Goal: Task Accomplishment & Management: Manage account settings

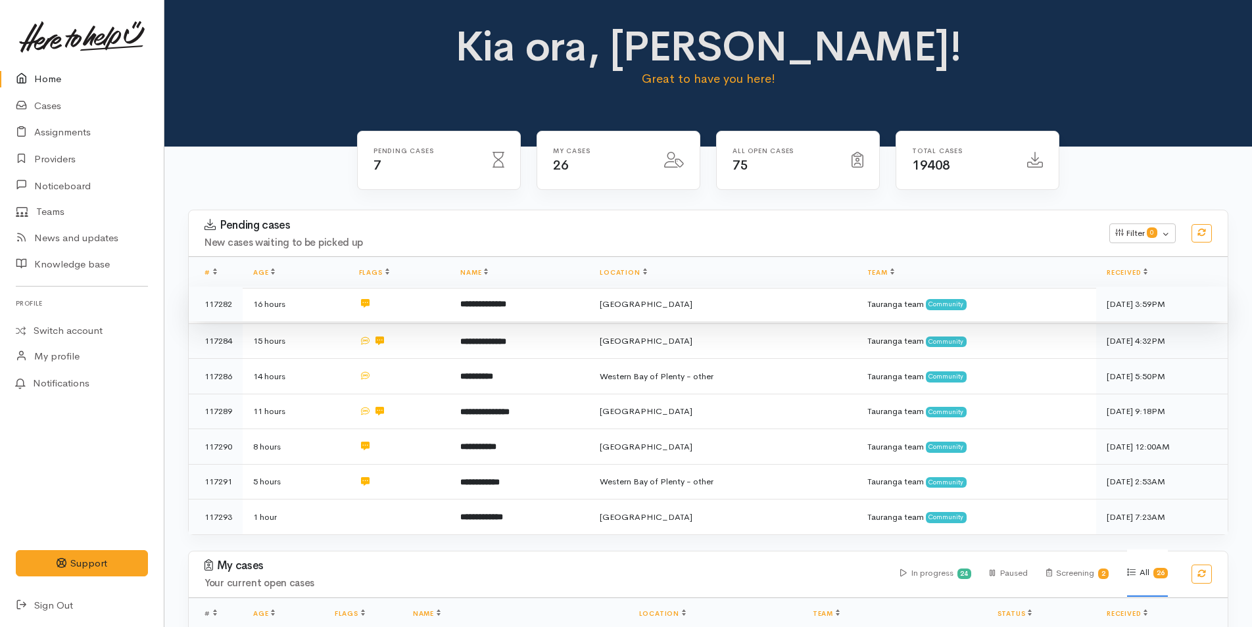
click at [529, 297] on td "**********" at bounding box center [519, 305] width 139 height 36
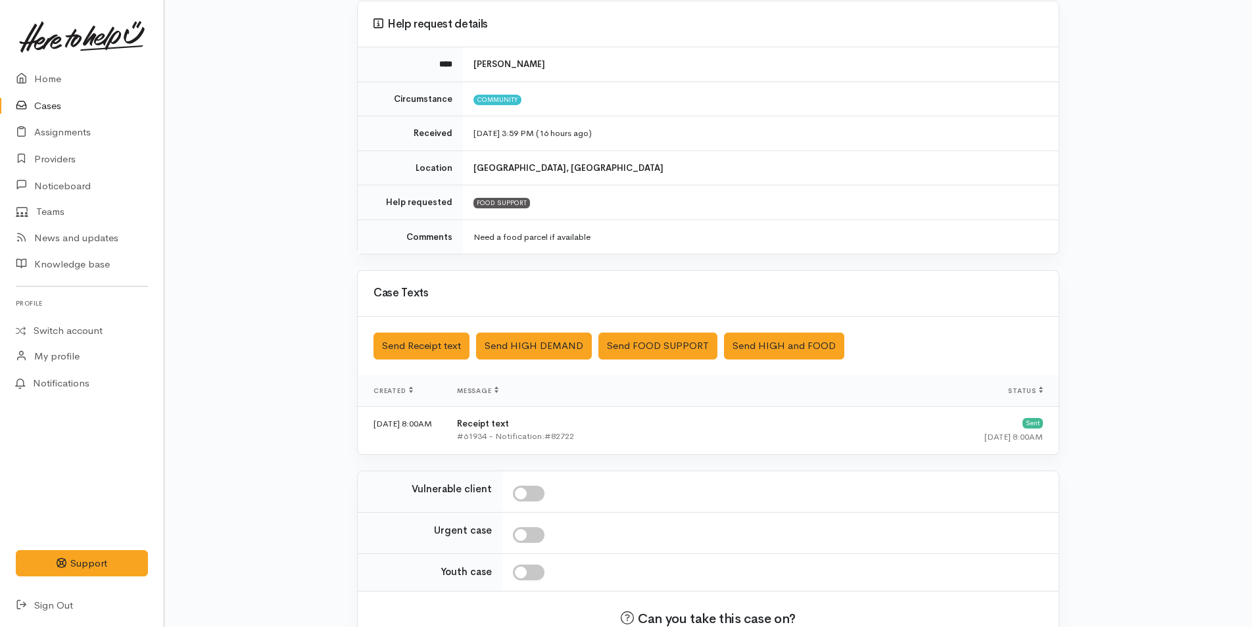
scroll to position [199, 0]
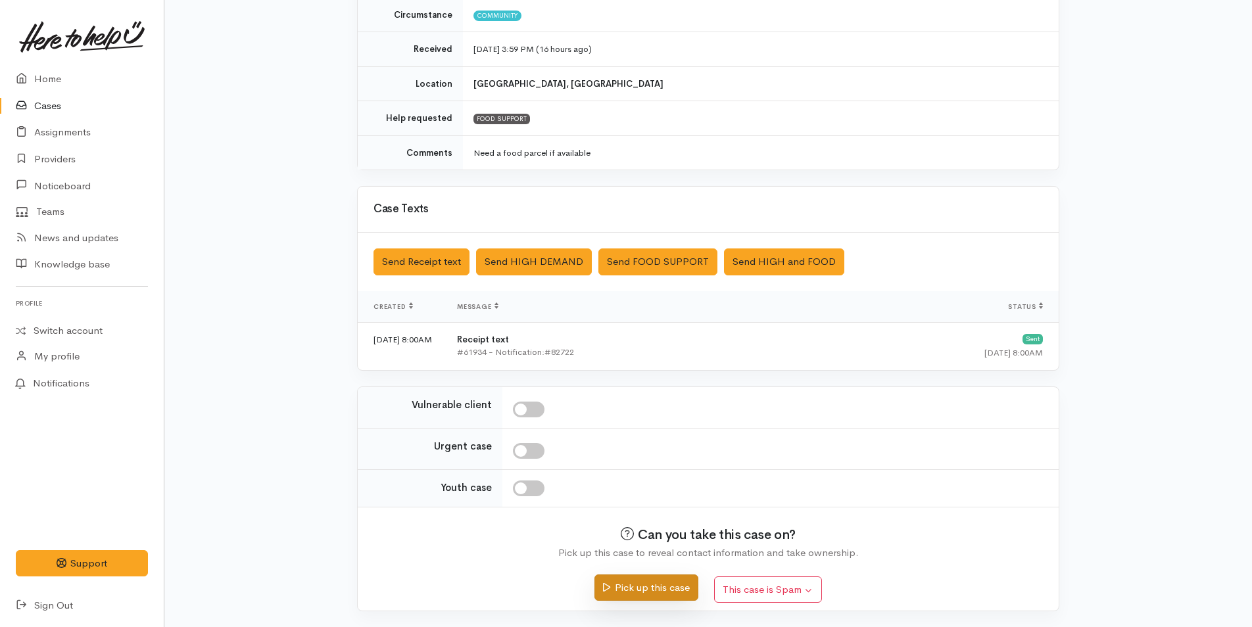
click at [639, 588] on button "Pick up this case" at bounding box center [645, 588] width 103 height 27
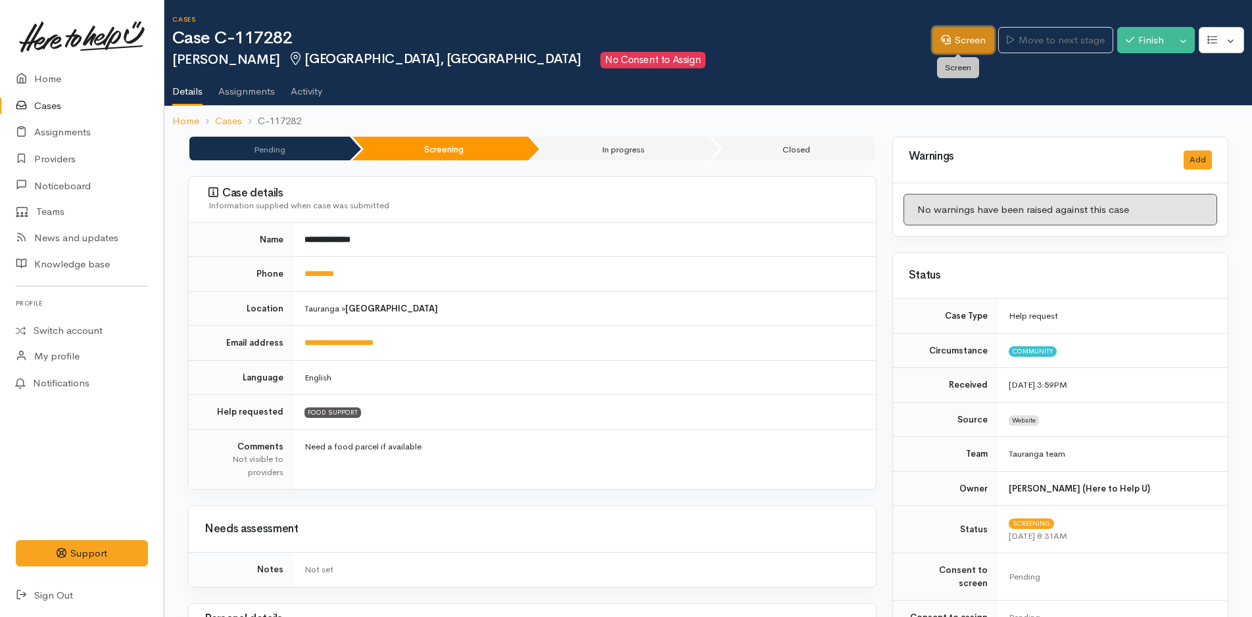
click at [969, 40] on link "Screen" at bounding box center [963, 40] width 62 height 27
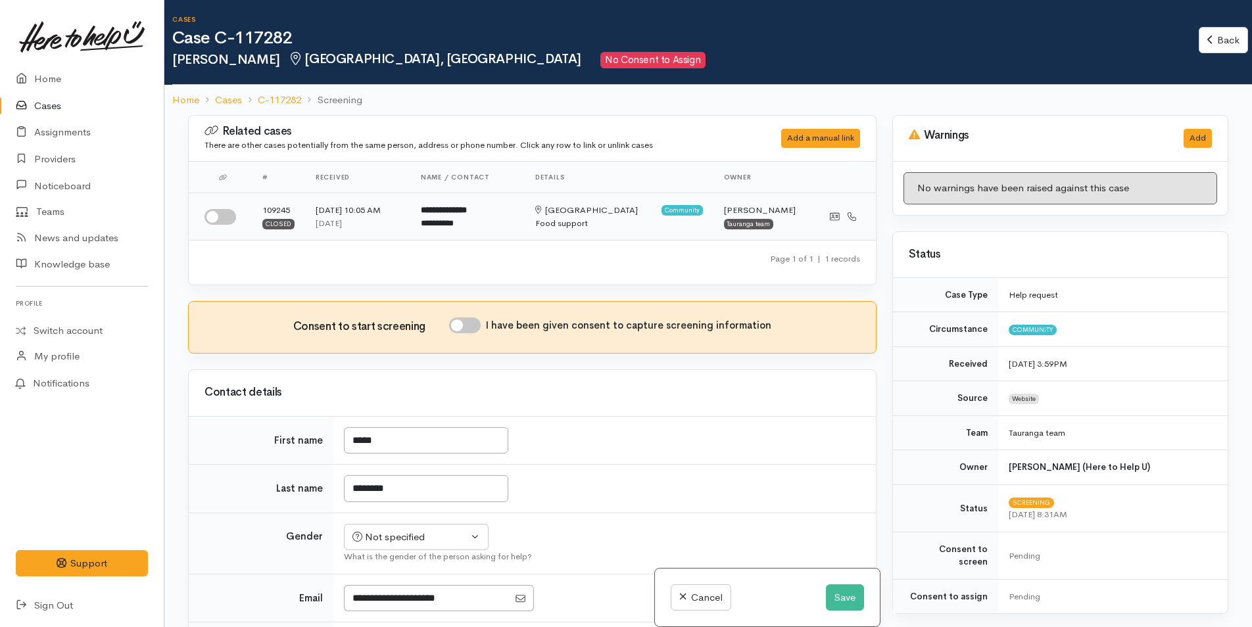
click at [224, 214] on input "checkbox" at bounding box center [220, 217] width 32 height 16
checkbox input "true"
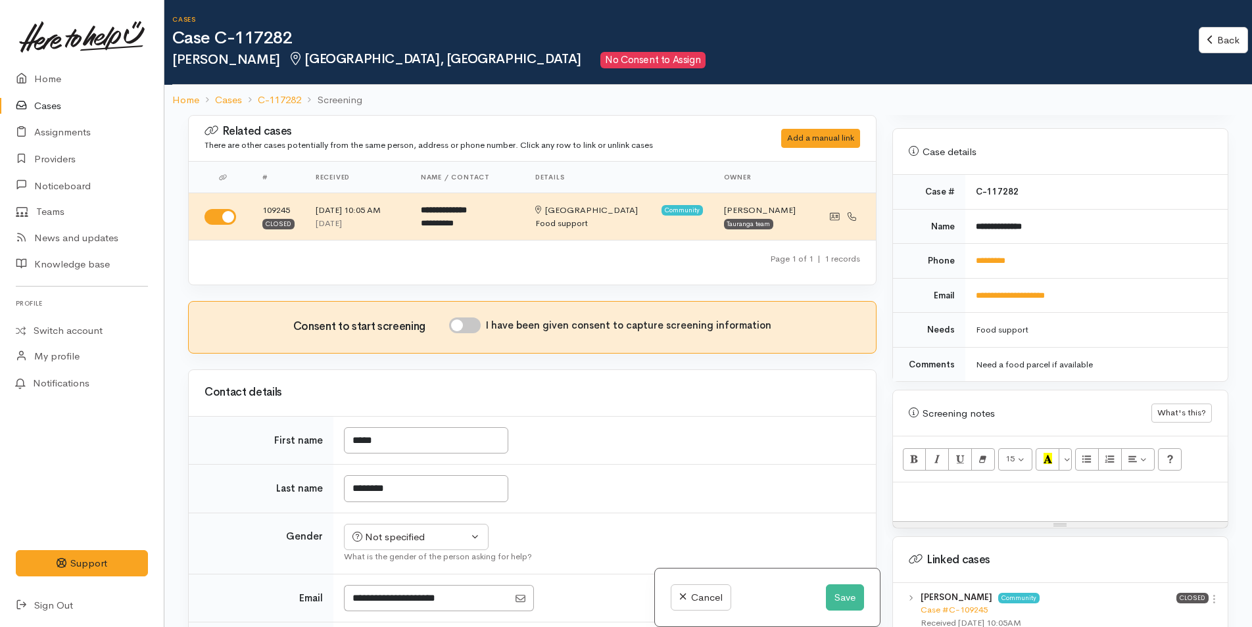
scroll to position [658, 0]
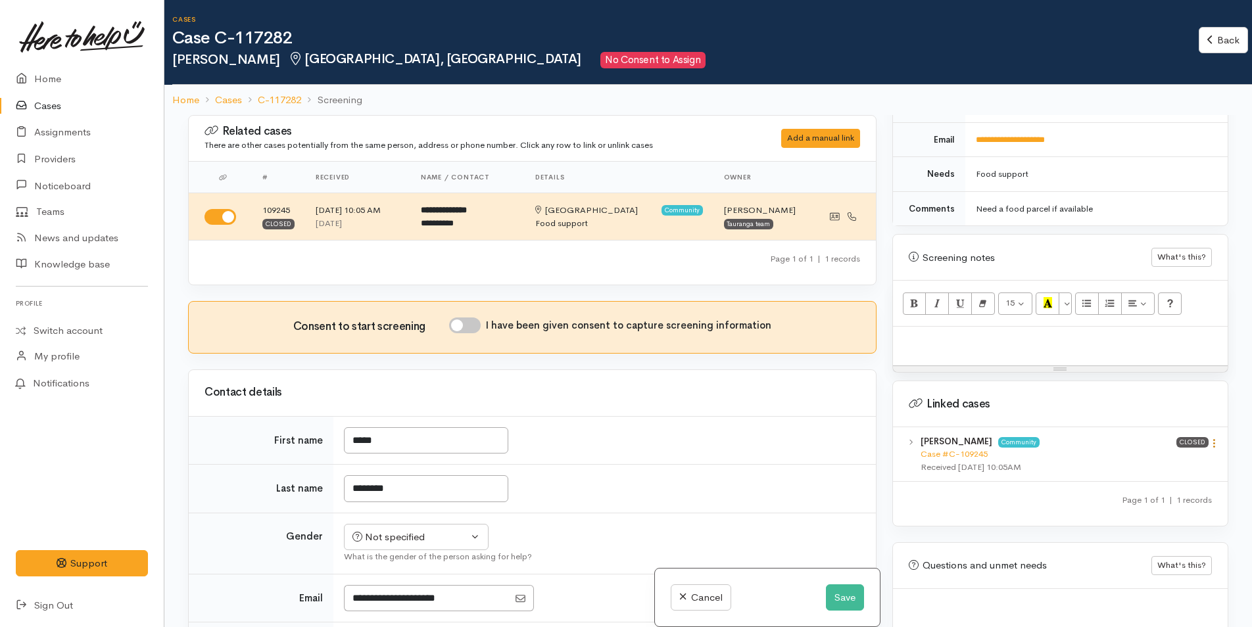
click at [1209, 438] on icon at bounding box center [1214, 443] width 11 height 11
click at [1152, 459] on link "View case" at bounding box center [1167, 469] width 104 height 20
click at [936, 335] on div at bounding box center [1060, 346] width 335 height 39
paste div
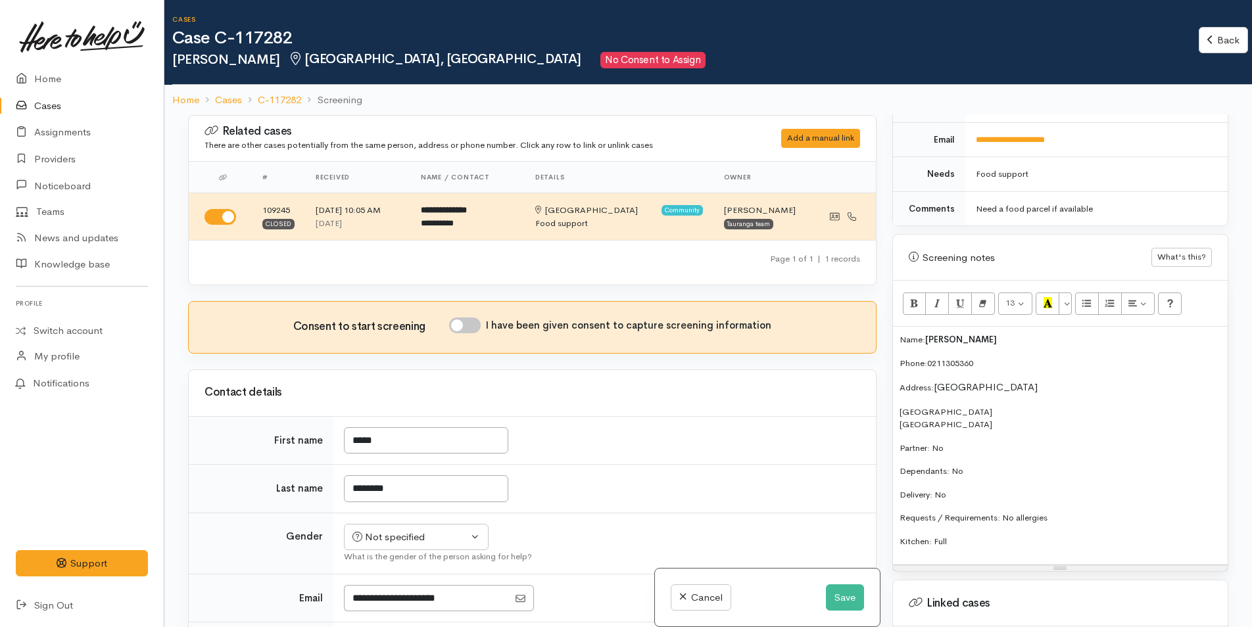
click at [475, 322] on input "I have been given consent to capture screening information" at bounding box center [465, 326] width 32 height 16
checkbox input "true"
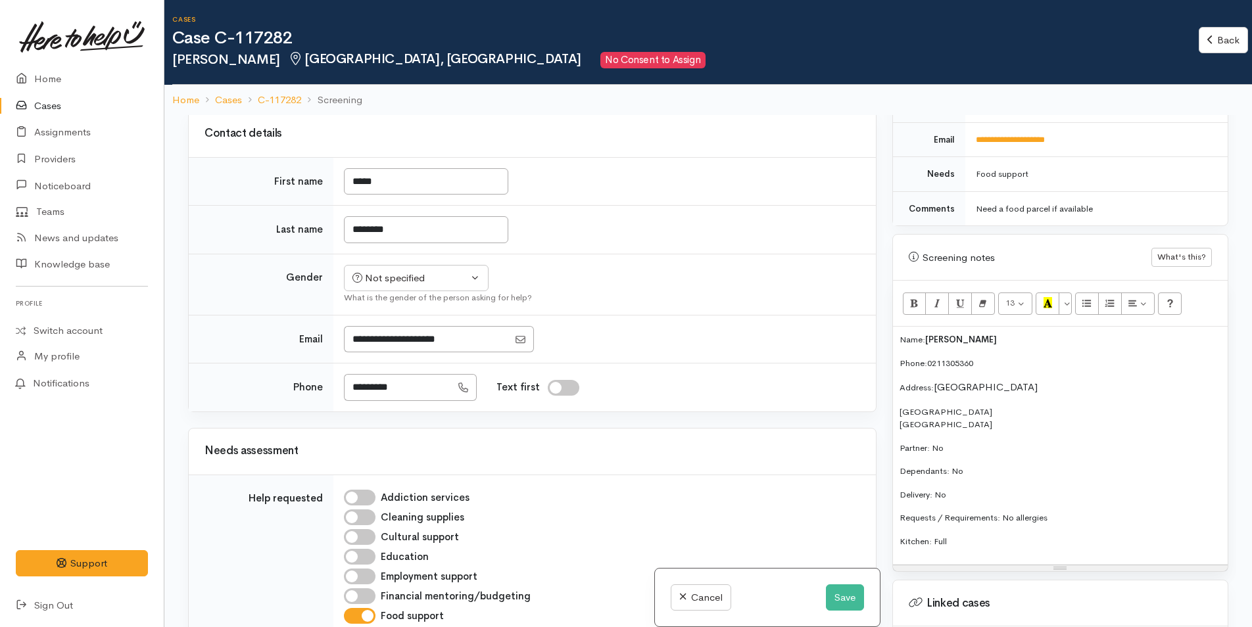
scroll to position [263, 0]
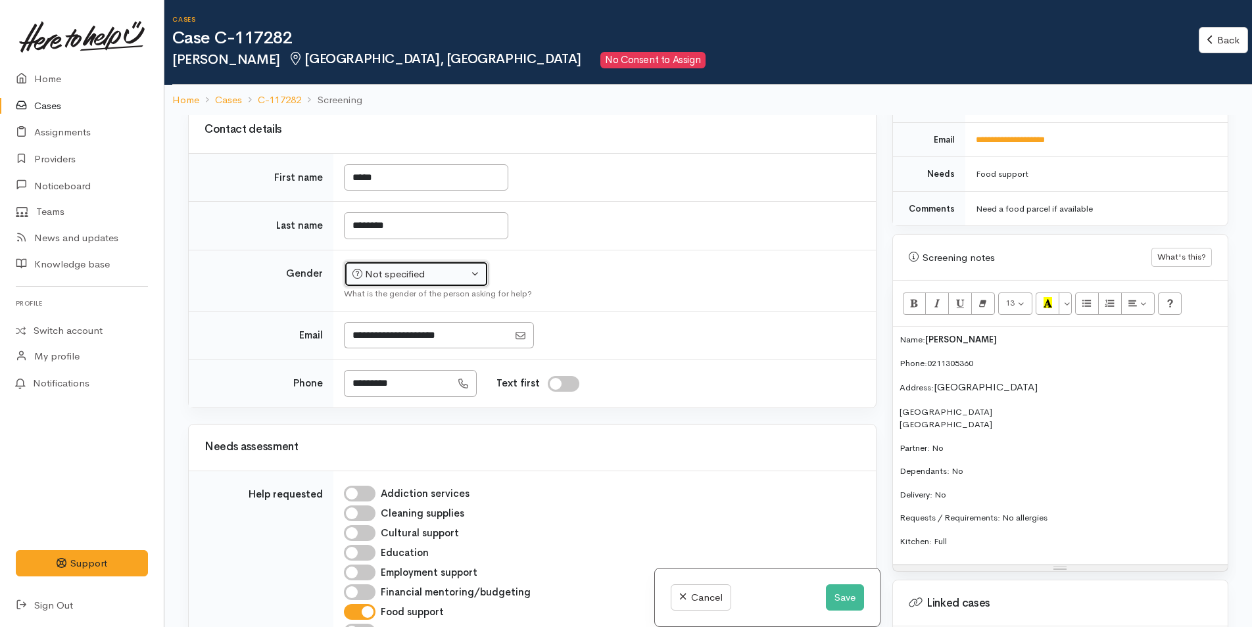
click at [439, 274] on div "Not specified" at bounding box center [410, 274] width 116 height 15
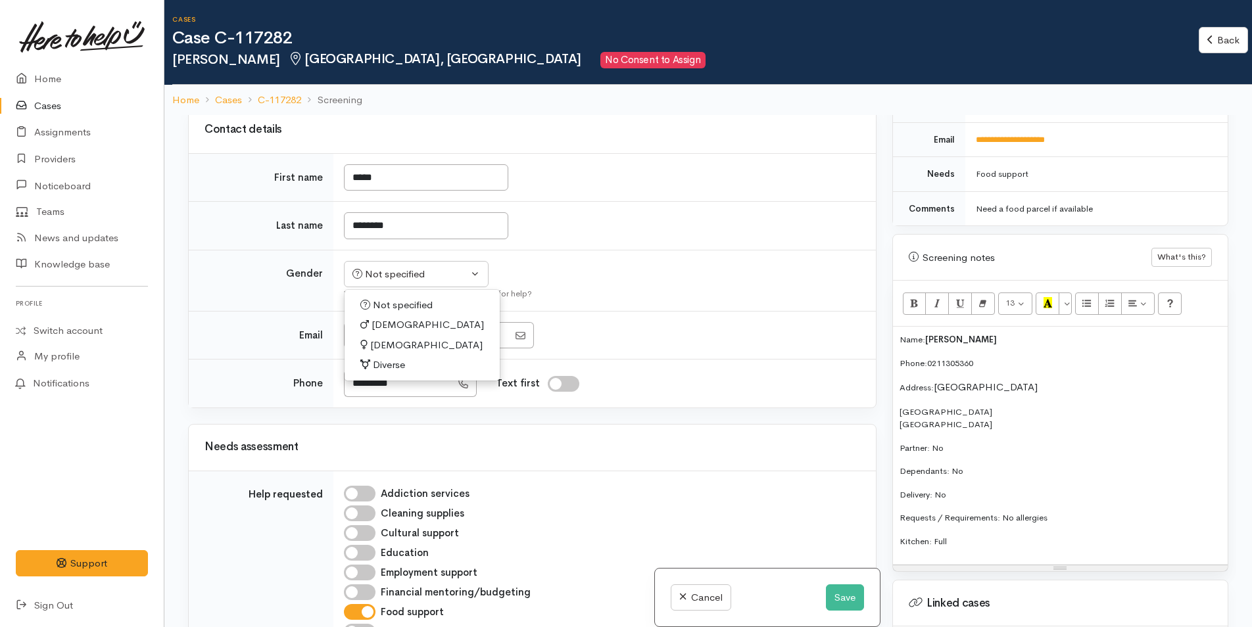
click at [379, 322] on span "Male" at bounding box center [427, 325] width 112 height 15
select select "Male"
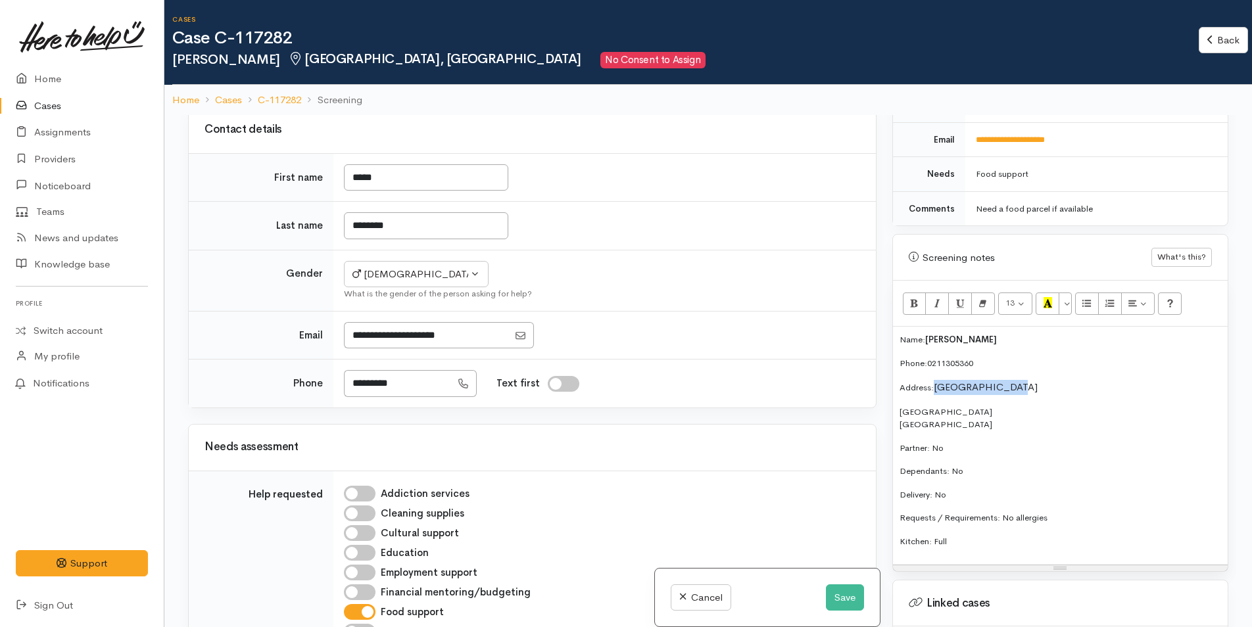
drag, startPoint x: 1019, startPoint y: 372, endPoint x: 937, endPoint y: 371, distance: 82.2
click at [937, 380] on p "Address: Pilot Bay Beach" at bounding box center [1060, 387] width 322 height 15
copy span "Pilot Bay Beach"
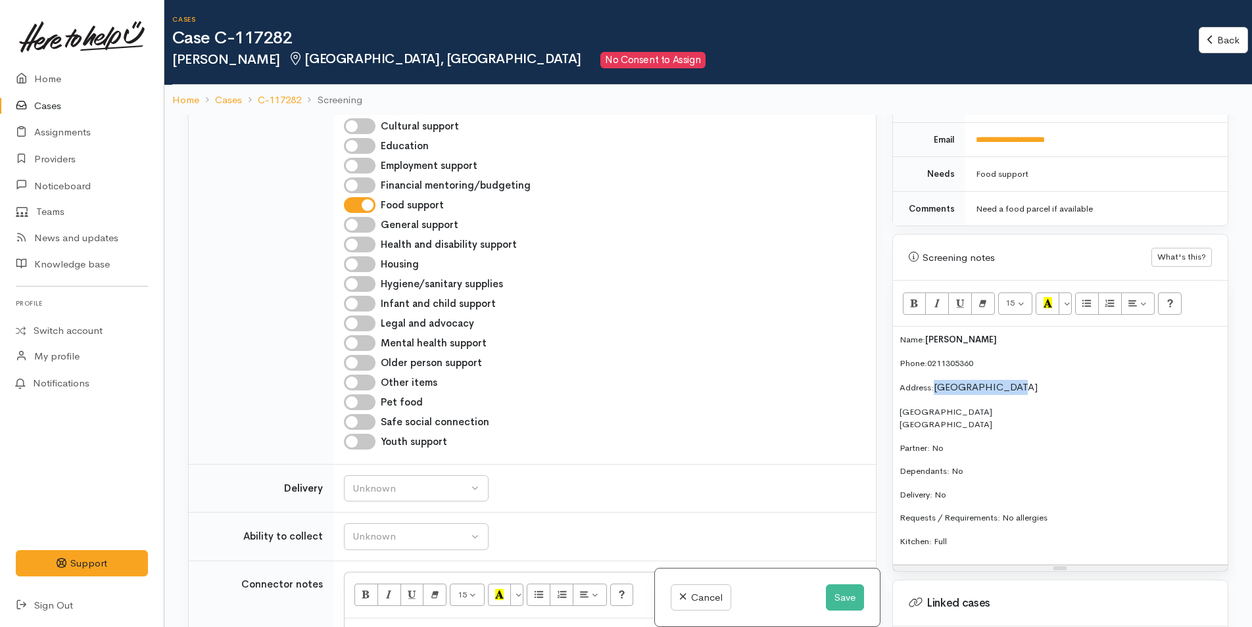
scroll to position [789, 0]
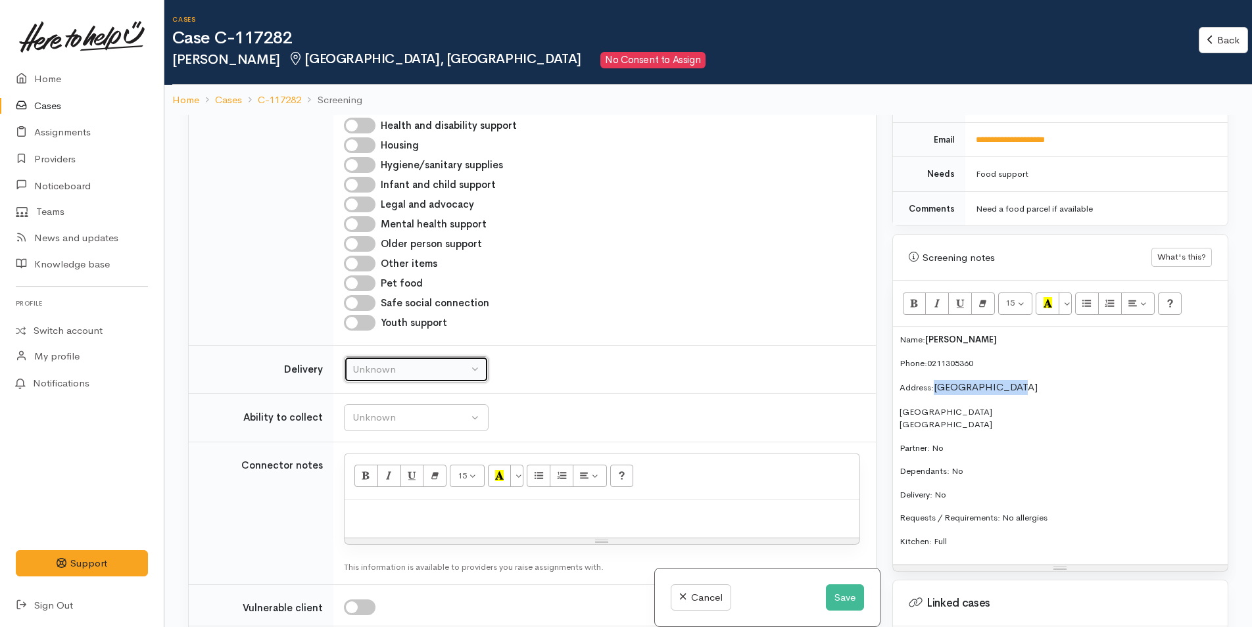
click at [407, 358] on button "Unknown" at bounding box center [416, 369] width 145 height 27
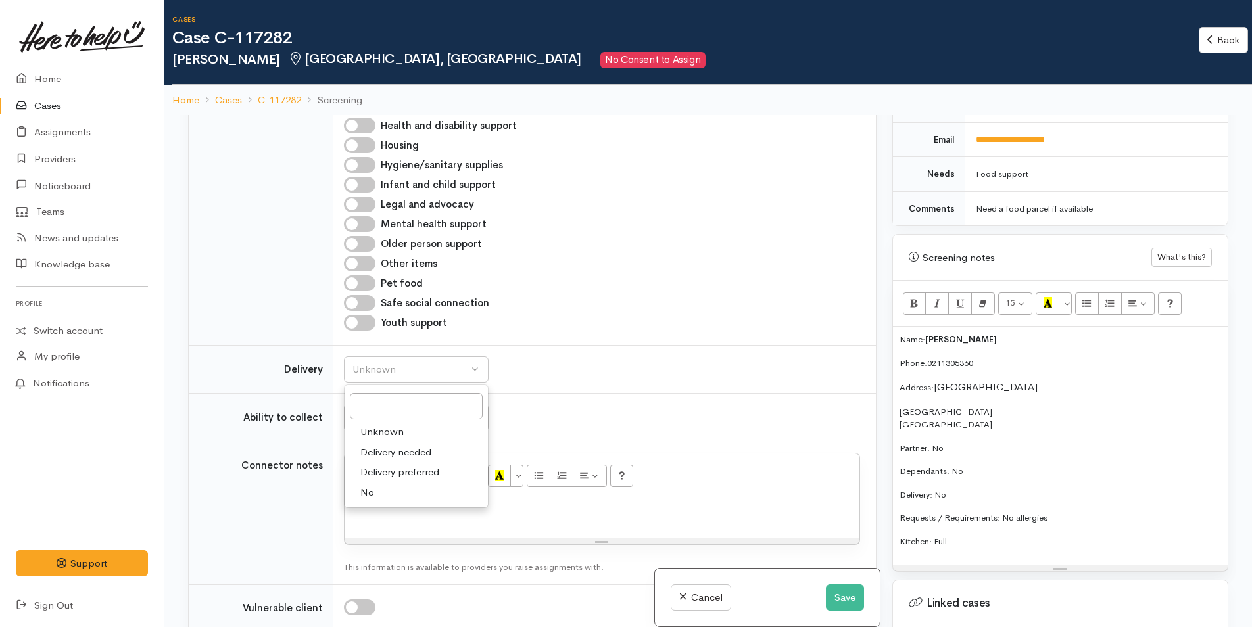
click at [362, 493] on span "No" at bounding box center [367, 492] width 14 height 15
select select "1"
click at [421, 413] on div "Unknown" at bounding box center [410, 417] width 116 height 15
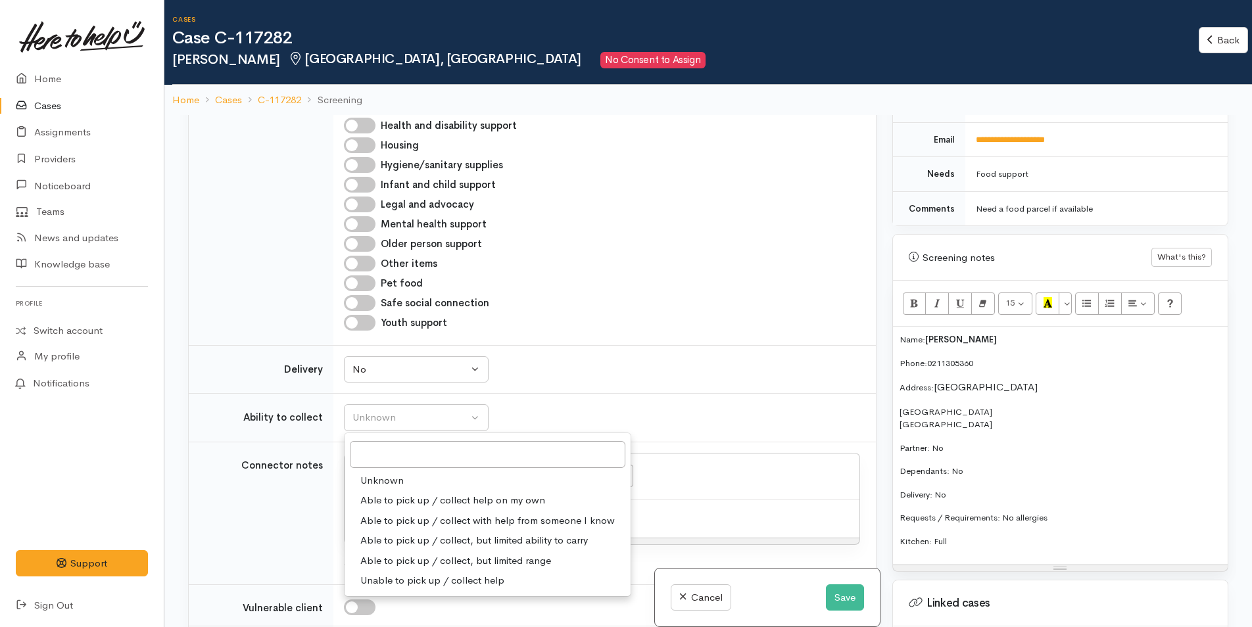
click at [420, 496] on span "Able to pick up / collect help on my own" at bounding box center [452, 500] width 185 height 15
select select "2"
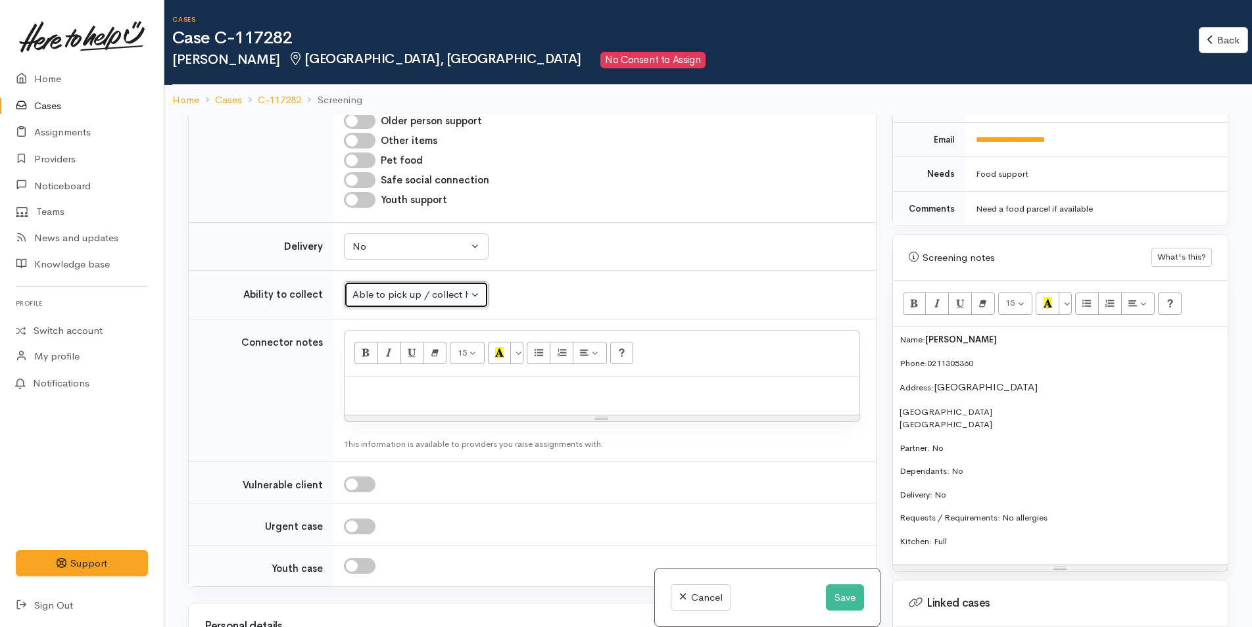
scroll to position [921, 0]
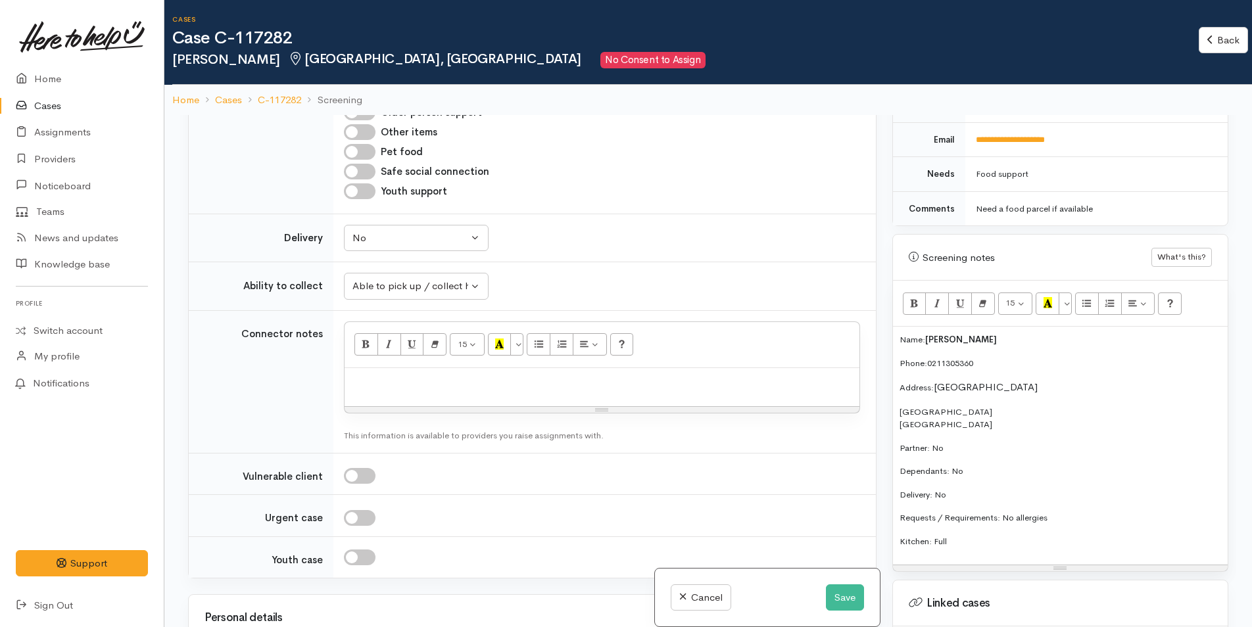
click at [402, 385] on p at bounding box center [602, 382] width 502 height 15
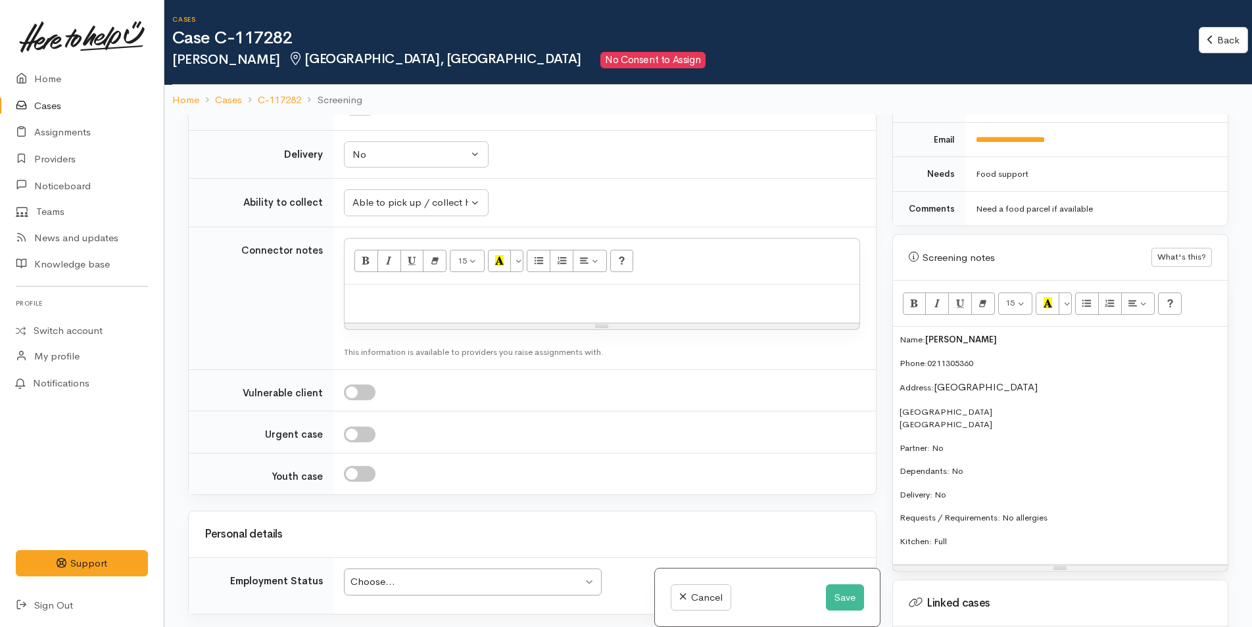
scroll to position [1118, 0]
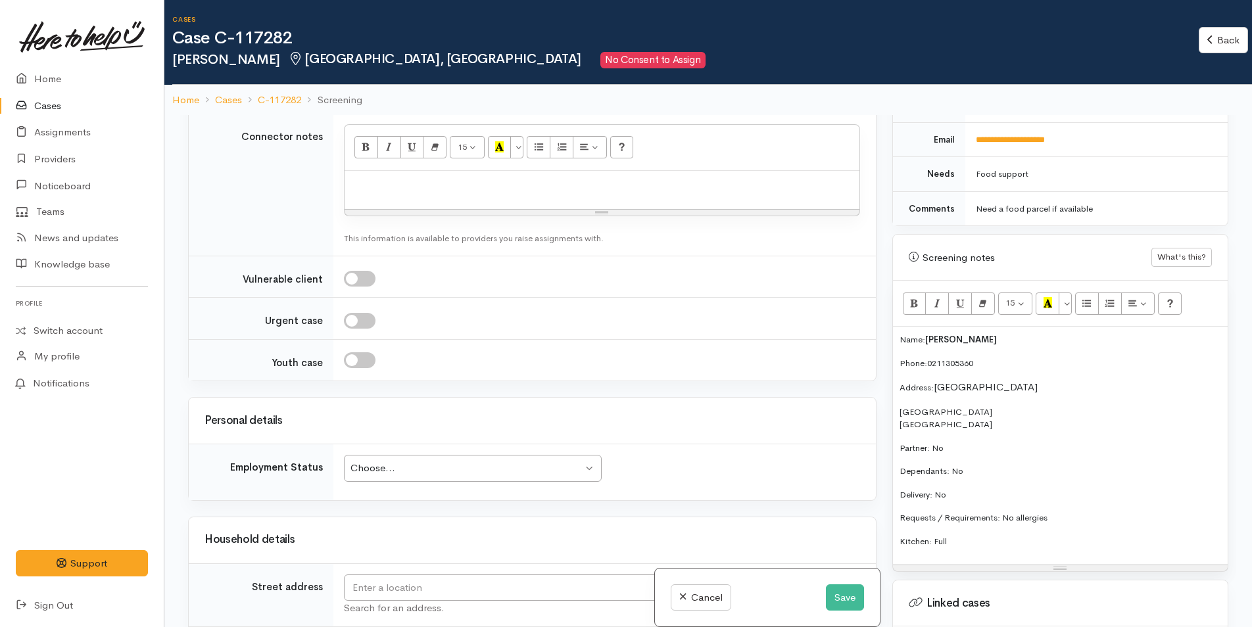
click at [448, 469] on div "Choose..." at bounding box center [466, 468] width 232 height 15
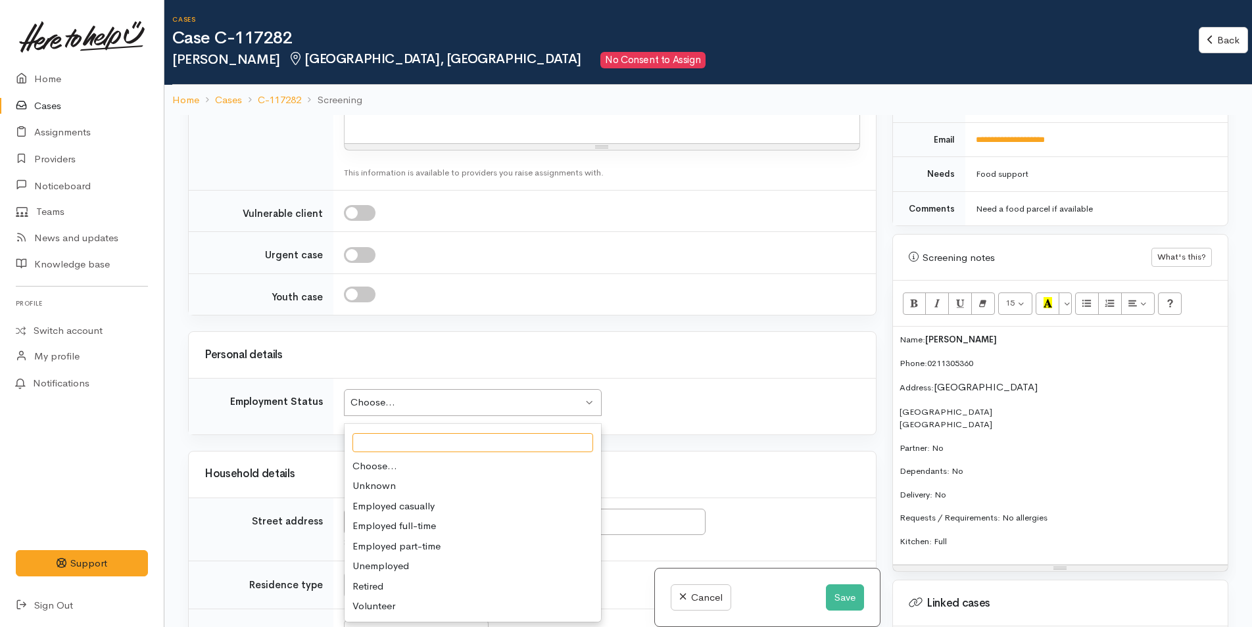
scroll to position [1249, 0]
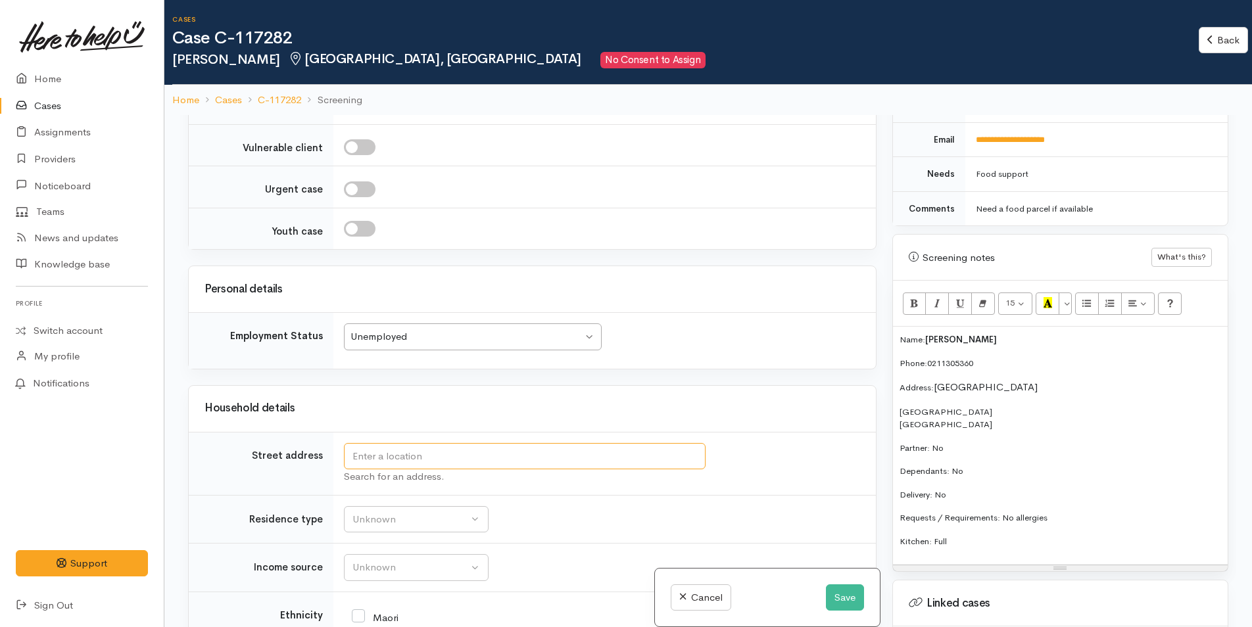
click at [416, 454] on input "text" at bounding box center [525, 456] width 362 height 27
paste input "Pilot Bay Beach"
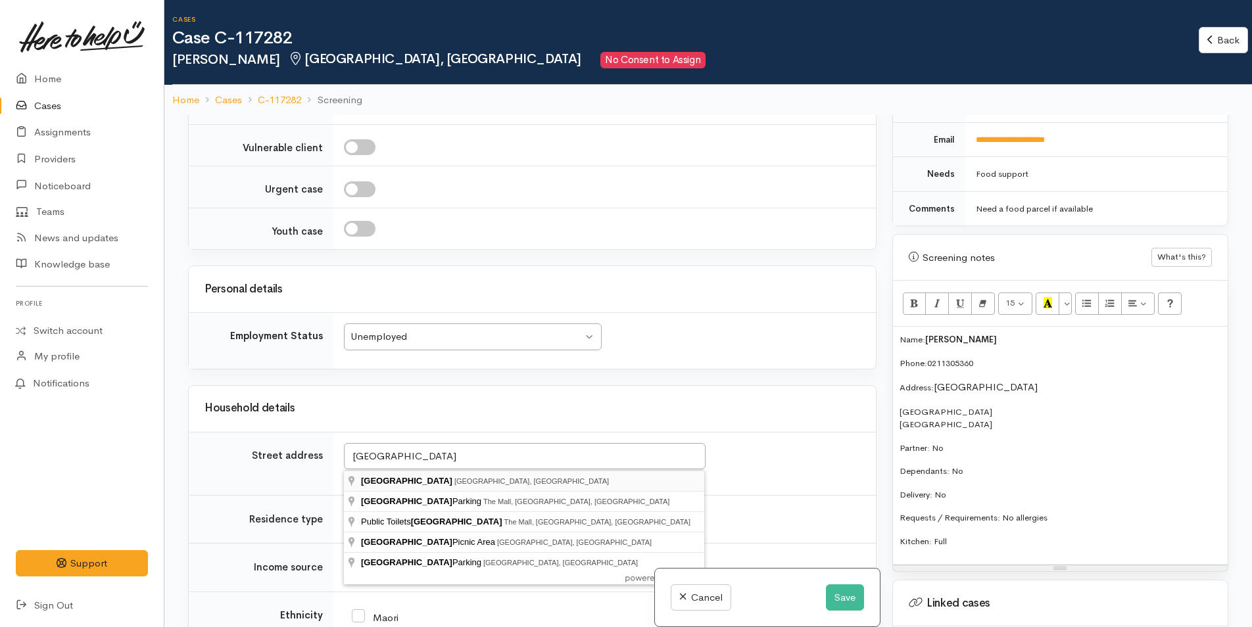
type input "Pilot Bay Beach, Mount Maunganui, New Zealand"
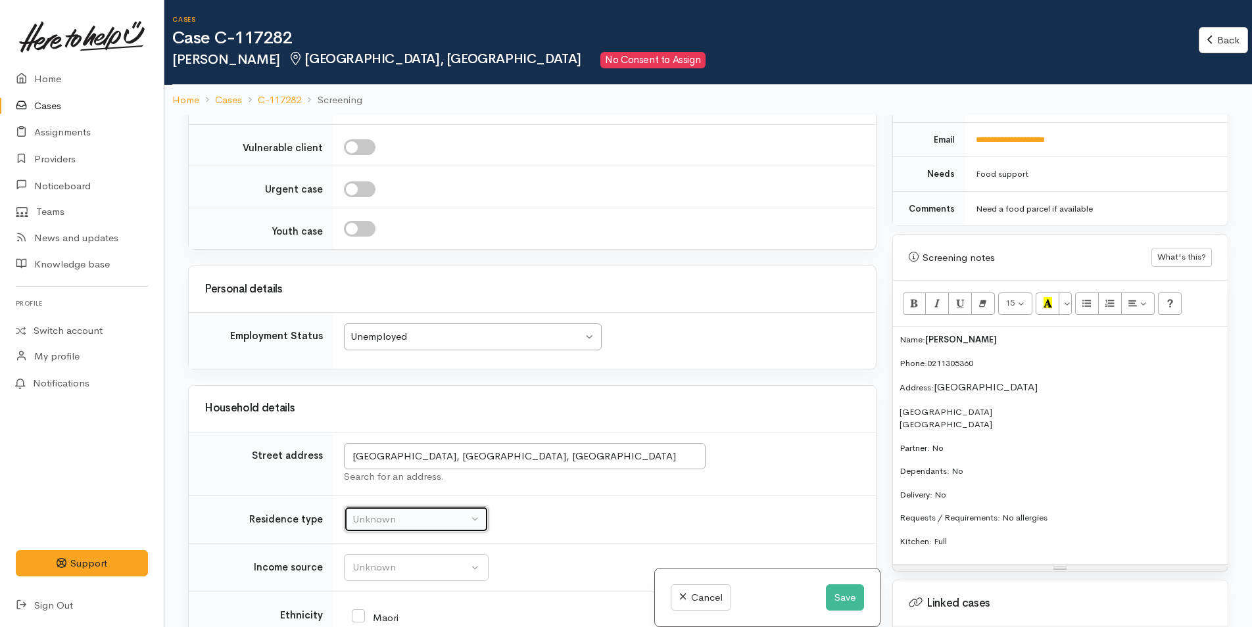
click at [404, 523] on div "Unknown" at bounding box center [410, 519] width 116 height 15
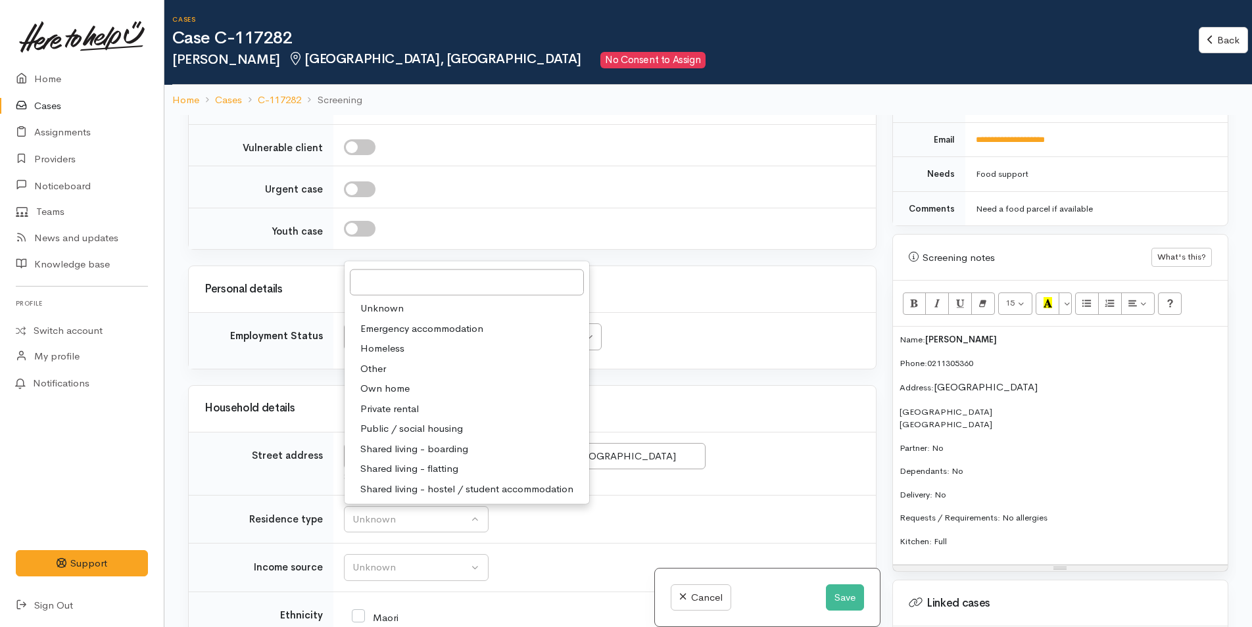
click at [396, 348] on span "Homeless" at bounding box center [382, 348] width 44 height 15
select select "9"
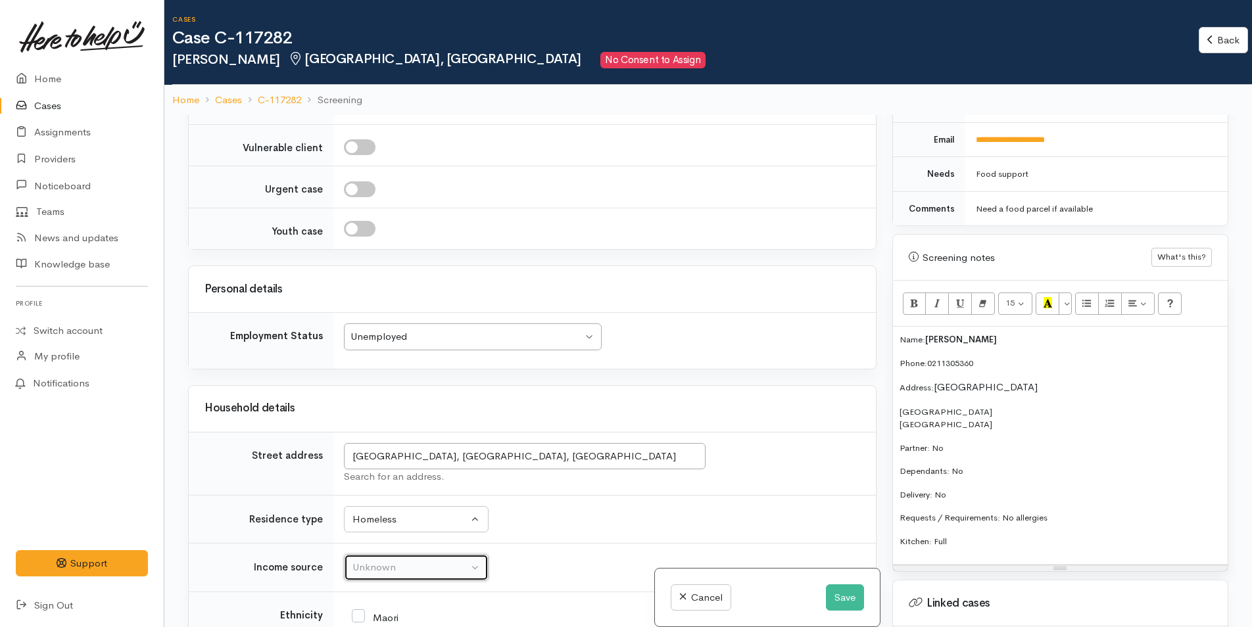
click at [426, 574] on div "Unknown" at bounding box center [410, 567] width 116 height 15
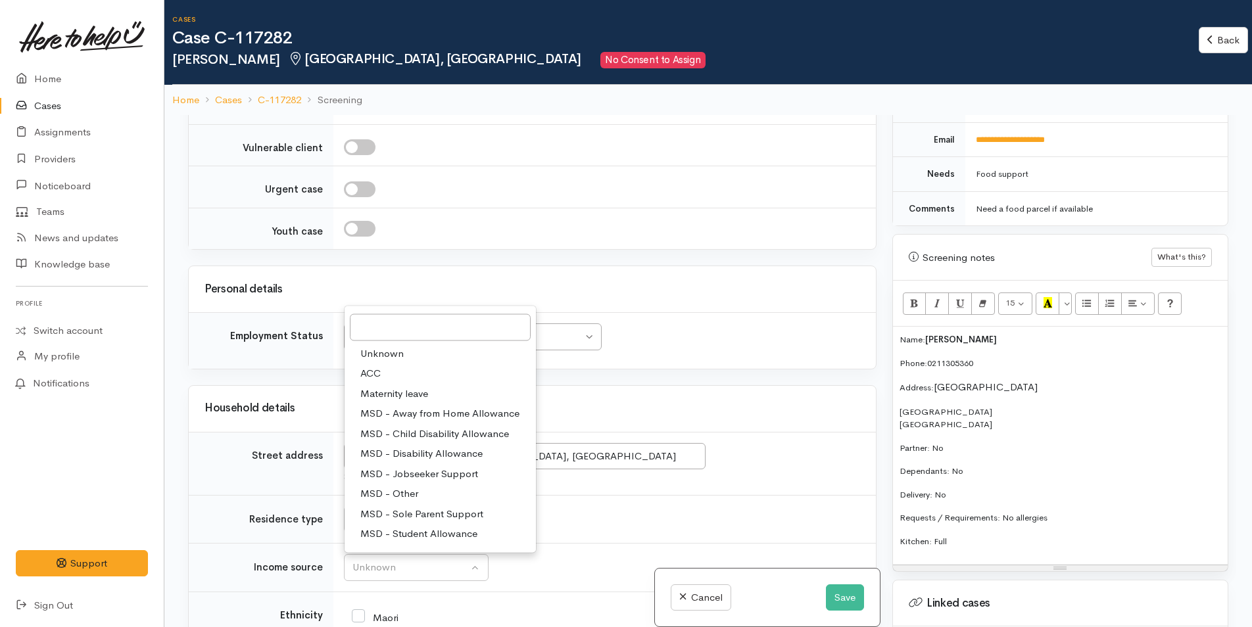
click at [462, 272] on div "Personal details" at bounding box center [532, 289] width 687 height 46
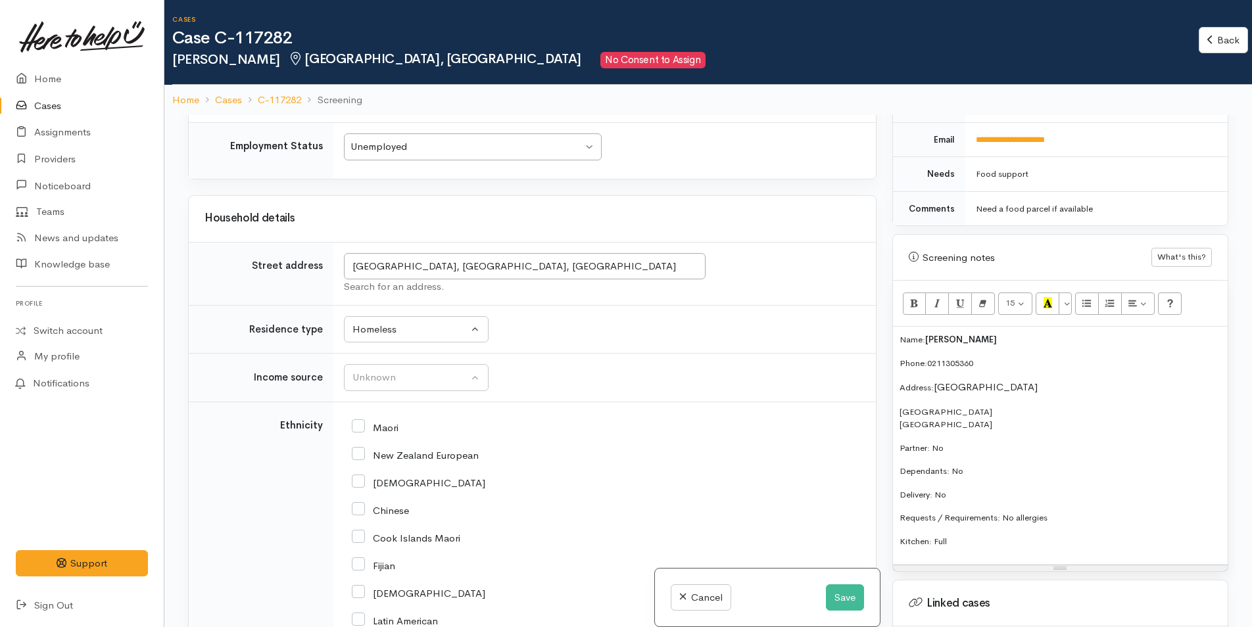
scroll to position [1447, 0]
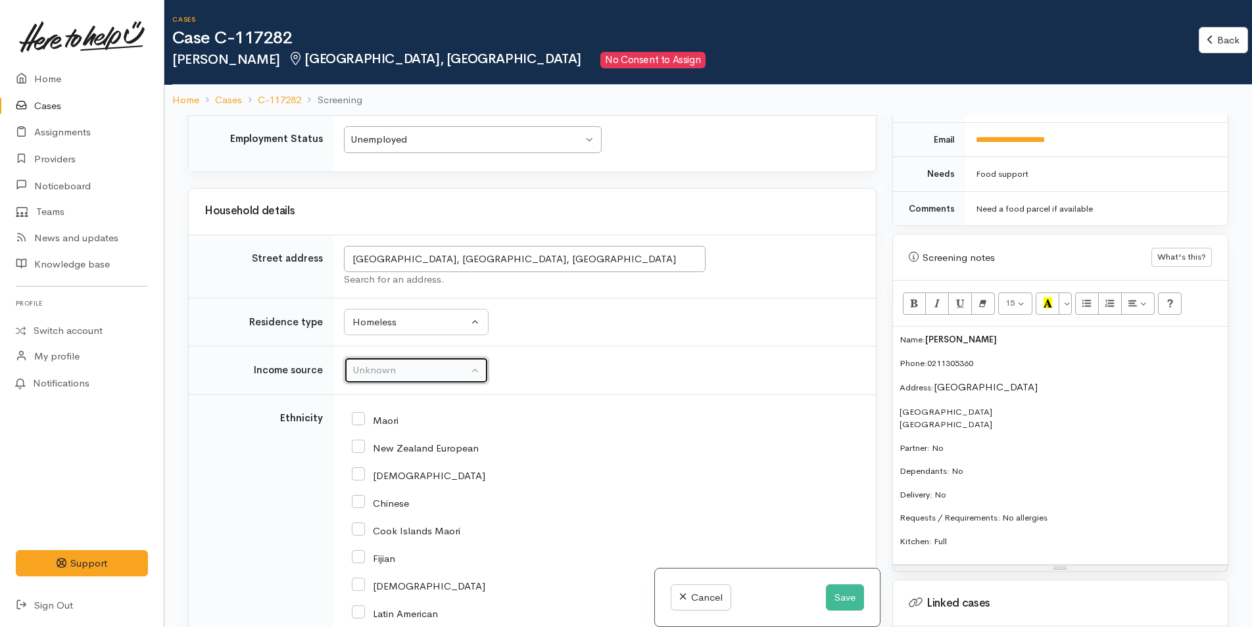
click at [397, 373] on div "Unknown" at bounding box center [410, 370] width 116 height 15
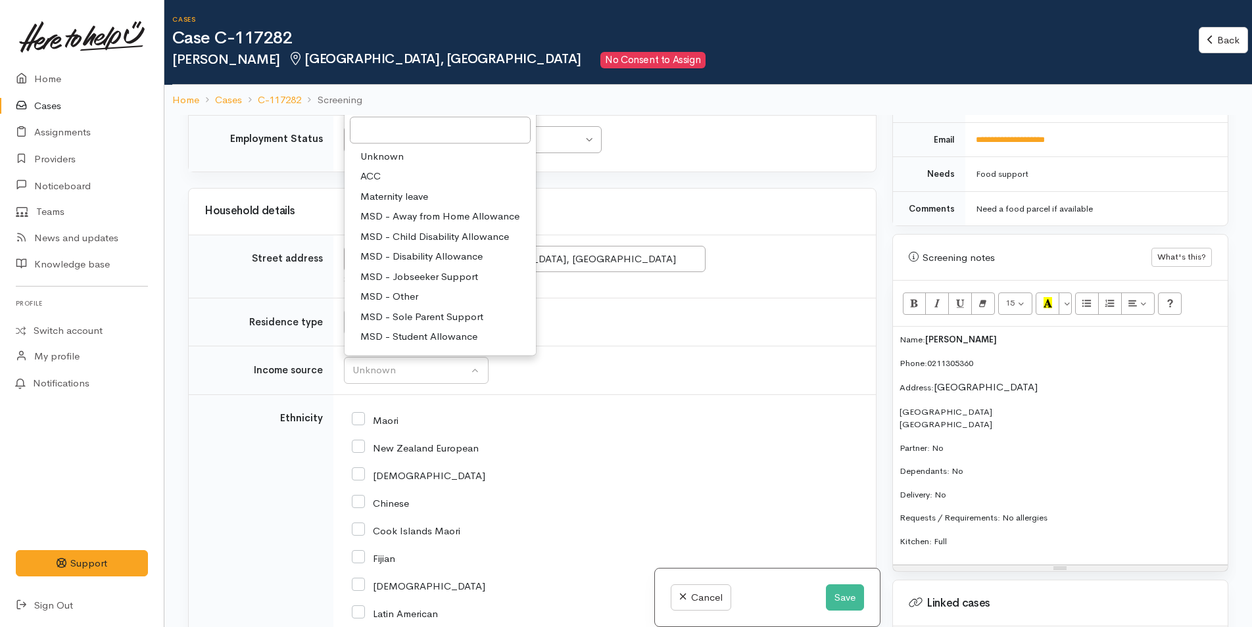
click at [411, 274] on span "MSD - Jobseeker Support" at bounding box center [419, 276] width 118 height 15
select select "4"
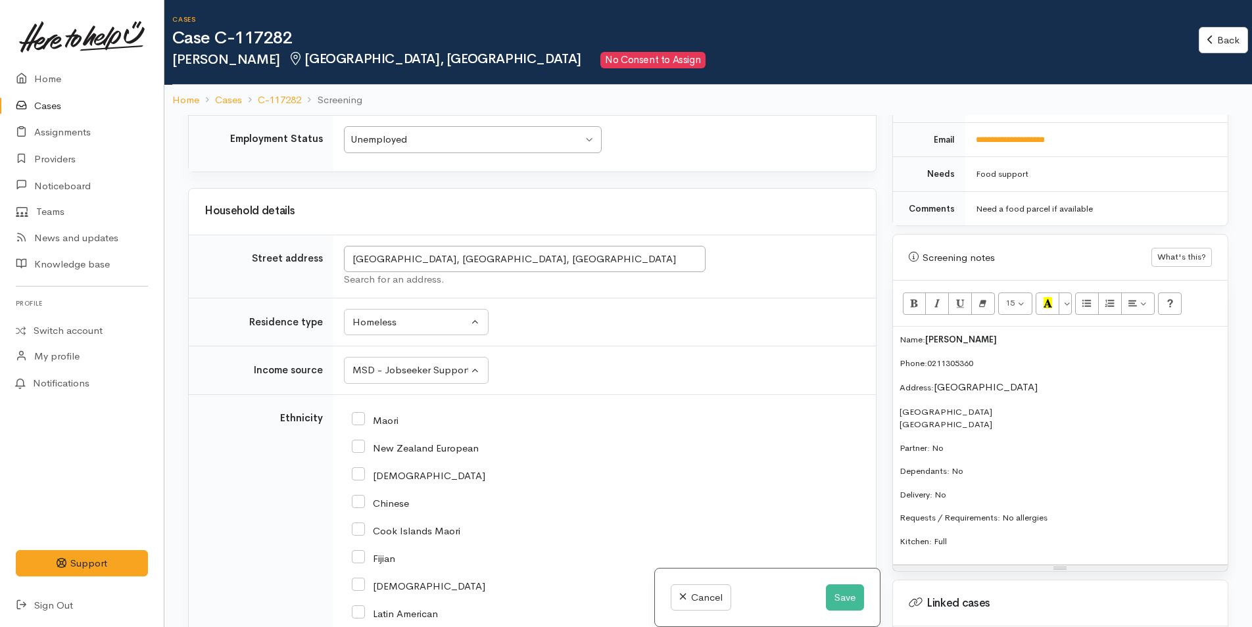
click at [357, 448] on input "New Zealand European" at bounding box center [415, 447] width 127 height 12
checkbox input "true"
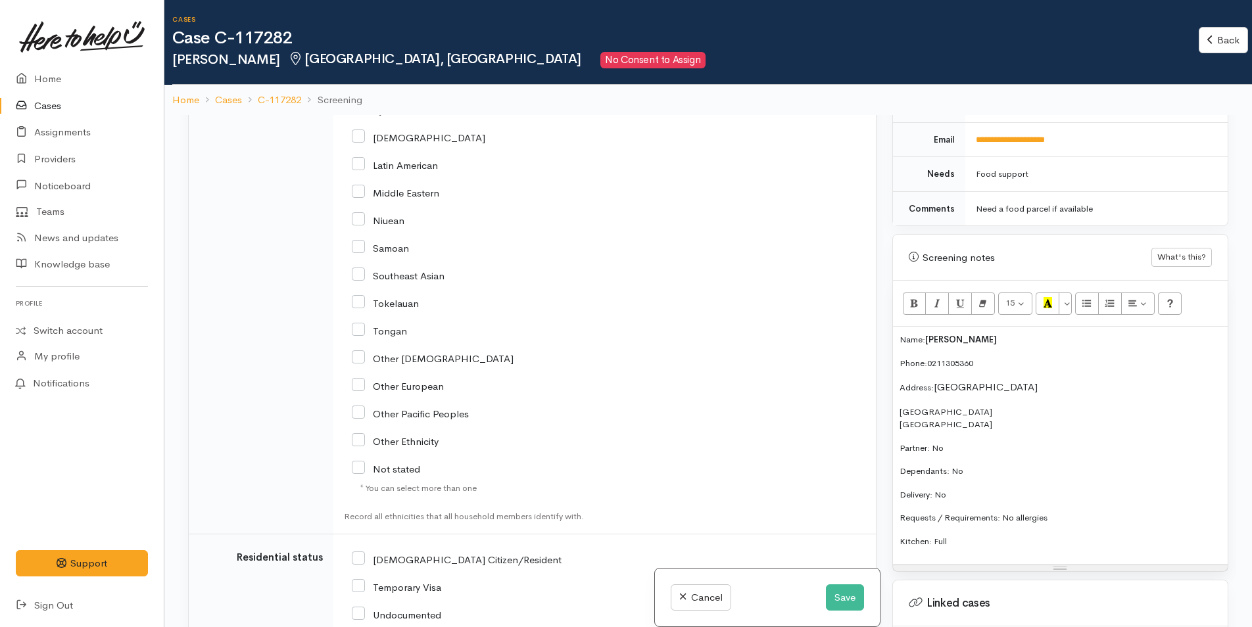
scroll to position [2038, 0]
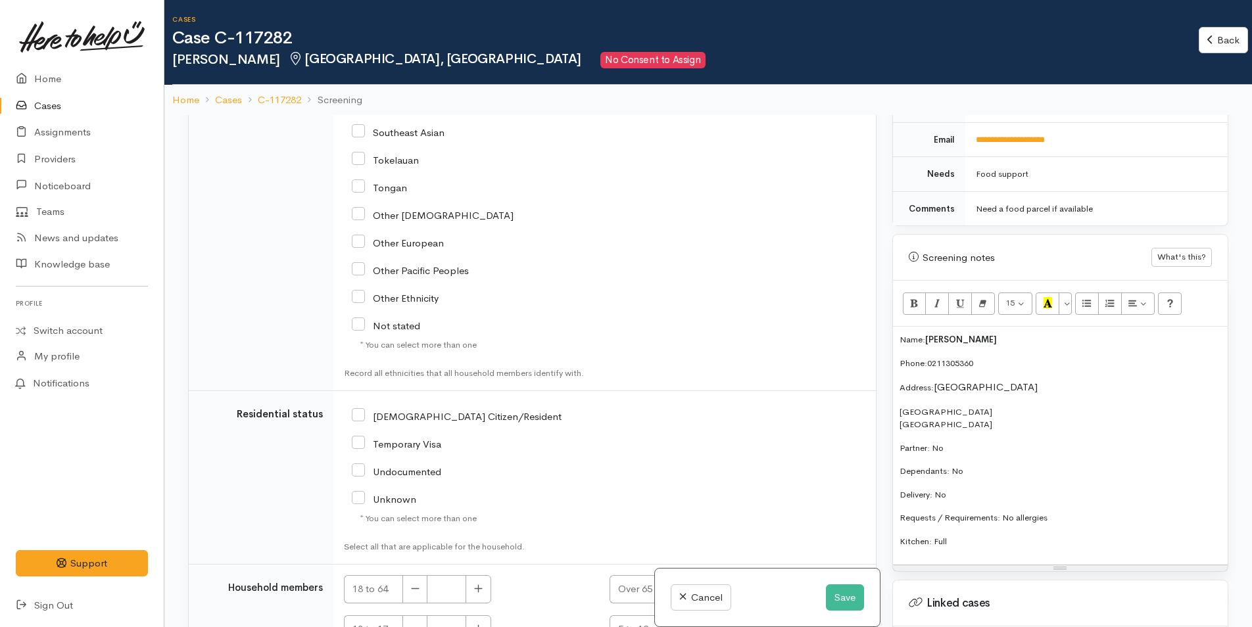
click at [356, 415] on input "[DEMOGRAPHIC_DATA] Citizen/Resident" at bounding box center [457, 416] width 210 height 12
checkbox input "true"
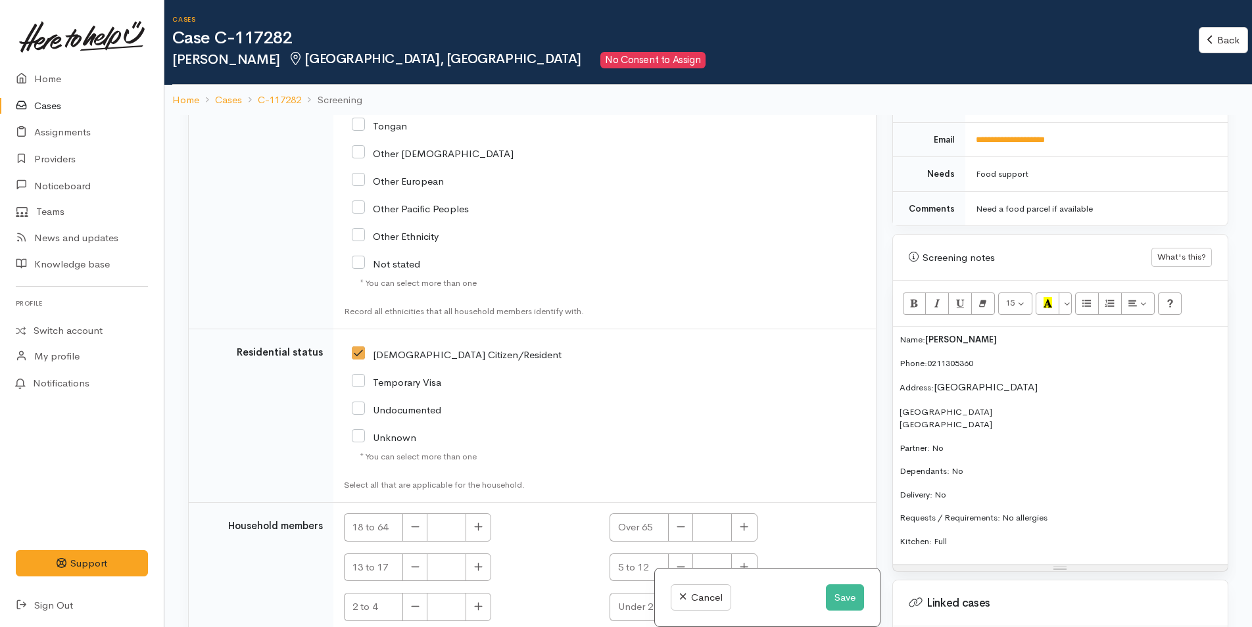
scroll to position [2152, 0]
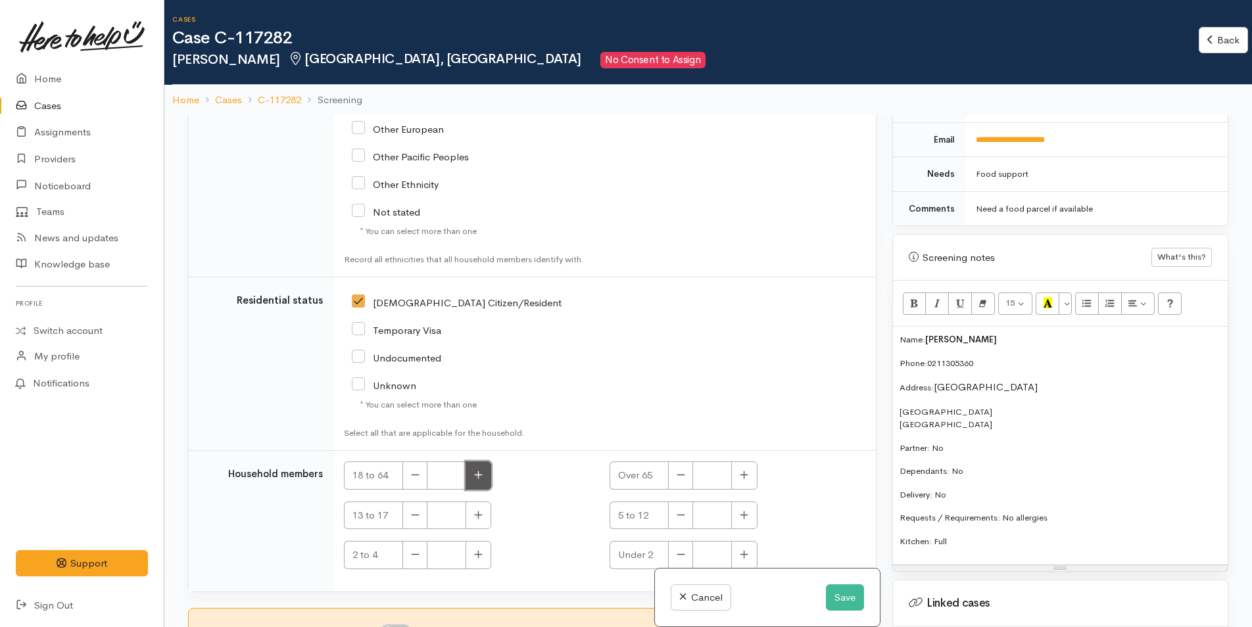
click at [485, 476] on button "button" at bounding box center [479, 476] width 26 height 28
type input "1"
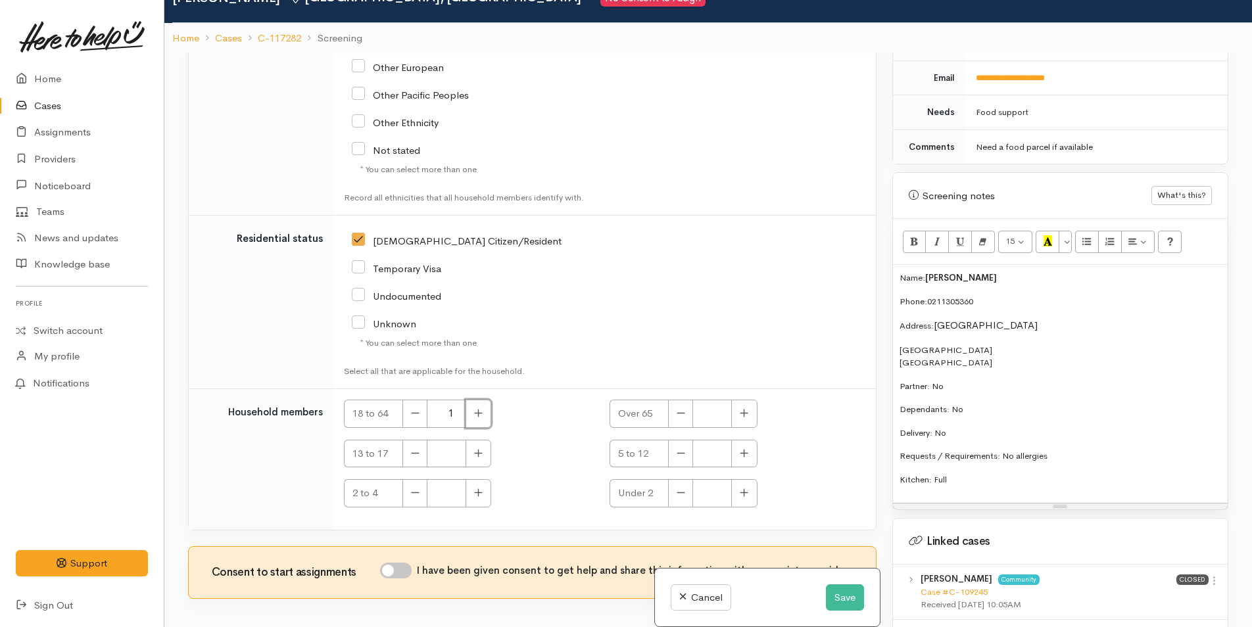
scroll to position [115, 0]
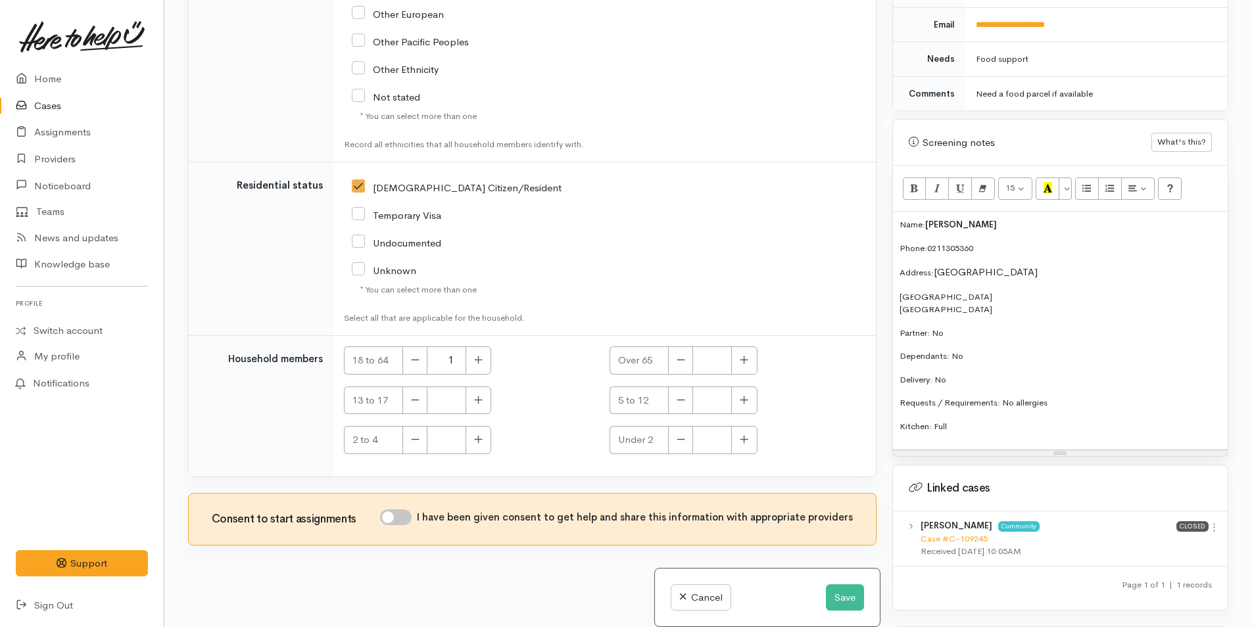
click at [412, 515] on input "I have been given consent to get help and share this information with appropria…" at bounding box center [396, 518] width 32 height 16
checkbox input "true"
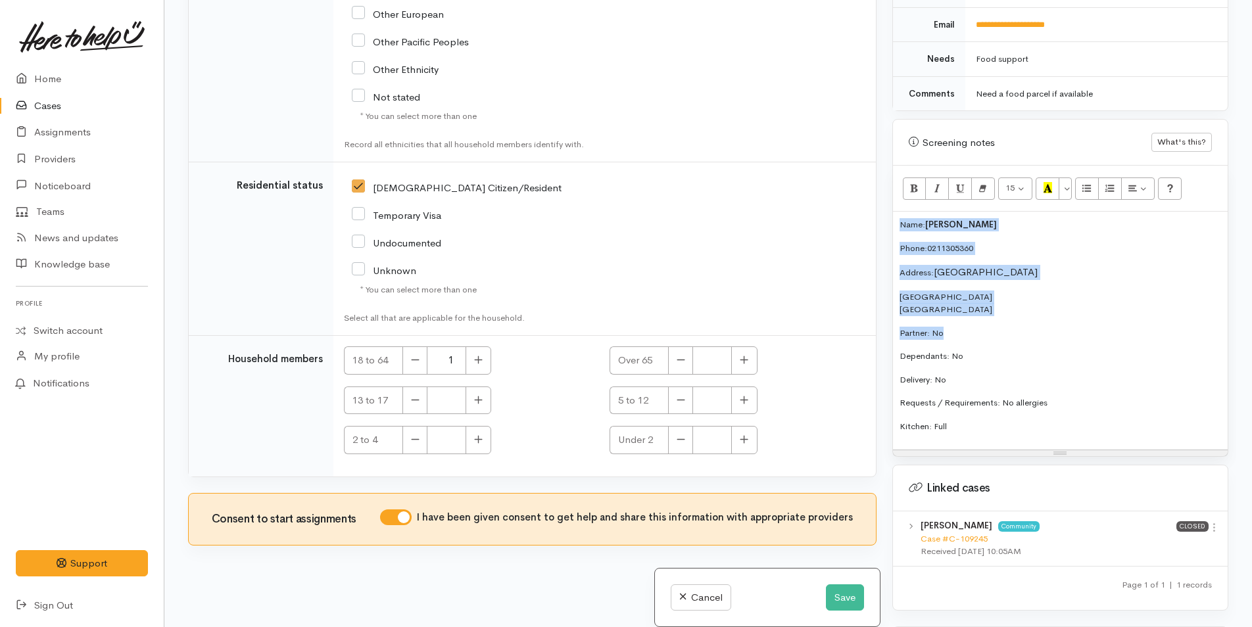
drag, startPoint x: 953, startPoint y: 322, endPoint x: 893, endPoint y: 201, distance: 135.6
click at [893, 212] on div "Name: Chris Stanaway Phone: 0211305360 Address: Pilot Bay Beach Mount Maunganui…" at bounding box center [1060, 331] width 335 height 238
copy div "Name: Chris Stanaway Phone: 0211305360 Address: Pilot Bay Beach Mount Maunganui…"
click at [844, 590] on button "Save" at bounding box center [845, 598] width 38 height 27
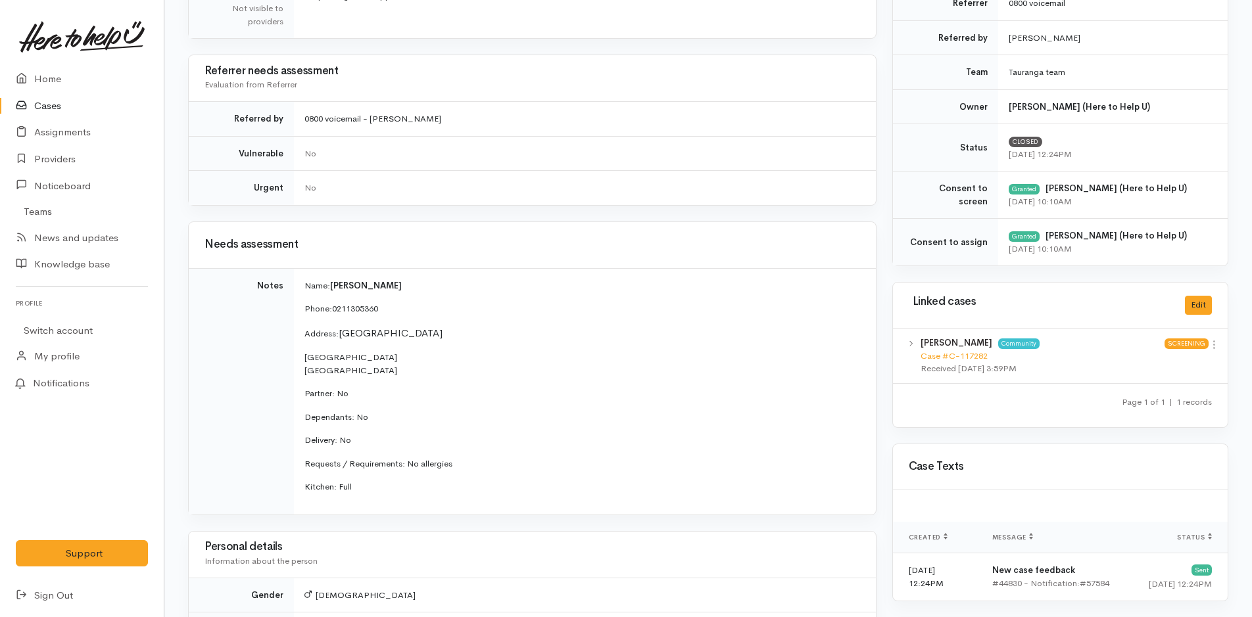
scroll to position [592, 0]
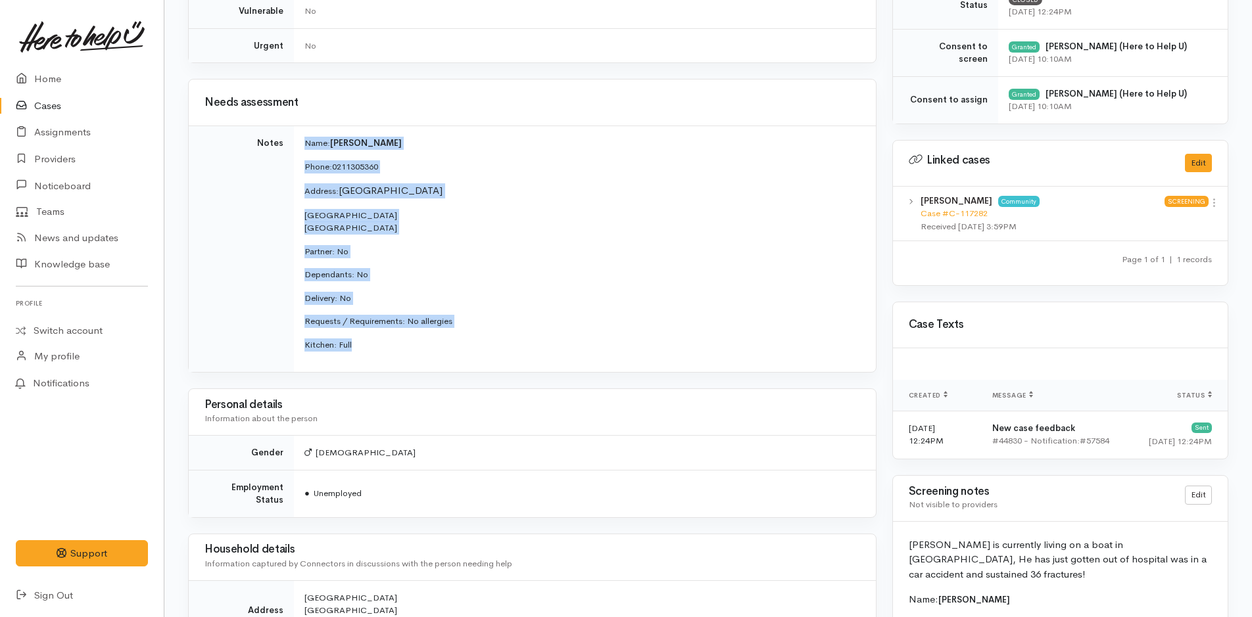
drag, startPoint x: 361, startPoint y: 350, endPoint x: 297, endPoint y: 145, distance: 215.0
click at [297, 145] on td "Name: Chris Stanaway Phone: 0211305360 Address: Pilot Bay Beach Mount Maunganui…" at bounding box center [585, 249] width 582 height 247
copy td "Name: Chris Stanaway Phone: 0211305360 Address: Pilot Bay Beach Mount Maunganui…"
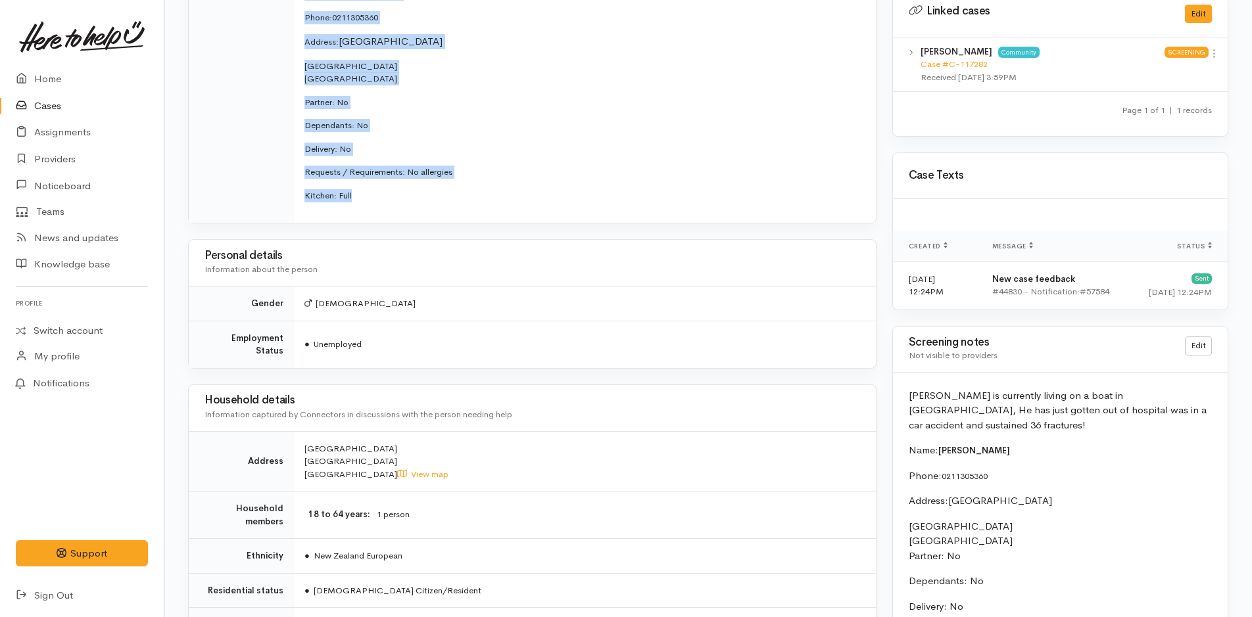
scroll to position [921, 0]
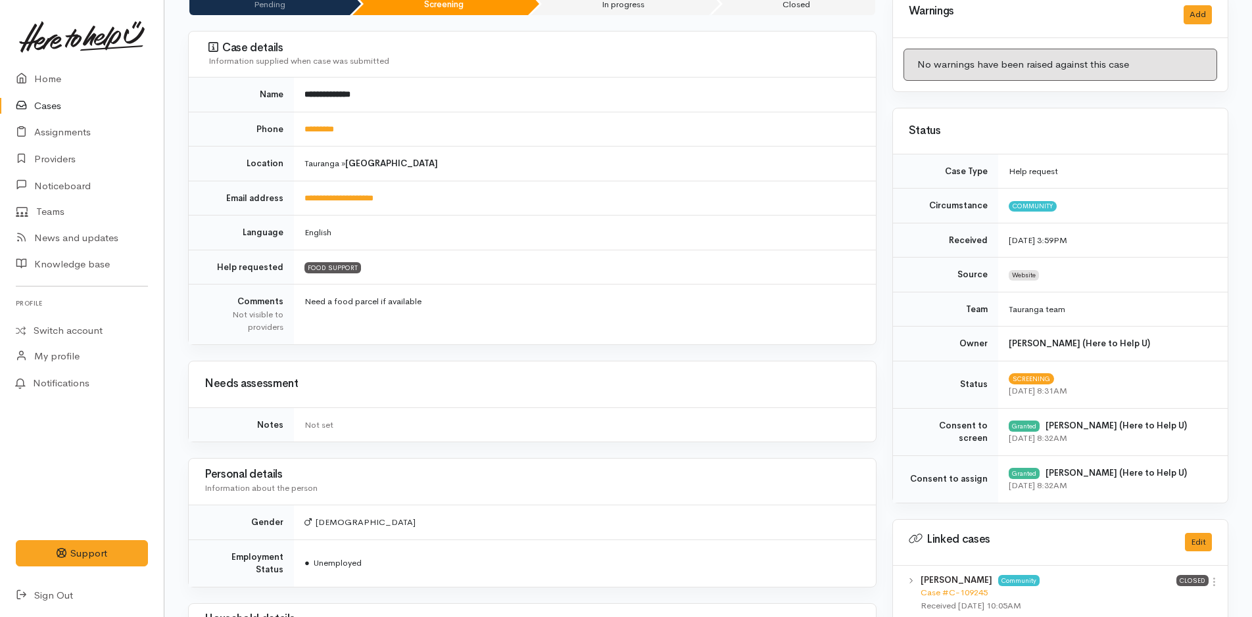
scroll to position [395, 0]
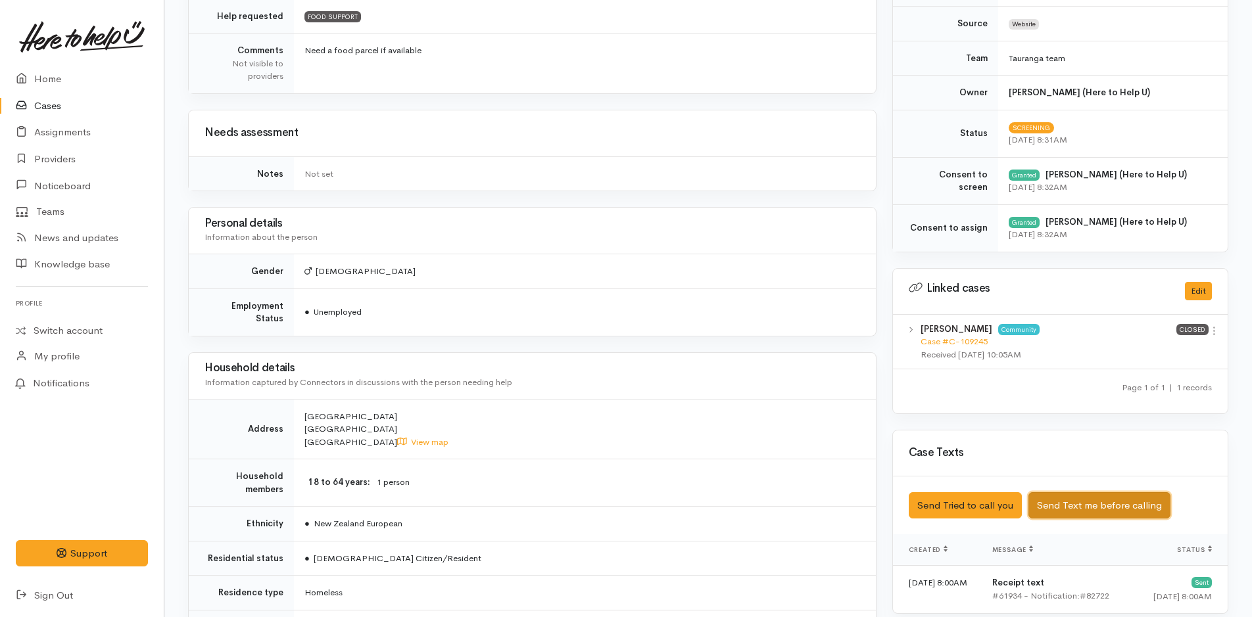
click at [1139, 501] on button "Send Text me before calling" at bounding box center [1099, 505] width 142 height 27
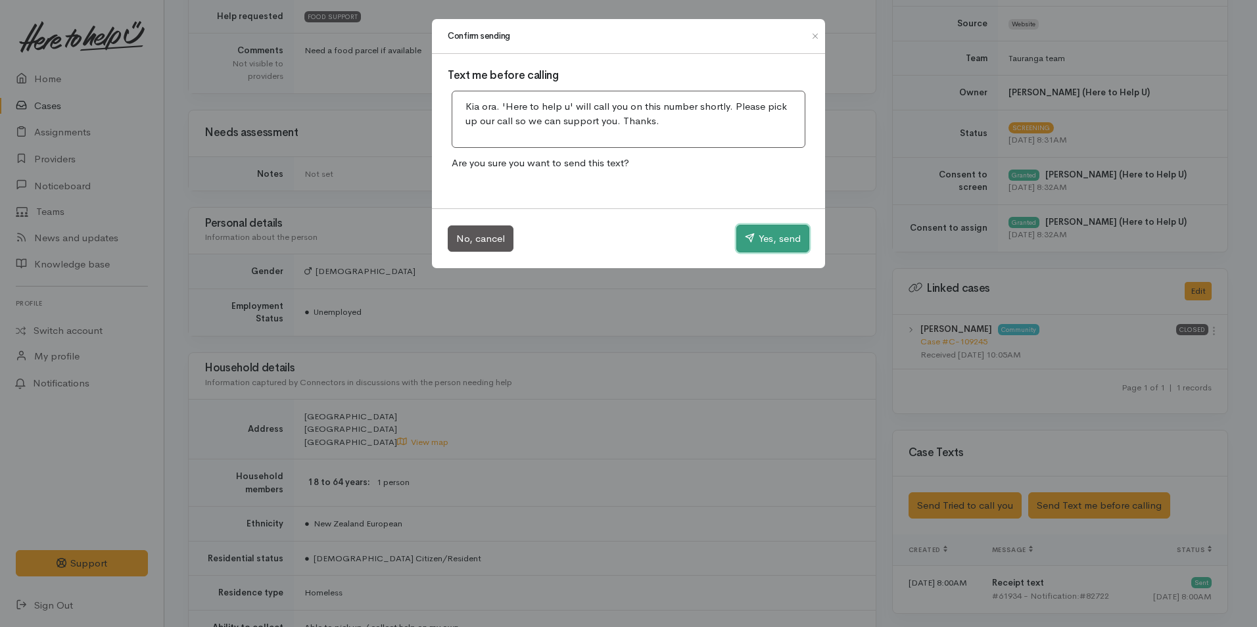
click at [760, 232] on button "Yes, send" at bounding box center [772, 239] width 73 height 28
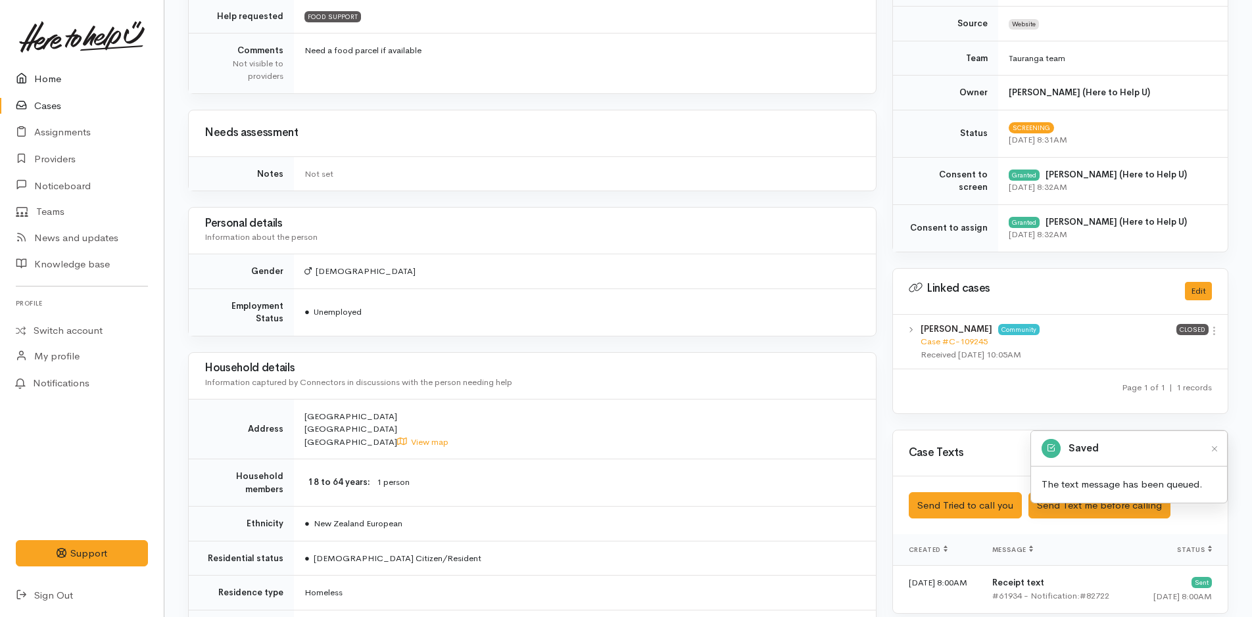
click at [50, 78] on link "Home" at bounding box center [82, 79] width 164 height 27
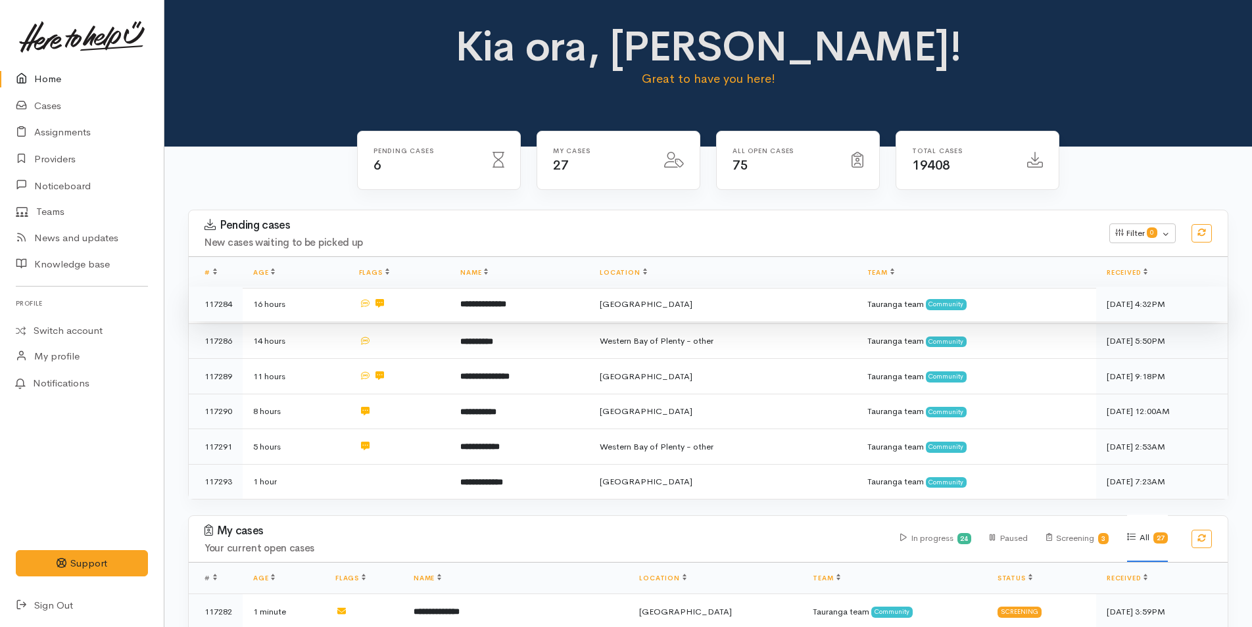
click at [500, 296] on td "**********" at bounding box center [519, 305] width 139 height 36
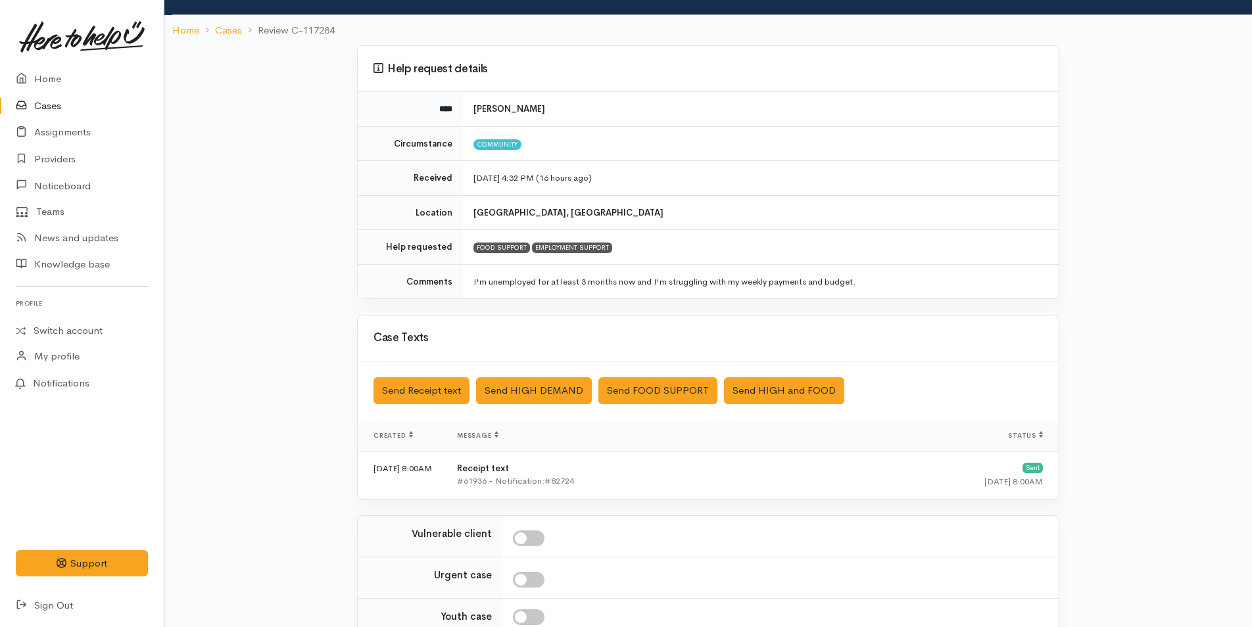
scroll to position [199, 0]
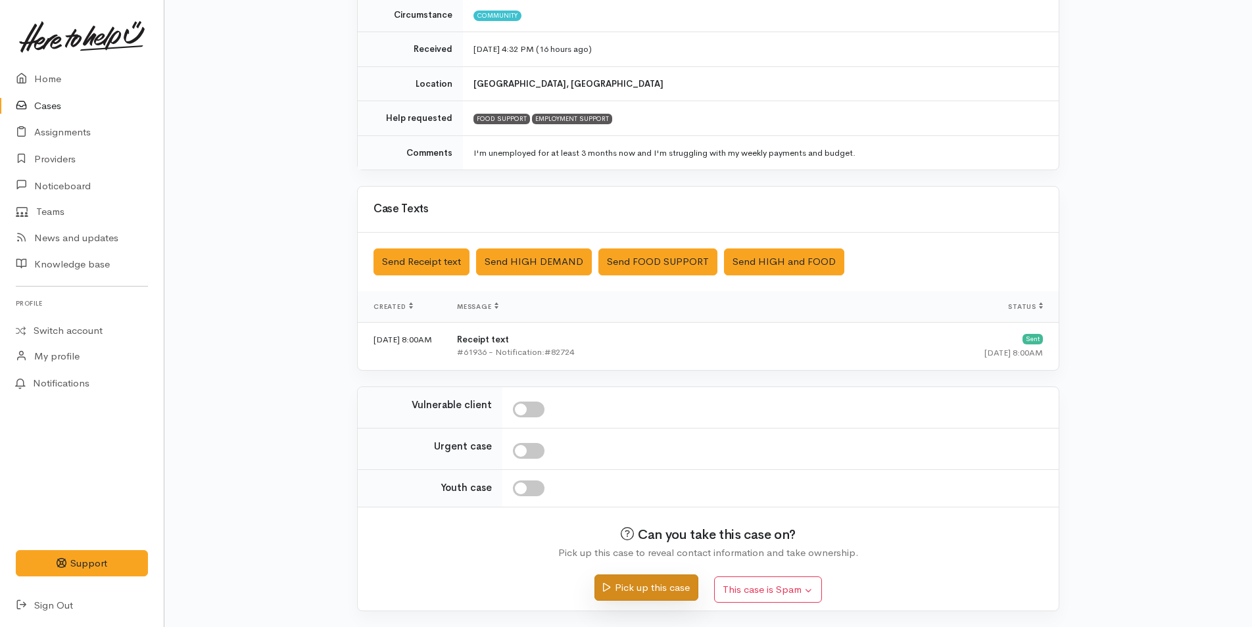
click at [661, 585] on button "Pick up this case" at bounding box center [645, 588] width 103 height 27
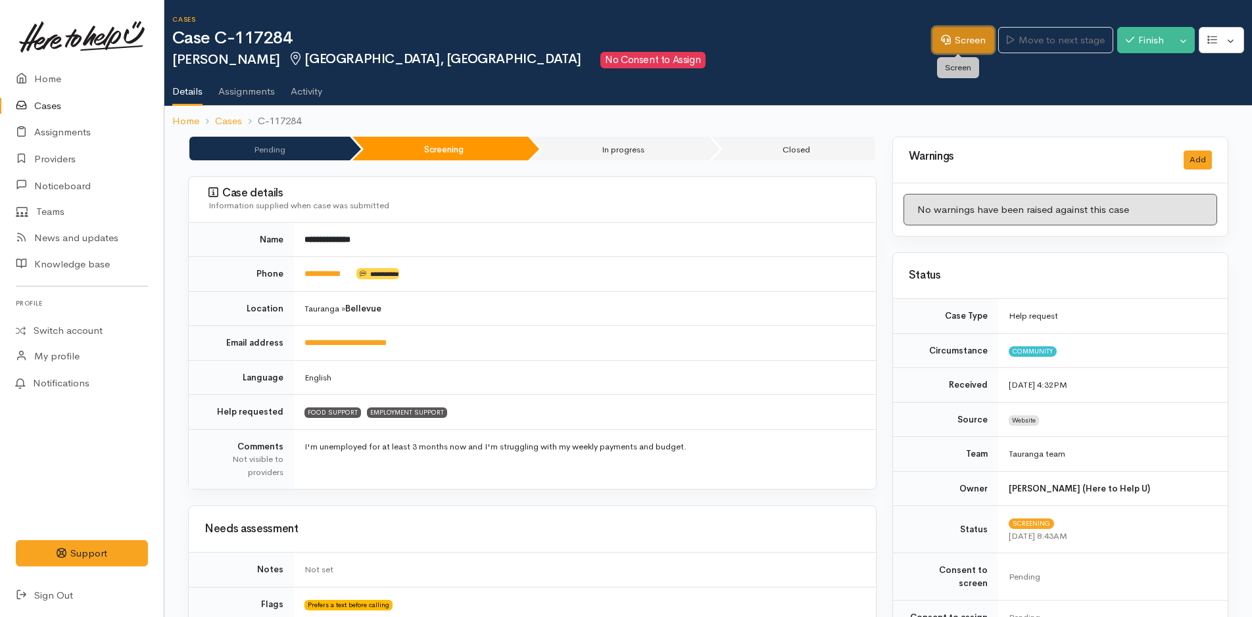
click at [976, 41] on link "Screen" at bounding box center [963, 40] width 62 height 27
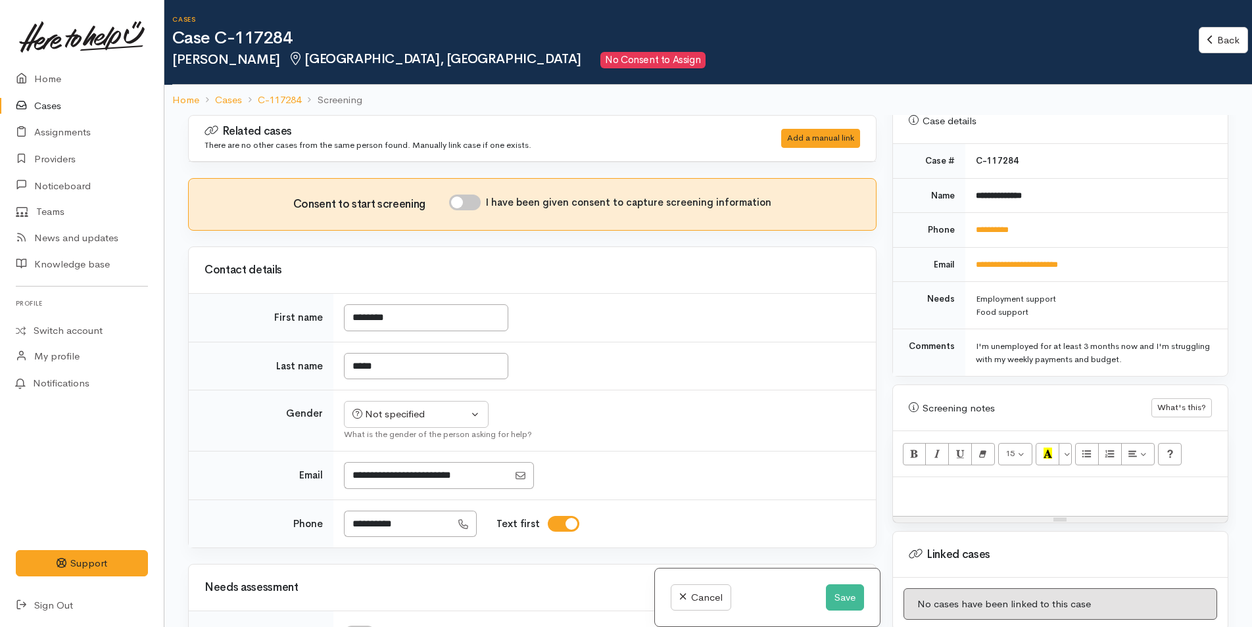
scroll to position [669, 0]
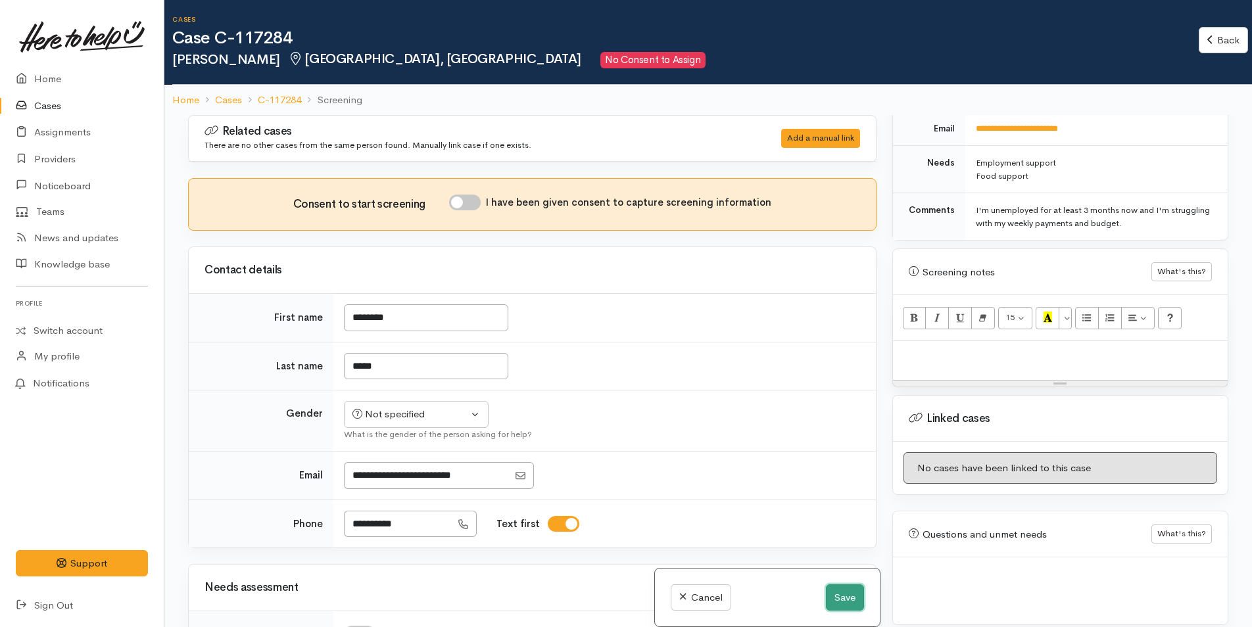
click at [845, 598] on button "Save" at bounding box center [845, 598] width 38 height 27
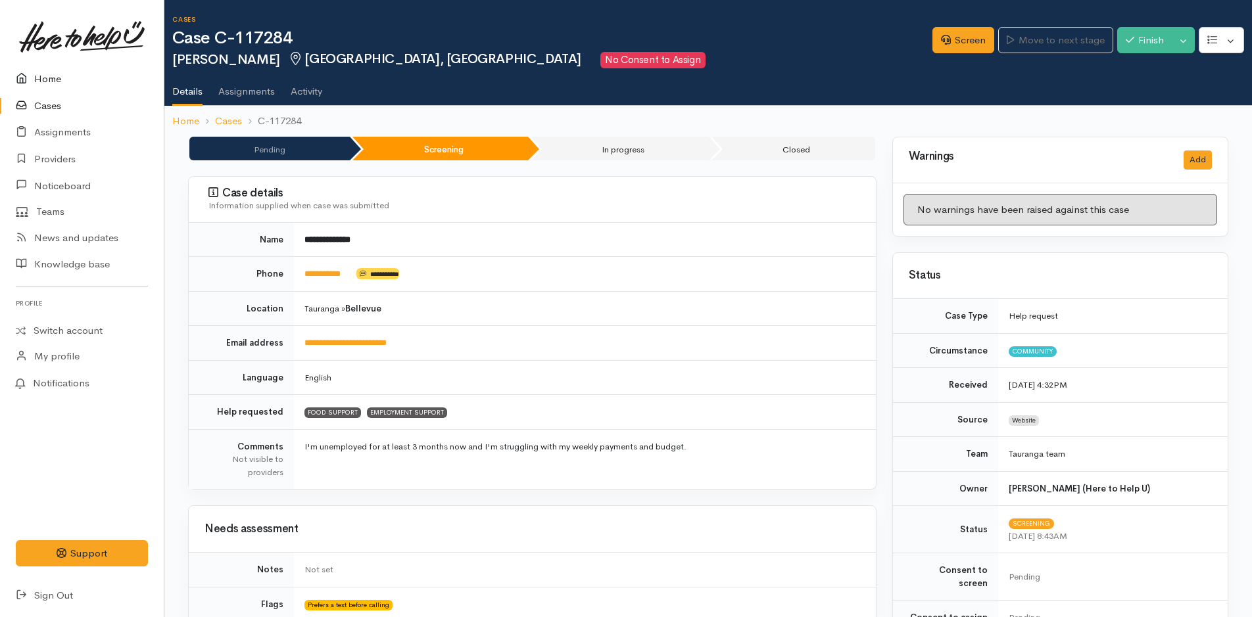
click at [41, 74] on link "Home" at bounding box center [82, 79] width 164 height 27
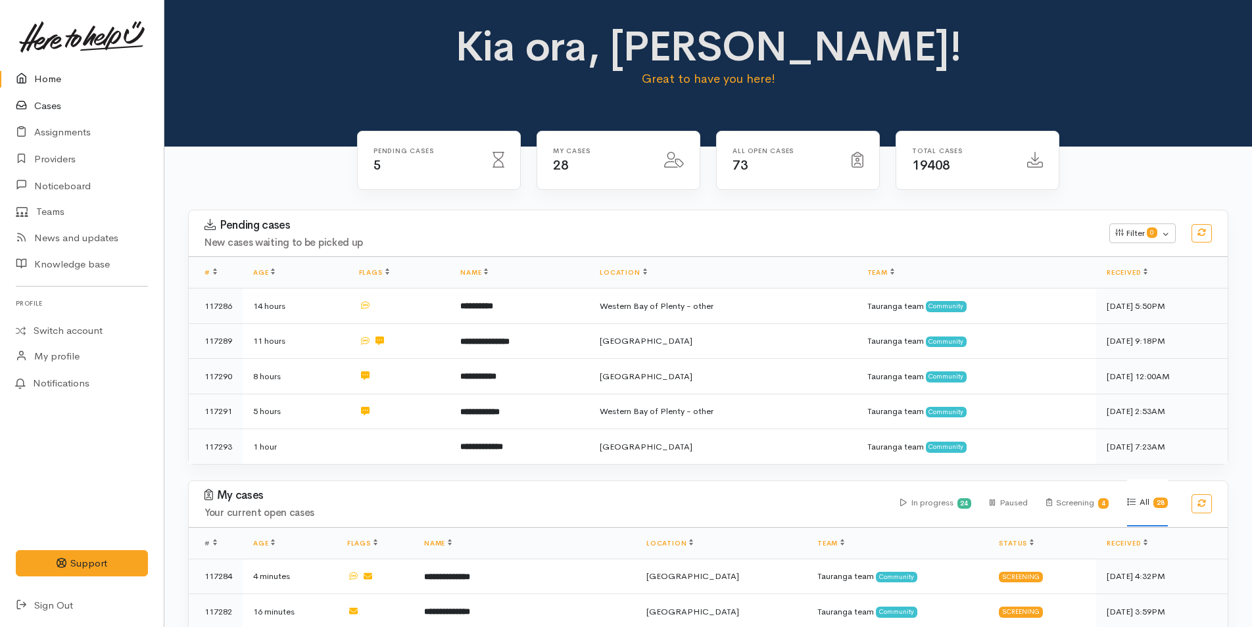
click at [42, 106] on link "Cases" at bounding box center [82, 106] width 164 height 27
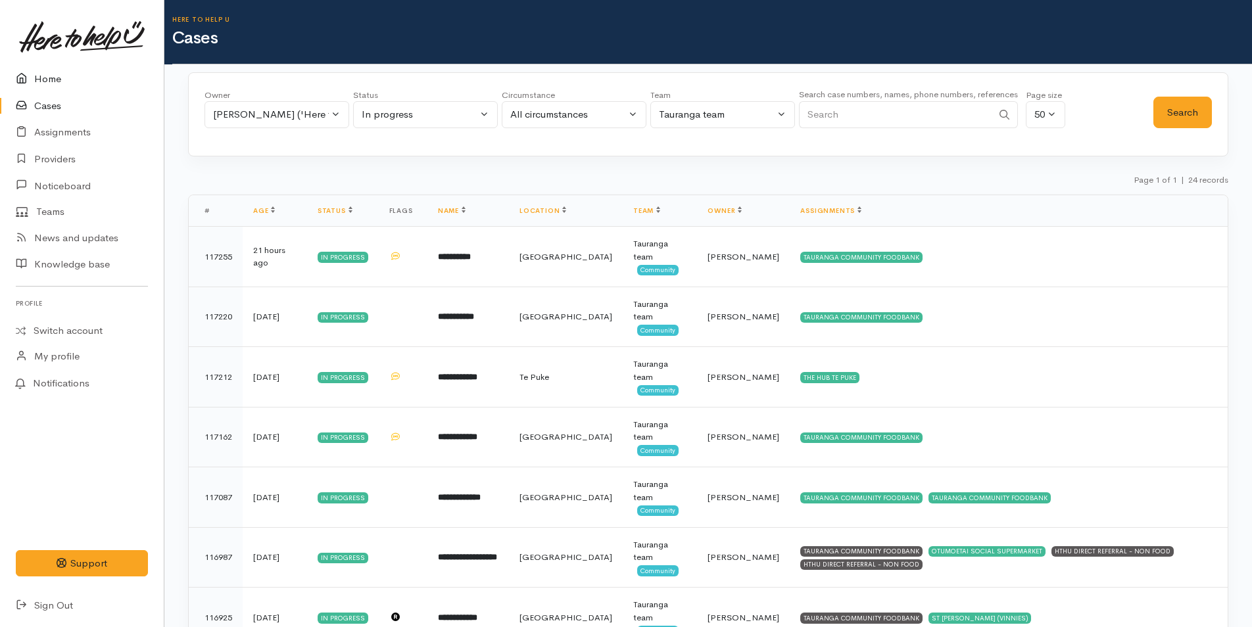
click at [52, 76] on link "Home" at bounding box center [82, 79] width 164 height 27
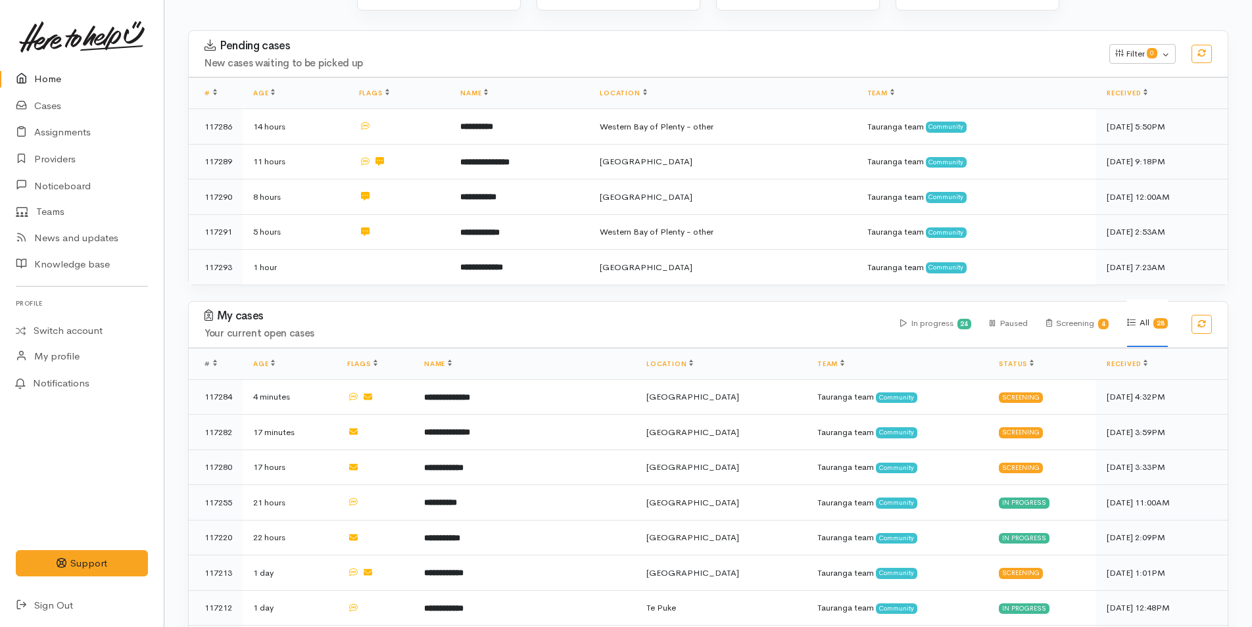
scroll to position [197, 0]
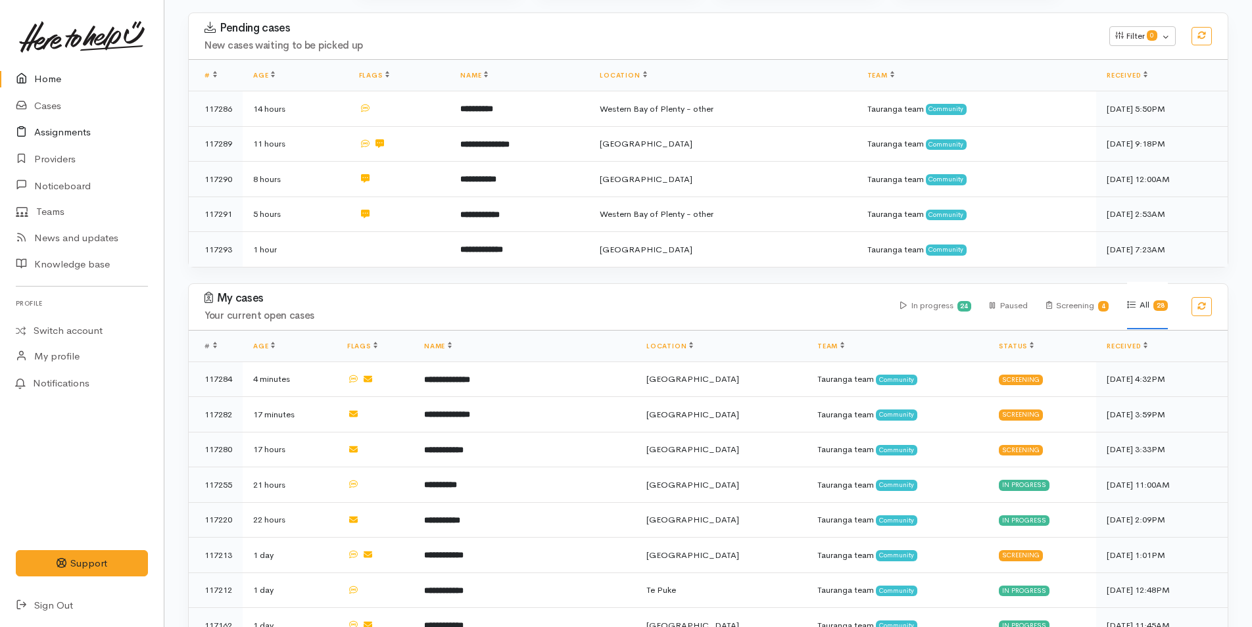
click at [78, 130] on link "Assignments" at bounding box center [82, 132] width 164 height 27
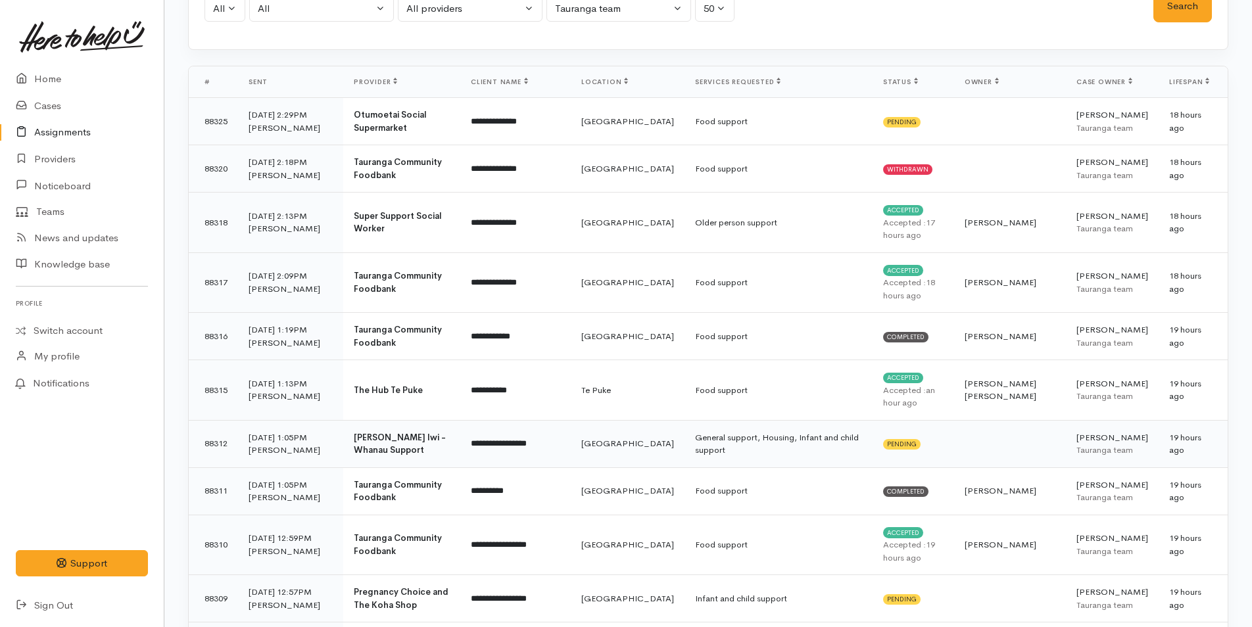
scroll to position [132, 0]
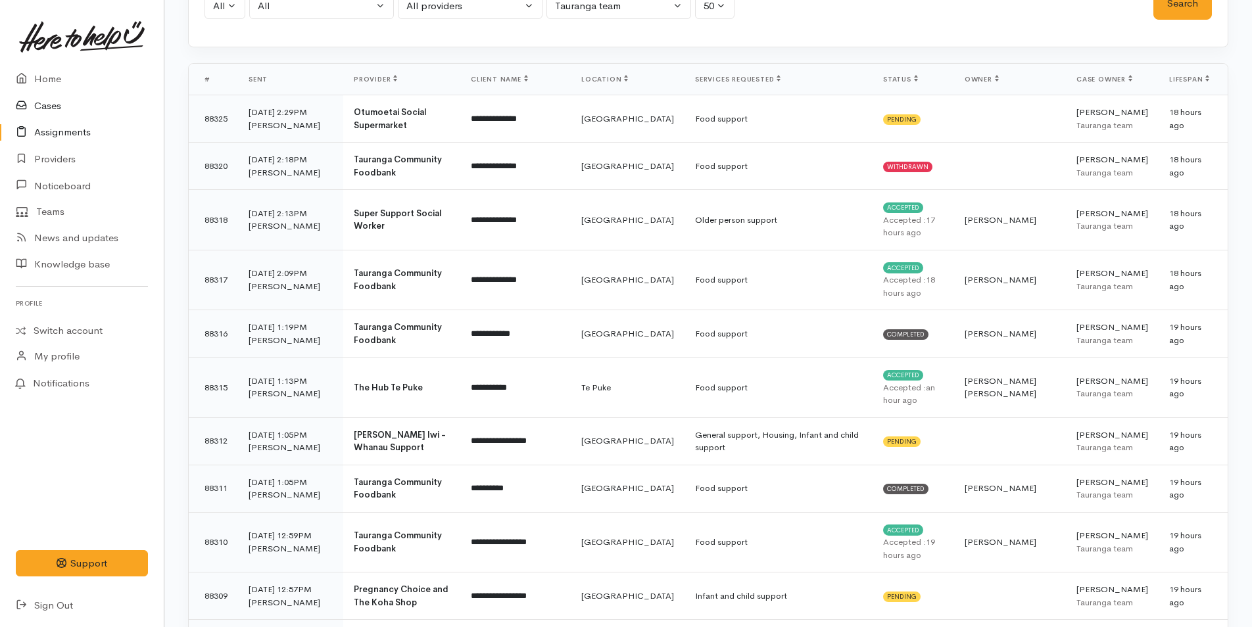
click at [50, 108] on link "Cases" at bounding box center [82, 106] width 164 height 27
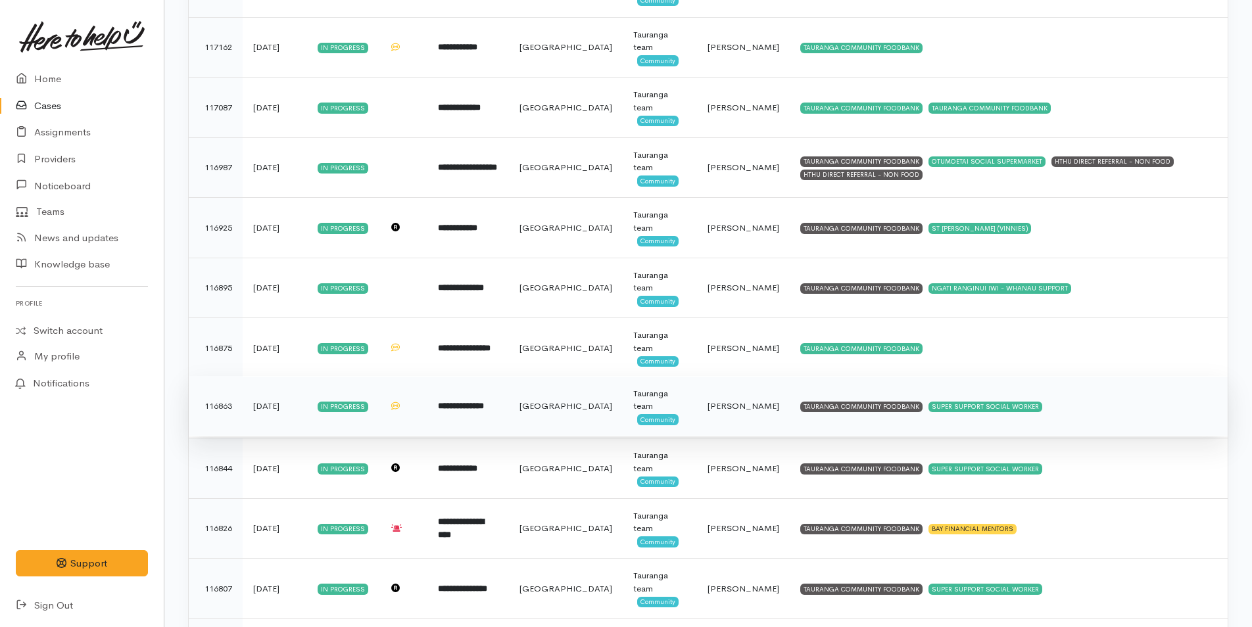
scroll to position [395, 0]
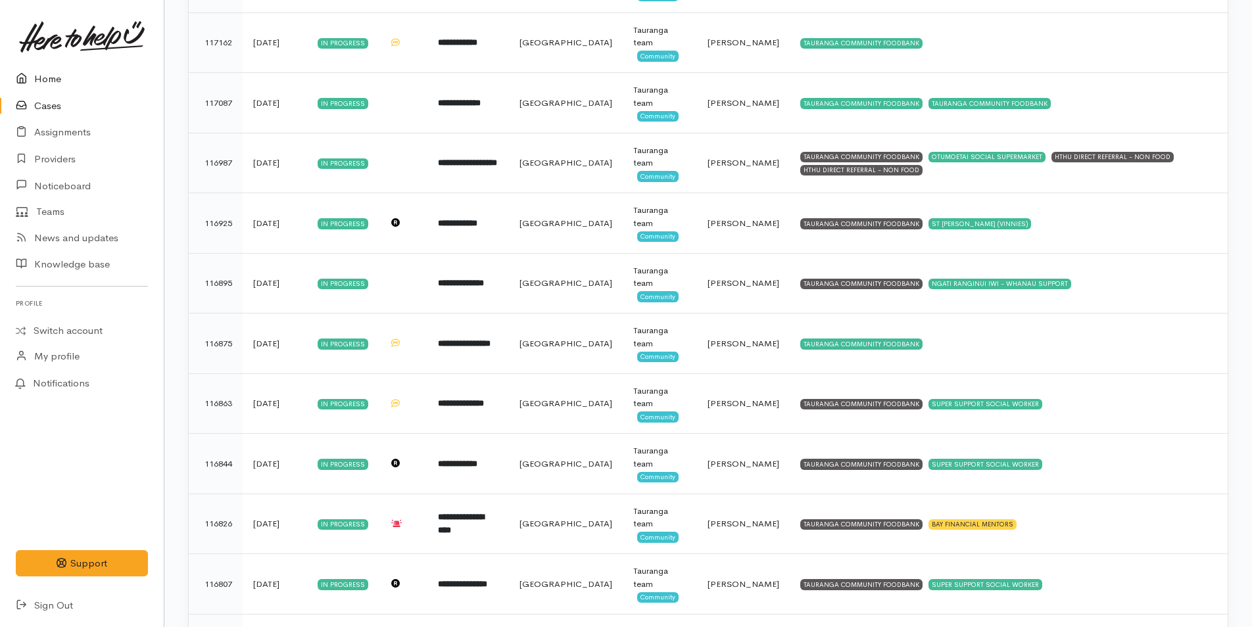
click at [49, 73] on link "Home" at bounding box center [82, 79] width 164 height 27
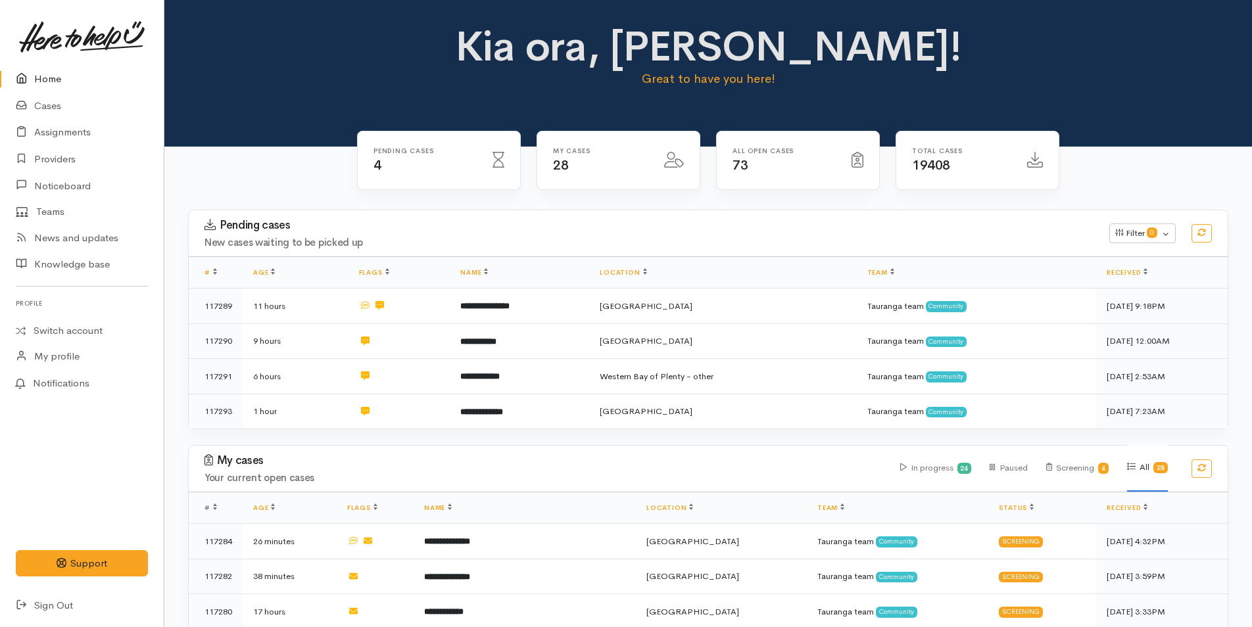
click at [985, 77] on div "Kia ora, Rachel! Great to have you here!" at bounding box center [708, 62] width 1056 height 76
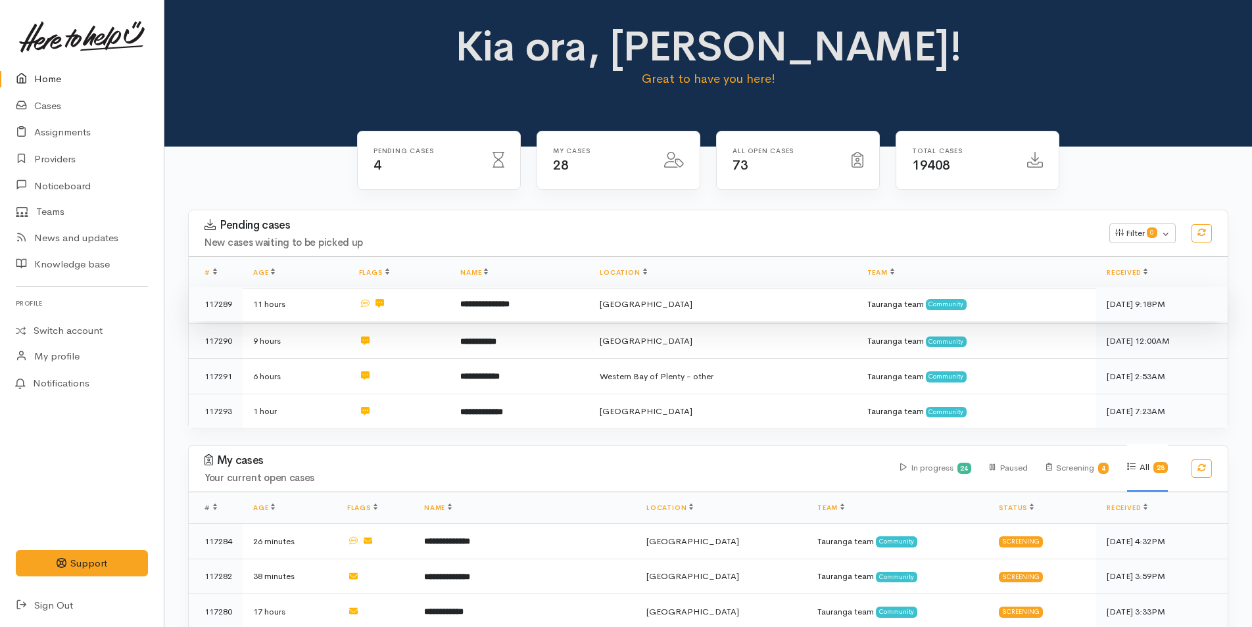
click at [479, 305] on b "**********" at bounding box center [484, 304] width 49 height 9
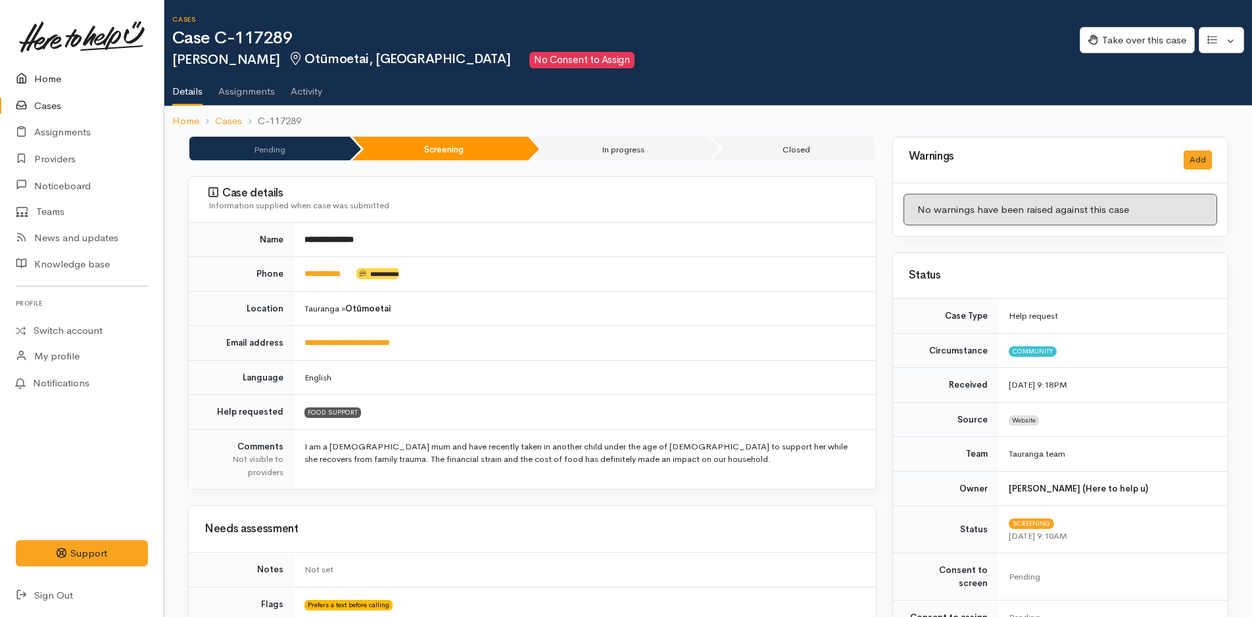
click at [50, 78] on link "Home" at bounding box center [82, 79] width 164 height 27
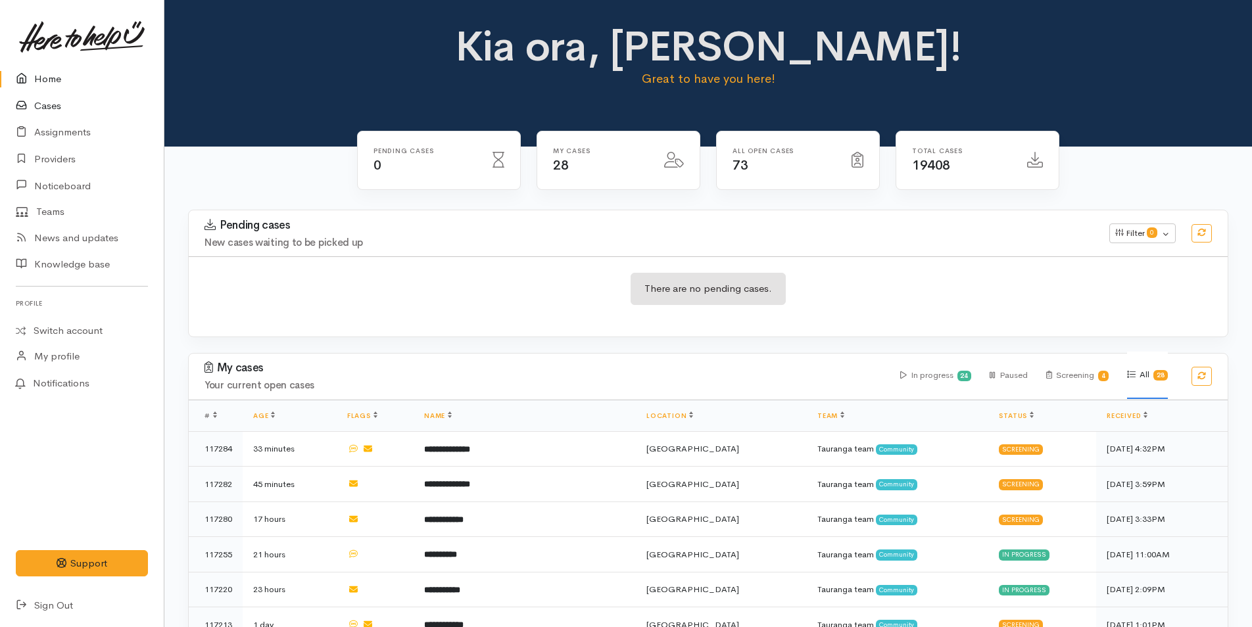
click at [45, 105] on link "Cases" at bounding box center [82, 106] width 164 height 27
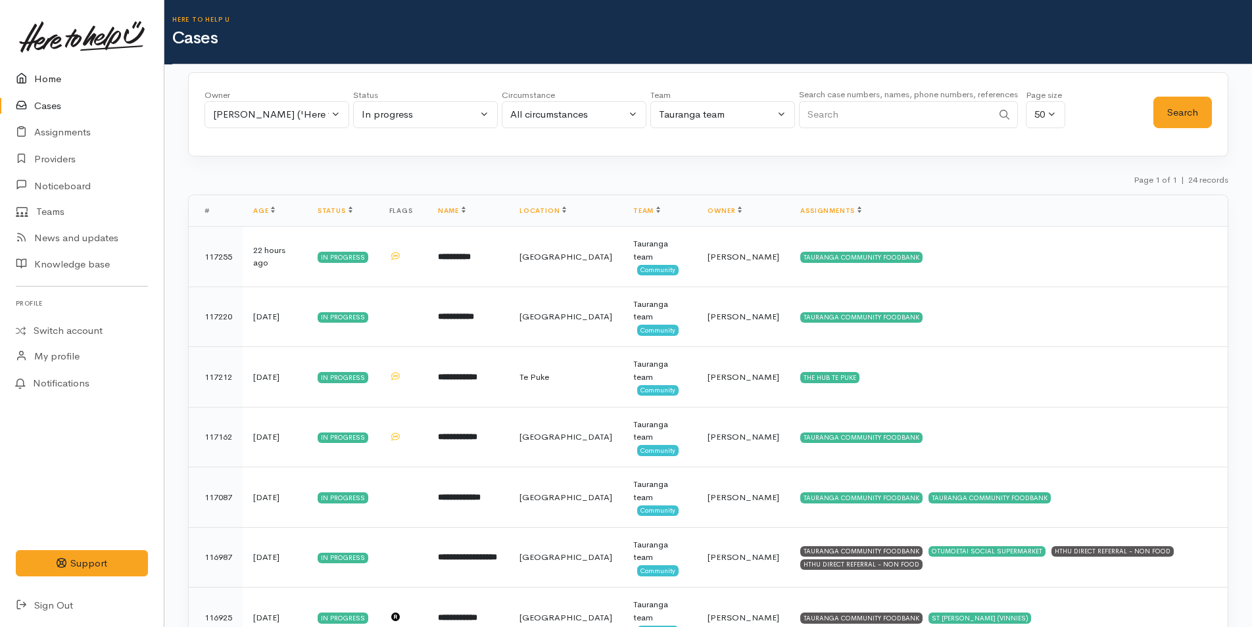
click at [52, 82] on link "Home" at bounding box center [82, 79] width 164 height 27
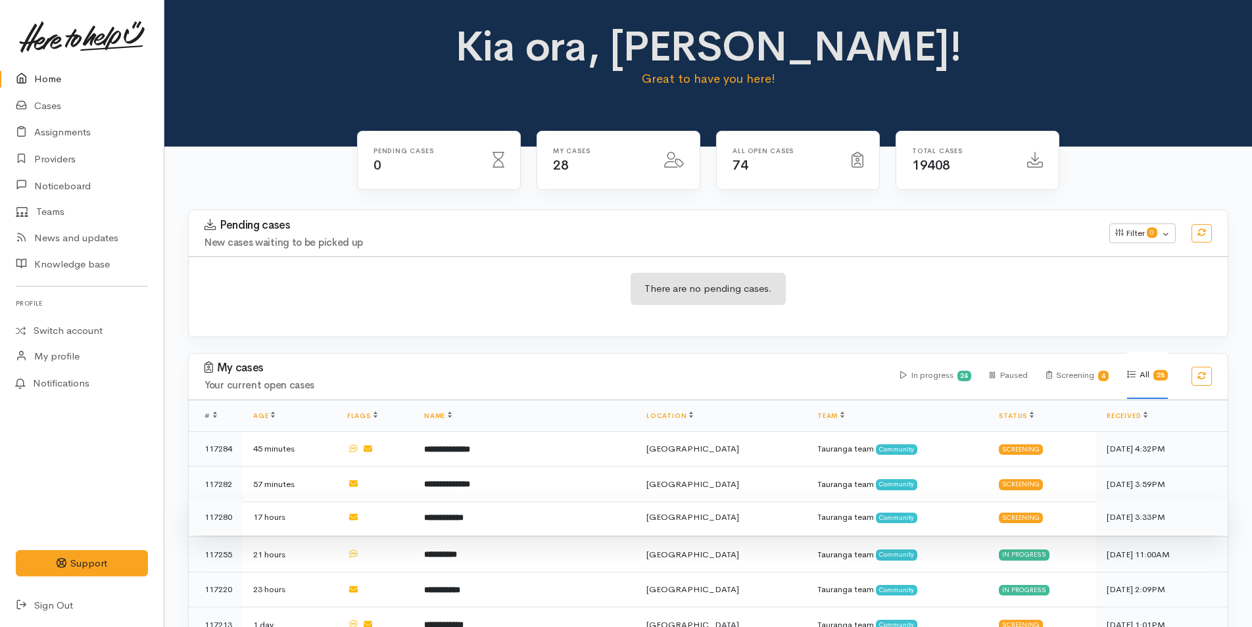
click at [492, 515] on td "**********" at bounding box center [525, 518] width 222 height 36
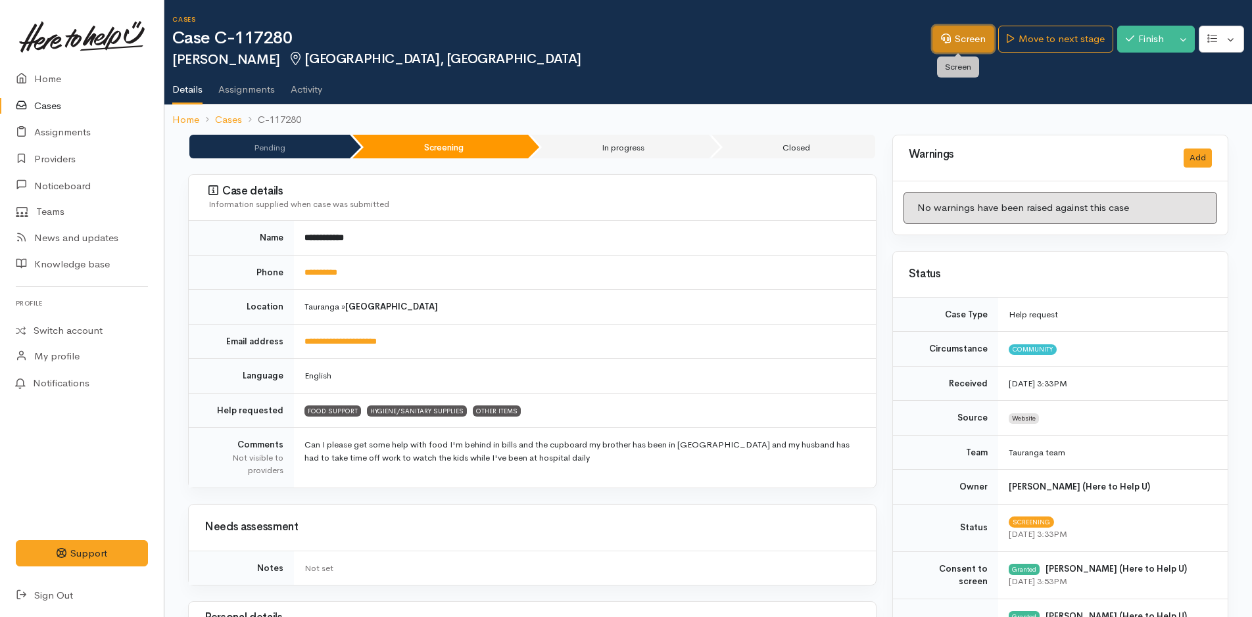
click at [965, 34] on link "Screen" at bounding box center [963, 39] width 62 height 27
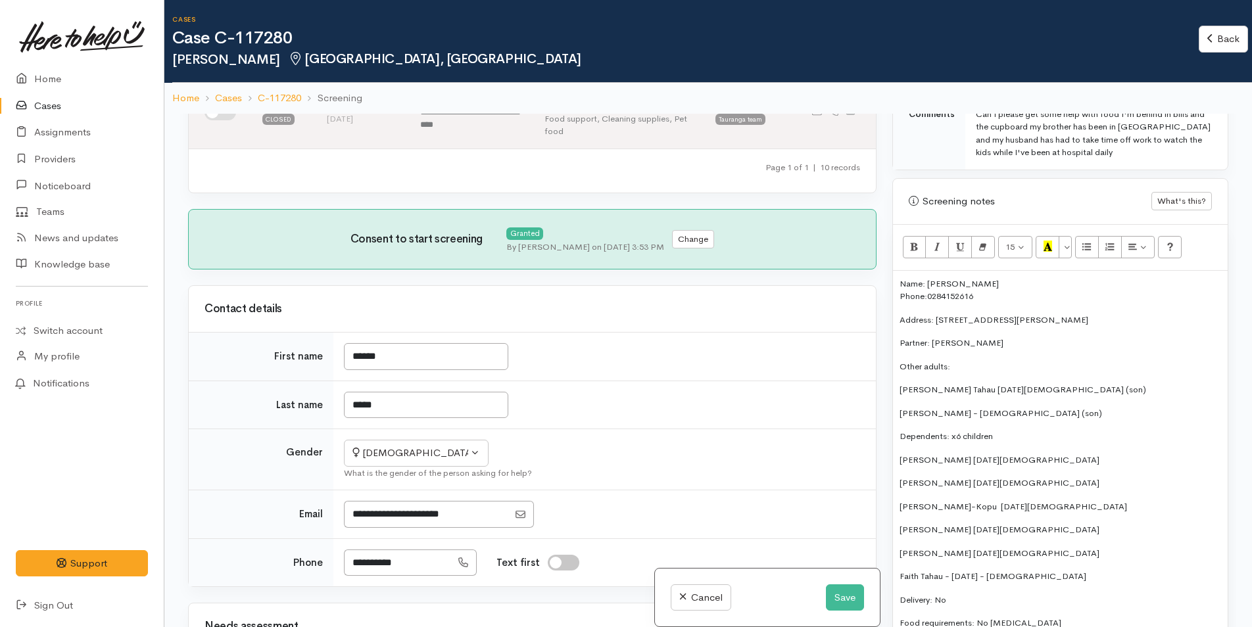
scroll to position [592, 0]
click at [991, 293] on p "Name: Nahdia Tahau Phone: 0284152616" at bounding box center [1060, 290] width 322 height 26
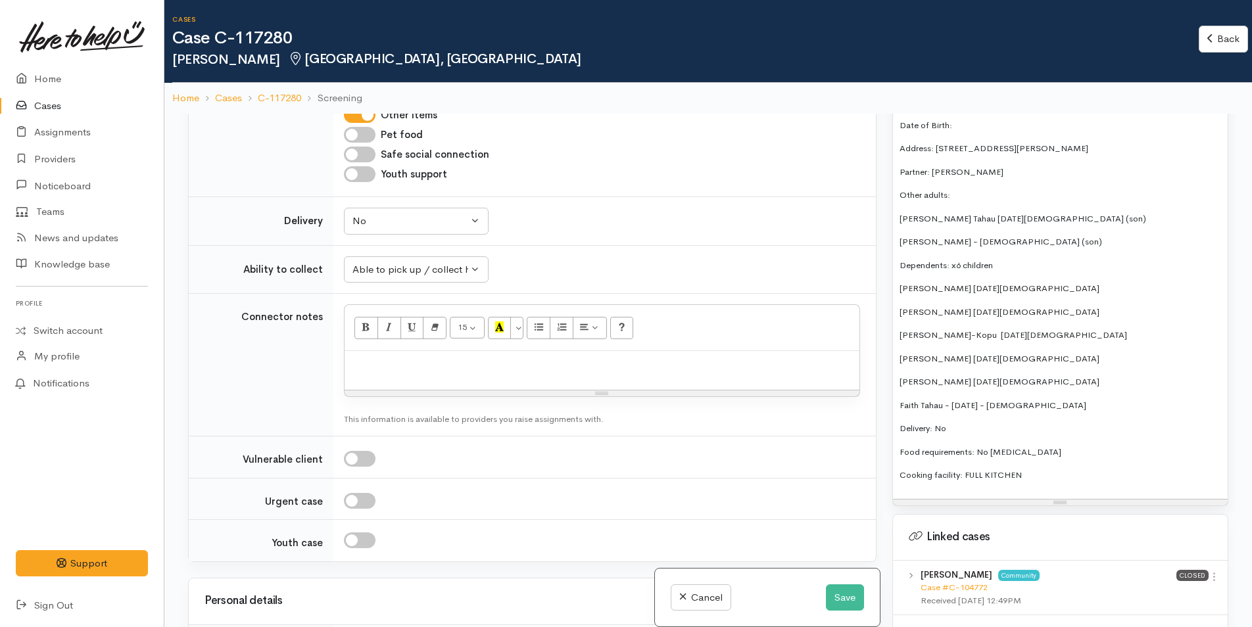
scroll to position [986, 0]
click at [1053, 471] on p "Cooking facility: FULL KITCHEN" at bounding box center [1060, 472] width 322 height 13
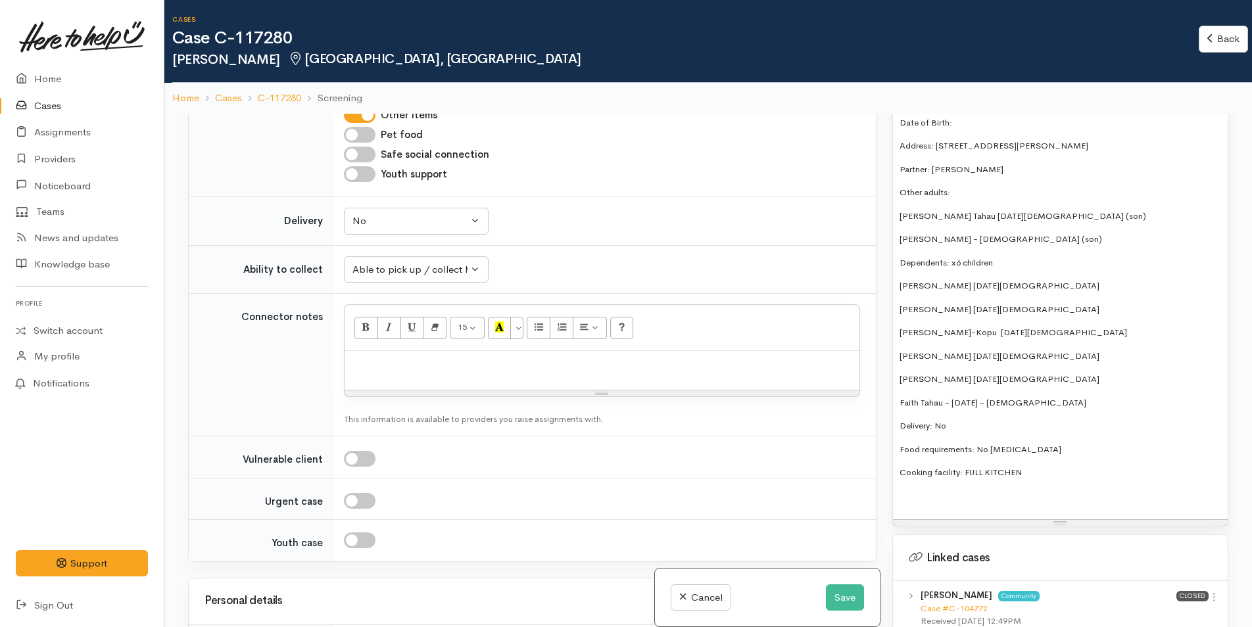
click at [904, 496] on p at bounding box center [1060, 496] width 322 height 13
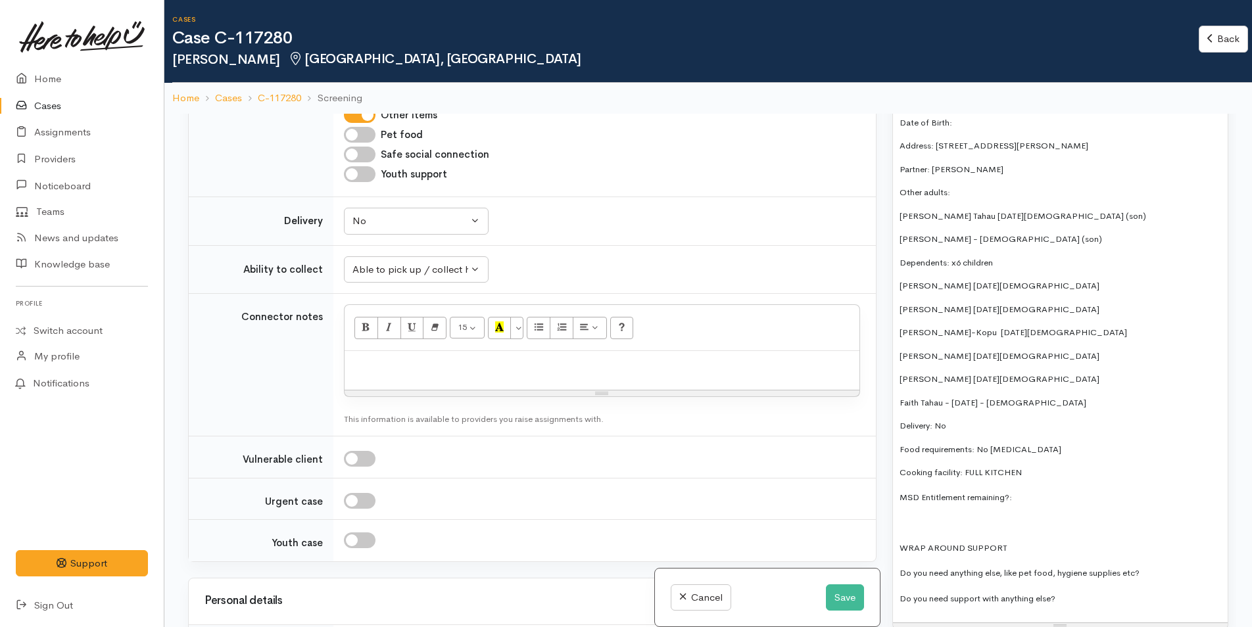
click at [1040, 490] on p "MSD Entitlement remaining?:" at bounding box center [1060, 497] width 322 height 15
click at [1191, 572] on p "Do you need anything else, like pet food, hygiene supplies etc?" at bounding box center [1060, 572] width 322 height 15
click at [1083, 594] on p "Do you need support with anything else?" at bounding box center [1060, 598] width 322 height 15
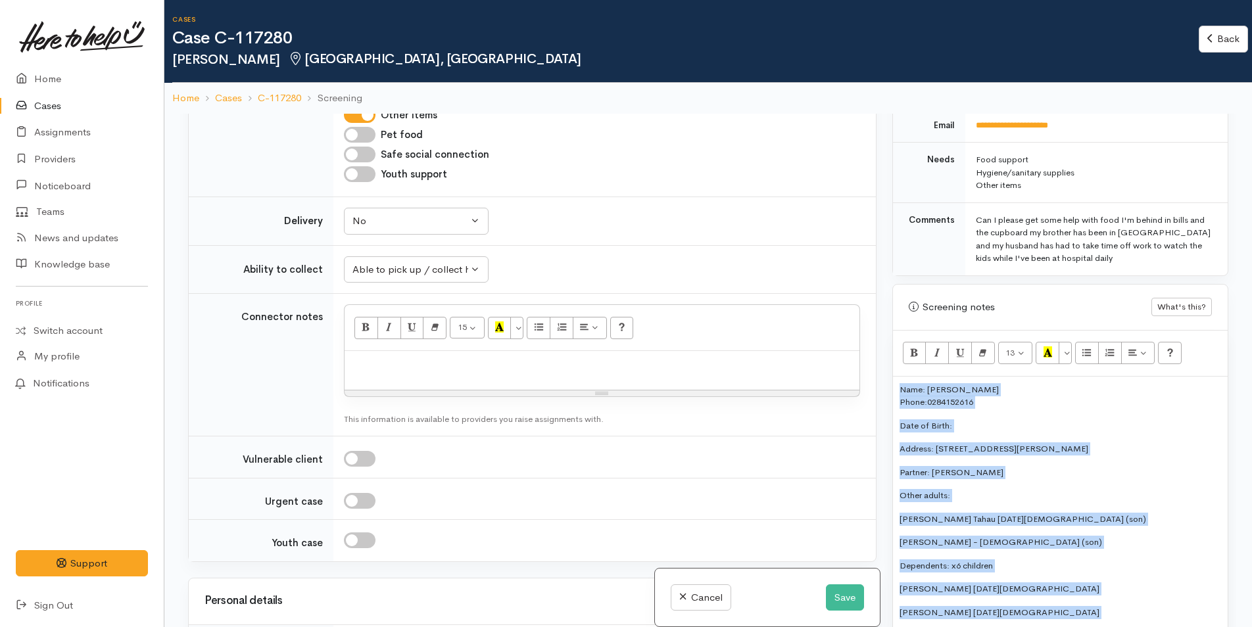
scroll to position [677, 0]
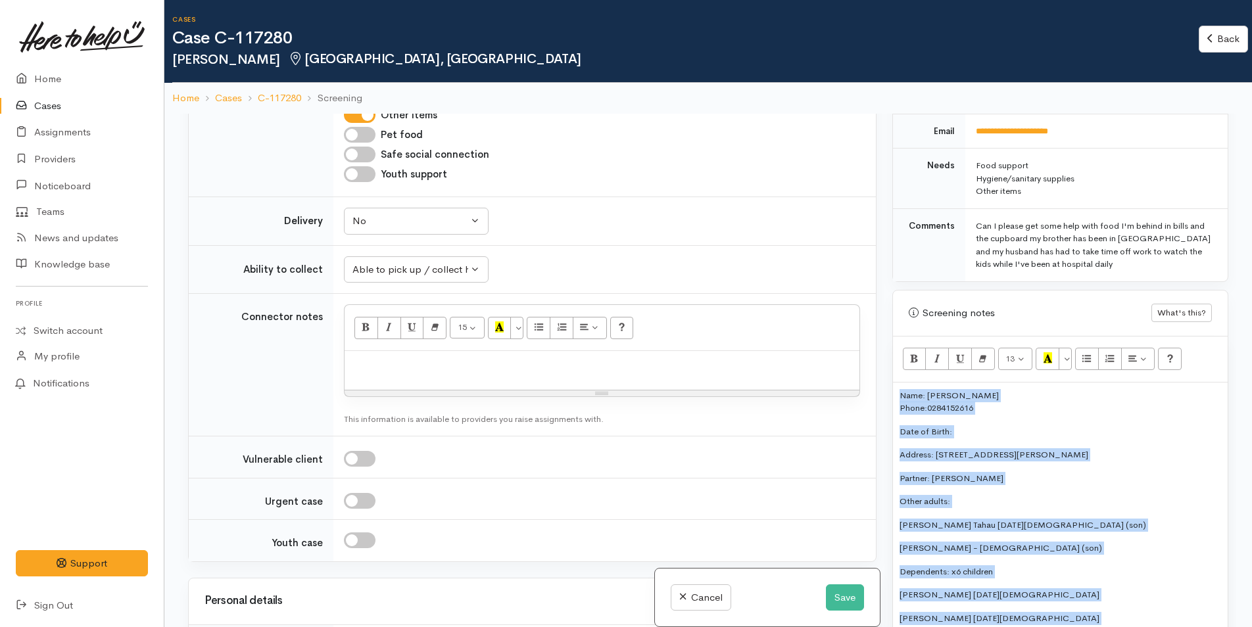
drag, startPoint x: 1076, startPoint y: 599, endPoint x: 890, endPoint y: 312, distance: 341.8
click at [890, 312] on div "Warnings Add No warnings have been raised against this case Add Warning Title ●…" at bounding box center [1060, 427] width 352 height 627
copy div "Name: Nahdia Tahau Phone: 0284152616 Date of Birth: Address: 5 Ely Place, Bethl…"
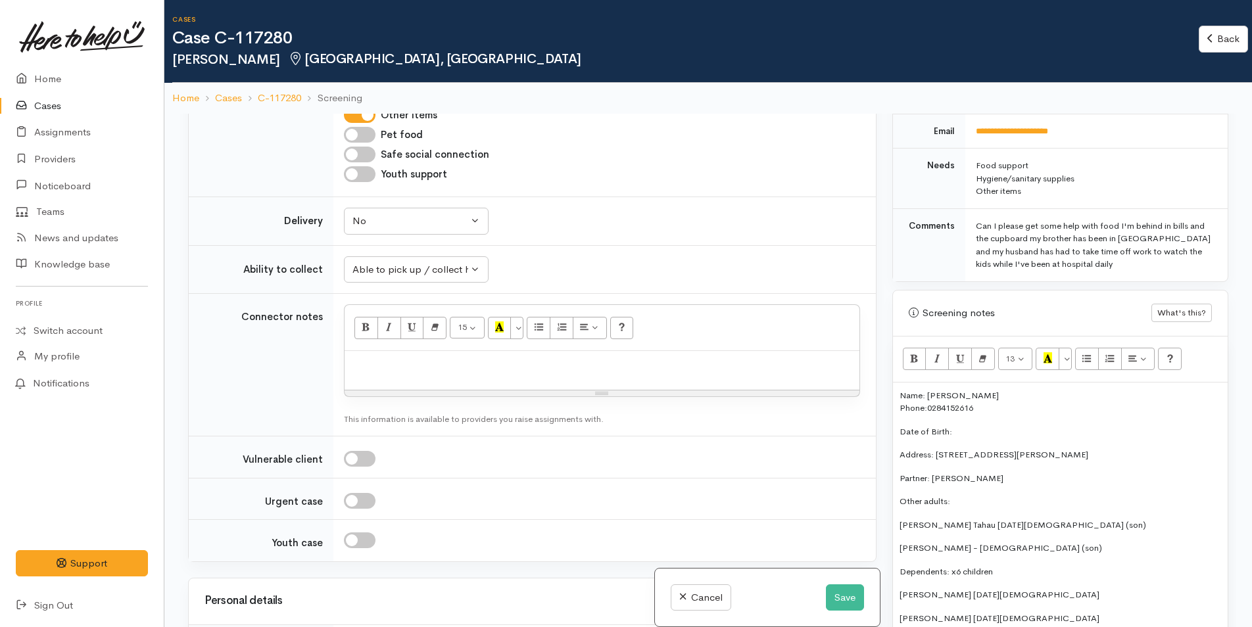
click at [399, 390] on div at bounding box center [602, 370] width 515 height 39
paste div
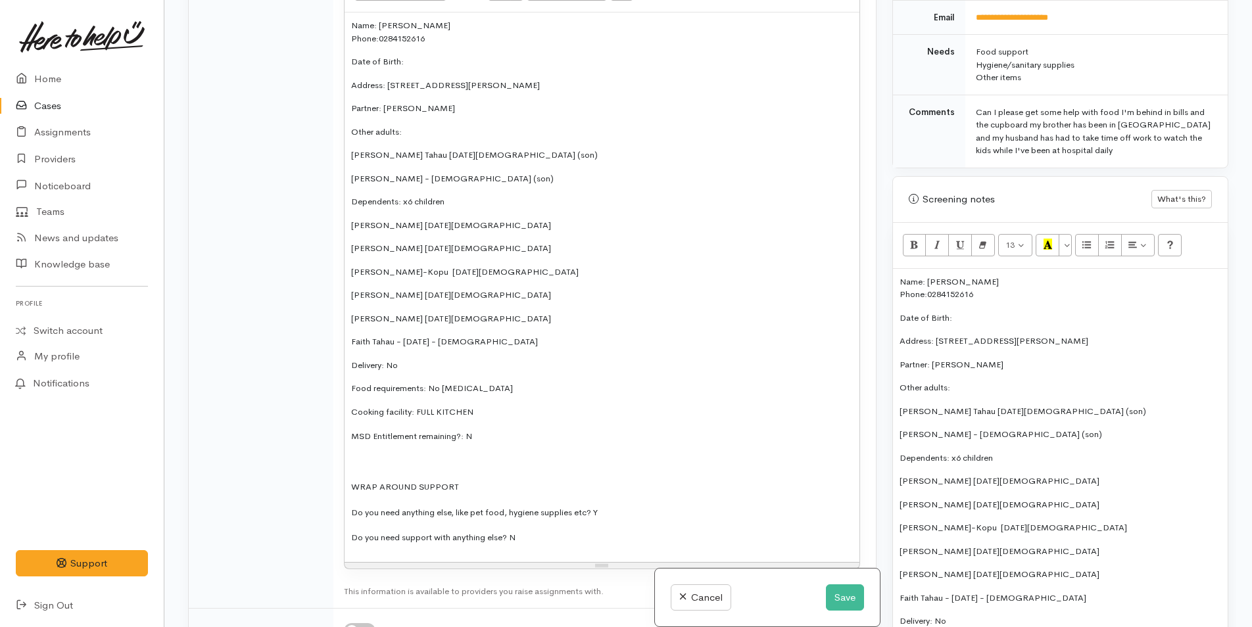
scroll to position [1542, 0]
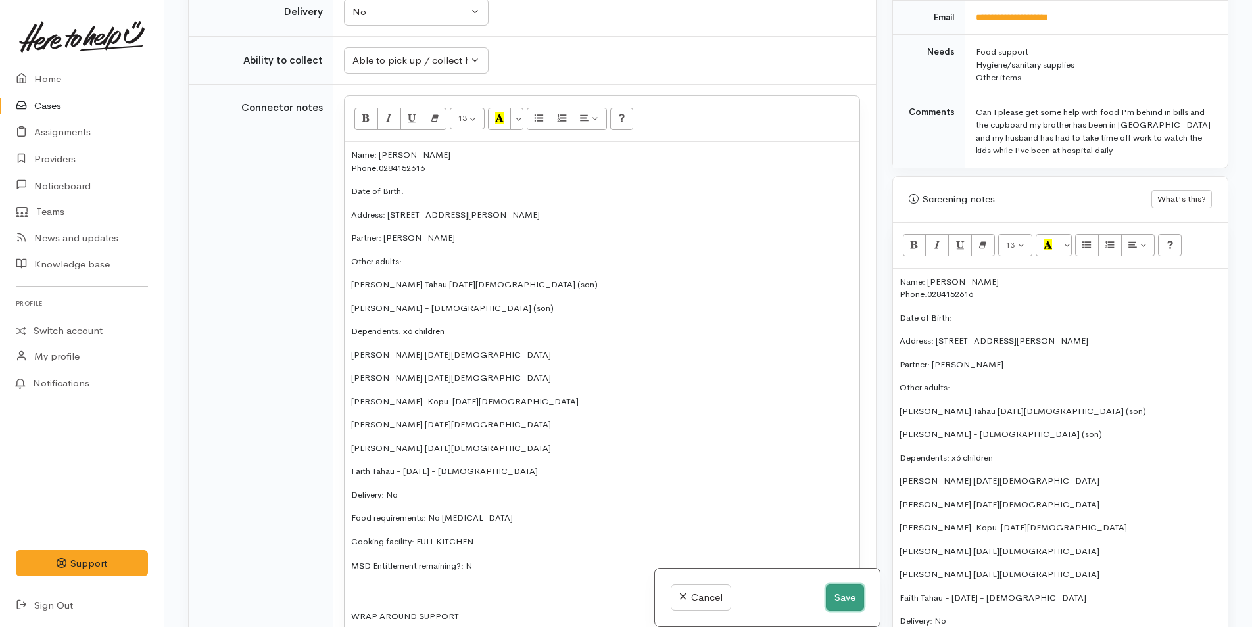
click at [847, 602] on button "Save" at bounding box center [845, 598] width 38 height 27
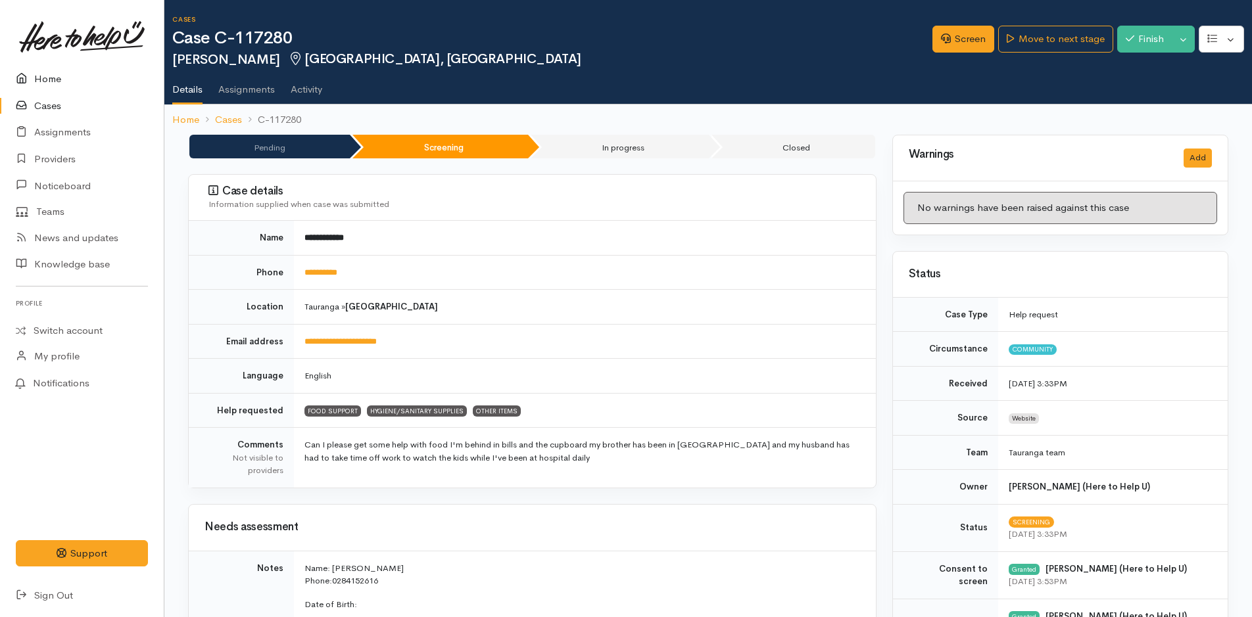
click at [49, 77] on link "Home" at bounding box center [82, 79] width 164 height 27
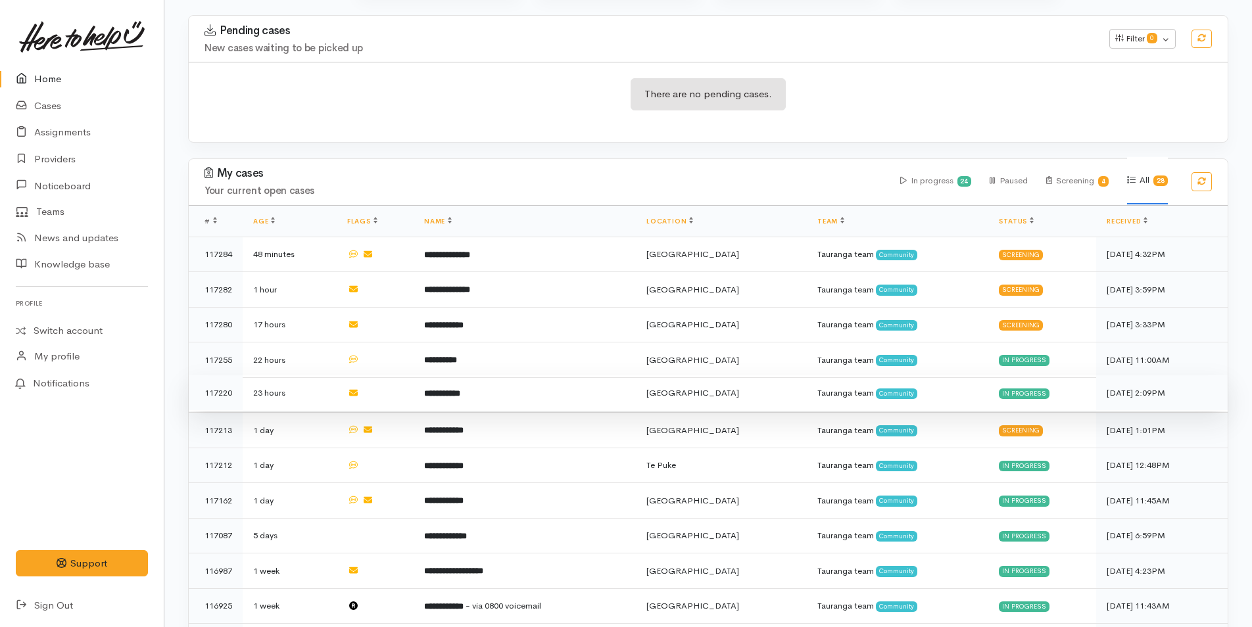
scroll to position [197, 0]
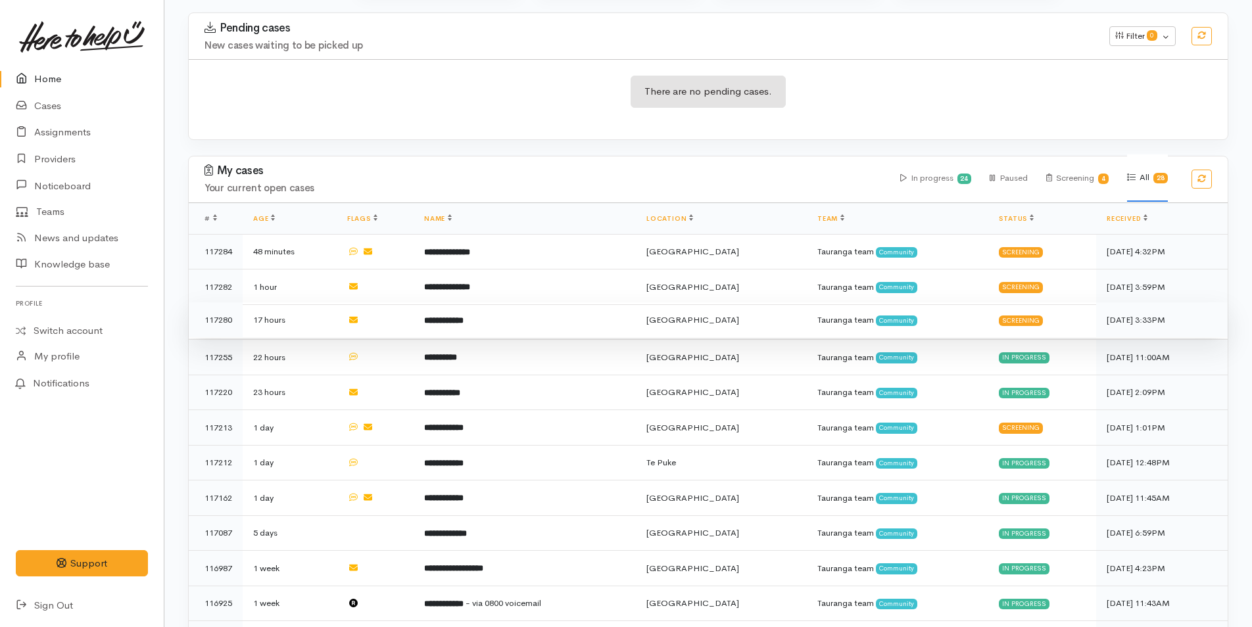
click at [464, 316] on b "**********" at bounding box center [443, 320] width 39 height 9
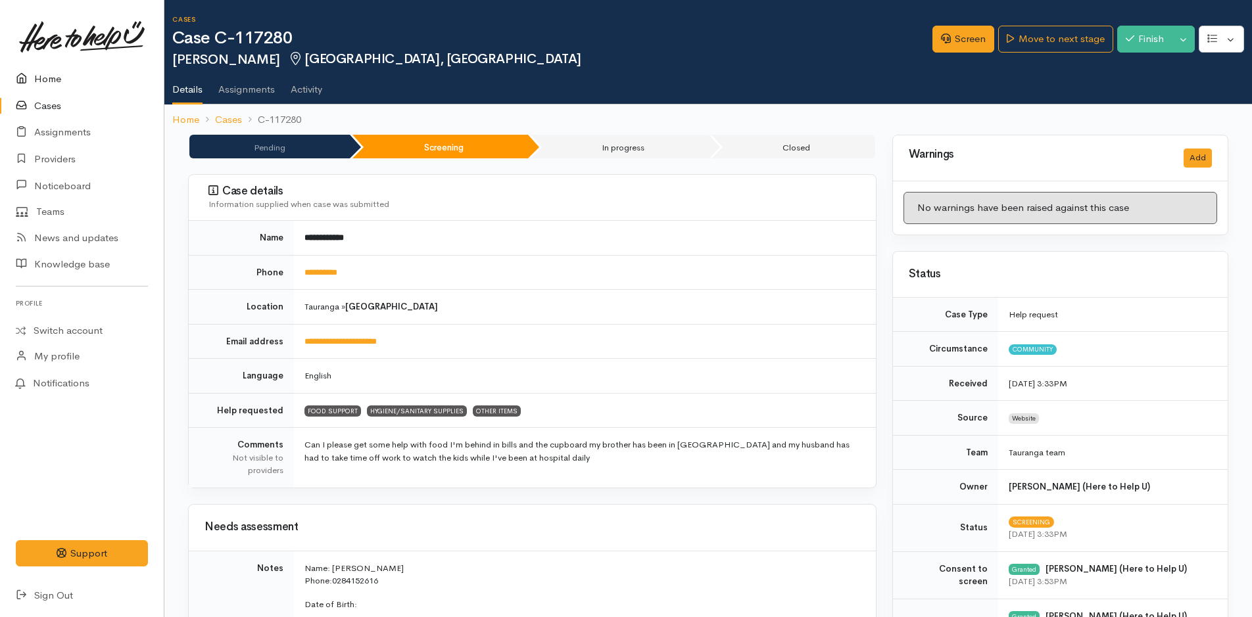
click at [48, 79] on link "Home" at bounding box center [82, 79] width 164 height 27
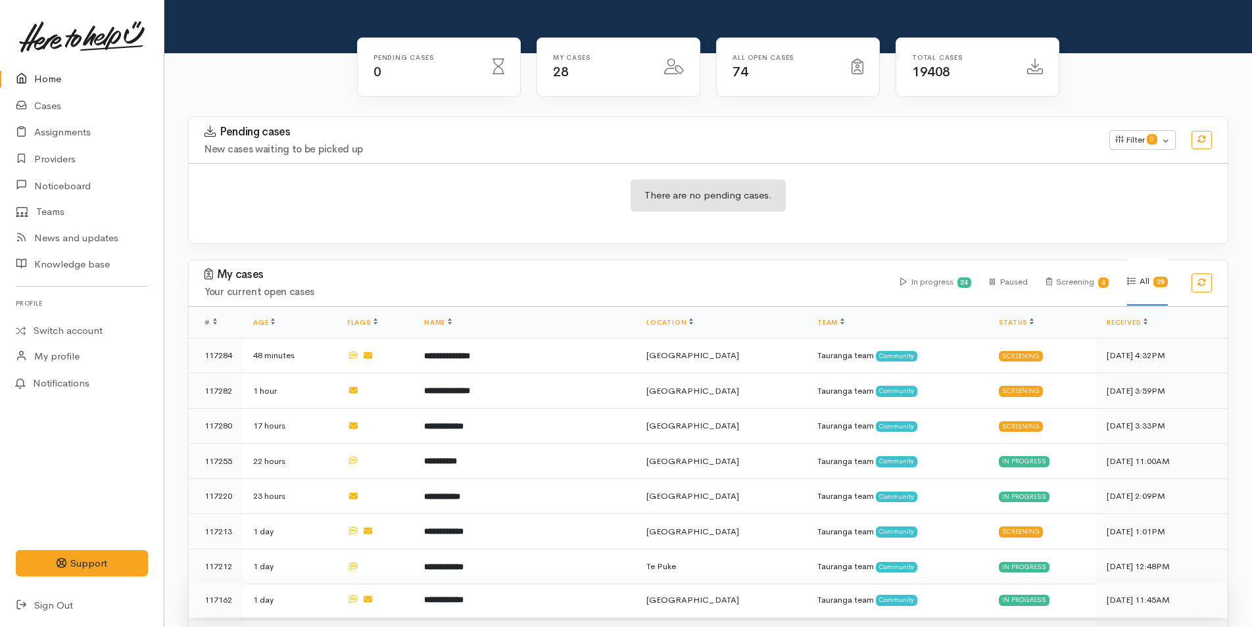
scroll to position [263, 0]
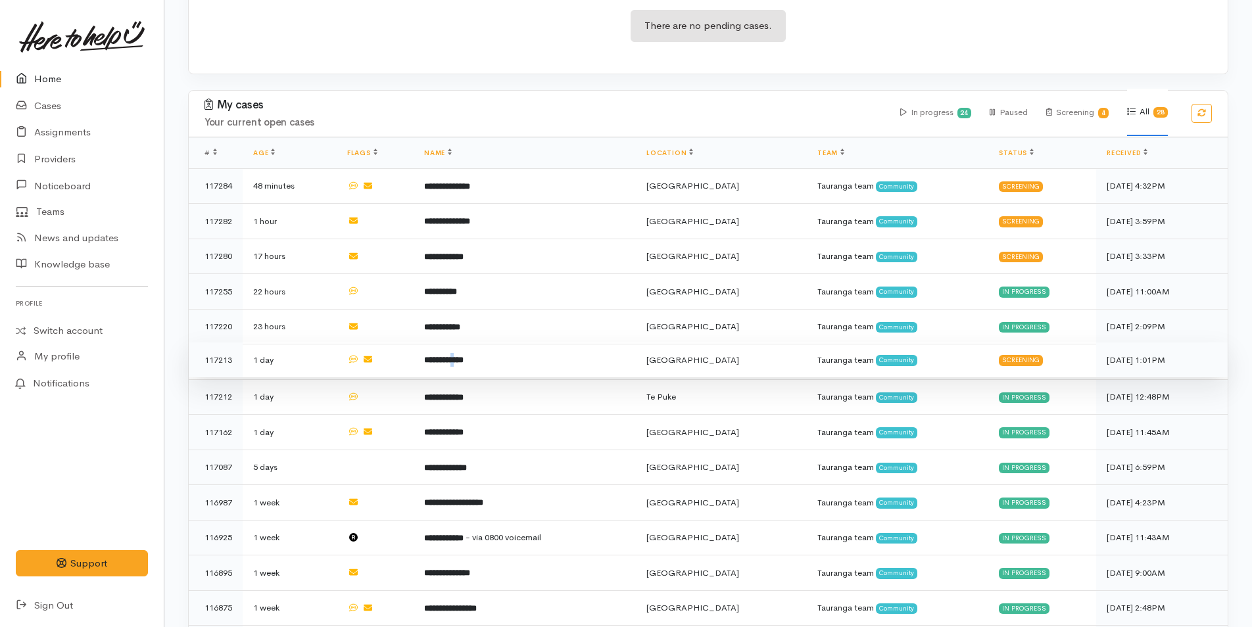
click at [464, 356] on b "**********" at bounding box center [443, 360] width 39 height 9
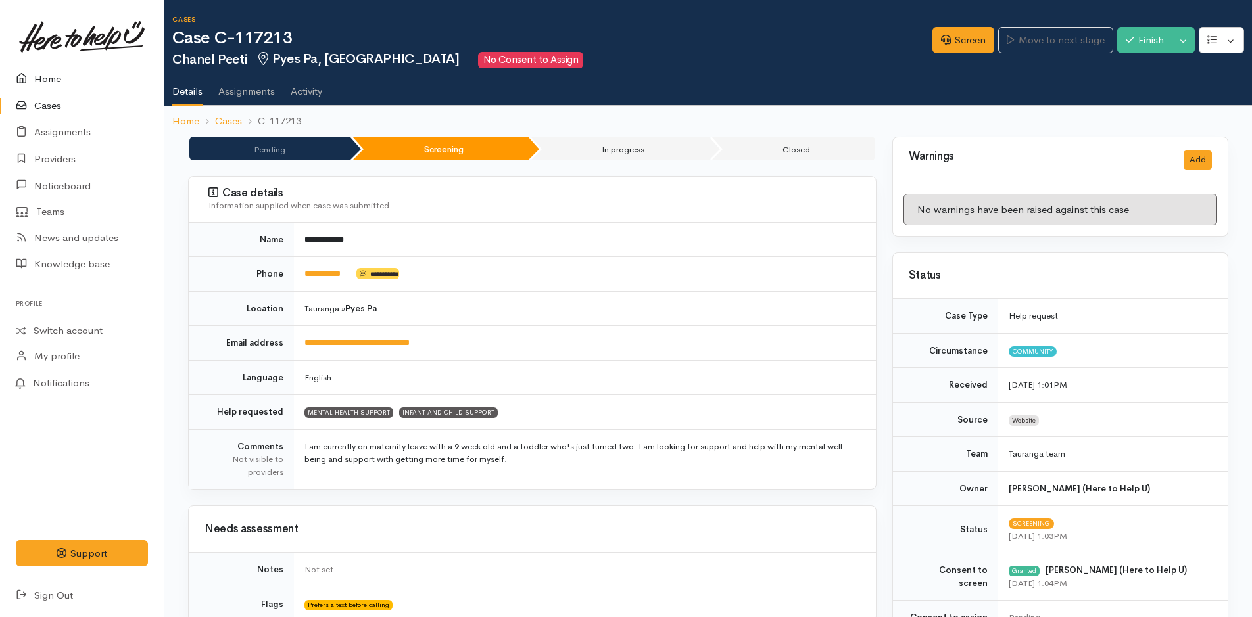
click at [52, 80] on link "Home" at bounding box center [82, 79] width 164 height 27
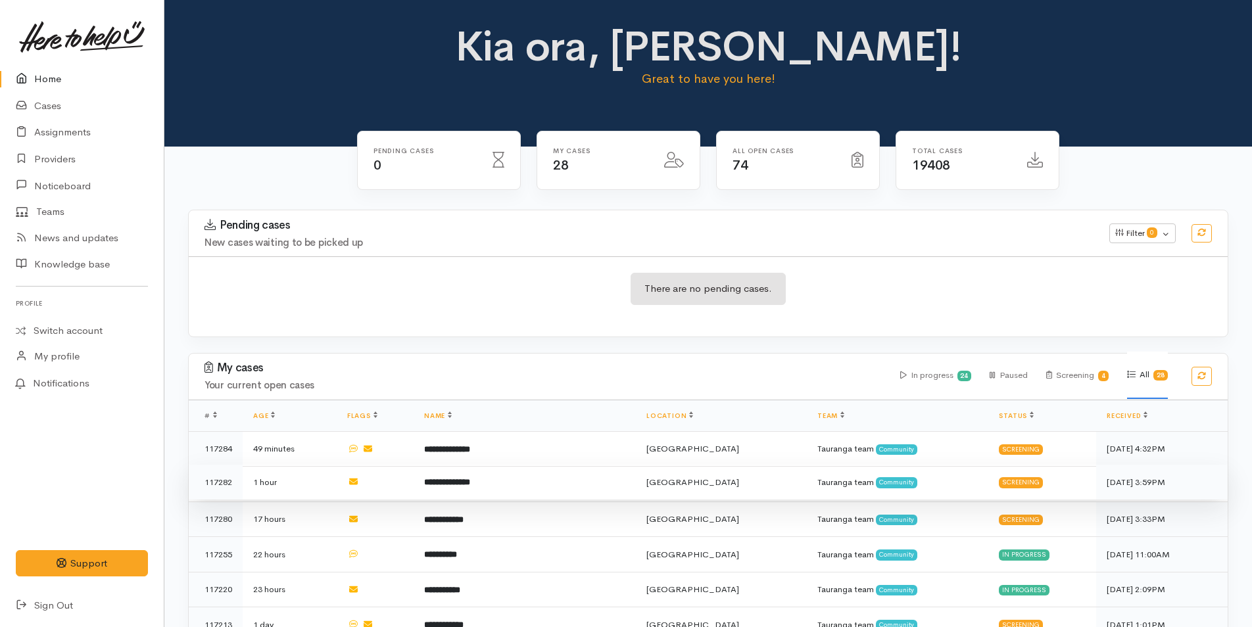
click at [467, 478] on b "**********" at bounding box center [447, 482] width 46 height 9
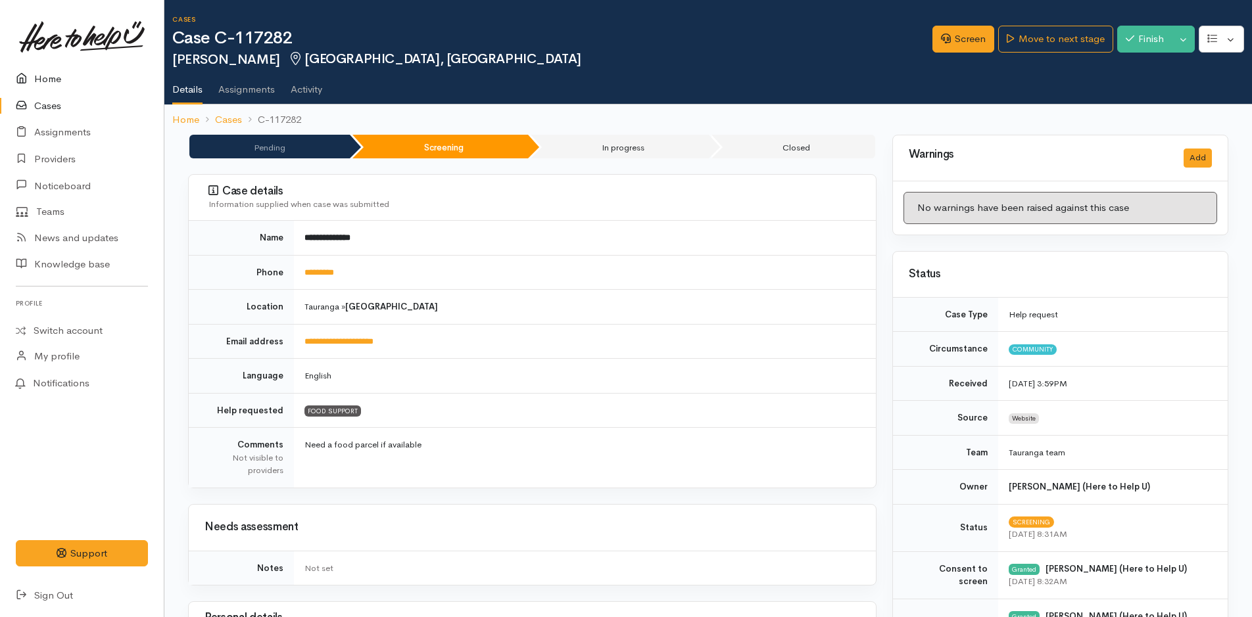
click at [43, 77] on link "Home" at bounding box center [82, 79] width 164 height 27
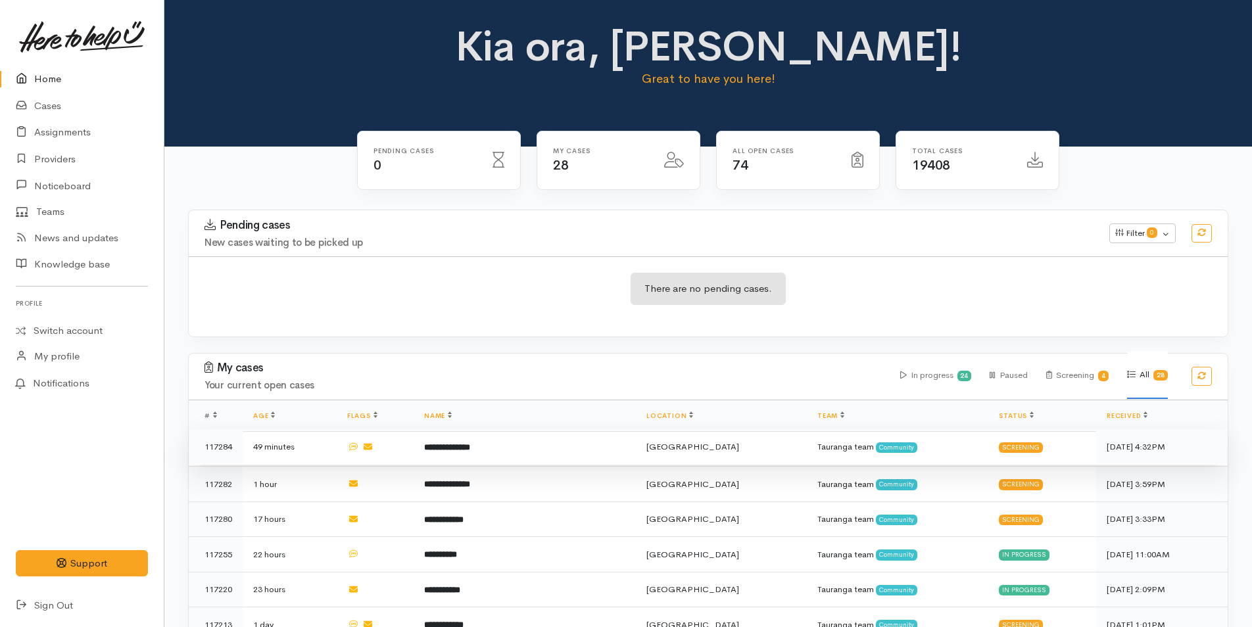
click at [465, 439] on td "**********" at bounding box center [525, 447] width 222 height 36
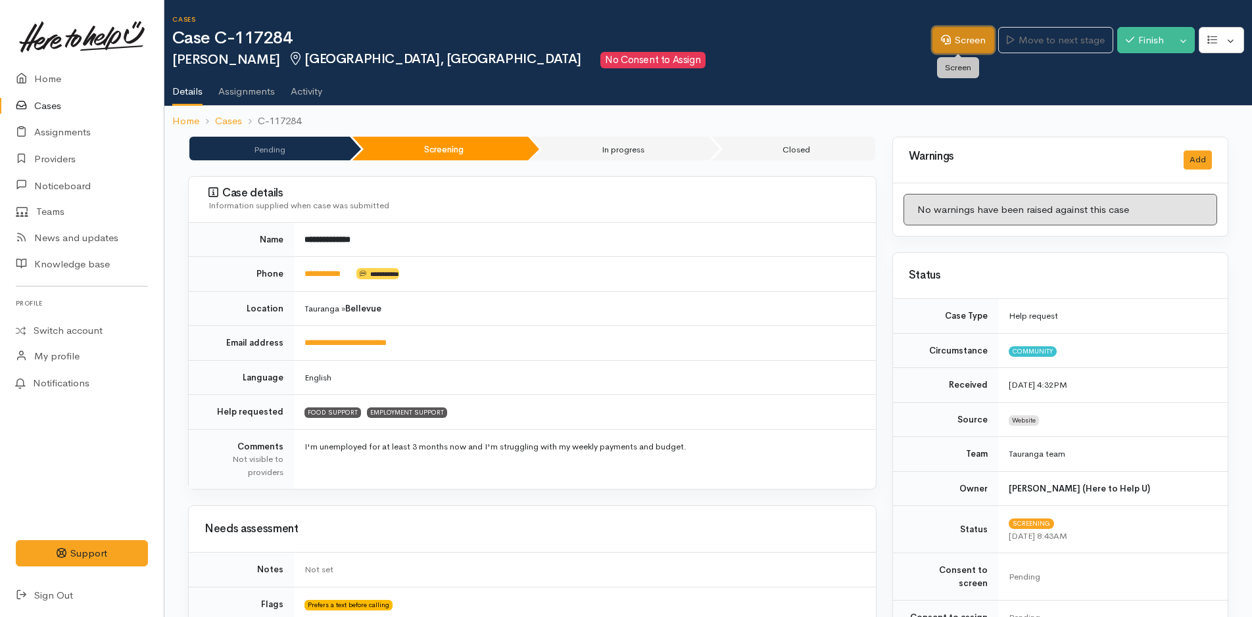
click at [956, 38] on link "Screen" at bounding box center [963, 40] width 62 height 27
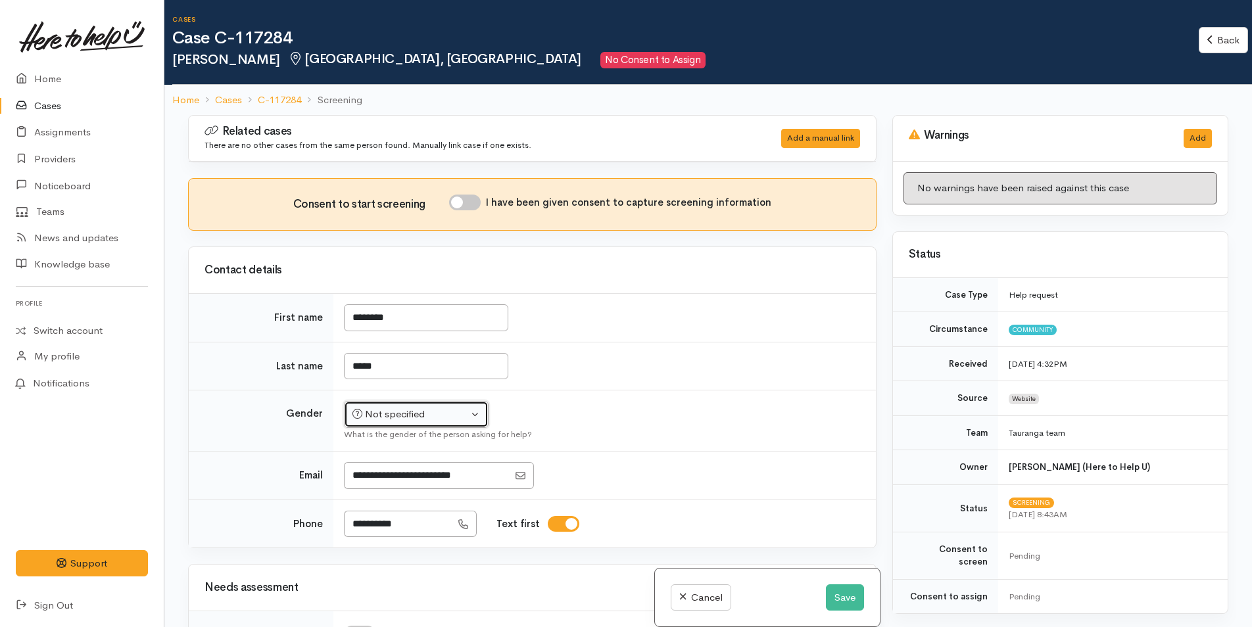
click at [408, 419] on div "Not specified" at bounding box center [410, 414] width 116 height 15
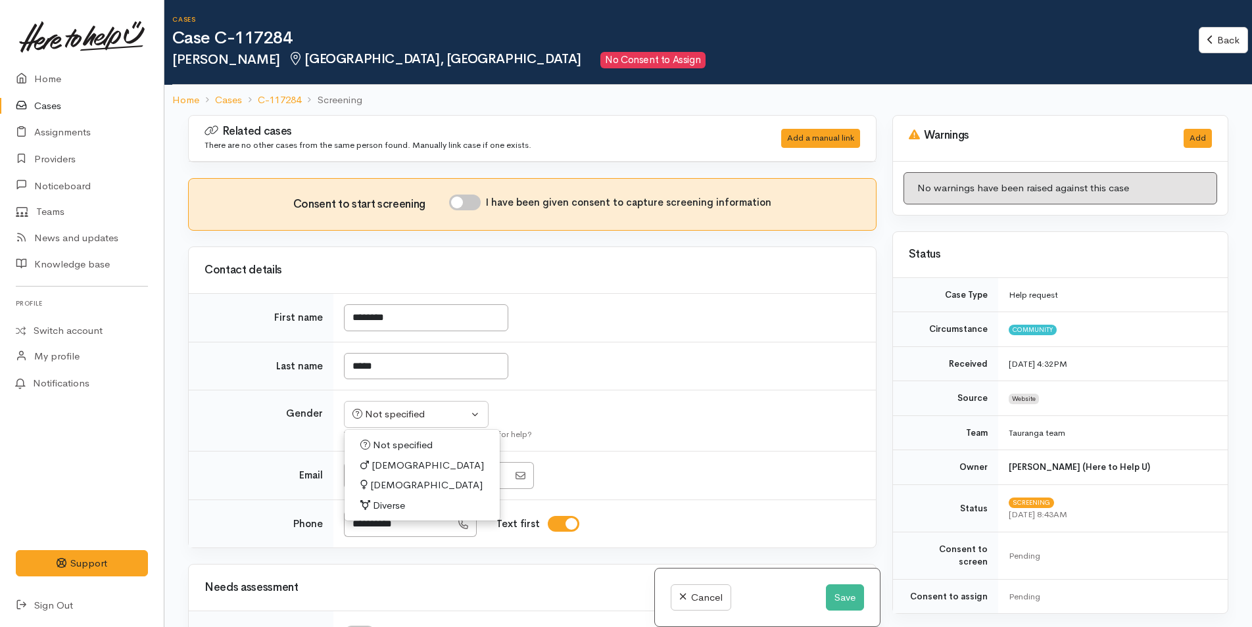
click at [388, 463] on span "[DEMOGRAPHIC_DATA]" at bounding box center [427, 465] width 112 height 15
select select "[DEMOGRAPHIC_DATA]"
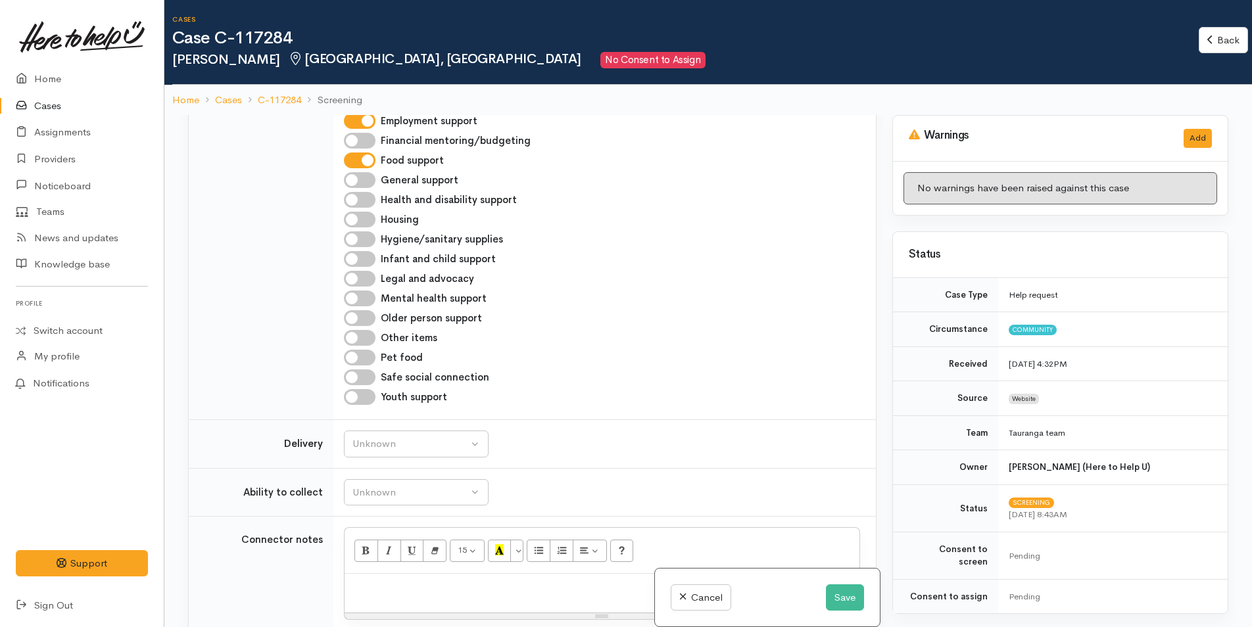
scroll to position [723, 0]
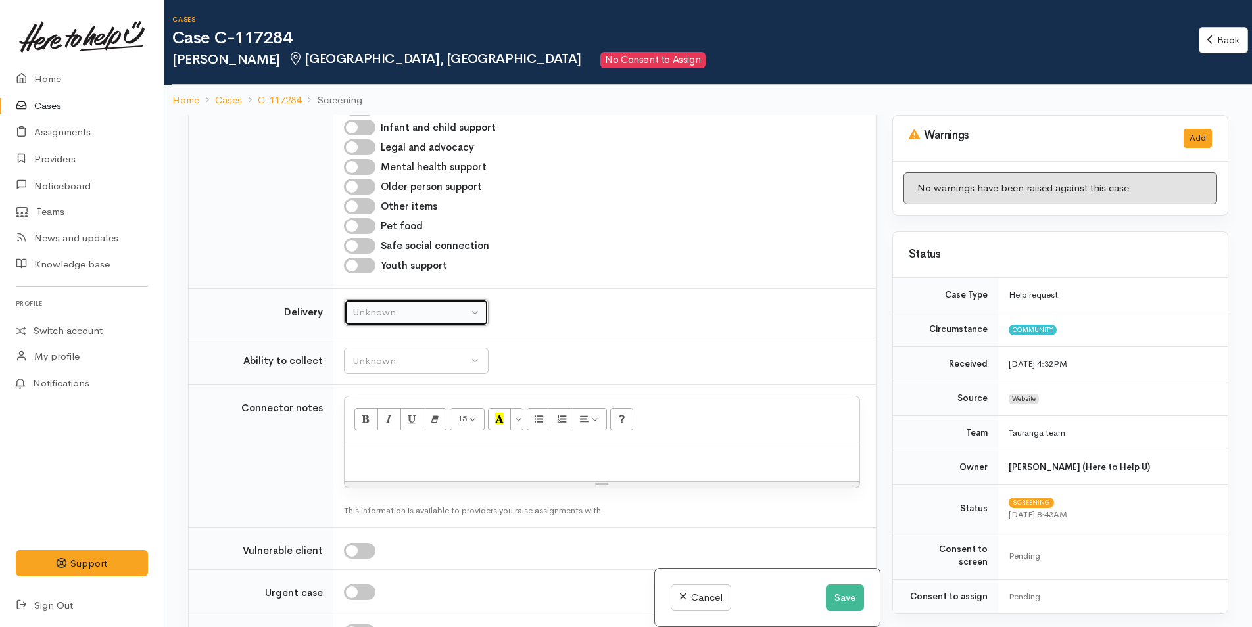
click at [408, 310] on div "Unknown" at bounding box center [410, 312] width 116 height 15
click at [368, 433] on span "No" at bounding box center [367, 435] width 14 height 15
select select "1"
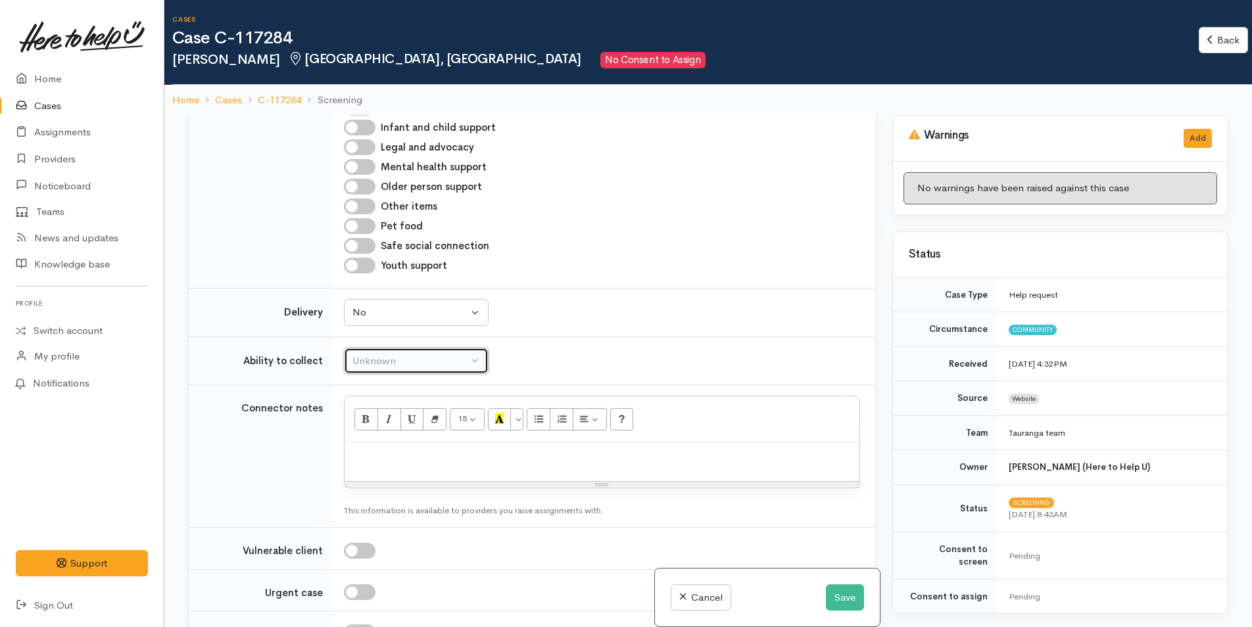
click at [423, 358] on div "Unknown" at bounding box center [410, 361] width 116 height 15
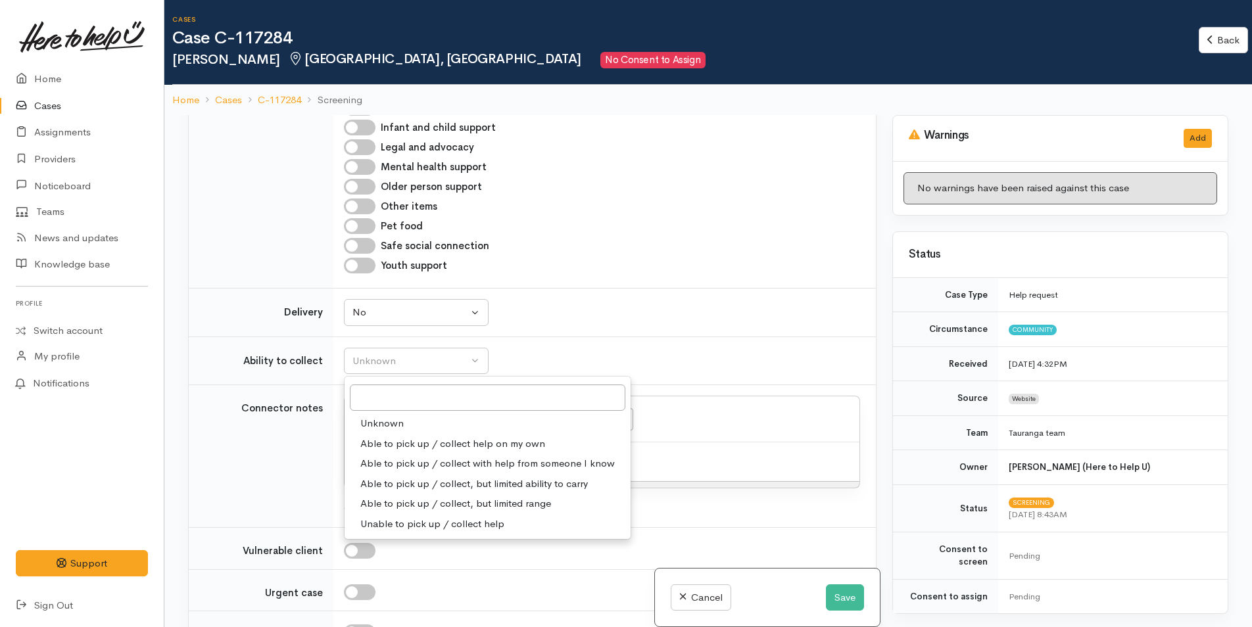
click at [423, 437] on span "Able to pick up / collect help on my own" at bounding box center [452, 444] width 185 height 15
select select "2"
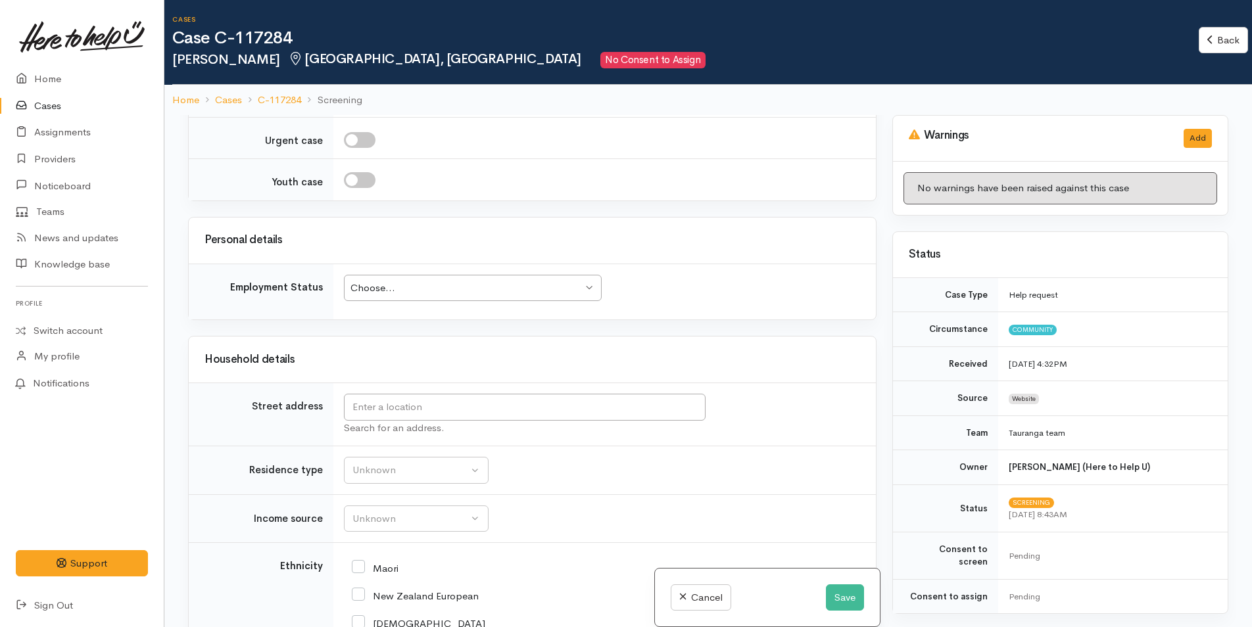
scroll to position [1184, 0]
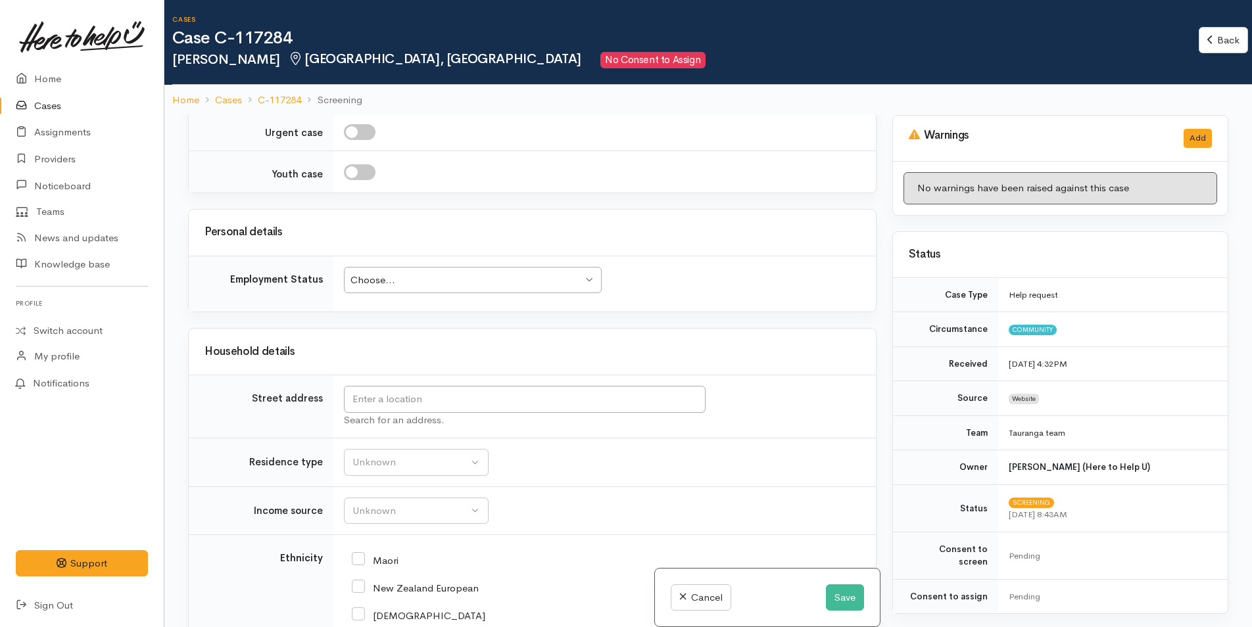
click at [422, 278] on div "Choose..." at bounding box center [466, 280] width 232 height 15
click at [410, 465] on div "Unknown" at bounding box center [410, 462] width 116 height 15
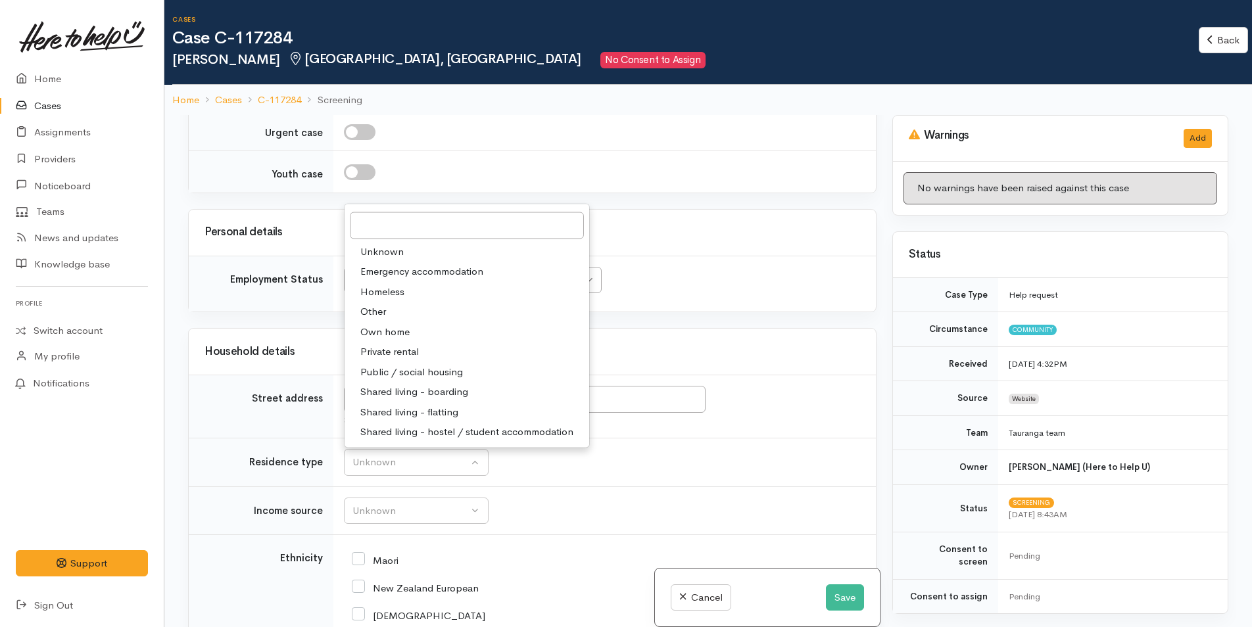
click at [404, 352] on span "Private rental" at bounding box center [389, 352] width 59 height 15
select select "2"
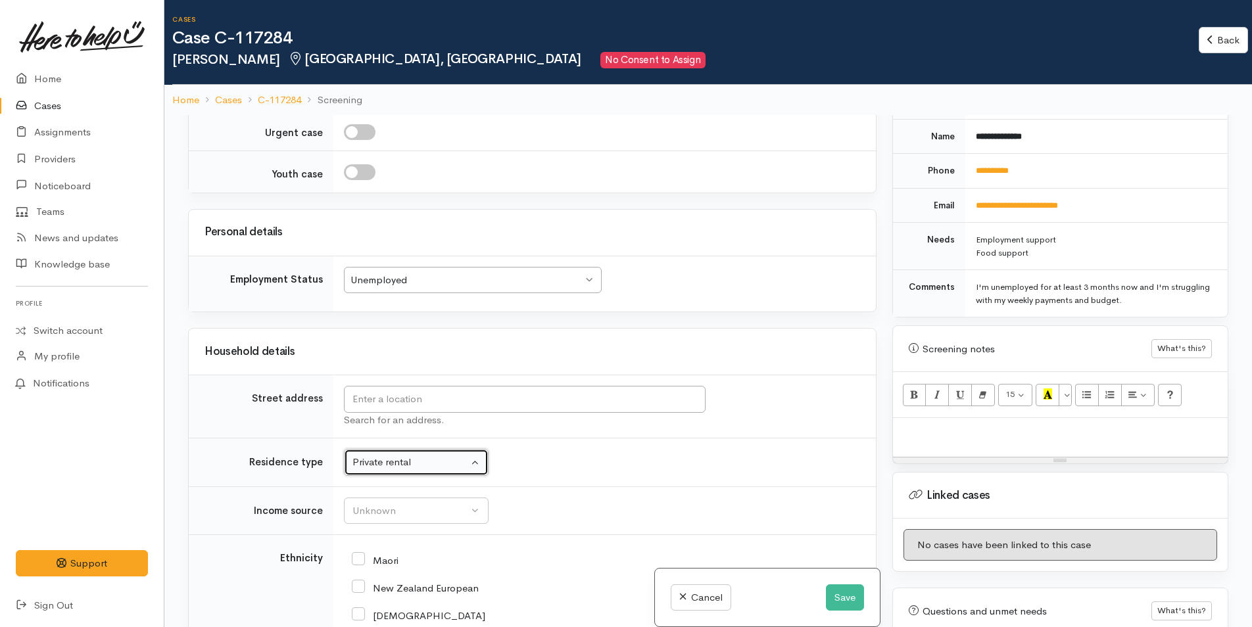
scroll to position [526, 0]
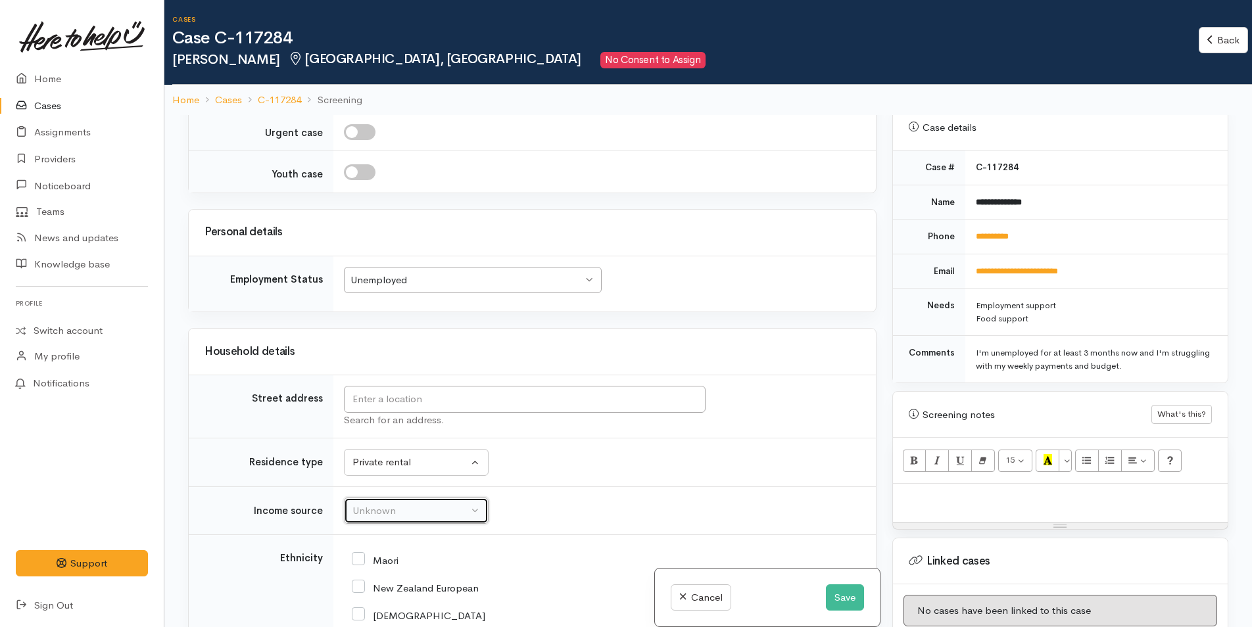
click at [406, 512] on div "Unknown" at bounding box center [410, 511] width 116 height 15
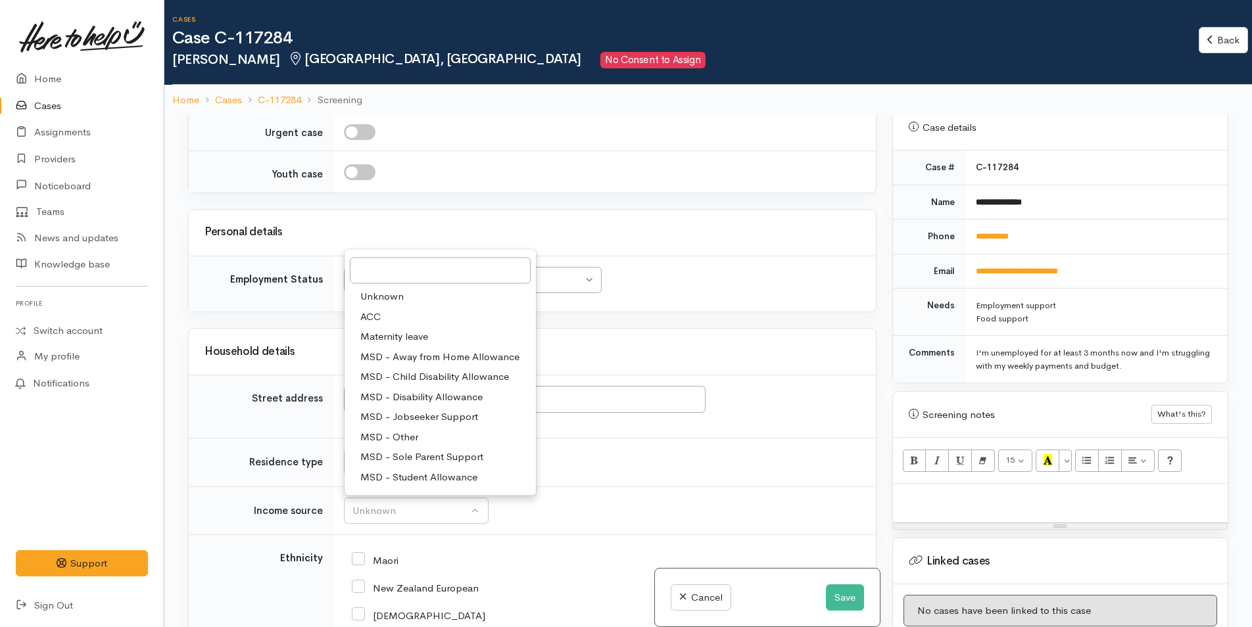
click at [406, 413] on span "MSD - Jobseeker Support" at bounding box center [419, 417] width 118 height 15
select select "4"
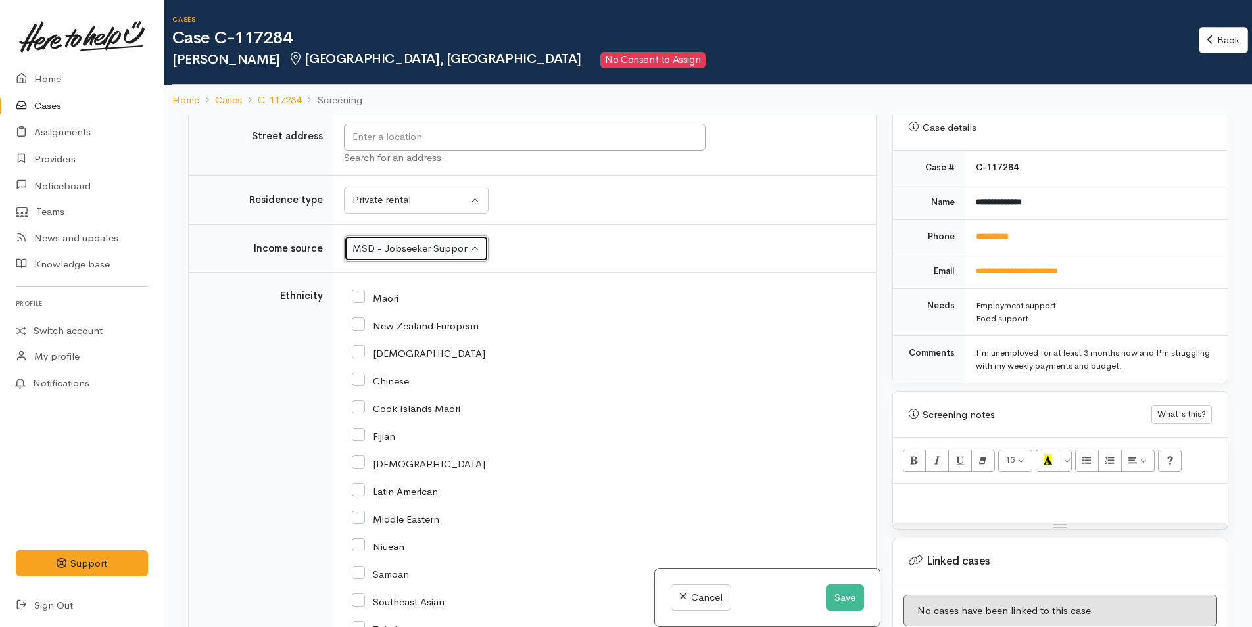
scroll to position [1447, 0]
click at [360, 327] on input "New Zealand European" at bounding box center [415, 324] width 127 height 12
checkbox input "true"
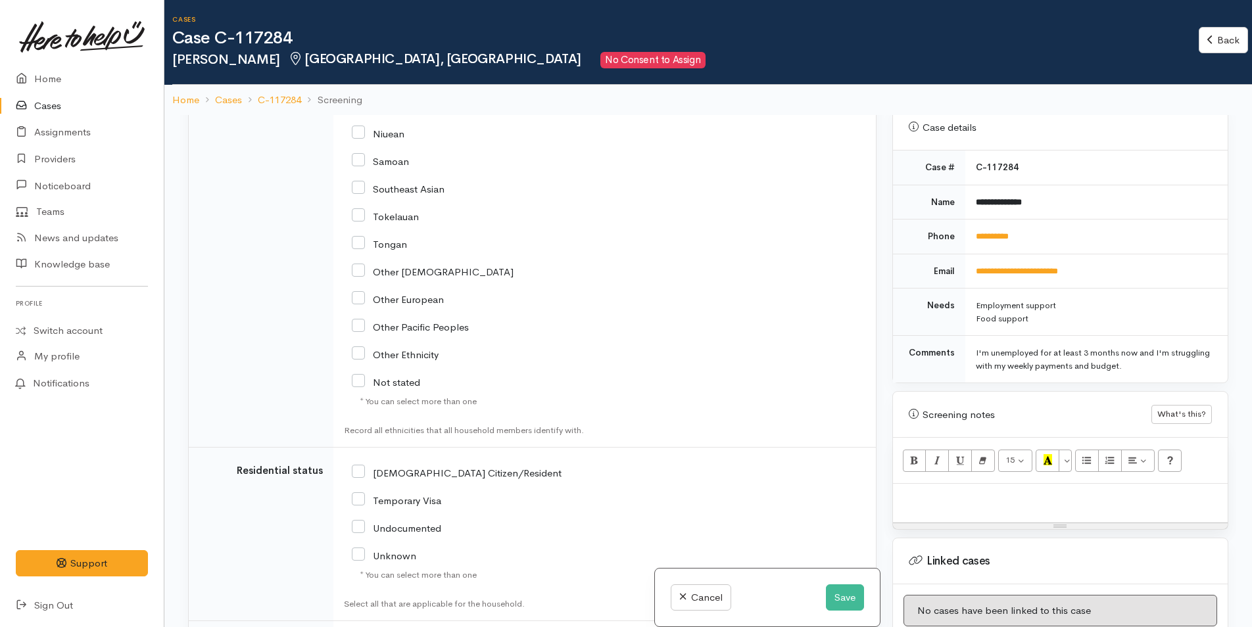
scroll to position [2029, 0]
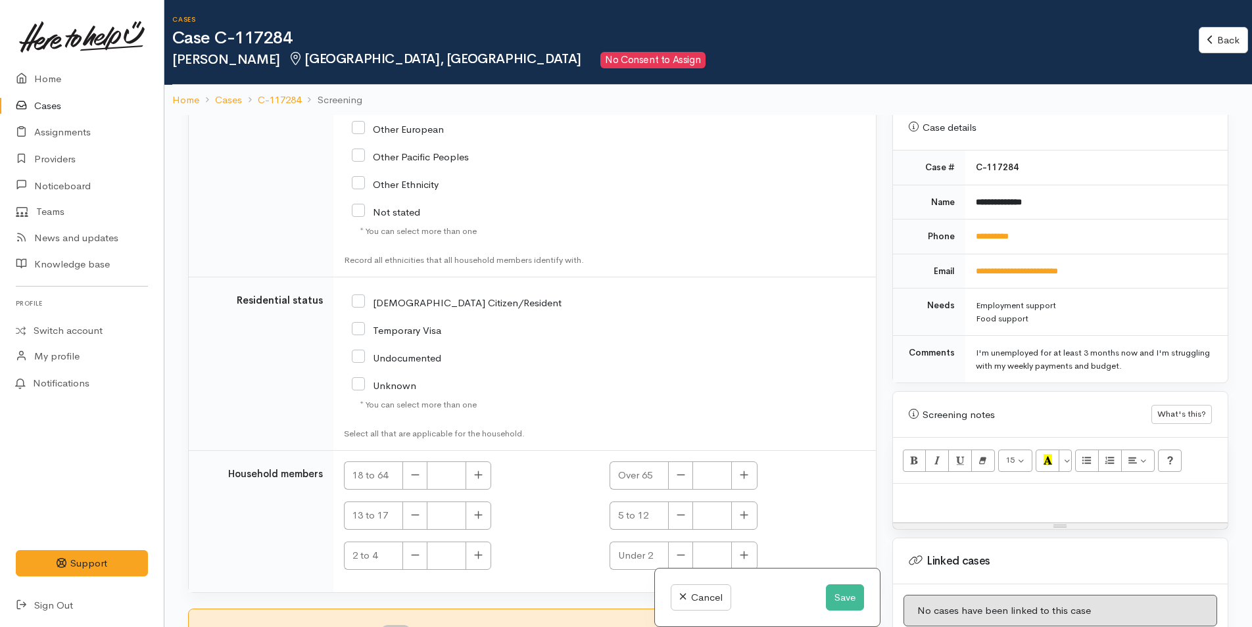
click at [356, 302] on input "NZ Citizen/Resident" at bounding box center [457, 302] width 210 height 12
checkbox input "true"
click at [483, 484] on button "button" at bounding box center [479, 476] width 26 height 28
type input "1"
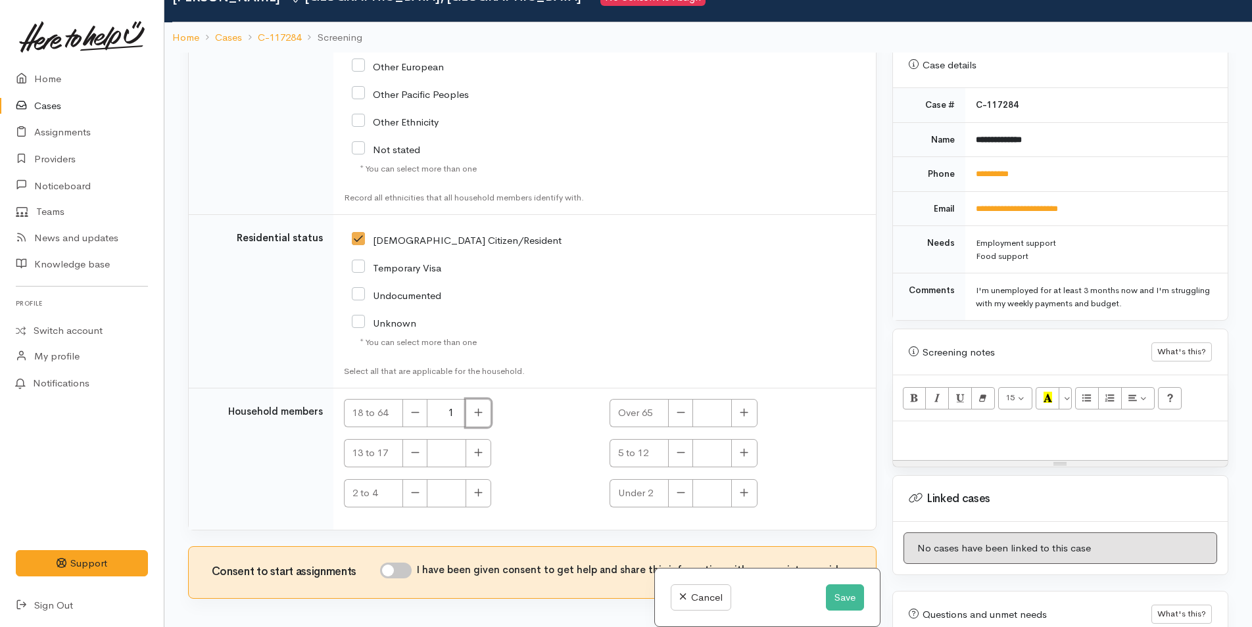
scroll to position [115, 0]
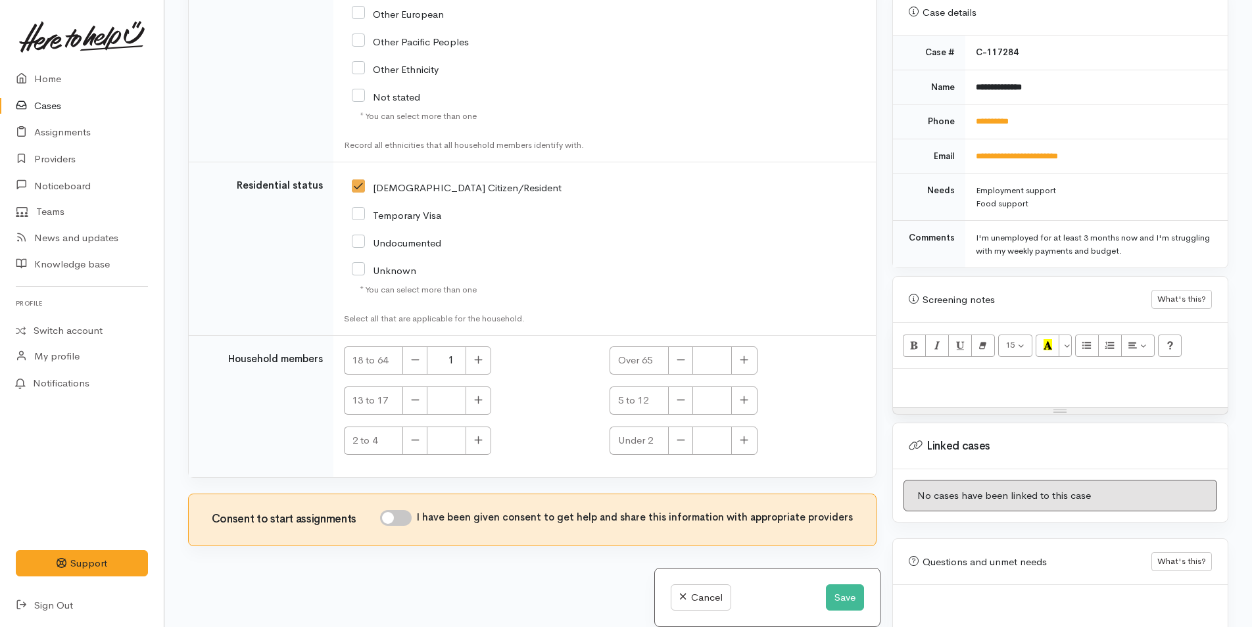
click at [406, 516] on input "I have been given consent to get help and share this information with appropria…" at bounding box center [396, 518] width 32 height 16
checkbox input "true"
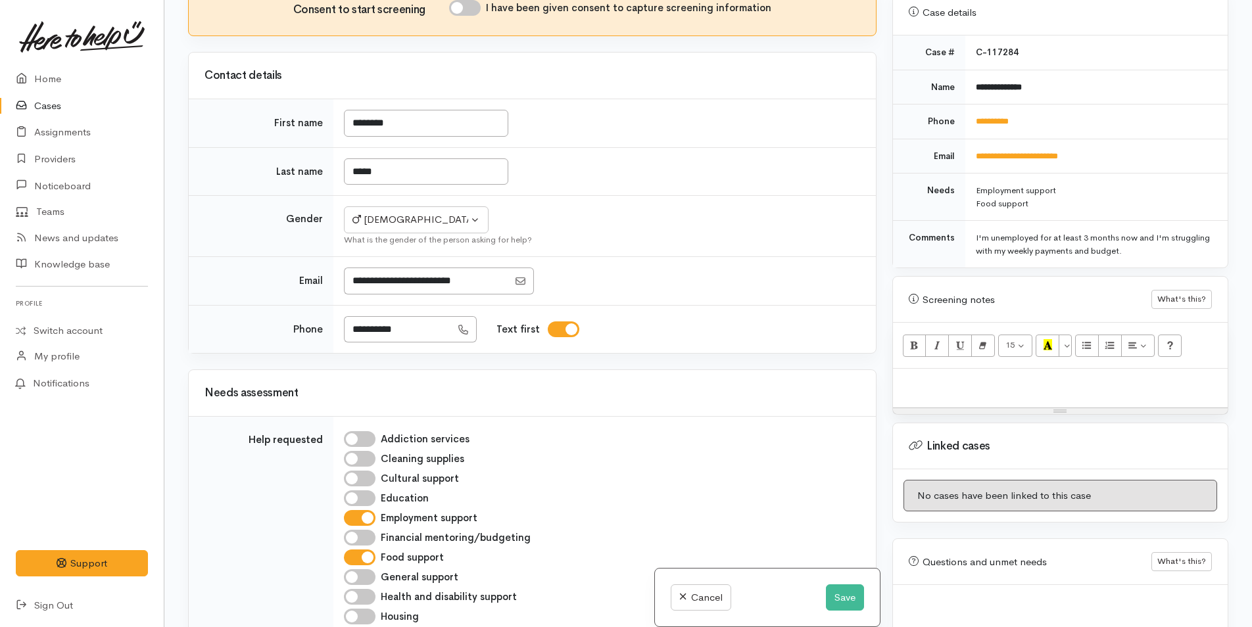
scroll to position [0, 0]
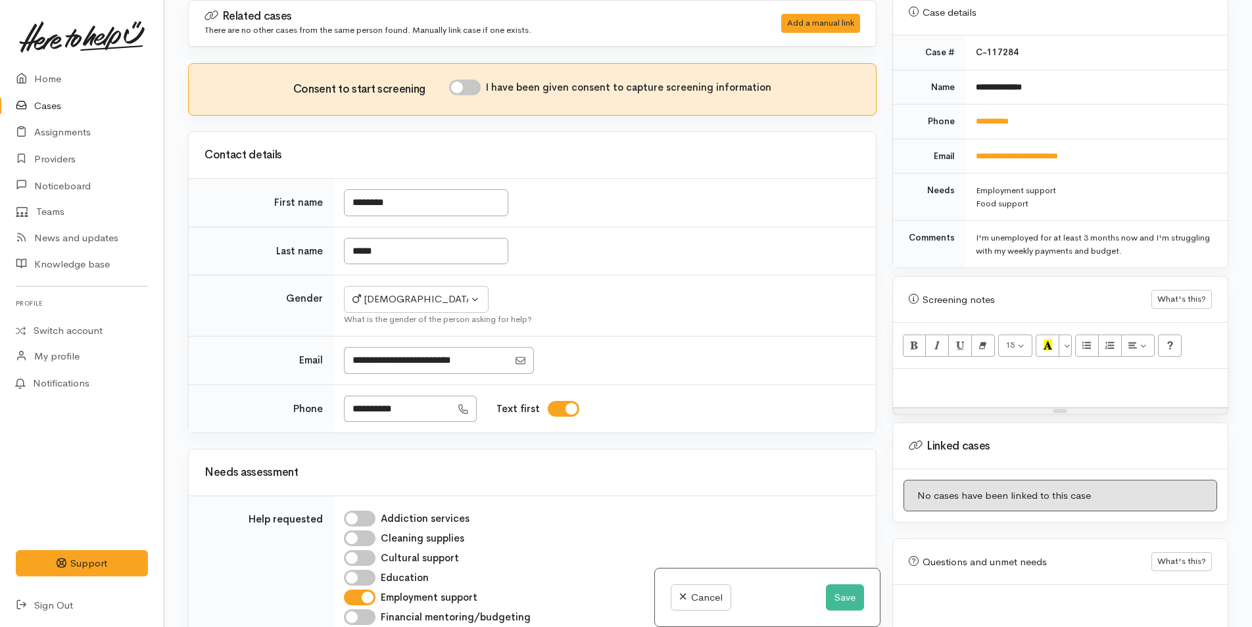
click at [471, 91] on input "I have been given consent to capture screening information" at bounding box center [465, 88] width 32 height 16
checkbox input "true"
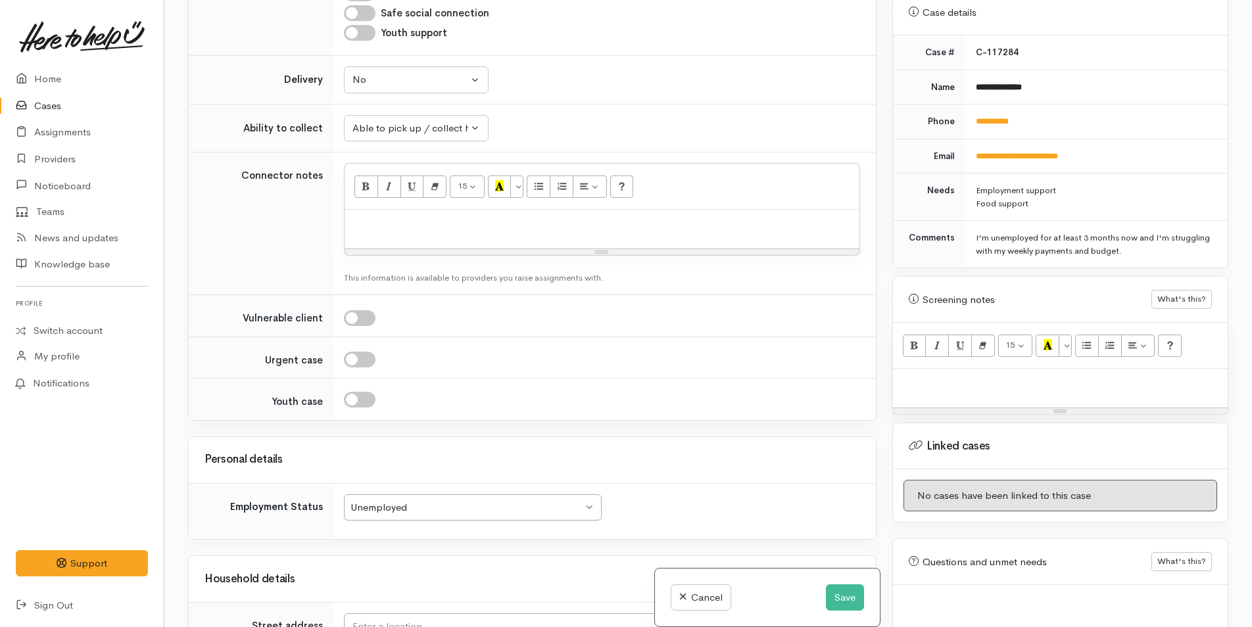
scroll to position [855, 0]
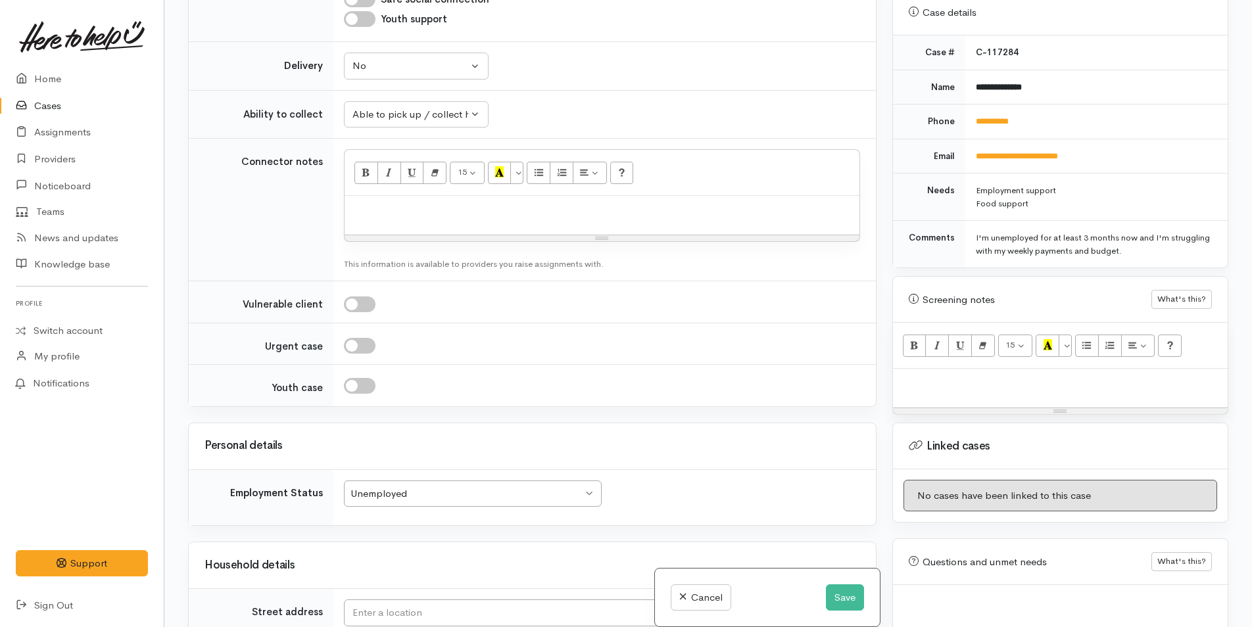
click at [426, 210] on p at bounding box center [602, 210] width 502 height 15
paste div
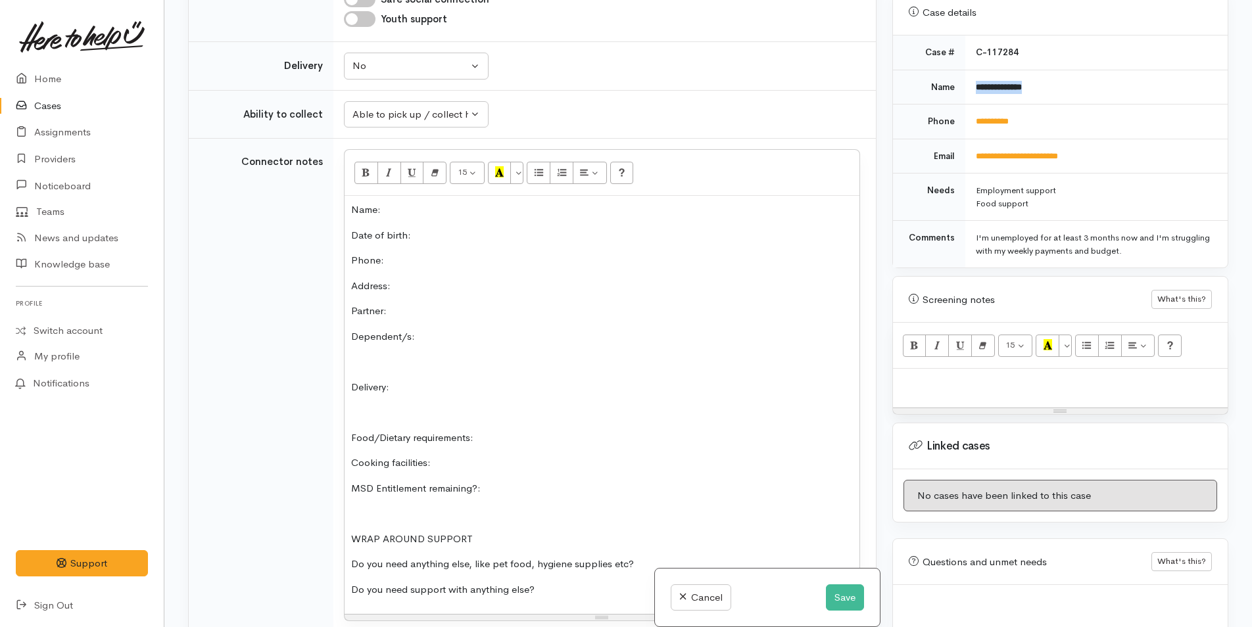
drag, startPoint x: 1066, startPoint y: 73, endPoint x: 966, endPoint y: 74, distance: 100.6
click at [966, 74] on td "**********" at bounding box center [1096, 87] width 262 height 35
copy b "**********"
click at [402, 214] on p "Name:" at bounding box center [602, 210] width 502 height 15
drag, startPoint x: 1057, startPoint y: 97, endPoint x: 967, endPoint y: 122, distance: 93.5
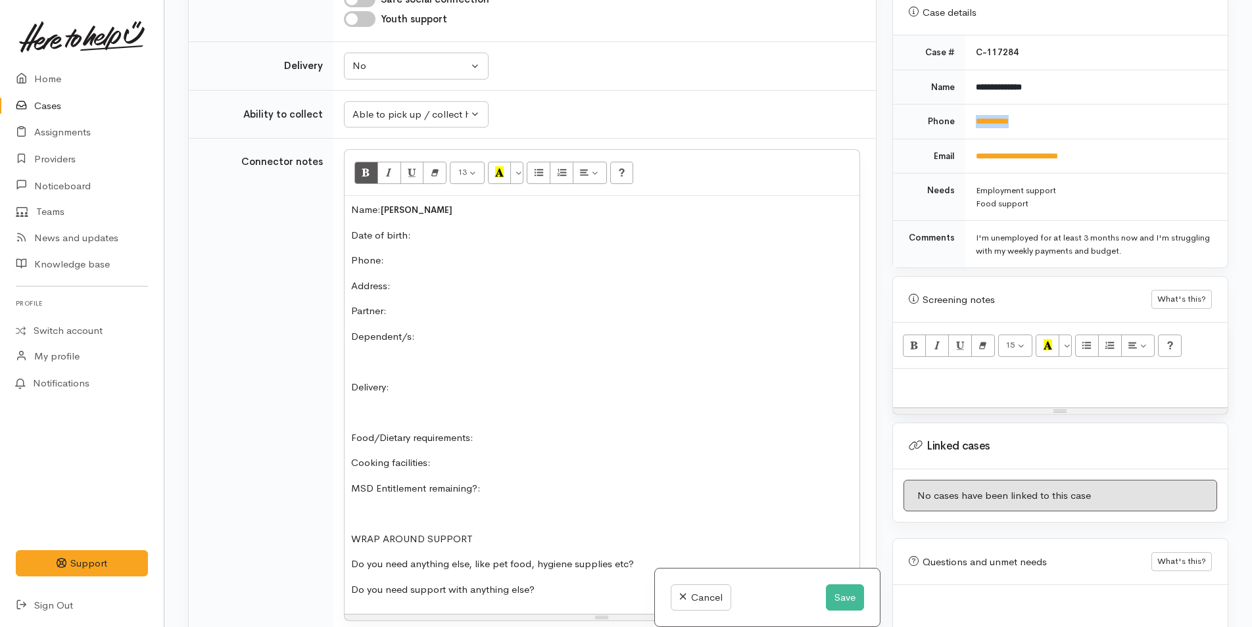
click at [967, 122] on td "**********" at bounding box center [1096, 122] width 262 height 35
copy link "**********"
click at [420, 256] on p "Phone:" at bounding box center [602, 260] width 502 height 15
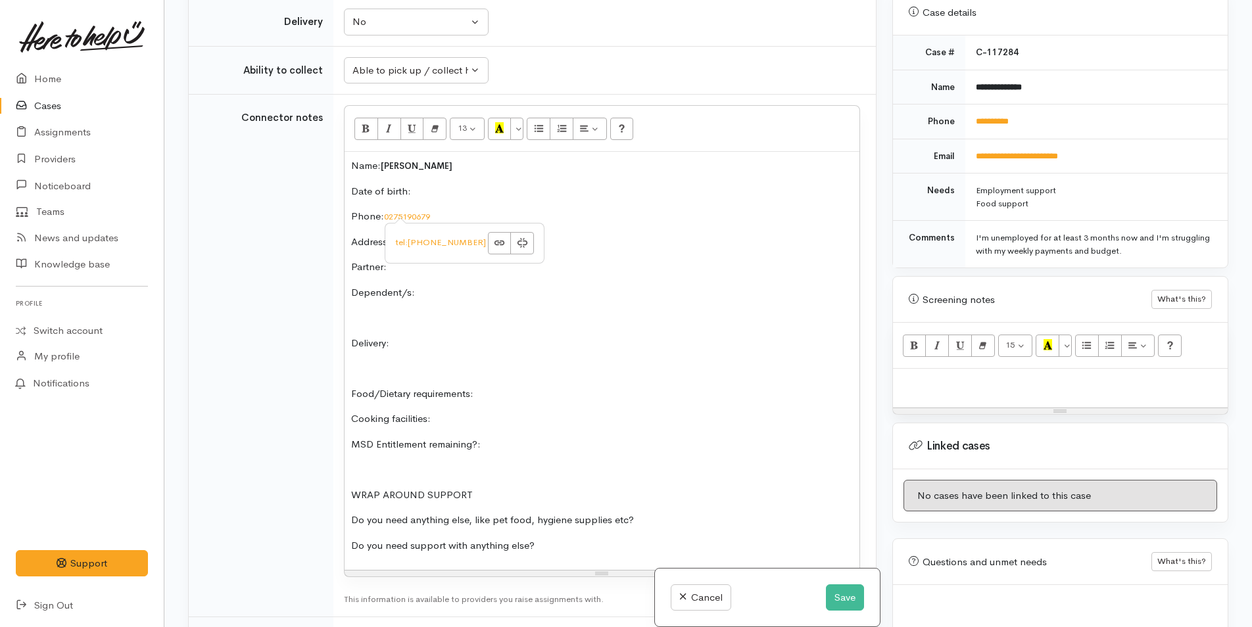
scroll to position [921, 0]
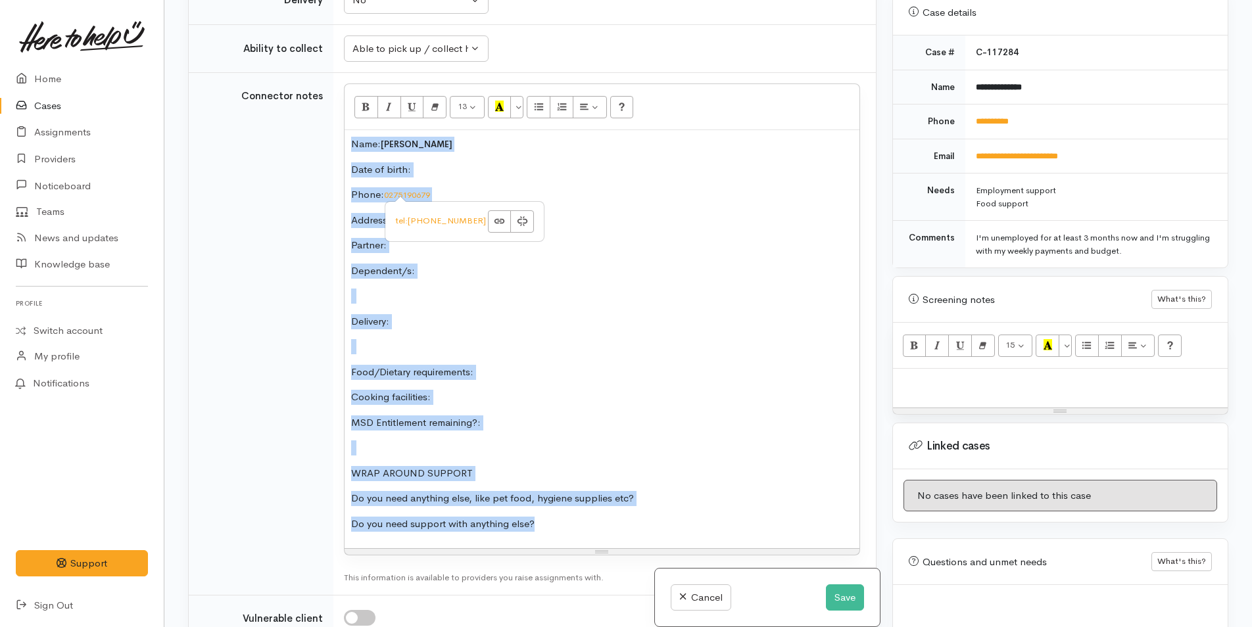
drag, startPoint x: 542, startPoint y: 529, endPoint x: 342, endPoint y: 148, distance: 430.3
click at [342, 148] on td "<p>Name:&nbsp;&nbsp;<span style="font-size: 13px; font-weight: 600;">Benjamin M…" at bounding box center [604, 334] width 542 height 523
copy div "Name: Benjamin Mingo Date of birth: Phone:  0275190679 Address:  Partner: Depen…"
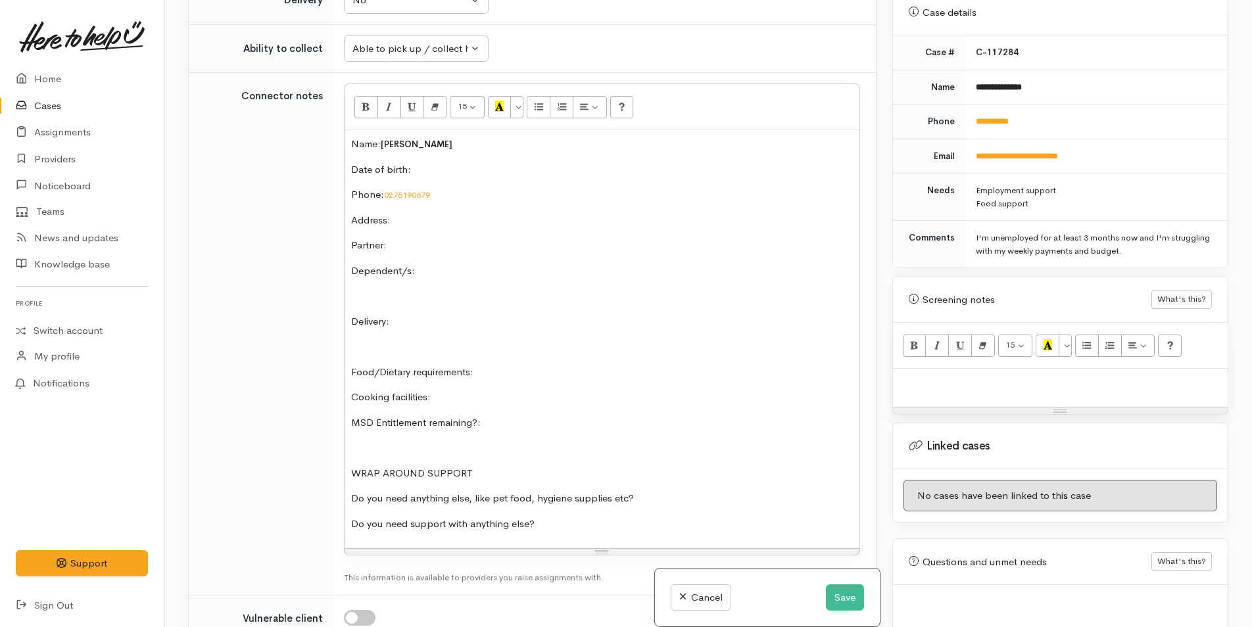
click at [931, 375] on p at bounding box center [1060, 382] width 322 height 15
paste div
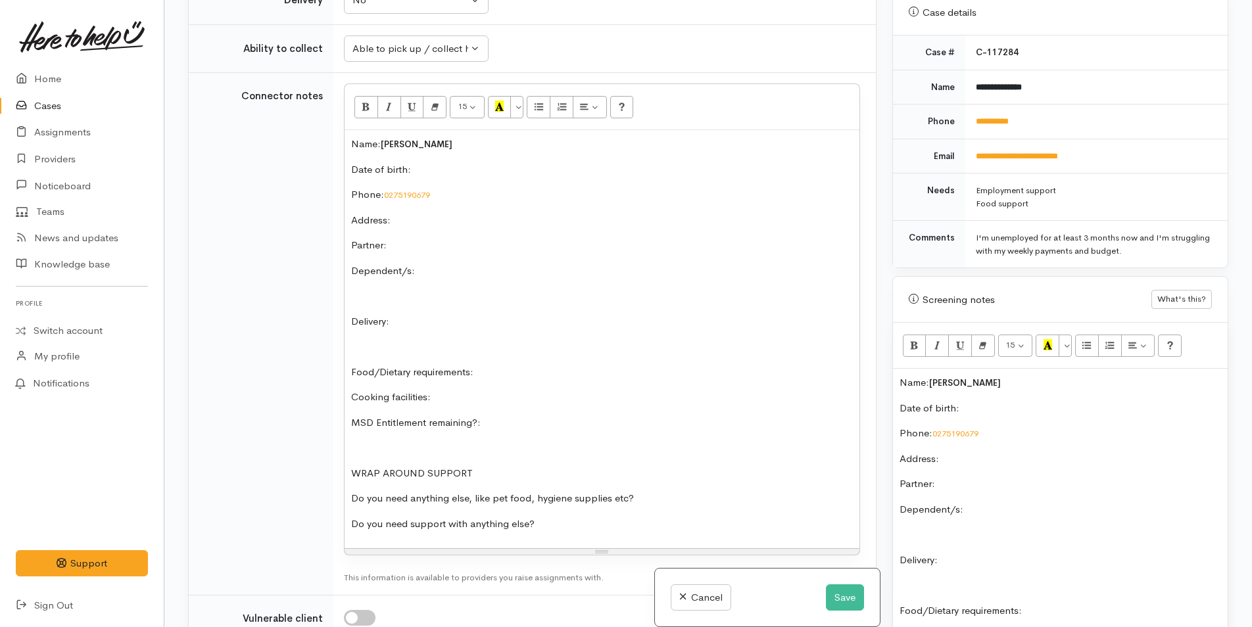
scroll to position [655, 0]
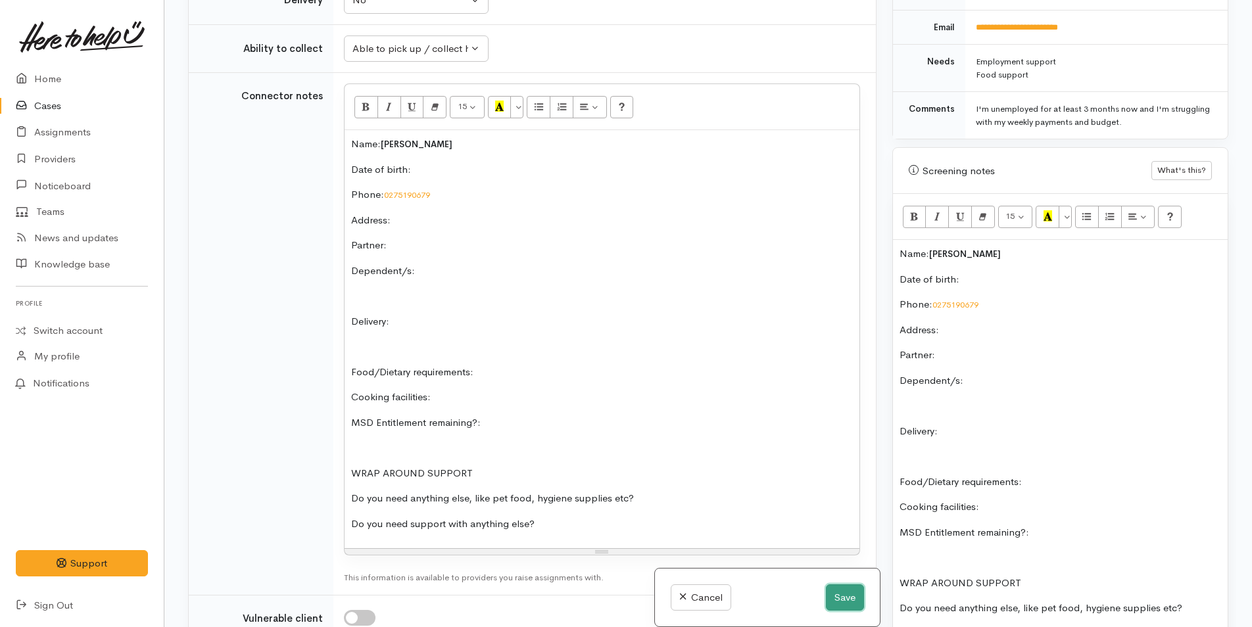
click at [833, 593] on button "Save" at bounding box center [845, 598] width 38 height 27
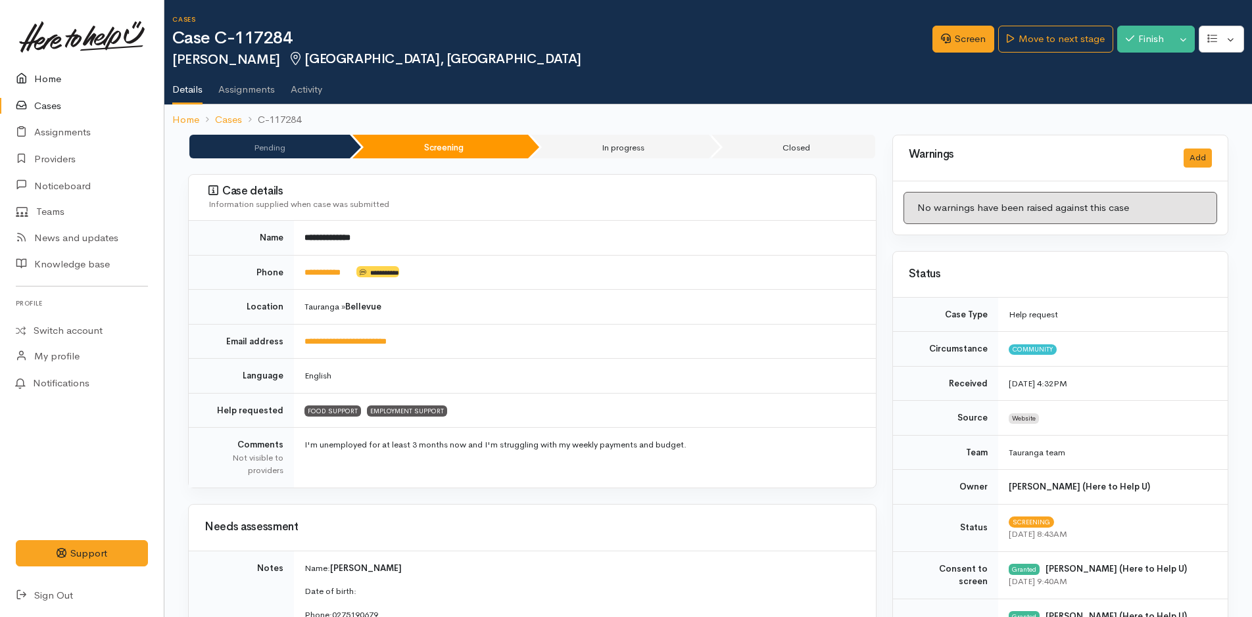
click at [46, 79] on link "Home" at bounding box center [82, 79] width 164 height 27
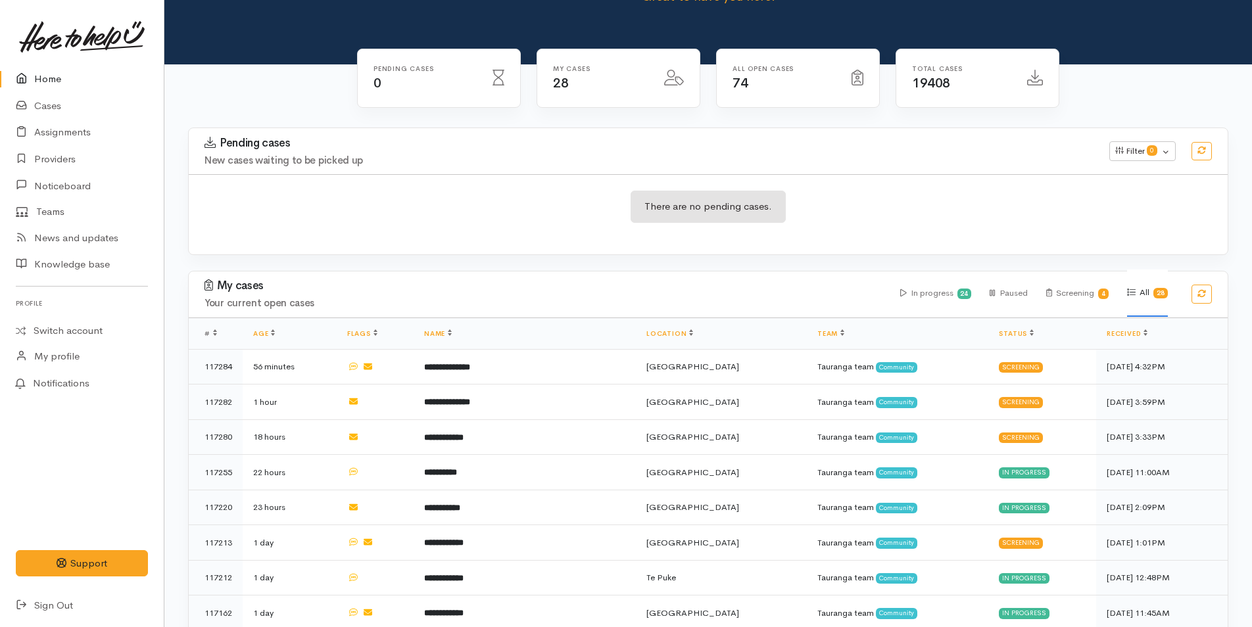
scroll to position [263, 0]
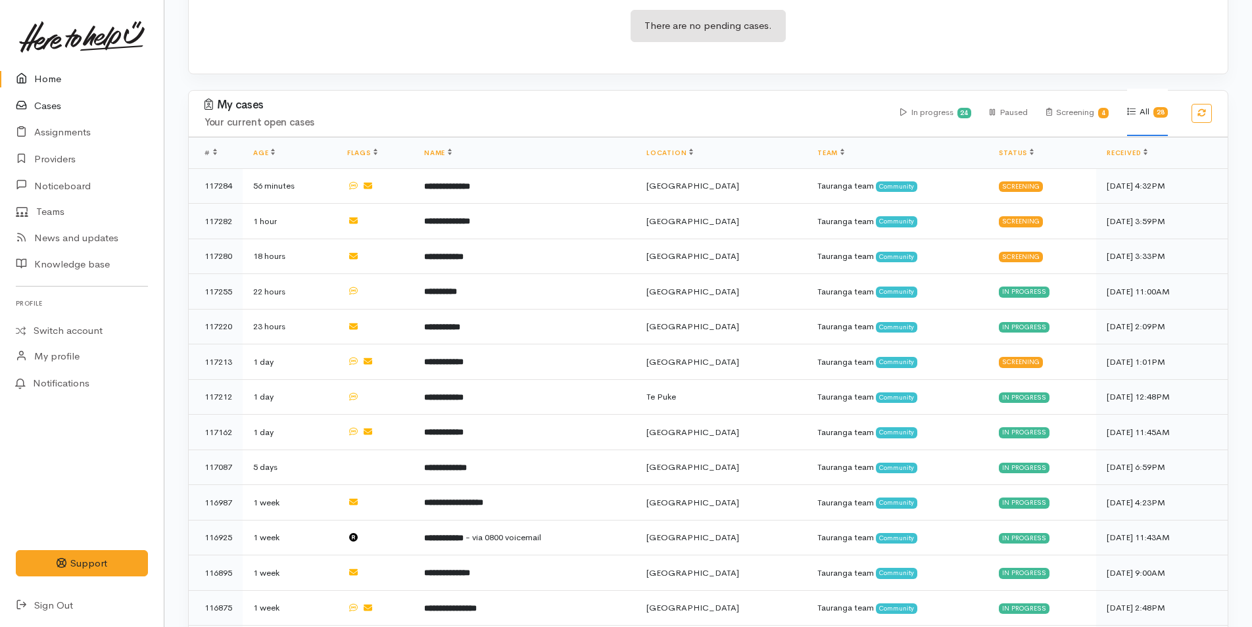
click at [49, 107] on link "Cases" at bounding box center [82, 106] width 164 height 27
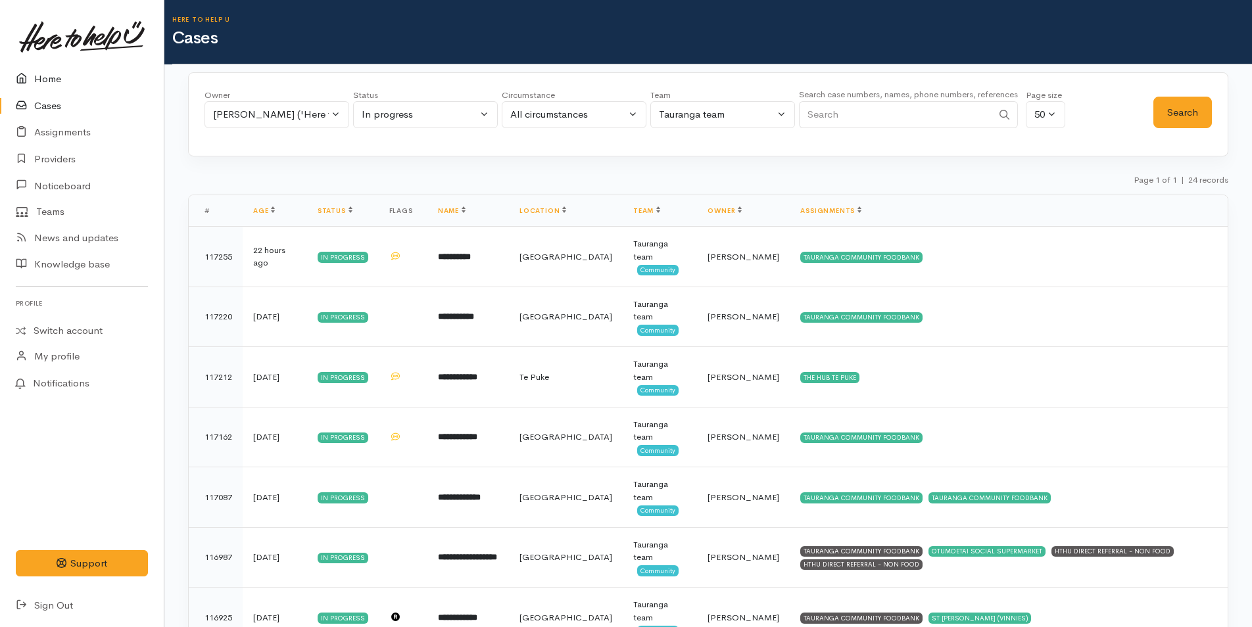
click at [51, 78] on link "Home" at bounding box center [82, 79] width 164 height 27
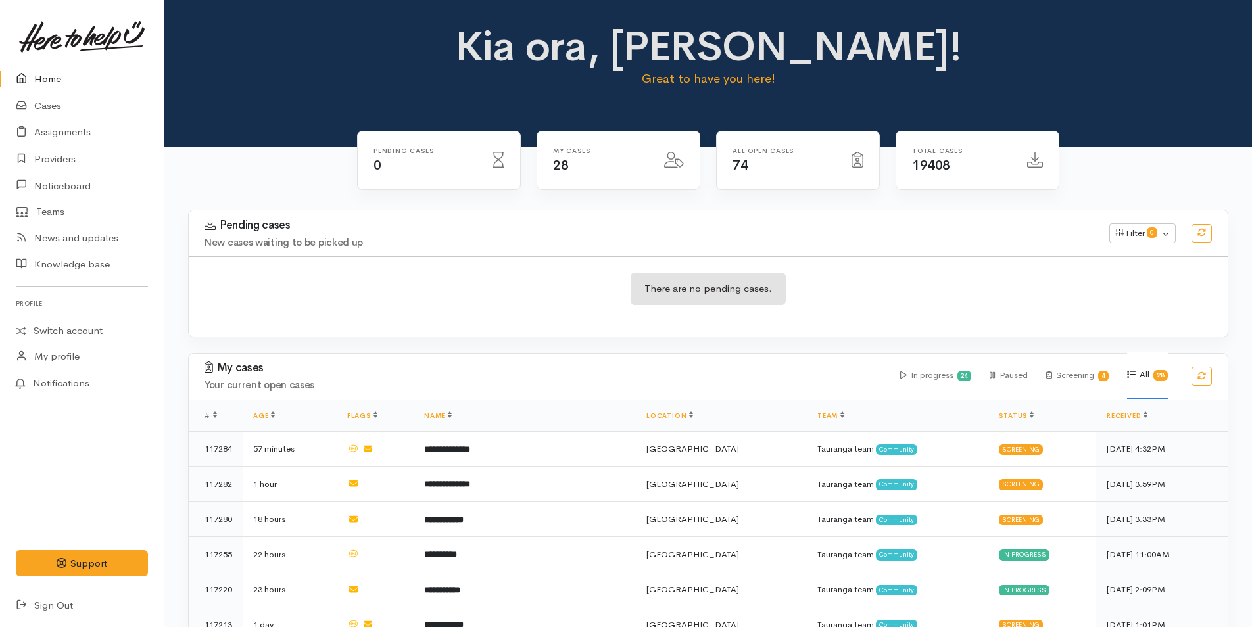
click at [471, 84] on p "Great to have you here!" at bounding box center [708, 79] width 512 height 18
click at [321, 71] on div "Kia ora, Rachel! Great to have you here!" at bounding box center [708, 62] width 1056 height 76
click at [312, 73] on div "Kia ora, Rachel! Great to have you here!" at bounding box center [708, 62] width 1056 height 76
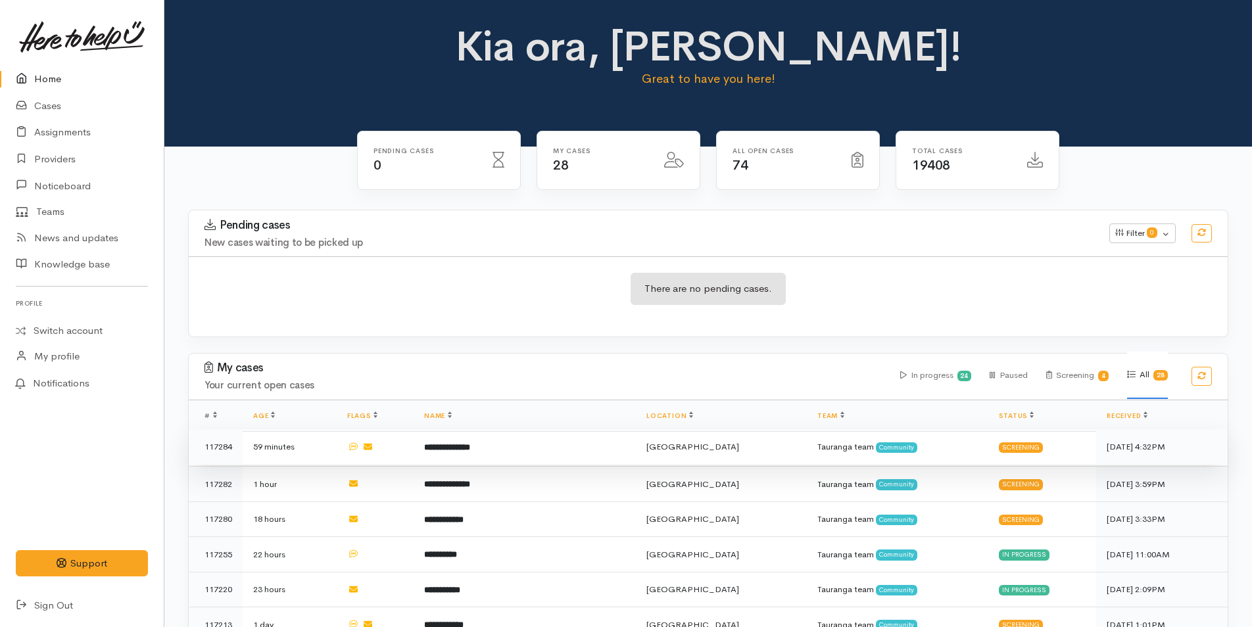
click at [470, 447] on b "**********" at bounding box center [447, 447] width 46 height 9
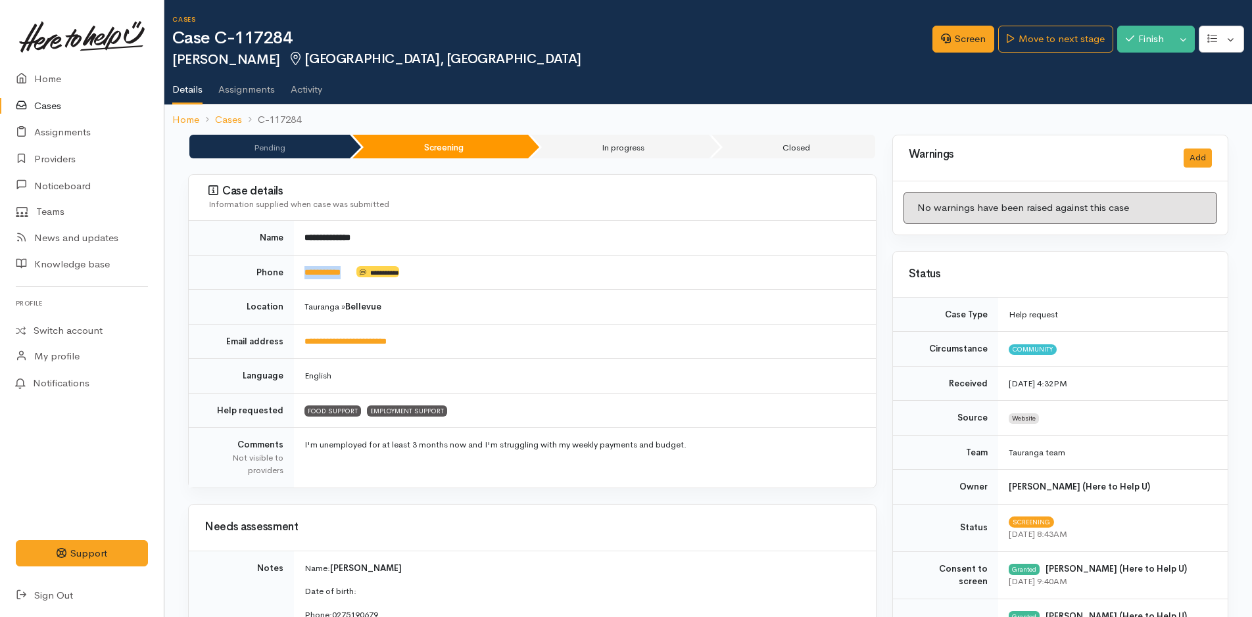
drag, startPoint x: 356, startPoint y: 275, endPoint x: 300, endPoint y: 281, distance: 56.2
click at [300, 281] on td "**********" at bounding box center [585, 272] width 582 height 35
copy td "**********"
click at [974, 41] on link "Screen" at bounding box center [963, 39] width 62 height 27
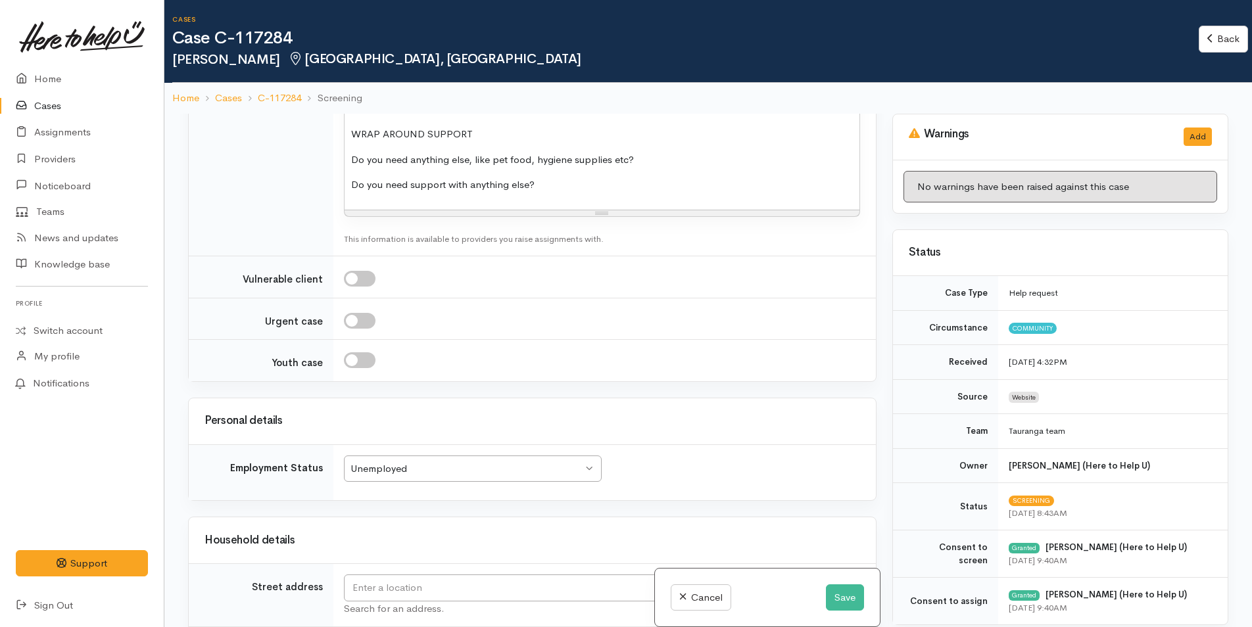
scroll to position [1644, 0]
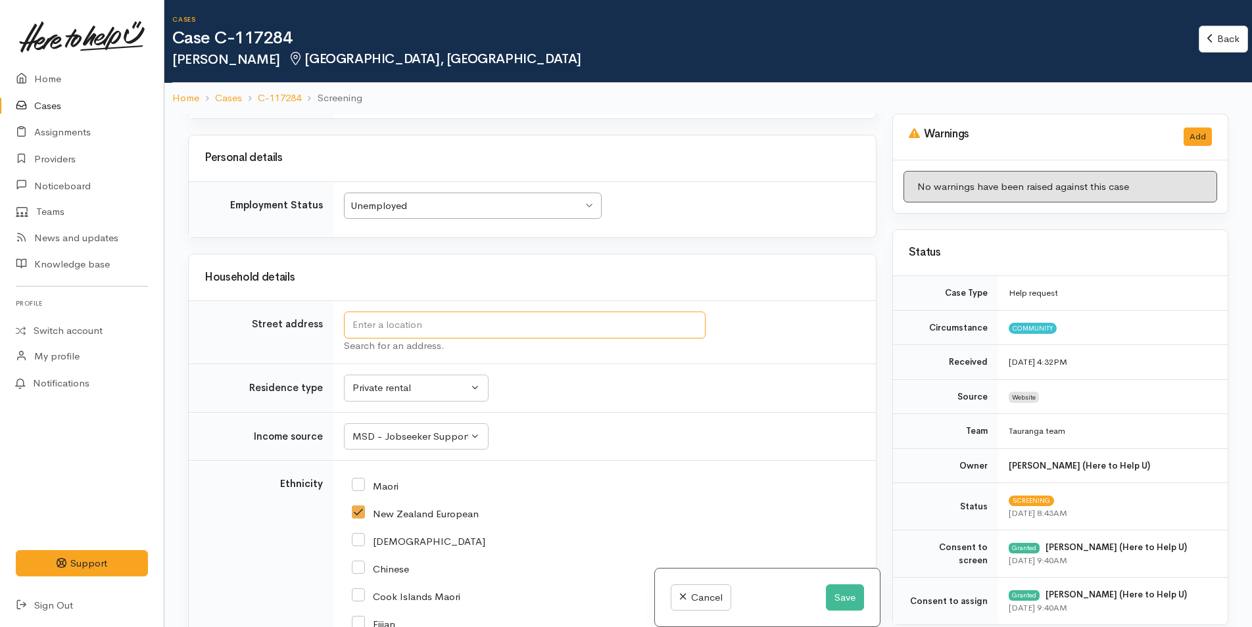
click at [476, 318] on input "text" at bounding box center [525, 325] width 362 height 27
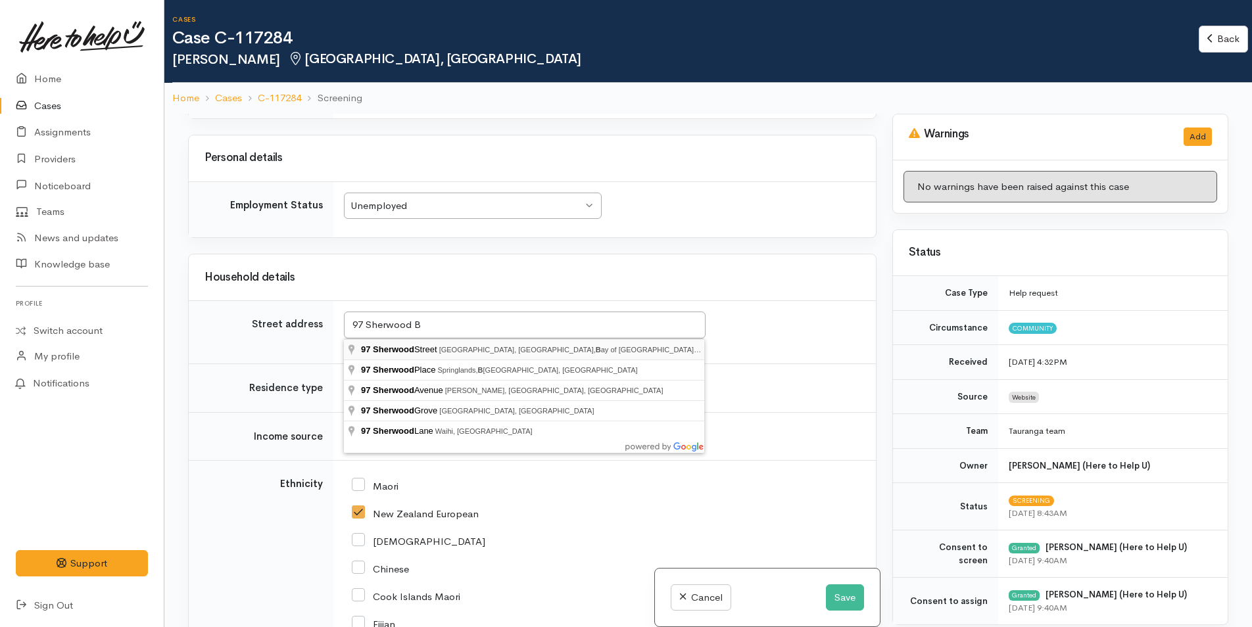
type input "[STREET_ADDRESS]"
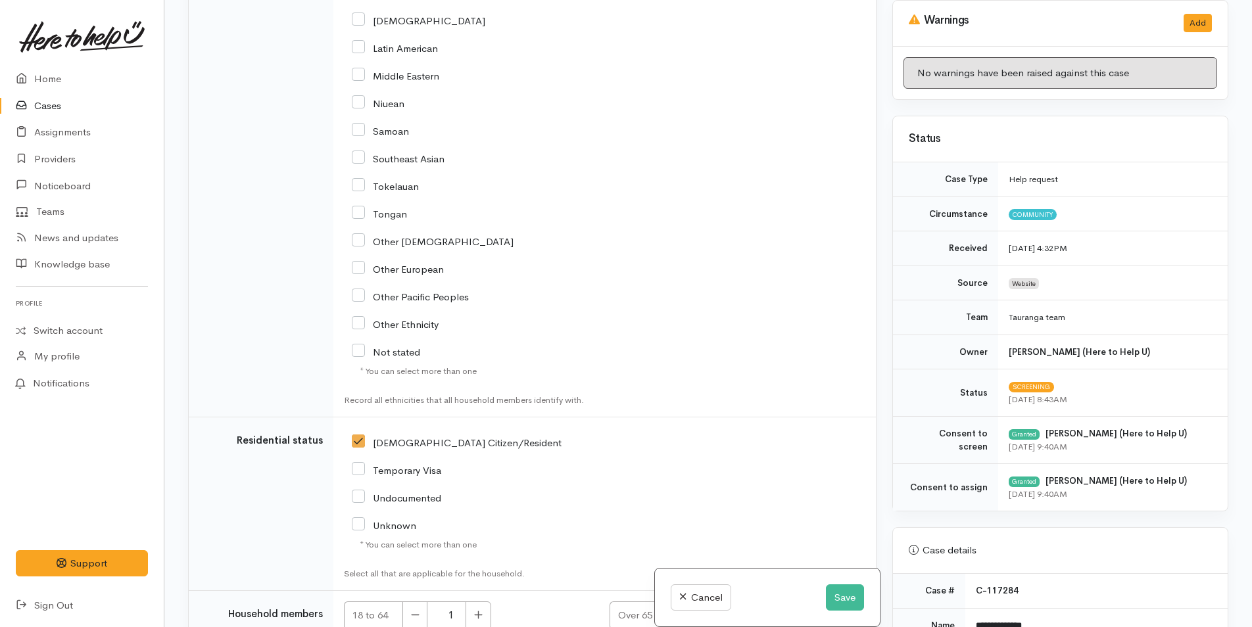
scroll to position [2359, 0]
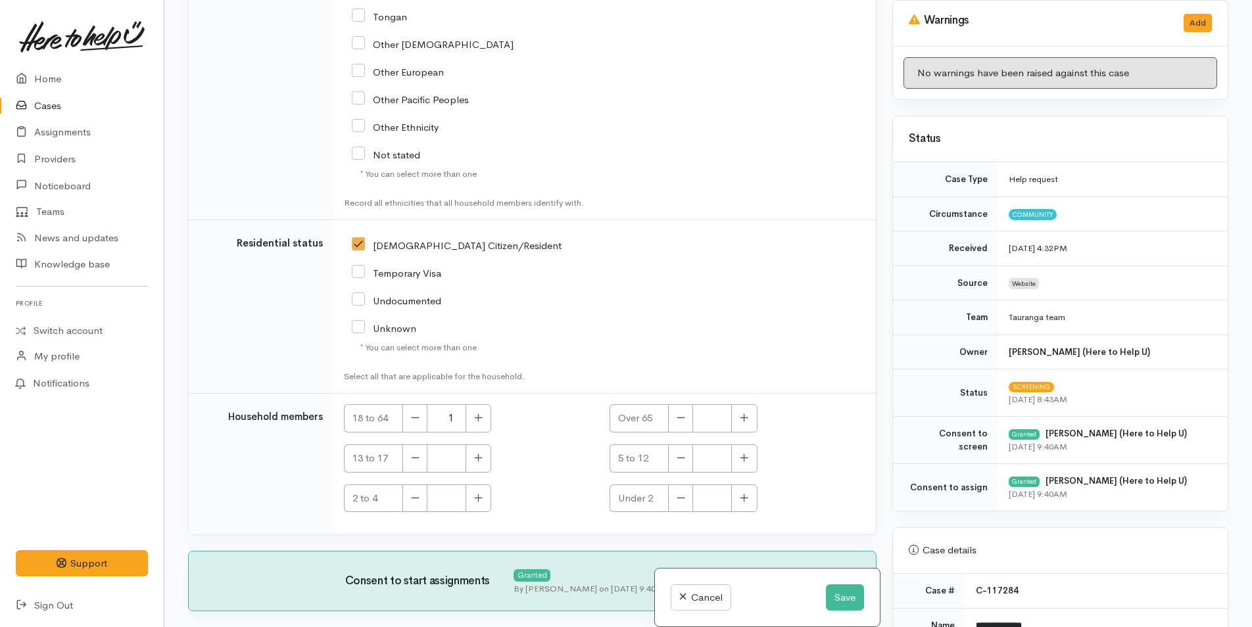
drag, startPoint x: 362, startPoint y: 269, endPoint x: 356, endPoint y: 254, distance: 15.4
click at [362, 268] on input "Temporary Visa" at bounding box center [396, 272] width 89 height 12
checkbox input "true"
click at [356, 245] on input "NZ Citizen/Resident" at bounding box center [457, 245] width 210 height 12
checkbox input "false"
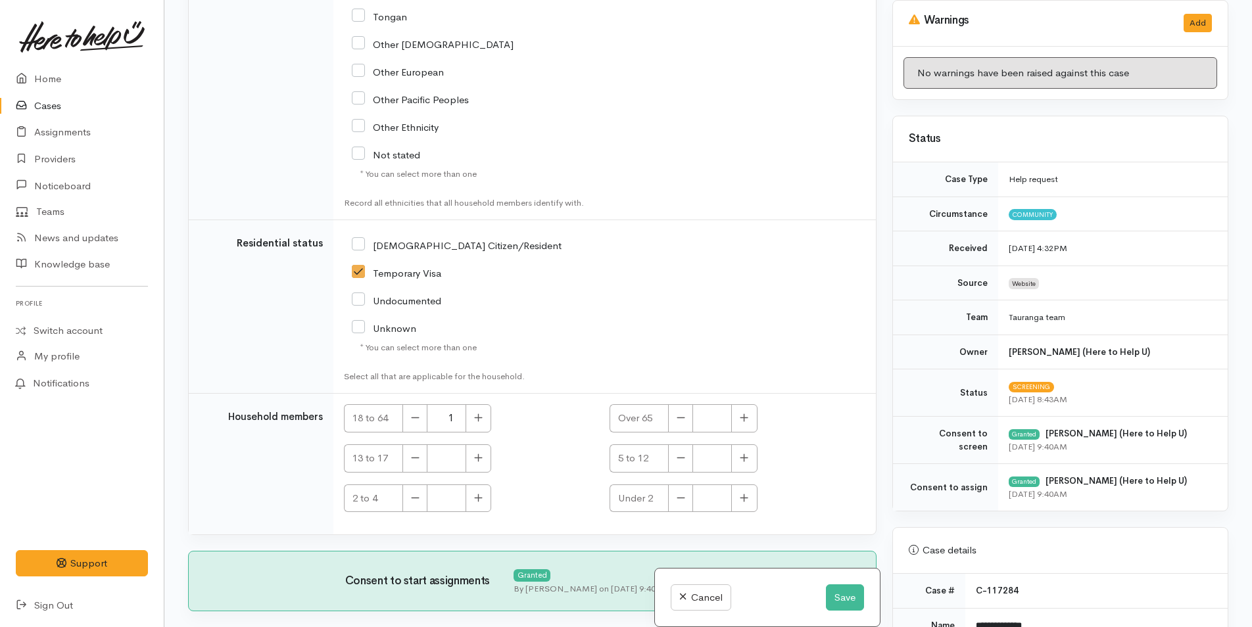
drag, startPoint x: 360, startPoint y: 127, endPoint x: 495, endPoint y: 153, distance: 137.9
click at [360, 127] on input "Other Ethnicity" at bounding box center [395, 126] width 87 height 12
checkbox input "true"
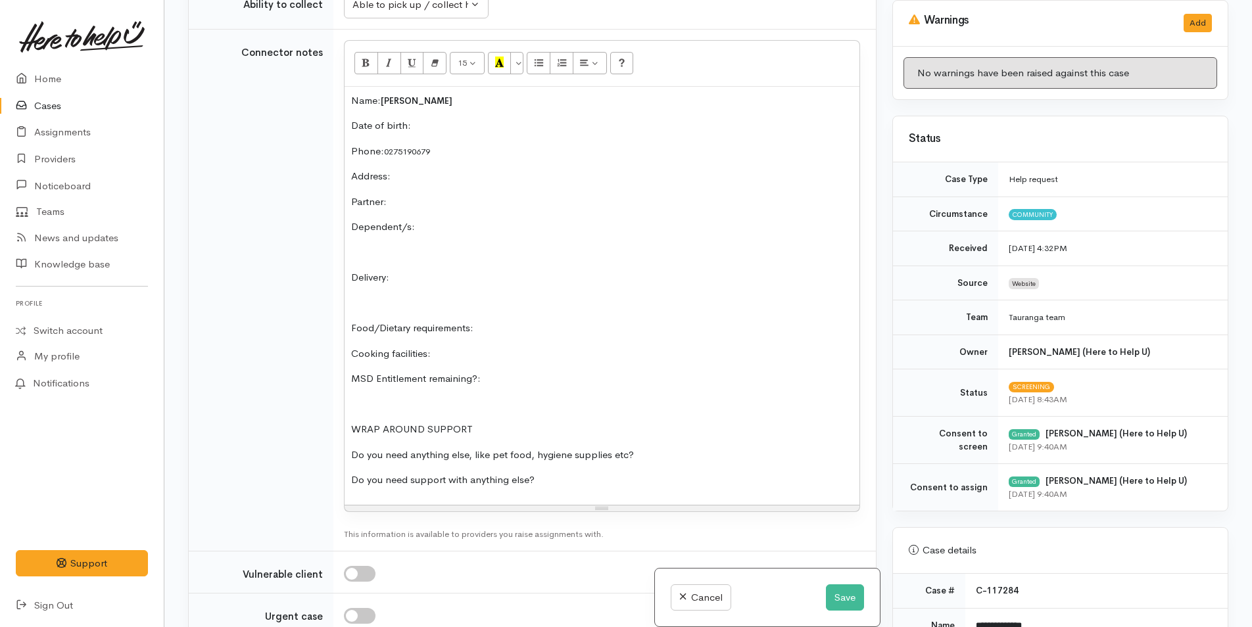
scroll to position [978, 0]
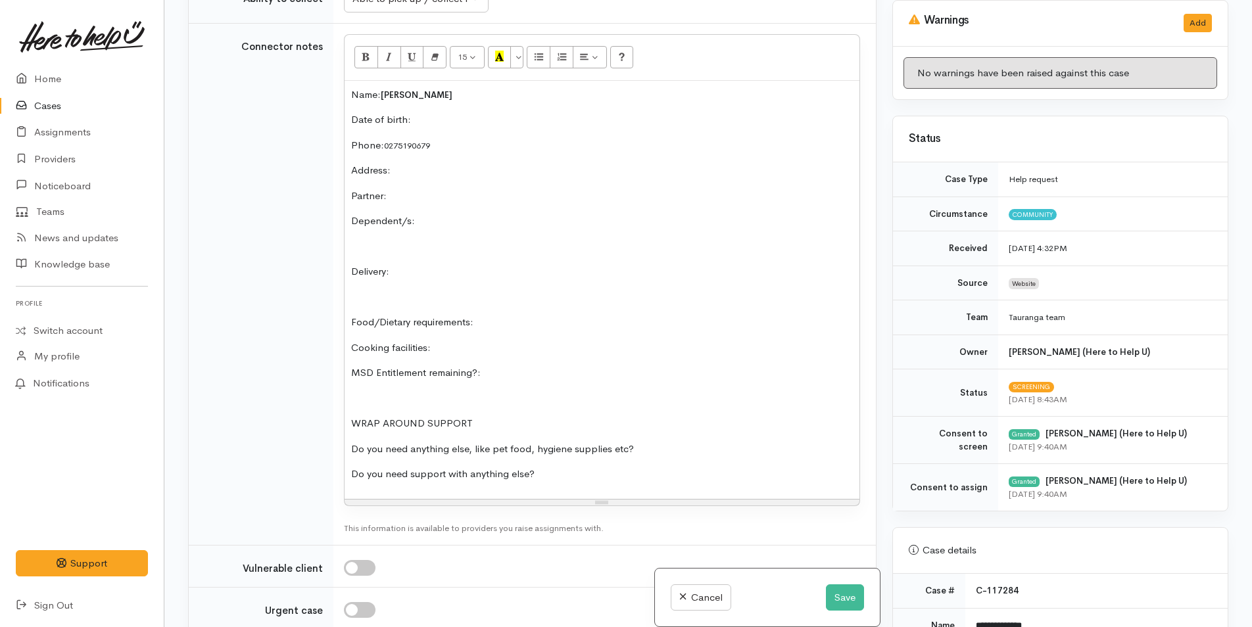
click at [448, 121] on p "Date of birth:" at bounding box center [602, 119] width 502 height 15
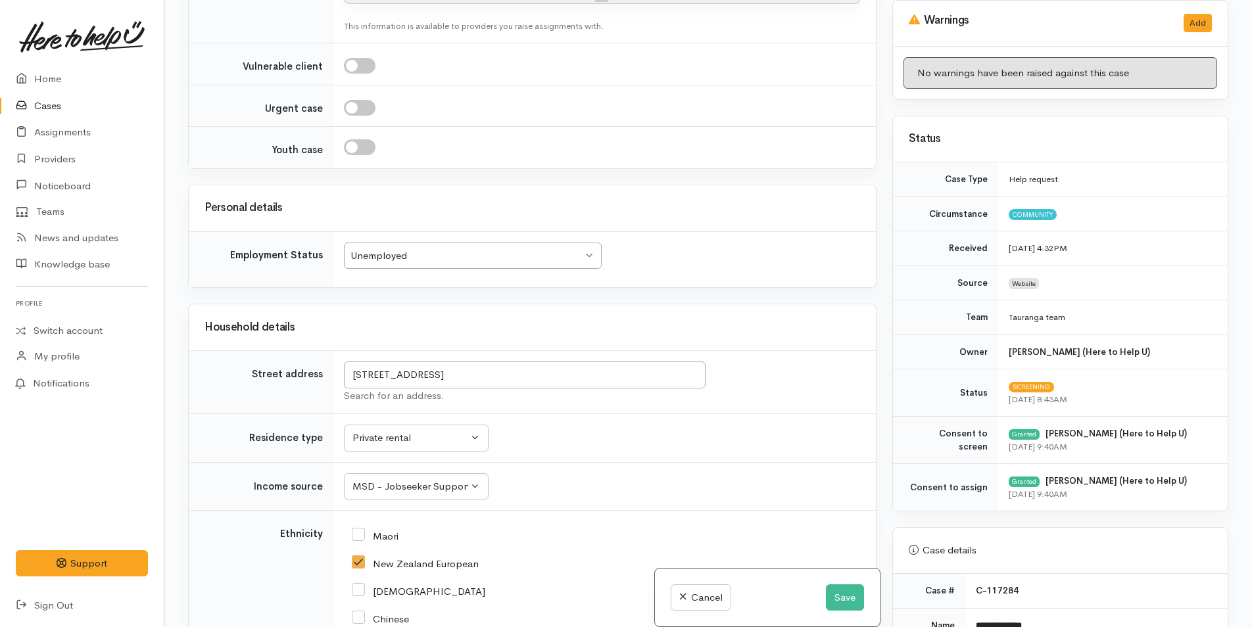
scroll to position [1701, 0]
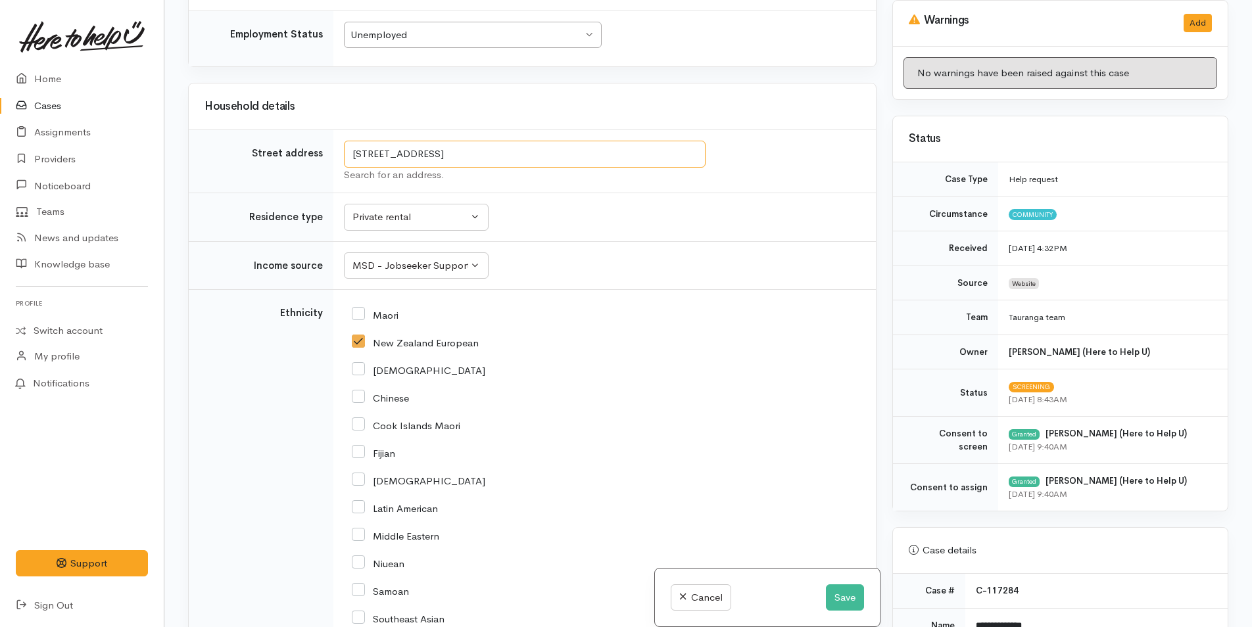
drag, startPoint x: 697, startPoint y: 154, endPoint x: 308, endPoint y: 161, distance: 389.3
click at [308, 161] on tr "Street address 97 Sherwood Street, Bellevue, Tauranga, Bay of Plenty Region, Ne…" at bounding box center [532, 161] width 687 height 63
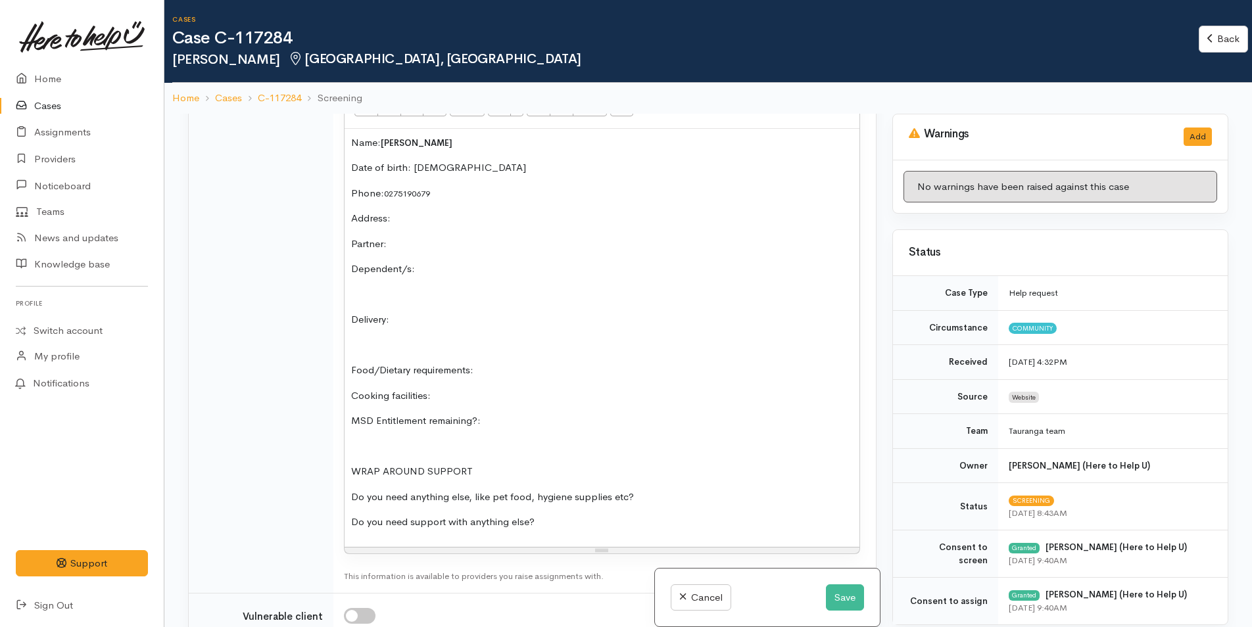
scroll to position [780, 0]
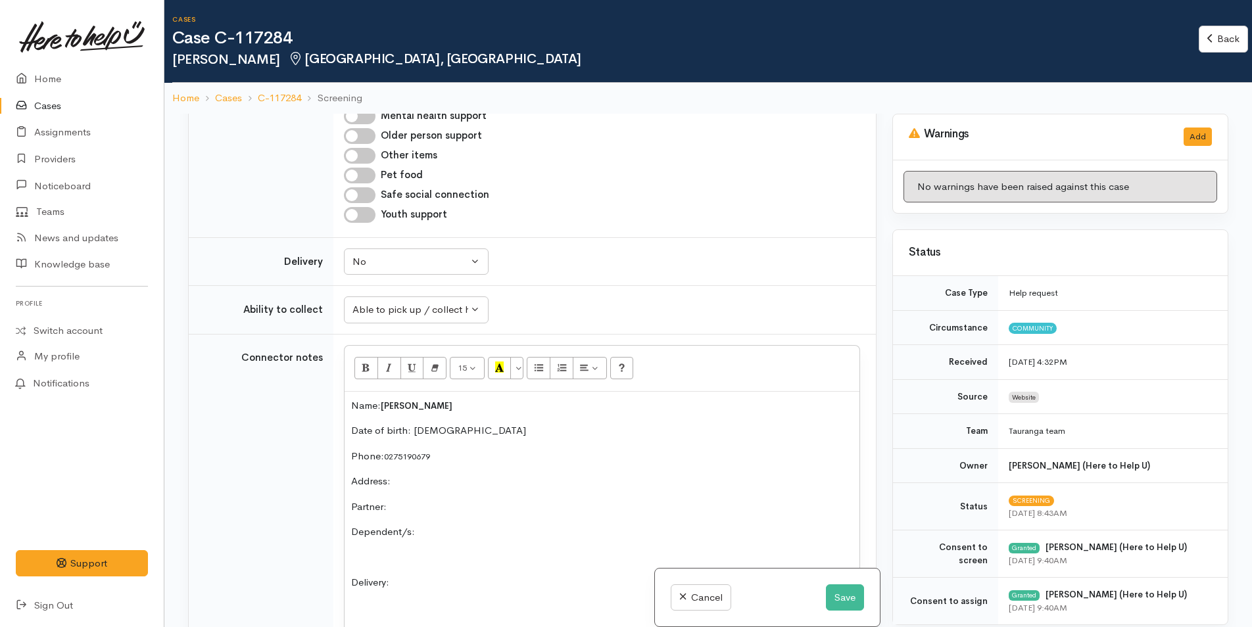
click at [457, 478] on p "Address:" at bounding box center [602, 481] width 502 height 15
click at [480, 506] on p "Partner:" at bounding box center [602, 507] width 502 height 15
click at [486, 533] on p "Dependent/s:" at bounding box center [602, 532] width 502 height 15
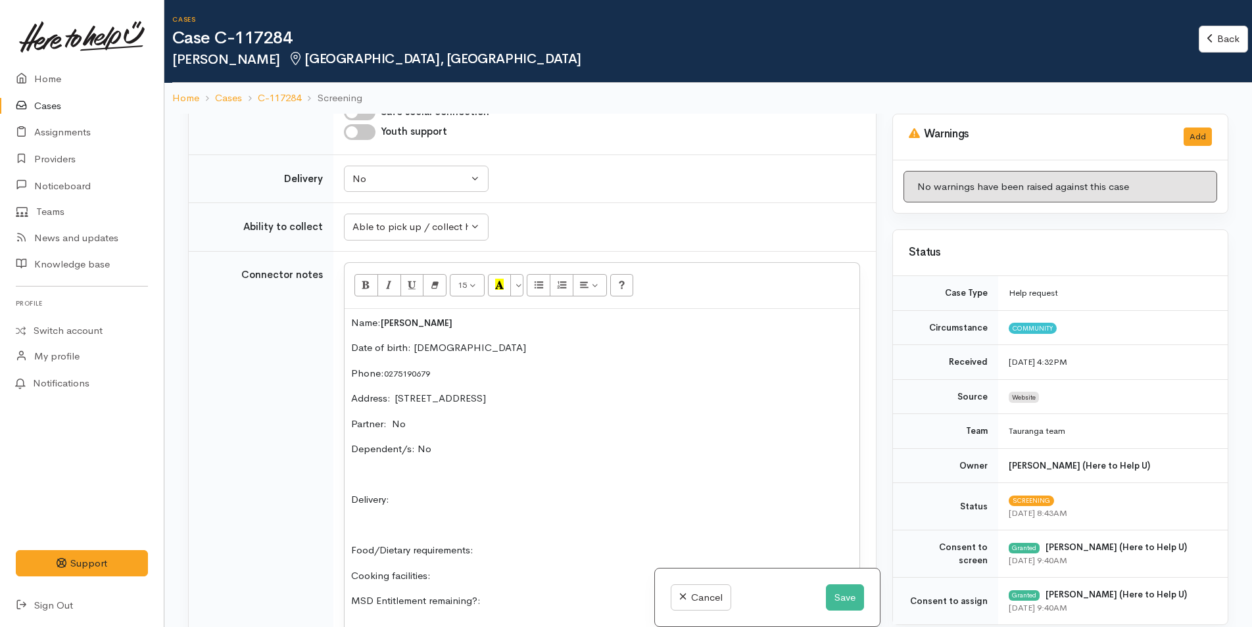
scroll to position [978, 0]
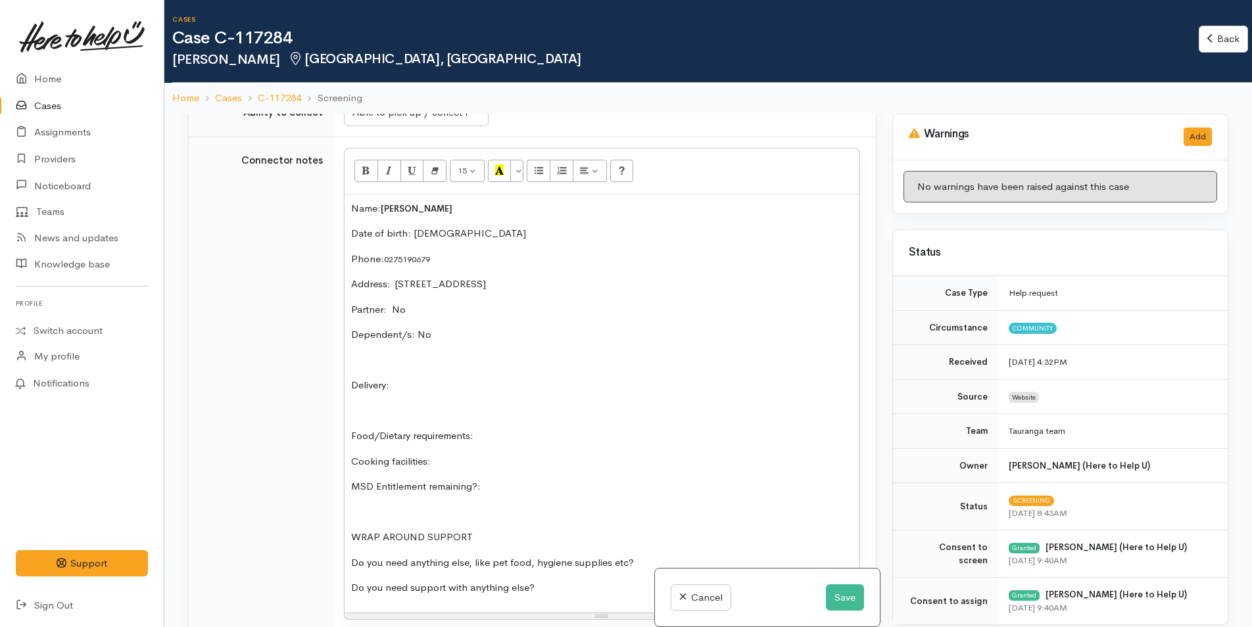
click at [432, 389] on p "Delivery:" at bounding box center [602, 385] width 502 height 15
click at [563, 435] on p "Food/Dietary requirements:" at bounding box center [602, 436] width 502 height 15
click at [459, 466] on p "Cooking facilities:" at bounding box center [602, 461] width 502 height 15
click at [560, 479] on div "Name: Benjamin Mingo Date of birth: 30/3/1987 Phone:  0275190679 Address:  97 S…" at bounding box center [602, 404] width 515 height 418
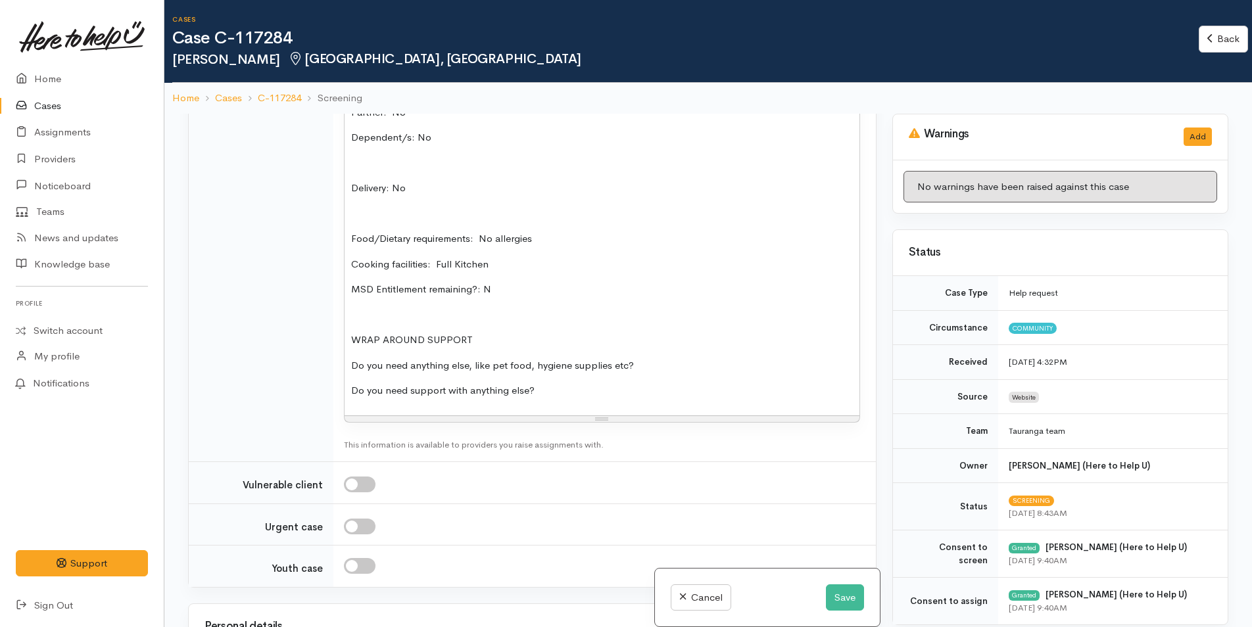
click at [669, 368] on p "Do you need anything else, like pet food, hygiene supplies etc?" at bounding box center [602, 365] width 502 height 15
click at [600, 391] on p "Do you need support with anything else?" at bounding box center [602, 390] width 502 height 15
click at [662, 361] on p "Do you need anything else, like pet food, hygiene supplies etc? N" at bounding box center [602, 365] width 502 height 15
click at [592, 237] on p "Food/Dietary requirements: No allergies" at bounding box center [602, 238] width 502 height 15
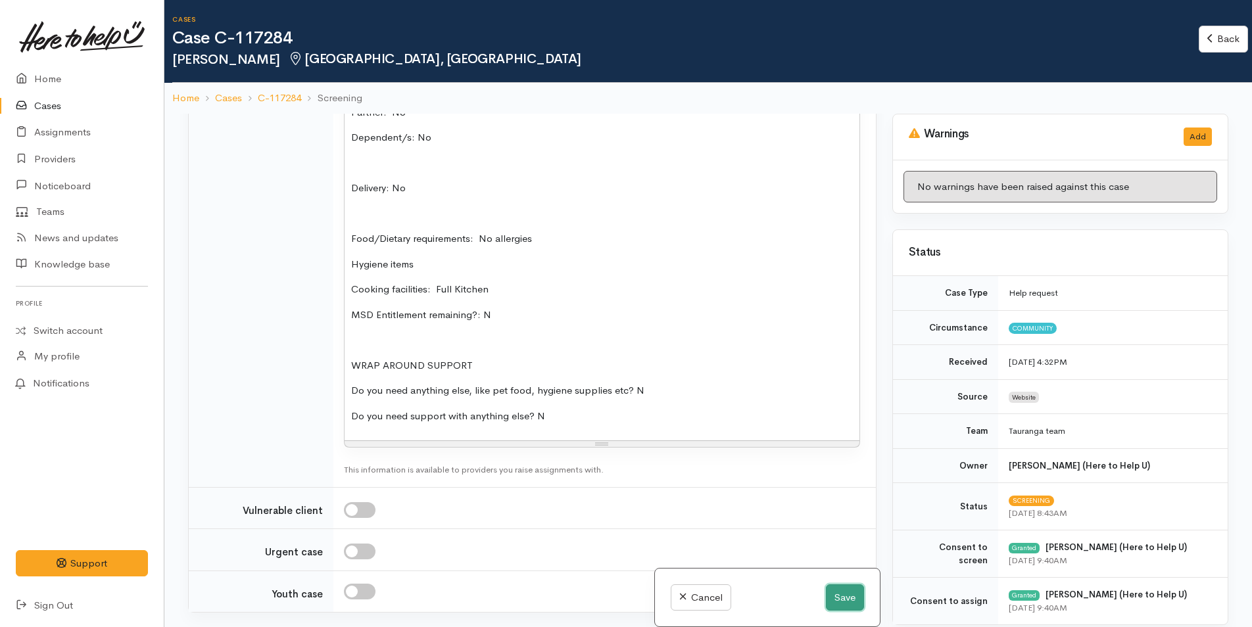
click at [848, 593] on button "Save" at bounding box center [845, 598] width 38 height 27
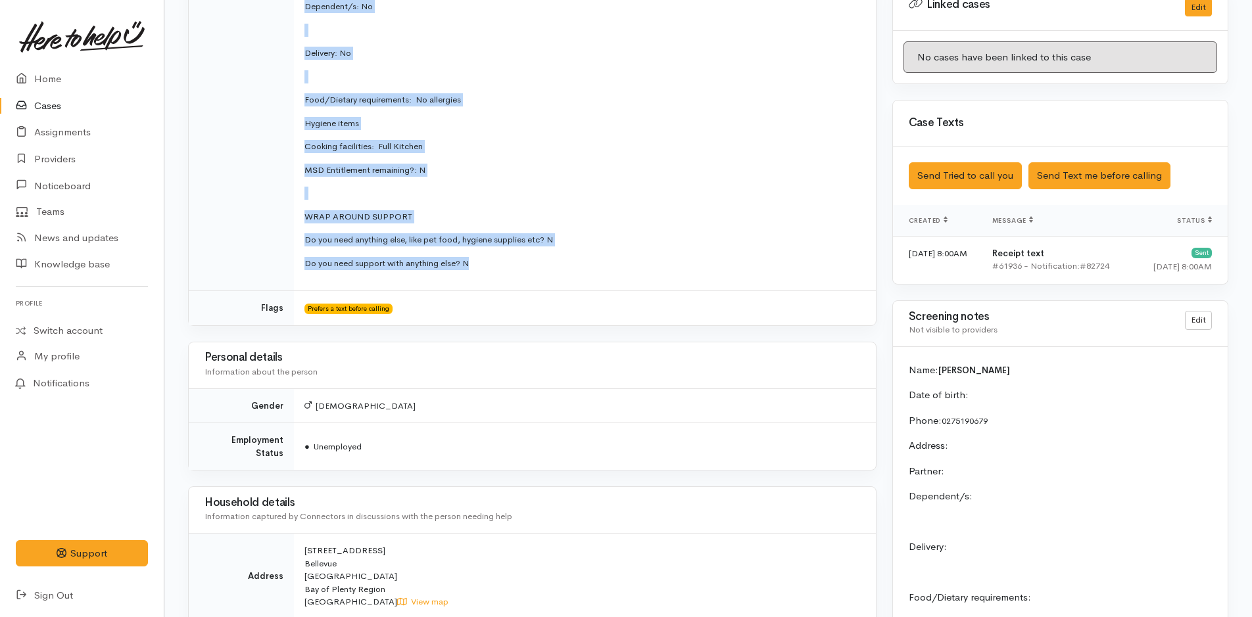
scroll to position [465, 0]
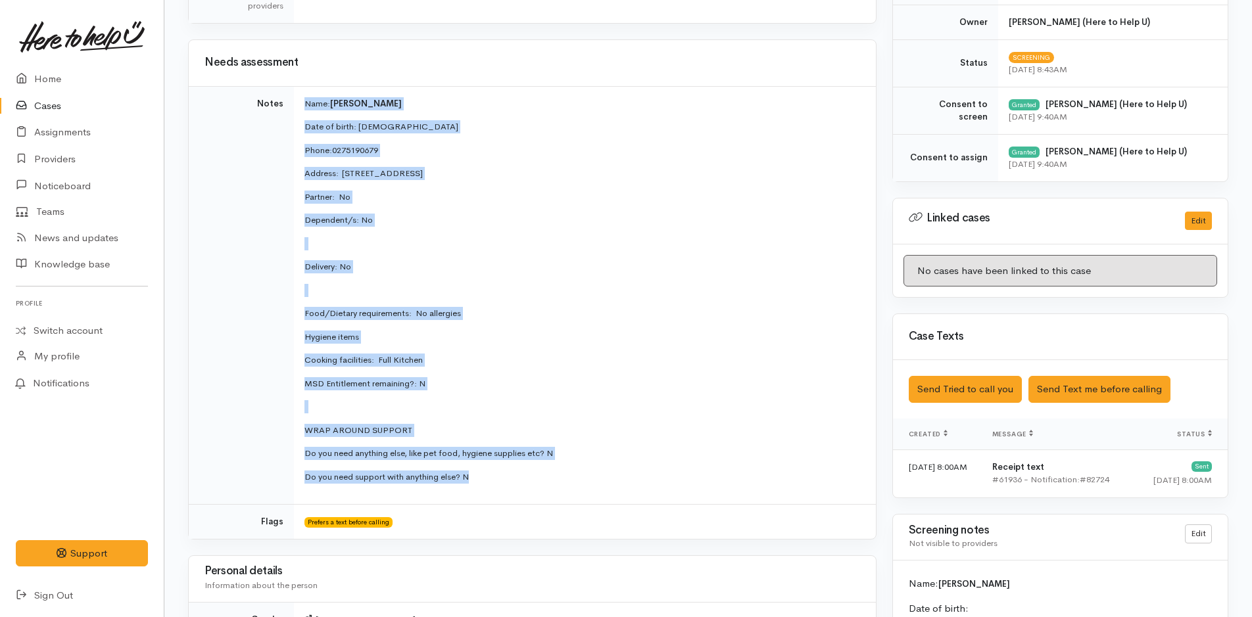
drag, startPoint x: 489, startPoint y: 220, endPoint x: 285, endPoint y: 87, distance: 242.9
click at [285, 87] on tr "Notes Name: [PERSON_NAME] Date of birth: [DEMOGRAPHIC_DATA] Phone:  0275190679 …" at bounding box center [532, 295] width 687 height 419
copy tr "Name: [PERSON_NAME] Date of birth: [DEMOGRAPHIC_DATA] Phone:  0275190679 Addres…"
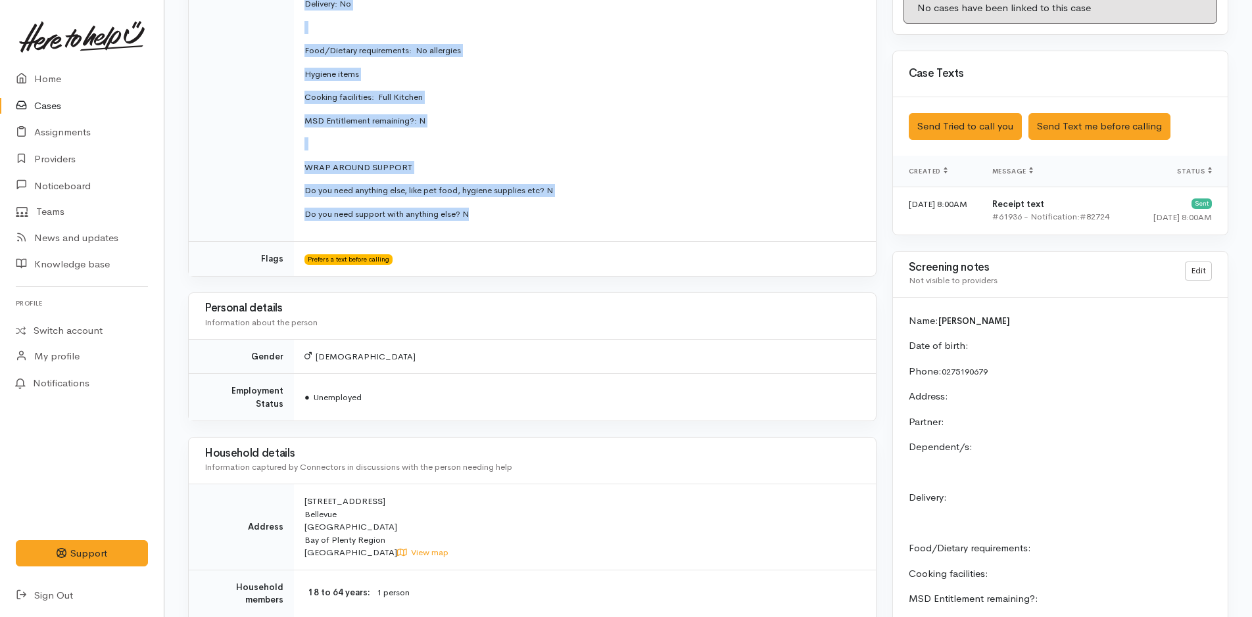
scroll to position [991, 0]
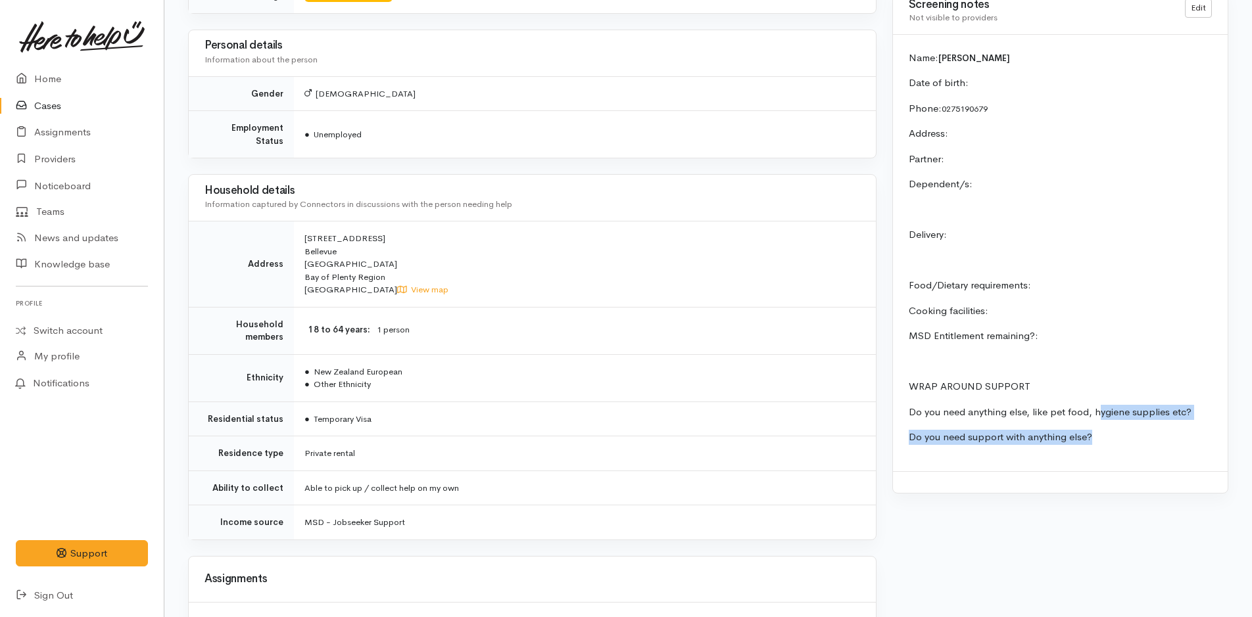
drag, startPoint x: 1111, startPoint y: 443, endPoint x: 1096, endPoint y: 408, distance: 37.4
click at [1096, 413] on div "Name: [PERSON_NAME] Date of birth: Phone:  [PHONE_NUMBER] Address:  Partner: De…" at bounding box center [1060, 253] width 335 height 437
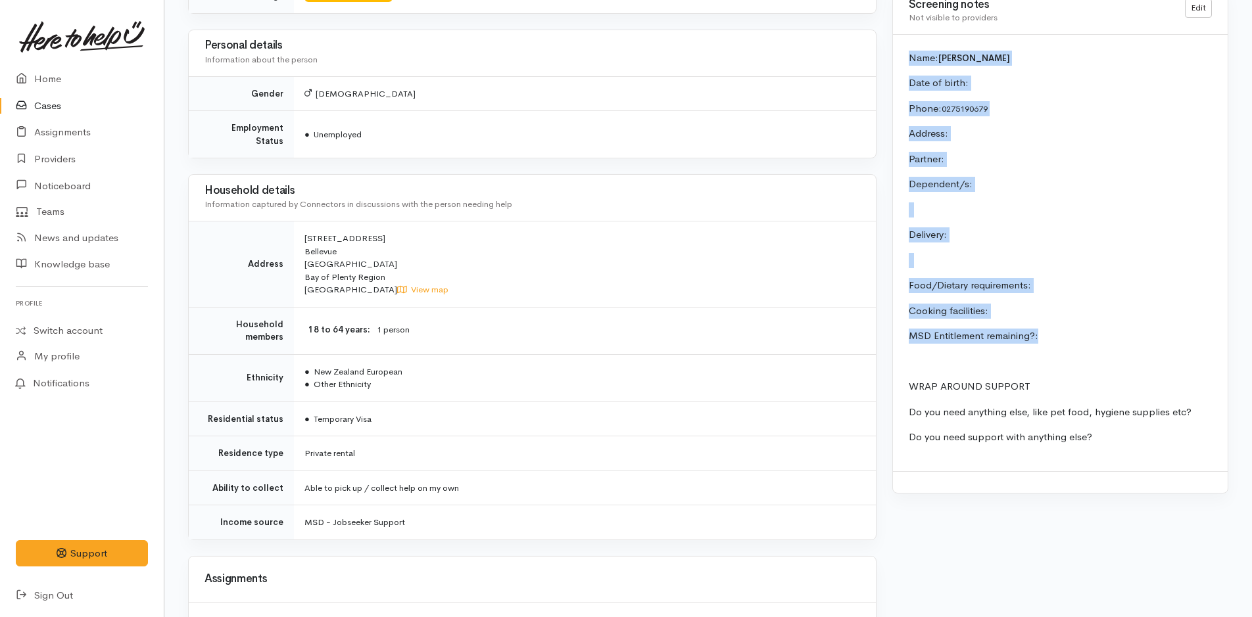
drag, startPoint x: 1055, startPoint y: 332, endPoint x: 899, endPoint y: 52, distance: 320.9
click at [899, 52] on div "Name: [PERSON_NAME] Date of birth: Phone:  [PHONE_NUMBER] Address:  Partner: De…" at bounding box center [1060, 253] width 335 height 437
click at [1199, 7] on link "Edit" at bounding box center [1198, 8] width 27 height 19
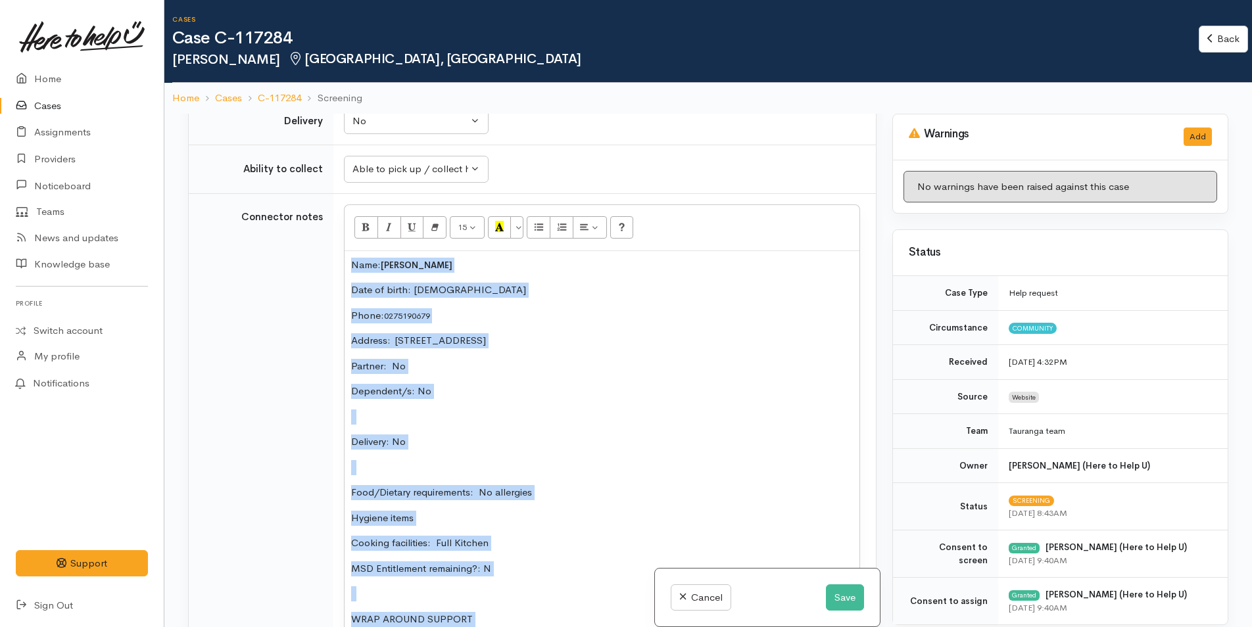
scroll to position [898, 0]
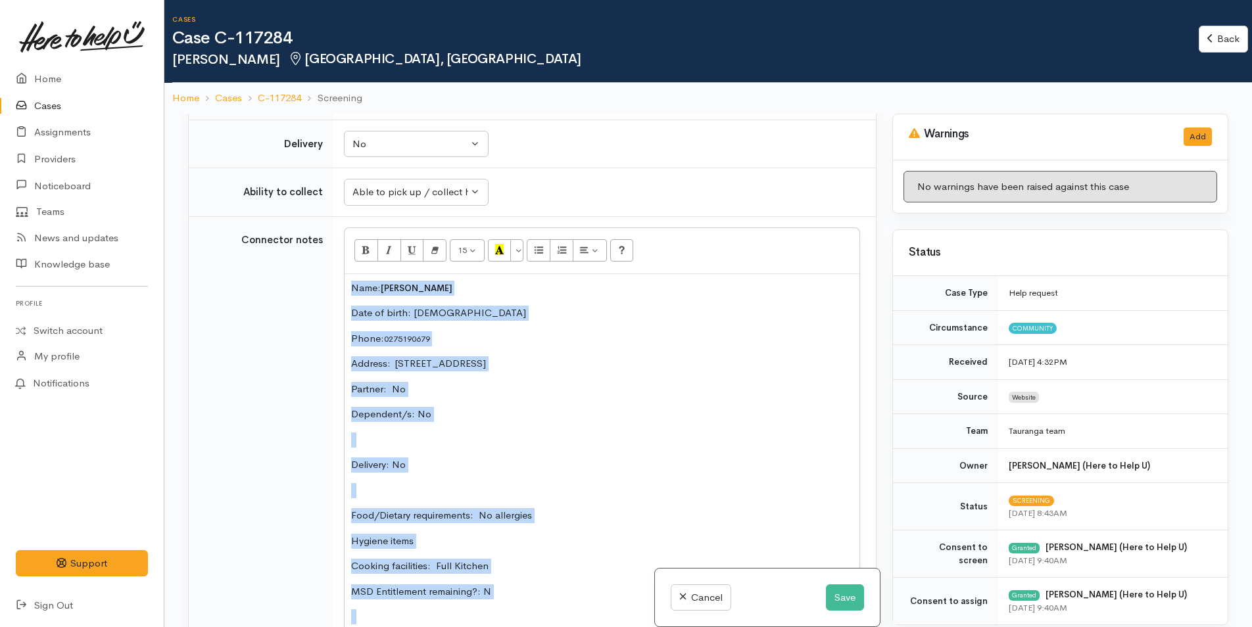
drag, startPoint x: 553, startPoint y: 471, endPoint x: 315, endPoint y: 267, distance: 313.8
click at [315, 267] on tr "Connector notes <p>Name:&nbsp;&nbsp;<span style="font-size: 13px; font-weight: …" at bounding box center [532, 490] width 687 height 548
copy div "Name: [PERSON_NAME] Date of birth: [DEMOGRAPHIC_DATA] Phone:  0275190679 Addres…"
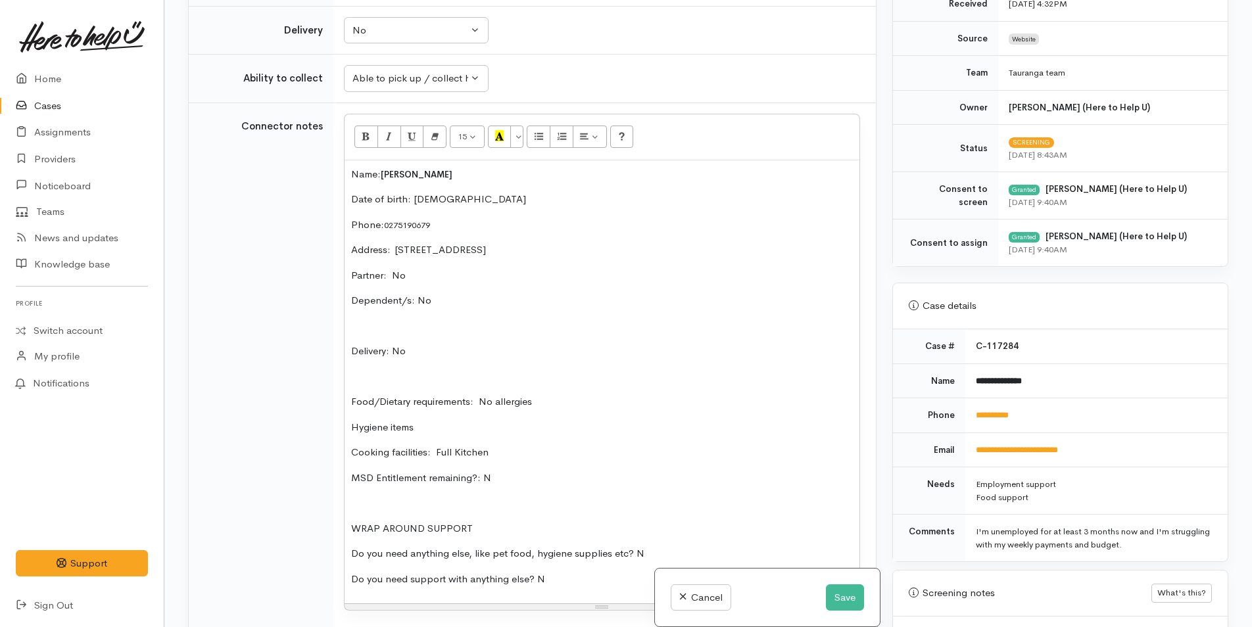
scroll to position [695, 0]
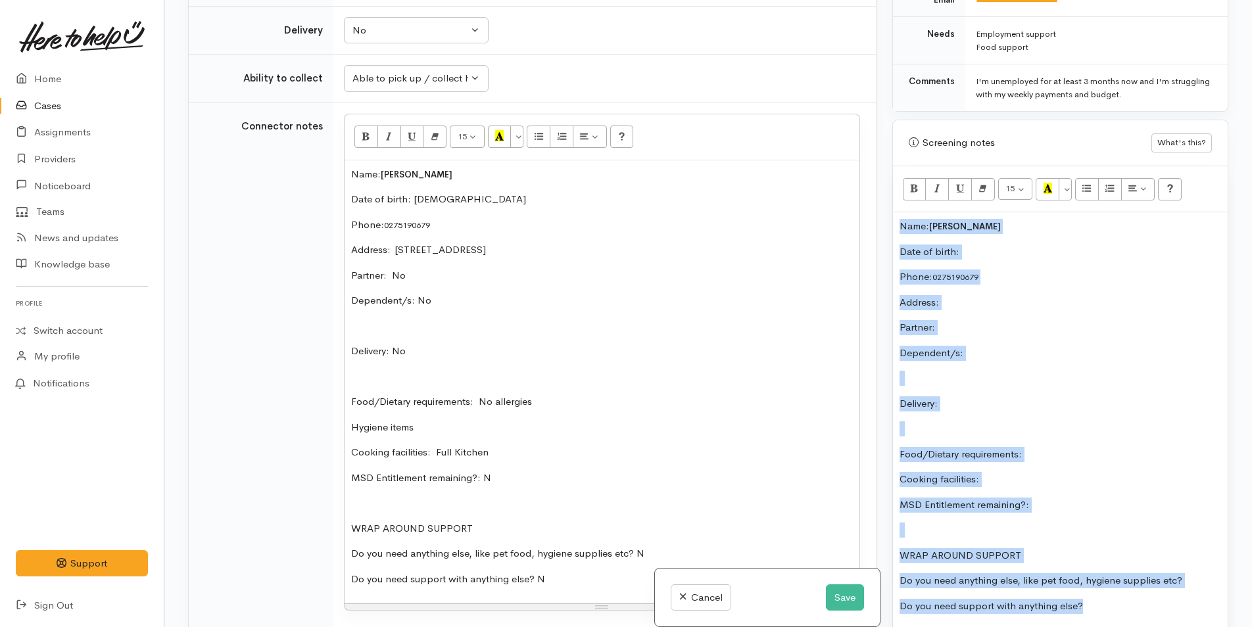
drag, startPoint x: 1092, startPoint y: 429, endPoint x: 879, endPoint y: 226, distance: 294.4
click at [879, 226] on div "Related cases There are no other cases from the same person found. Manually lin…" at bounding box center [708, 313] width 1056 height 627
paste div
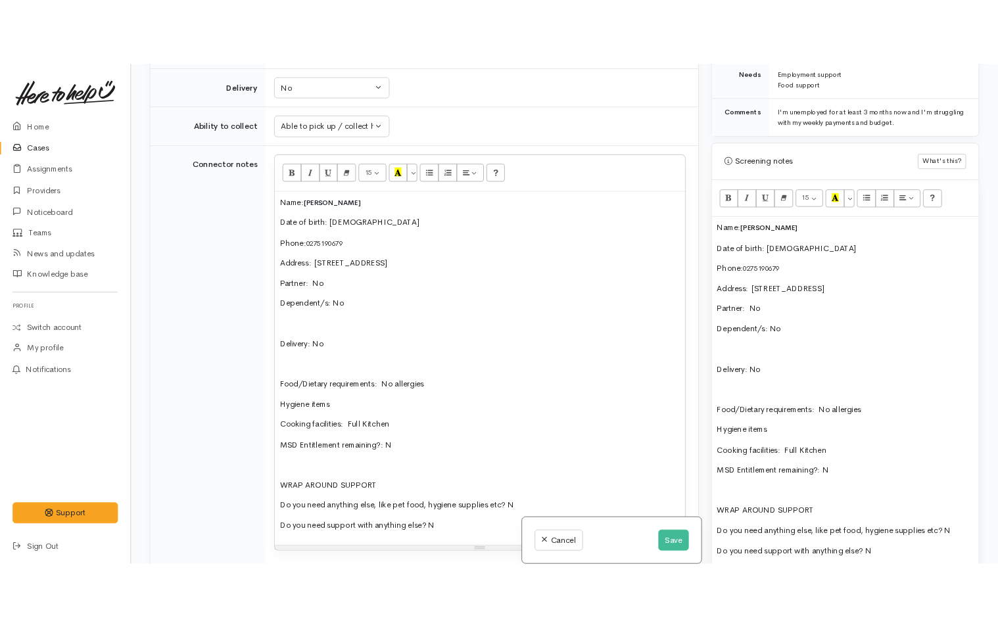
scroll to position [654, 0]
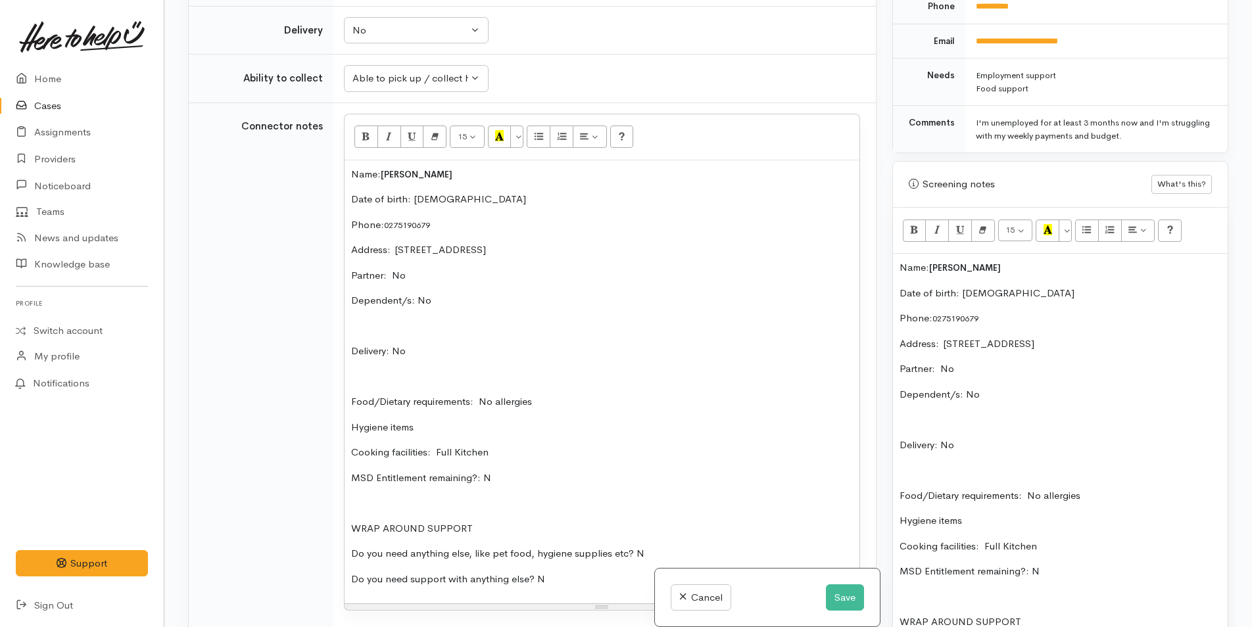
drag, startPoint x: 900, startPoint y: 266, endPoint x: 914, endPoint y: 265, distance: 13.8
click at [901, 265] on p "Name: Benjamin Mingo" at bounding box center [1060, 267] width 322 height 15
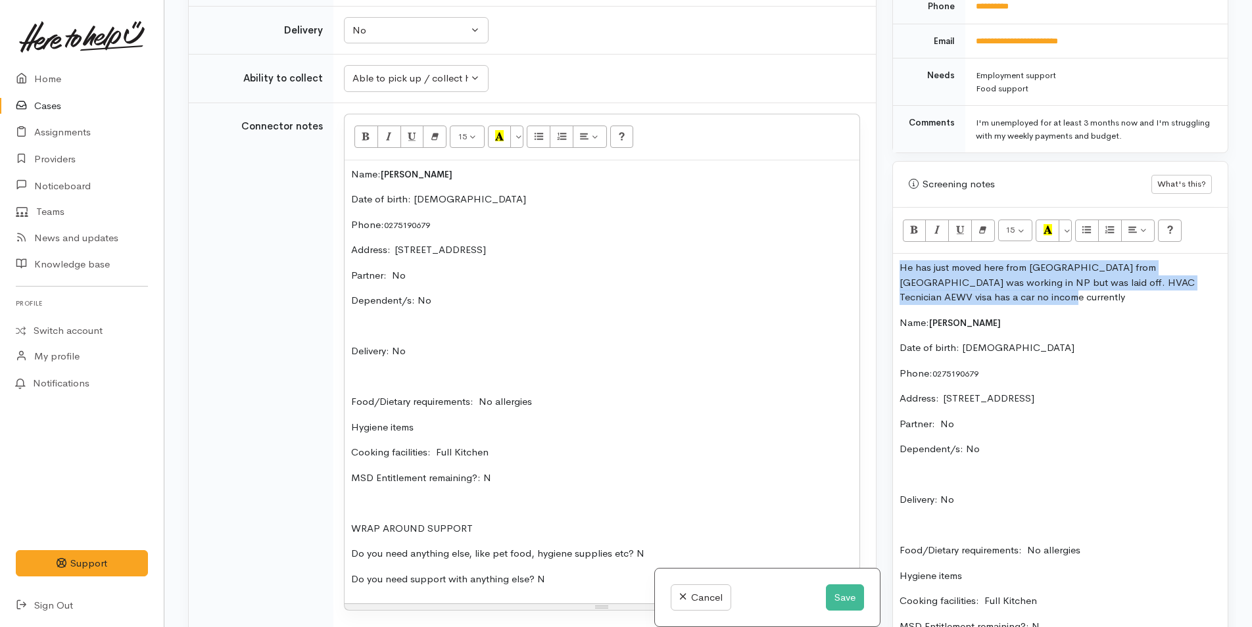
drag, startPoint x: 1002, startPoint y: 297, endPoint x: 883, endPoint y: 272, distance: 121.6
click at [883, 272] on div "Related cases There are no other cases from the same person found. Manually lin…" at bounding box center [708, 313] width 1056 height 627
copy p "He has just moved here from New Plymouth from Phillipines was working in NP but…"
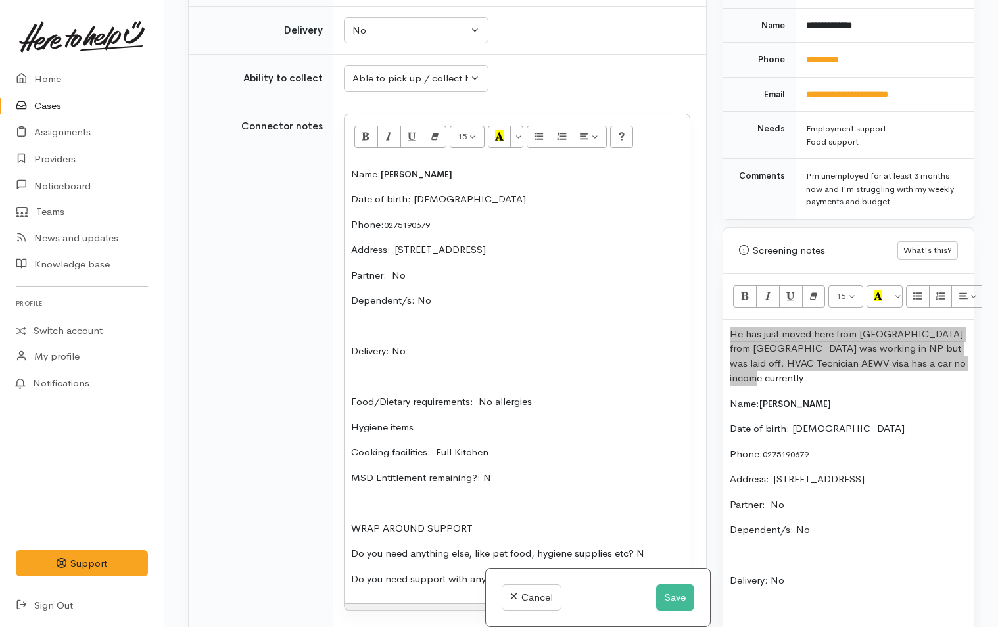
scroll to position [719, 0]
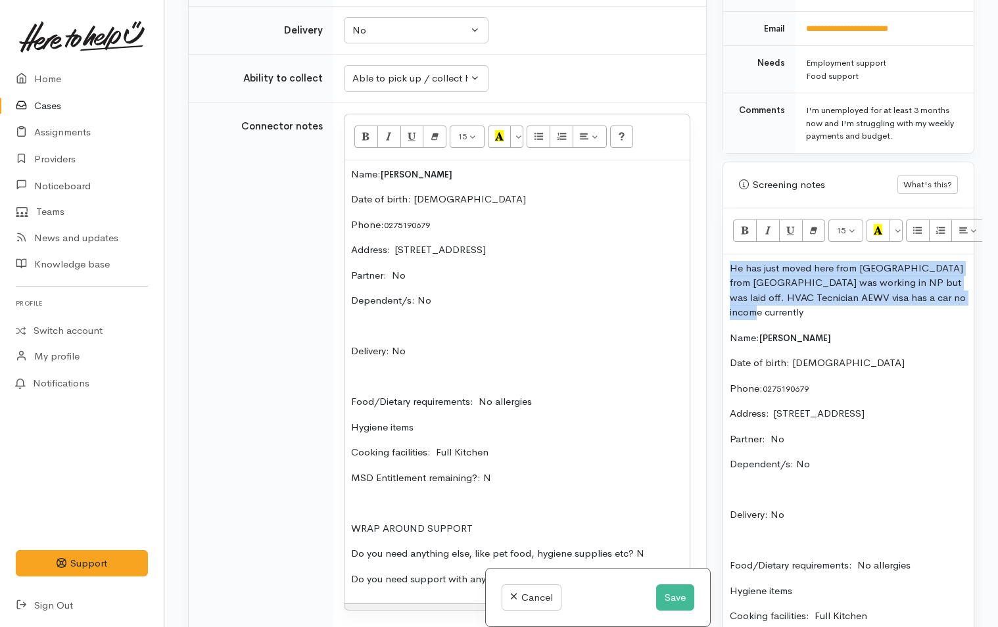
click at [775, 315] on p "He has just moved here from New Plymouth from Phillipines was working in NP but…" at bounding box center [848, 290] width 237 height 59
drag, startPoint x: 779, startPoint y: 313, endPoint x: 724, endPoint y: 256, distance: 79.0
click at [724, 256] on div "He has just moved here from New Plymouth from Phillipines was working in NP but…" at bounding box center [848, 518] width 251 height 528
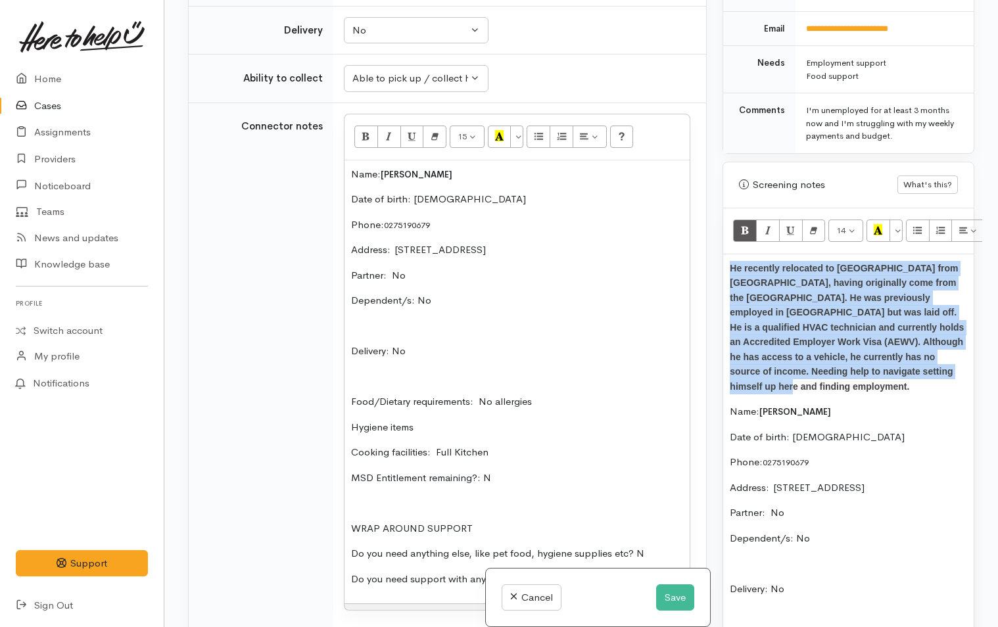
drag, startPoint x: 897, startPoint y: 376, endPoint x: 717, endPoint y: 275, distance: 206.7
click at [717, 275] on div "Warnings Add No warnings have been raised against this case Add Warning Title ●…" at bounding box center [849, 313] width 268 height 627
click at [808, 230] on button "Remove Font Style (CTRL+\\)" at bounding box center [814, 231] width 24 height 22
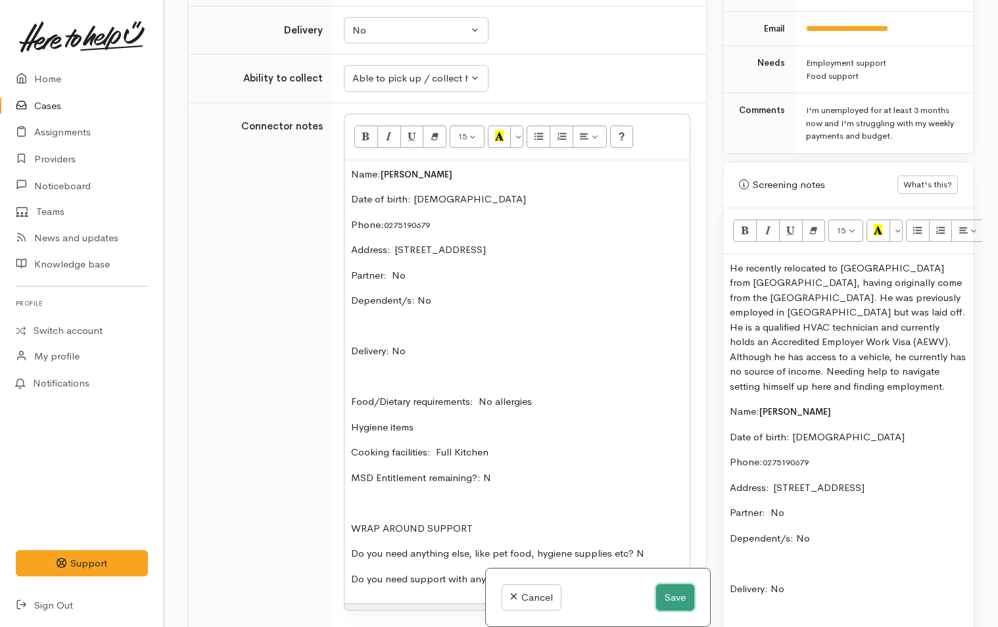
click at [673, 594] on button "Save" at bounding box center [675, 598] width 38 height 27
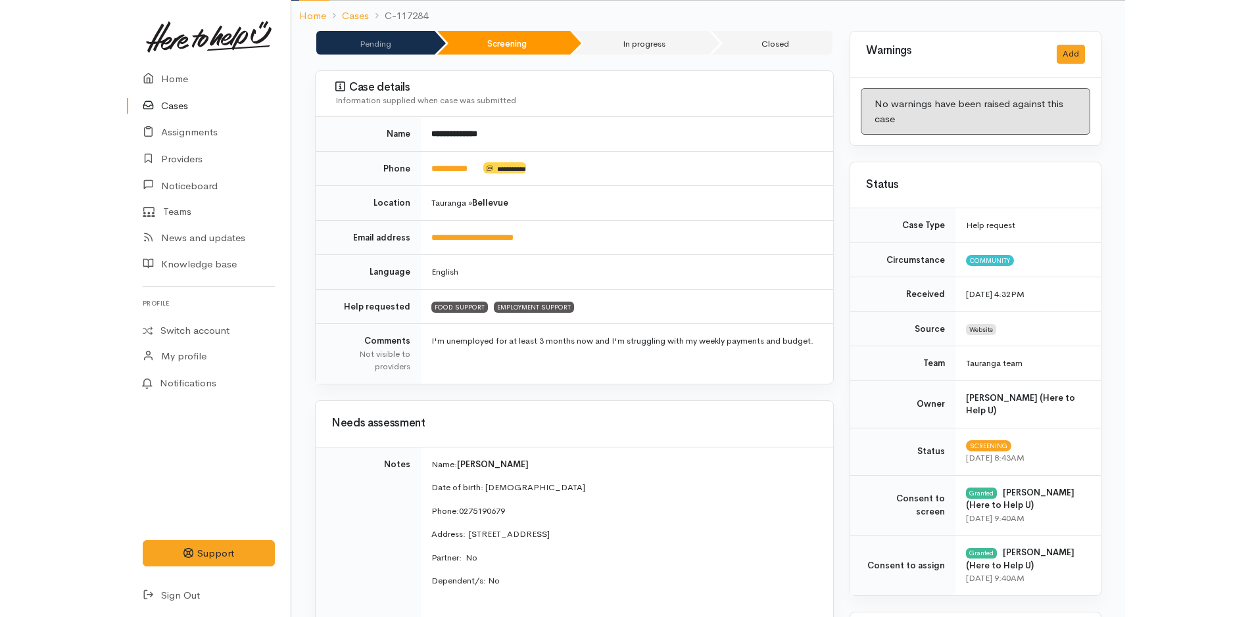
scroll to position [329, 0]
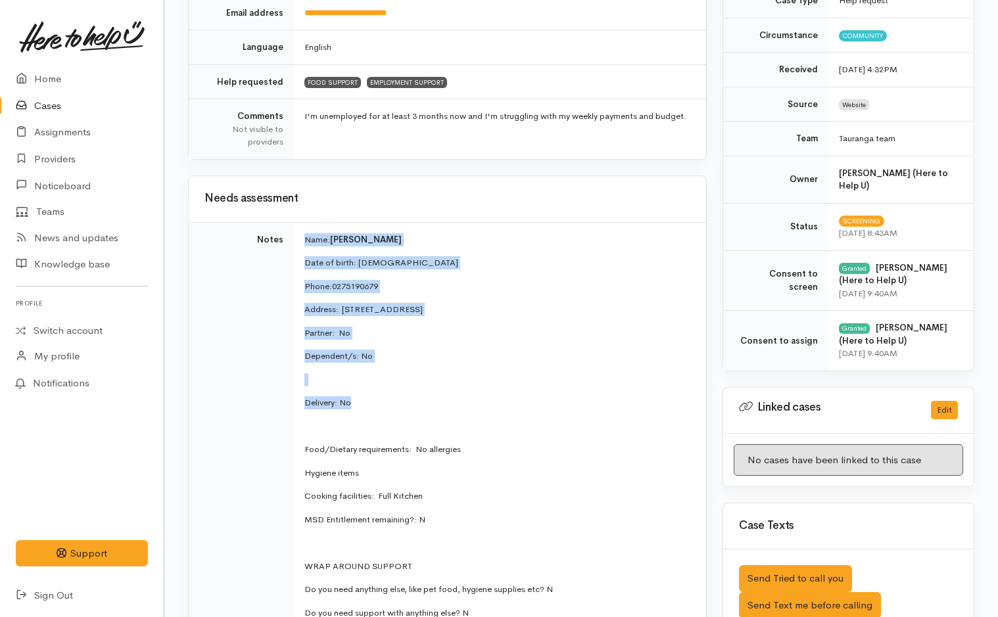
drag, startPoint x: 370, startPoint y: 408, endPoint x: 295, endPoint y: 242, distance: 182.2
click at [295, 242] on td "Name: [PERSON_NAME] Date of birth: [DEMOGRAPHIC_DATA] Phone:  0275190679 Addres…" at bounding box center [500, 431] width 412 height 419
copy td "Name: [PERSON_NAME] Date of birth: [DEMOGRAPHIC_DATA] Phone:  0275190679 Addres…"
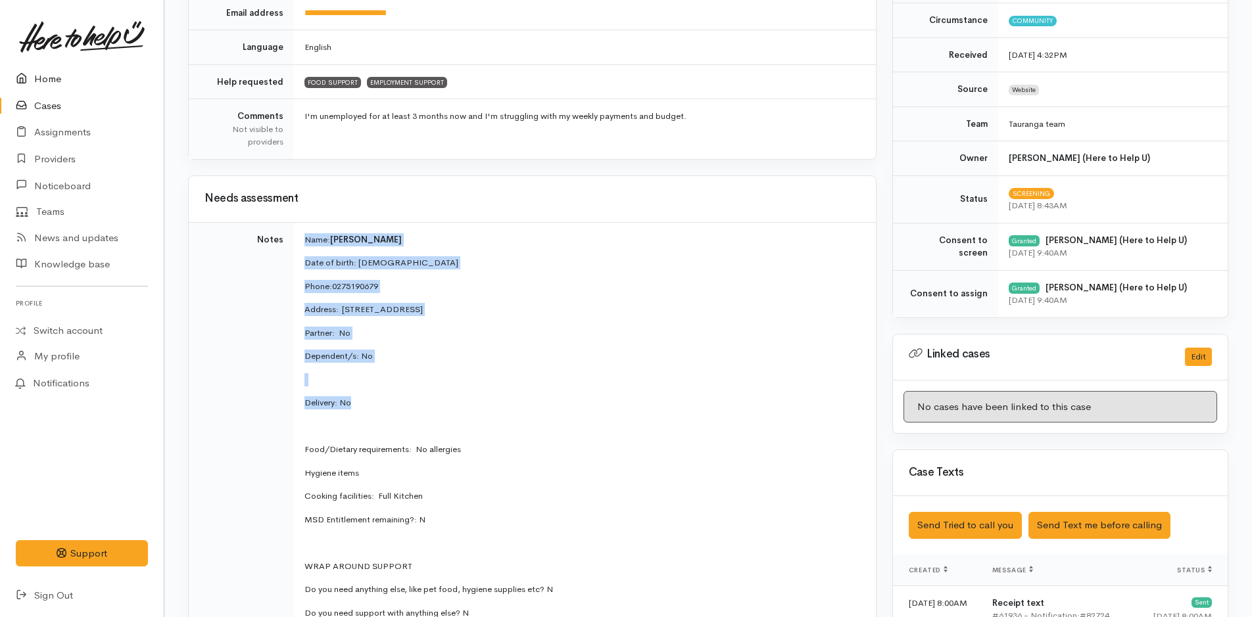
click at [53, 76] on link "Home" at bounding box center [82, 79] width 164 height 27
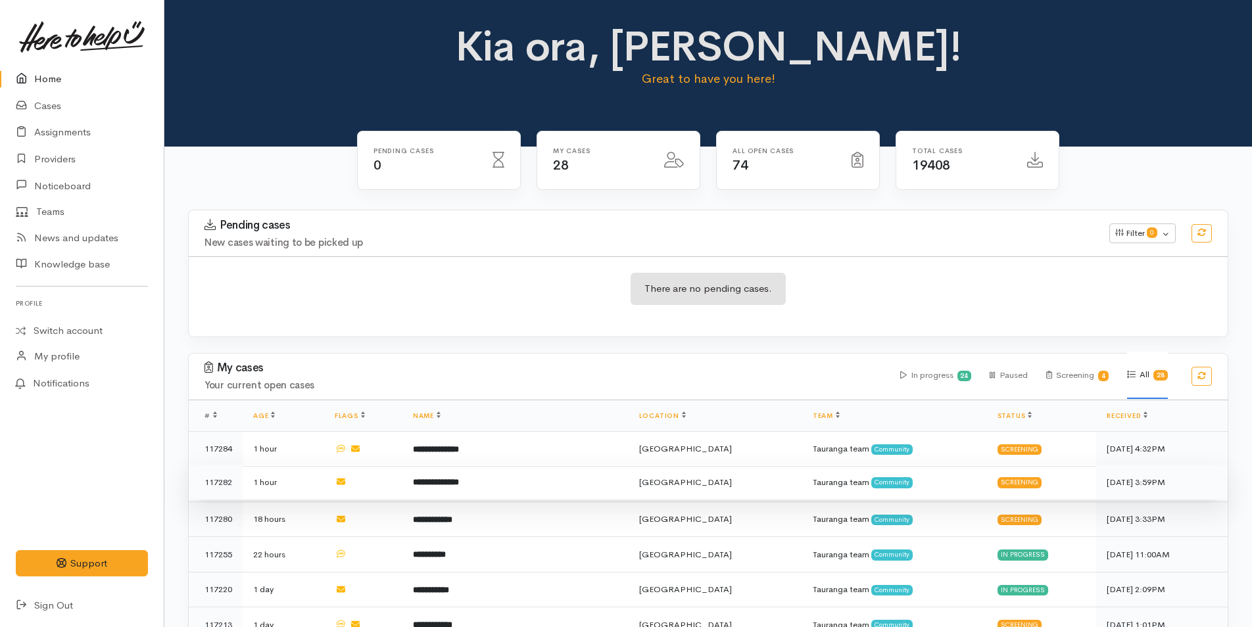
click at [459, 479] on b "**********" at bounding box center [436, 482] width 46 height 9
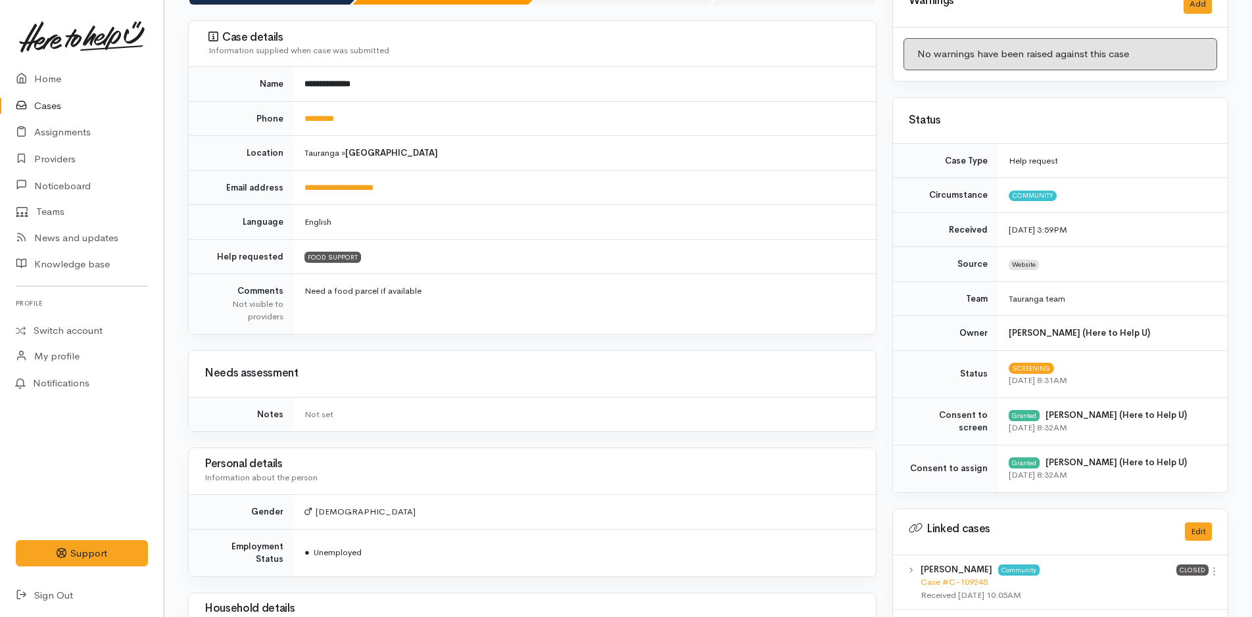
scroll to position [132, 0]
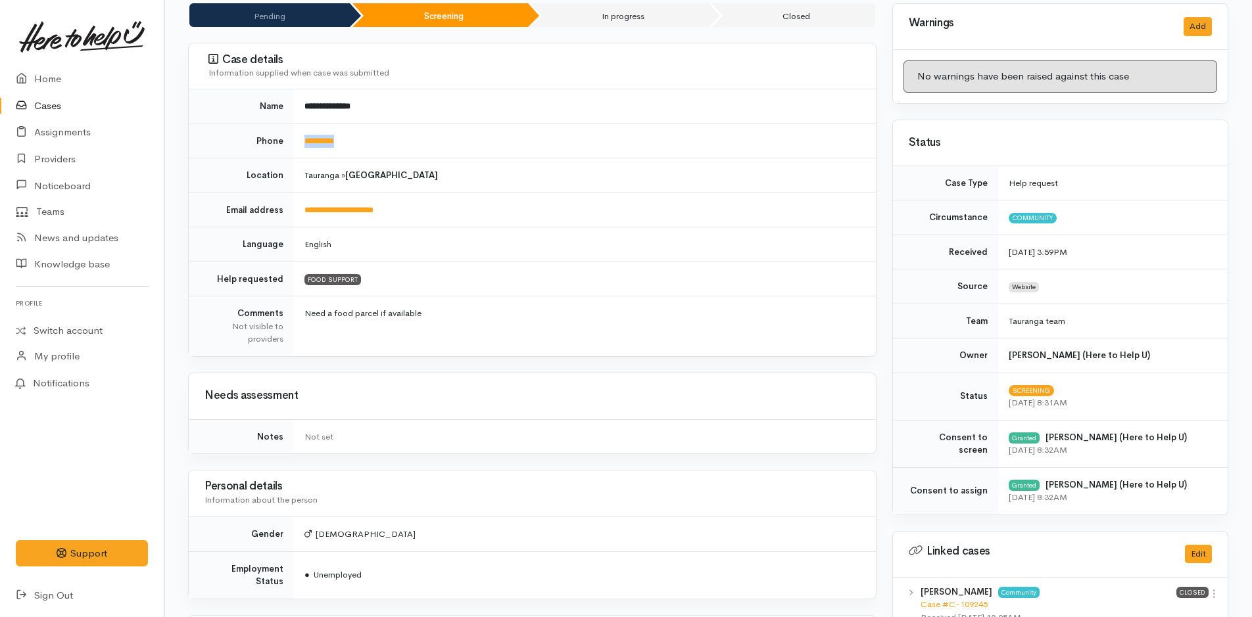
drag, startPoint x: 366, startPoint y: 139, endPoint x: 302, endPoint y: 152, distance: 64.5
click at [302, 152] on td "*********" at bounding box center [585, 141] width 582 height 35
copy link "*********"
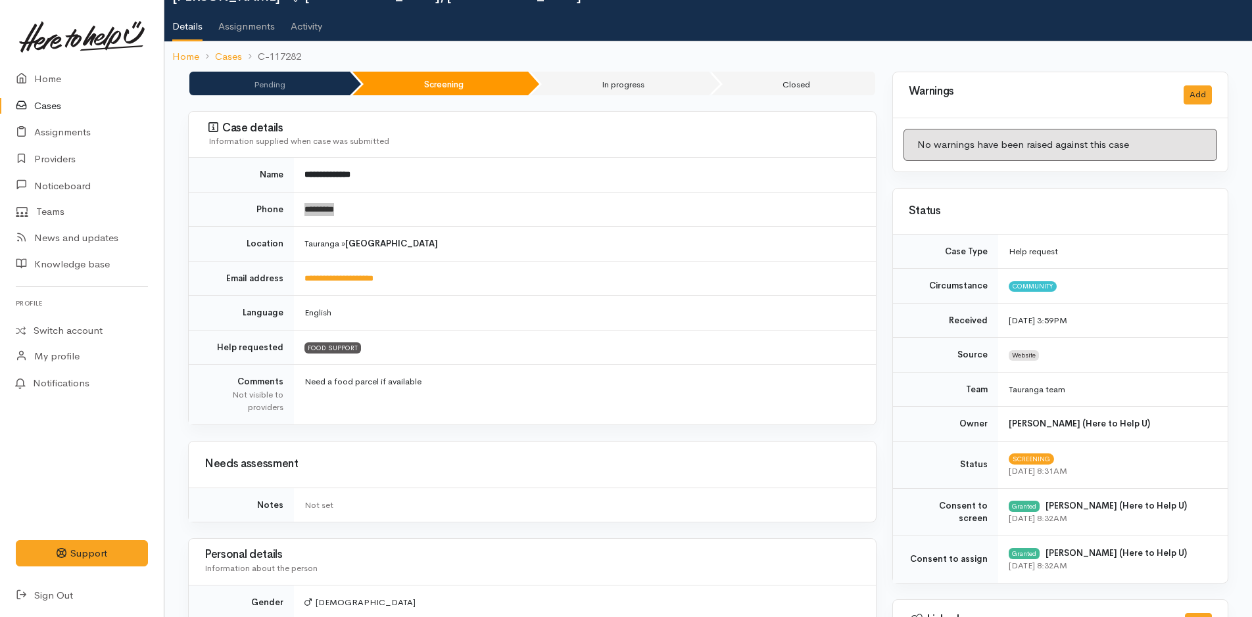
scroll to position [0, 0]
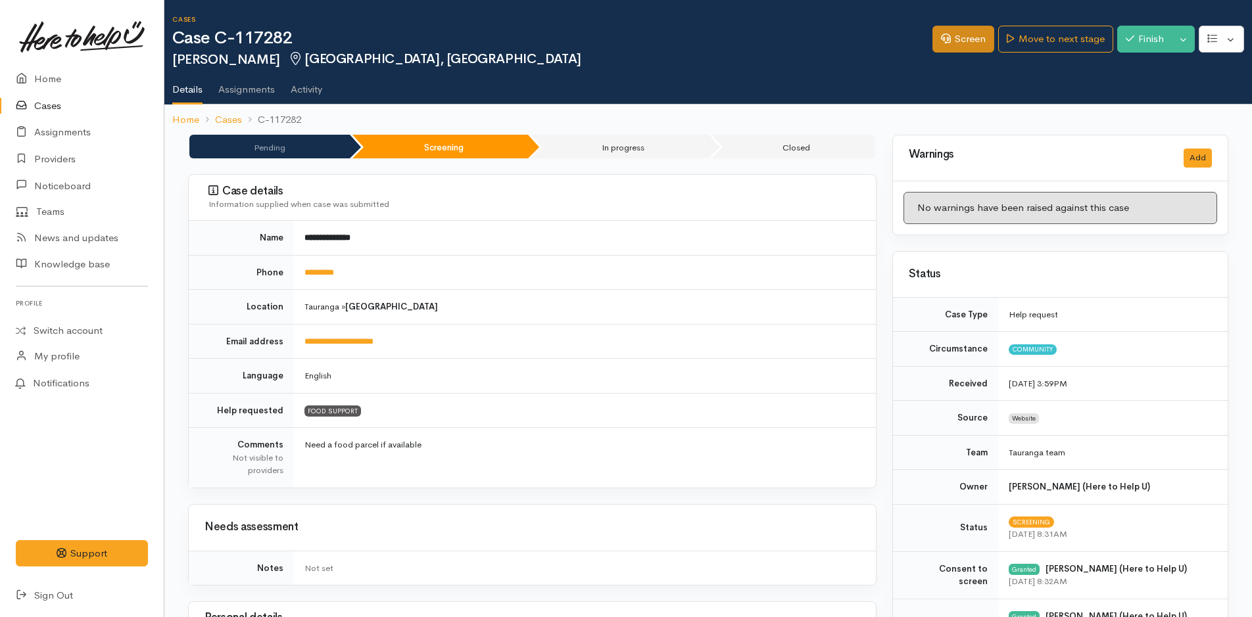
drag, startPoint x: 973, startPoint y: 56, endPoint x: 968, endPoint y: 51, distance: 7.0
click at [969, 52] on div "Screen Move to next stage Finish Toggle Dropdown Pause Cancel" at bounding box center [1092, 41] width 320 height 43
click at [968, 47] on link "Screen" at bounding box center [963, 39] width 62 height 27
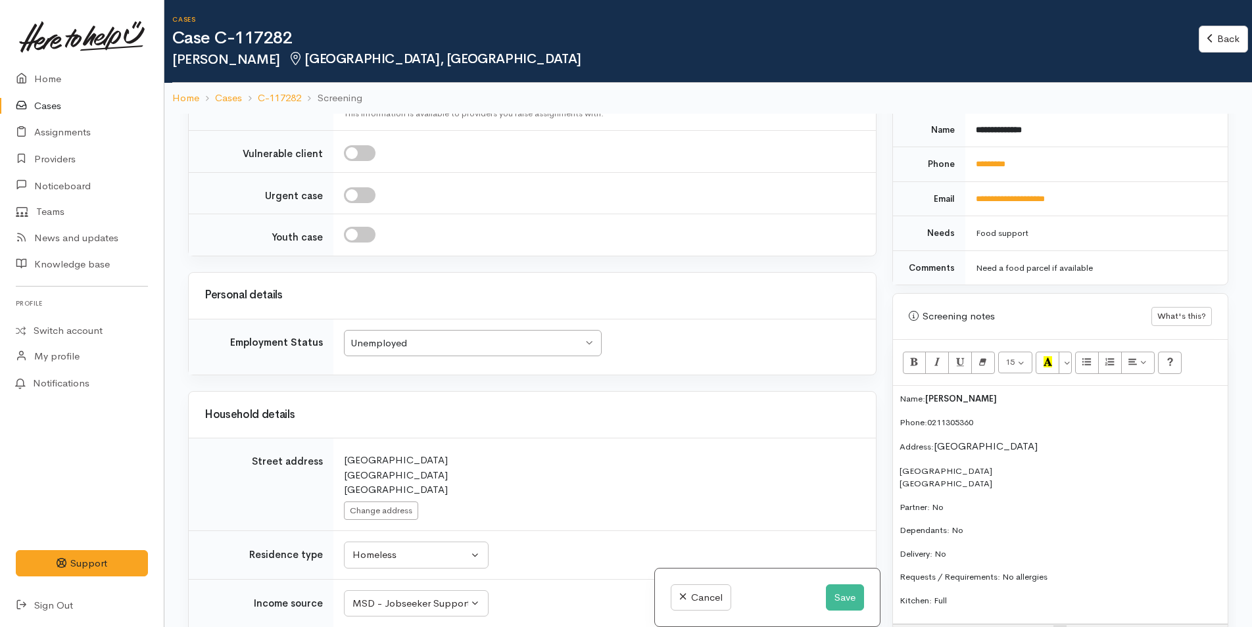
scroll to position [723, 0]
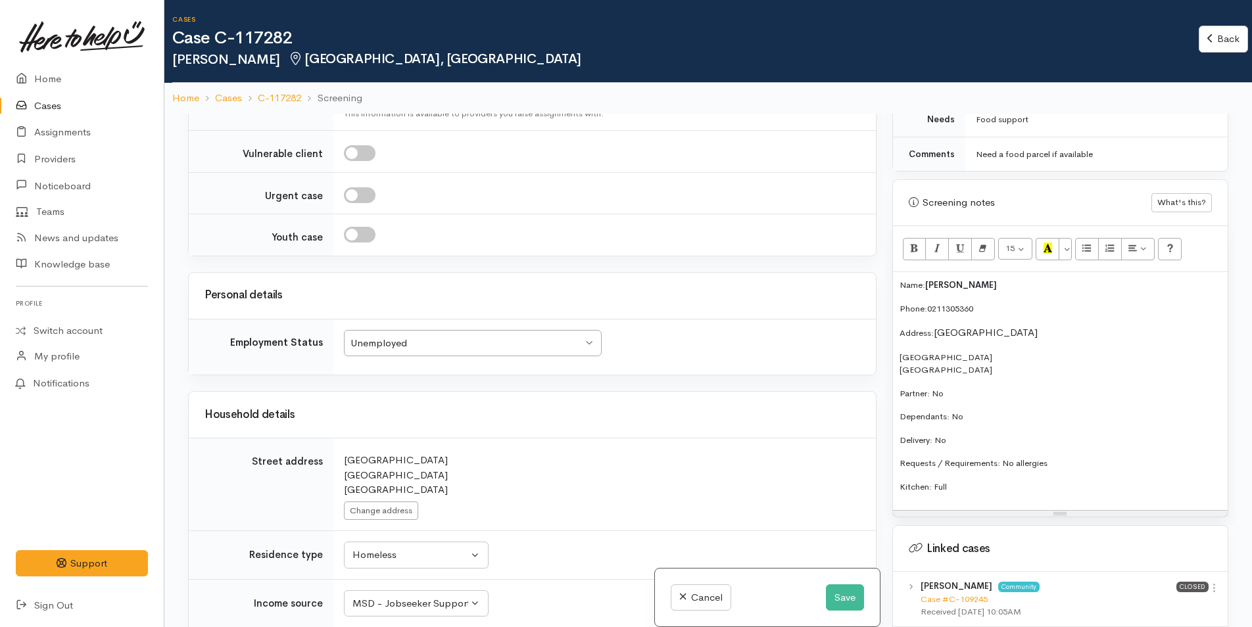
click at [1001, 283] on p "Name: [PERSON_NAME]" at bounding box center [1060, 285] width 322 height 13
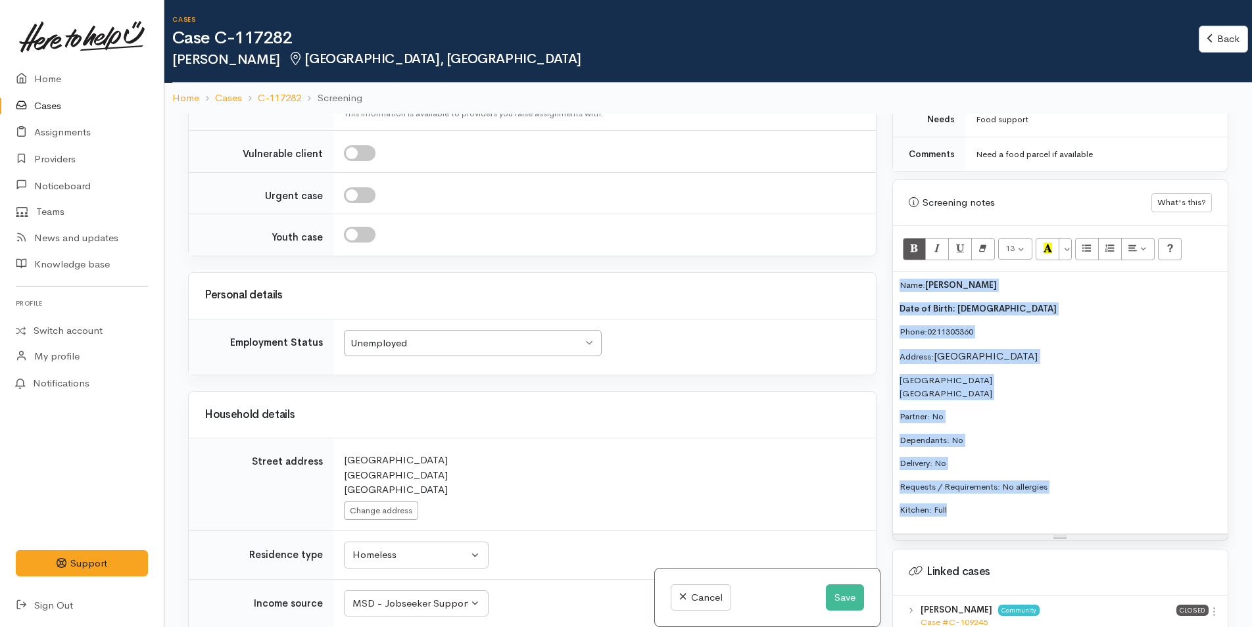
drag, startPoint x: 966, startPoint y: 518, endPoint x: 886, endPoint y: 281, distance: 250.3
click at [886, 281] on div "Warnings Add No warnings have been raised against this case Add Warning Title ●…" at bounding box center [1060, 427] width 352 height 627
copy div "Name: Chris Stanaway Date of Birth: 11/12/1973 Phone: 0211305360 Address: Pilot…"
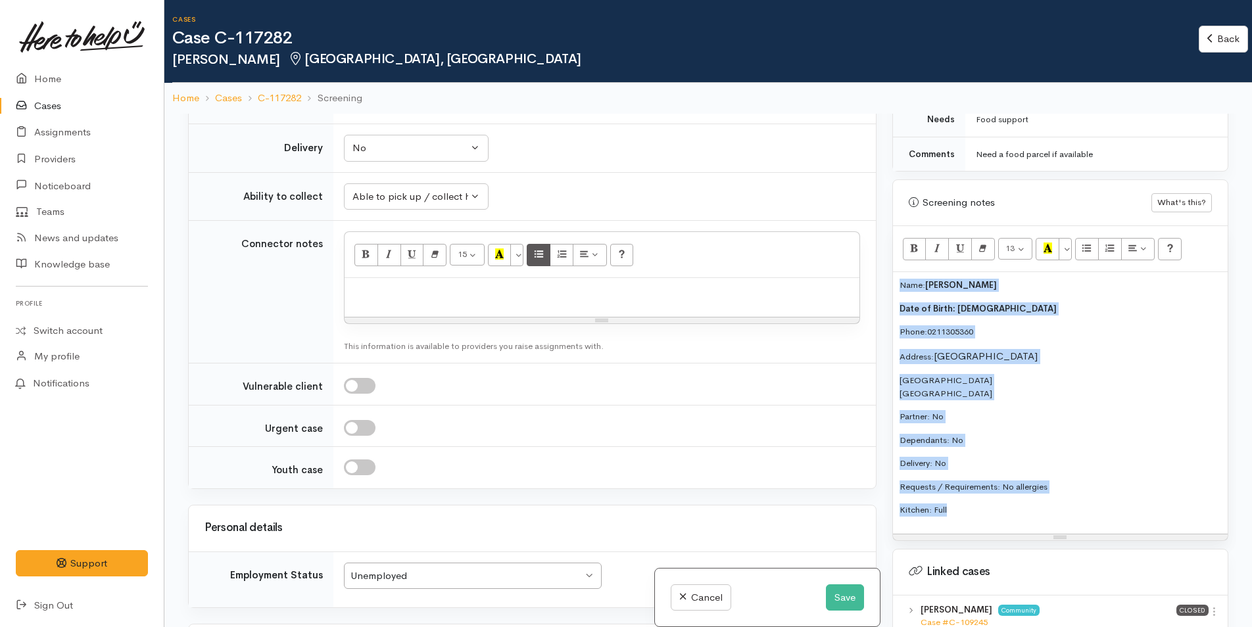
scroll to position [855, 0]
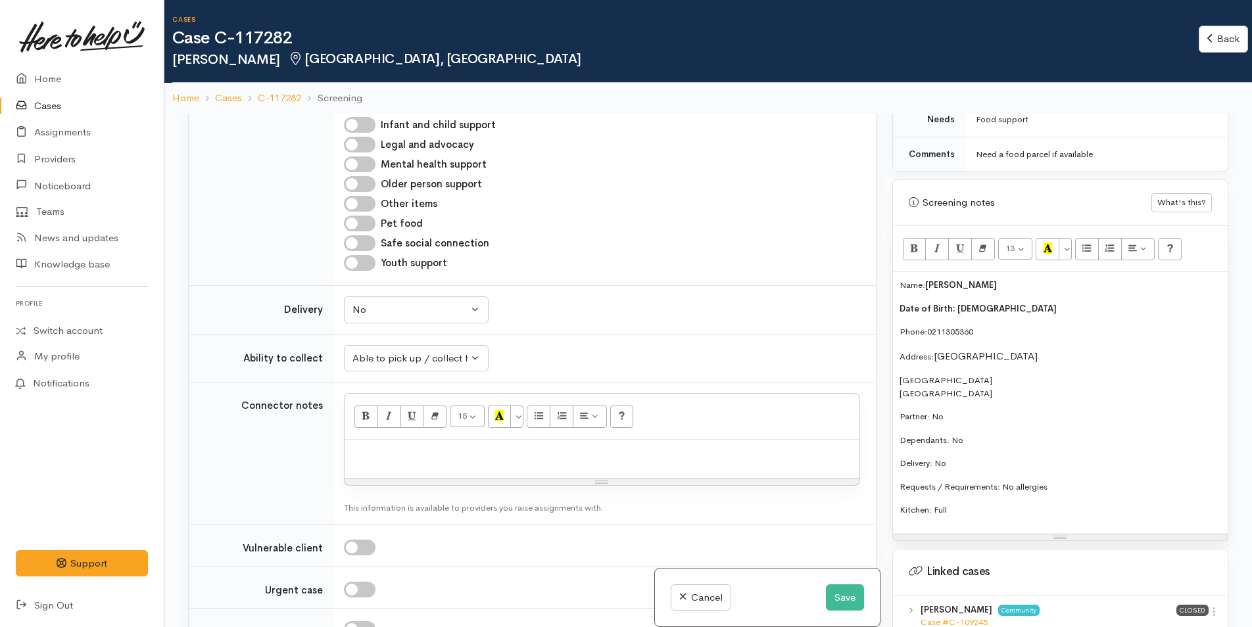
click at [416, 475] on div at bounding box center [602, 459] width 515 height 39
paste div
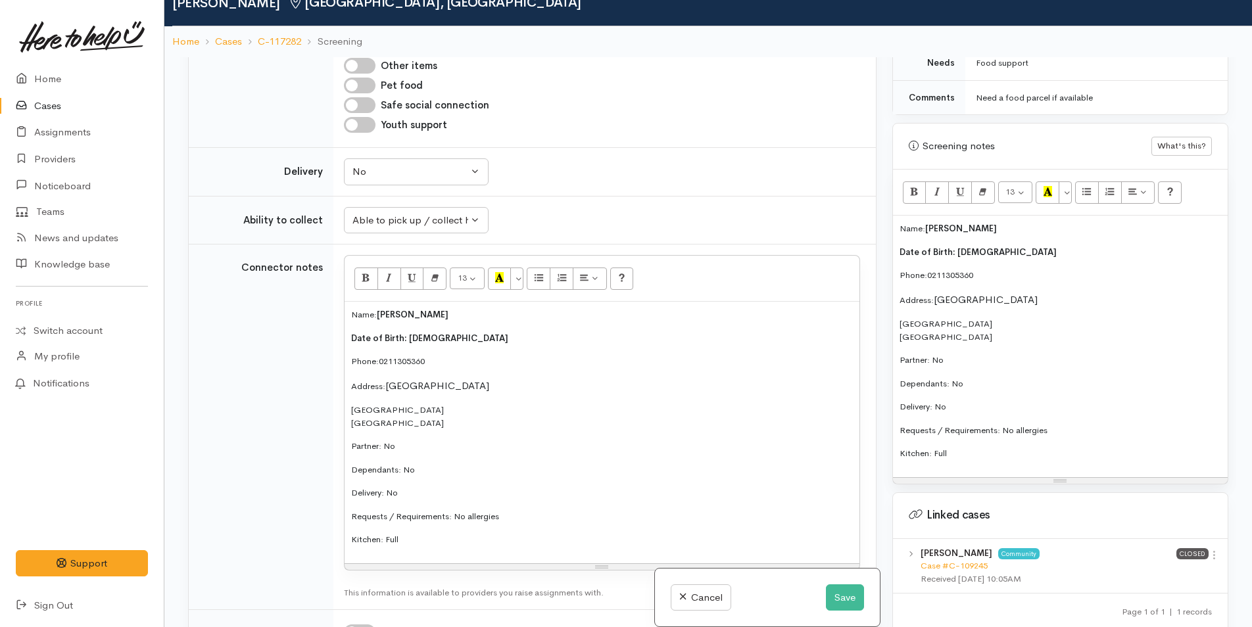
scroll to position [1052, 0]
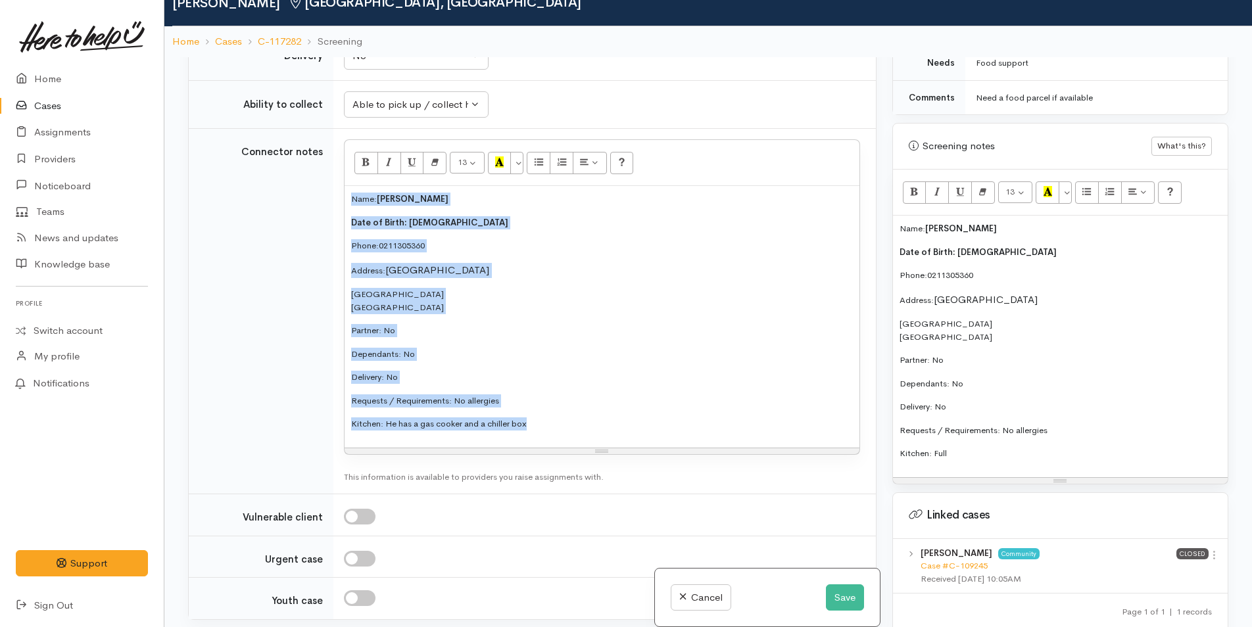
drag, startPoint x: 542, startPoint y: 426, endPoint x: 330, endPoint y: 186, distance: 320.0
click at [330, 186] on tr "Connector notes <p style="font-size: 13px;">Name:&nbsp;<span style="font-weight…" at bounding box center [532, 312] width 687 height 366
click at [433, 168] on icon "Remove Font Style (CTRL+\\)" at bounding box center [435, 161] width 9 height 11
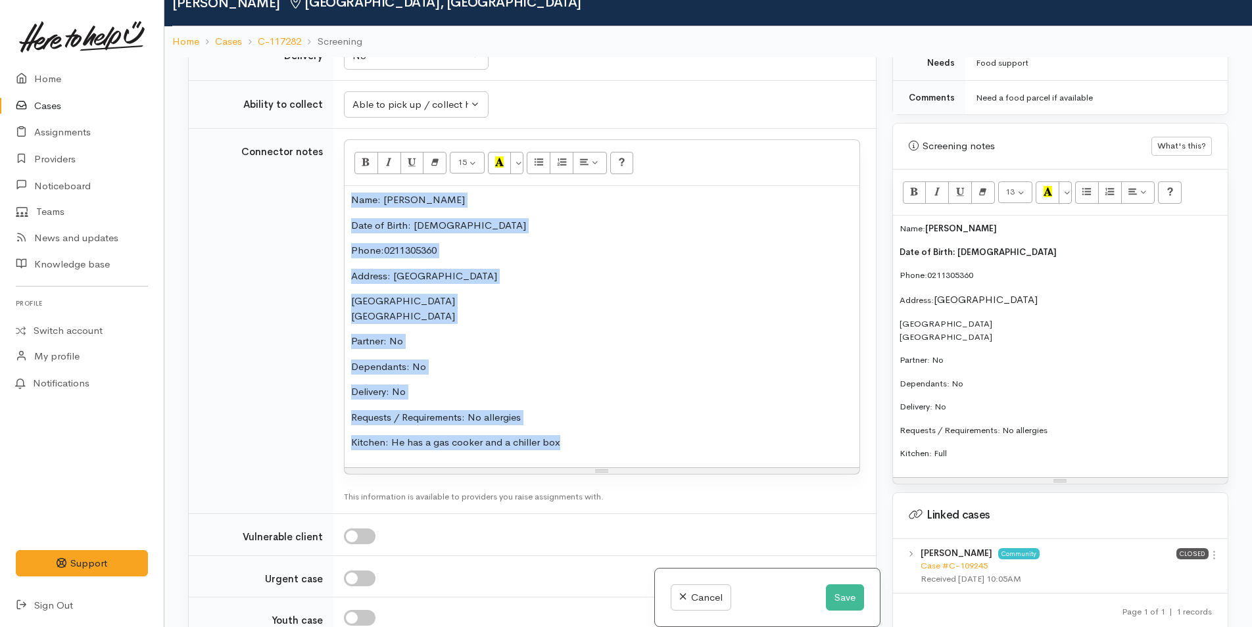
click at [640, 428] on div "Name: Chris Stanaway Date of Birth: 11/12/1973 Phone: 0211305360 Address: Pilot…" at bounding box center [602, 326] width 515 height 281
drag, startPoint x: 588, startPoint y: 444, endPoint x: 329, endPoint y: 202, distance: 354.5
click at [329, 202] on tr "Connector notes <p style="">Name:&nbsp;Chris Stanaway</p><p style="">Date of Bi…" at bounding box center [532, 321] width 687 height 385
copy div "Name: Chris Stanaway Date of Birth: 11/12/1973 Phone: 0211305360 Address: Pilot…"
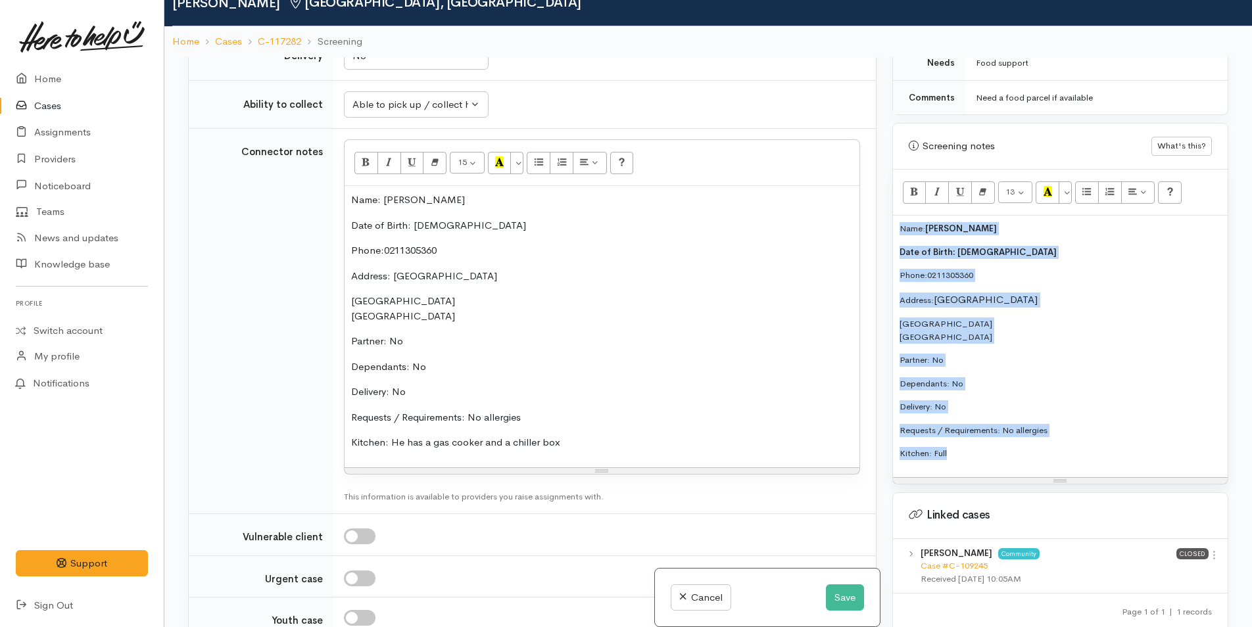
drag, startPoint x: 964, startPoint y: 452, endPoint x: 885, endPoint y: 218, distance: 247.0
click at [885, 218] on div "Warnings Add No warnings have been raised against this case Add Warning Title ●…" at bounding box center [1060, 370] width 352 height 627
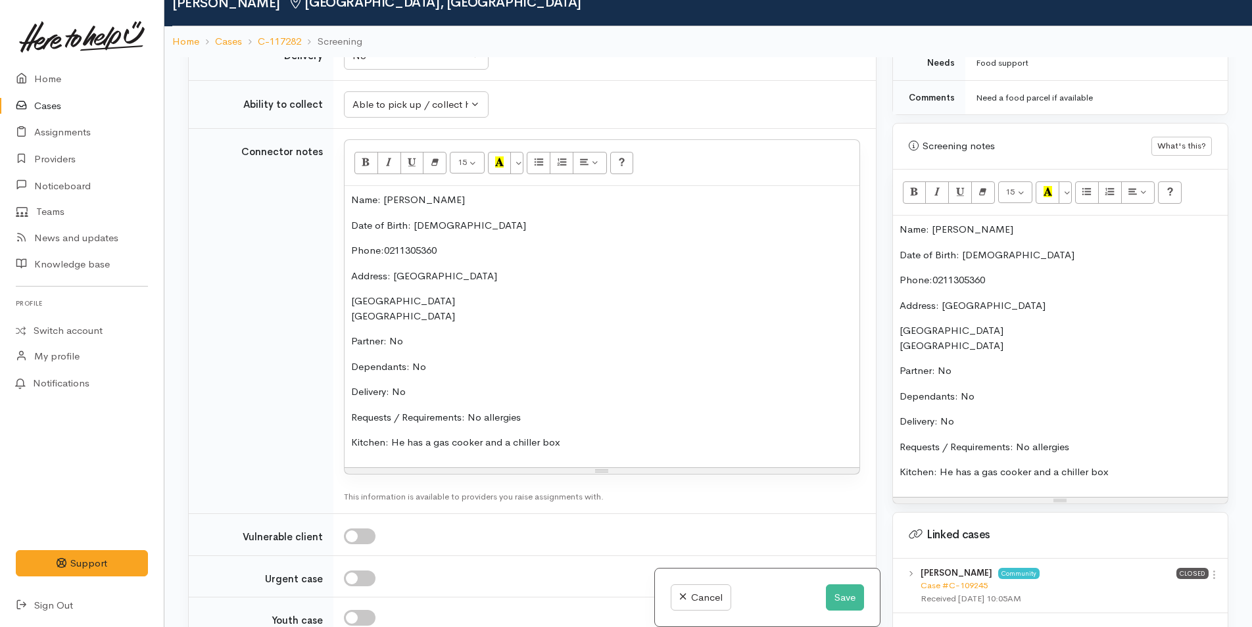
click at [1123, 471] on p "Kitchen: He has a gas cooker and a chiller box" at bounding box center [1060, 472] width 322 height 15
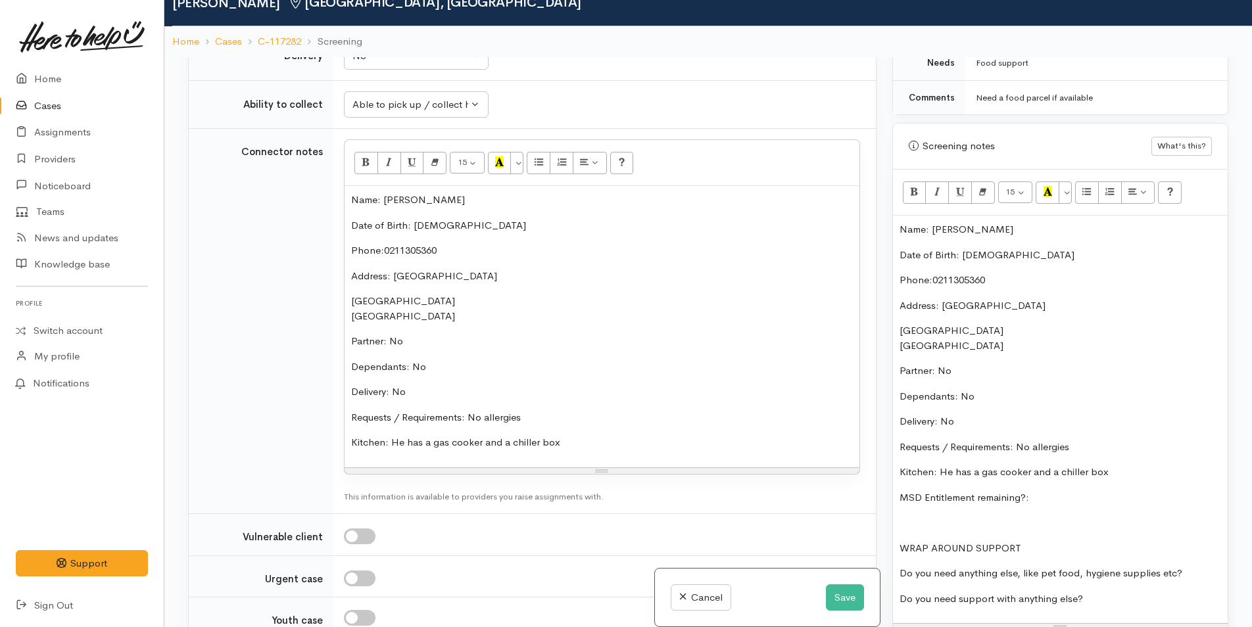
click at [1082, 493] on p "MSD Entitlement remaining?:" at bounding box center [1060, 498] width 322 height 15
click at [1205, 568] on p "Do you need anything else, like pet food, hygiene supplies etc?" at bounding box center [1060, 573] width 322 height 15
click at [1144, 594] on p "Do you need support with anything else?" at bounding box center [1060, 599] width 322 height 15
click at [896, 226] on div "Name: Chris Stanaway Date of Birth: 11/12/1973 Phone: 0211305360 Address: Pilot…" at bounding box center [1060, 420] width 335 height 408
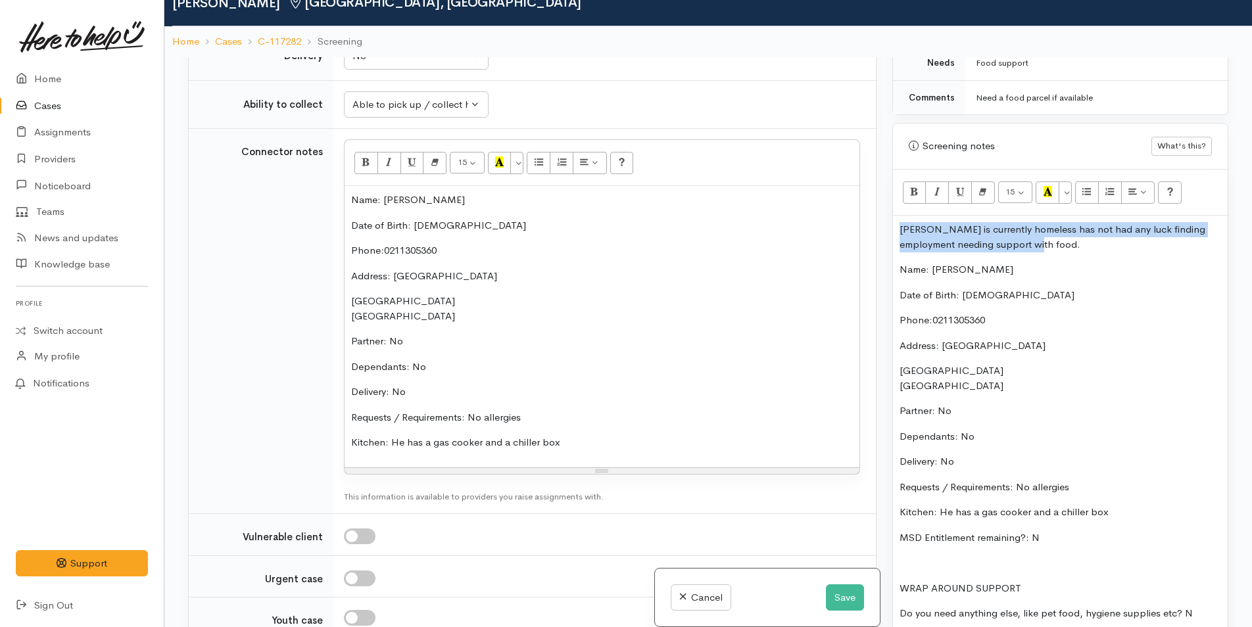
drag, startPoint x: 1042, startPoint y: 246, endPoint x: 869, endPoint y: 226, distance: 174.7
click at [869, 226] on div "Related cases There are other cases potentially from the same person, address o…" at bounding box center [708, 370] width 1056 height 627
copy p "Chris is currently homeless has not had any luck finding employment needing sup…"
click at [834, 598] on button "Save" at bounding box center [845, 598] width 38 height 27
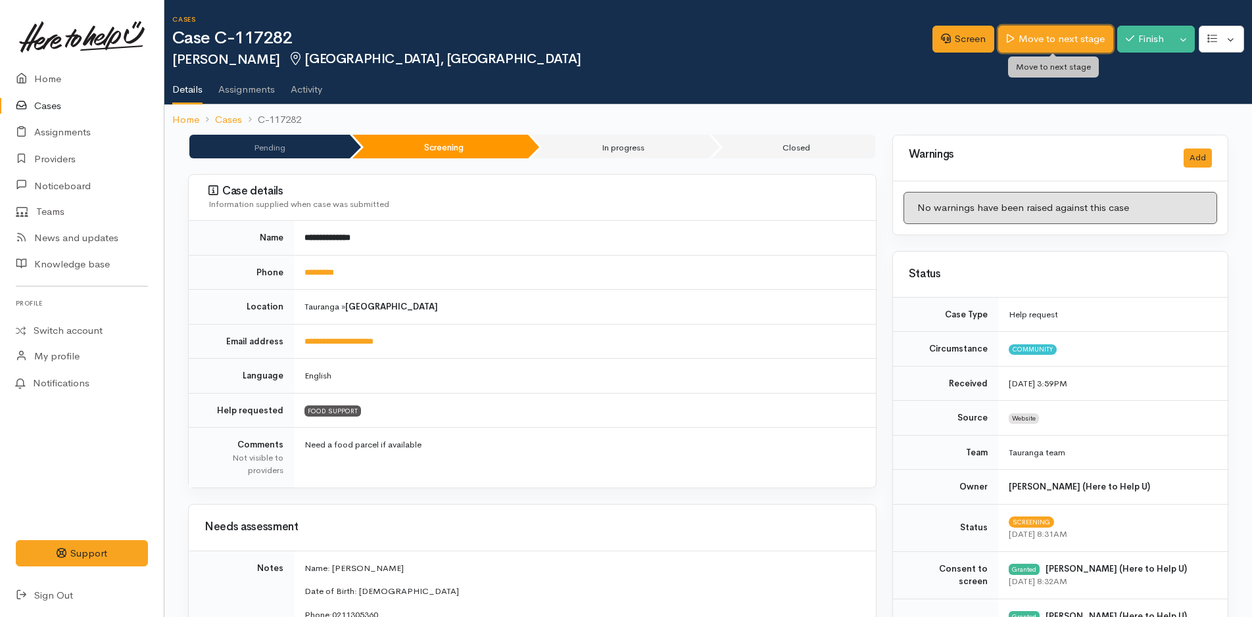
click at [1066, 38] on link "Move to next stage" at bounding box center [1055, 39] width 114 height 27
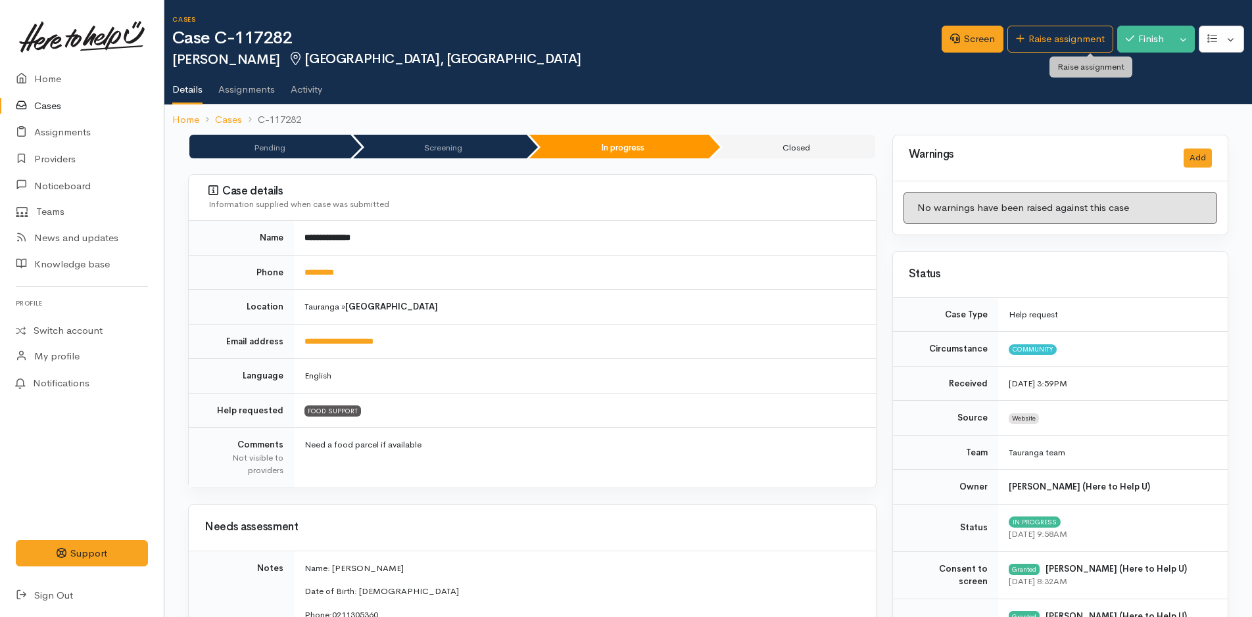
click at [1066, 38] on link "Raise assignment" at bounding box center [1060, 39] width 106 height 27
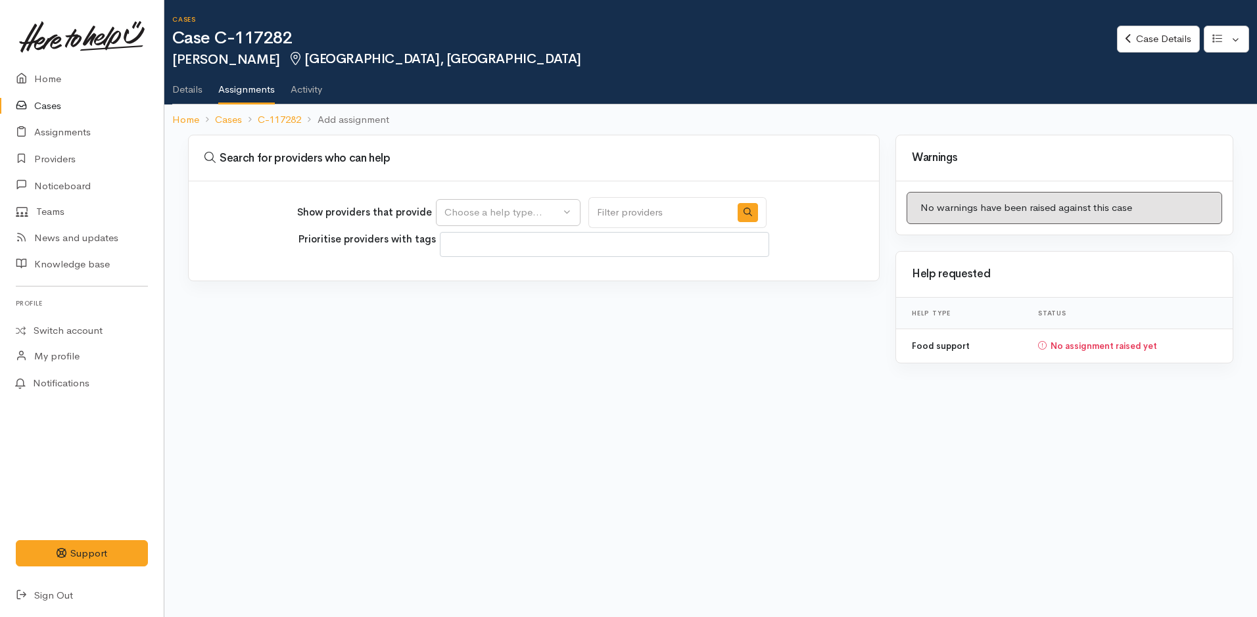
select select
click at [500, 222] on button "Choose a help type..." at bounding box center [508, 212] width 145 height 27
click at [500, 277] on span "Food support" at bounding box center [482, 275] width 61 height 15
select select "3"
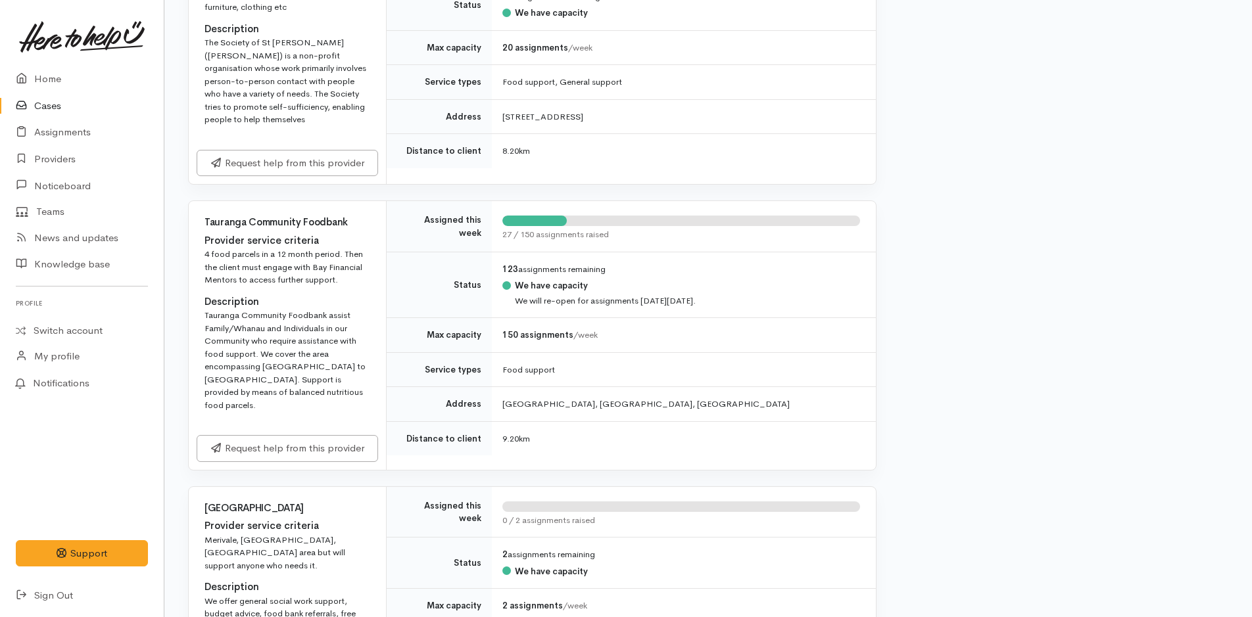
scroll to position [1907, 0]
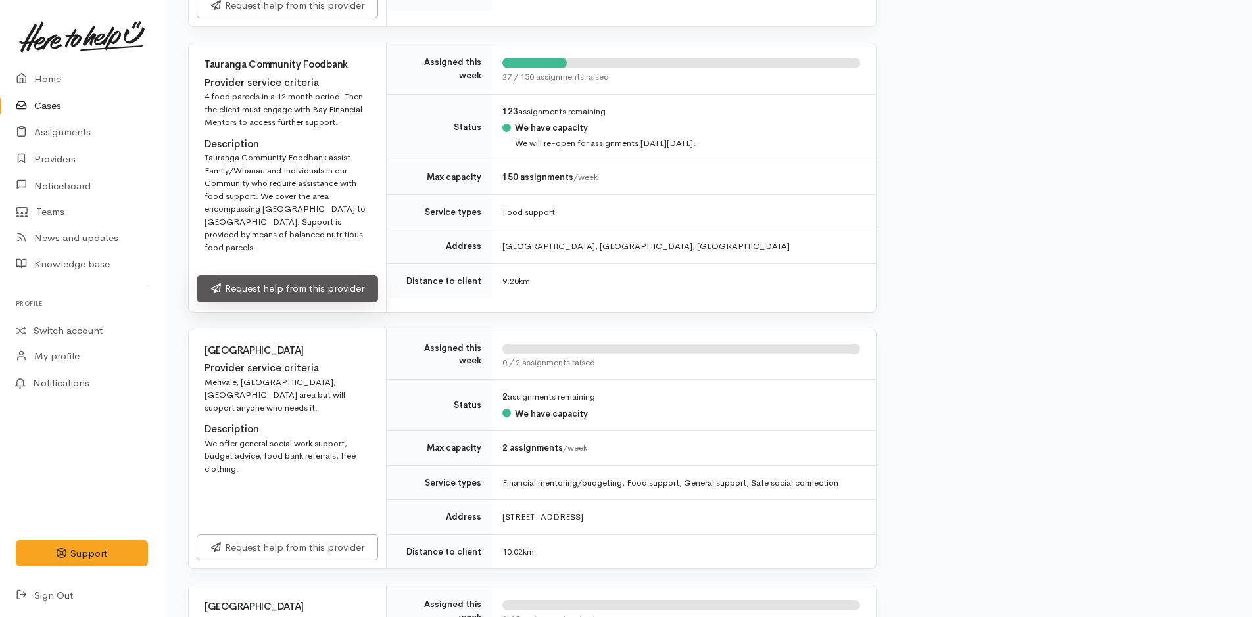
click at [314, 275] on link "Request help from this provider" at bounding box center [287, 288] width 181 height 27
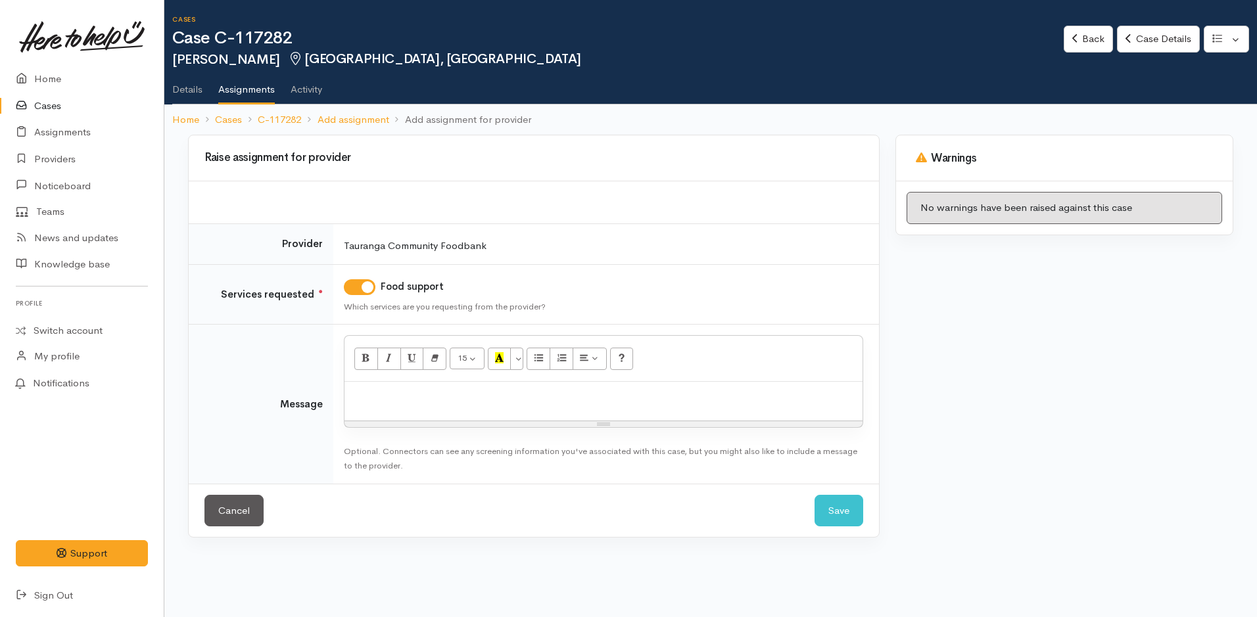
click at [410, 418] on div at bounding box center [604, 401] width 518 height 39
paste div
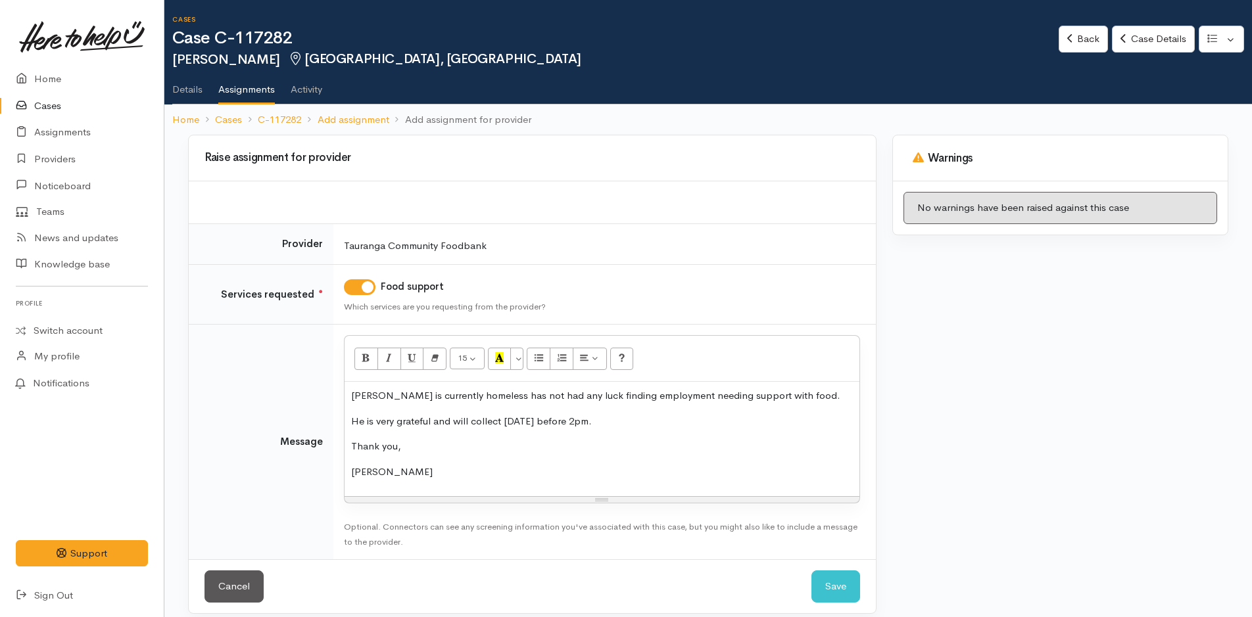
scroll to position [12, 0]
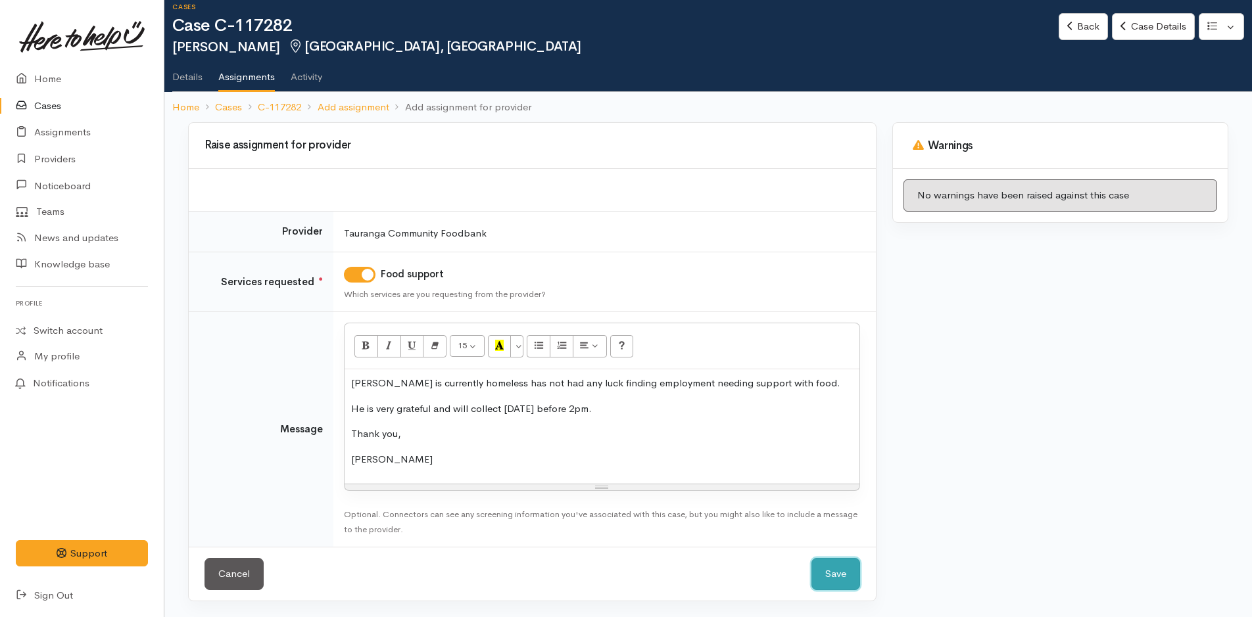
click at [840, 573] on button "Save" at bounding box center [835, 574] width 49 height 32
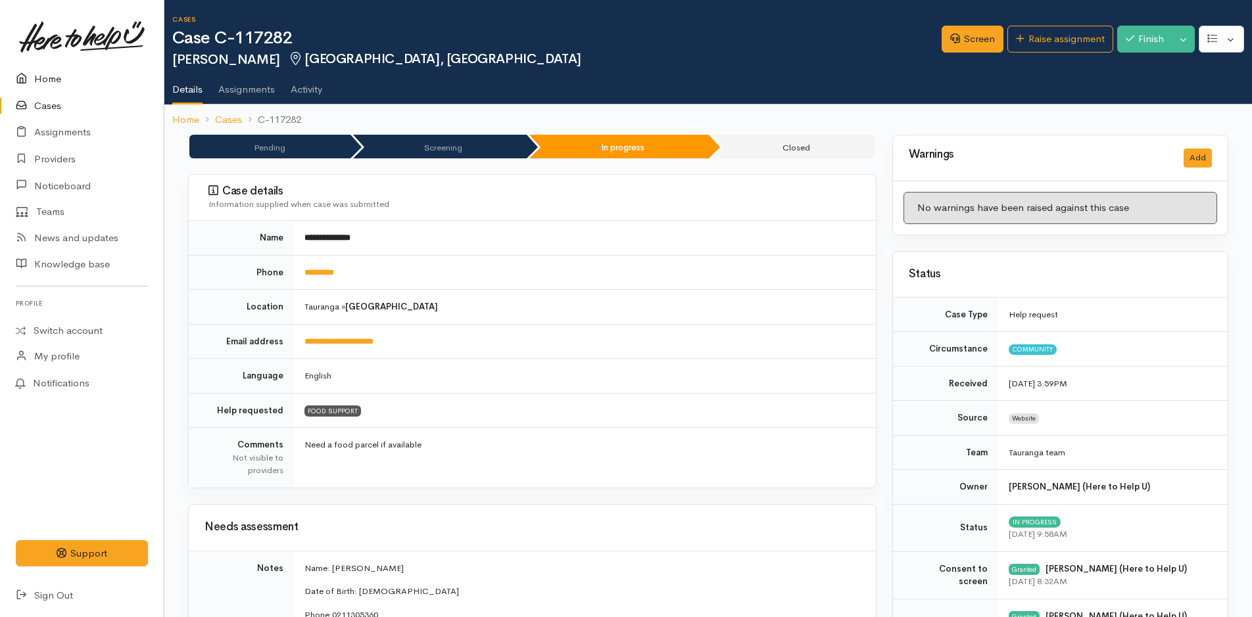
click at [54, 75] on link "Home" at bounding box center [82, 79] width 164 height 27
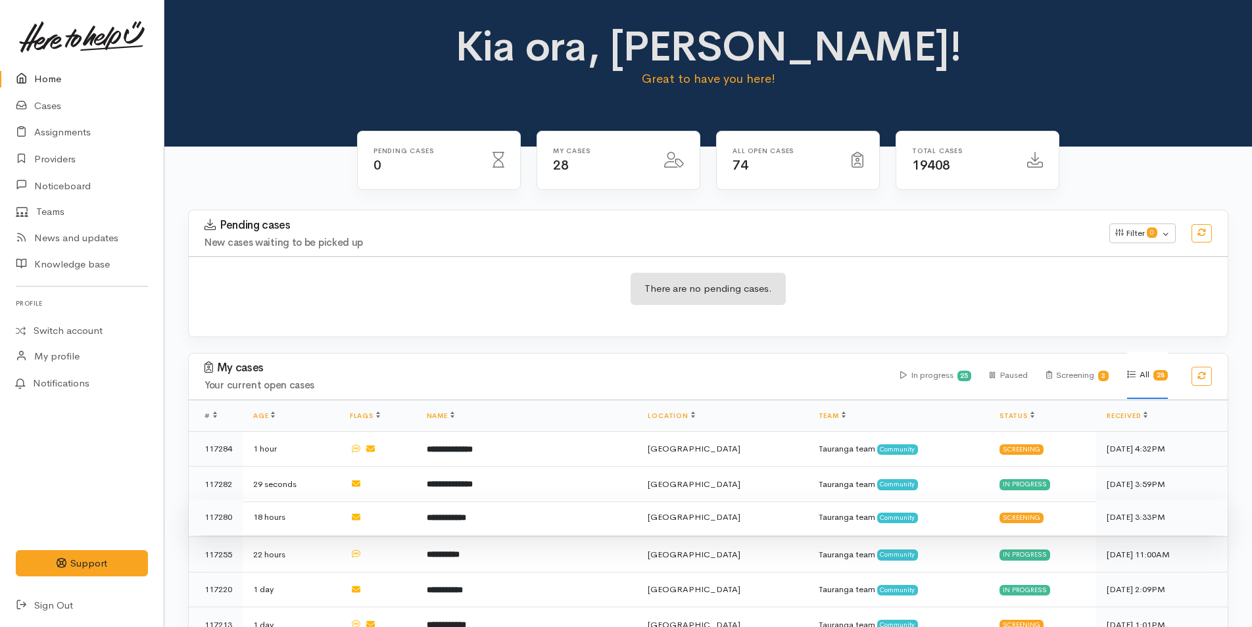
click at [504, 515] on td "**********" at bounding box center [527, 518] width 222 height 36
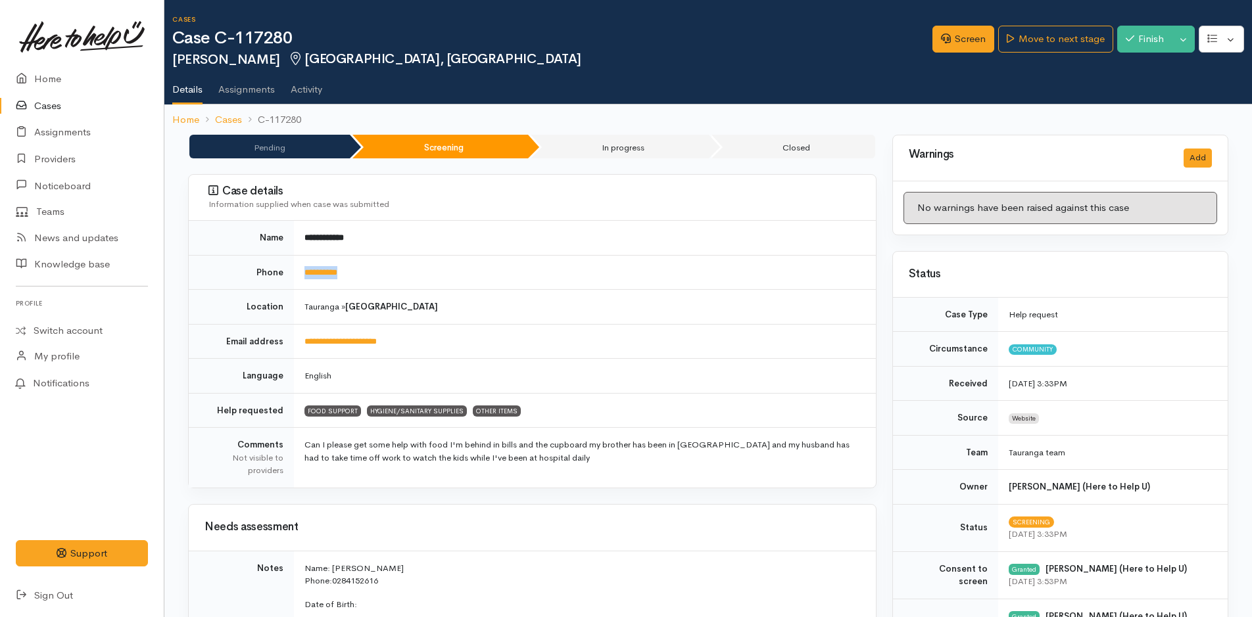
drag, startPoint x: 370, startPoint y: 266, endPoint x: 291, endPoint y: 265, distance: 78.3
click at [291, 265] on tr "**********" at bounding box center [532, 272] width 687 height 35
copy tr "**********"
click at [967, 34] on link "Screen" at bounding box center [963, 39] width 62 height 27
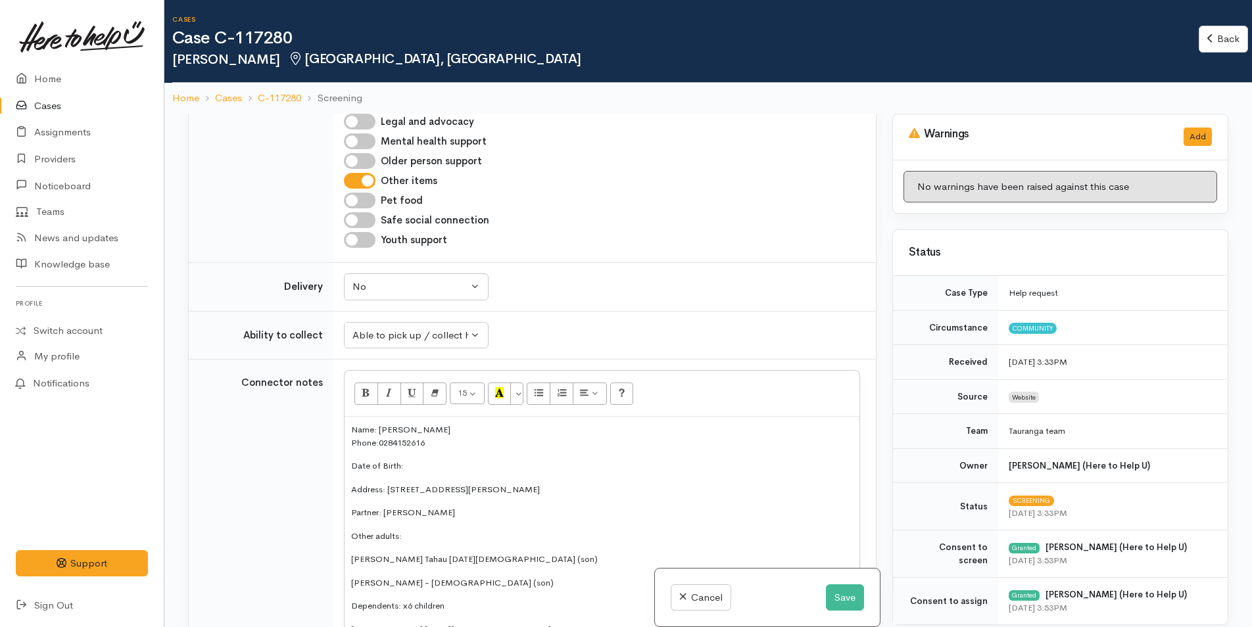
scroll to position [1644, 0]
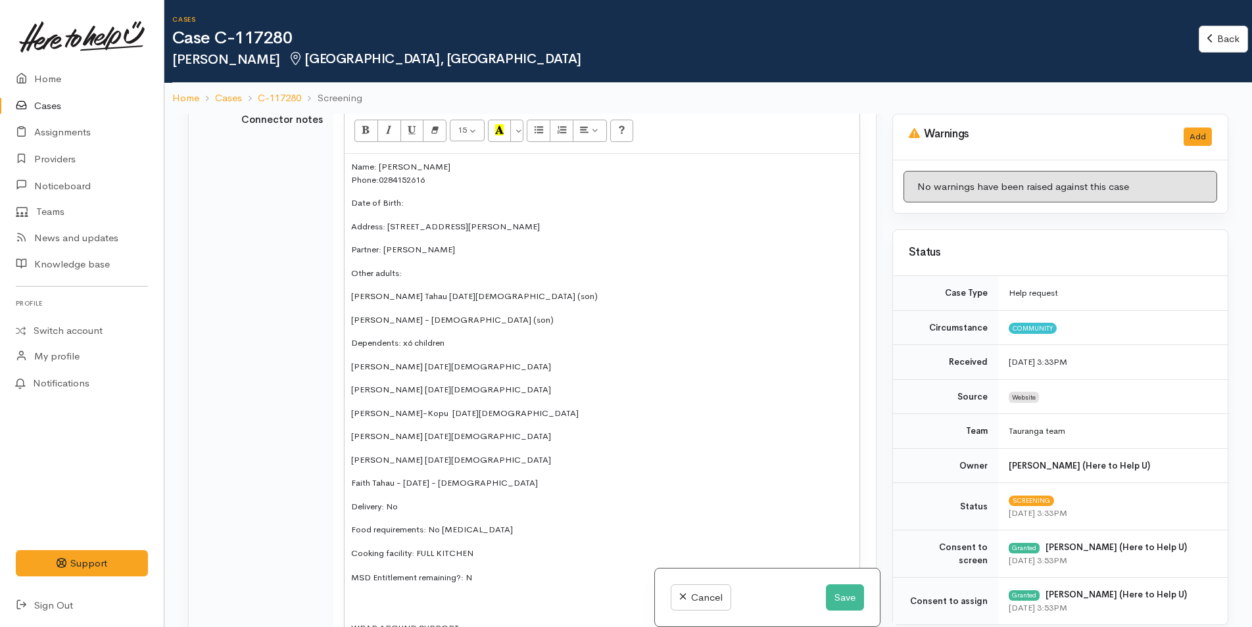
click at [437, 210] on p "Date of Birth:" at bounding box center [602, 203] width 502 height 13
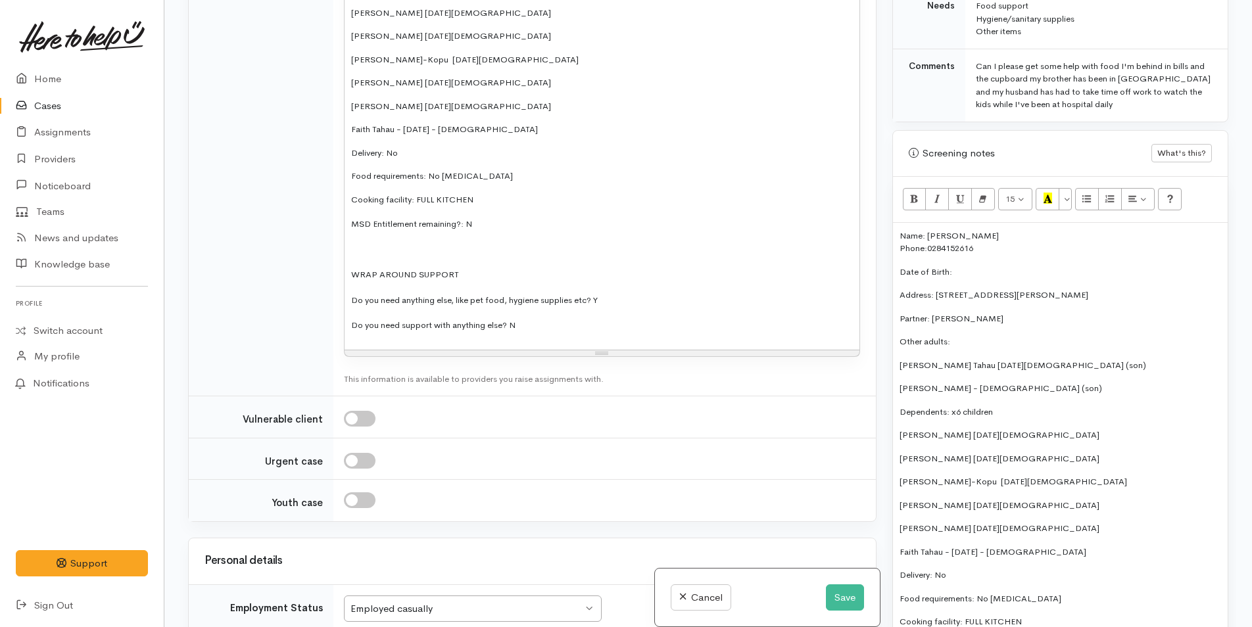
scroll to position [1871, 0]
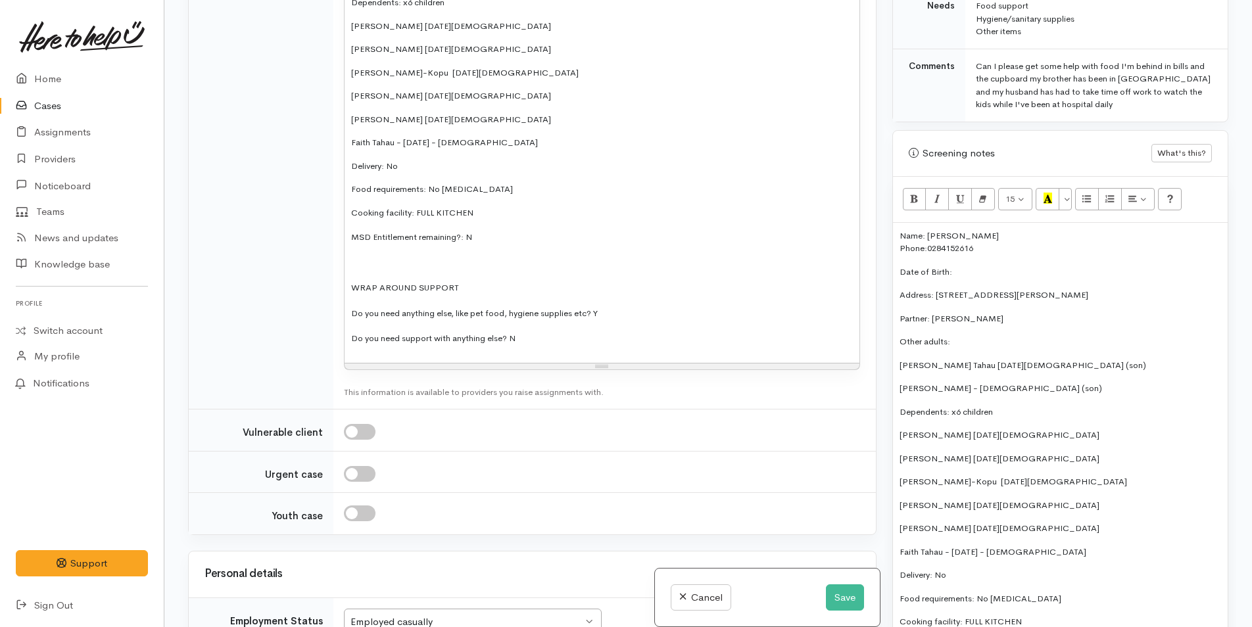
click at [512, 196] on p "Food requirements: No [MEDICAL_DATA]" at bounding box center [602, 189] width 502 height 13
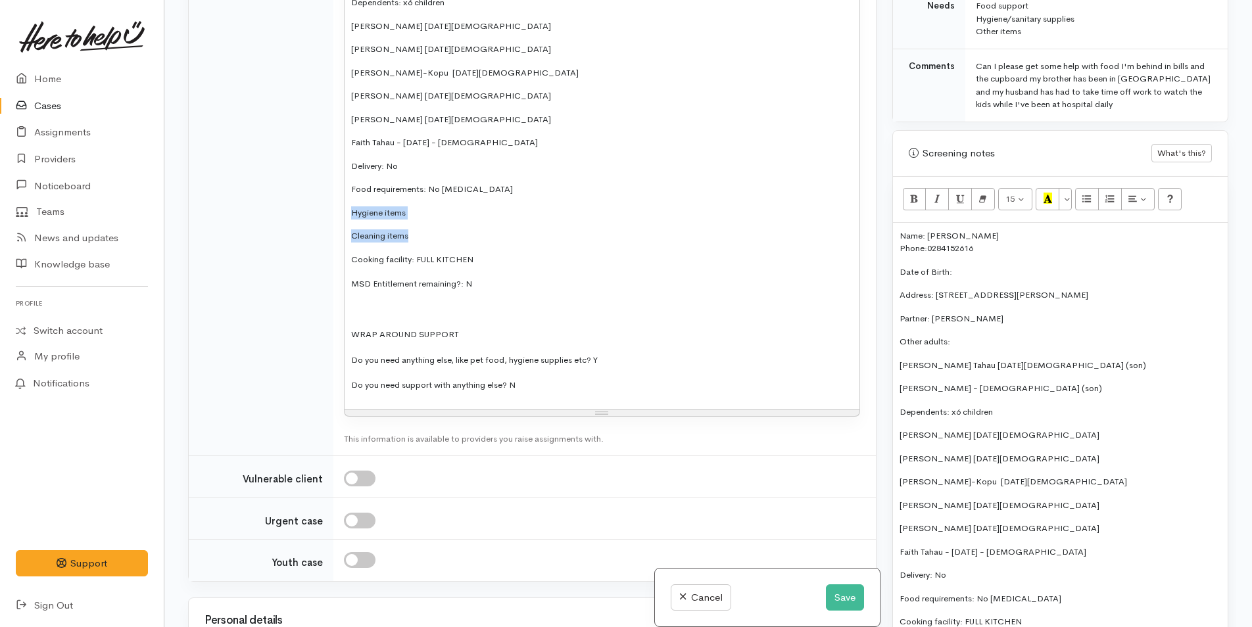
drag, startPoint x: 419, startPoint y: 263, endPoint x: 348, endPoint y: 223, distance: 81.6
click at [348, 223] on div "Name: Nahdia Tahau Phone: 0284152616 Date of Birth: 30/10/1984 Address: 5 Ely P…" at bounding box center [602, 111] width 515 height 596
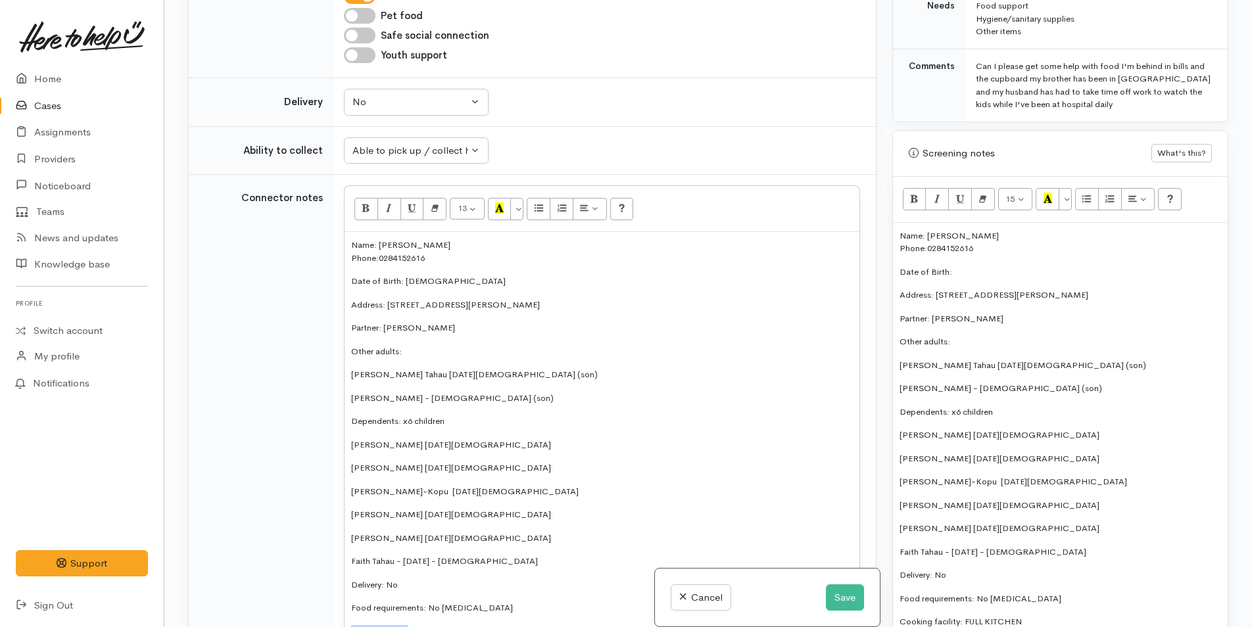
scroll to position [1608, 0]
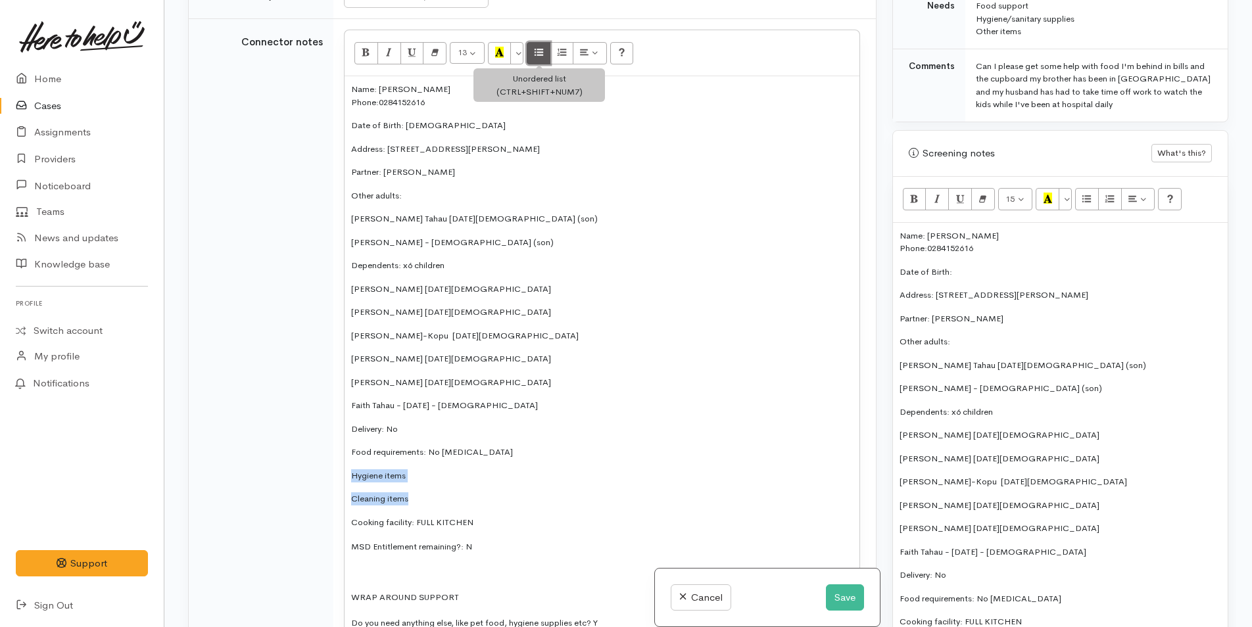
click at [537, 58] on icon "Unordered list (CTRL+SHIFT+NUM7)" at bounding box center [539, 52] width 9 height 11
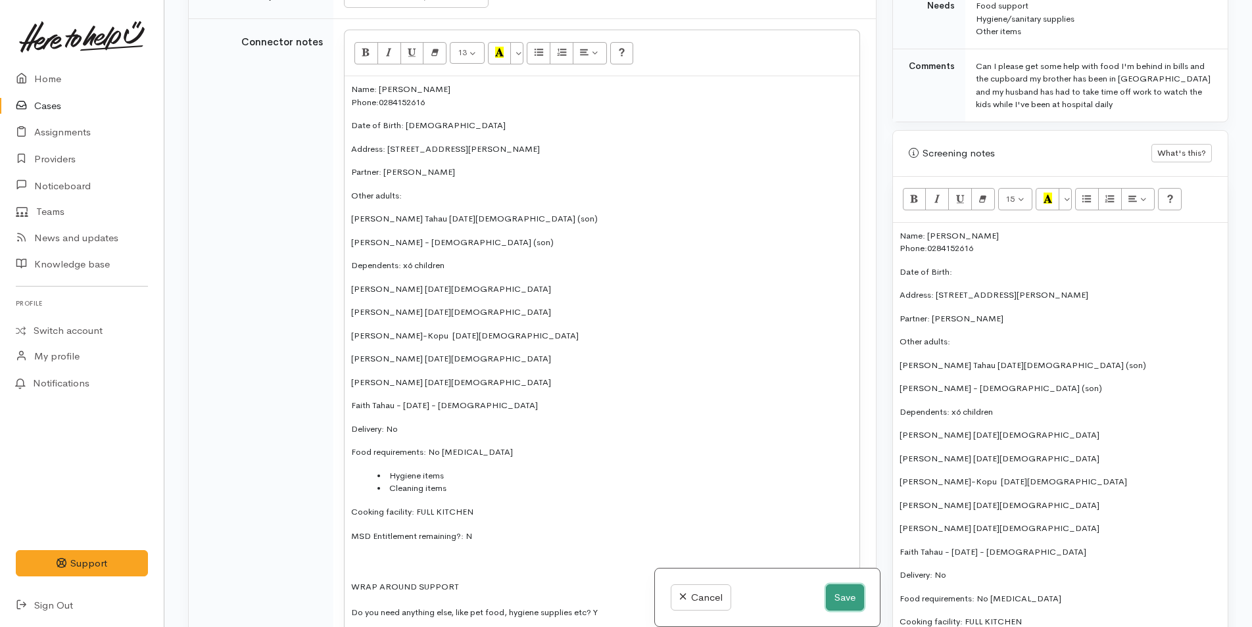
click at [832, 599] on button "Save" at bounding box center [845, 598] width 38 height 27
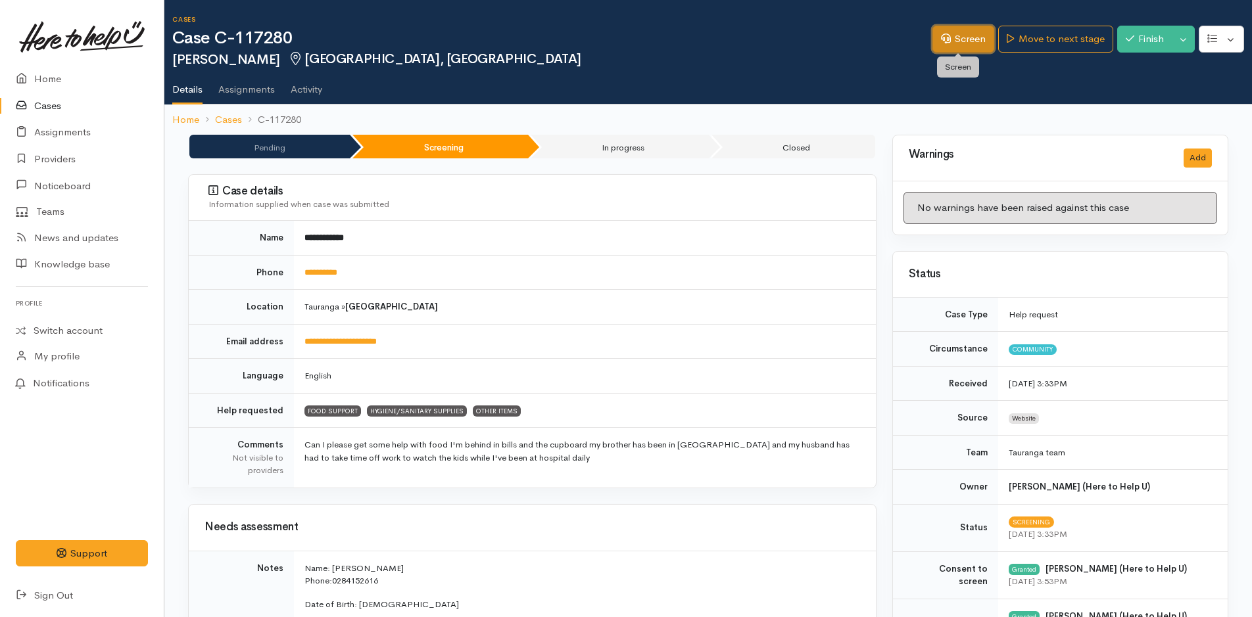
click at [958, 44] on link "Screen" at bounding box center [963, 39] width 62 height 27
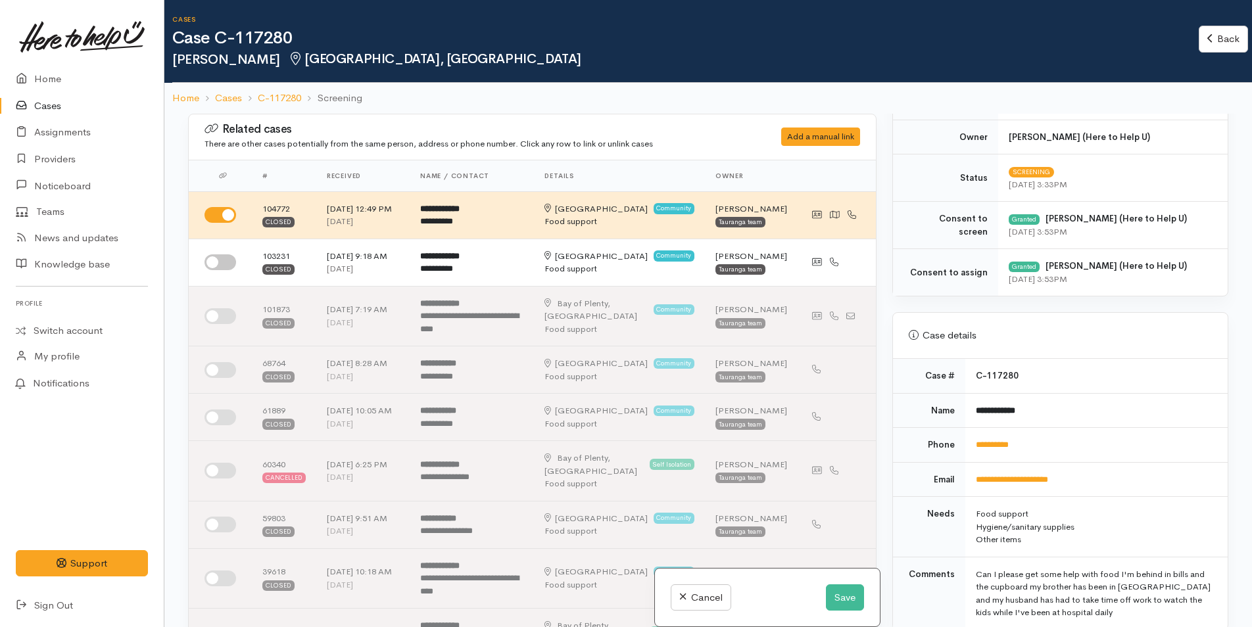
scroll to position [592, 0]
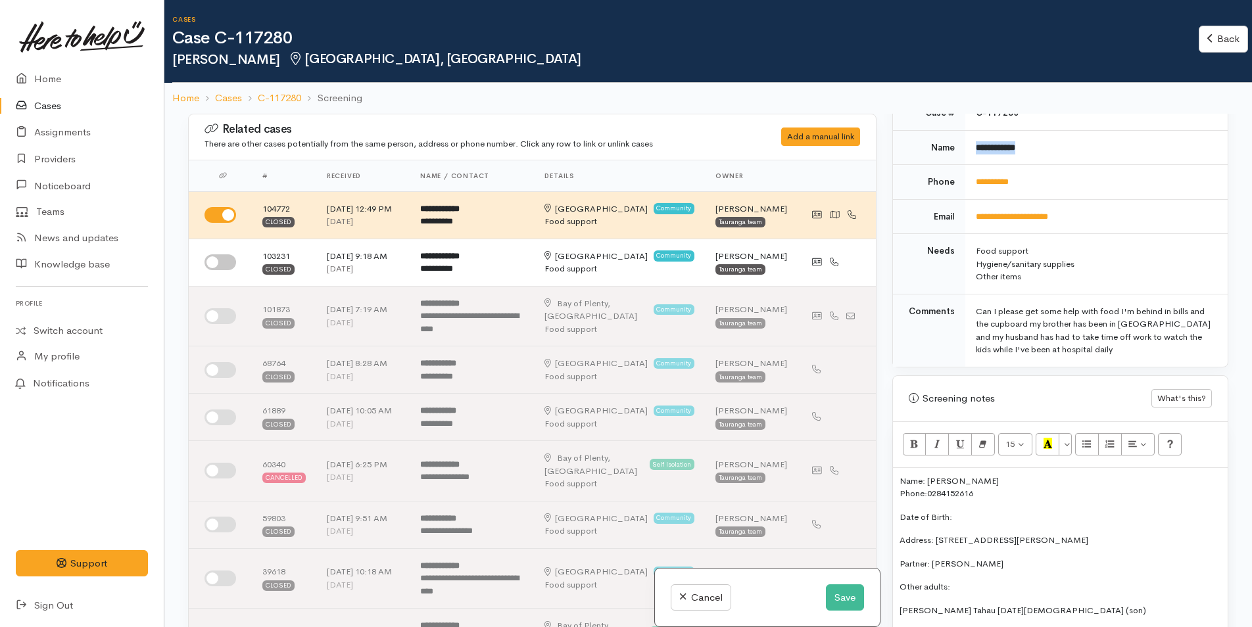
drag, startPoint x: 1028, startPoint y: 147, endPoint x: 963, endPoint y: 153, distance: 65.4
click at [965, 153] on td "**********" at bounding box center [1096, 147] width 262 height 35
copy b "**********"
click at [1037, 139] on td "**********" at bounding box center [1096, 147] width 262 height 35
drag, startPoint x: 1044, startPoint y: 148, endPoint x: 970, endPoint y: 155, distance: 74.7
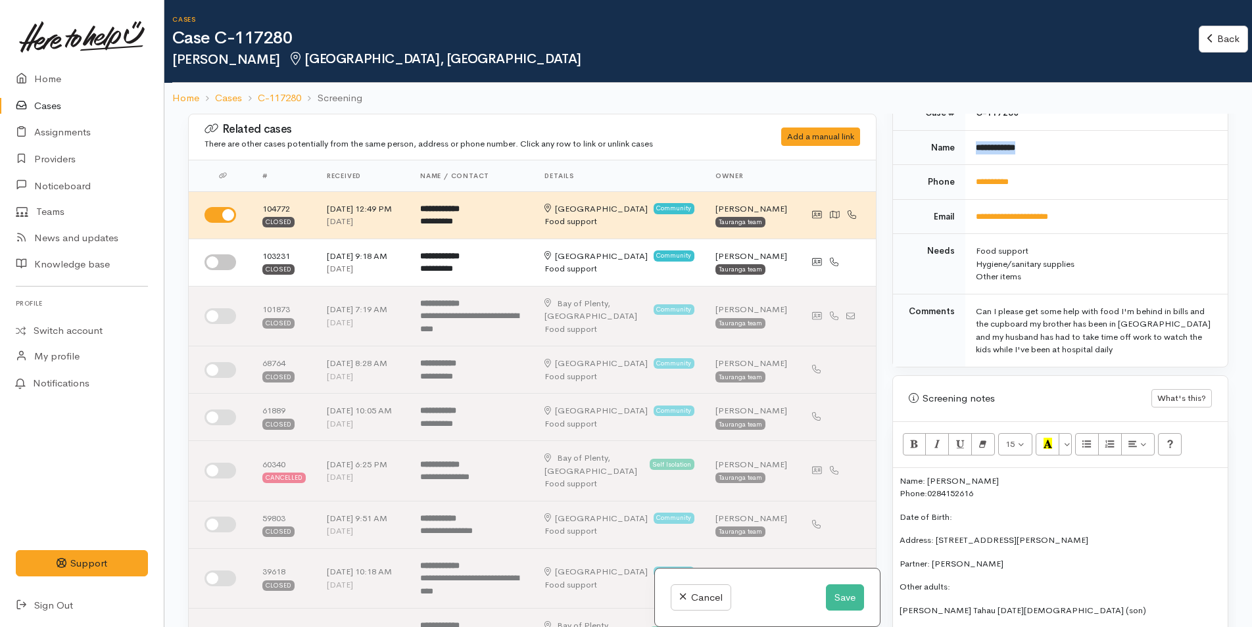
click at [970, 155] on td "**********" at bounding box center [1096, 147] width 262 height 35
copy b "**********"
drag, startPoint x: 1093, startPoint y: 209, endPoint x: 967, endPoint y: 220, distance: 126.7
click at [967, 220] on td "**********" at bounding box center [1096, 216] width 262 height 35
copy link "**********"
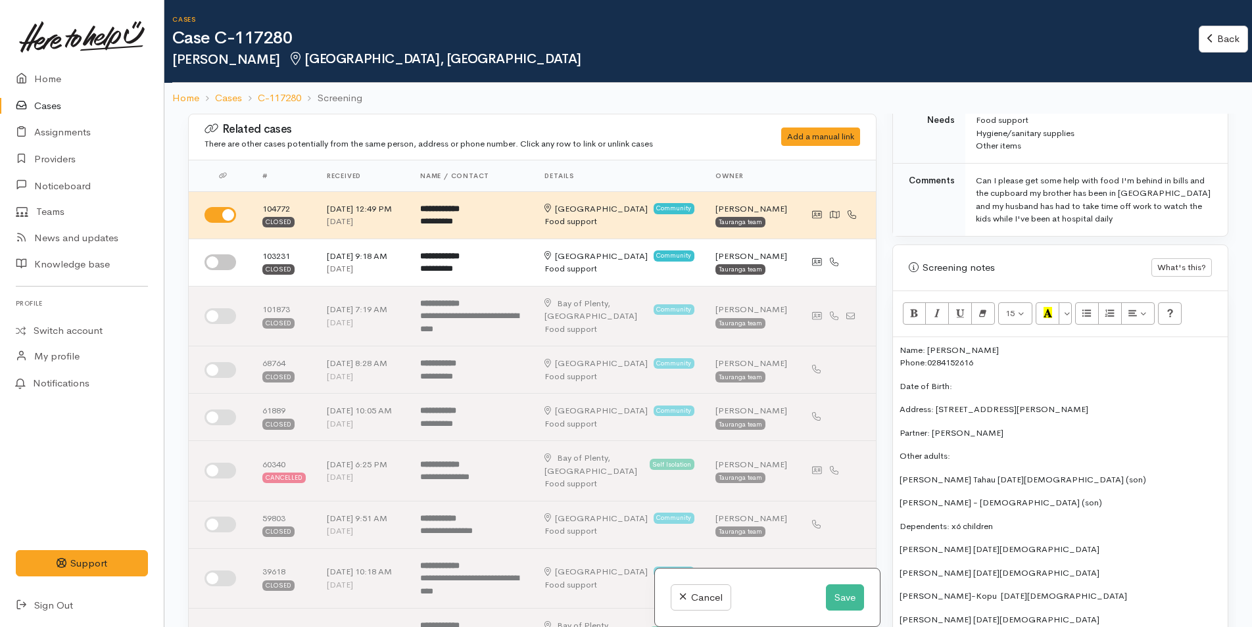
scroll to position [723, 0]
drag, startPoint x: 1020, startPoint y: 404, endPoint x: 936, endPoint y: 405, distance: 83.5
click at [936, 405] on p "Address: 5 Ely Place, Bethlehem" at bounding box center [1060, 408] width 322 height 13
copy p "5 Ely Place, Bethlehem"
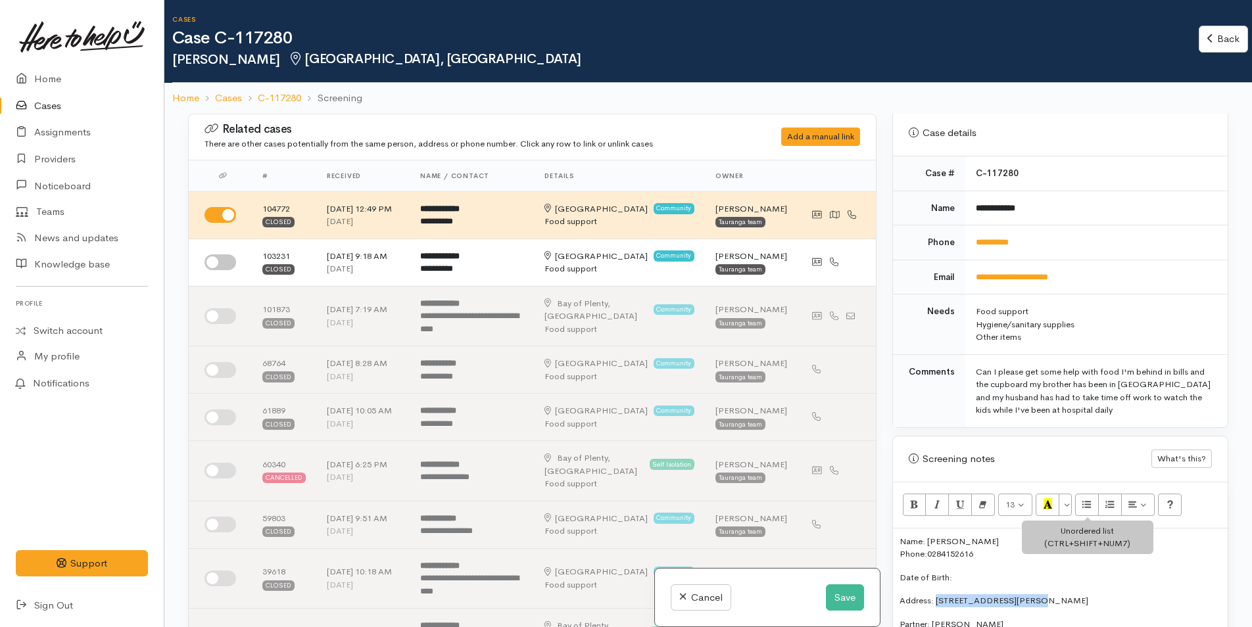
scroll to position [526, 0]
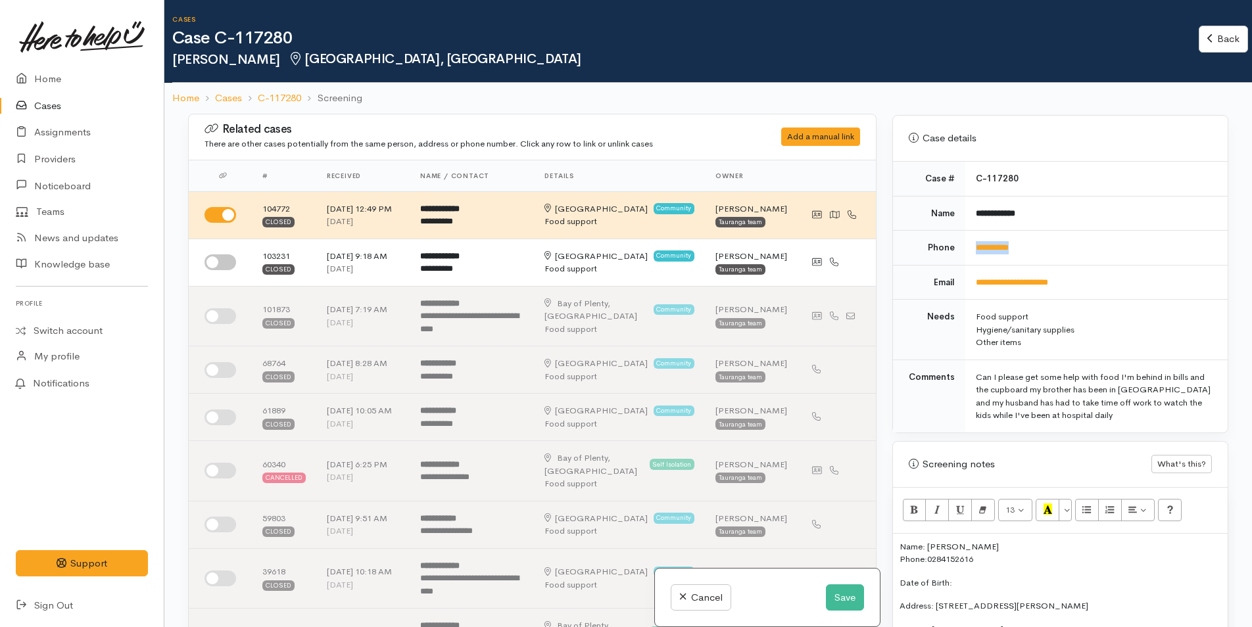
drag, startPoint x: 1067, startPoint y: 254, endPoint x: 966, endPoint y: 251, distance: 101.3
click at [966, 251] on td "**********" at bounding box center [1096, 248] width 262 height 35
copy link "**********"
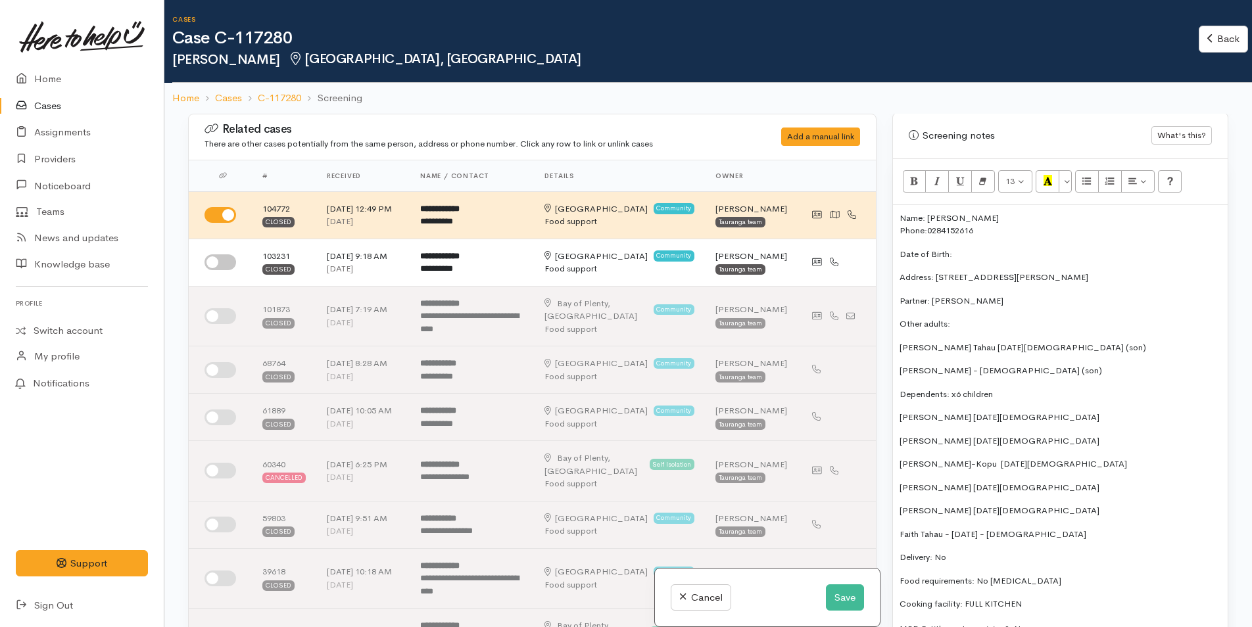
scroll to position [1118, 0]
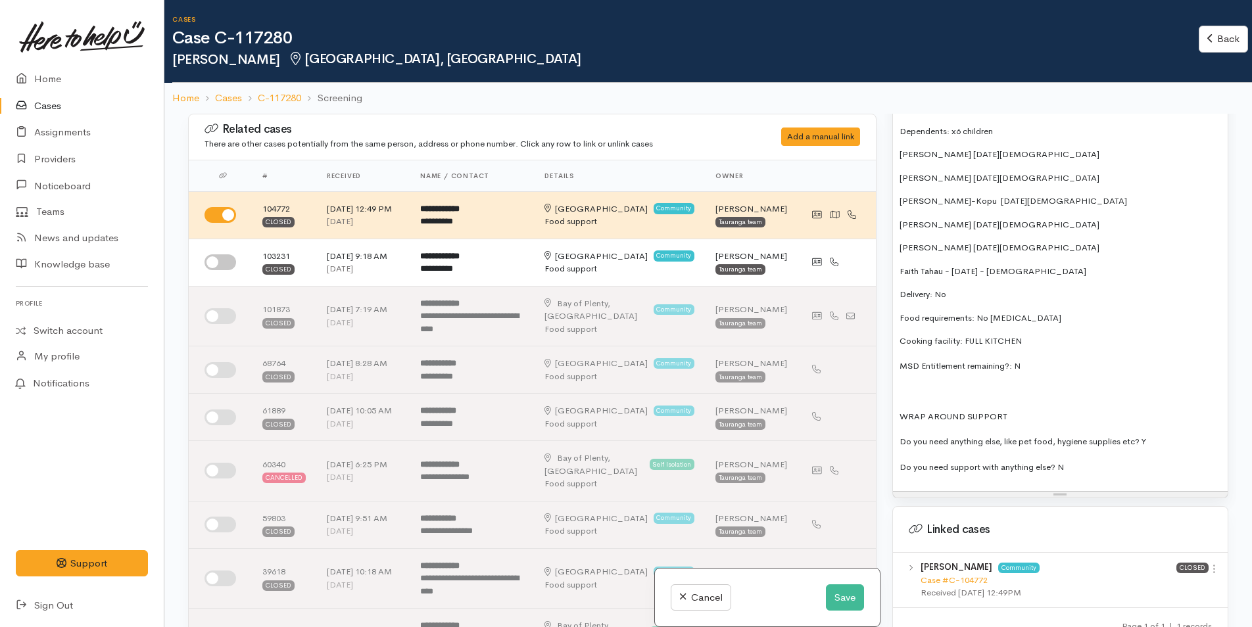
click at [1096, 468] on p "Do you need support with anything else? N" at bounding box center [1060, 467] width 322 height 15
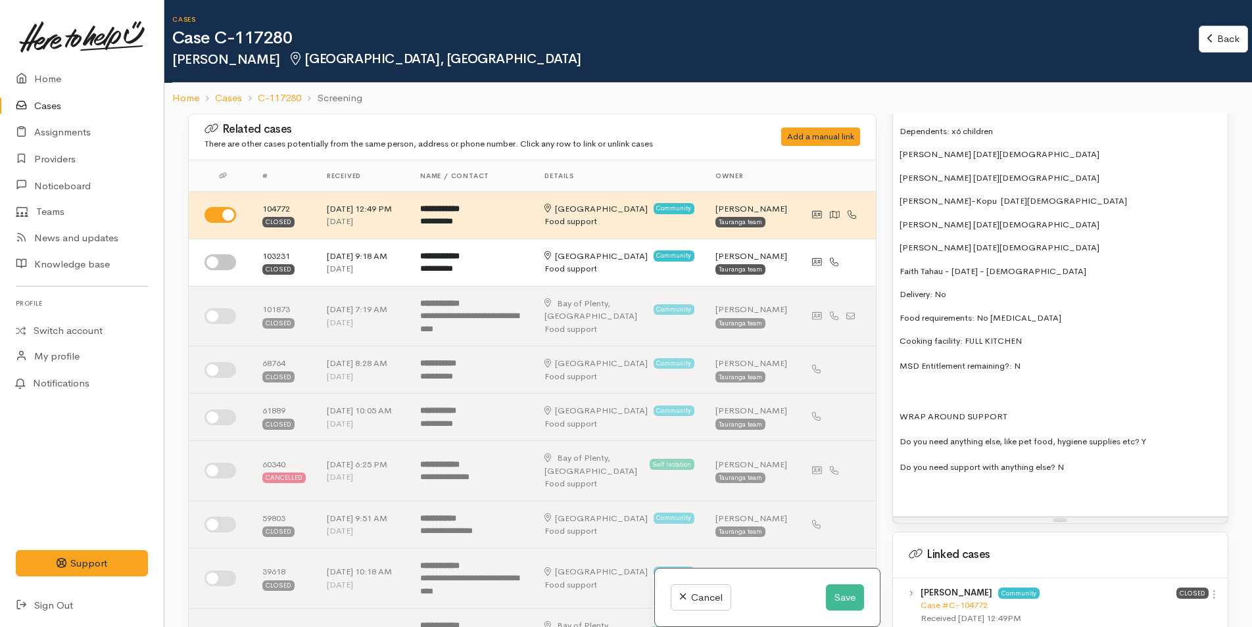
paste div
click at [834, 595] on button "Save" at bounding box center [845, 598] width 38 height 27
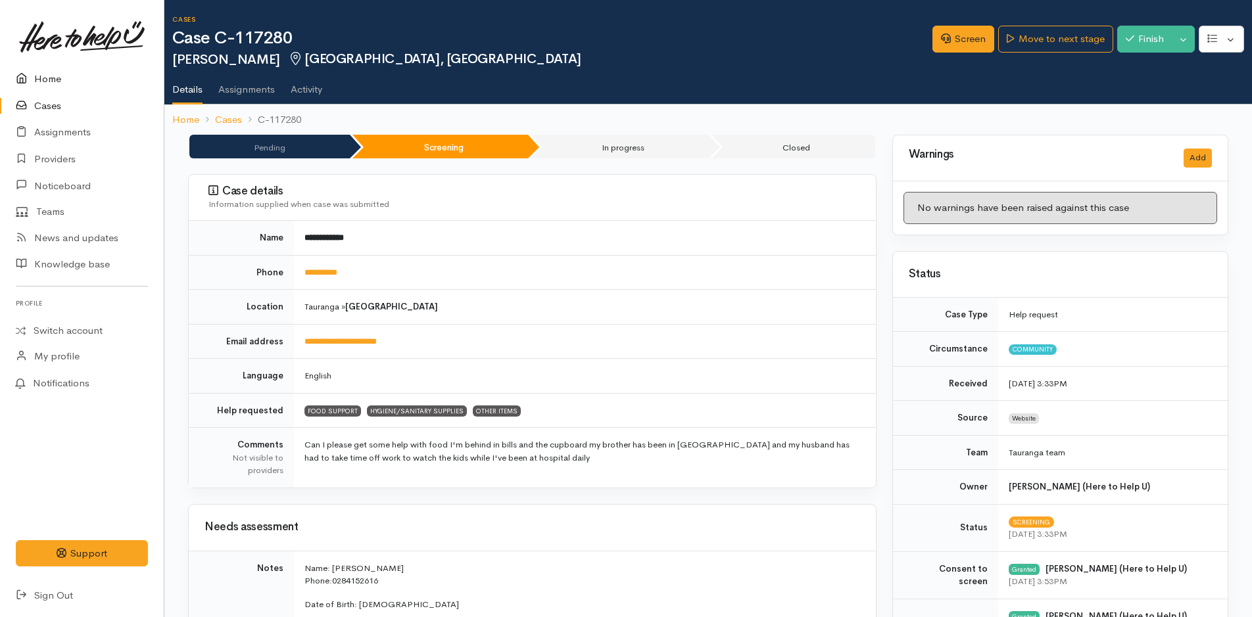
click at [47, 81] on link "Home" at bounding box center [82, 79] width 164 height 27
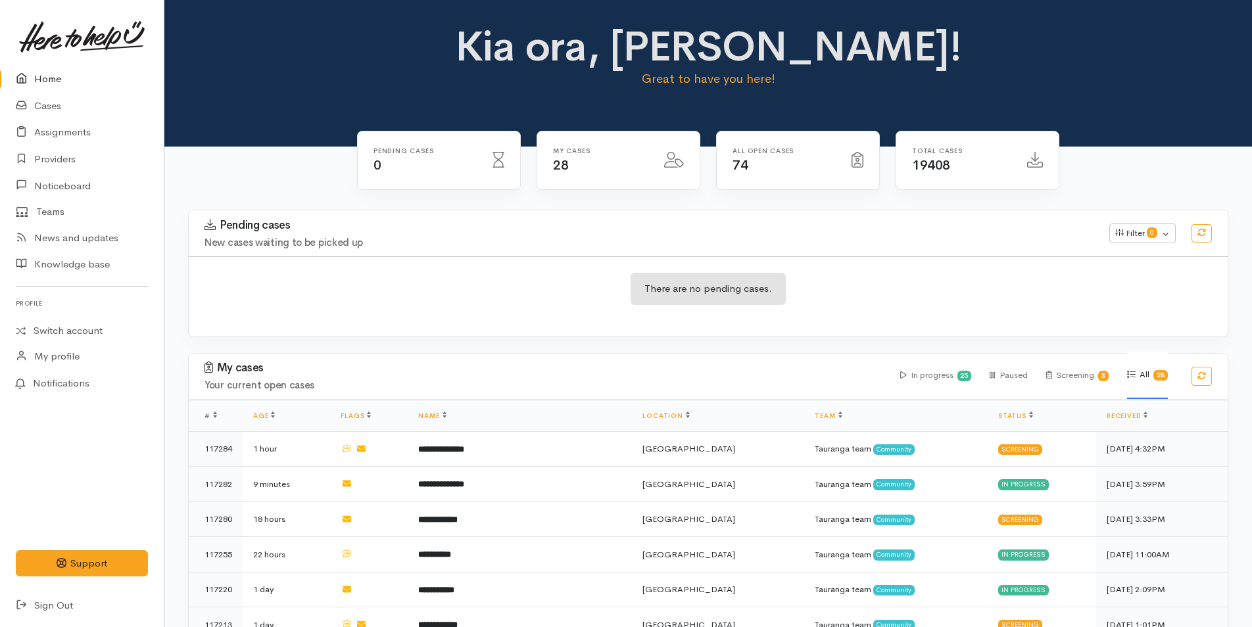
click at [55, 78] on link "Home" at bounding box center [82, 79] width 164 height 27
click at [988, 62] on div "Kia ora, [PERSON_NAME]! Great to have you here!" at bounding box center [708, 62] width 1056 height 76
click at [545, 53] on h1 "Kia ora, [PERSON_NAME]!" at bounding box center [708, 47] width 512 height 46
click at [484, 85] on p "Great to have you here!" at bounding box center [708, 79] width 512 height 18
click at [1162, 55] on div "Kia ora, [PERSON_NAME]! Great to have you here!" at bounding box center [708, 62] width 1056 height 76
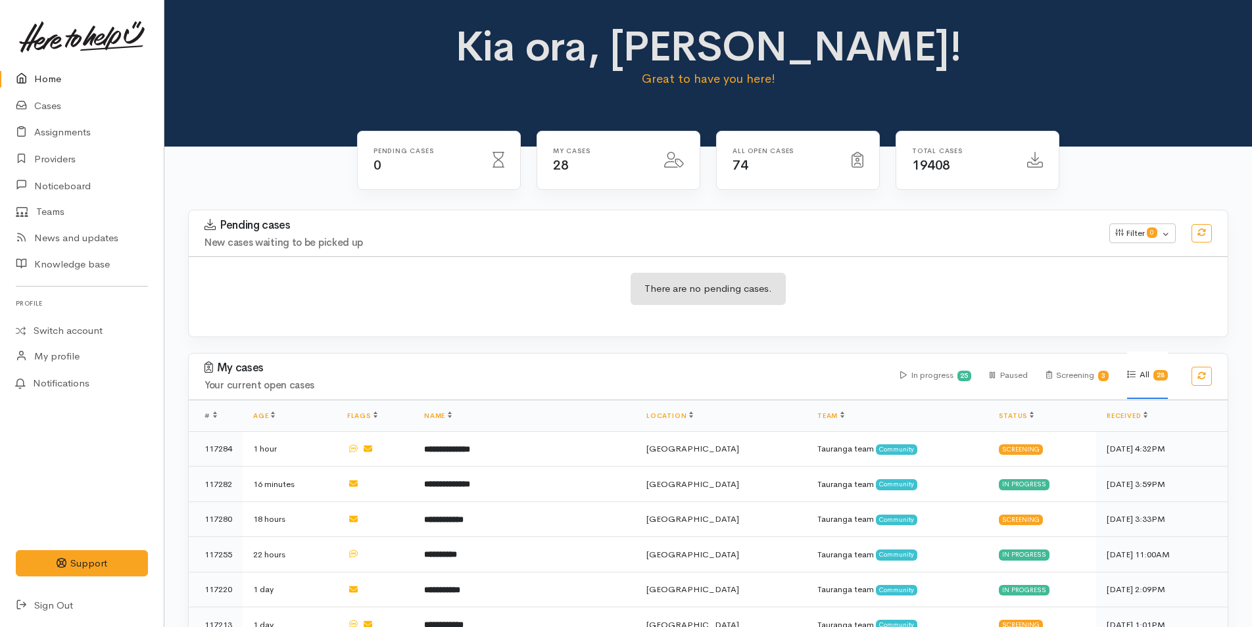
click at [546, 70] on p "Great to have you here!" at bounding box center [708, 79] width 512 height 18
click at [49, 74] on link "Home" at bounding box center [82, 79] width 164 height 27
click at [546, 53] on h1 "Kia ora, [PERSON_NAME]!" at bounding box center [708, 47] width 512 height 46
click at [899, 38] on h1 "Kia ora, [PERSON_NAME]!" at bounding box center [708, 47] width 512 height 46
click at [546, 55] on h1 "Kia ora, [PERSON_NAME]!" at bounding box center [708, 47] width 512 height 46
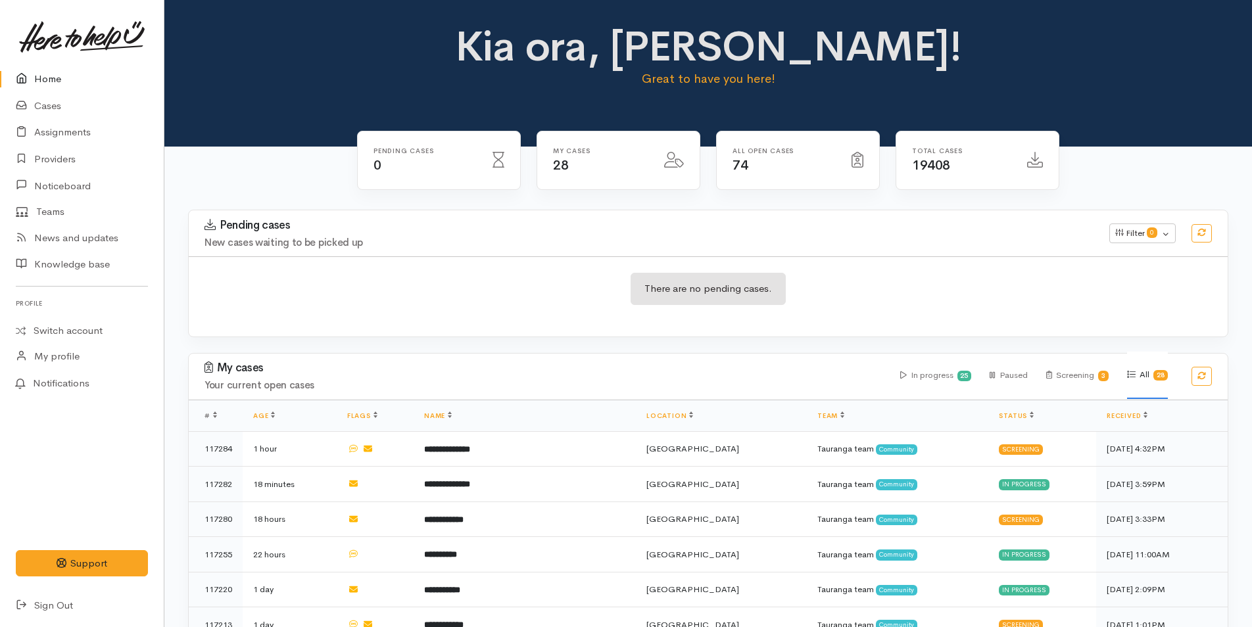
click at [909, 59] on h1 "Kia ora, [PERSON_NAME]!" at bounding box center [708, 47] width 512 height 46
click at [538, 49] on h1 "Kia ora, [PERSON_NAME]!" at bounding box center [708, 47] width 512 height 46
click at [888, 39] on h1 "Kia ora, [PERSON_NAME]!" at bounding box center [708, 47] width 512 height 46
click at [289, 84] on div "Kia ora, Rachel! Great to have you here!" at bounding box center [708, 62] width 1056 height 76
click at [47, 76] on link "Home" at bounding box center [82, 79] width 164 height 27
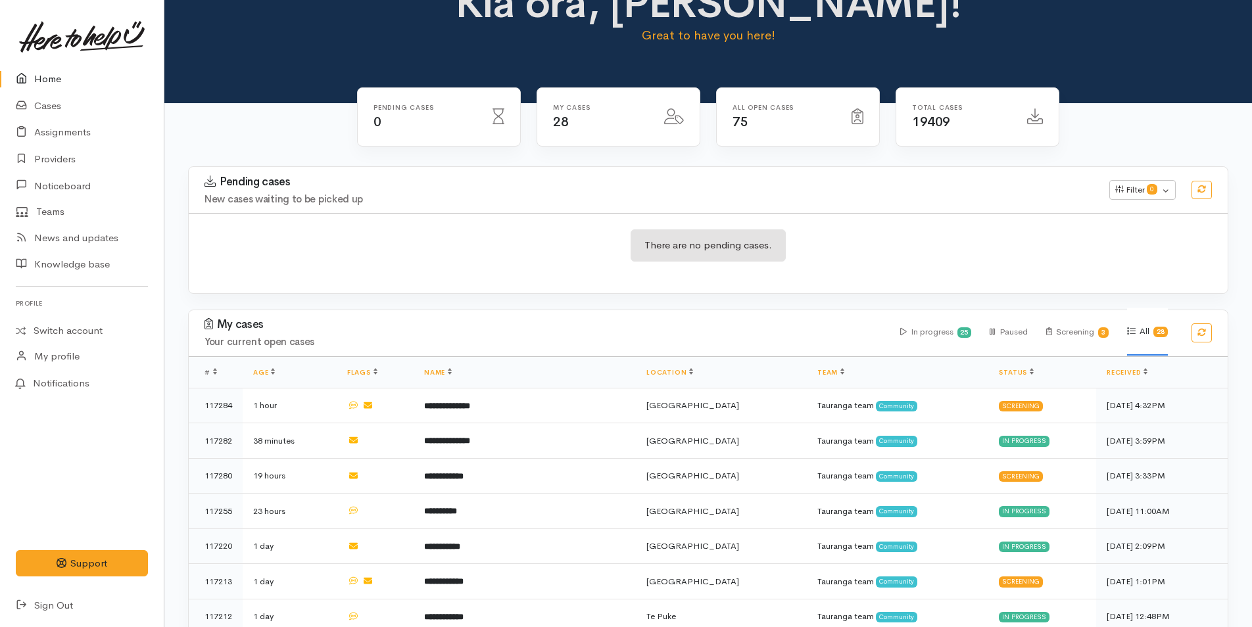
scroll to position [66, 0]
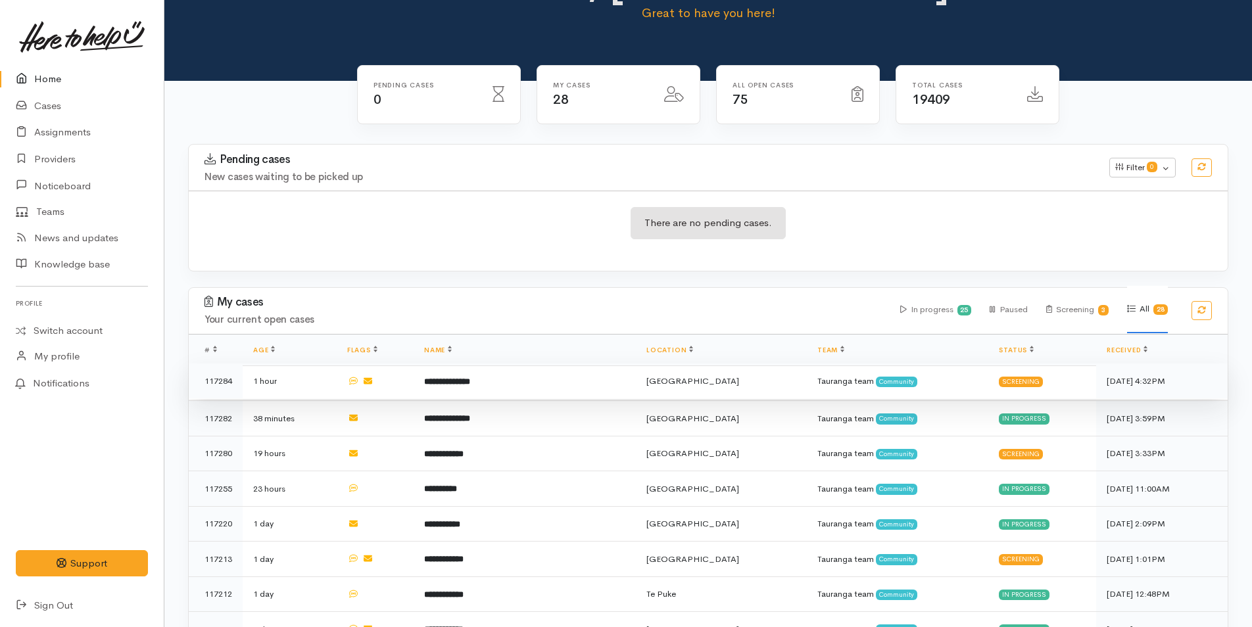
click at [567, 373] on td "**********" at bounding box center [525, 382] width 222 height 36
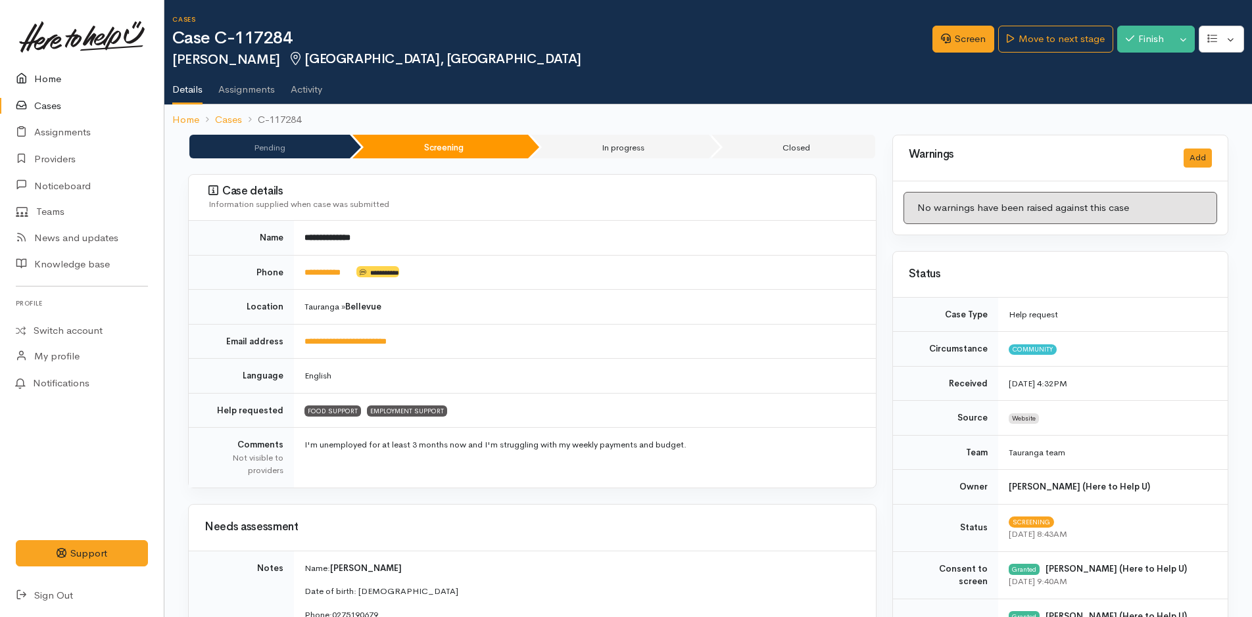
click at [49, 83] on link "Home" at bounding box center [82, 79] width 164 height 27
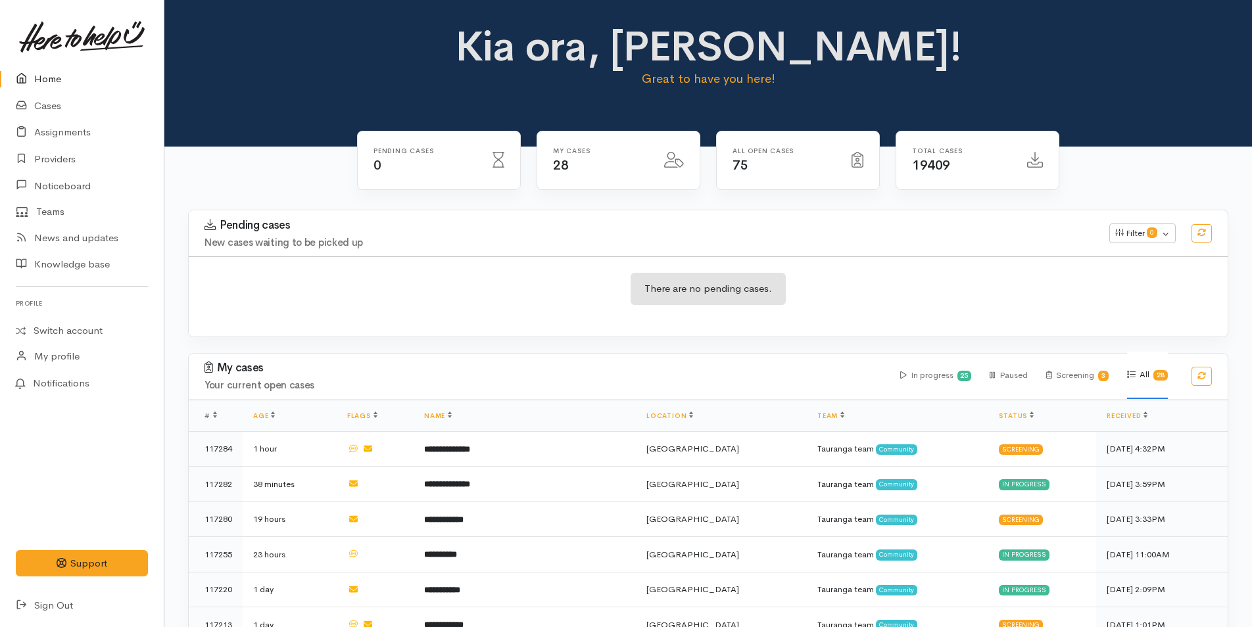
click at [57, 74] on link "Home" at bounding box center [82, 79] width 164 height 27
click at [226, 68] on div "Kia ora, [PERSON_NAME]! Great to have you here!" at bounding box center [708, 62] width 1056 height 76
click at [278, 85] on div "Kia ora, [PERSON_NAME]! Great to have you here!" at bounding box center [708, 62] width 1056 height 76
click at [51, 107] on link "Cases" at bounding box center [82, 106] width 164 height 27
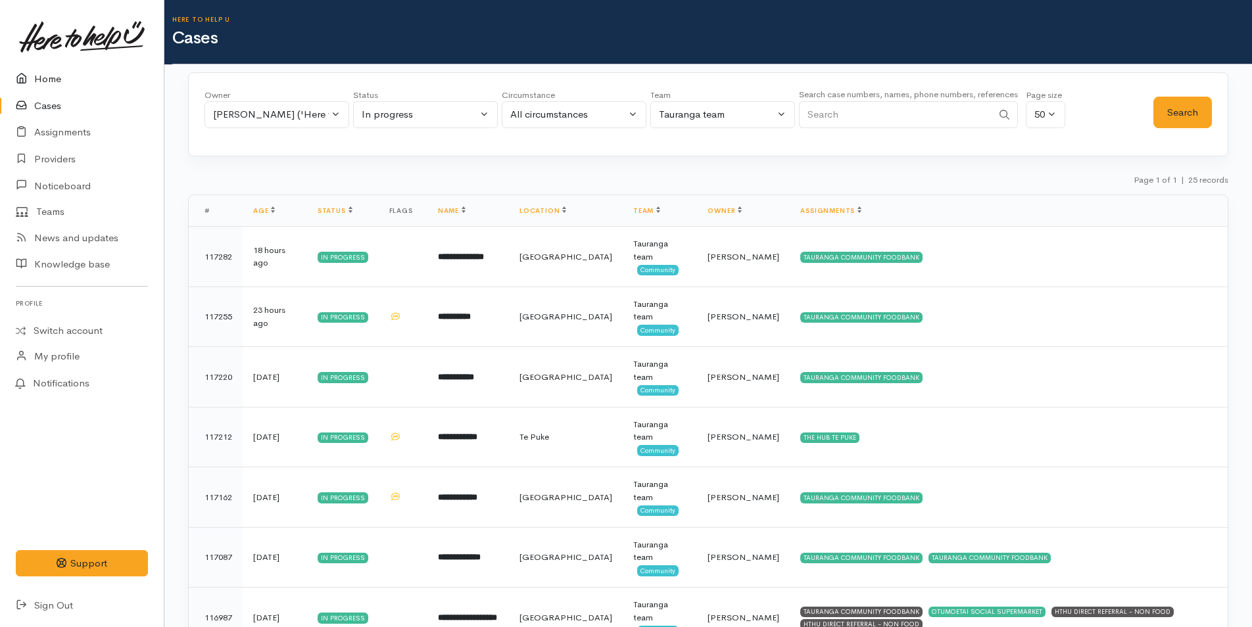
click at [53, 79] on link "Home" at bounding box center [82, 79] width 164 height 27
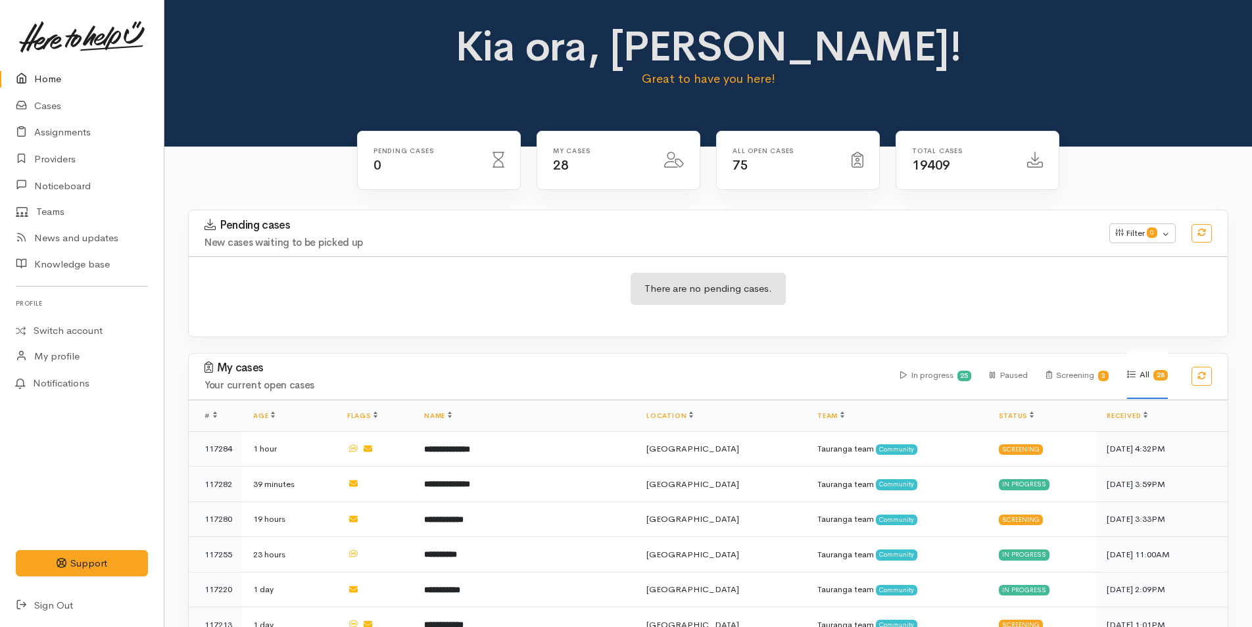
scroll to position [263, 0]
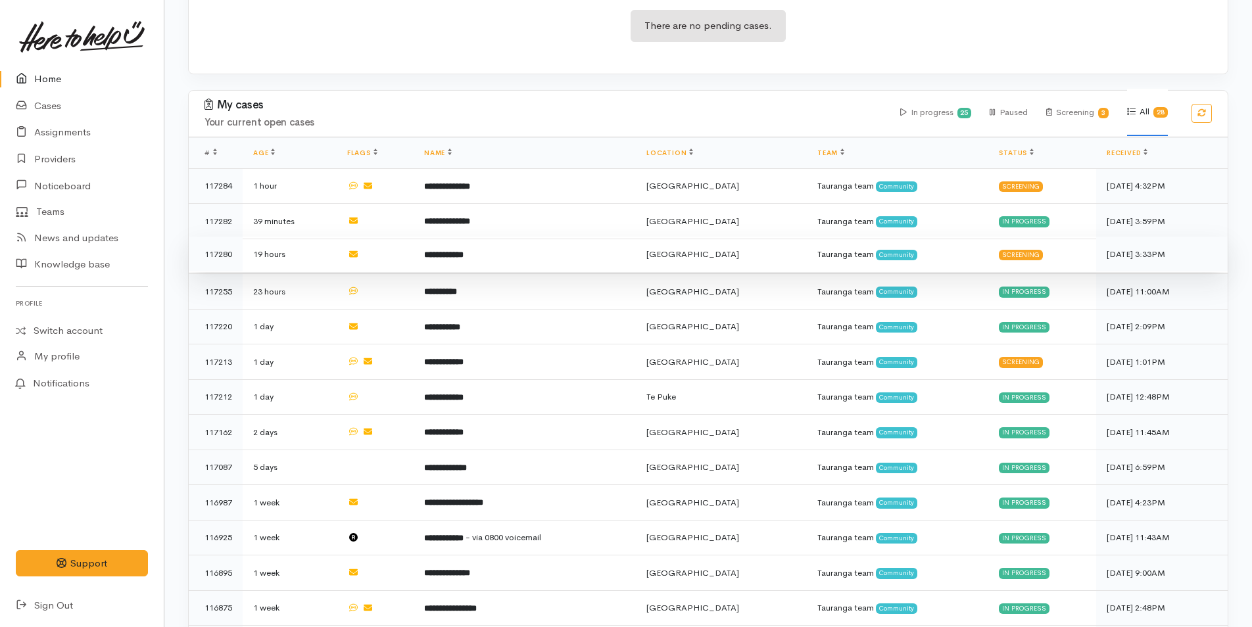
click at [464, 251] on b "**********" at bounding box center [443, 255] width 39 height 9
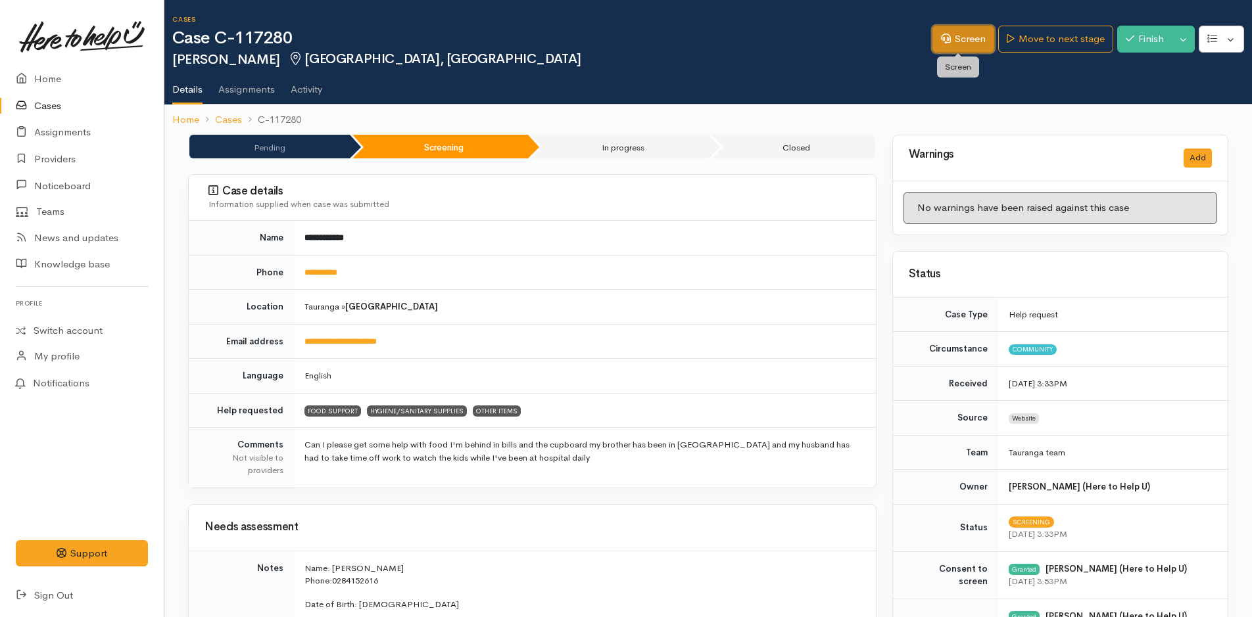
click at [964, 34] on link "Screen" at bounding box center [963, 39] width 62 height 27
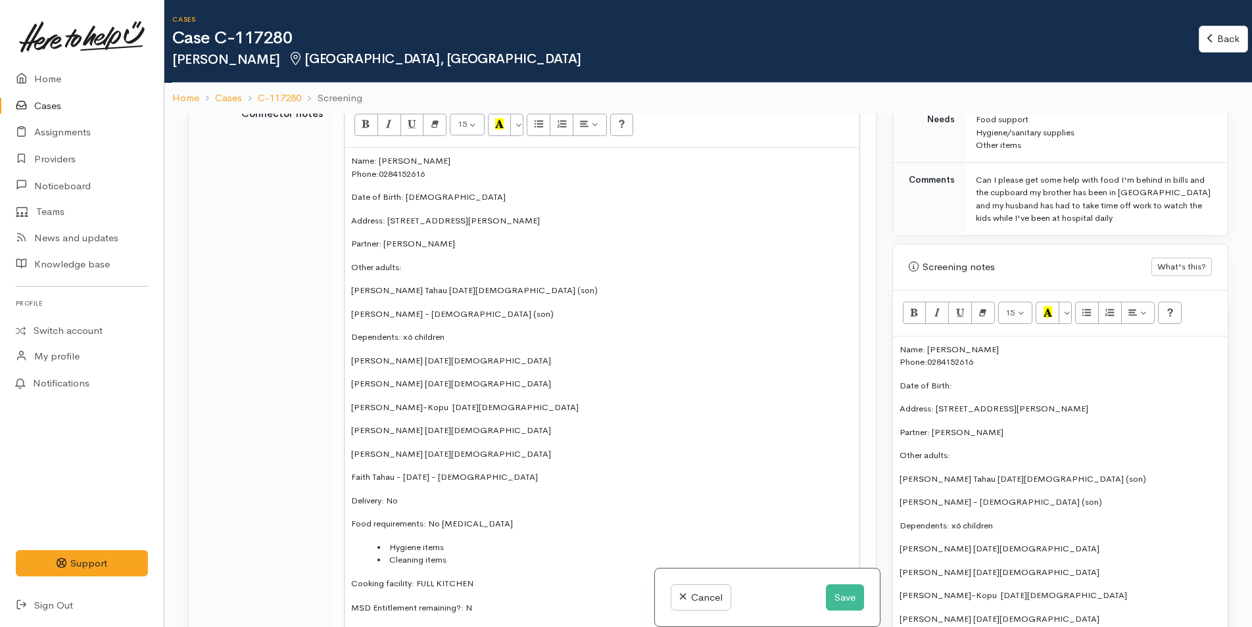
scroll to position [1644, 0]
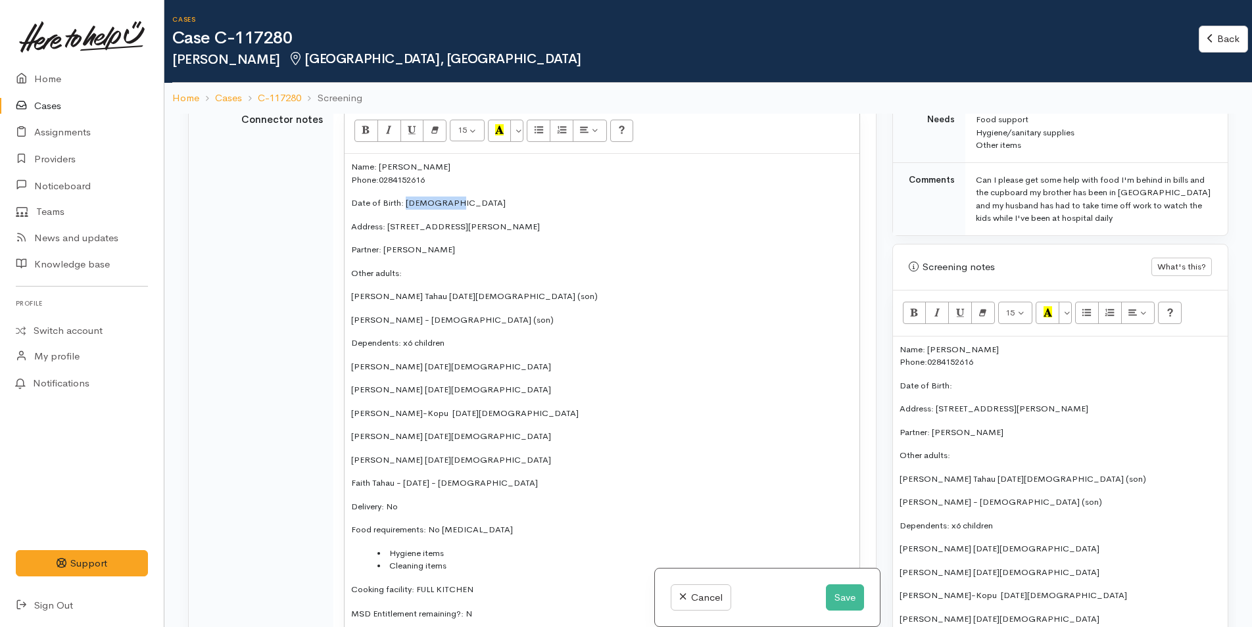
drag, startPoint x: 465, startPoint y: 228, endPoint x: 405, endPoint y: 232, distance: 60.0
click at [405, 210] on p "Date of Birth: 30/10/1984" at bounding box center [602, 203] width 502 height 13
copy p "30/10/1984"
click at [1012, 373] on div "Name: Nahdia Tahau Phone: 0284152616 Date of Birth: Address: 5 Ely Place, Bethl…" at bounding box center [1060, 625] width 335 height 577
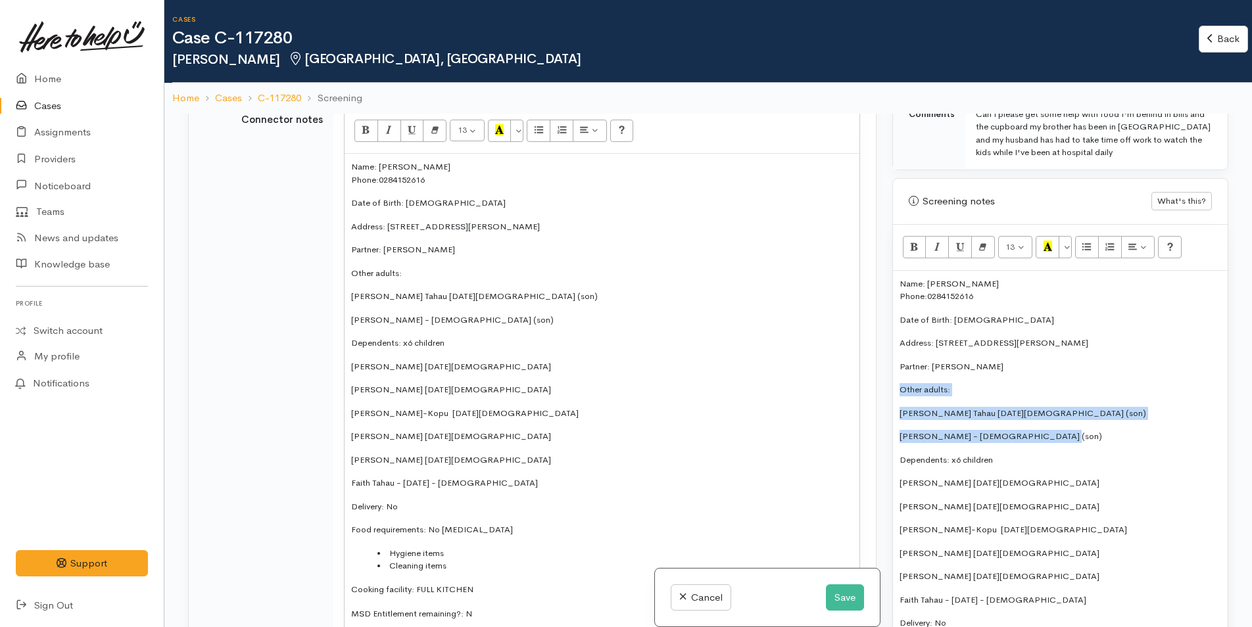
drag, startPoint x: 1059, startPoint y: 432, endPoint x: 898, endPoint y: 391, distance: 165.7
click at [898, 391] on div "Name: Nahdia Tahau Phone: 0284152616 Date of Birth: 30/10/1984 Address: 5 Ely P…" at bounding box center [1060, 559] width 335 height 577
click at [915, 250] on icon "Bold (CTRL+B)" at bounding box center [914, 246] width 9 height 11
click at [978, 387] on p "Other adults:" at bounding box center [1060, 389] width 322 height 13
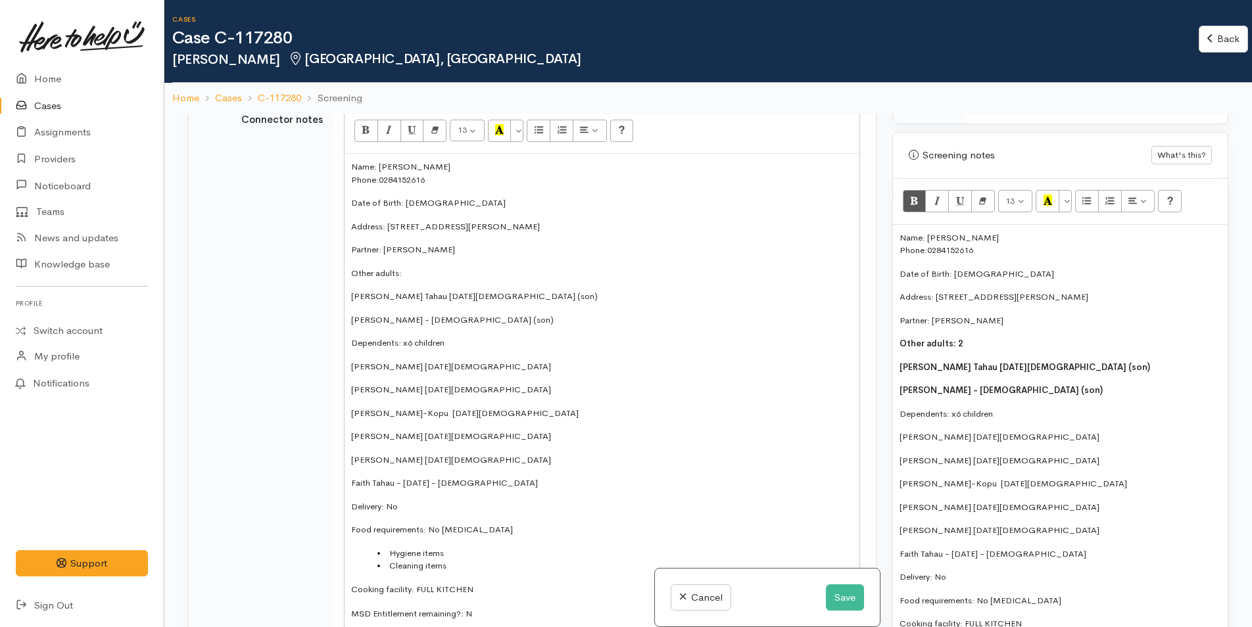
scroll to position [921, 0]
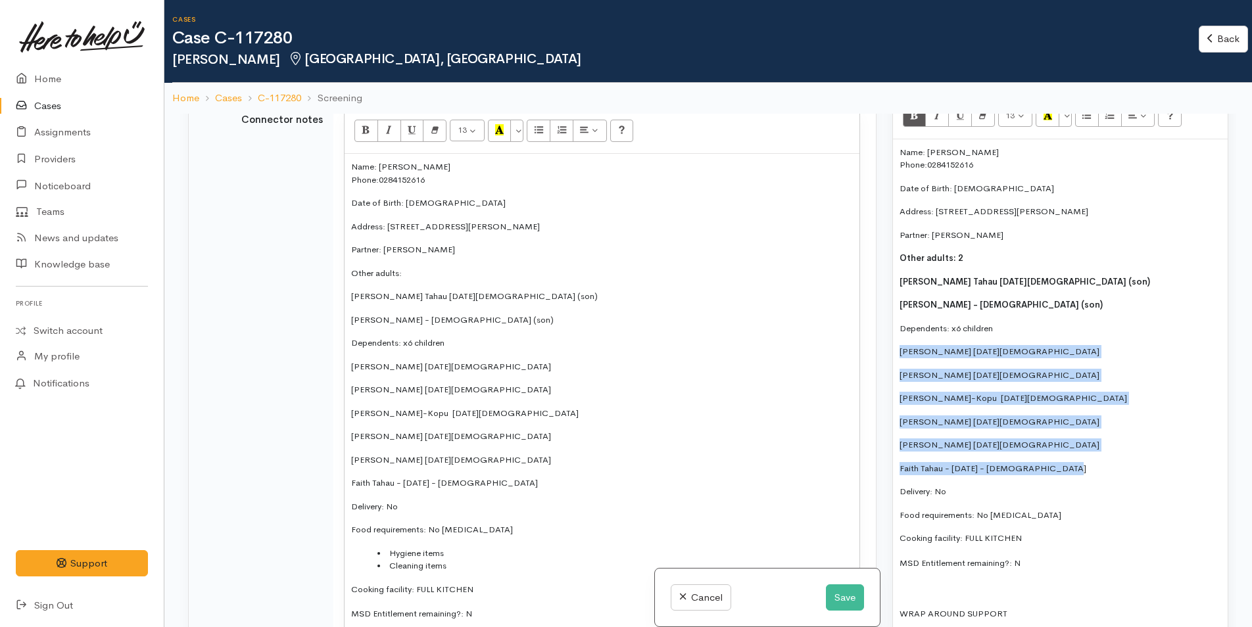
drag, startPoint x: 1076, startPoint y: 467, endPoint x: 889, endPoint y: 344, distance: 223.9
click at [889, 344] on div "Warnings Add No warnings have been raised against this case Add Warning Title ●…" at bounding box center [1060, 427] width 352 height 627
click at [1090, 120] on icon "Unordered list (CTRL+SHIFT+NUM7)" at bounding box center [1086, 114] width 9 height 11
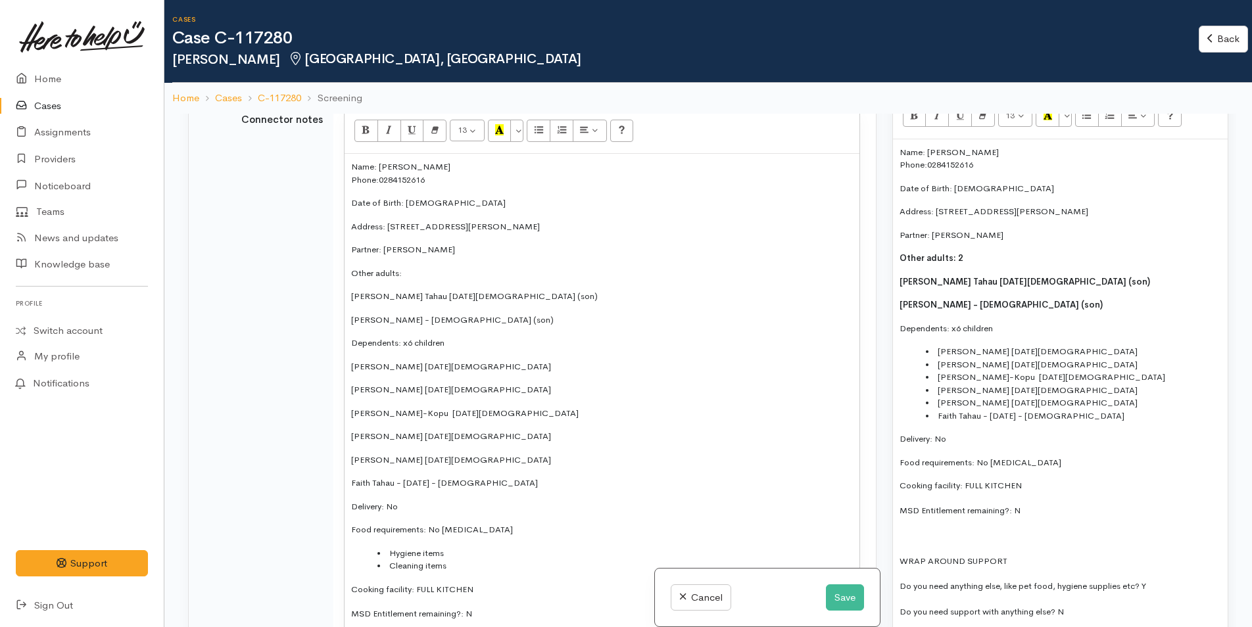
click at [1173, 400] on li "[PERSON_NAME] [DATE][DEMOGRAPHIC_DATA]" at bounding box center [1073, 402] width 295 height 13
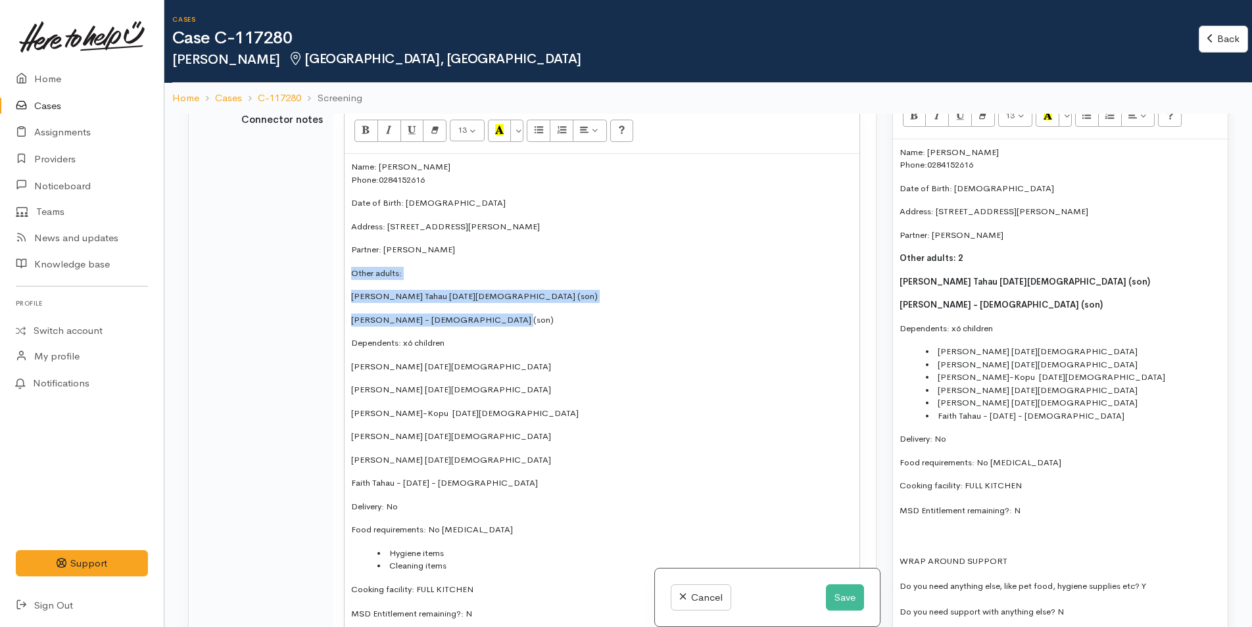
drag, startPoint x: 499, startPoint y: 342, endPoint x: 339, endPoint y: 291, distance: 168.2
click at [339, 291] on td "13 8 9 10 11 12 14 18 24 36 Background Color Transparent Select #ffff00 Text Co…" at bounding box center [604, 442] width 542 height 690
click at [370, 135] on icon "Bold (CTRL+B)" at bounding box center [366, 129] width 9 height 11
click at [481, 291] on div "Name: Nahdia Tahau Phone: 0284152616 Date of Birth: 30/10/1984 Address: 5 Ely P…" at bounding box center [602, 447] width 515 height 586
click at [467, 280] on p "Other adults:" at bounding box center [602, 273] width 502 height 13
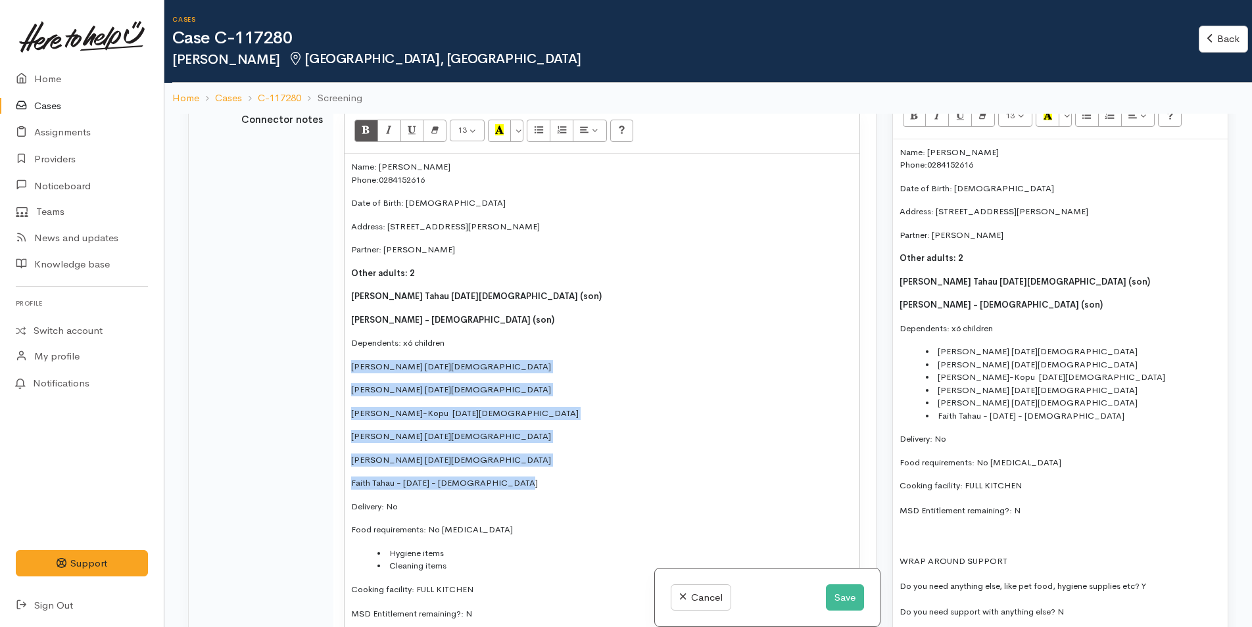
drag, startPoint x: 515, startPoint y: 509, endPoint x: 347, endPoint y: 383, distance: 210.5
click at [347, 383] on div "Name: Nahdia Tahau Phone: 0284152616 Date of Birth: 30/10/1984 Address: 5 Ely P…" at bounding box center [602, 447] width 515 height 586
click at [542, 135] on icon "Unordered list (CTRL+SHIFT+NUM7)" at bounding box center [539, 129] width 9 height 11
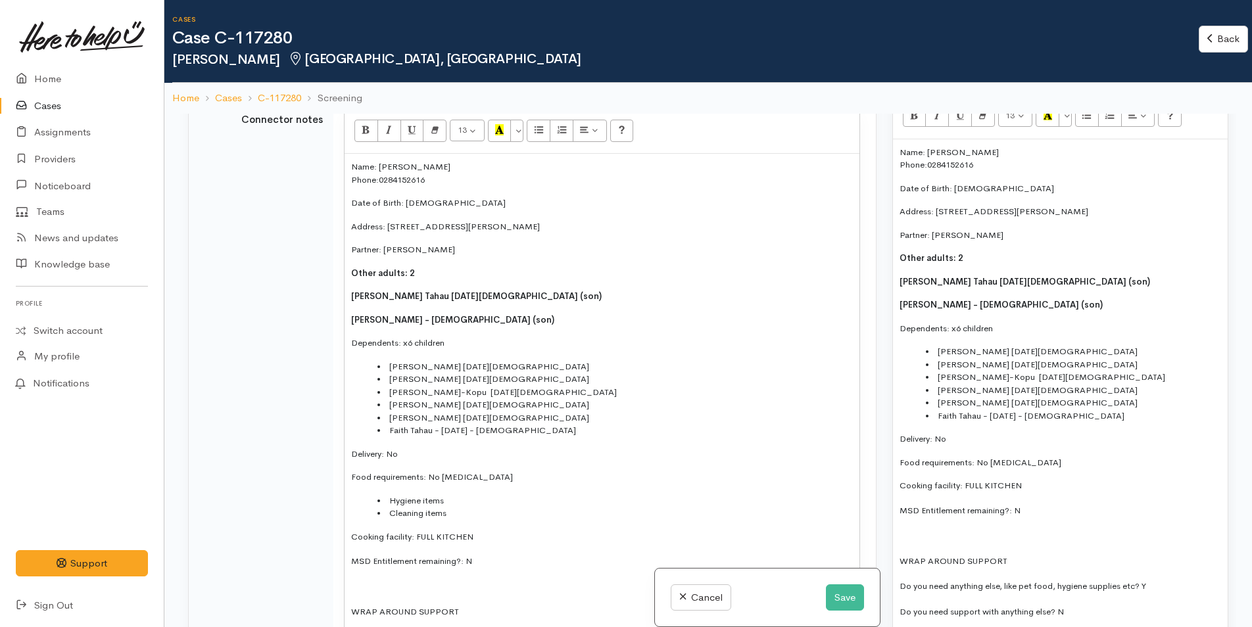
click at [661, 373] on li "Jeremiah Sharp 03/05/17 - 7 years old" at bounding box center [614, 366] width 475 height 13
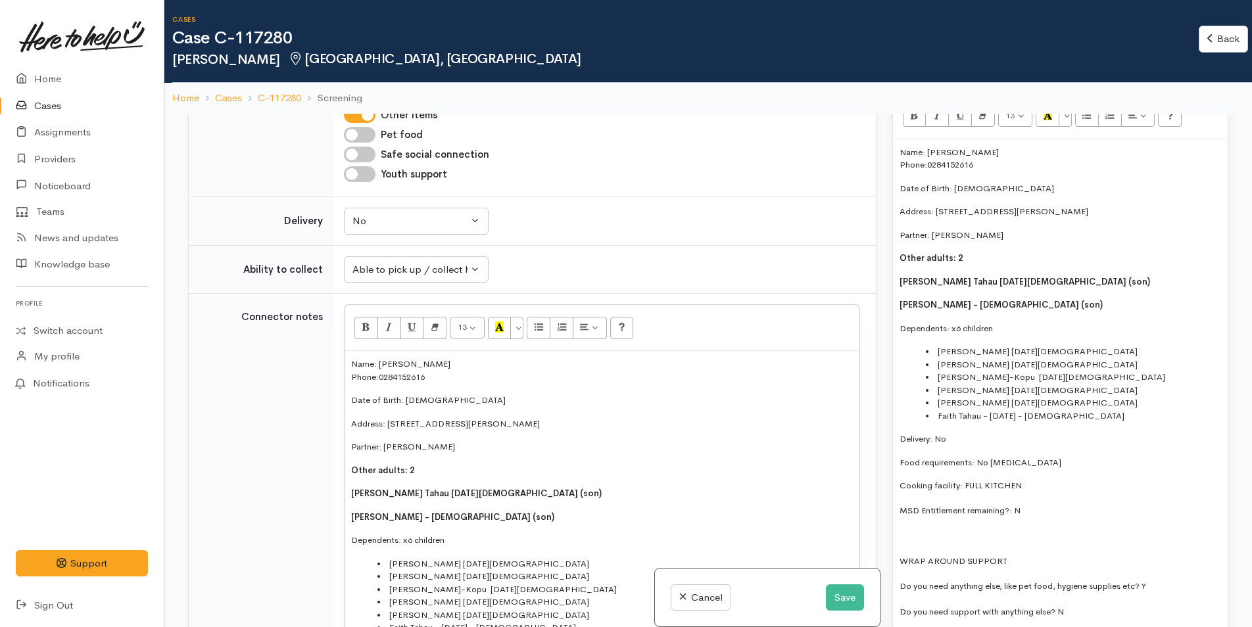
scroll to position [1249, 0]
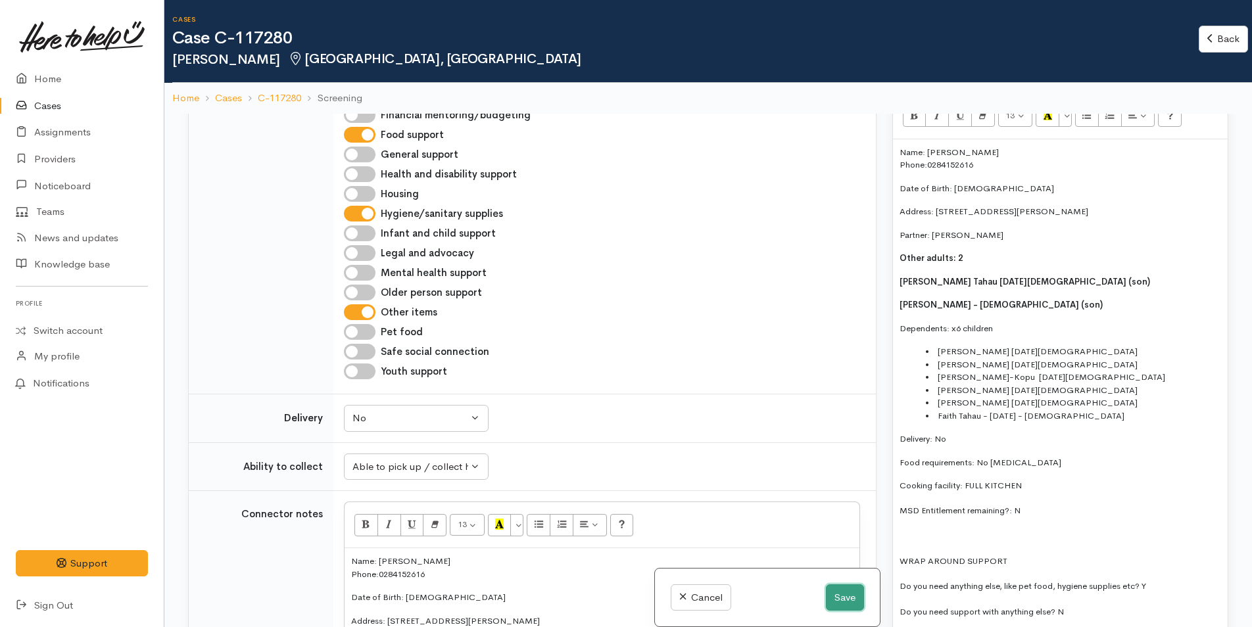
click at [846, 600] on button "Save" at bounding box center [845, 598] width 38 height 27
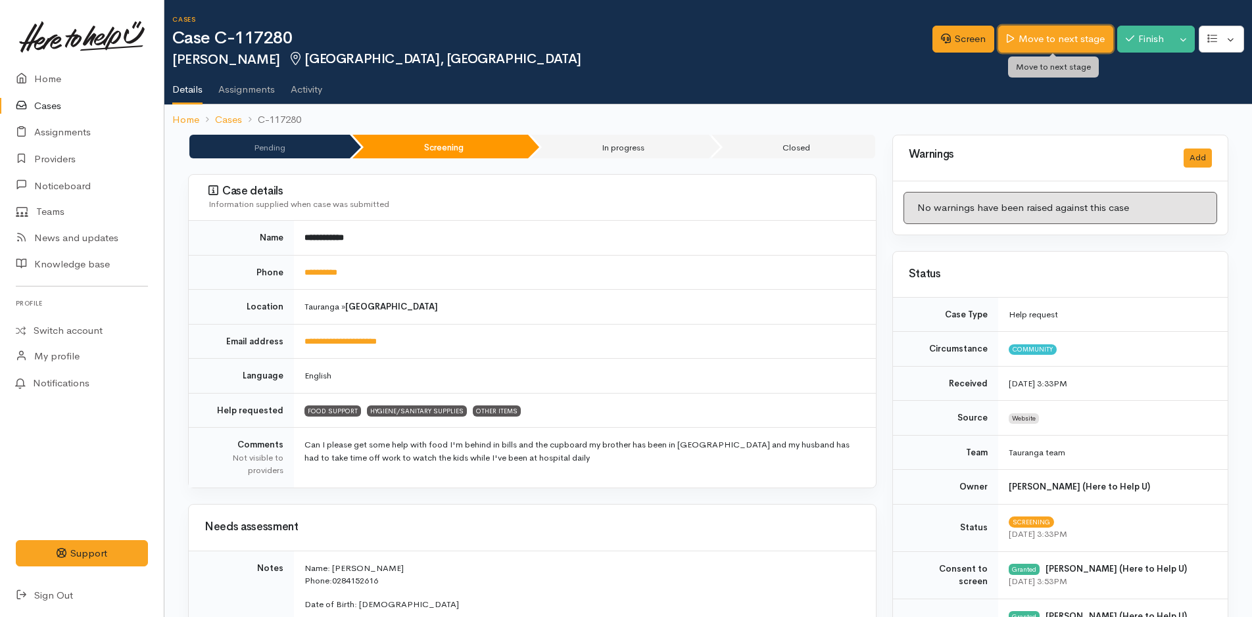
click at [1061, 31] on link "Move to next stage" at bounding box center [1055, 39] width 114 height 27
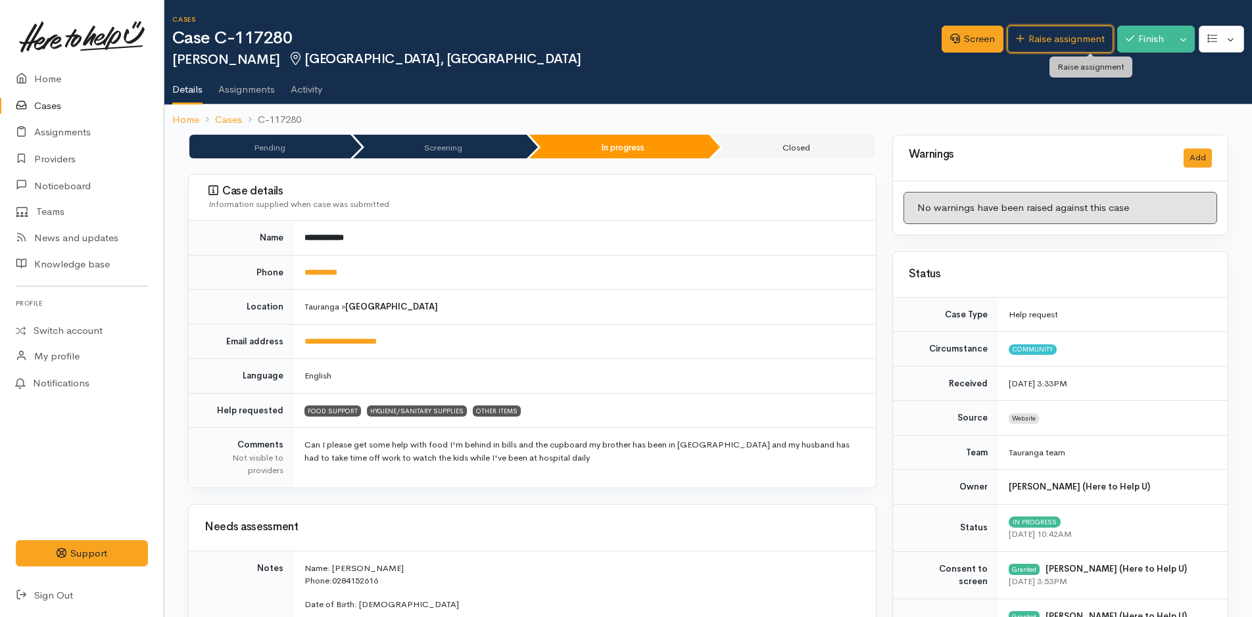
click at [1060, 31] on link "Raise assignment" at bounding box center [1060, 39] width 106 height 27
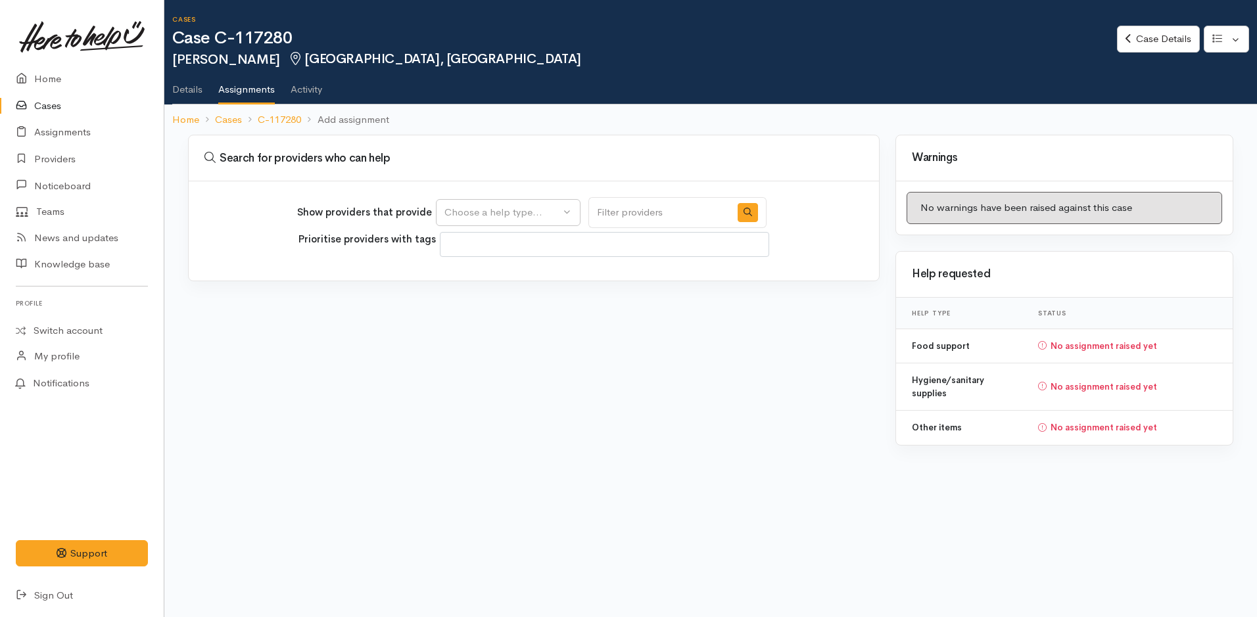
select select
click at [518, 206] on div "Choose a help type..." at bounding box center [502, 212] width 116 height 15
click at [501, 276] on span "Food support" at bounding box center [482, 275] width 61 height 15
select select "3"
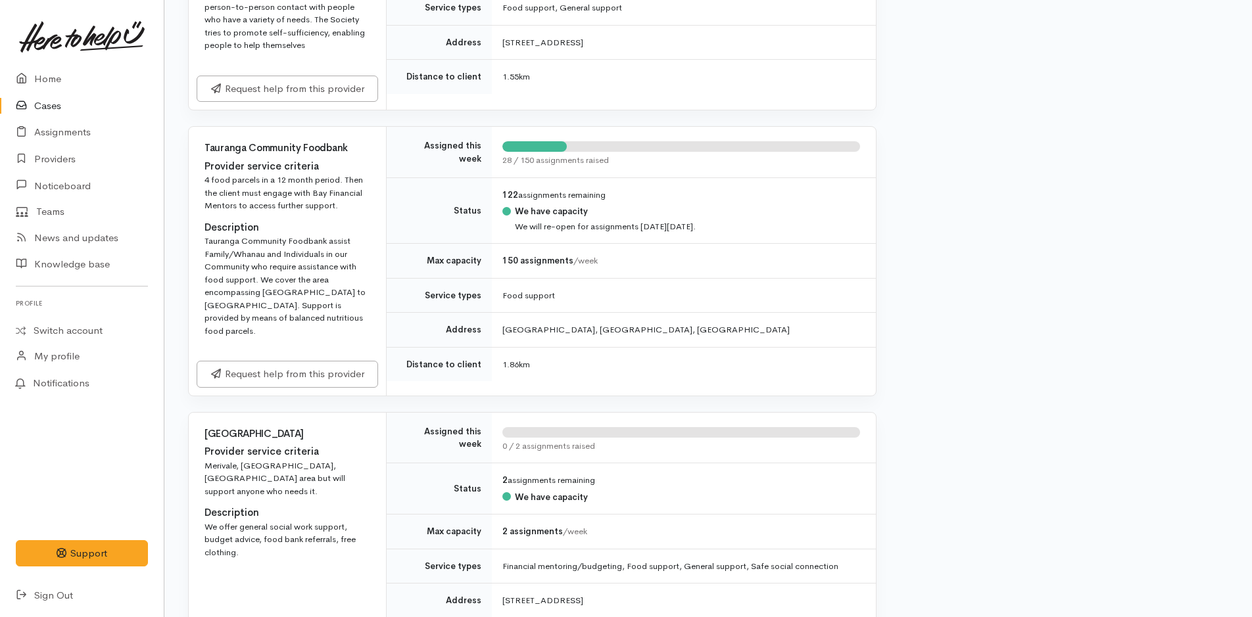
scroll to position [723, 0]
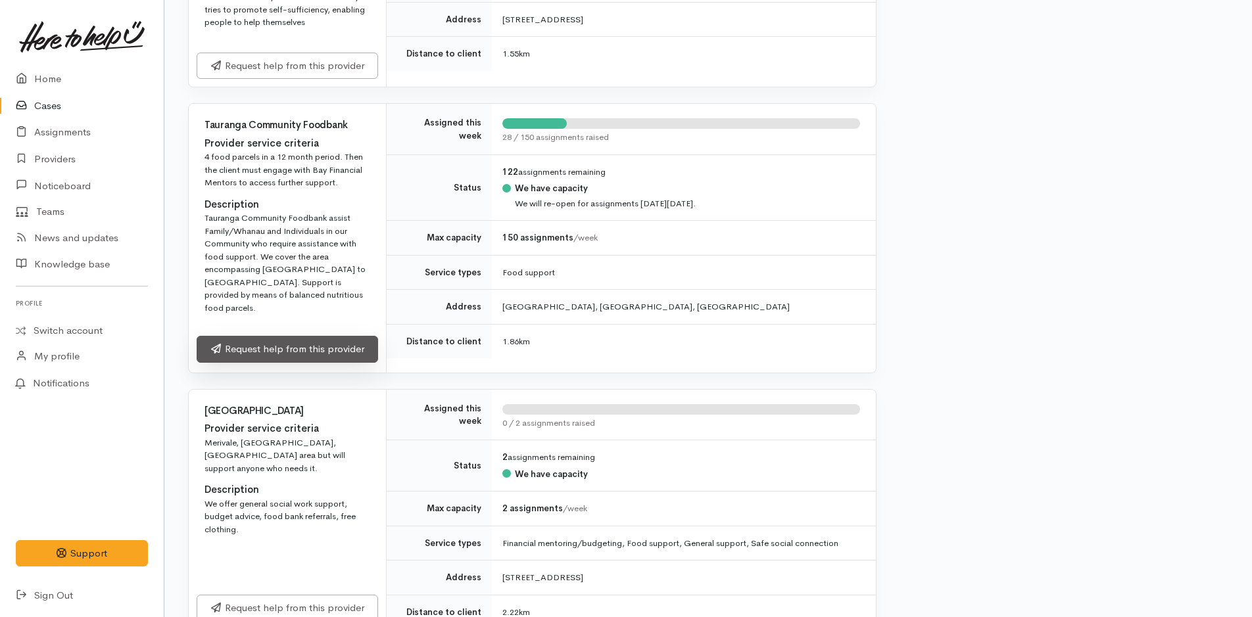
click at [335, 339] on link "Request help from this provider" at bounding box center [287, 349] width 181 height 27
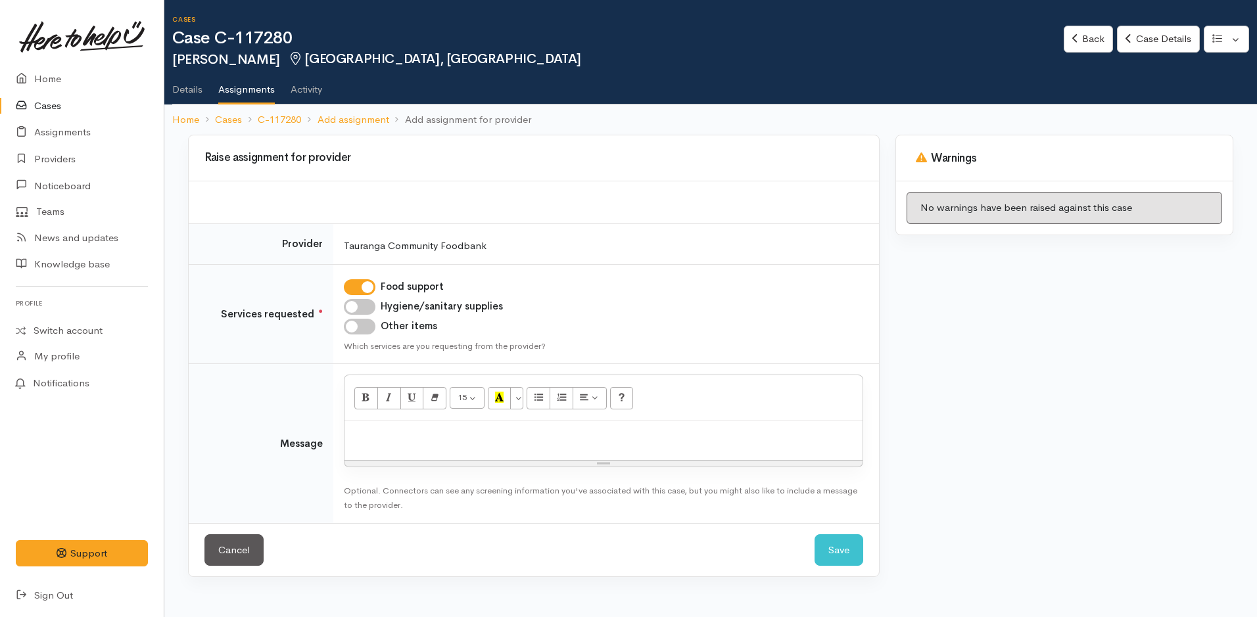
click at [489, 439] on p at bounding box center [603, 435] width 505 height 15
click at [368, 307] on input "Hygiene/sanitary supplies" at bounding box center [360, 307] width 32 height 16
checkbox input "true"
drag, startPoint x: 368, startPoint y: 325, endPoint x: 420, endPoint y: 404, distance: 95.0
click at [369, 325] on input "Other items" at bounding box center [360, 327] width 32 height 16
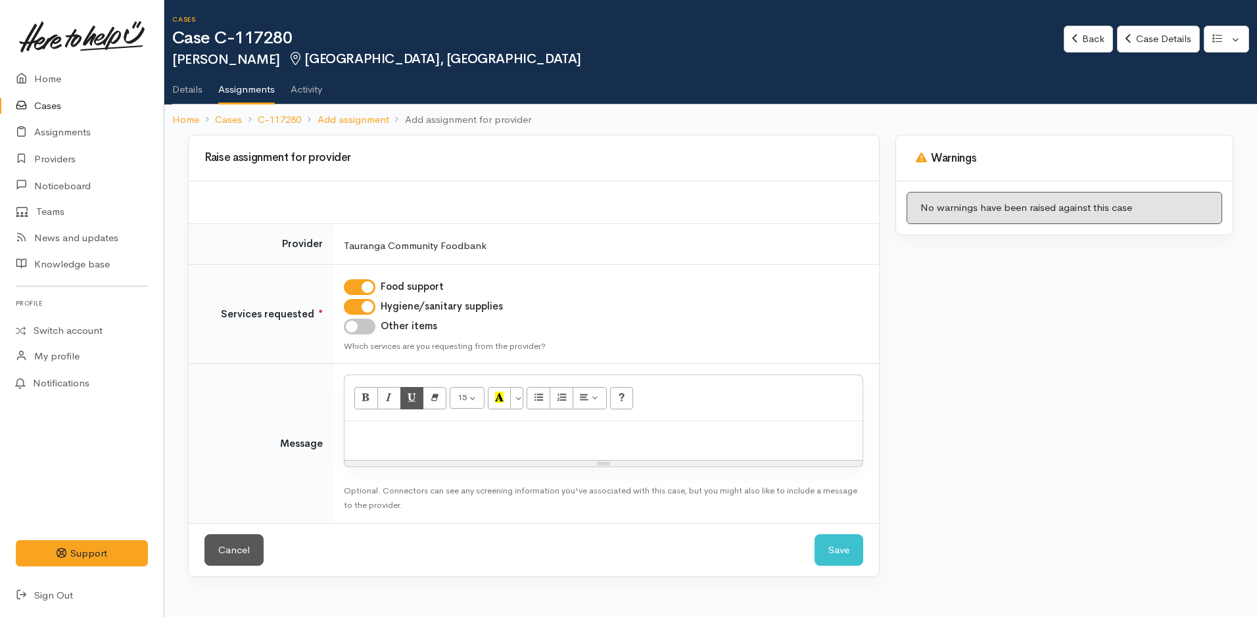
checkbox input "true"
click at [424, 435] on p at bounding box center [603, 435] width 505 height 15
paste div
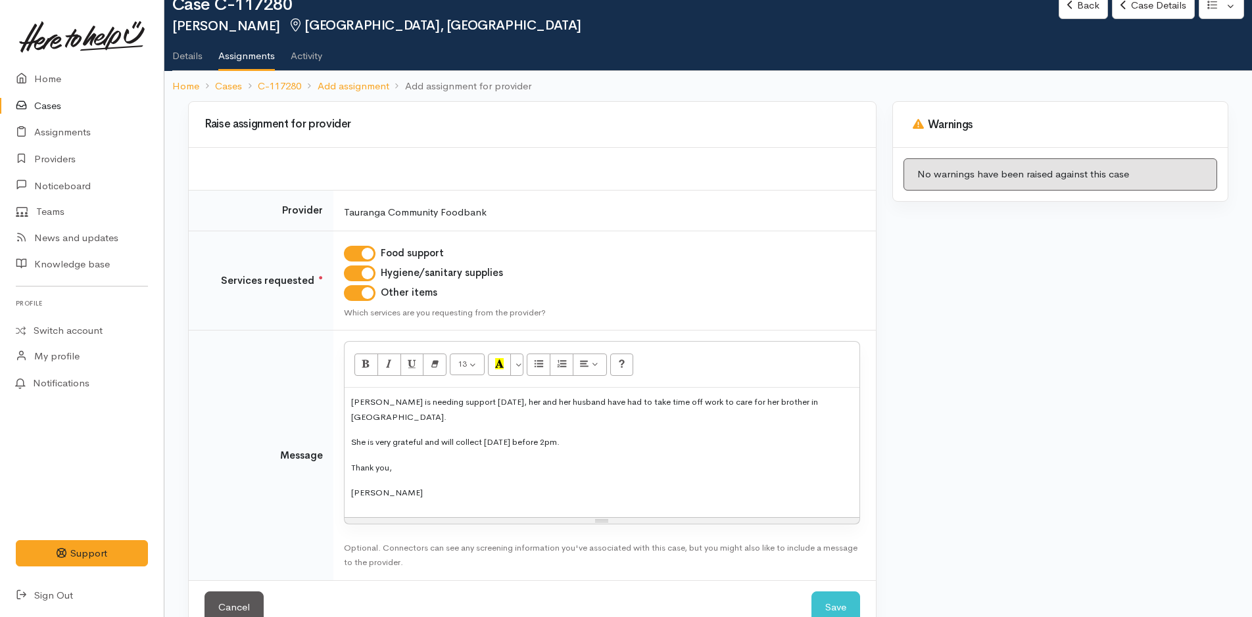
scroll to position [52, 0]
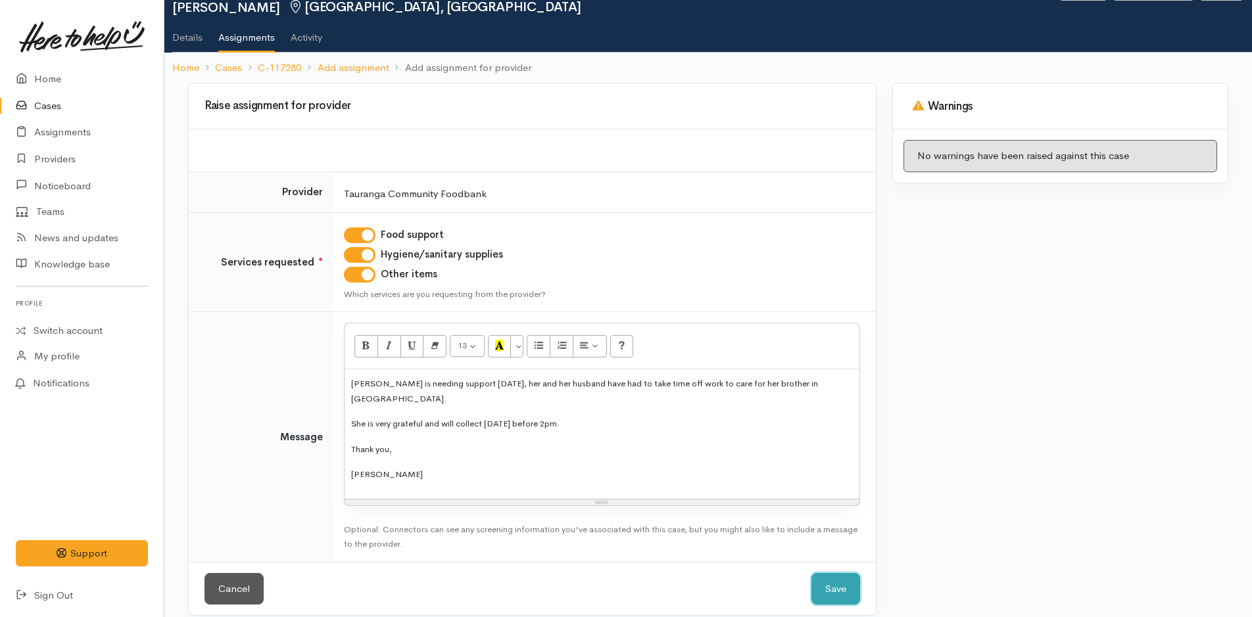
click at [838, 573] on button "Save" at bounding box center [835, 589] width 49 height 32
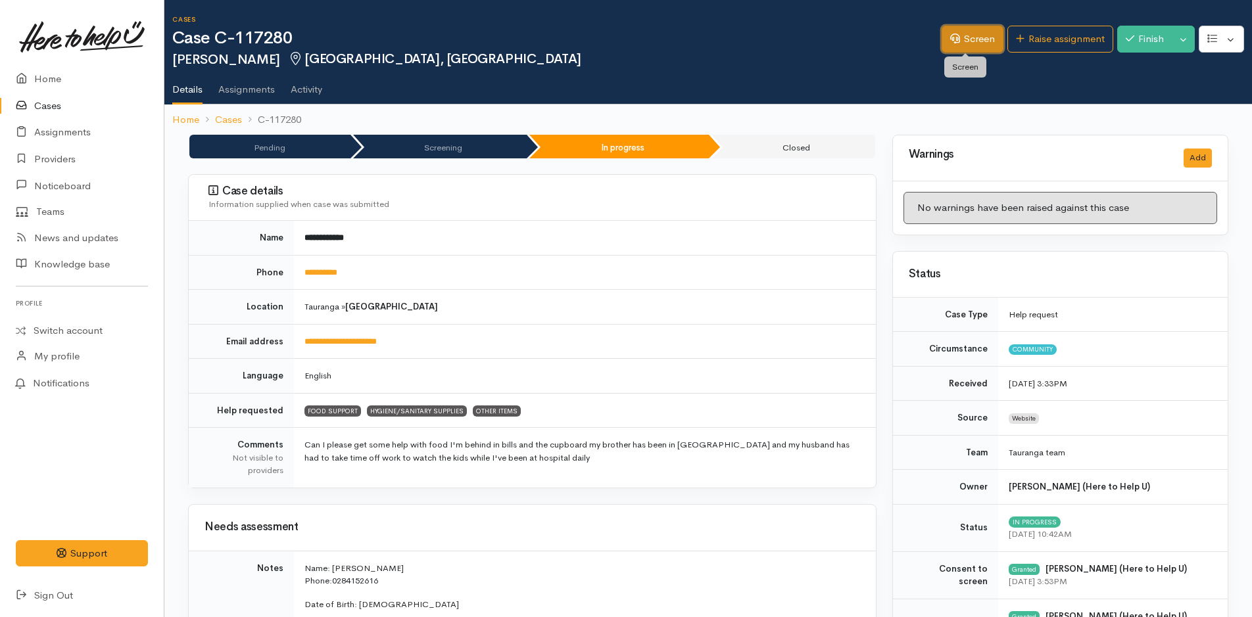
click at [977, 38] on link "Screen" at bounding box center [973, 39] width 62 height 27
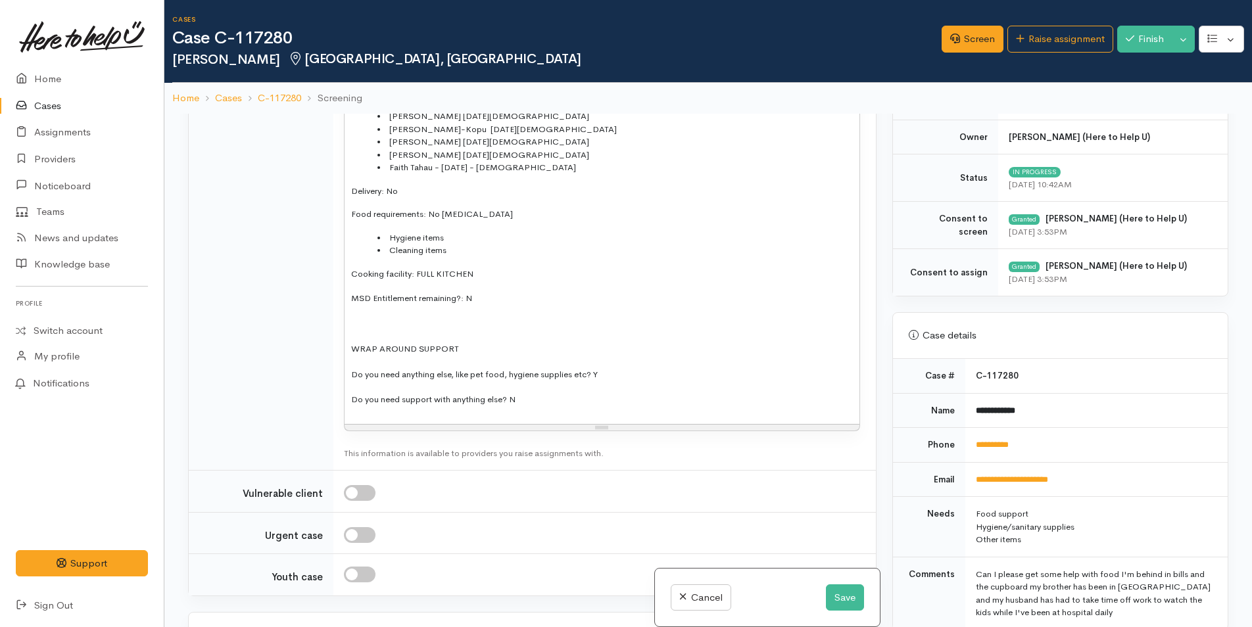
scroll to position [592, 0]
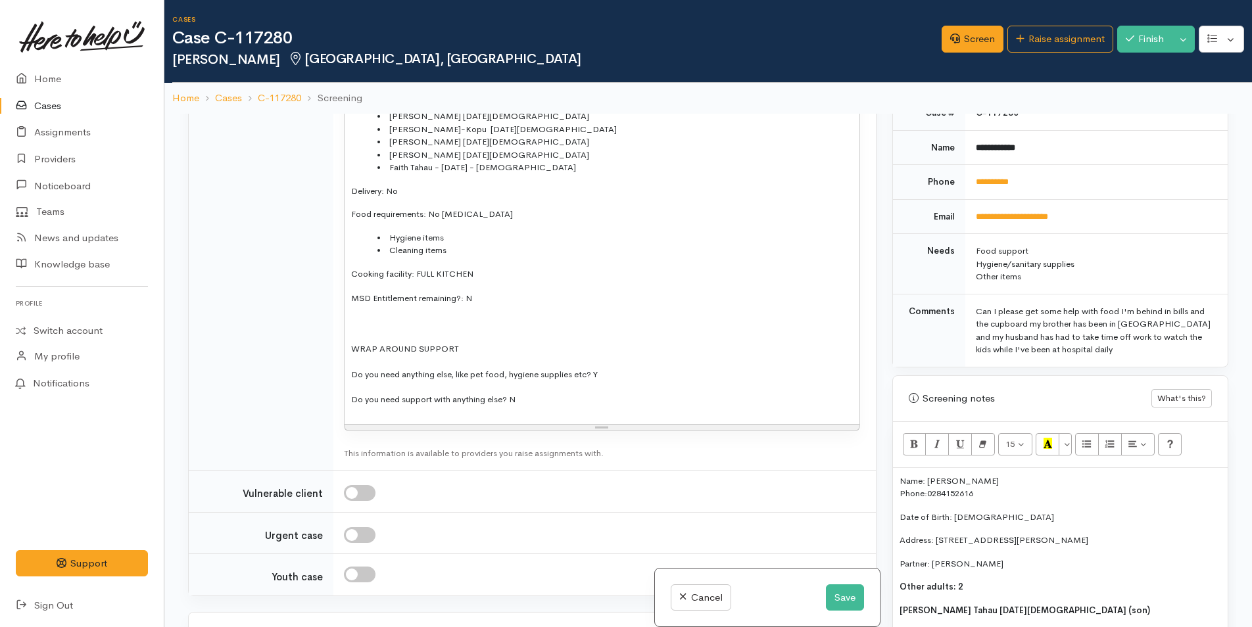
click at [481, 306] on p "MSD Entitlement remaining?: N" at bounding box center [602, 298] width 502 height 15
click at [543, 407] on p "Do you need support with anything else? N" at bounding box center [602, 399] width 502 height 15
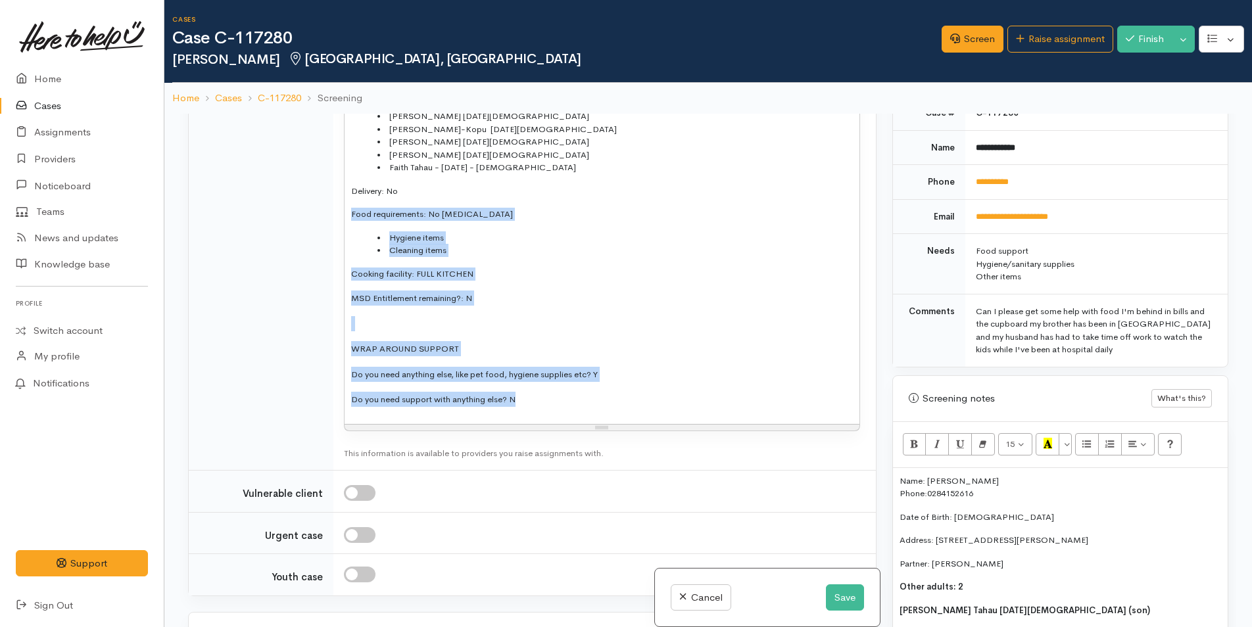
drag, startPoint x: 535, startPoint y: 431, endPoint x: 343, endPoint y: 231, distance: 276.2
click at [343, 231] on td "13 8 9 10 11 12 14 18 24 36 Background Color Transparent Select #ffff00 Text Co…" at bounding box center [604, 152] width 542 height 637
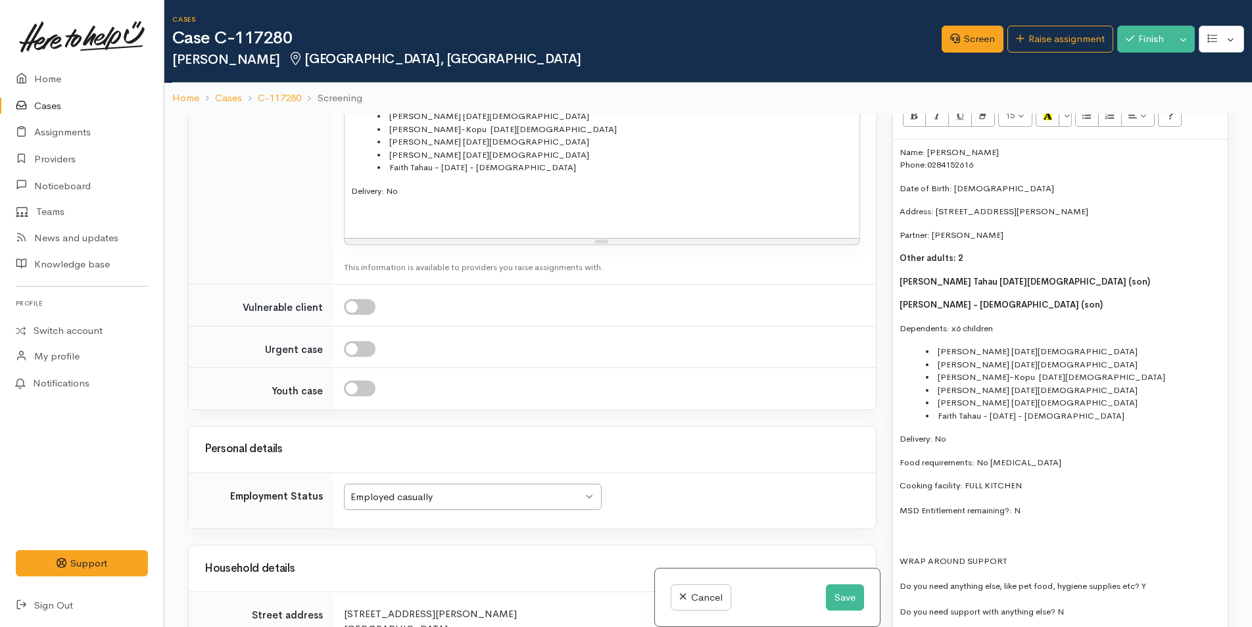
scroll to position [1249, 0]
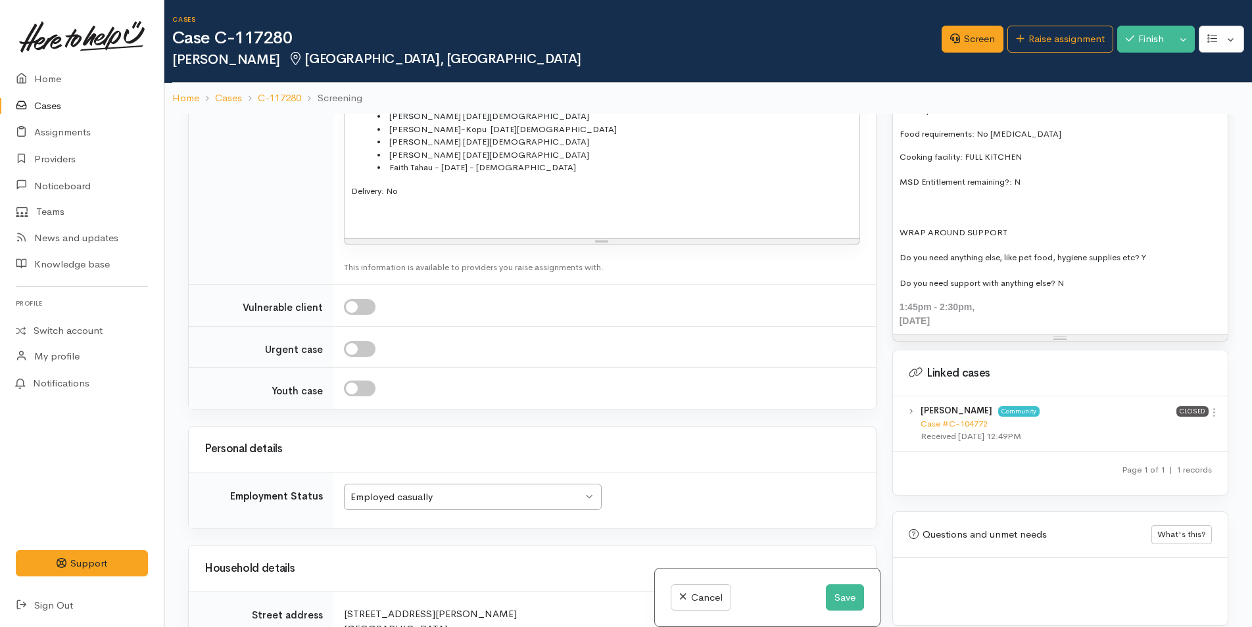
click at [1042, 321] on div "Thursday, September 11, 2025" at bounding box center [1060, 321] width 322 height 14
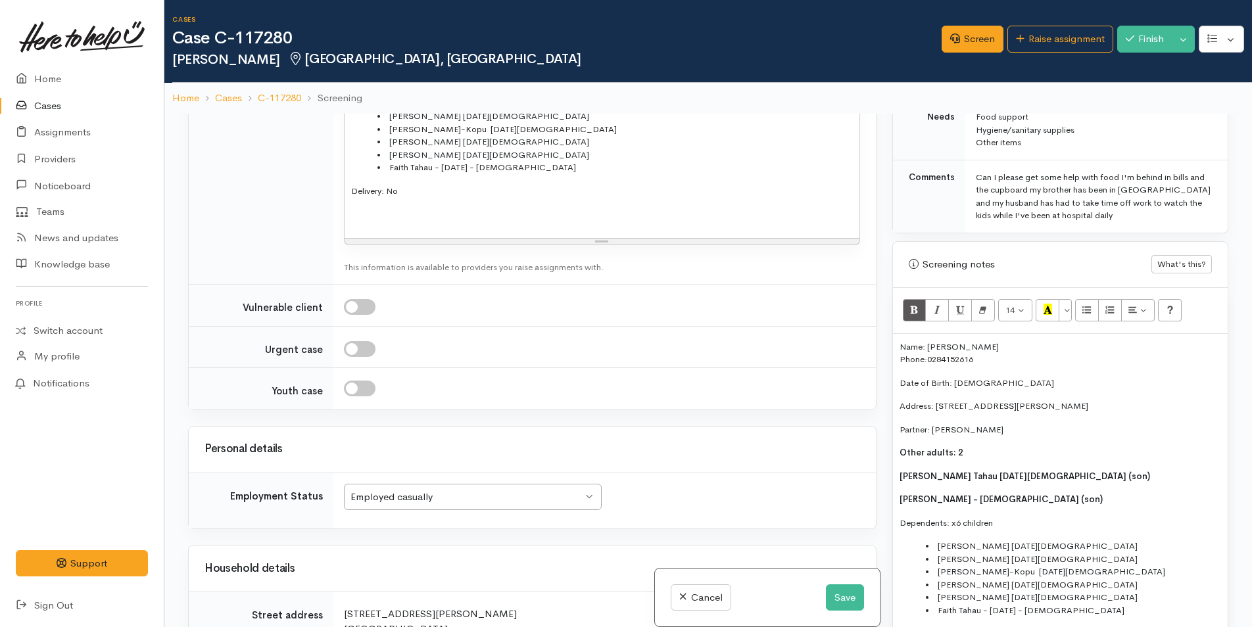
scroll to position [723, 0]
click at [899, 351] on p "Name: Nahdia Tahau Phone: 0284152616" at bounding box center [1060, 356] width 322 height 26
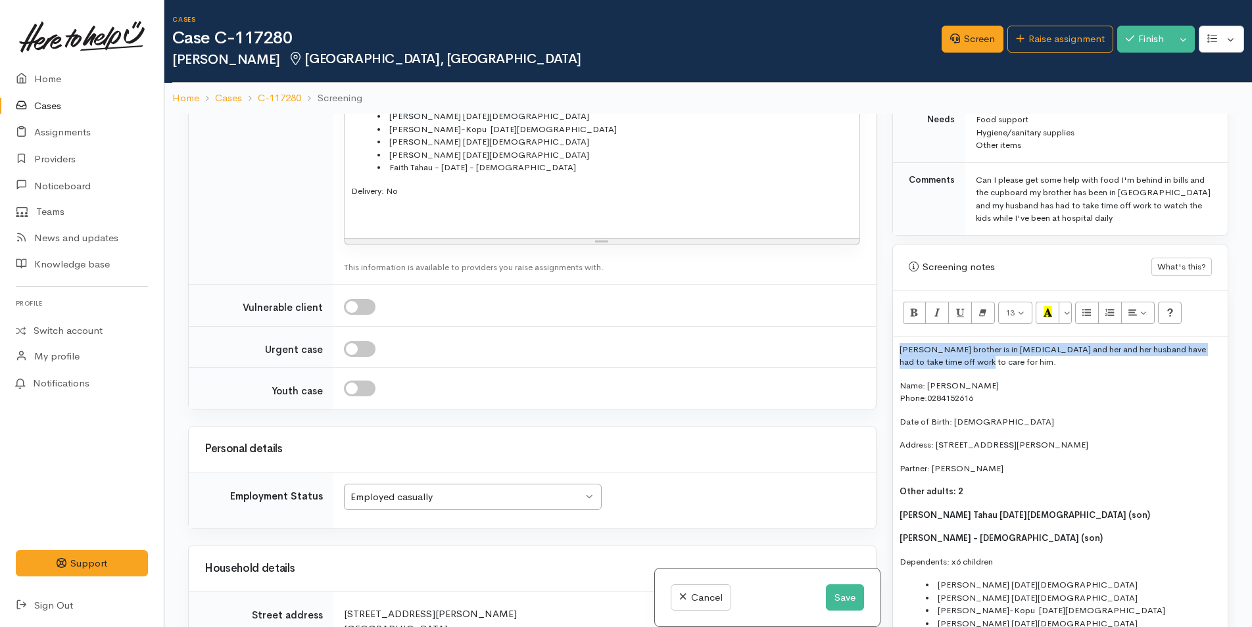
drag, startPoint x: 964, startPoint y: 360, endPoint x: 853, endPoint y: 331, distance: 114.0
click at [853, 331] on div "Related cases There are other cases potentially from the same person, address o…" at bounding box center [708, 427] width 1056 height 627
copy p "[PERSON_NAME] brother is in [MEDICAL_DATA] and her and her husband have had to …"
click at [850, 598] on button "Save" at bounding box center [845, 598] width 38 height 27
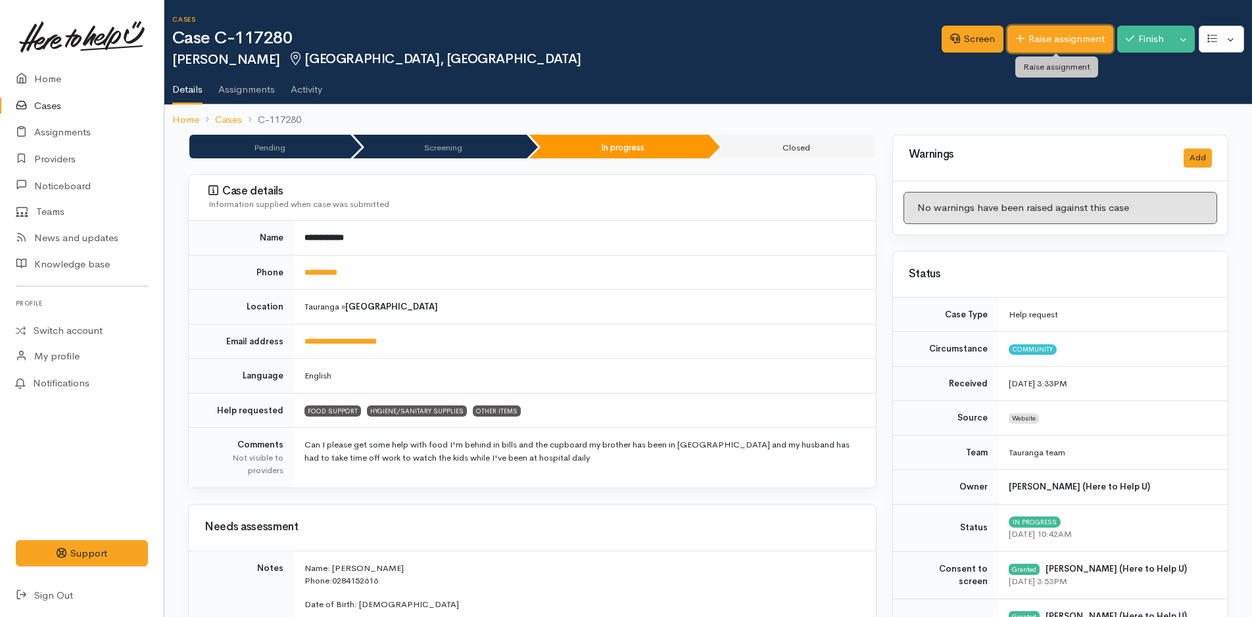
click at [1053, 33] on link "Raise assignment" at bounding box center [1060, 39] width 106 height 27
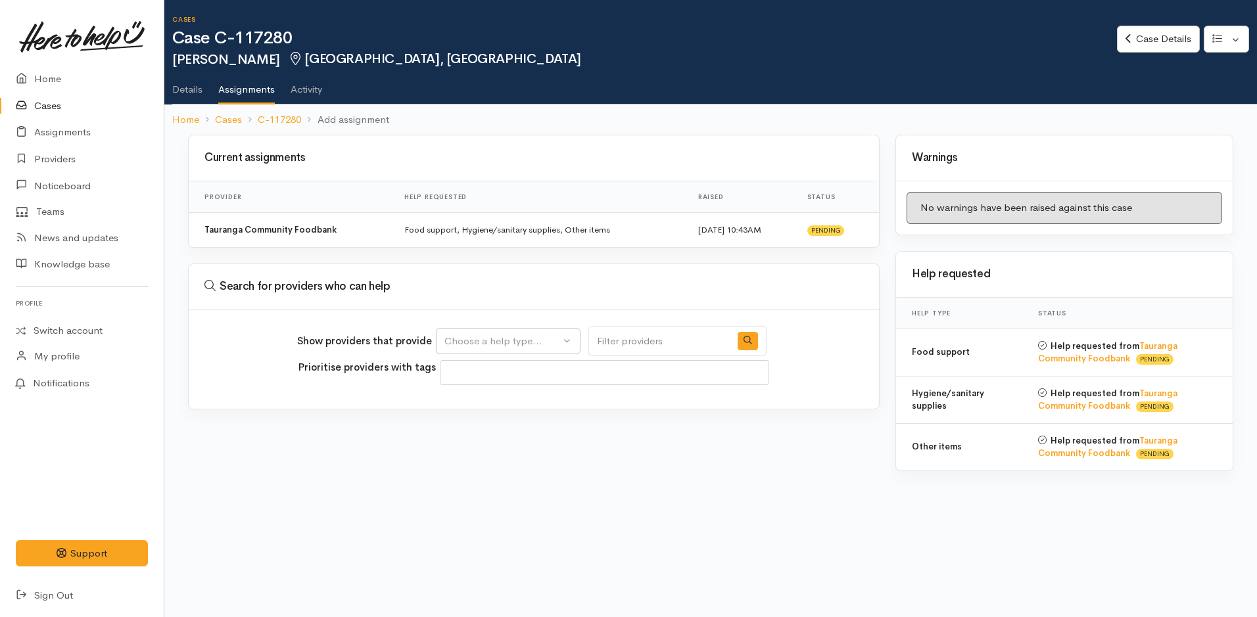
select select
click at [497, 344] on div "Choose a help type..." at bounding box center [502, 341] width 116 height 15
drag, startPoint x: 479, startPoint y: 404, endPoint x: 485, endPoint y: 402, distance: 6.9
click at [479, 404] on span "Food support" at bounding box center [482, 403] width 61 height 15
select select "3"
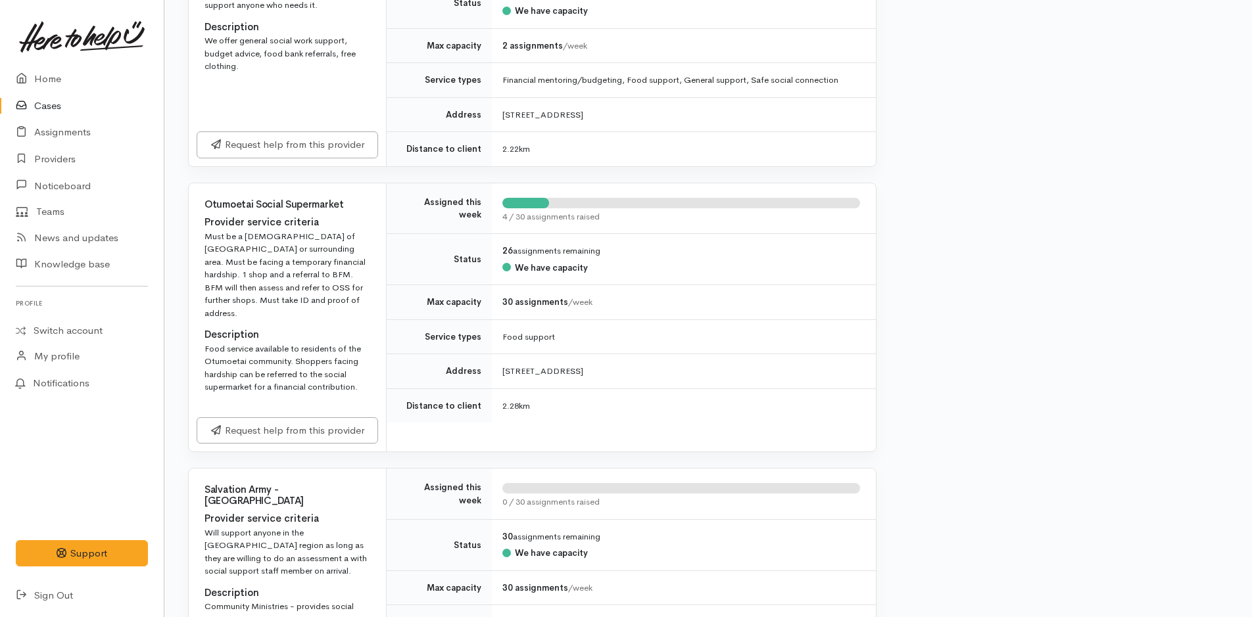
scroll to position [1512, 0]
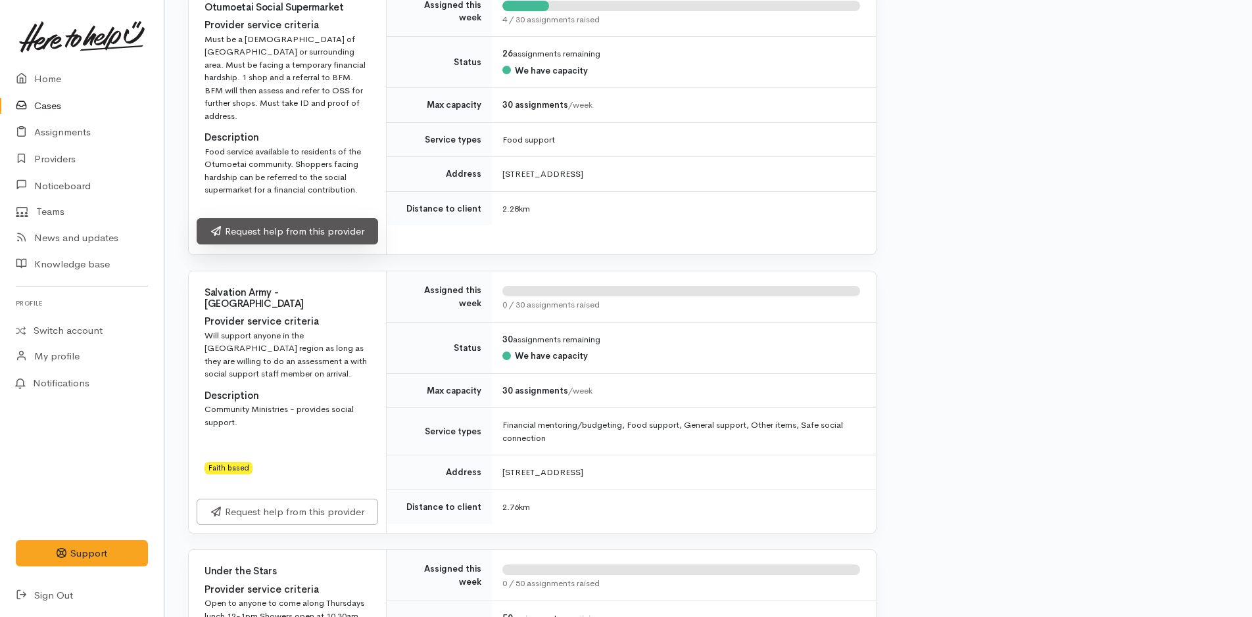
click at [352, 218] on link "Request help from this provider" at bounding box center [287, 231] width 181 height 27
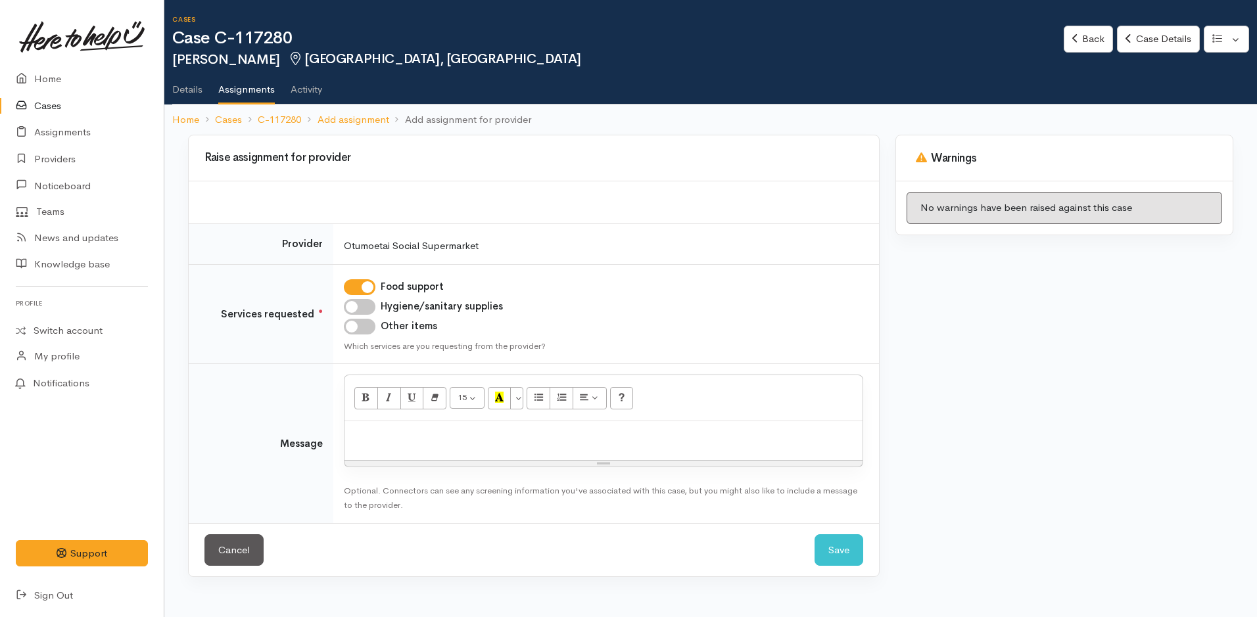
click at [429, 453] on div at bounding box center [604, 440] width 518 height 39
paste div
click at [347, 434] on div "[PERSON_NAME] brother is in [MEDICAL_DATA] and her and her husband have had to …" at bounding box center [604, 440] width 518 height 39
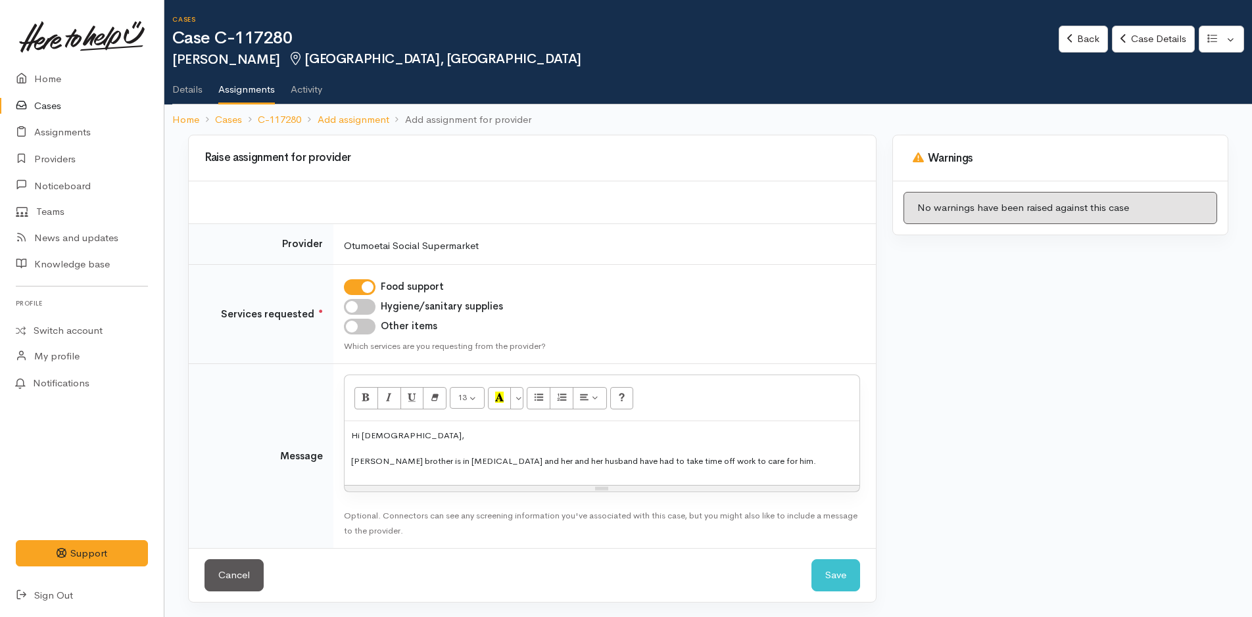
click at [410, 434] on p "Hi [DEMOGRAPHIC_DATA]," at bounding box center [602, 435] width 502 height 15
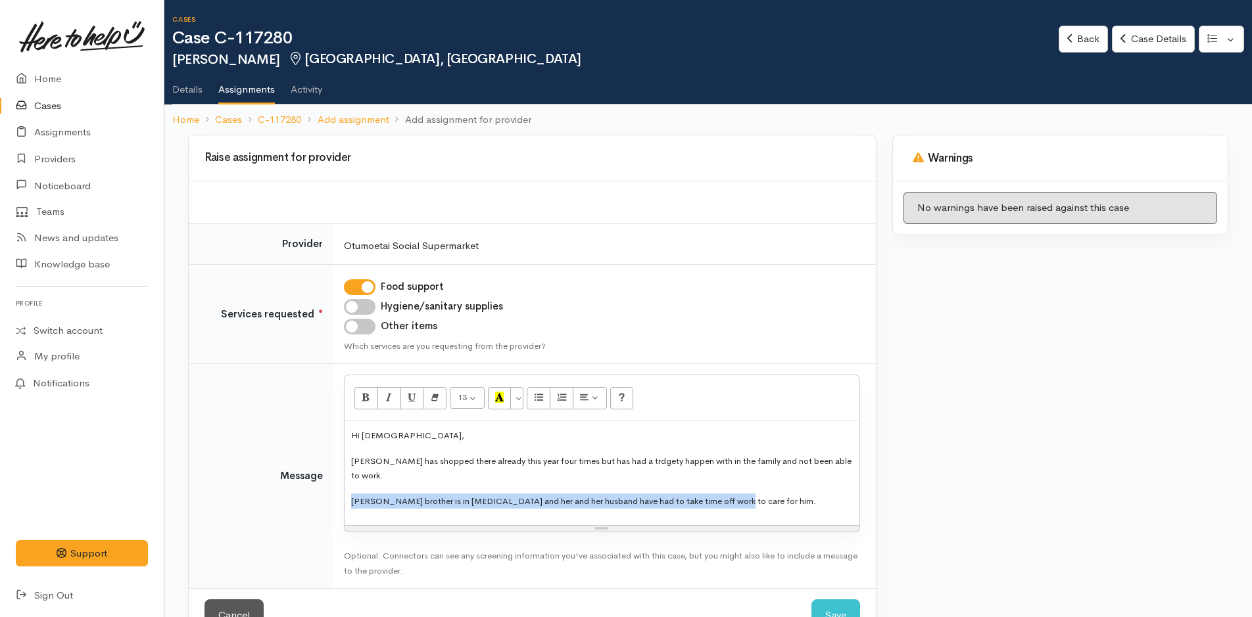
drag, startPoint x: 735, startPoint y: 489, endPoint x: 340, endPoint y: 498, distance: 395.3
click at [340, 498] on td "<p><span style="font-size: 13px;">Hi Ladies,</span></p><p><span style="font-siz…" at bounding box center [604, 476] width 542 height 225
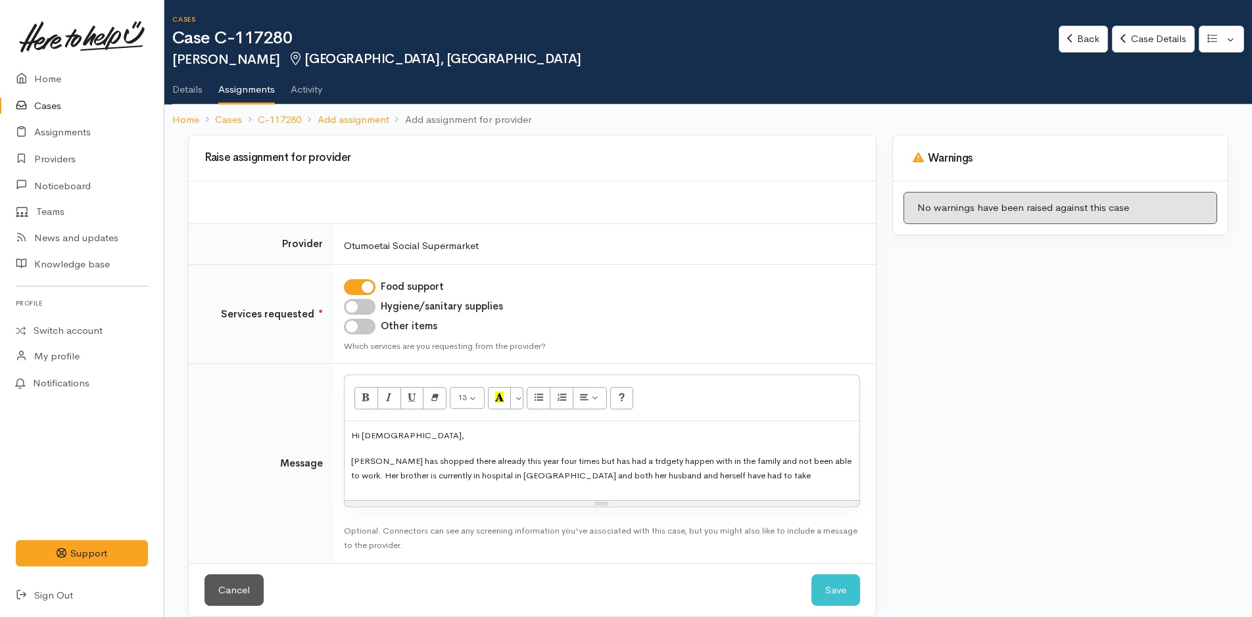
click at [554, 463] on span "Nahdia has shopped there already this year four times but has had a trdgety hap…" at bounding box center [601, 469] width 500 height 26
click at [555, 463] on span "Nahdia has shopped there already this year four times but has had a trdgety hap…" at bounding box center [601, 469] width 500 height 26
click at [732, 477] on p "Nahdia has shopped there already this year four times, but has had a tragedy ha…" at bounding box center [602, 469] width 502 height 30
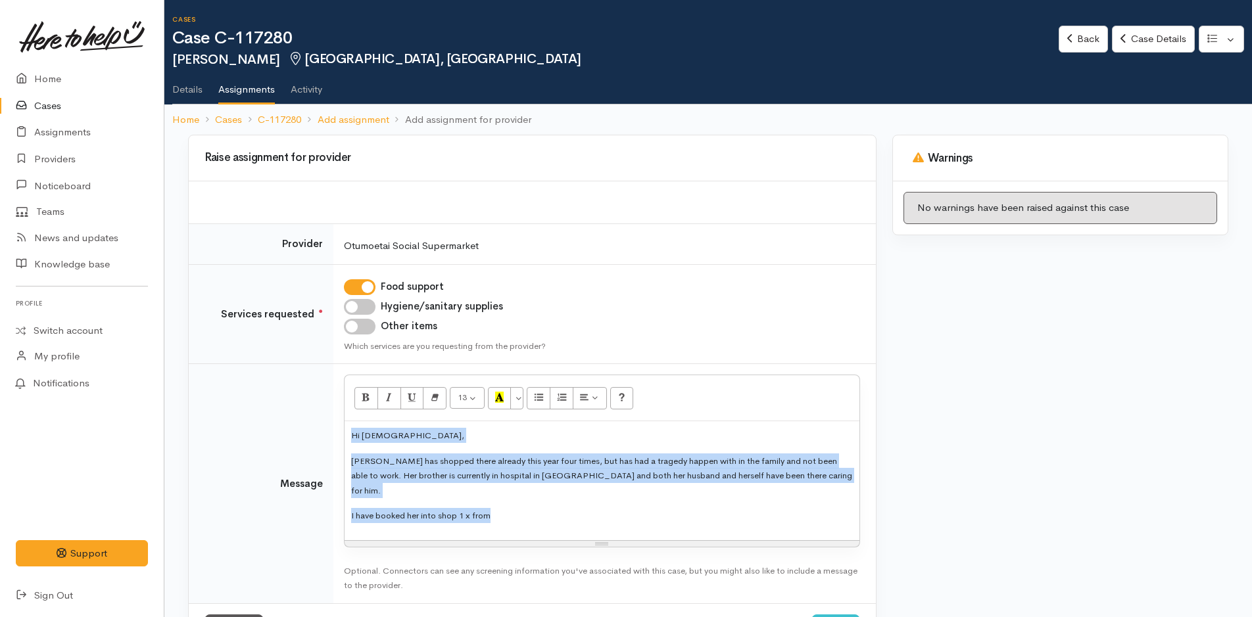
drag, startPoint x: 510, startPoint y: 505, endPoint x: 349, endPoint y: 437, distance: 174.1
click at [349, 437] on div "Hi Ladies, Nahdia has shopped there already this year four times, but has had a…" at bounding box center [602, 480] width 515 height 119
copy div "Hi Ladies, Nahdia has shopped there already this year four times, but has had a…"
click at [1088, 36] on link "Back" at bounding box center [1083, 39] width 49 height 27
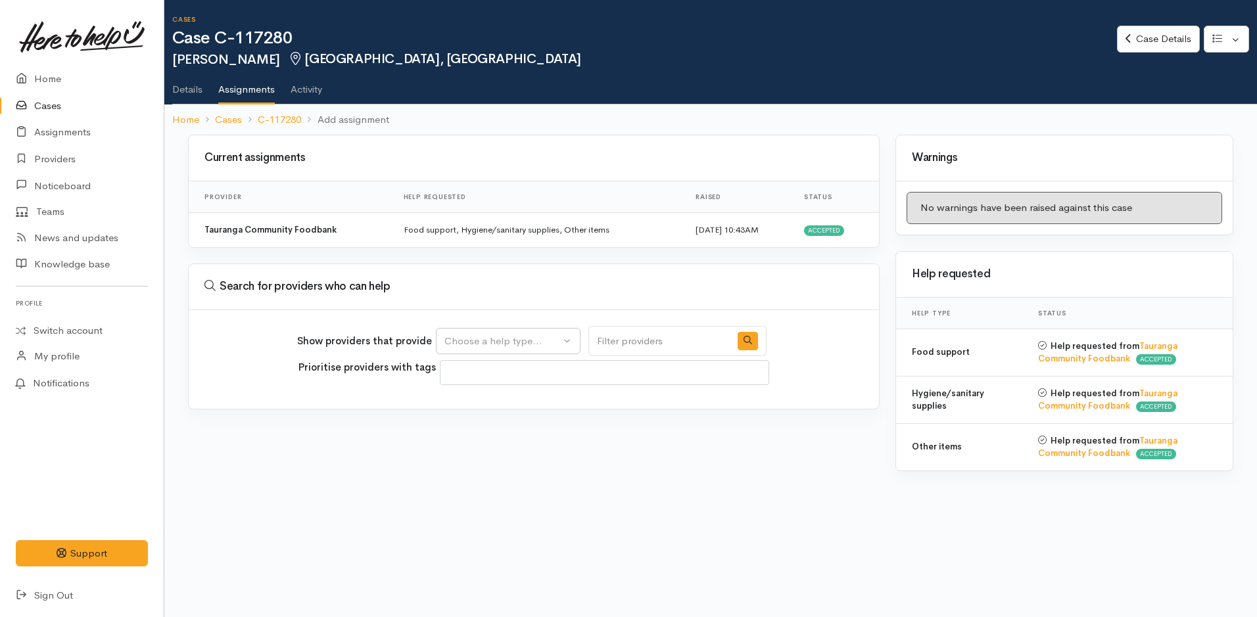
select select
click at [46, 73] on link "Home" at bounding box center [82, 79] width 164 height 27
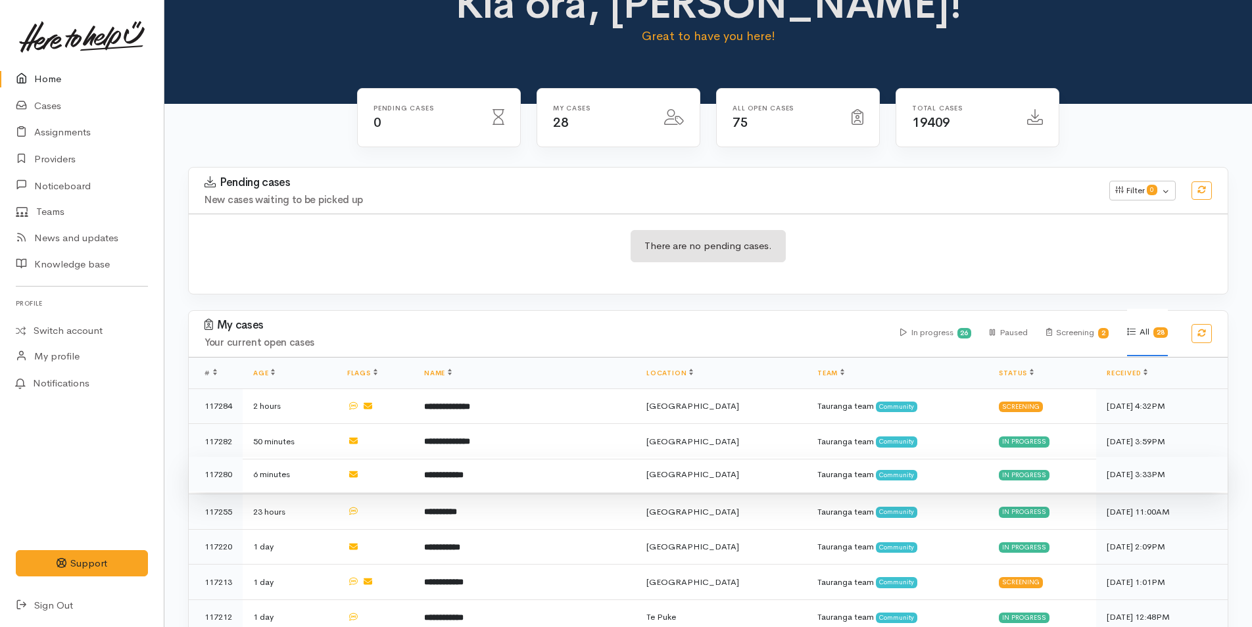
scroll to position [66, 0]
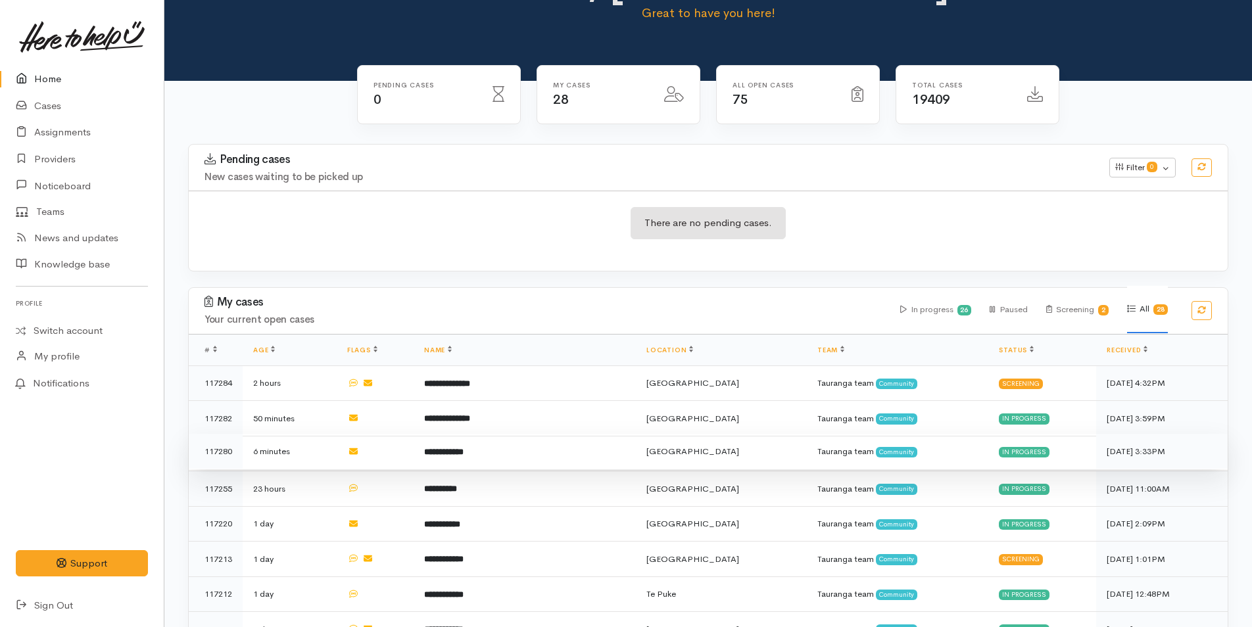
click at [573, 446] on td "**********" at bounding box center [525, 452] width 222 height 36
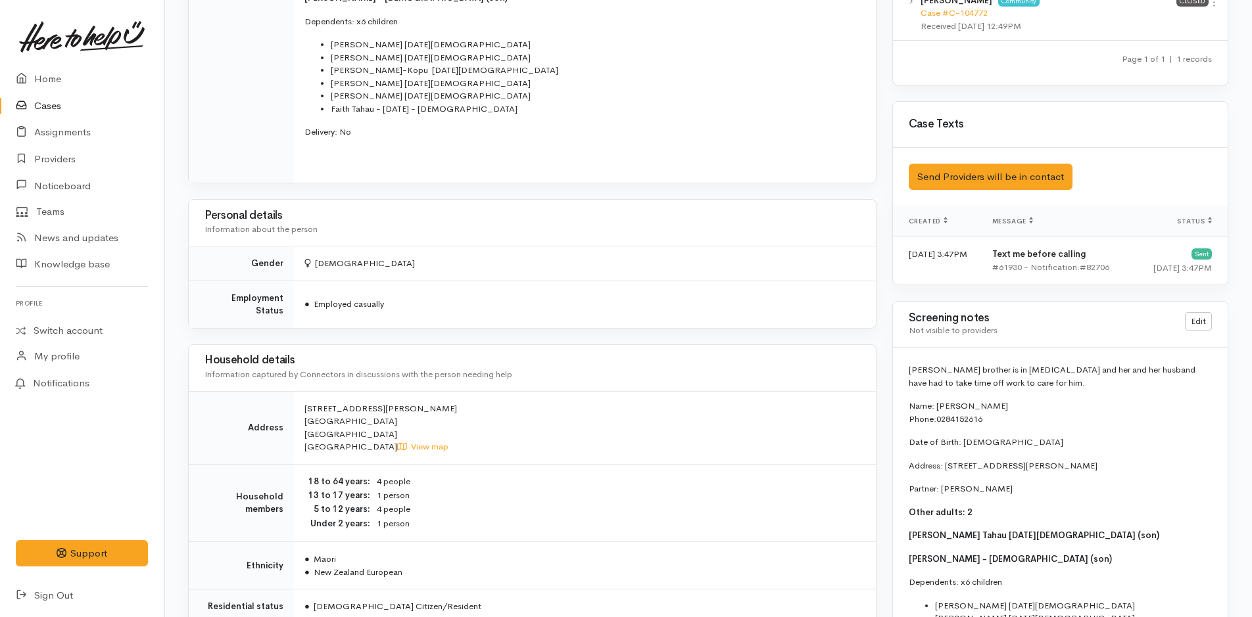
scroll to position [1052, 0]
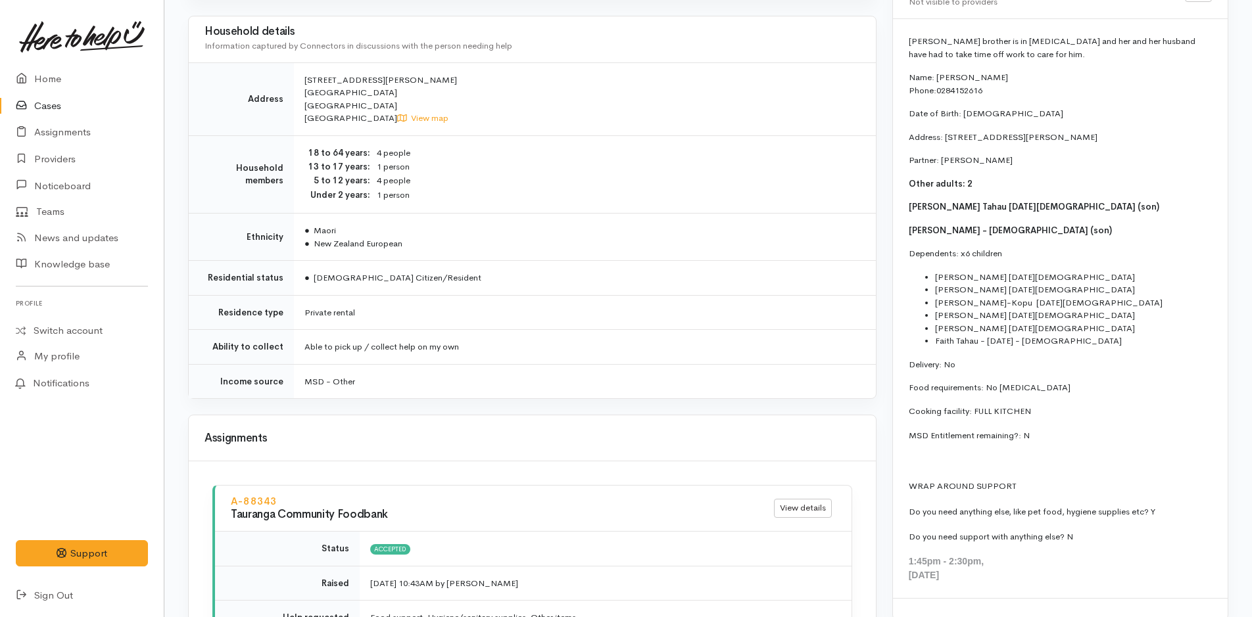
drag, startPoint x: 1044, startPoint y: 577, endPoint x: 890, endPoint y: 560, distance: 155.5
click at [890, 560] on div "Warnings Add No warnings have been raised against this case Add Warning Title ●…" at bounding box center [1060, 91] width 352 height 2017
copy div "1:45pm - 2:30pm, Thursday, September 11, 2025"
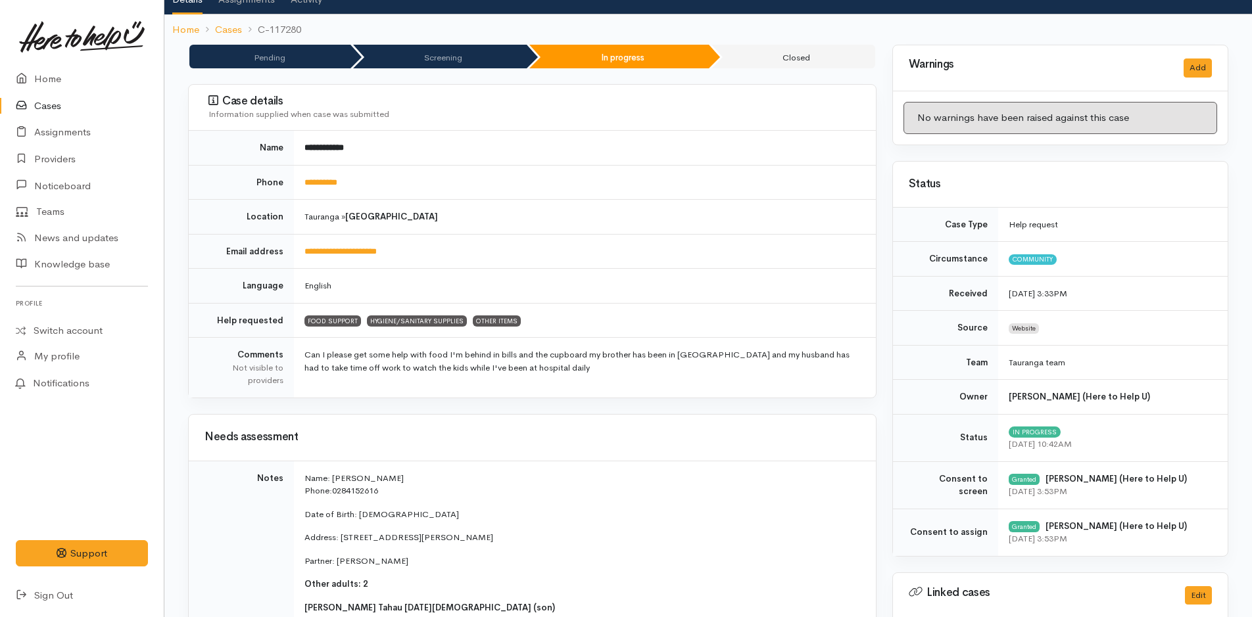
scroll to position [0, 0]
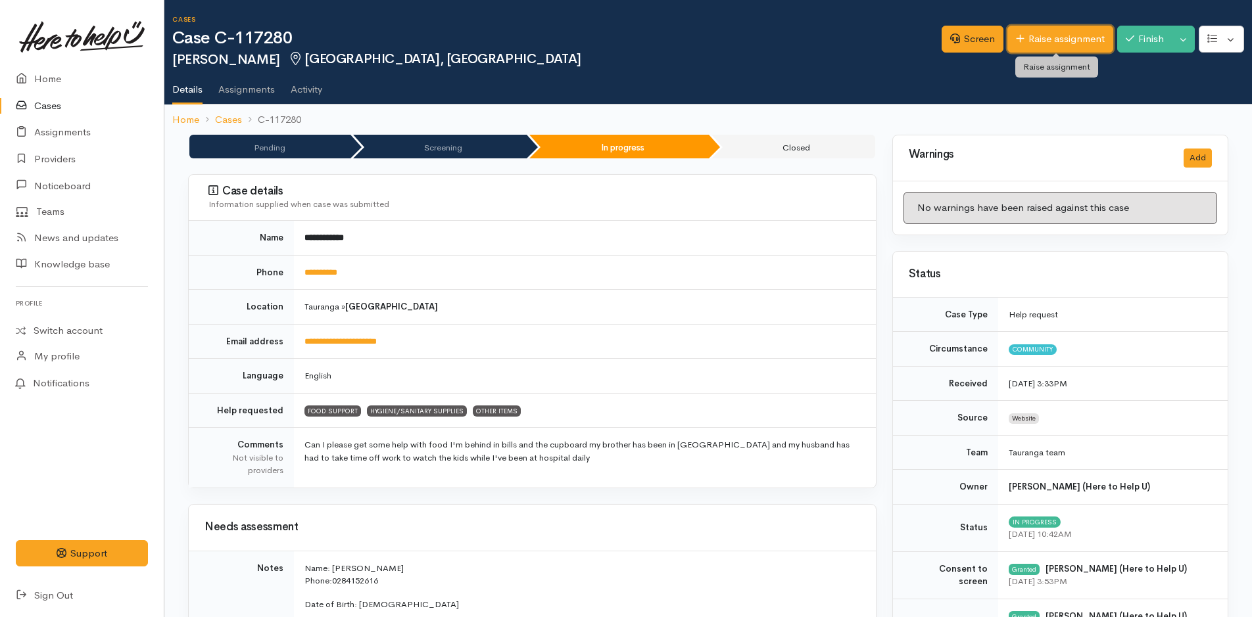
click at [1073, 36] on link "Raise assignment" at bounding box center [1060, 39] width 106 height 27
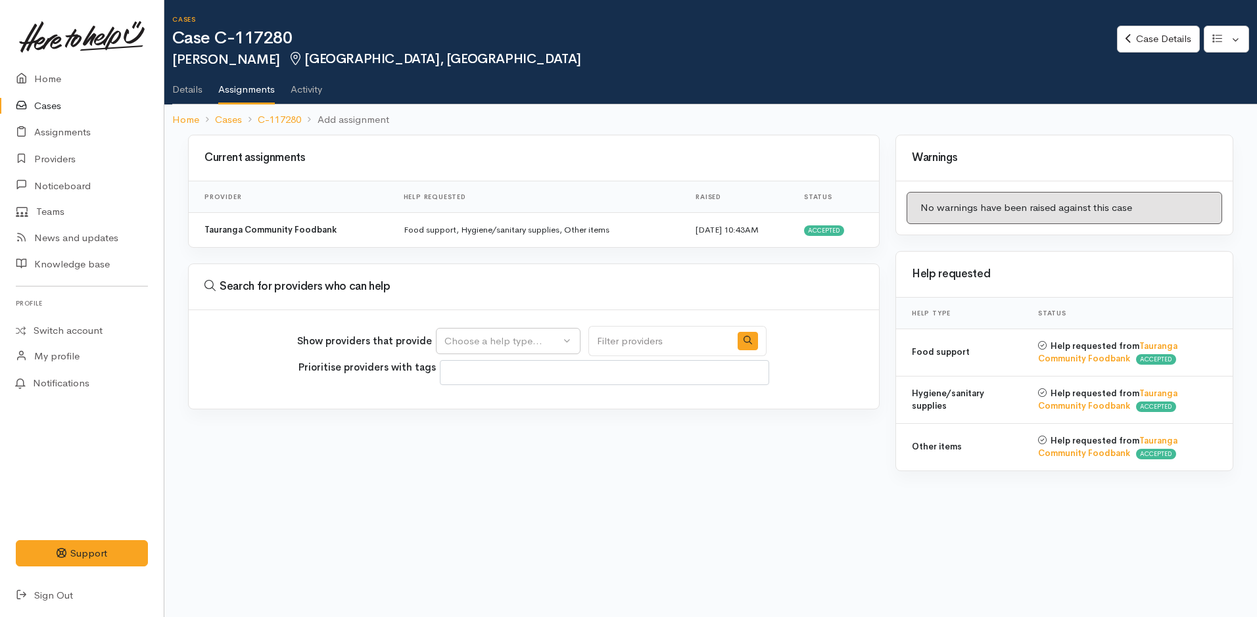
select select
click at [475, 339] on div "Choose a help type..." at bounding box center [502, 341] width 116 height 15
click at [501, 404] on span "Food support" at bounding box center [482, 403] width 61 height 15
select select "3"
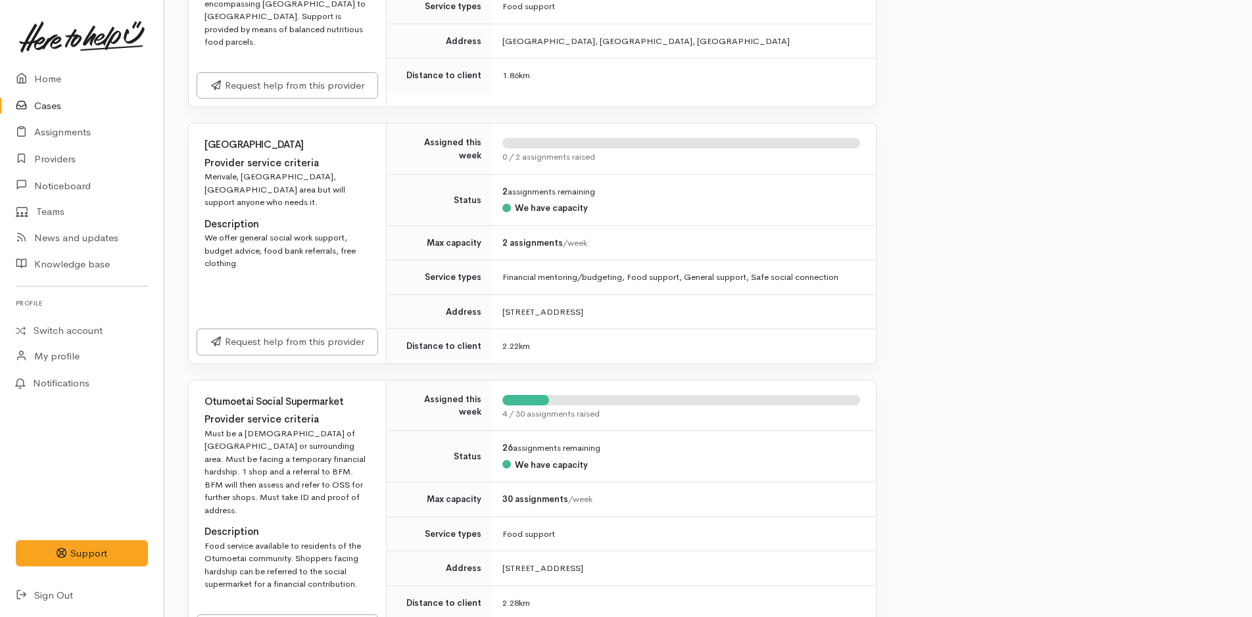
scroll to position [1315, 0]
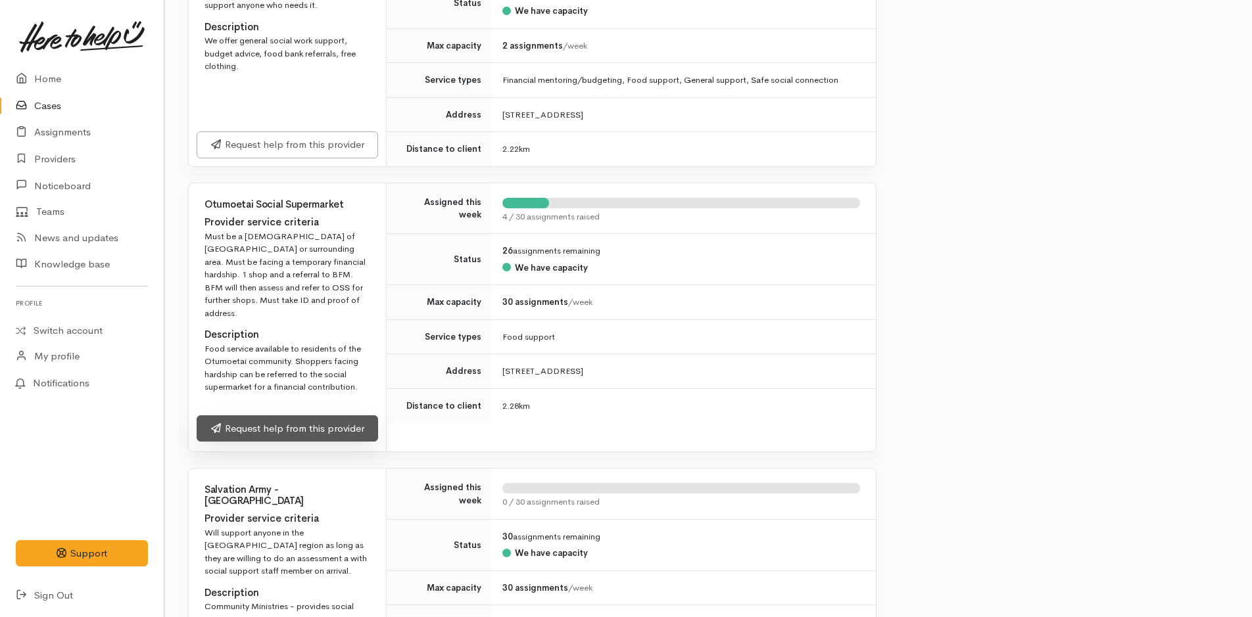
click at [285, 416] on link "Request help from this provider" at bounding box center [287, 429] width 181 height 27
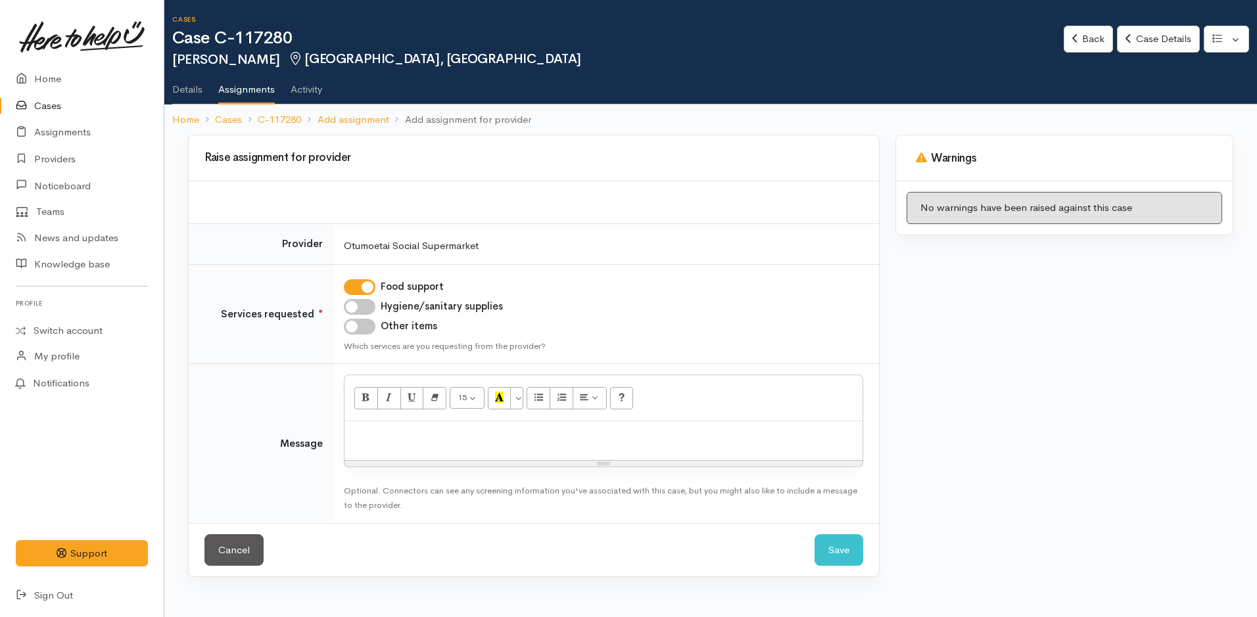
click at [373, 450] on div at bounding box center [604, 440] width 518 height 39
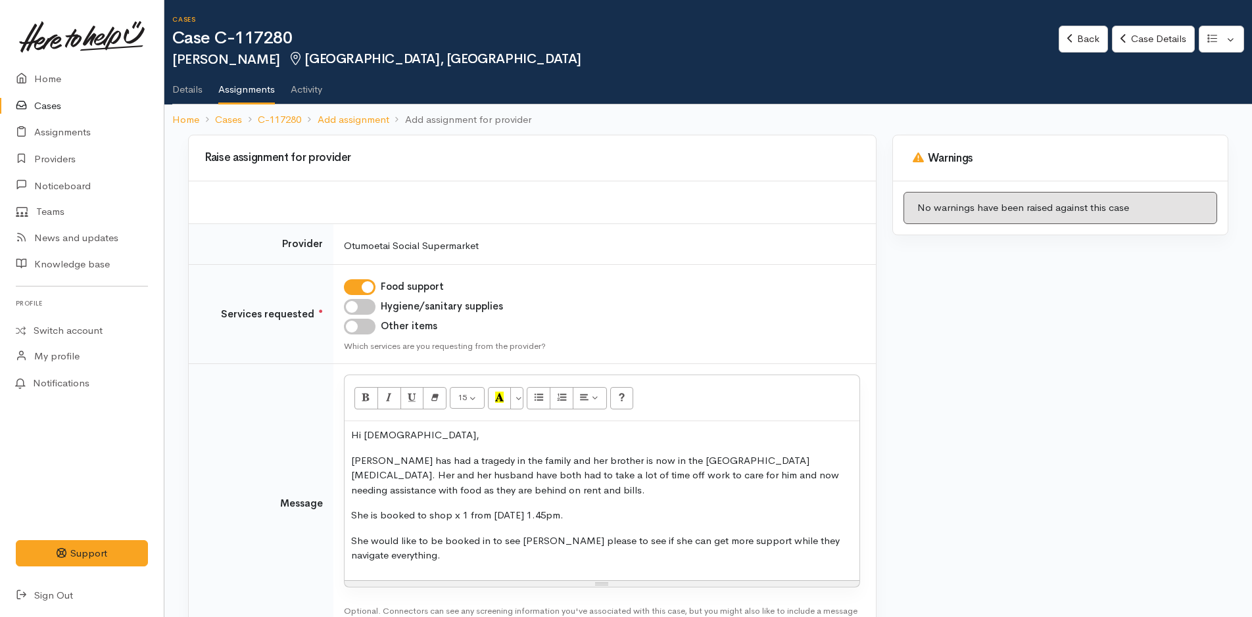
click at [456, 564] on div "Hi Ladies, Nahdia has had a tragedy in the family and her brother is now in the…" at bounding box center [602, 500] width 515 height 159
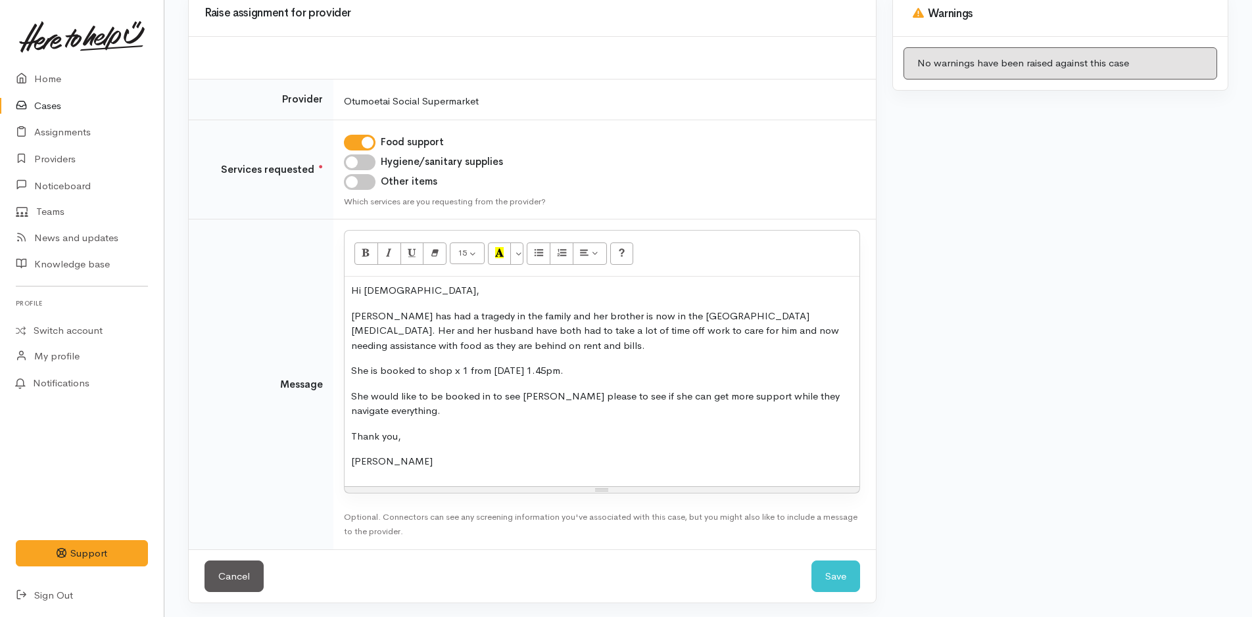
scroll to position [147, 0]
click at [835, 573] on button "Save" at bounding box center [835, 575] width 49 height 32
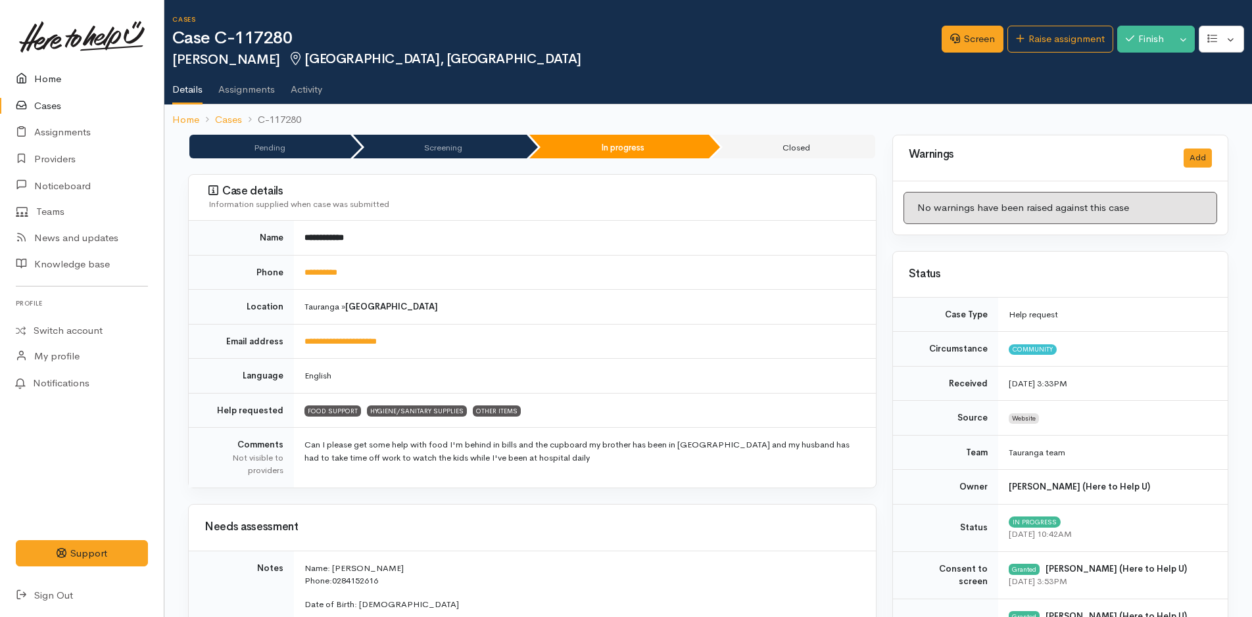
click at [54, 74] on link "Home" at bounding box center [82, 79] width 164 height 27
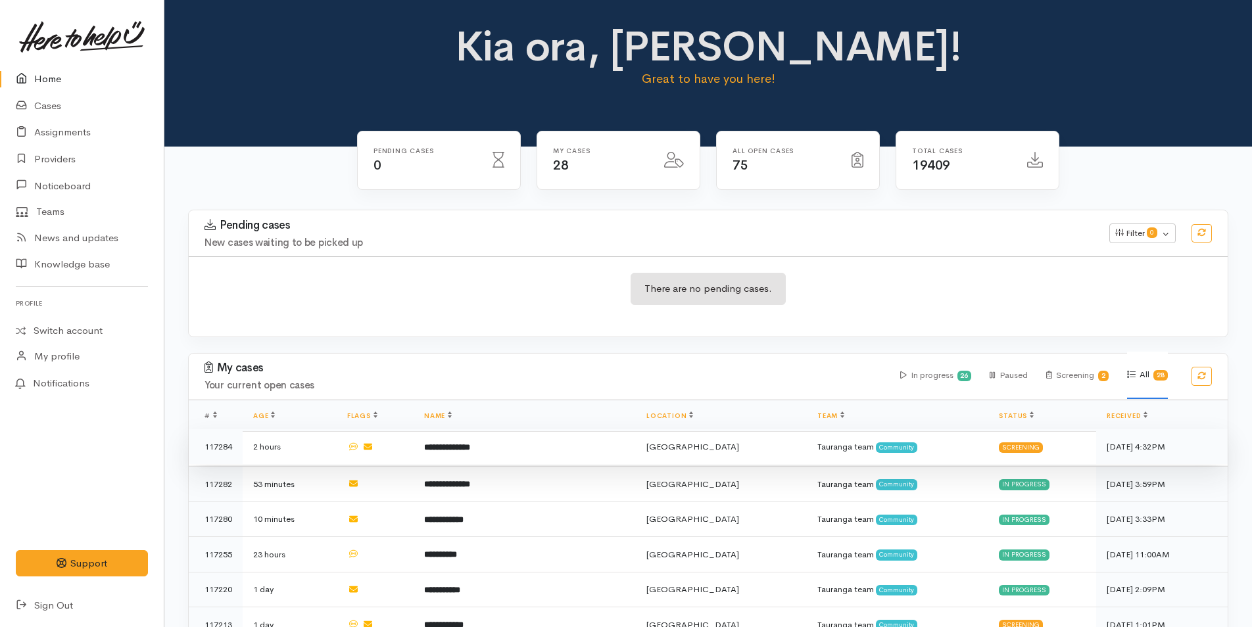
click at [470, 447] on b "**********" at bounding box center [447, 447] width 46 height 9
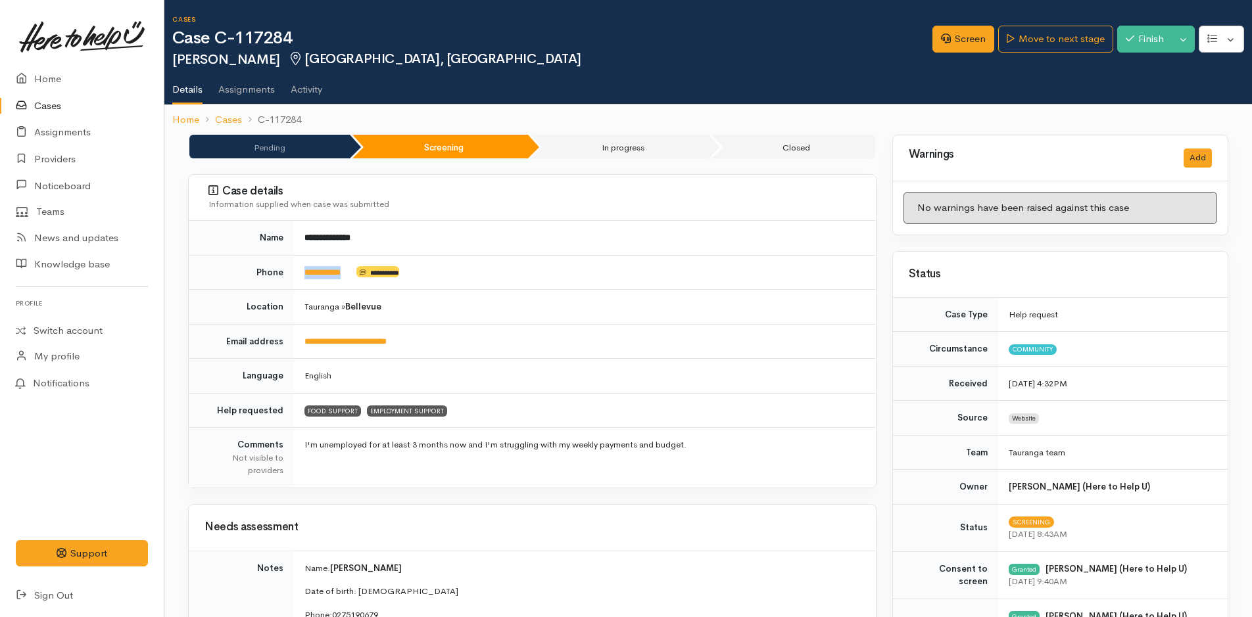
drag, startPoint x: 352, startPoint y: 265, endPoint x: 298, endPoint y: 270, distance: 54.8
click at [298, 270] on td "**********" at bounding box center [585, 272] width 582 height 35
copy link "**********"
click at [967, 41] on link "Screen" at bounding box center [963, 39] width 62 height 27
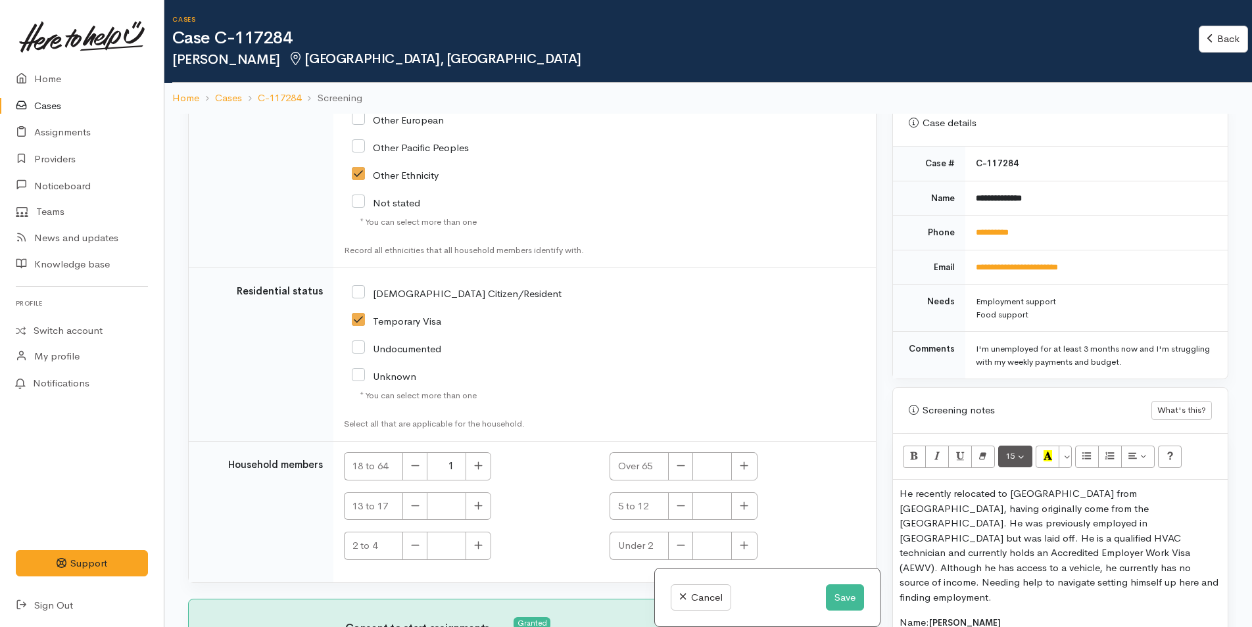
scroll to position [658, 0]
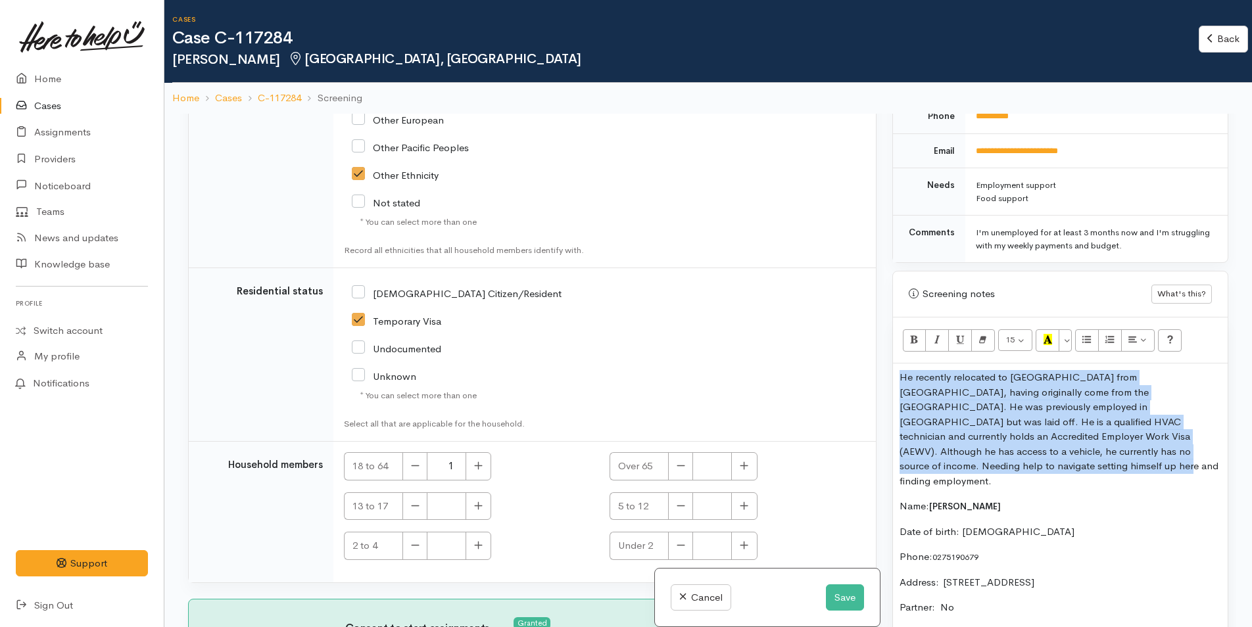
drag, startPoint x: 969, startPoint y: 466, endPoint x: 894, endPoint y: 377, distance: 117.1
copy p "He recently relocated to [GEOGRAPHIC_DATA] from [GEOGRAPHIC_DATA], having origi…"
click at [844, 596] on button "Save" at bounding box center [845, 598] width 38 height 27
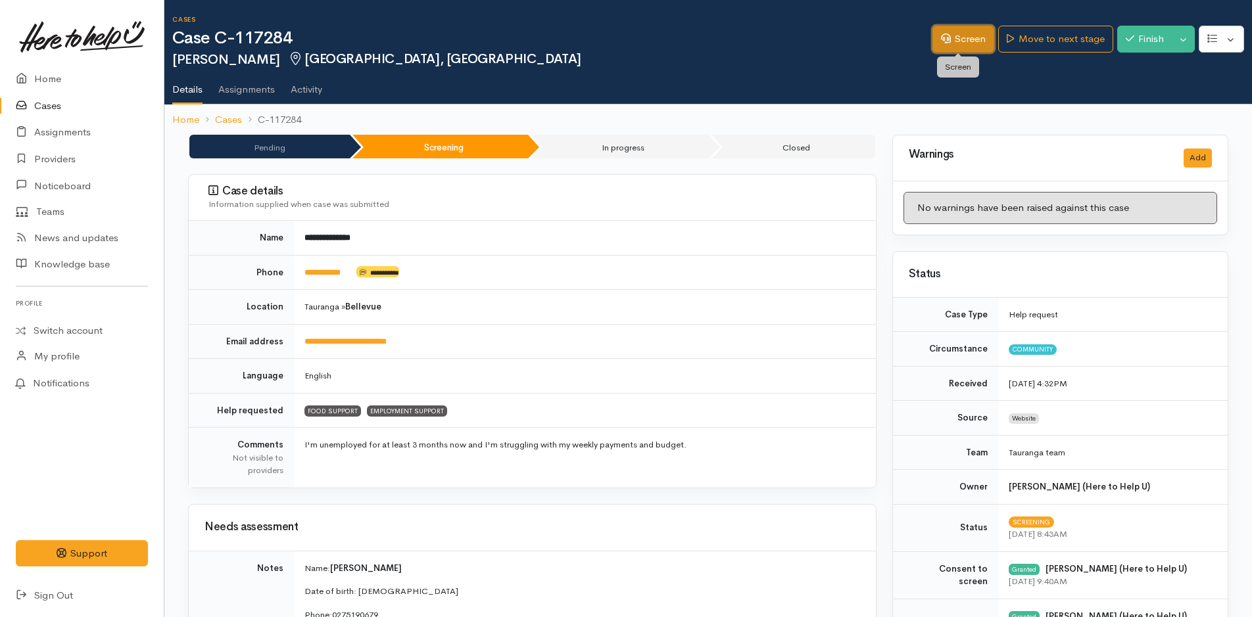
click at [960, 38] on link "Screen" at bounding box center [963, 39] width 62 height 27
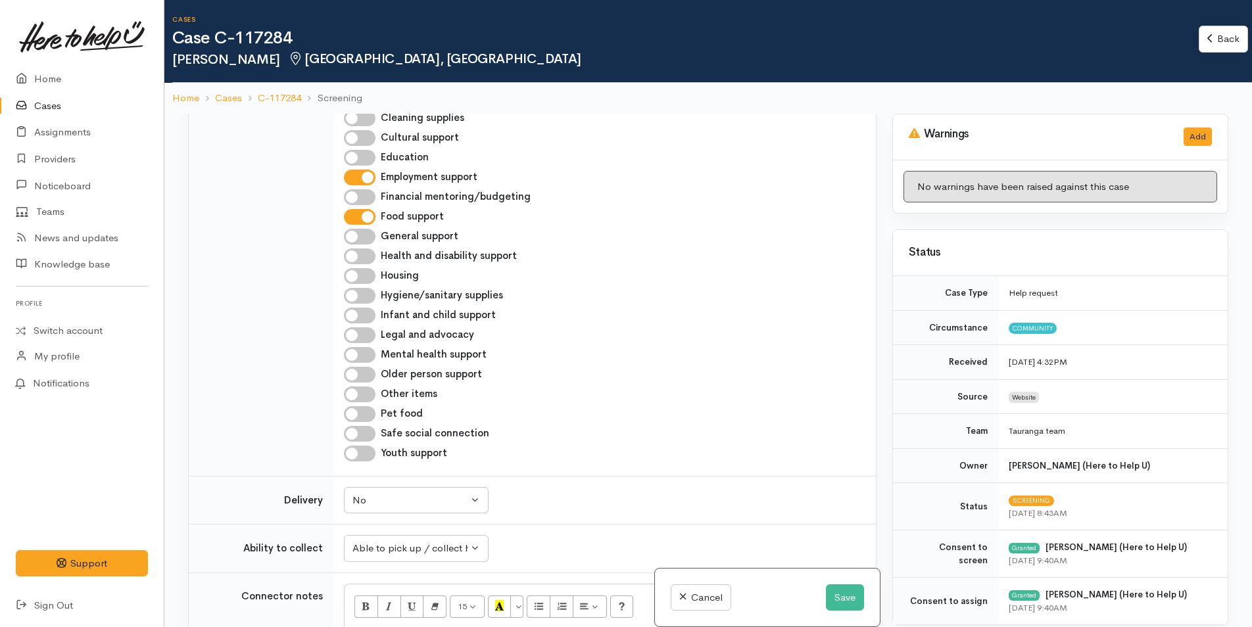
scroll to position [460, 0]
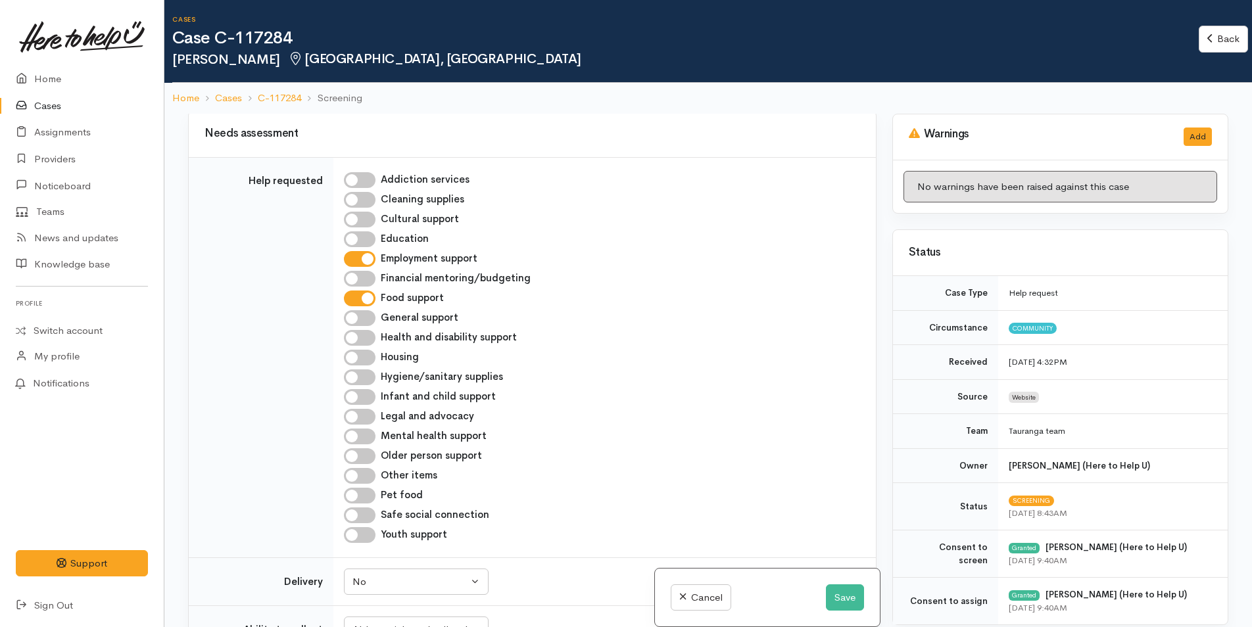
click at [370, 256] on input "Employment support" at bounding box center [360, 259] width 32 height 16
checkbox input "false"
click at [362, 219] on input "Cultural support" at bounding box center [360, 220] width 32 height 16
checkbox input "true"
click at [836, 591] on button "Save" at bounding box center [845, 598] width 38 height 27
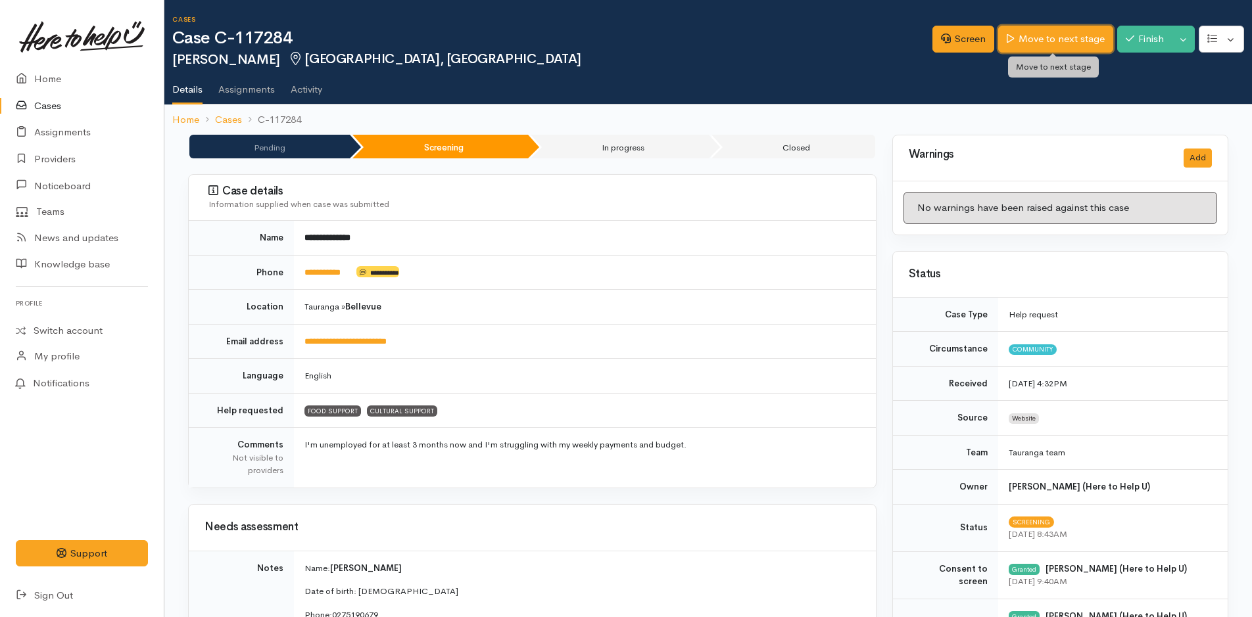
click at [1069, 40] on link "Move to next stage" at bounding box center [1055, 39] width 114 height 27
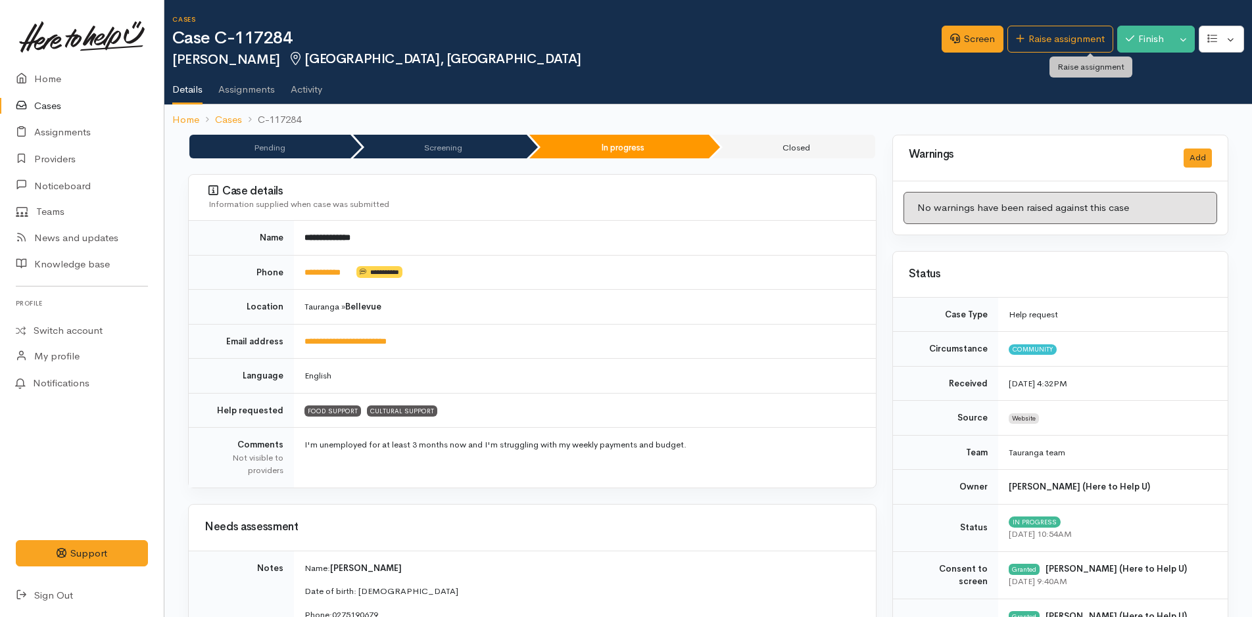
click at [1069, 40] on link "Raise assignment" at bounding box center [1060, 39] width 106 height 27
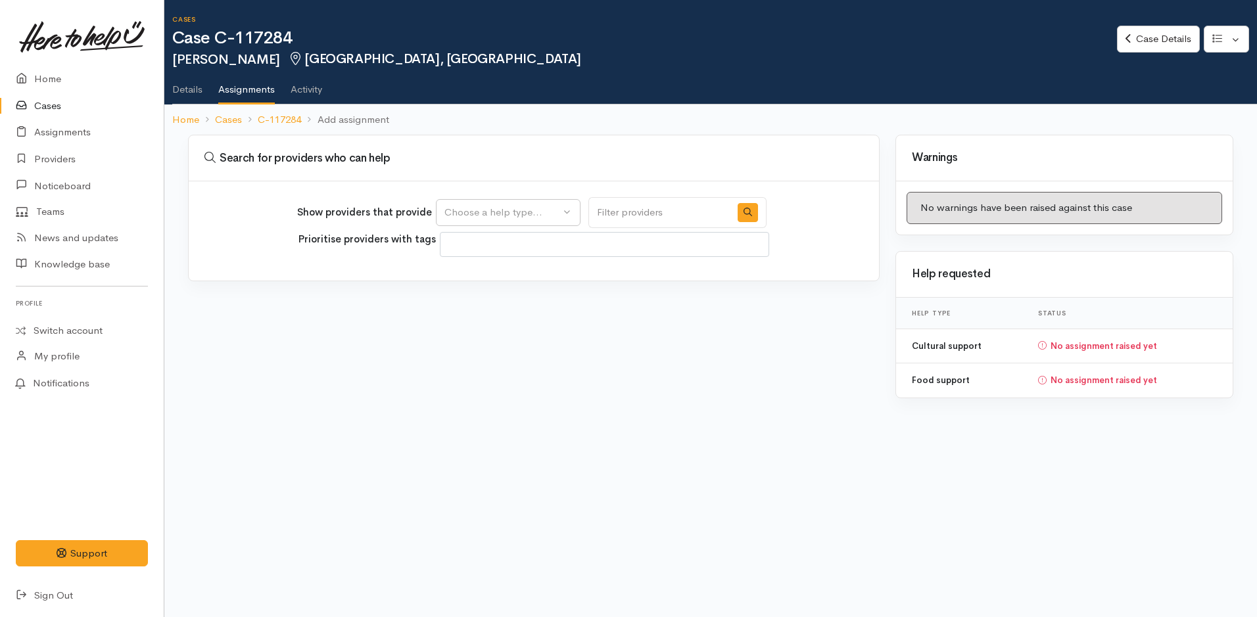
select select
click at [515, 211] on div "Choose a help type..." at bounding box center [502, 212] width 116 height 15
click at [492, 287] on link "Cultural support" at bounding box center [508, 295] width 143 height 20
select select "33"
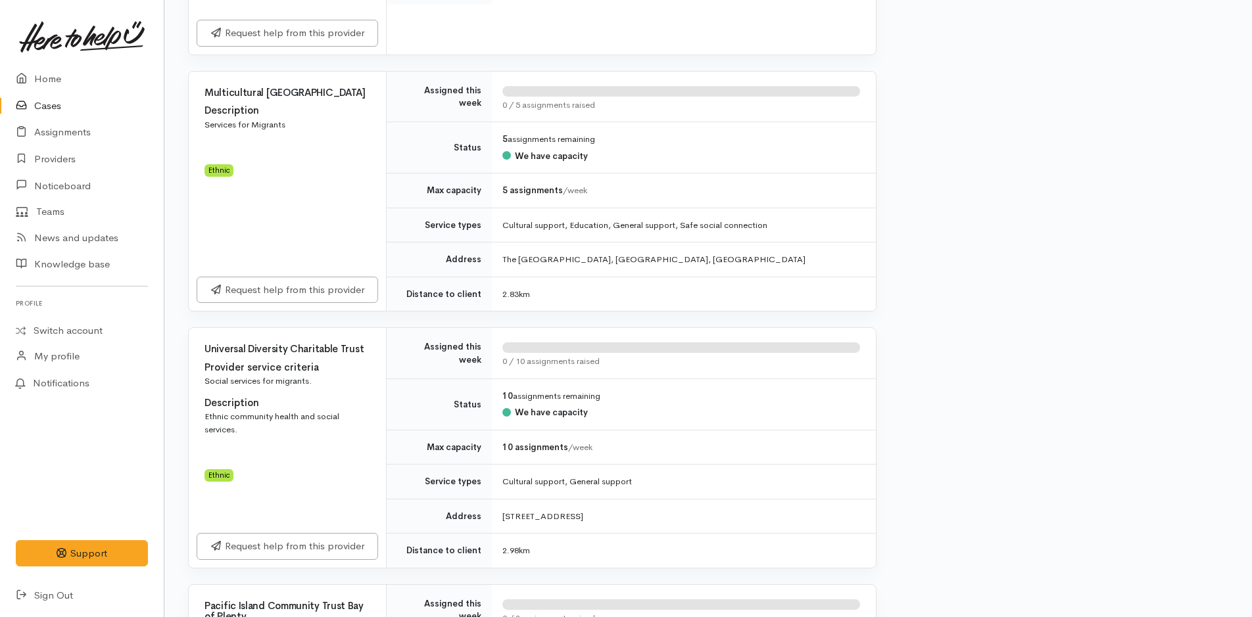
scroll to position [1381, 0]
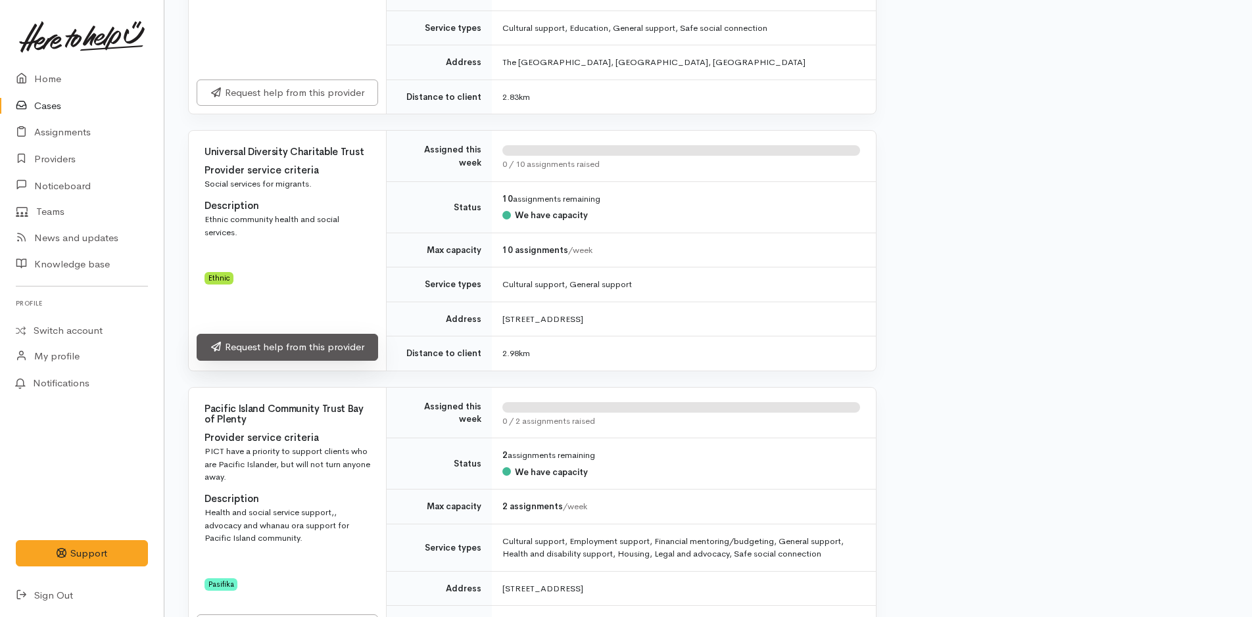
click at [323, 334] on link "Request help from this provider" at bounding box center [287, 347] width 181 height 27
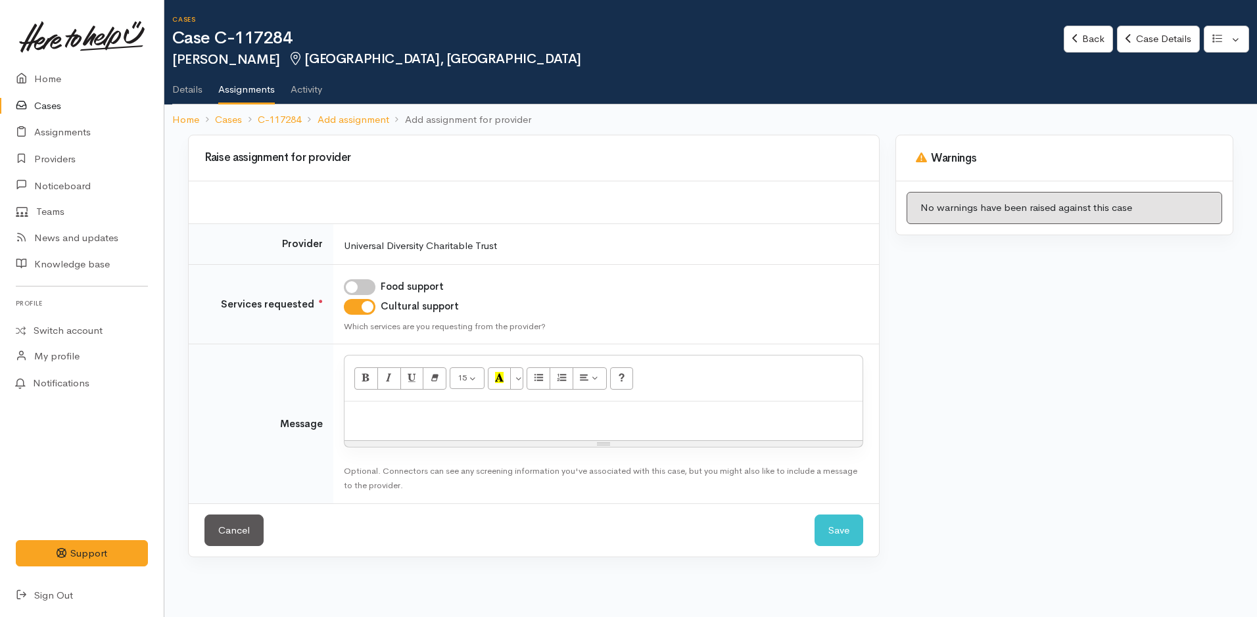
click at [428, 426] on div at bounding box center [604, 421] width 518 height 39
paste div
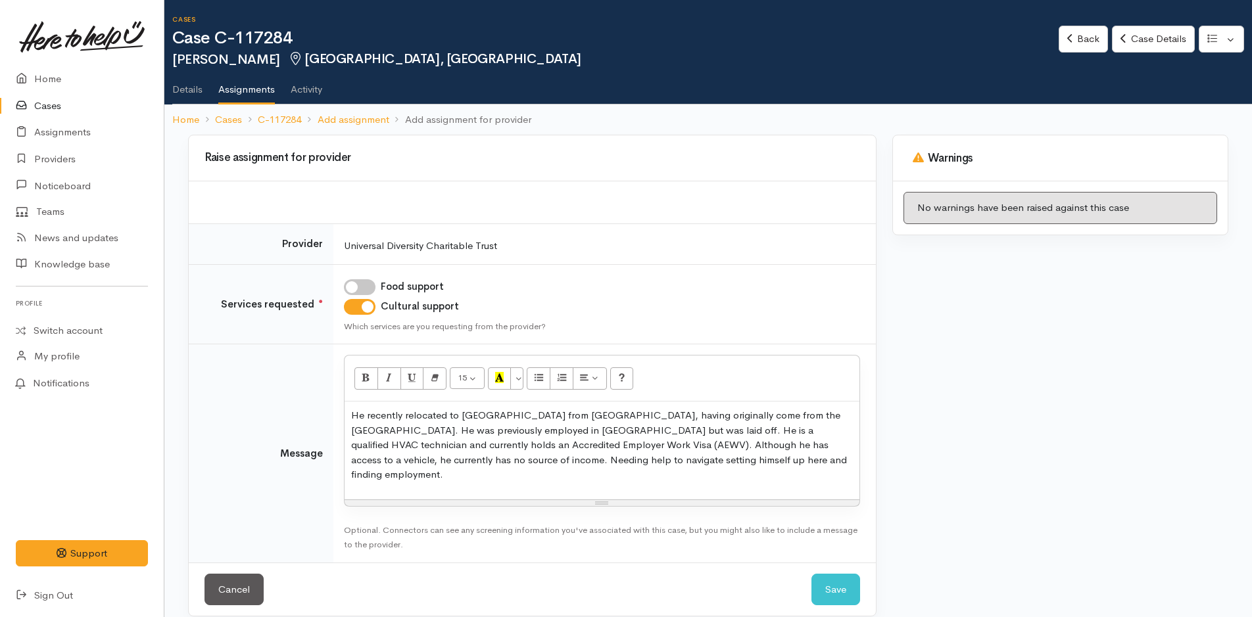
click at [350, 414] on div "He recently relocated to Tauranga from New Plymouth, having originally come fro…" at bounding box center [602, 451] width 515 height 98
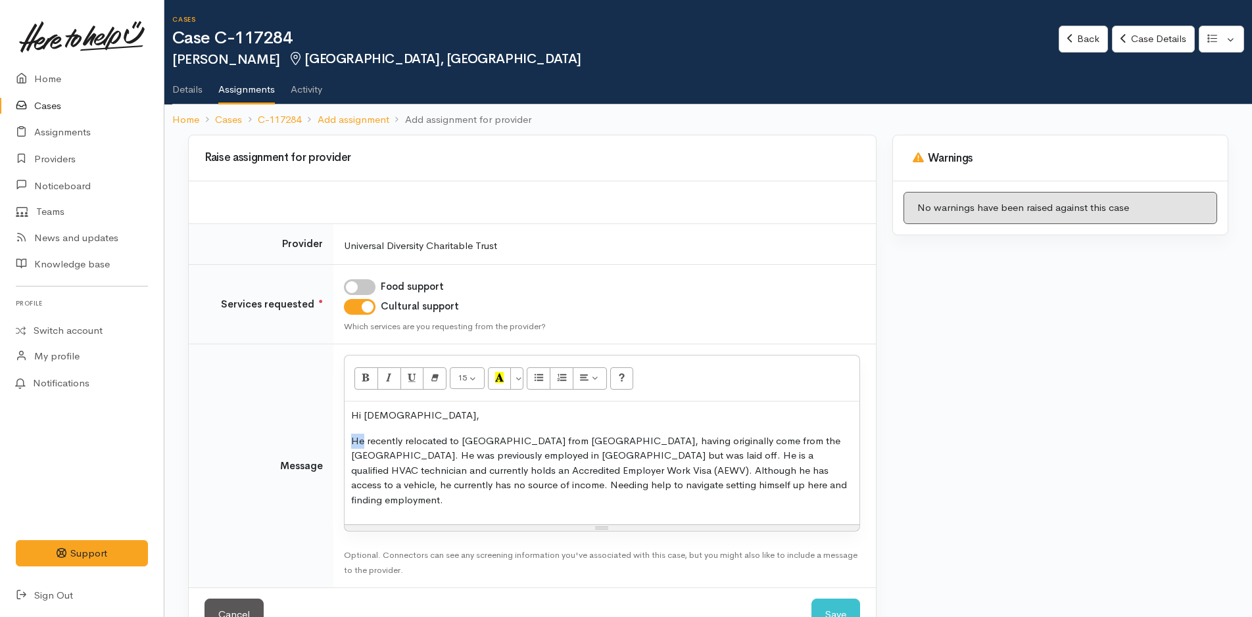
drag, startPoint x: 362, startPoint y: 441, endPoint x: 351, endPoint y: 438, distance: 11.7
click at [351, 438] on p "He recently relocated to Tauranga from New Plymouth, having originally come fro…" at bounding box center [602, 471] width 502 height 74
click at [788, 487] on p "[PERSON_NAME] recently relocated to [GEOGRAPHIC_DATA] from [GEOGRAPHIC_DATA], h…" at bounding box center [602, 471] width 502 height 74
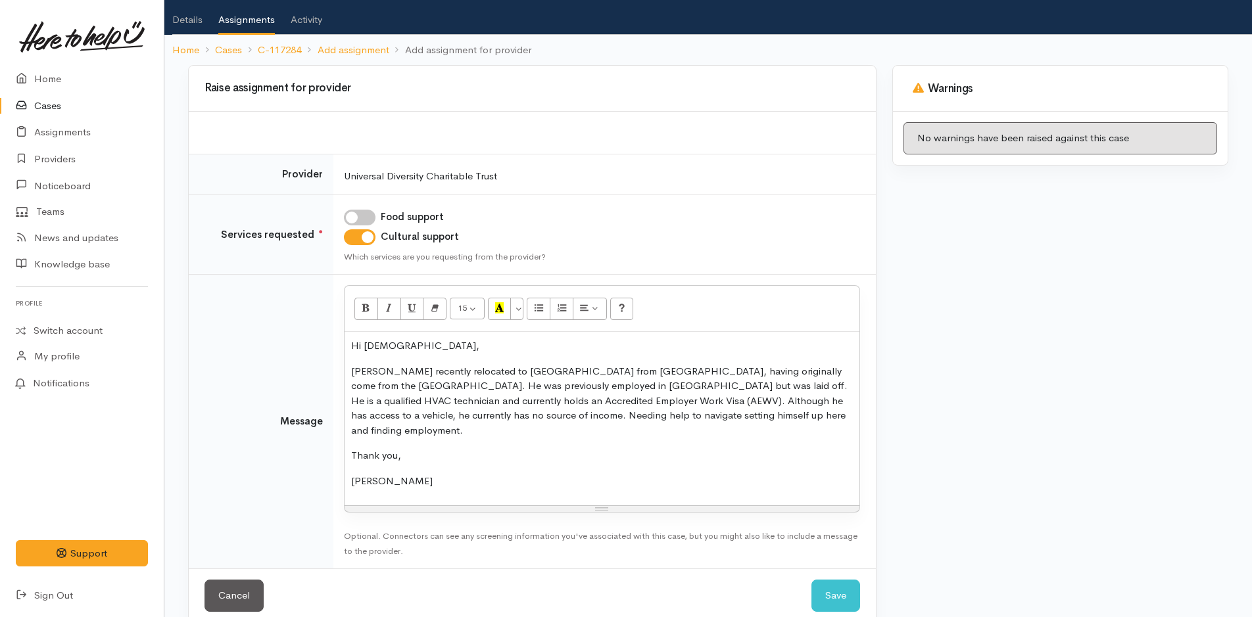
scroll to position [76, 0]
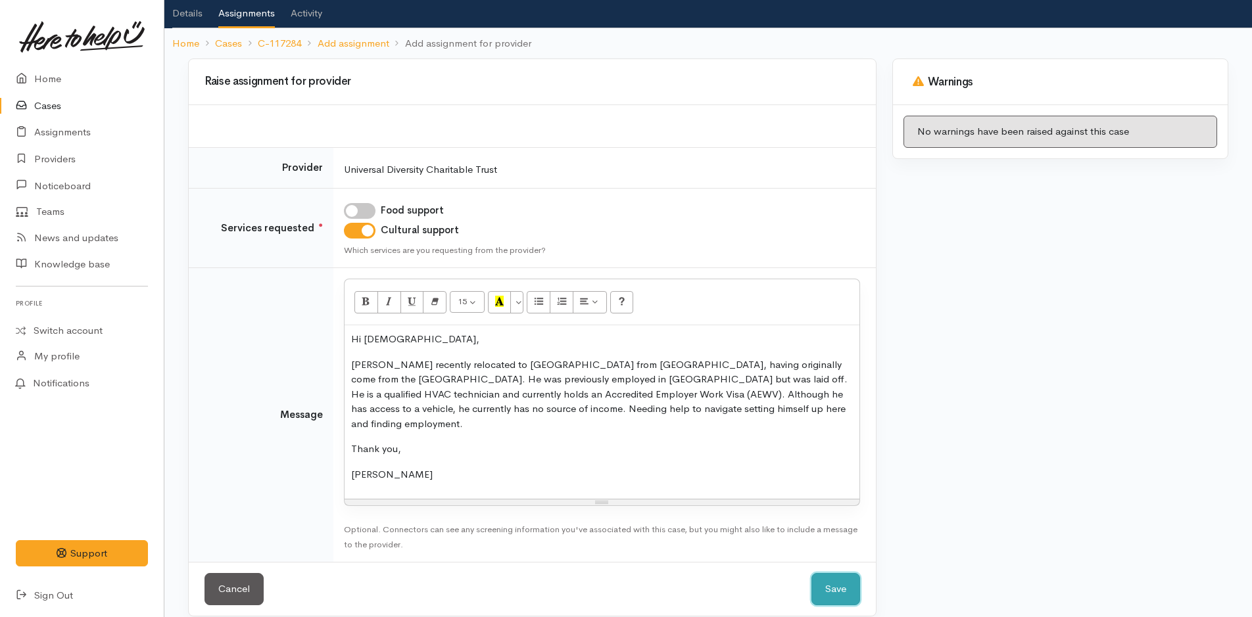
click at [832, 576] on button "Save" at bounding box center [835, 589] width 49 height 32
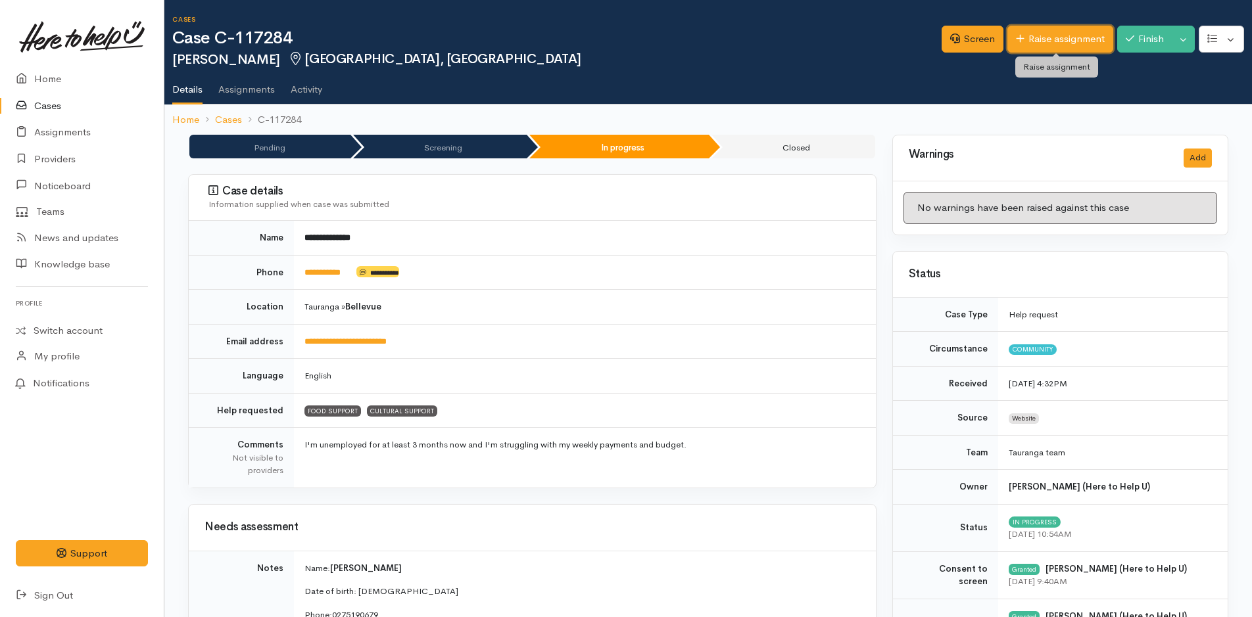
click at [1061, 29] on link "Raise assignment" at bounding box center [1060, 39] width 106 height 27
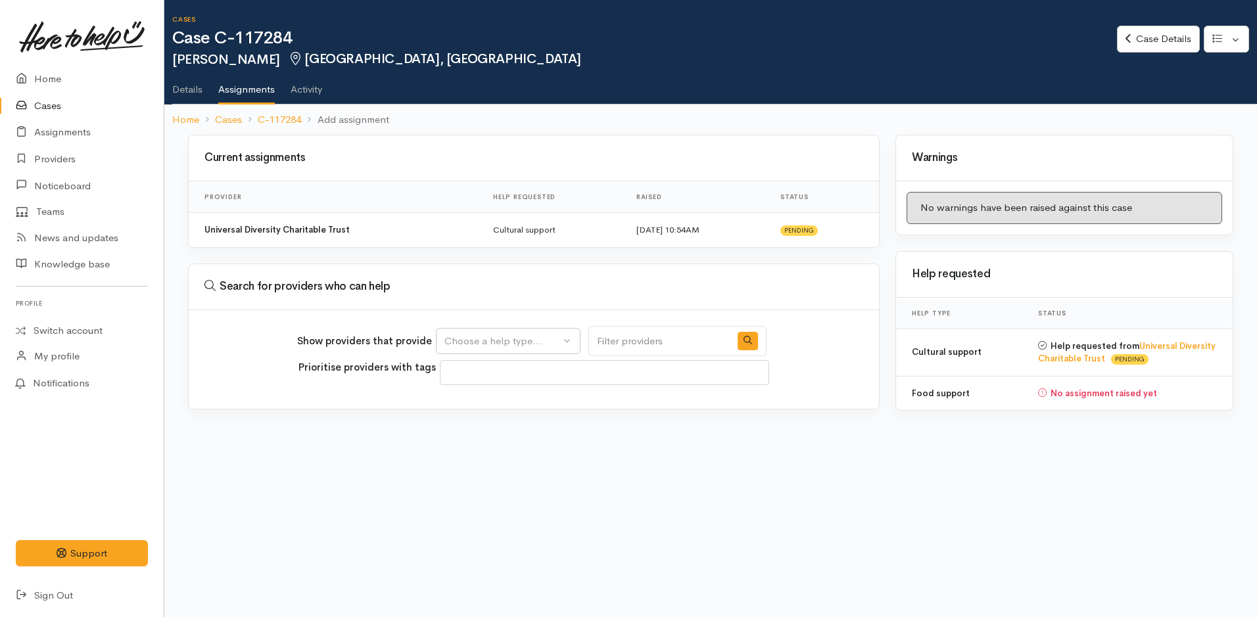
select select
click at [529, 335] on div "Choose a help type..." at bounding box center [502, 341] width 116 height 15
click at [473, 398] on span "Food support" at bounding box center [482, 403] width 61 height 15
select select "3"
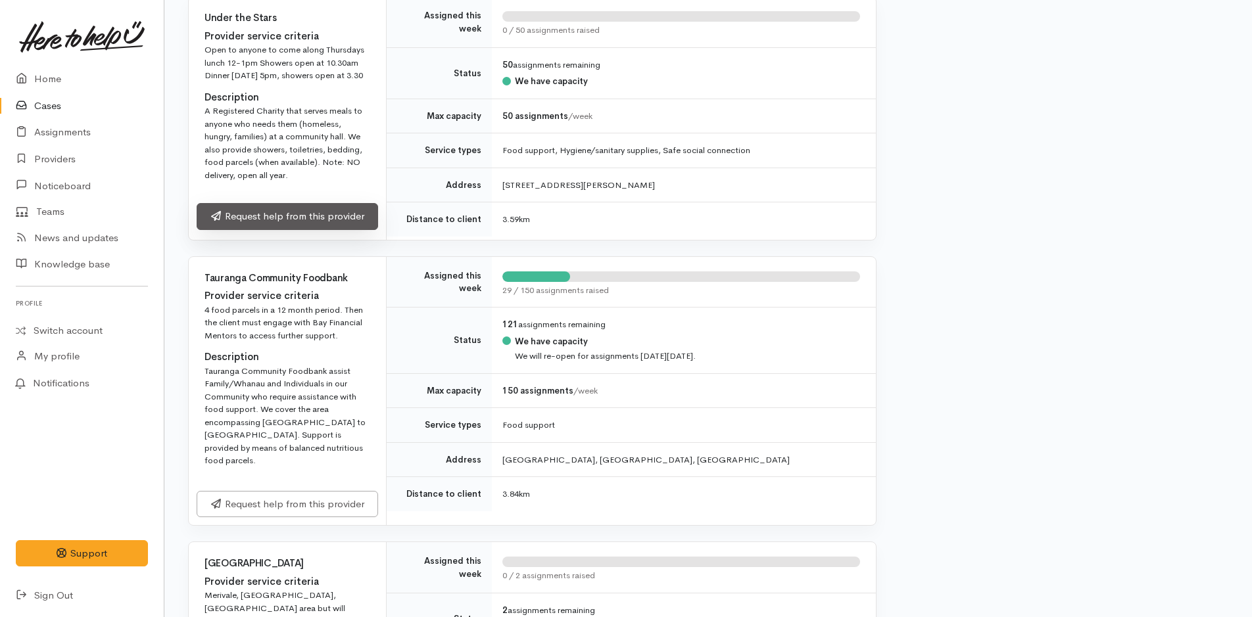
scroll to position [1644, 0]
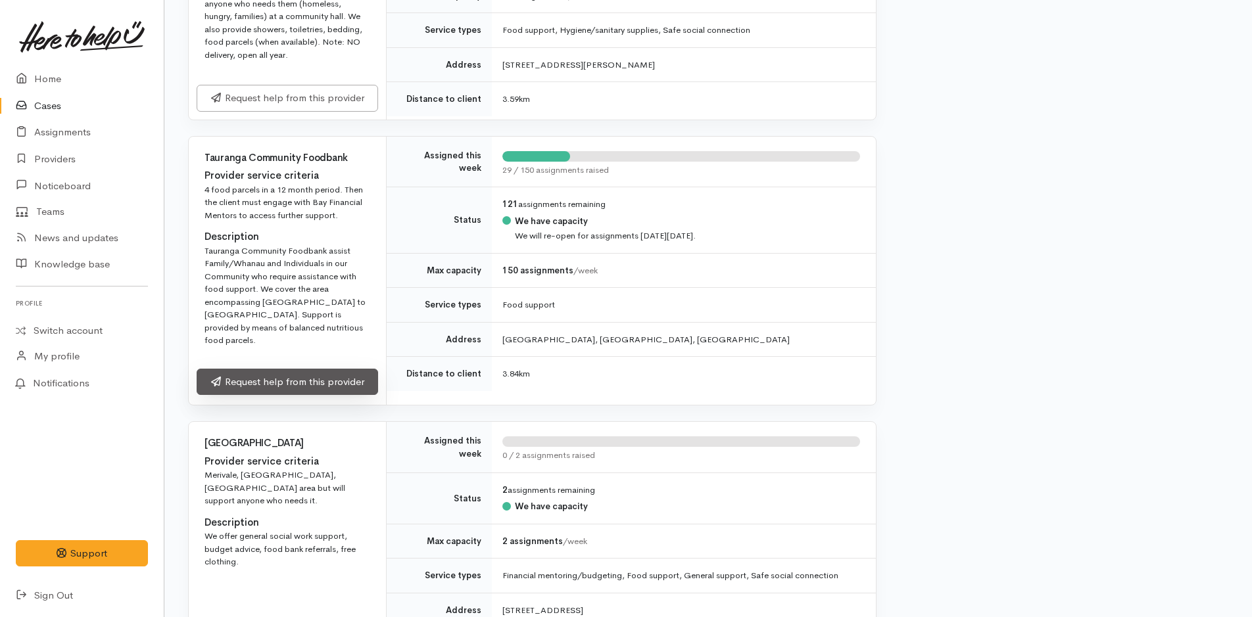
click at [319, 369] on link "Request help from this provider" at bounding box center [287, 382] width 181 height 27
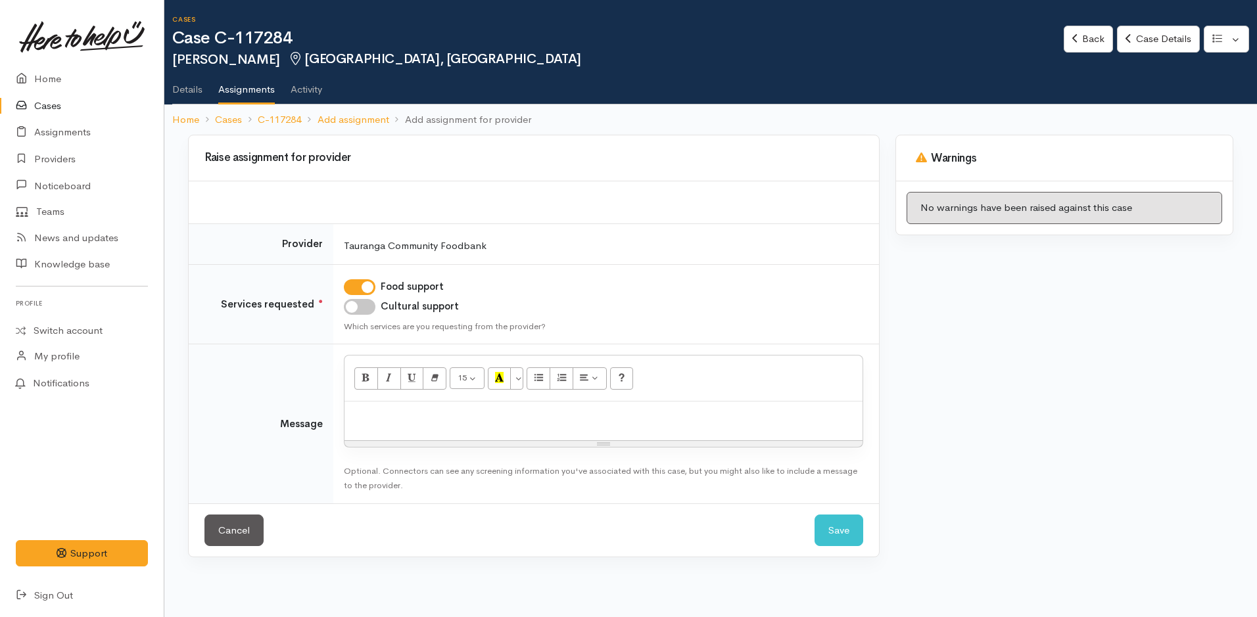
click at [514, 431] on div at bounding box center [604, 421] width 518 height 39
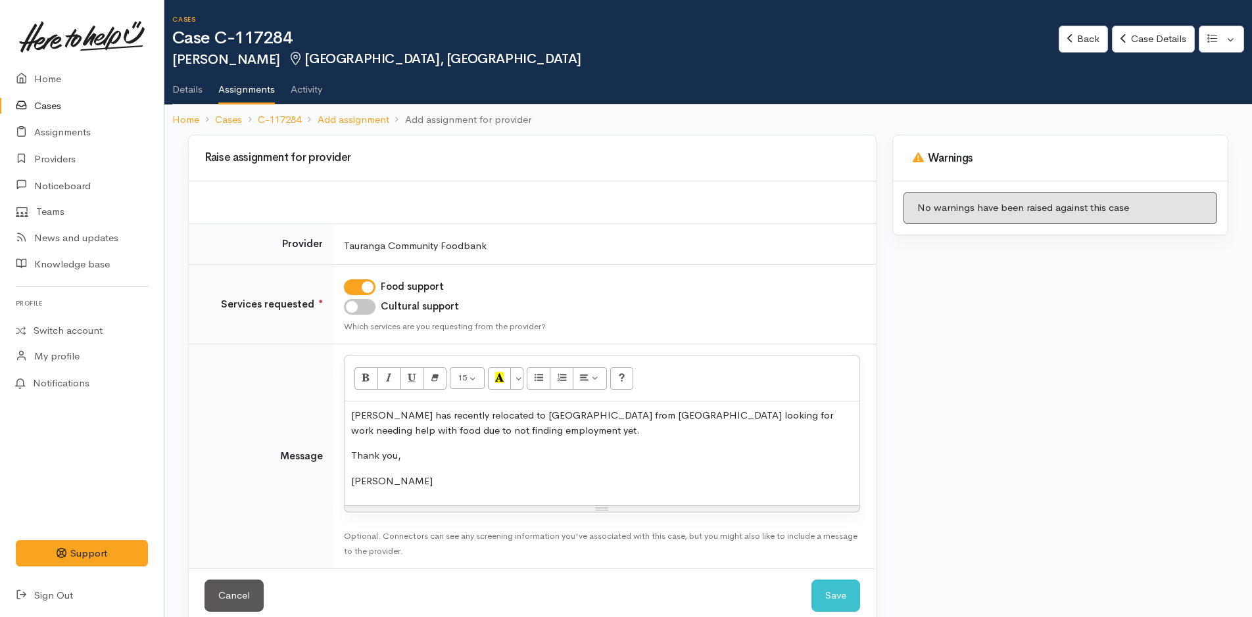
click at [505, 437] on p "[PERSON_NAME] has recently relocated to [GEOGRAPHIC_DATA] from [GEOGRAPHIC_DATA…" at bounding box center [602, 423] width 502 height 30
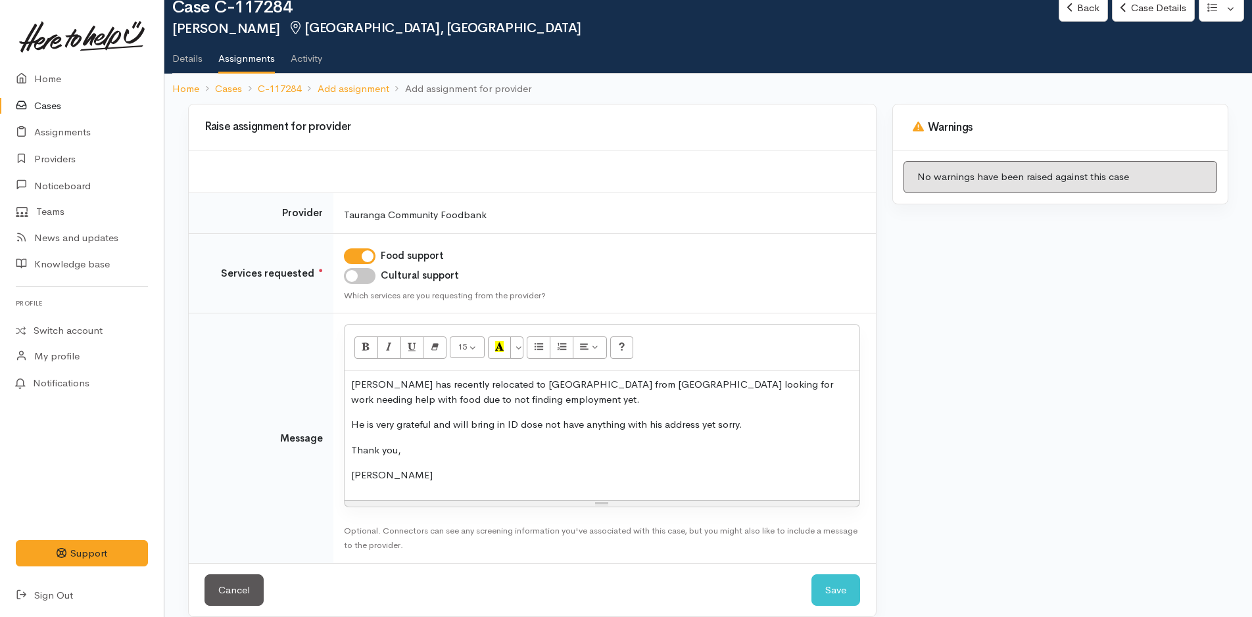
scroll to position [47, 0]
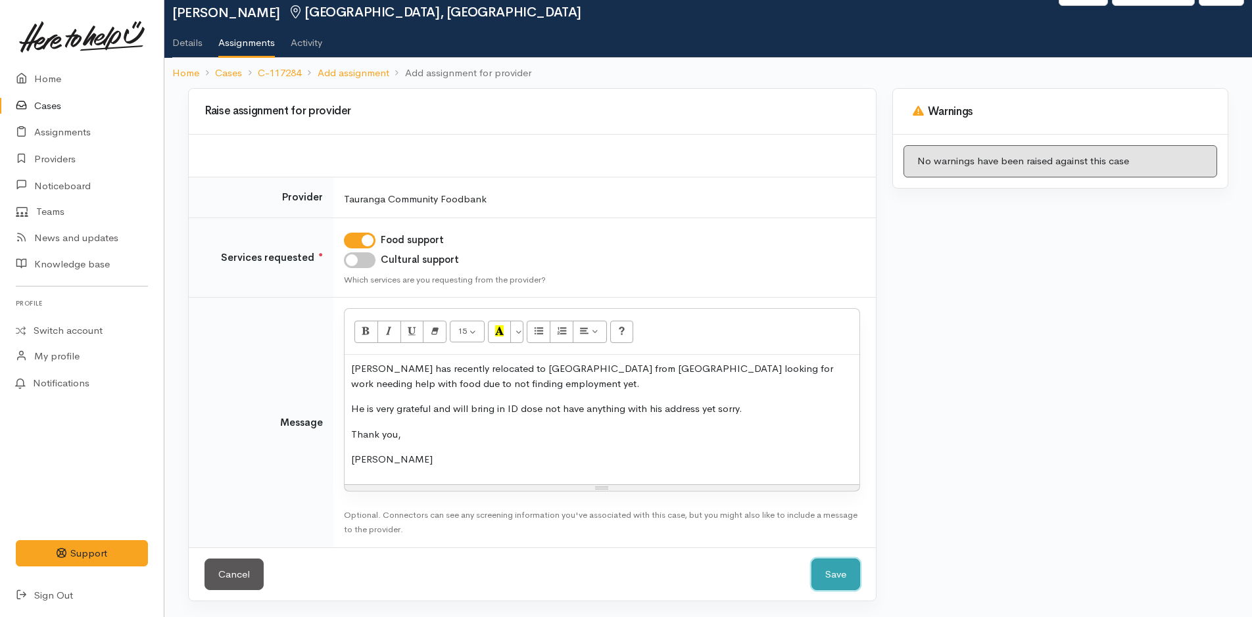
click at [838, 577] on button "Save" at bounding box center [835, 575] width 49 height 32
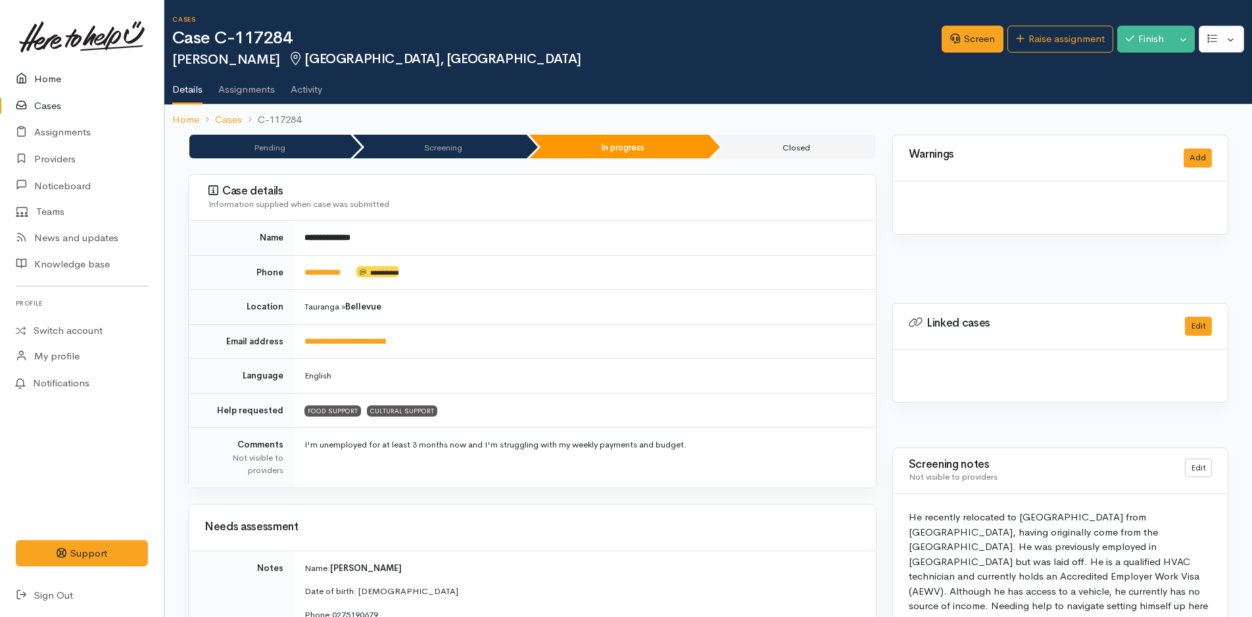
drag, startPoint x: 0, startPoint y: 0, endPoint x: 55, endPoint y: 78, distance: 95.8
click at [55, 78] on link "Home" at bounding box center [82, 79] width 164 height 27
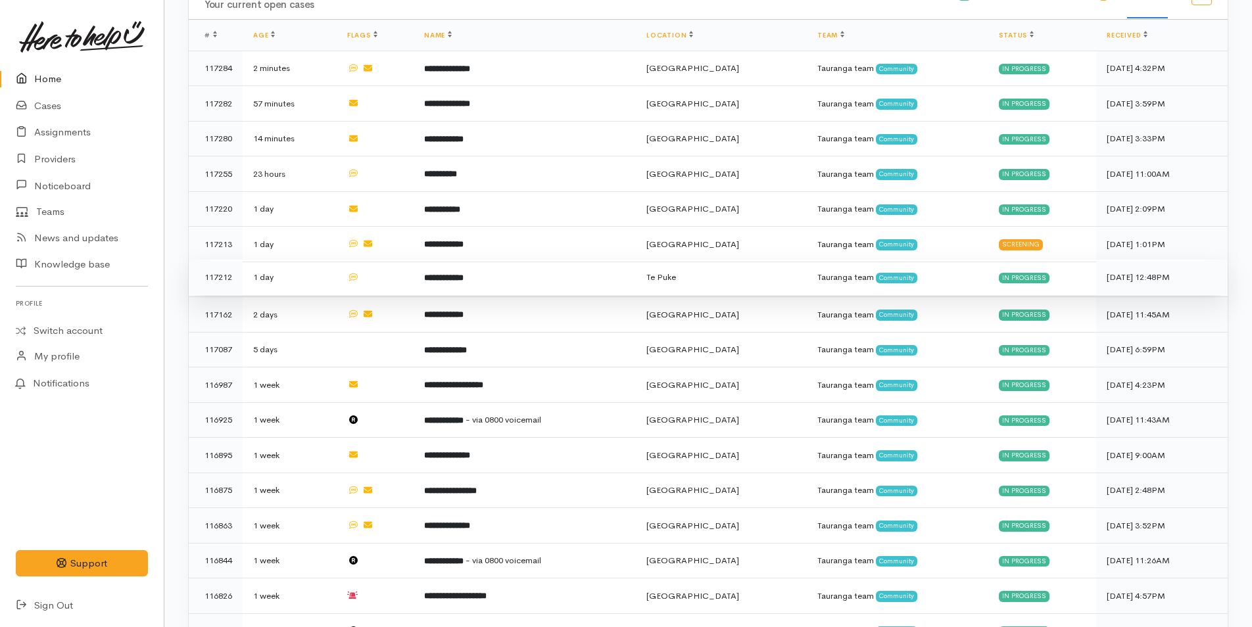
scroll to position [263, 0]
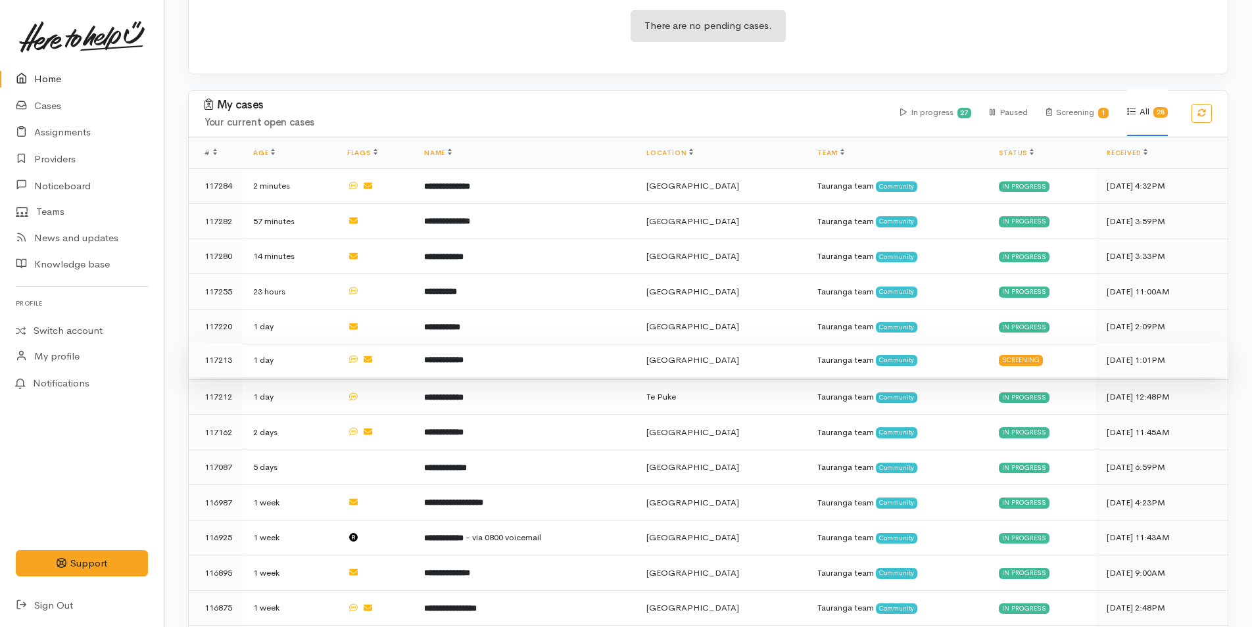
click at [464, 360] on b "**********" at bounding box center [443, 360] width 39 height 9
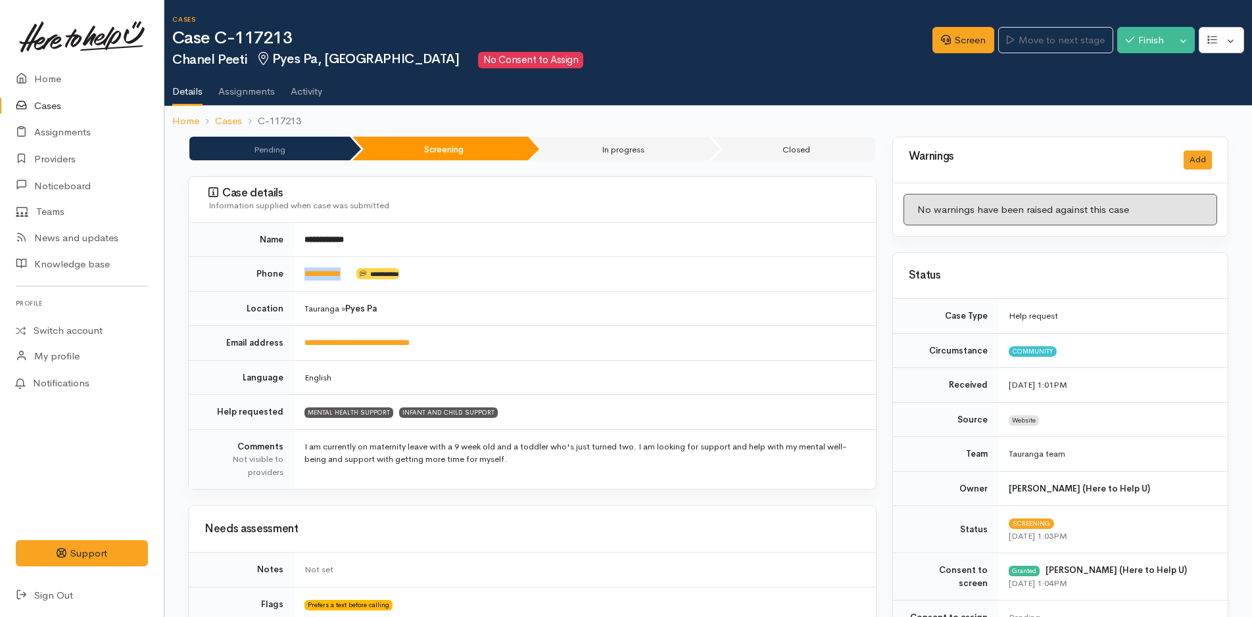
drag, startPoint x: 358, startPoint y: 273, endPoint x: 295, endPoint y: 277, distance: 63.3
click at [295, 277] on td "**********" at bounding box center [585, 274] width 582 height 35
copy td "**********"
click at [962, 35] on link "Screen" at bounding box center [963, 40] width 62 height 27
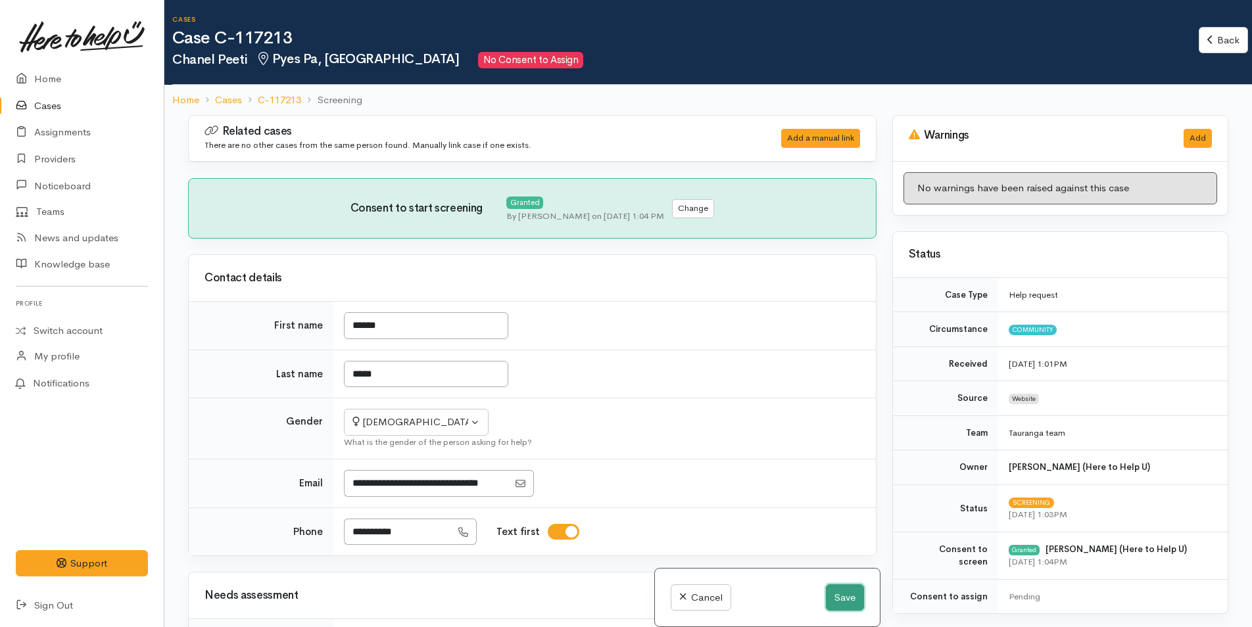
click at [840, 590] on button "Save" at bounding box center [845, 598] width 38 height 27
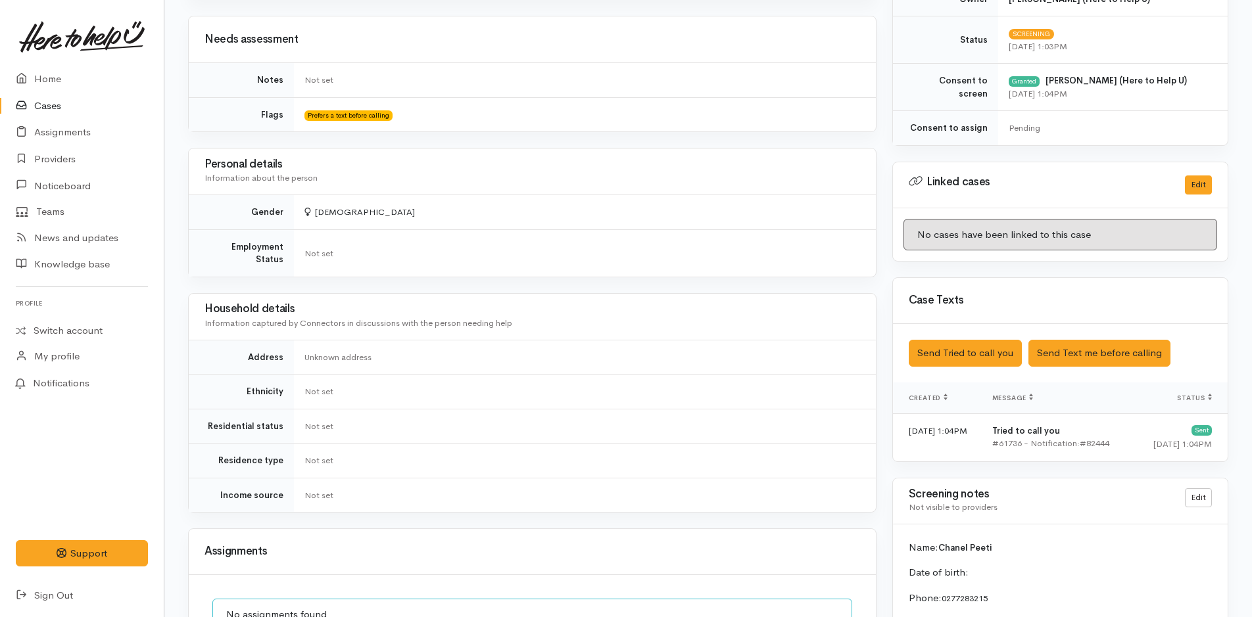
scroll to position [658, 0]
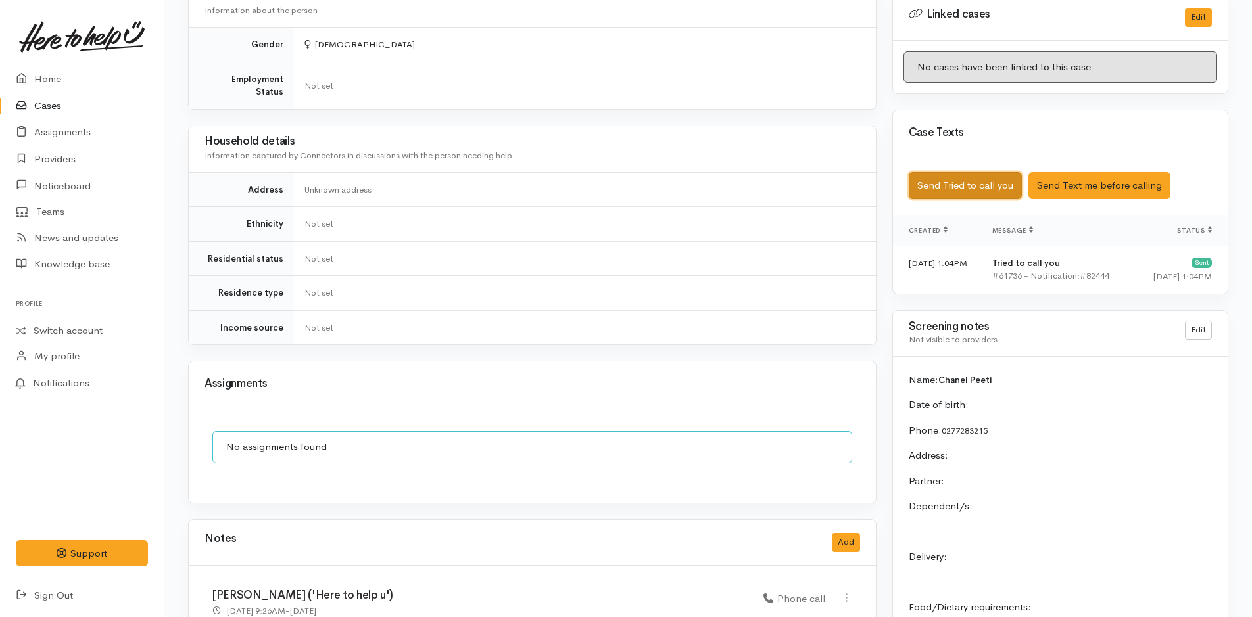
click at [941, 182] on button "Send Tried to call you" at bounding box center [965, 185] width 113 height 27
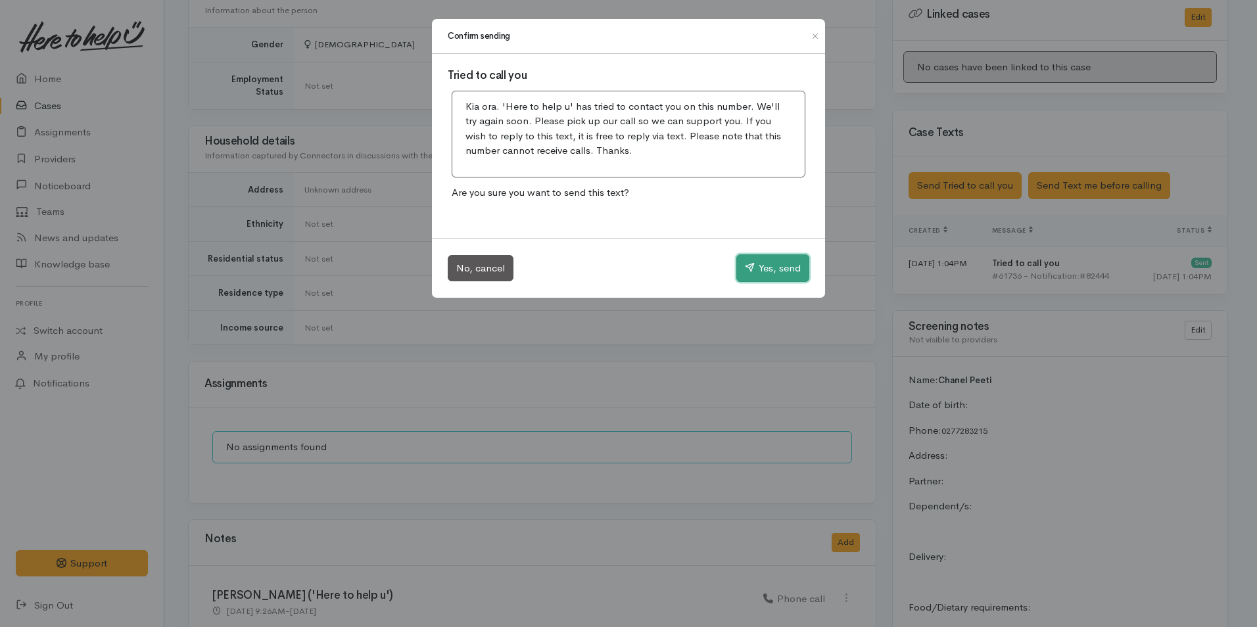
click at [760, 264] on button "Yes, send" at bounding box center [772, 268] width 73 height 28
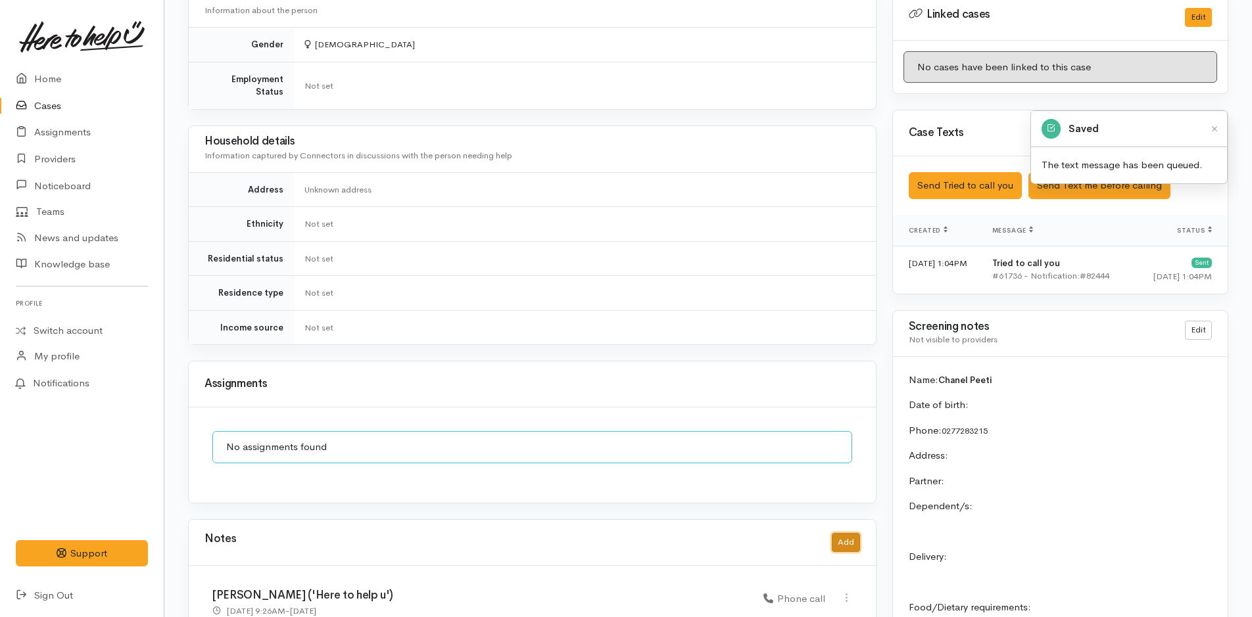
click at [846, 533] on button "Add" at bounding box center [846, 542] width 28 height 19
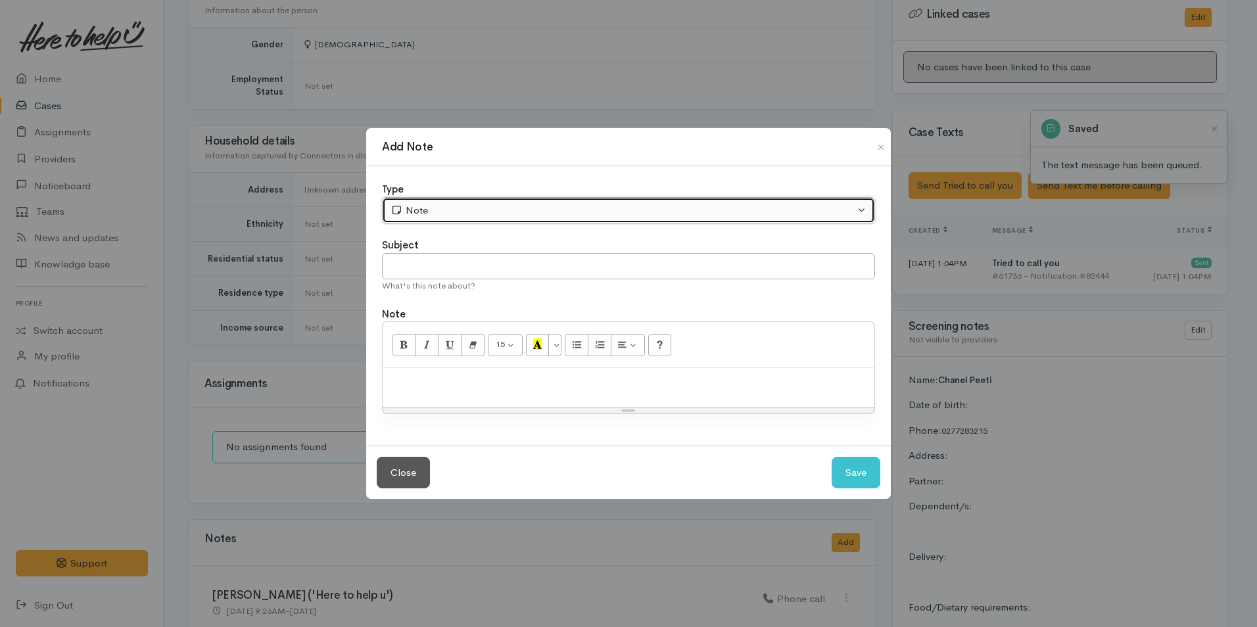
click at [444, 209] on div "Note" at bounding box center [623, 210] width 464 height 15
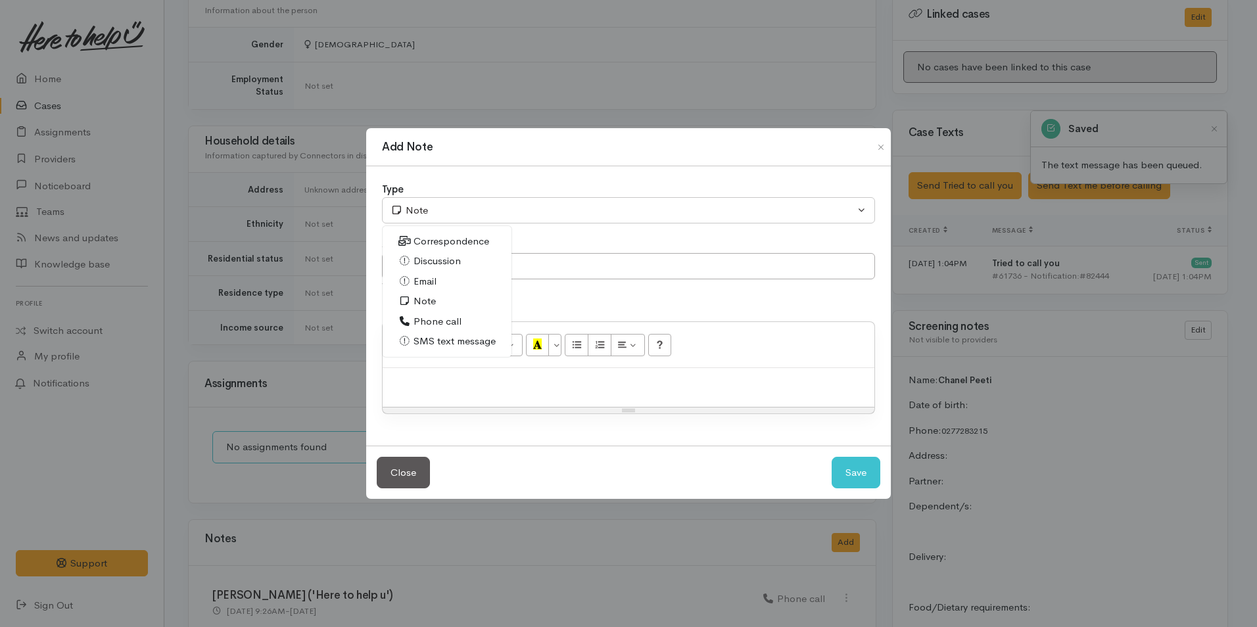
click at [440, 316] on span "Phone call" at bounding box center [438, 321] width 48 height 15
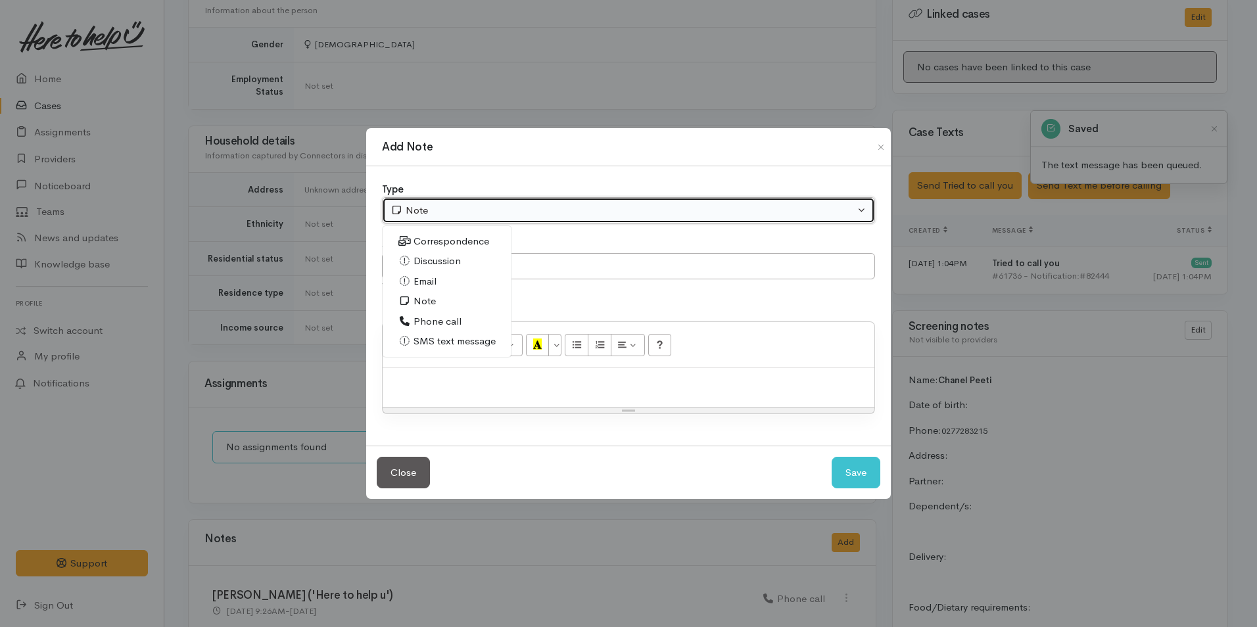
select select "3"
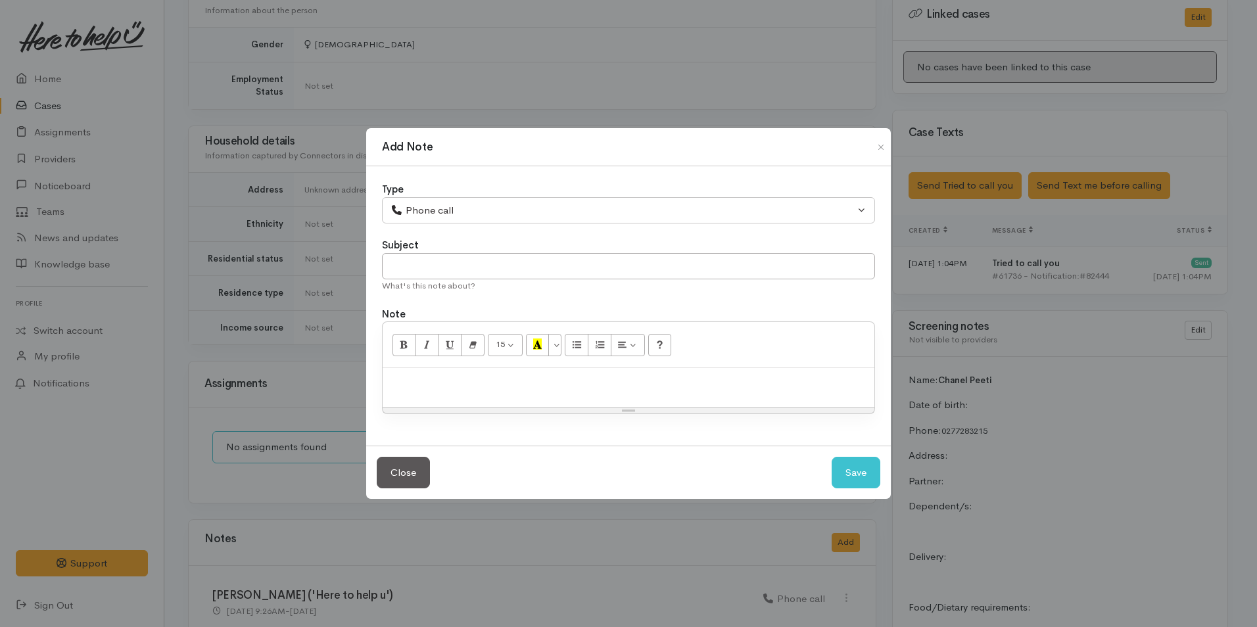
click at [487, 380] on p at bounding box center [628, 382] width 479 height 15
click at [535, 391] on div at bounding box center [629, 387] width 492 height 39
paste div
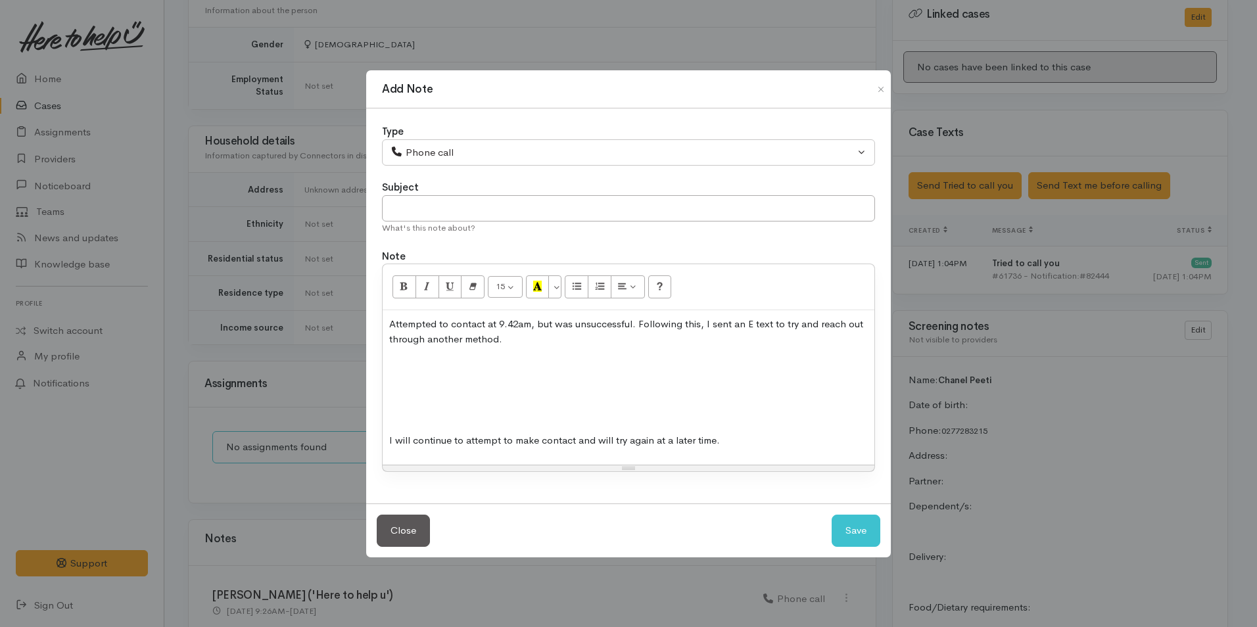
click at [463, 415] on p at bounding box center [628, 415] width 479 height 15
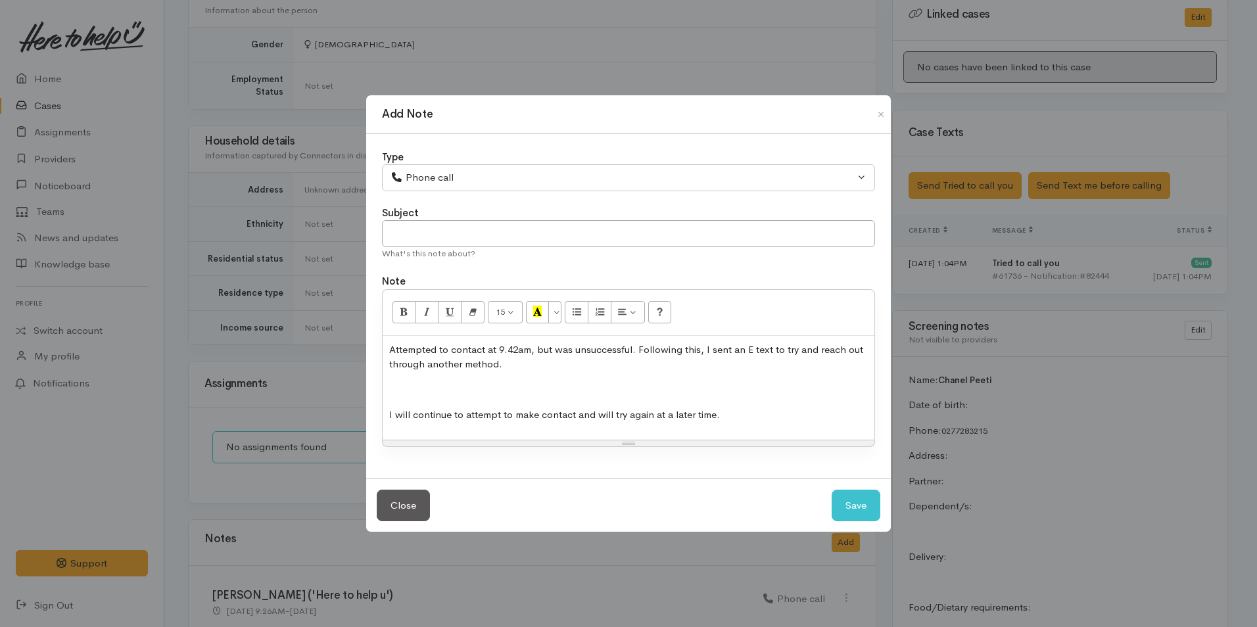
click at [521, 353] on p "Attempted to contact at 9.42am, but was unsuccessful. Following this, I sent an…" at bounding box center [628, 358] width 479 height 30
click at [871, 507] on button "Save" at bounding box center [856, 506] width 49 height 32
select select "1"
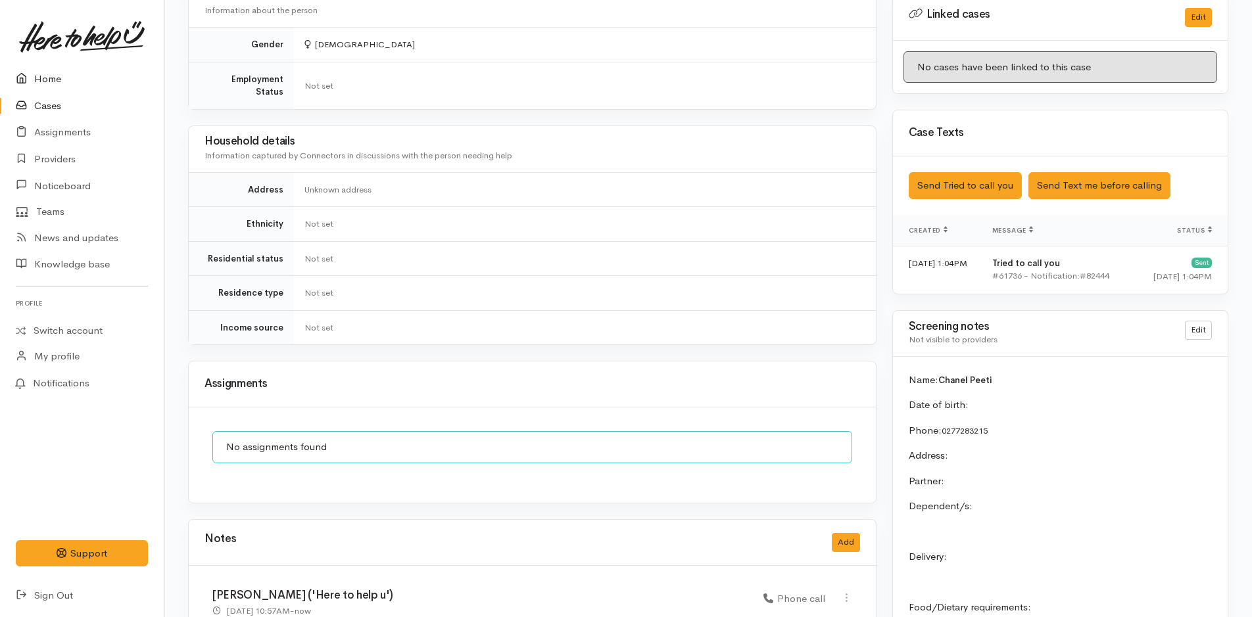
click at [47, 78] on link "Home" at bounding box center [82, 79] width 164 height 27
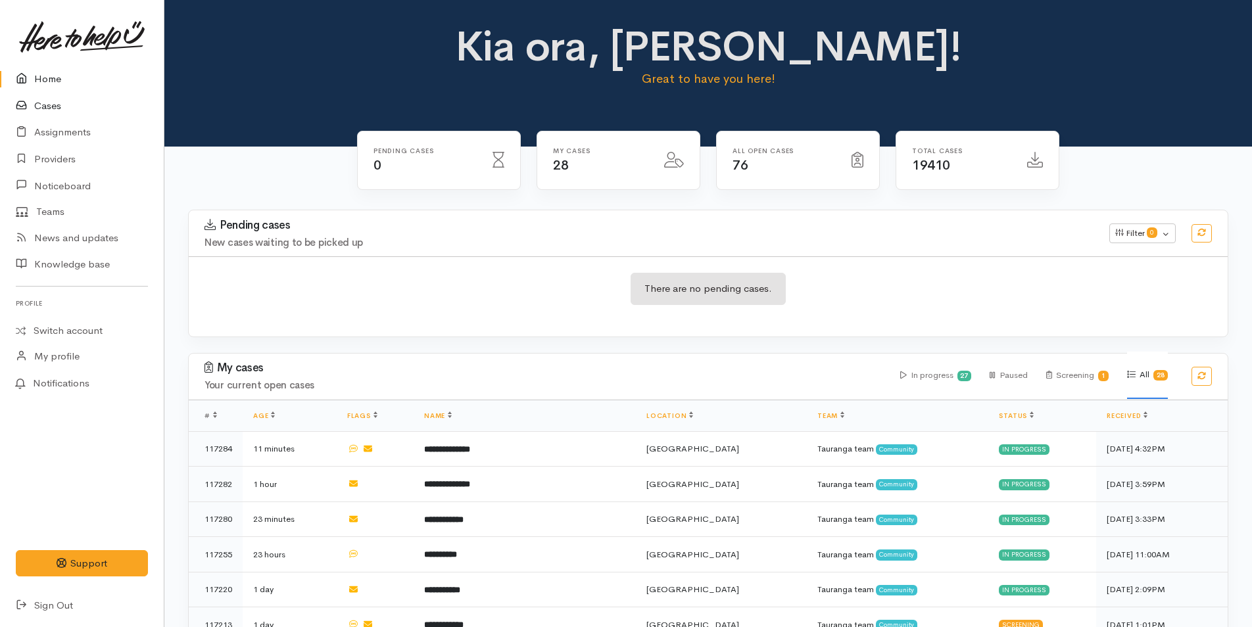
click at [51, 105] on link "Cases" at bounding box center [82, 106] width 164 height 27
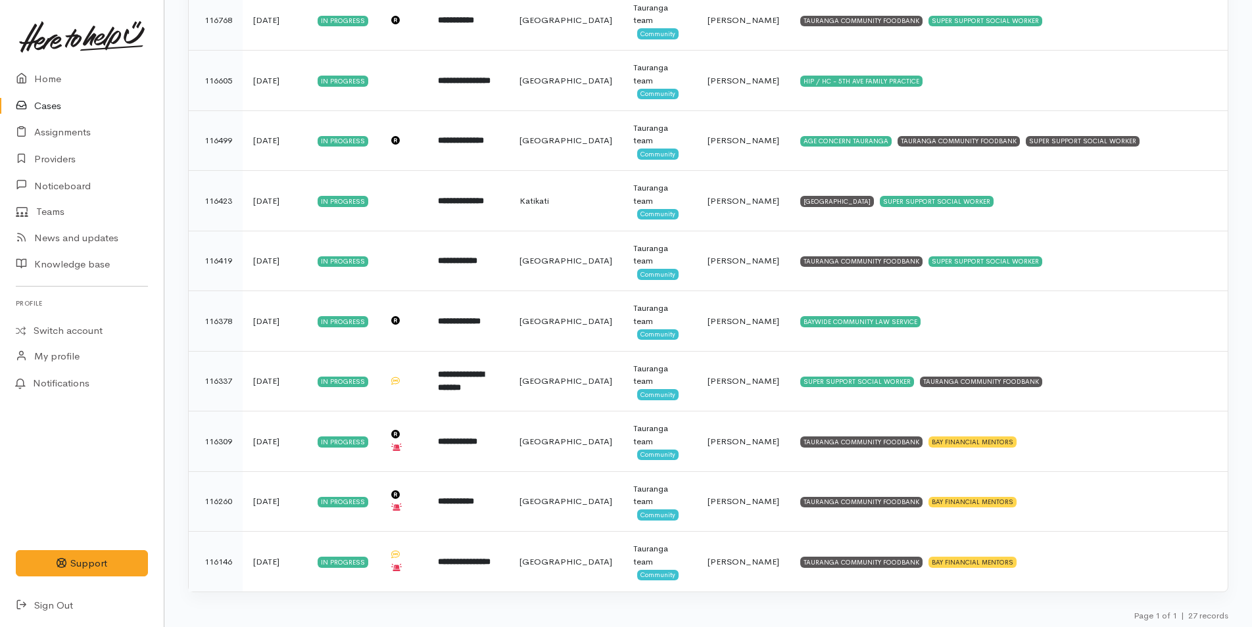
scroll to position [1262, 0]
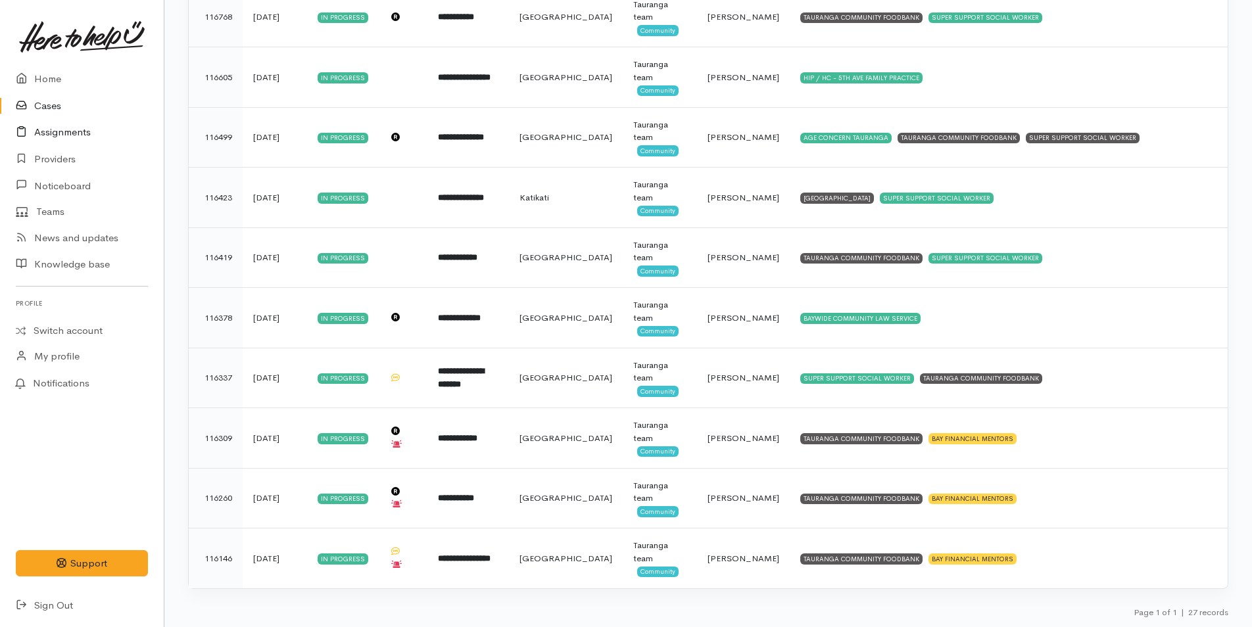
click at [72, 132] on link "Assignments" at bounding box center [82, 132] width 164 height 27
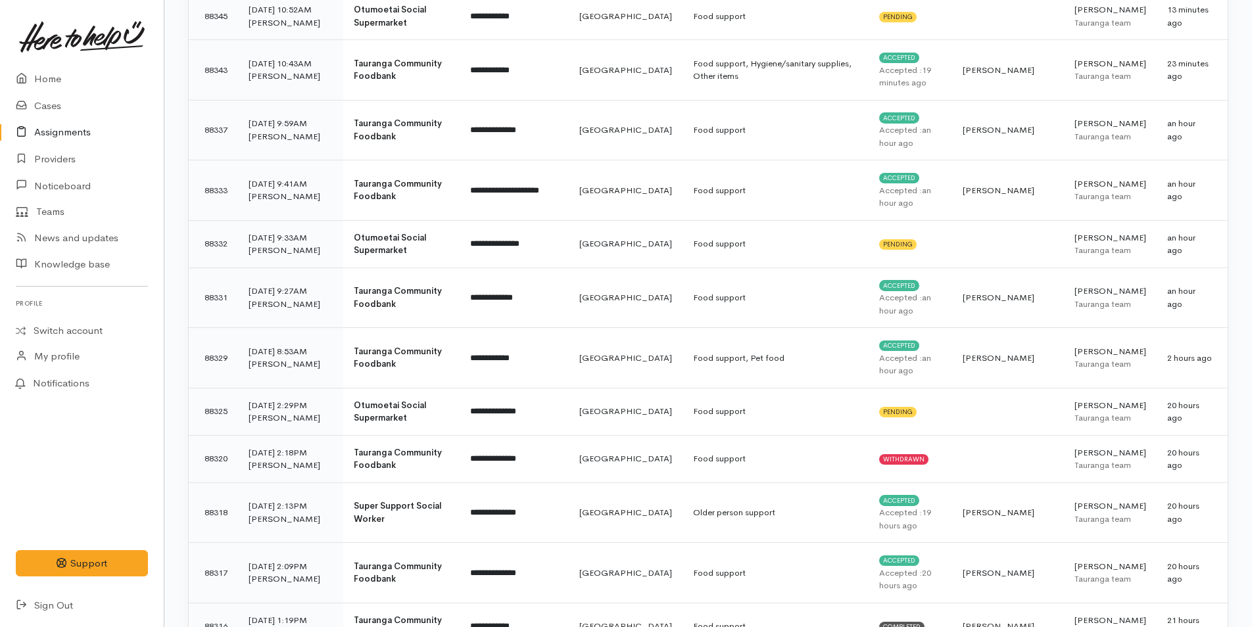
scroll to position [395, 0]
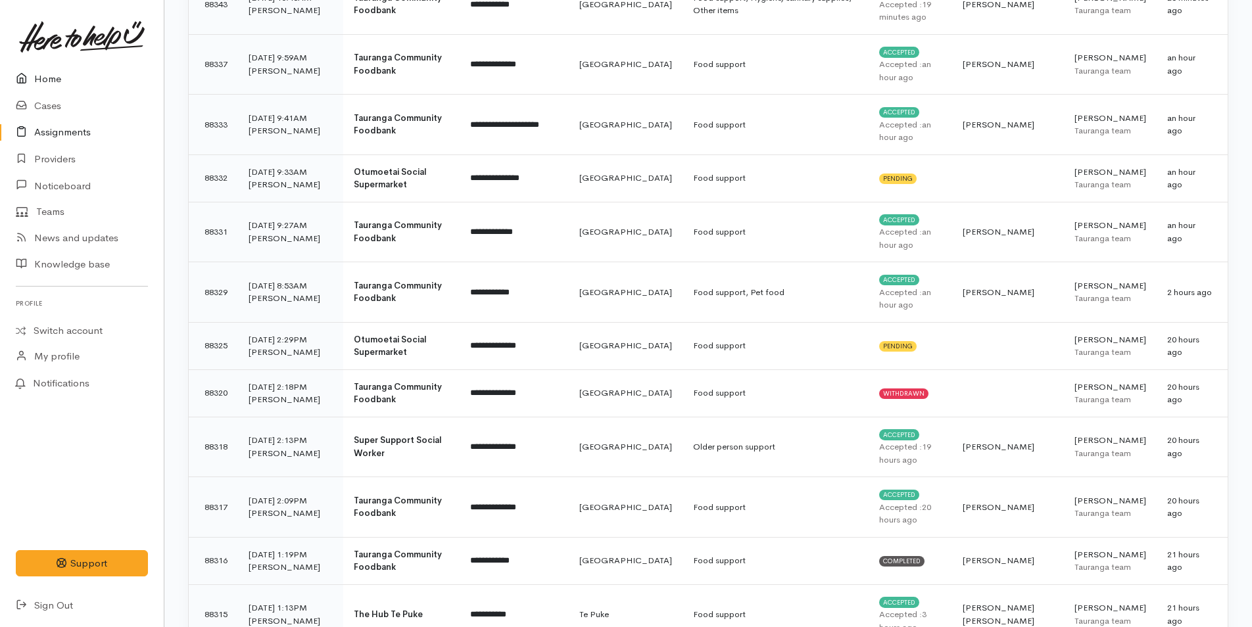
click at [53, 76] on link "Home" at bounding box center [82, 79] width 164 height 27
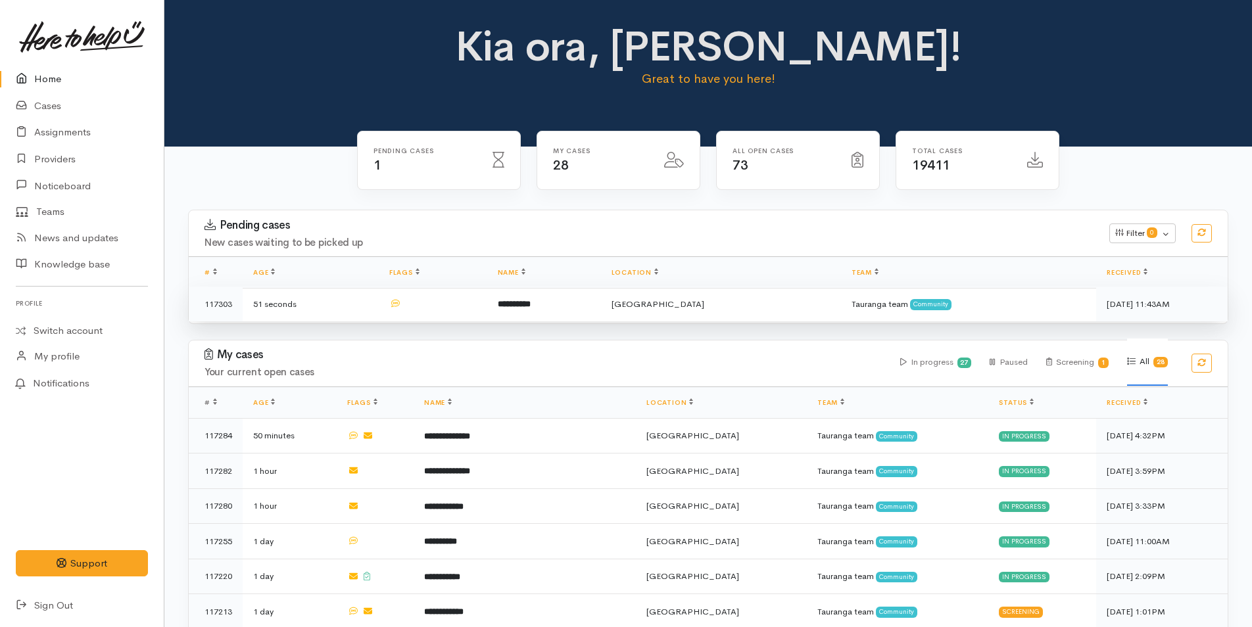
click at [560, 291] on td "**********" at bounding box center [544, 304] width 114 height 35
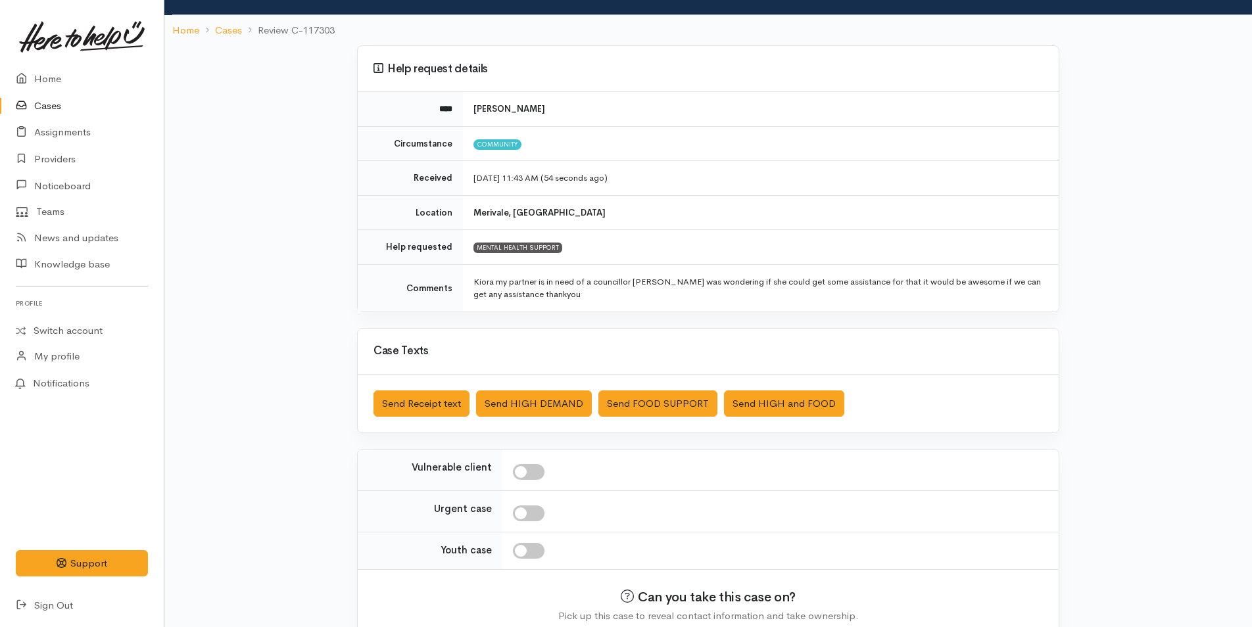
scroll to position [133, 0]
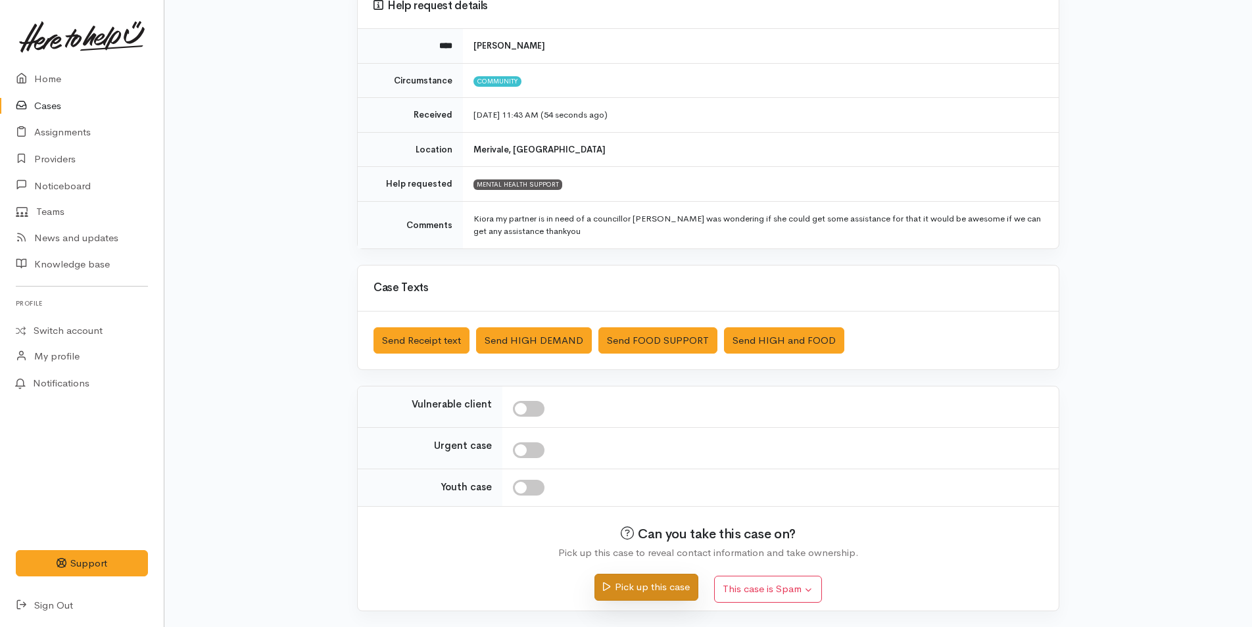
click at [658, 592] on button "Pick up this case" at bounding box center [645, 587] width 103 height 27
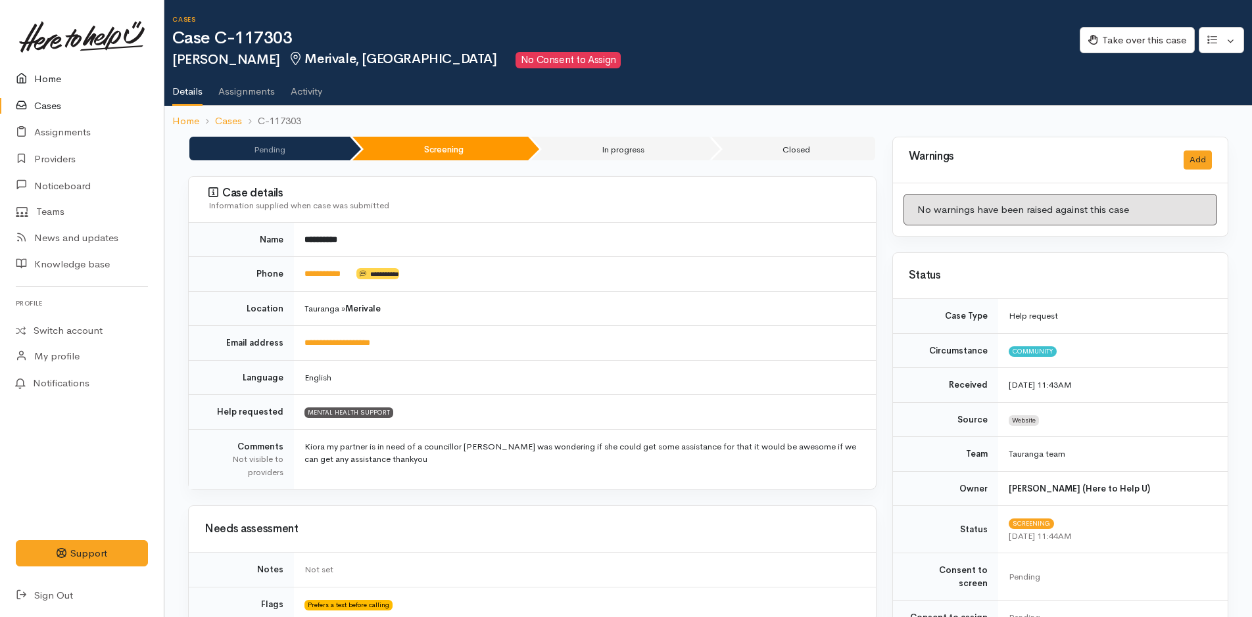
click at [39, 82] on link "Home" at bounding box center [82, 79] width 164 height 27
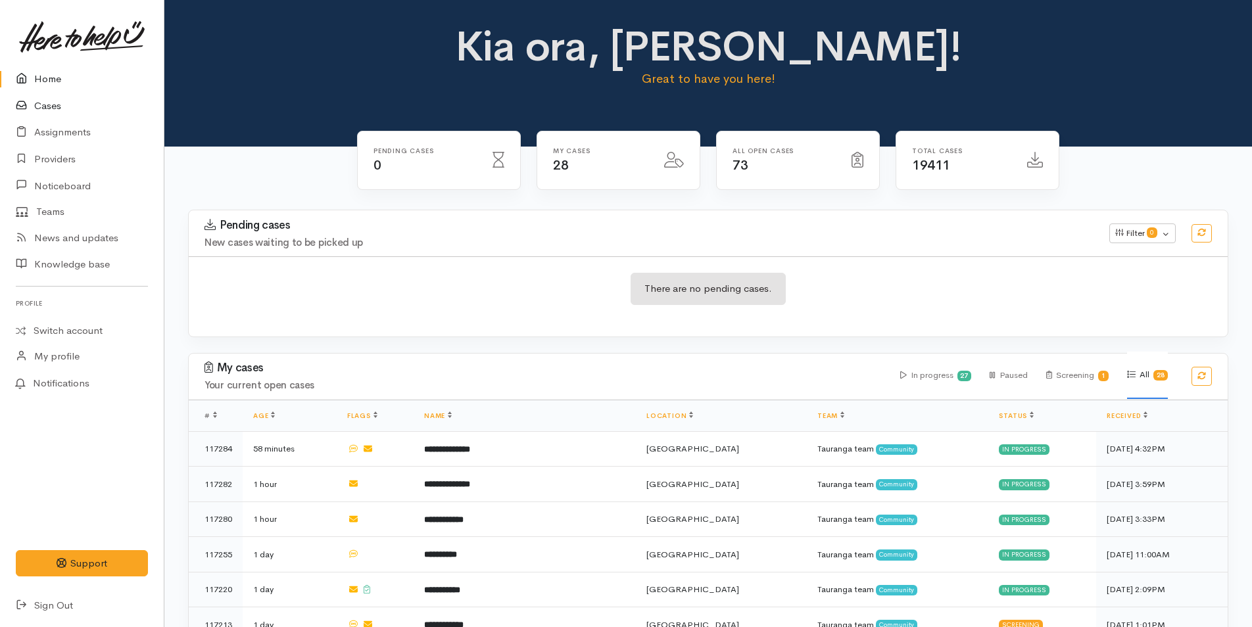
click at [55, 111] on link "Cases" at bounding box center [82, 106] width 164 height 27
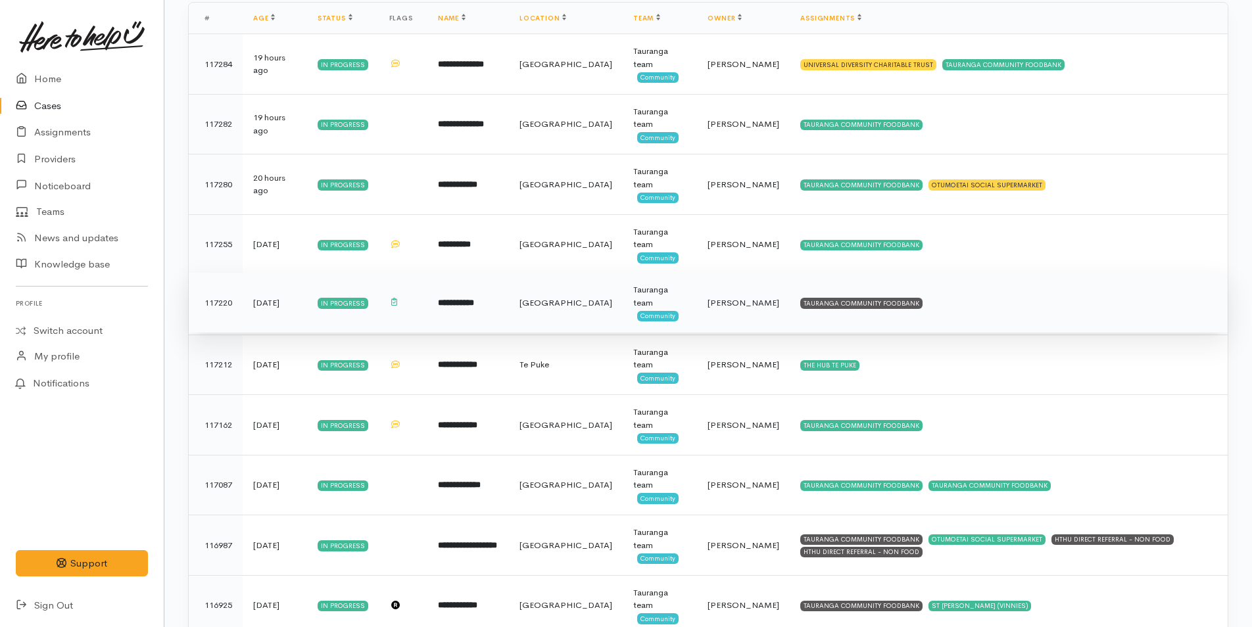
scroll to position [197, 0]
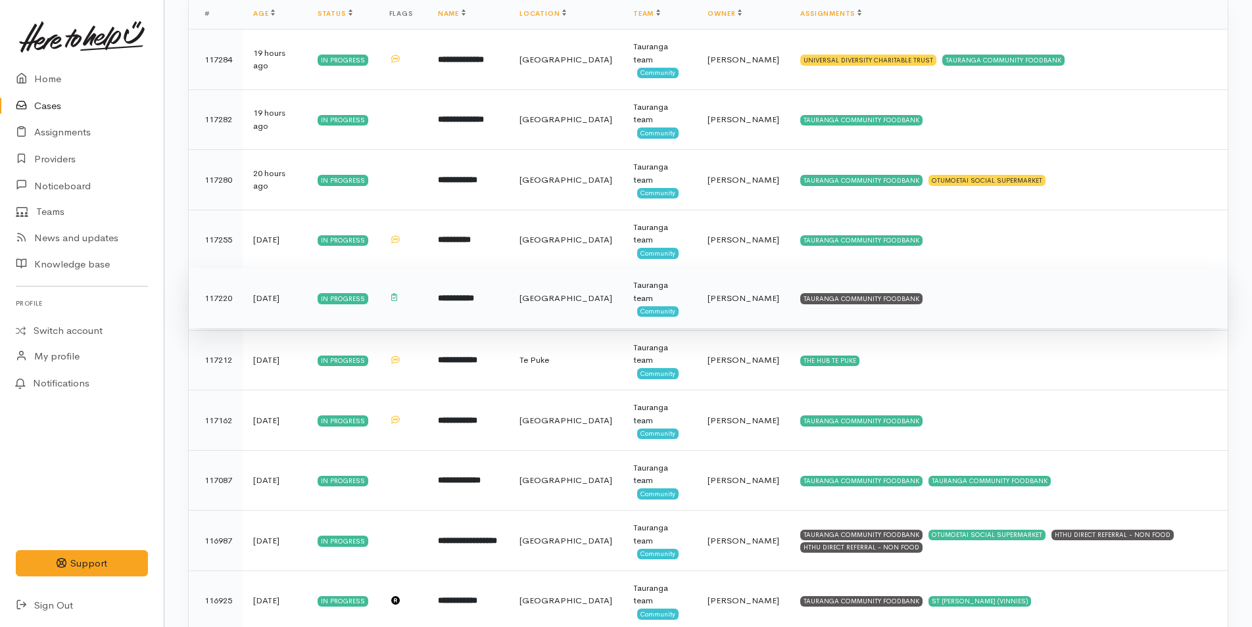
click at [876, 305] on td "TAURANGA COMMUNITY FOODBANK" at bounding box center [1009, 298] width 438 height 60
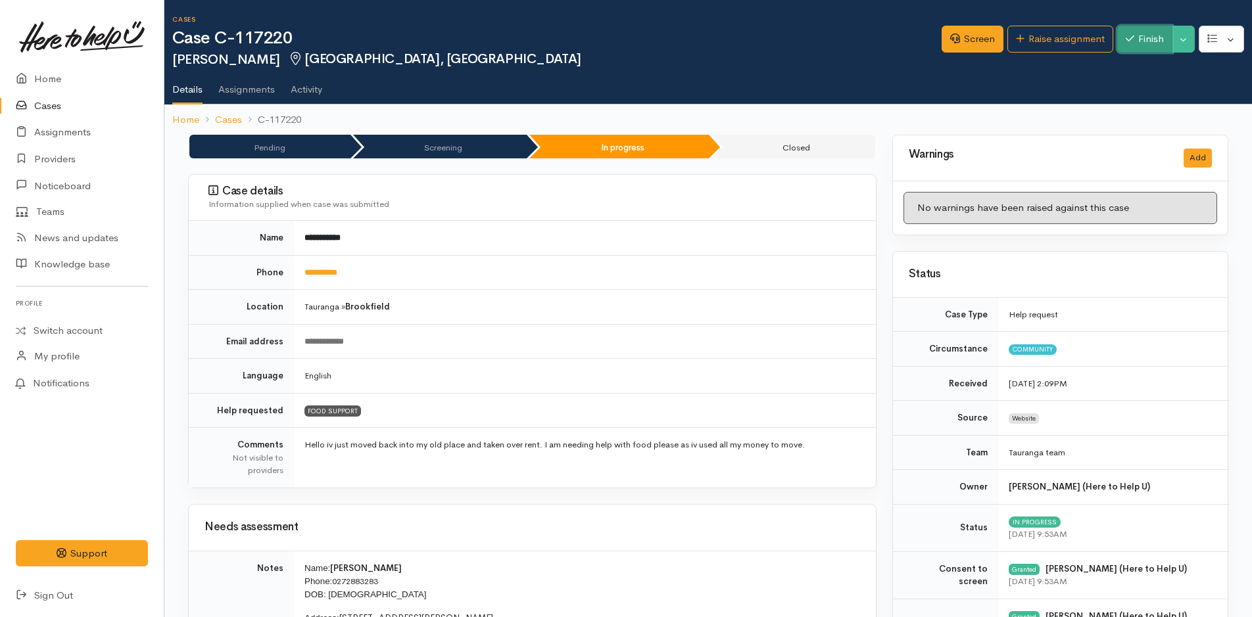
click at [1145, 42] on button "Finish" at bounding box center [1144, 39] width 55 height 27
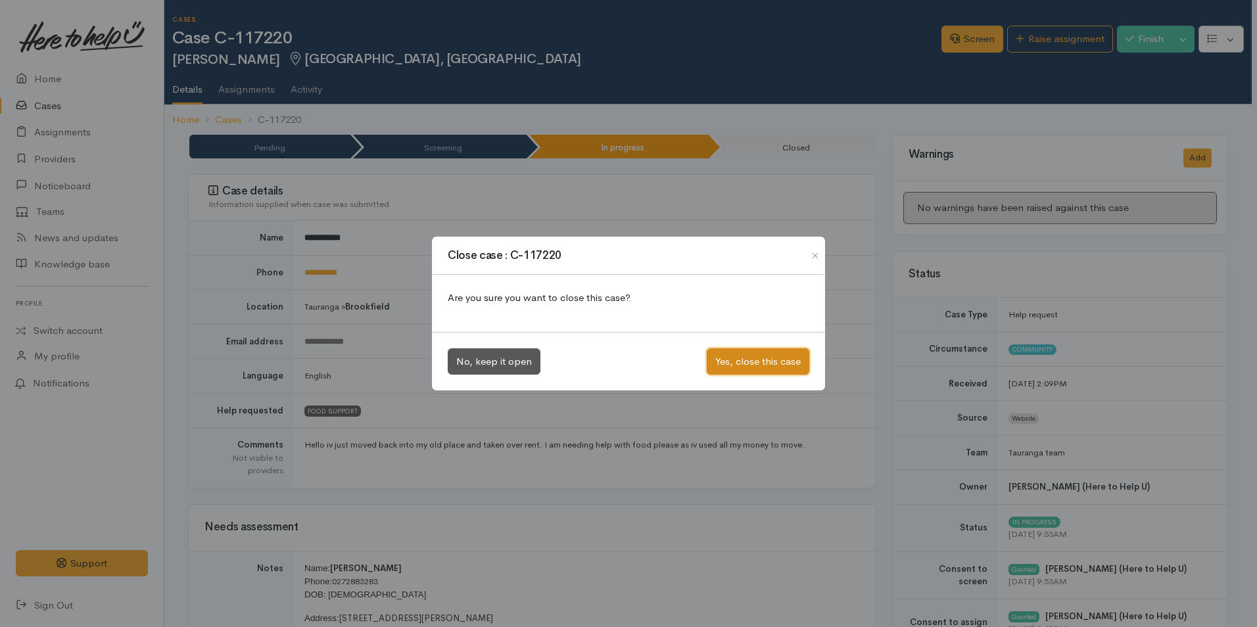
click at [750, 360] on button "Yes, close this case" at bounding box center [758, 361] width 103 height 27
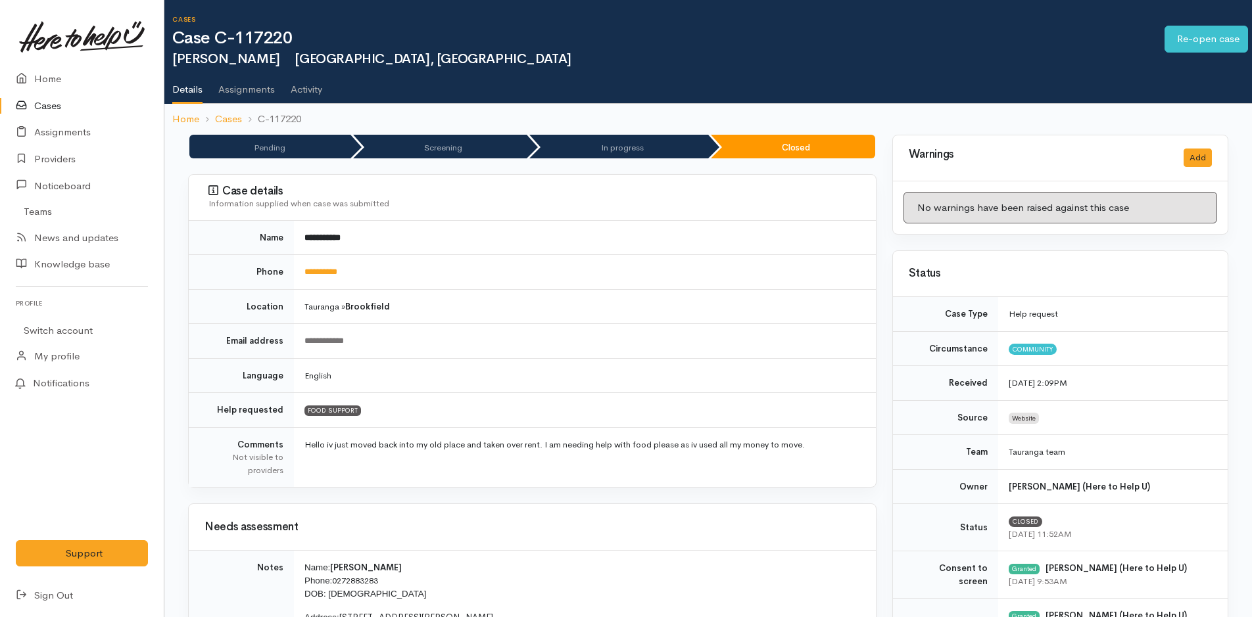
click at [57, 109] on link "Cases" at bounding box center [82, 106] width 164 height 27
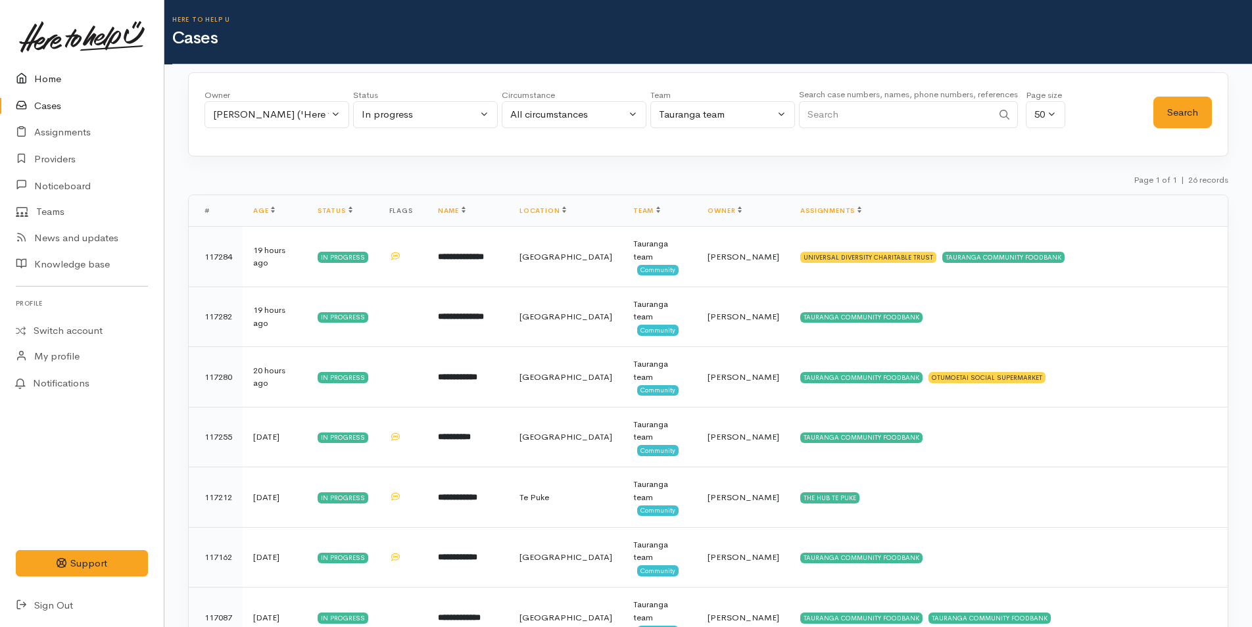
click at [54, 79] on link "Home" at bounding box center [82, 79] width 164 height 27
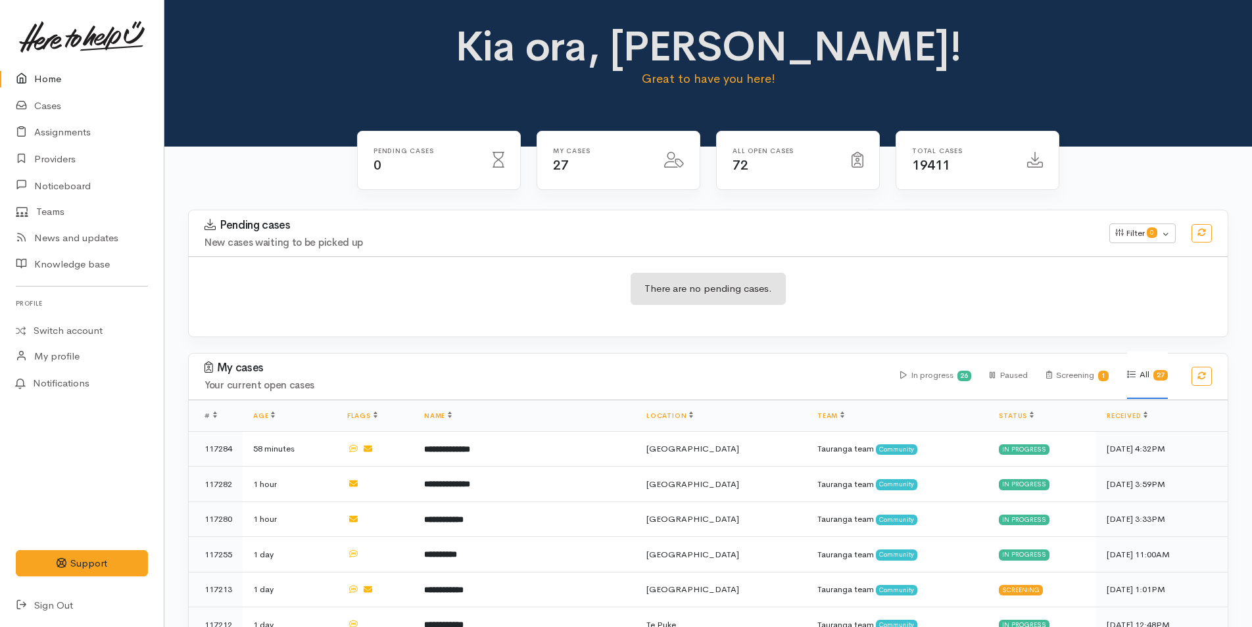
click at [45, 75] on link "Home" at bounding box center [82, 79] width 164 height 27
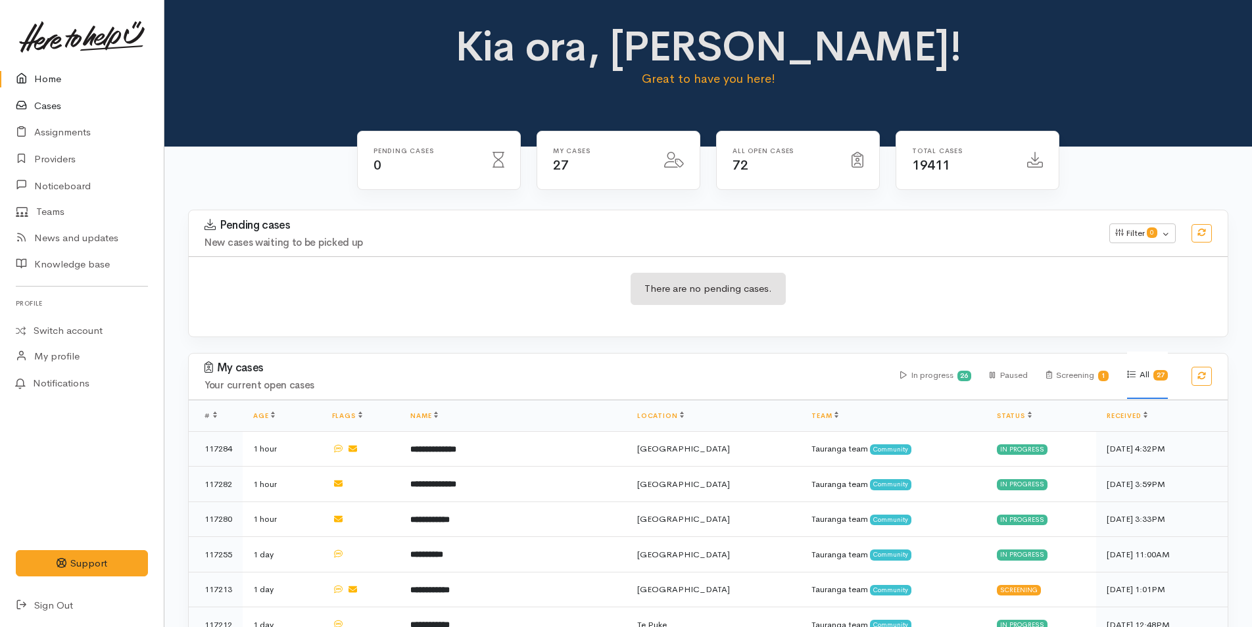
click at [44, 103] on link "Cases" at bounding box center [82, 106] width 164 height 27
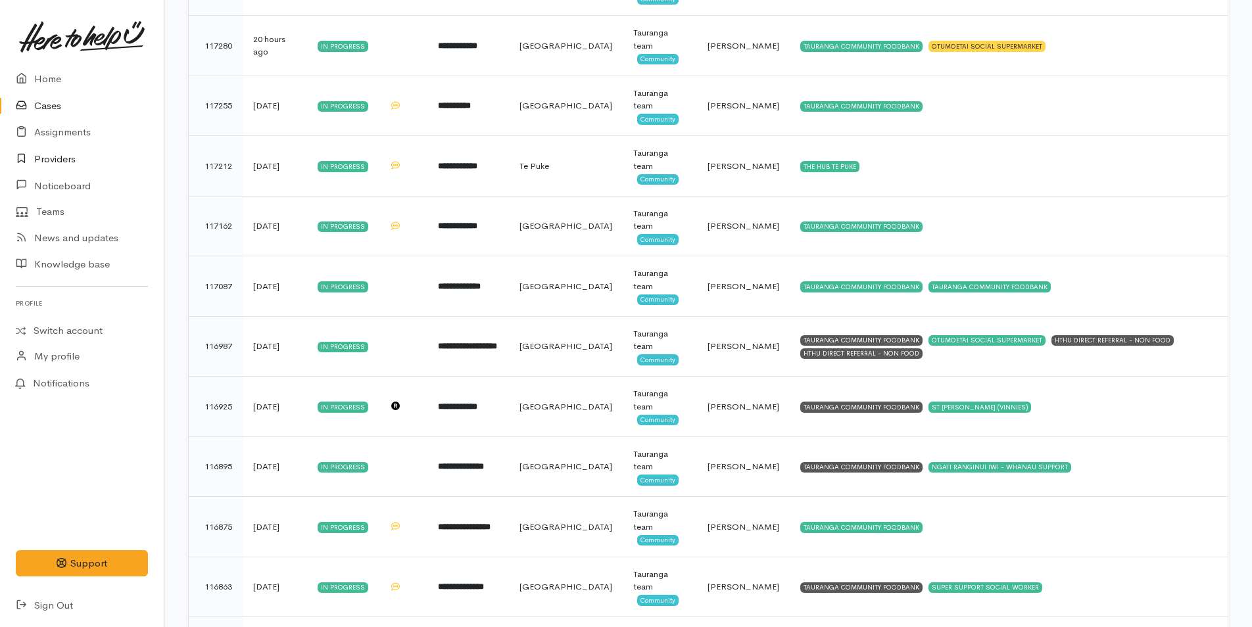
scroll to position [216, 0]
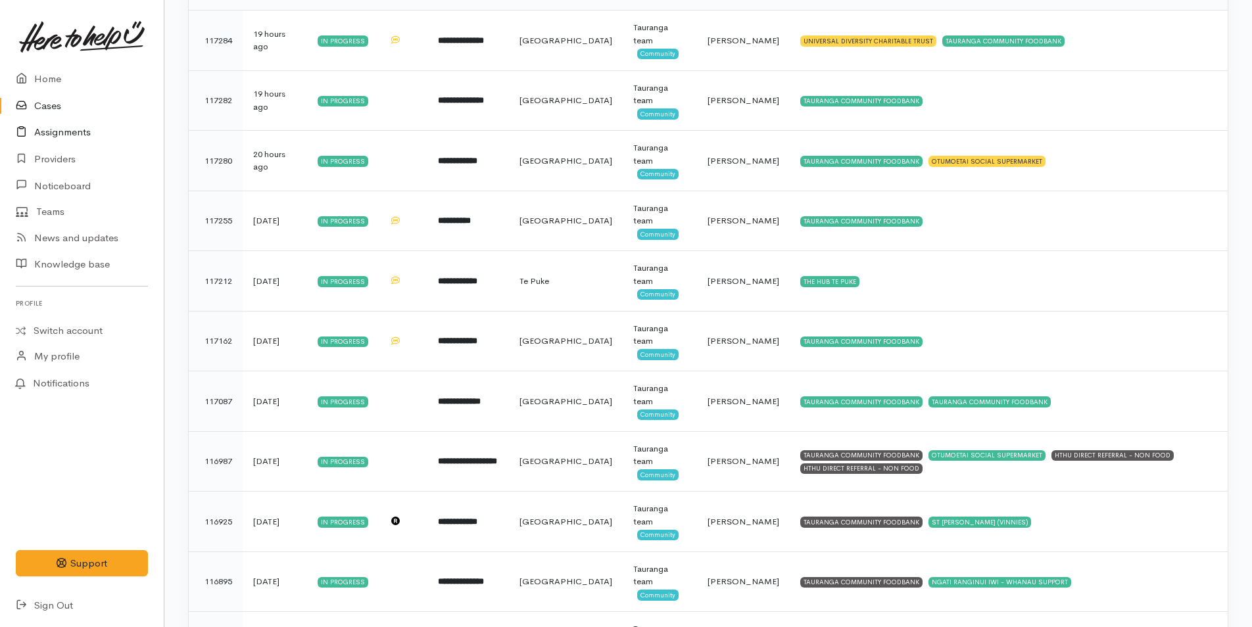
click at [64, 127] on link "Assignments" at bounding box center [82, 132] width 164 height 27
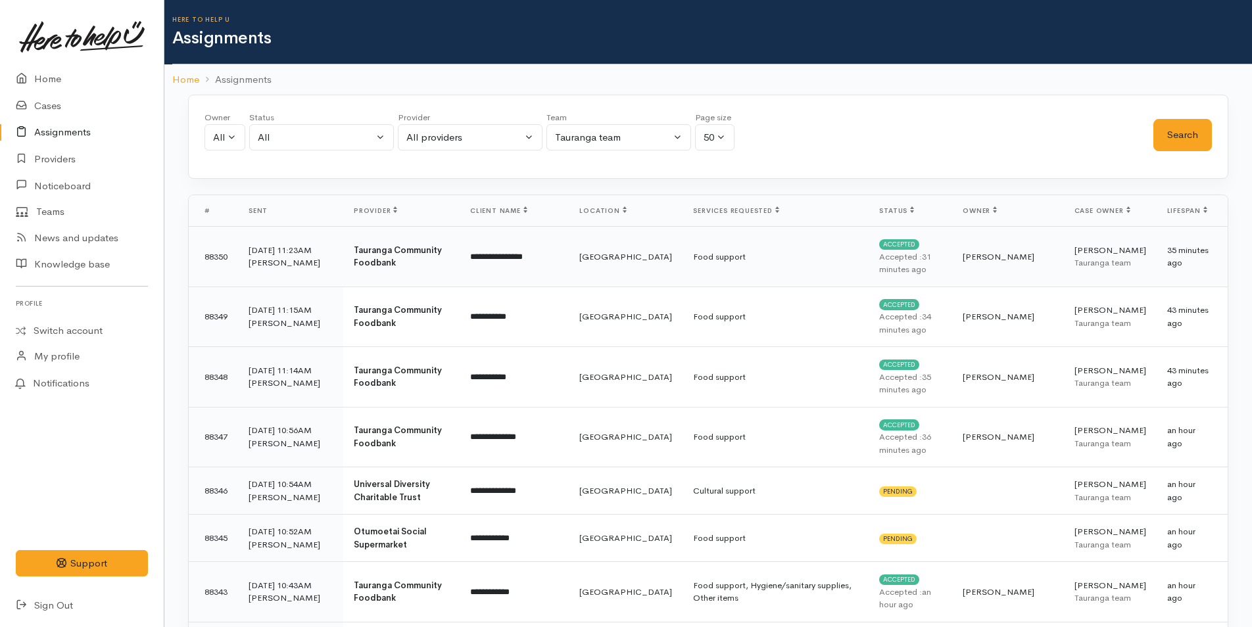
click at [493, 270] on td "**********" at bounding box center [515, 257] width 110 height 60
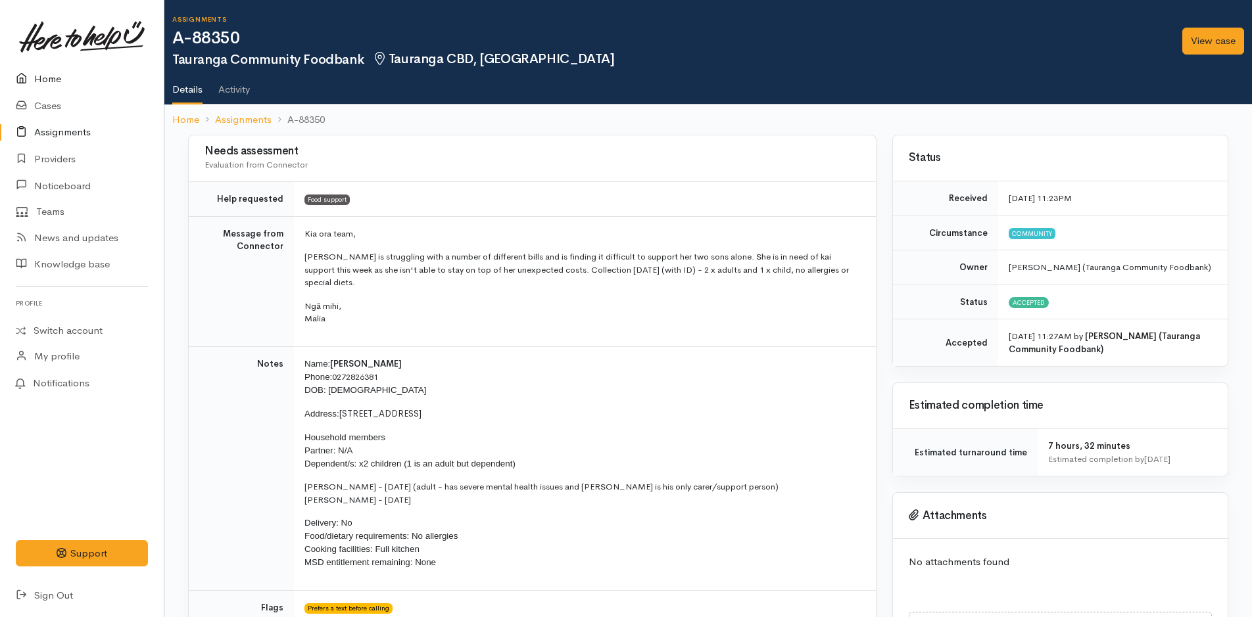
click at [49, 78] on link "Home" at bounding box center [82, 79] width 164 height 27
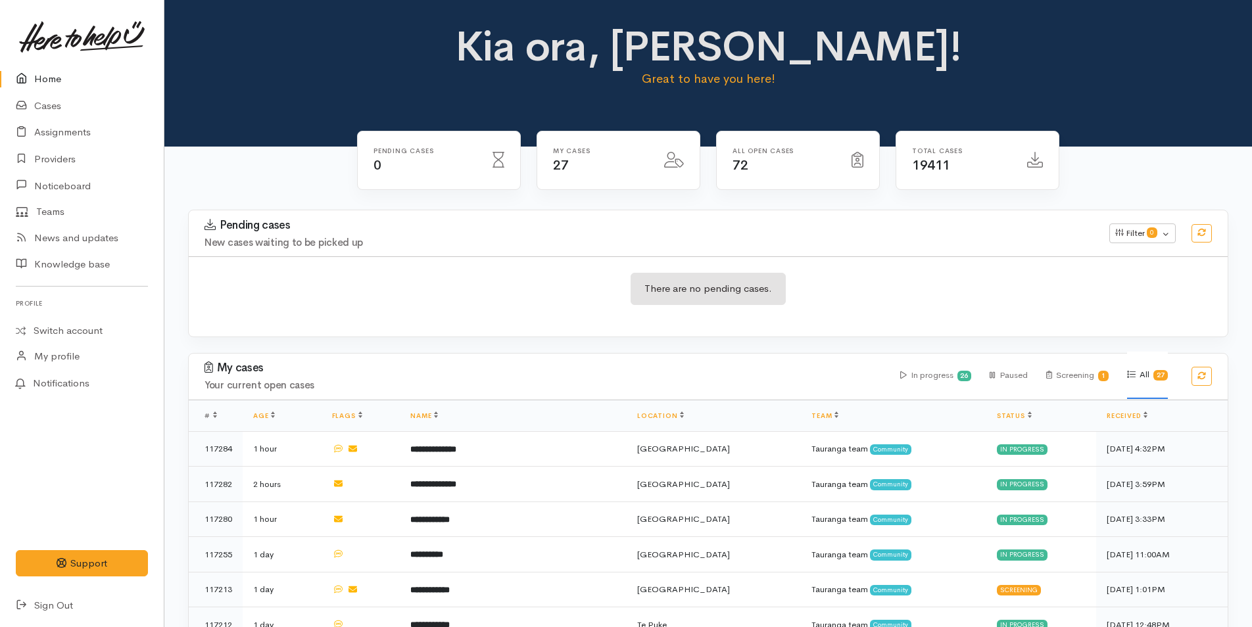
click at [37, 80] on link "Home" at bounding box center [82, 79] width 164 height 27
click at [43, 76] on link "Home" at bounding box center [82, 79] width 164 height 27
click at [47, 78] on link "Home" at bounding box center [82, 79] width 164 height 27
click at [51, 80] on link "Home" at bounding box center [82, 79] width 164 height 27
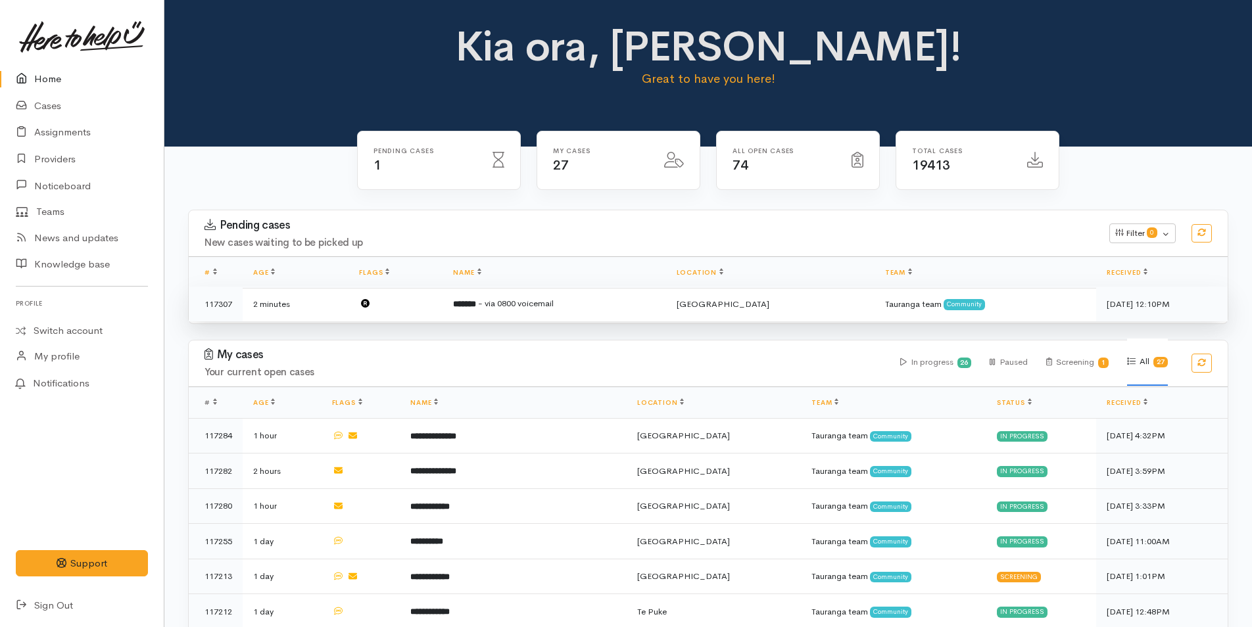
click at [583, 300] on td "******* - via 0800 voicemail" at bounding box center [554, 304] width 223 height 35
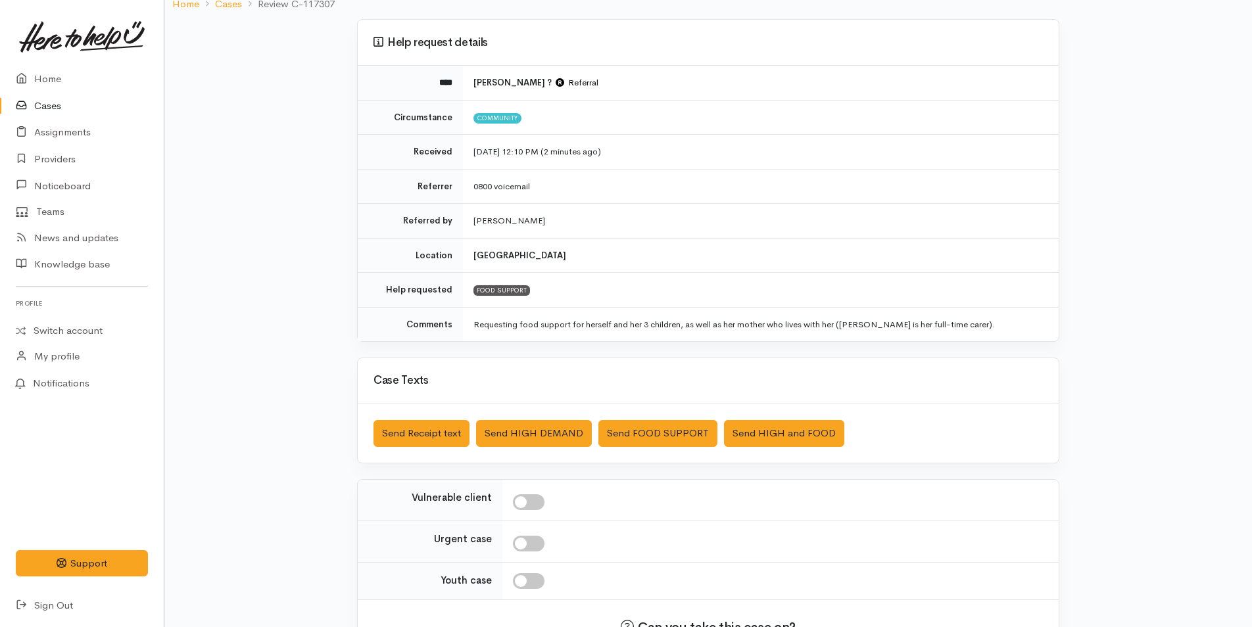
scroll to position [189, 0]
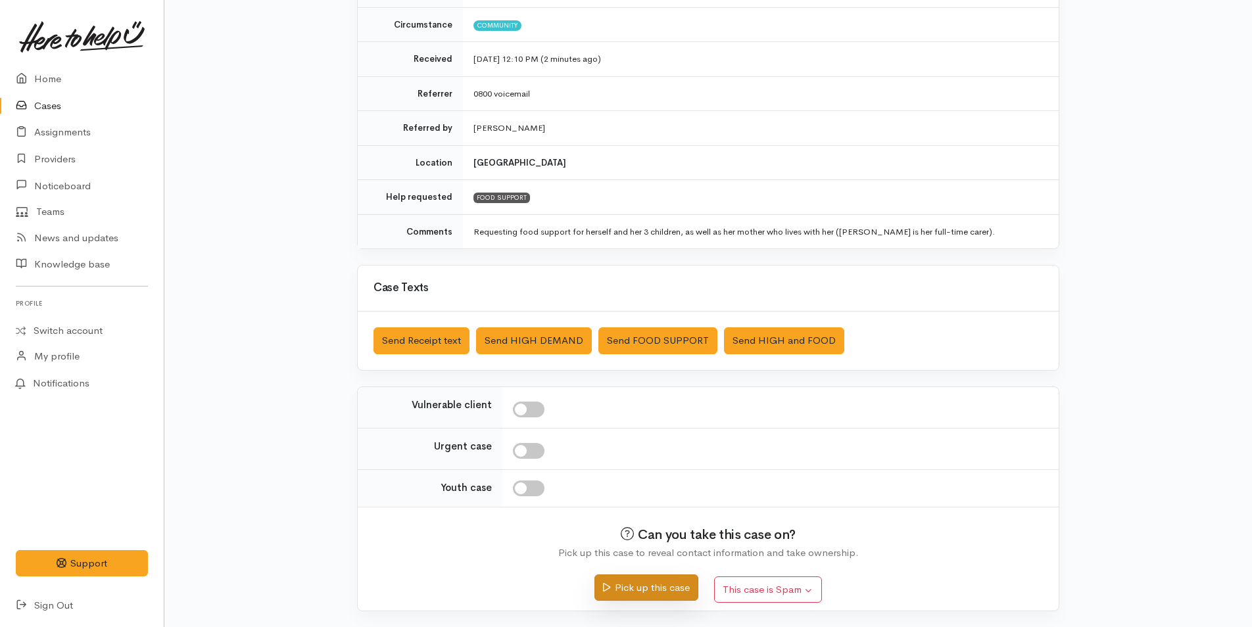
click at [652, 587] on button "Pick up this case" at bounding box center [645, 588] width 103 height 27
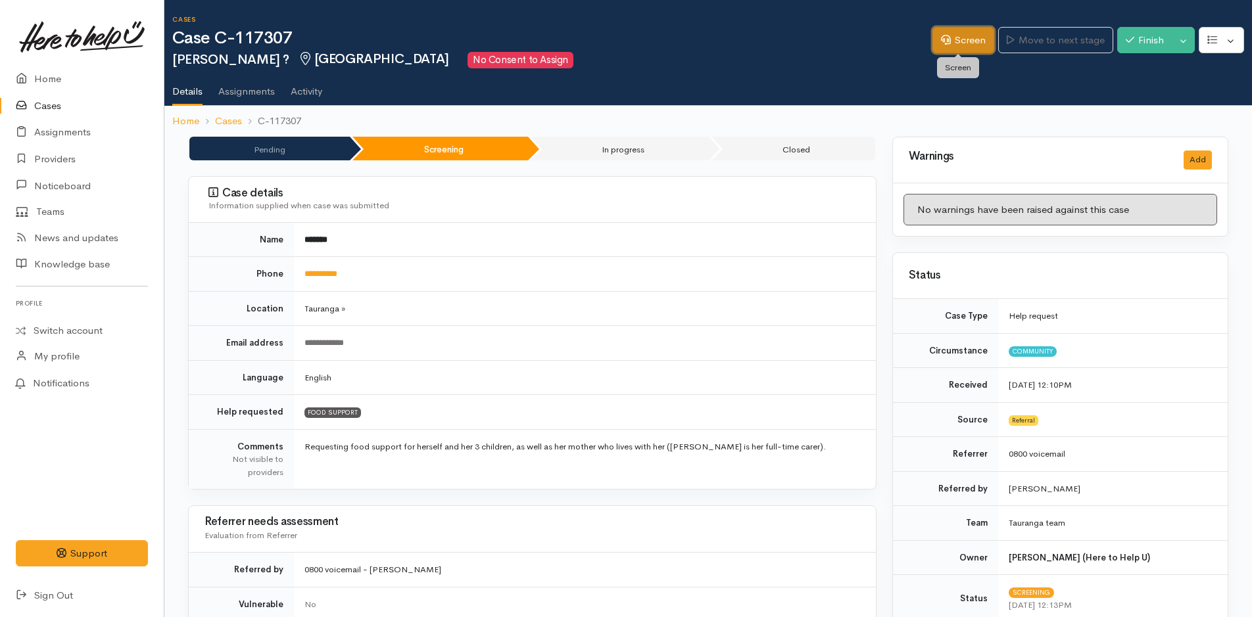
click at [961, 28] on link "Screen" at bounding box center [963, 40] width 62 height 27
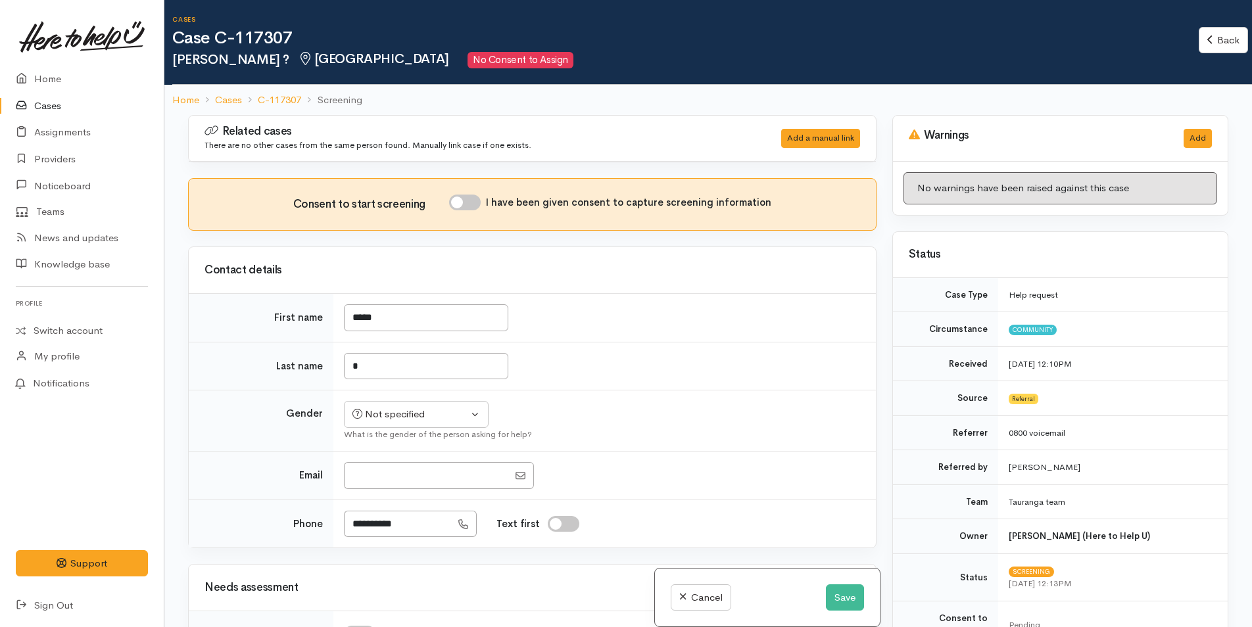
click at [480, 200] on input "I have been given consent to capture screening information" at bounding box center [465, 203] width 32 height 16
checkbox input "true"
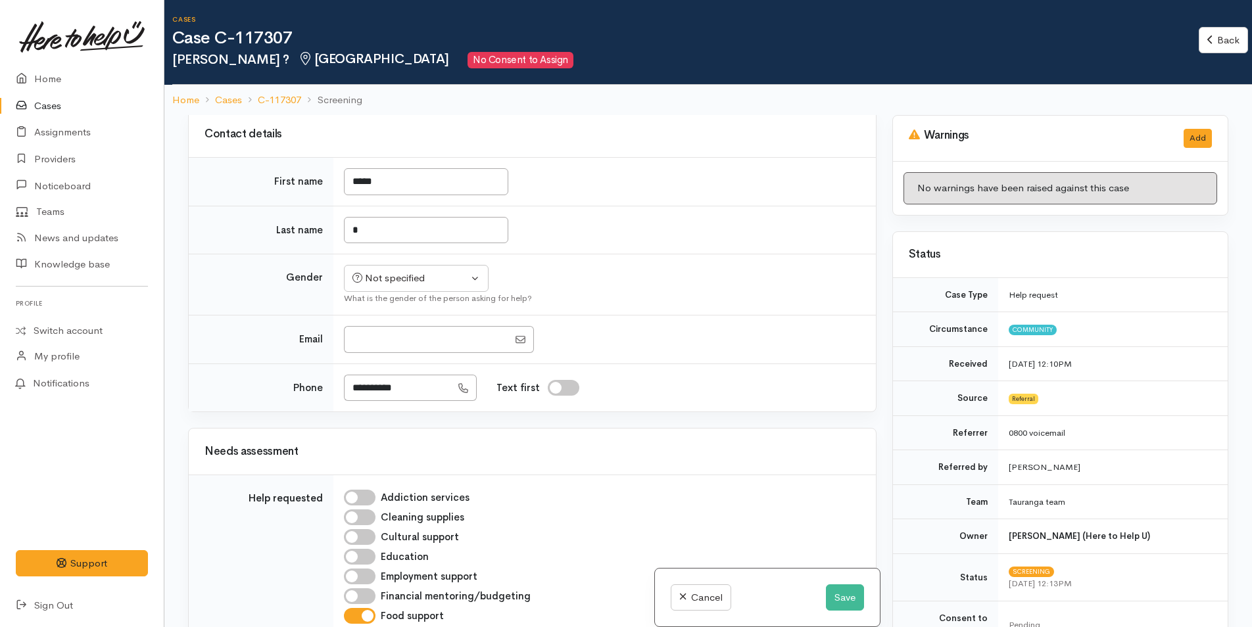
scroll to position [263, 0]
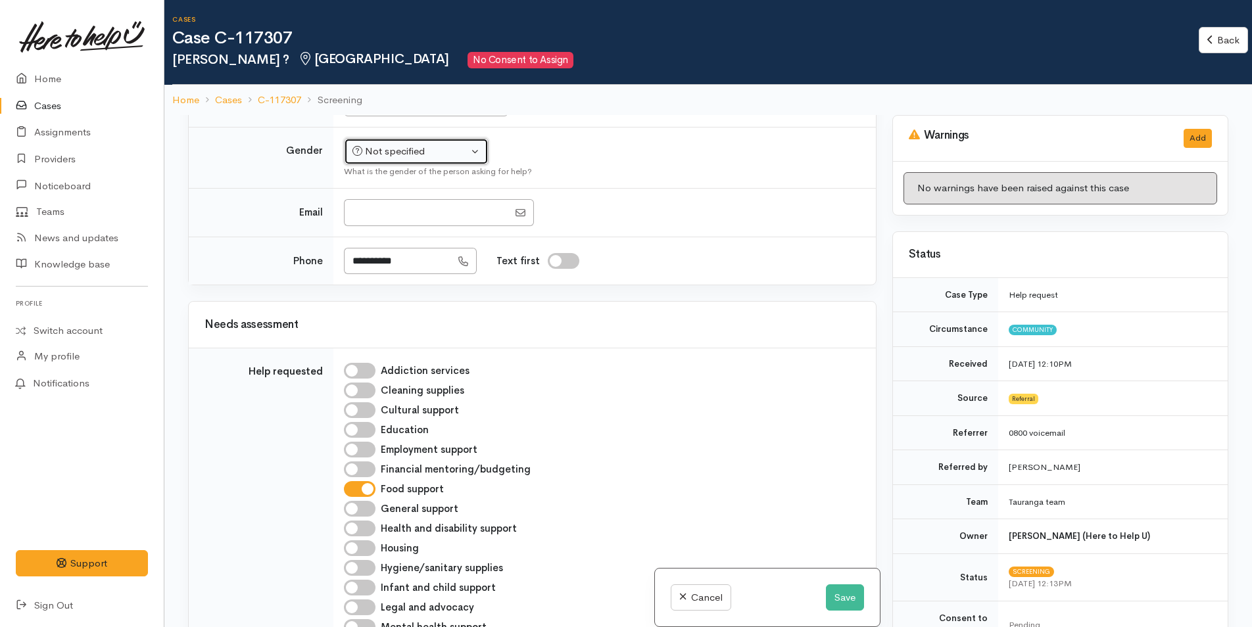
click at [407, 156] on div "Not specified" at bounding box center [410, 151] width 116 height 15
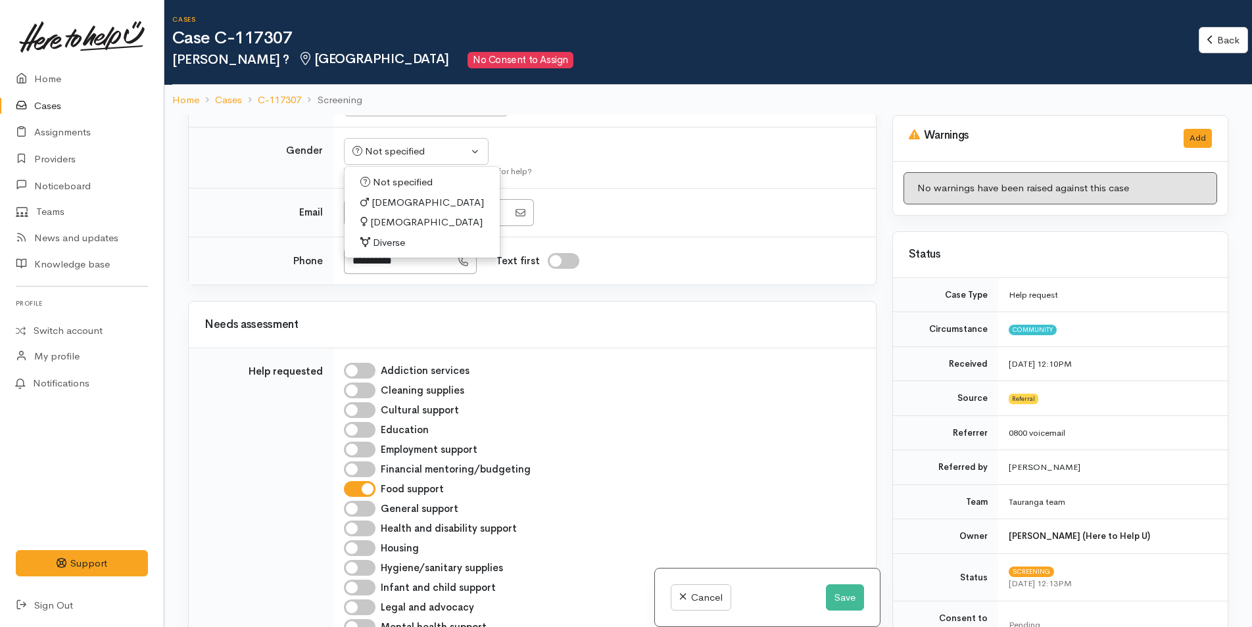
click at [392, 219] on span "[DEMOGRAPHIC_DATA]" at bounding box center [426, 222] width 112 height 15
select select "[DEMOGRAPHIC_DATA]"
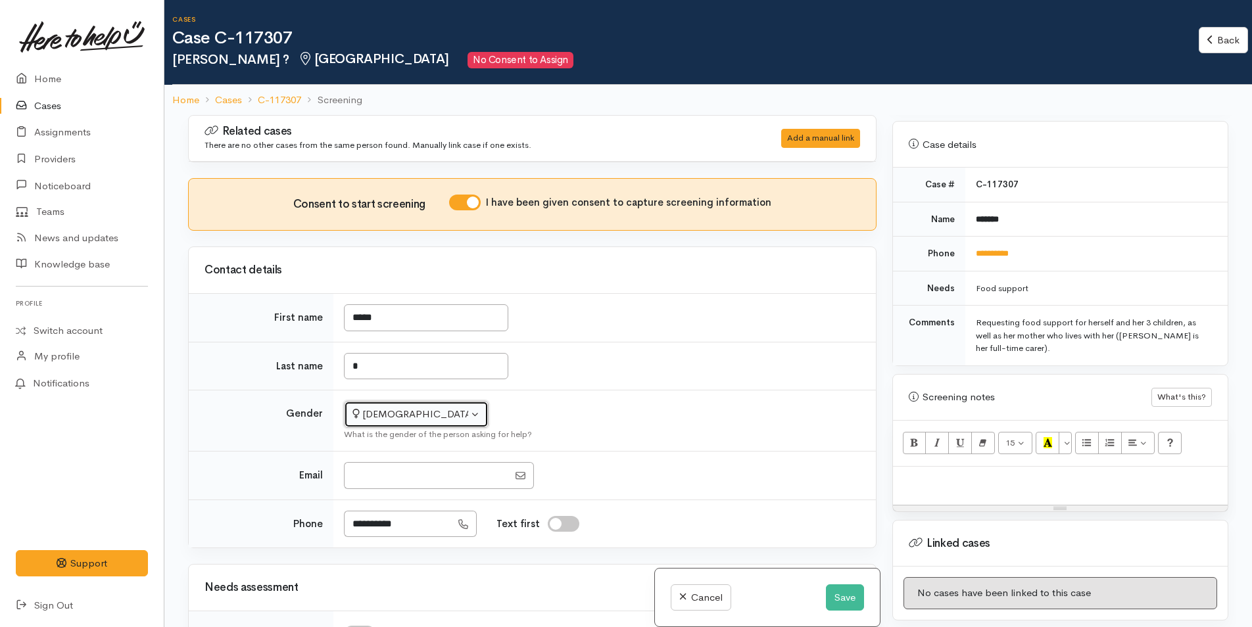
scroll to position [658, 0]
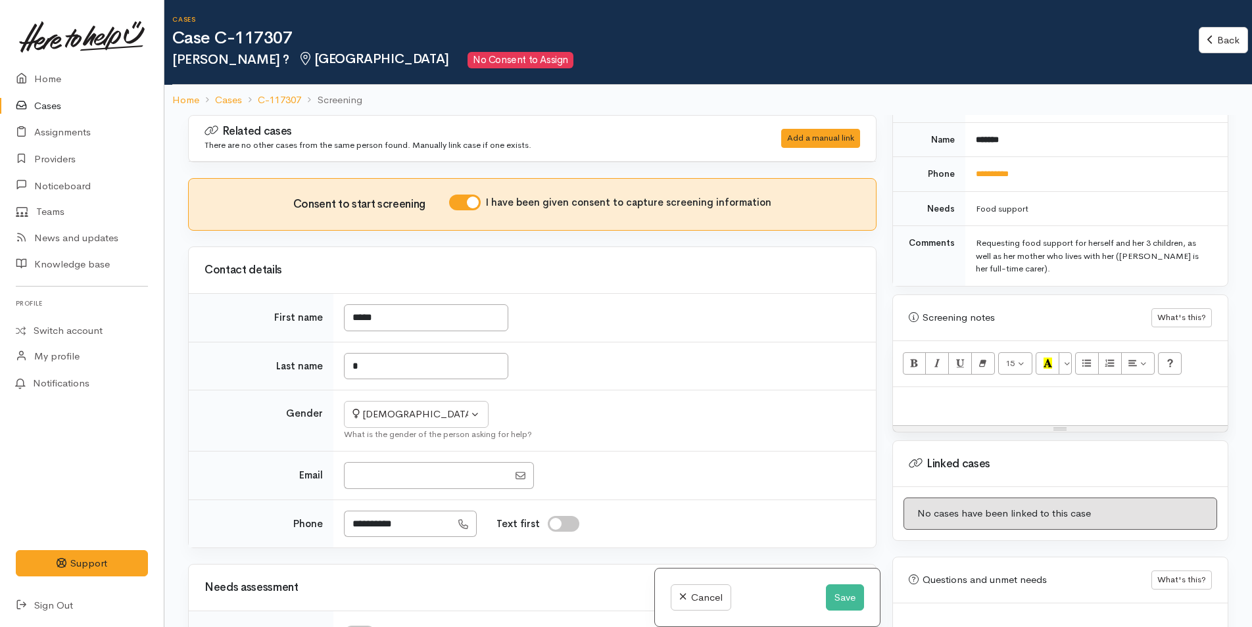
click at [990, 394] on p at bounding box center [1060, 401] width 322 height 15
paste div
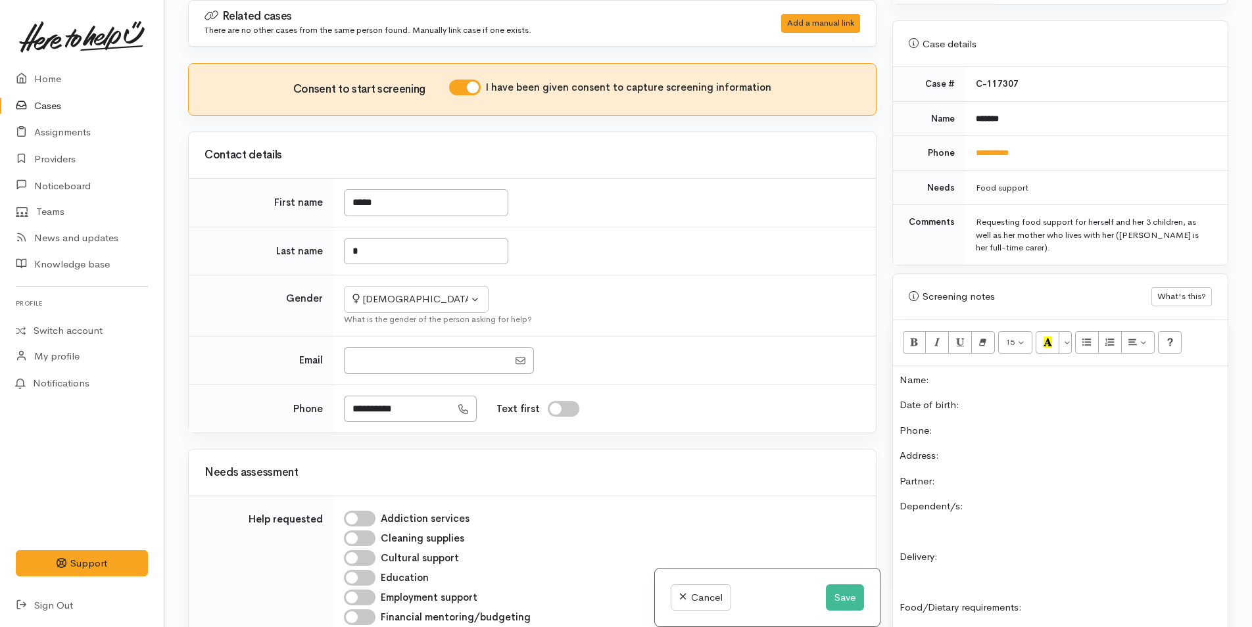
scroll to position [492, 0]
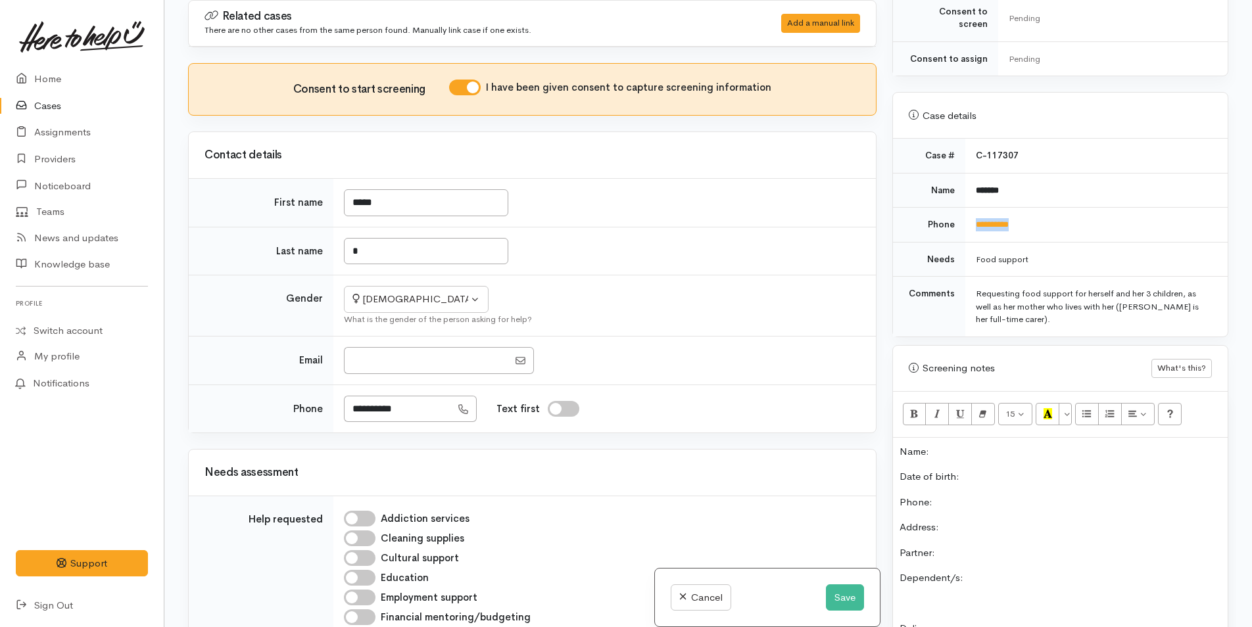
drag, startPoint x: 1045, startPoint y: 212, endPoint x: 965, endPoint y: 215, distance: 80.3
click at [965, 215] on td "**********" at bounding box center [1096, 225] width 262 height 35
copy link "**********"
click at [850, 598] on button "Save" at bounding box center [845, 598] width 38 height 27
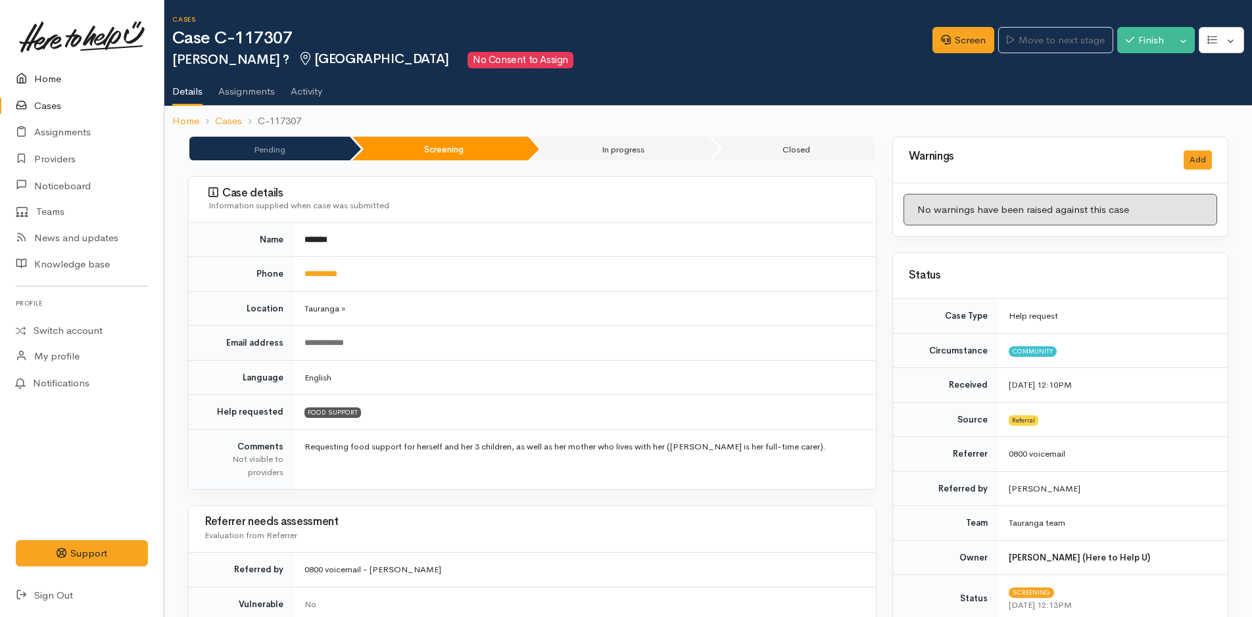
click at [46, 82] on link "Home" at bounding box center [82, 79] width 164 height 27
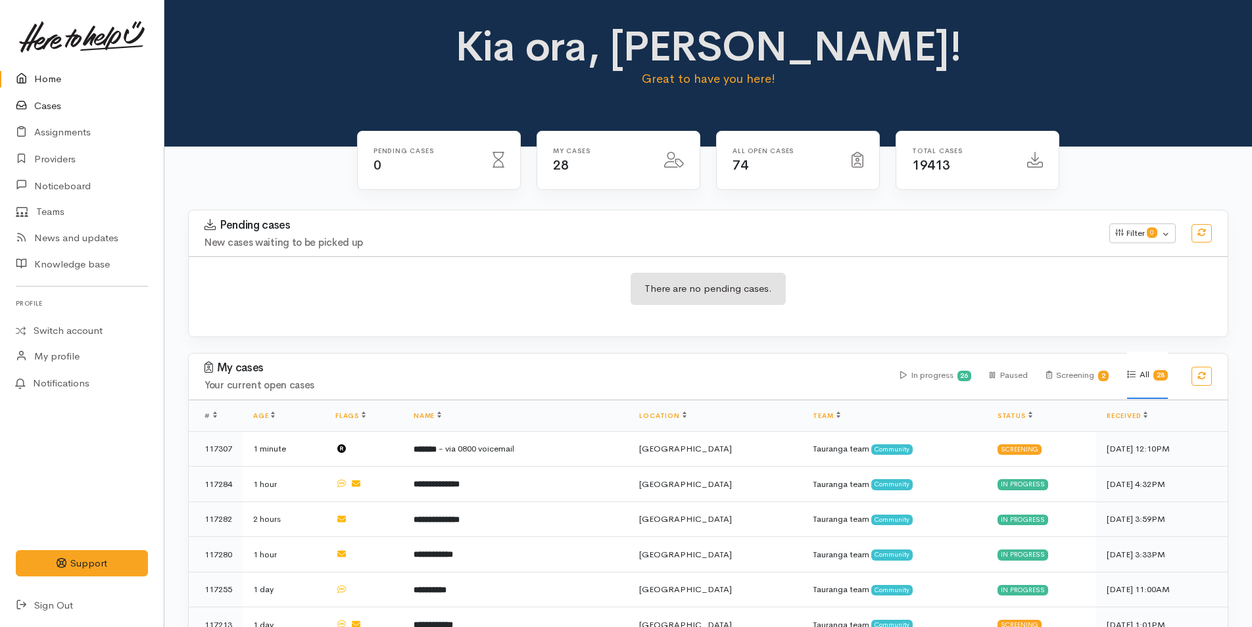
click at [51, 108] on link "Cases" at bounding box center [82, 106] width 164 height 27
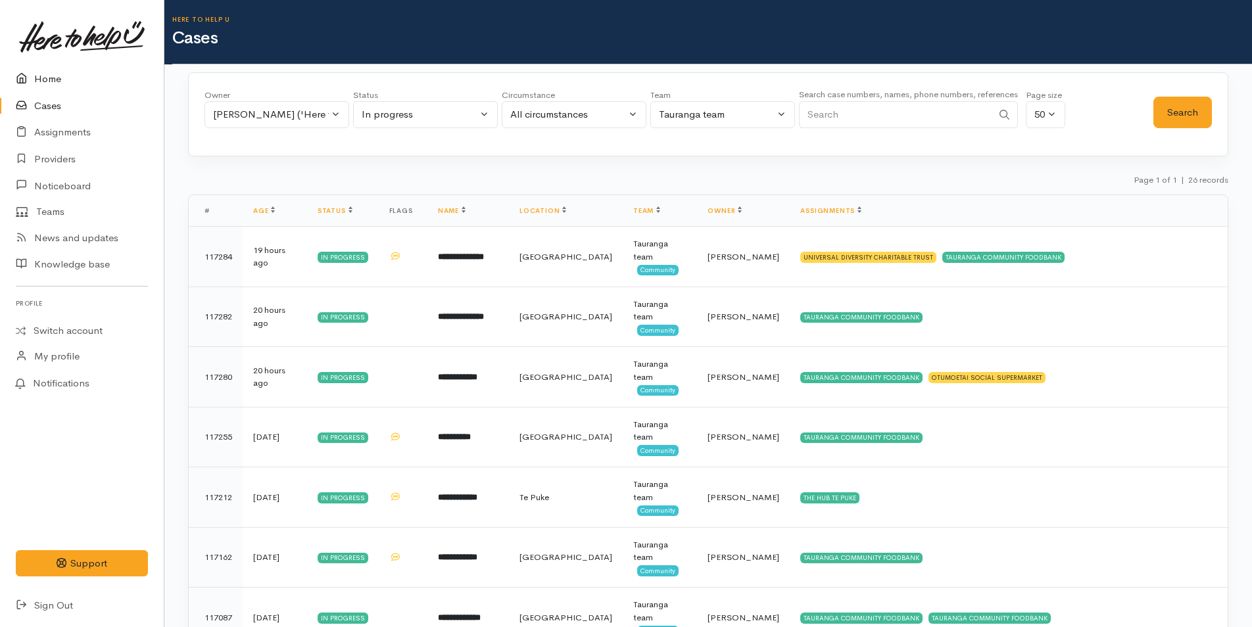
click at [52, 69] on link "Home" at bounding box center [82, 79] width 164 height 27
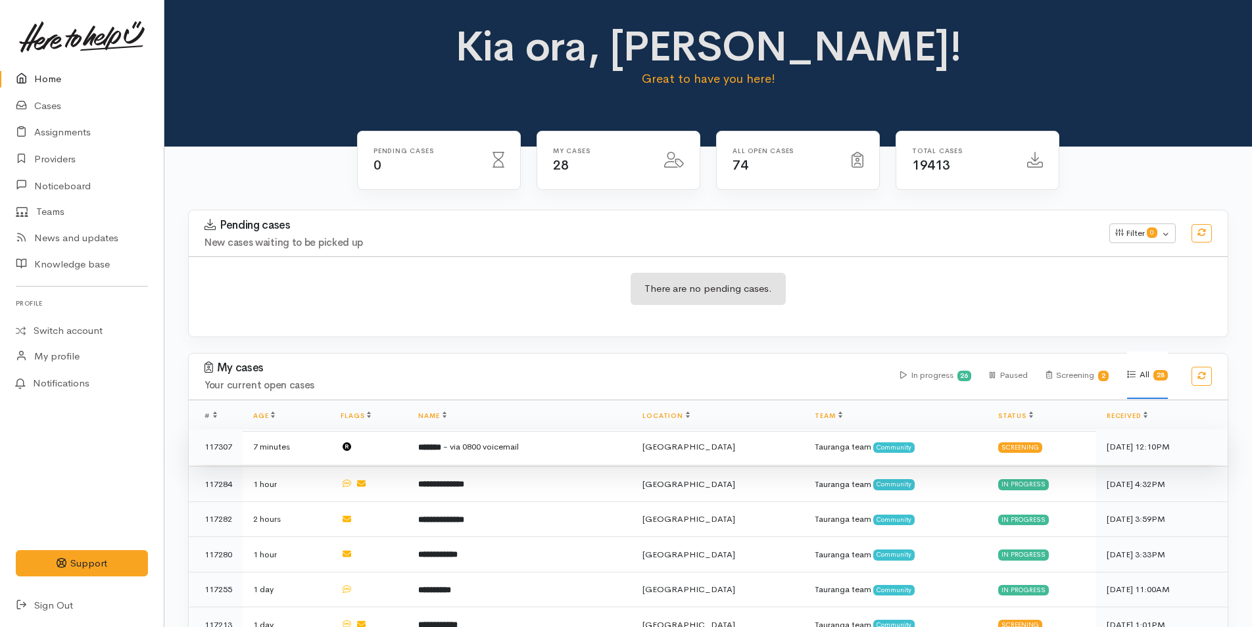
click at [550, 449] on td "******* - via 0800 voicemail" at bounding box center [520, 447] width 224 height 36
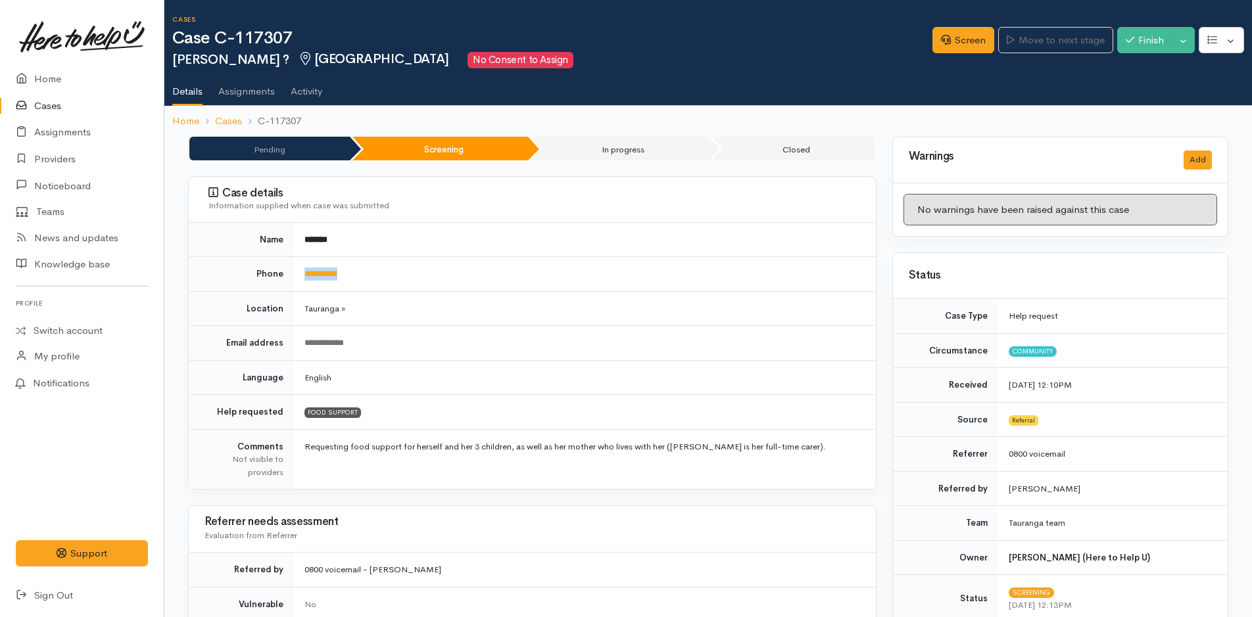
drag, startPoint x: 378, startPoint y: 275, endPoint x: 298, endPoint y: 278, distance: 80.3
click at [298, 278] on td "**********" at bounding box center [585, 274] width 582 height 35
copy link "**********"
click at [961, 38] on link "Screen" at bounding box center [963, 40] width 62 height 27
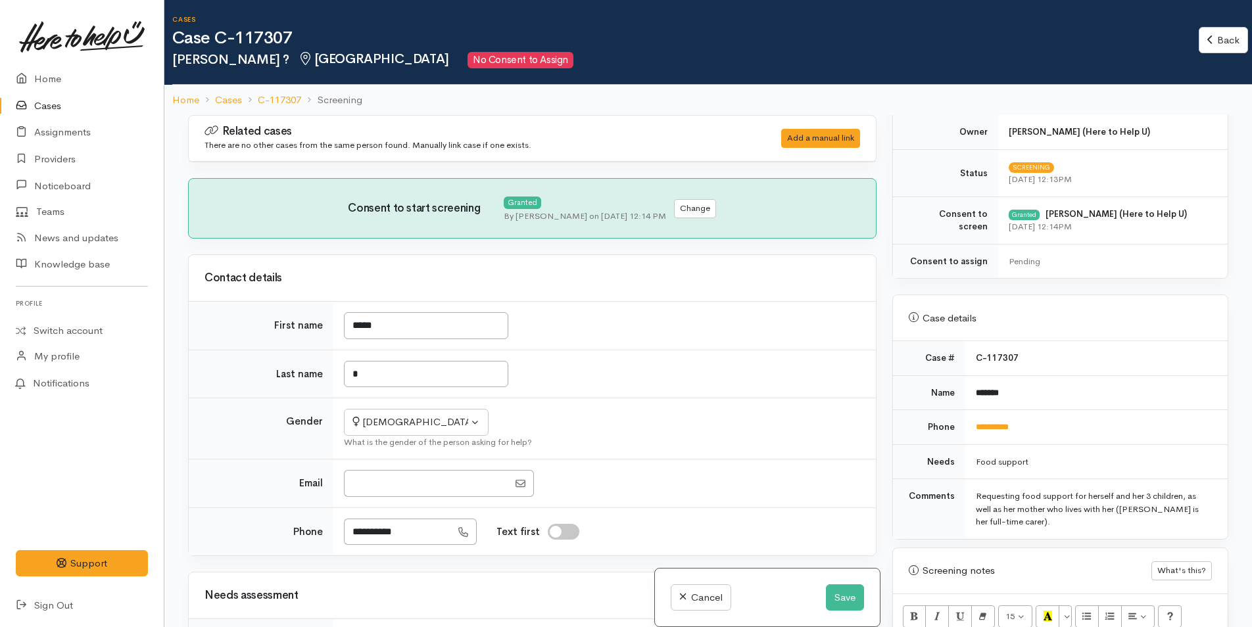
scroll to position [526, 0]
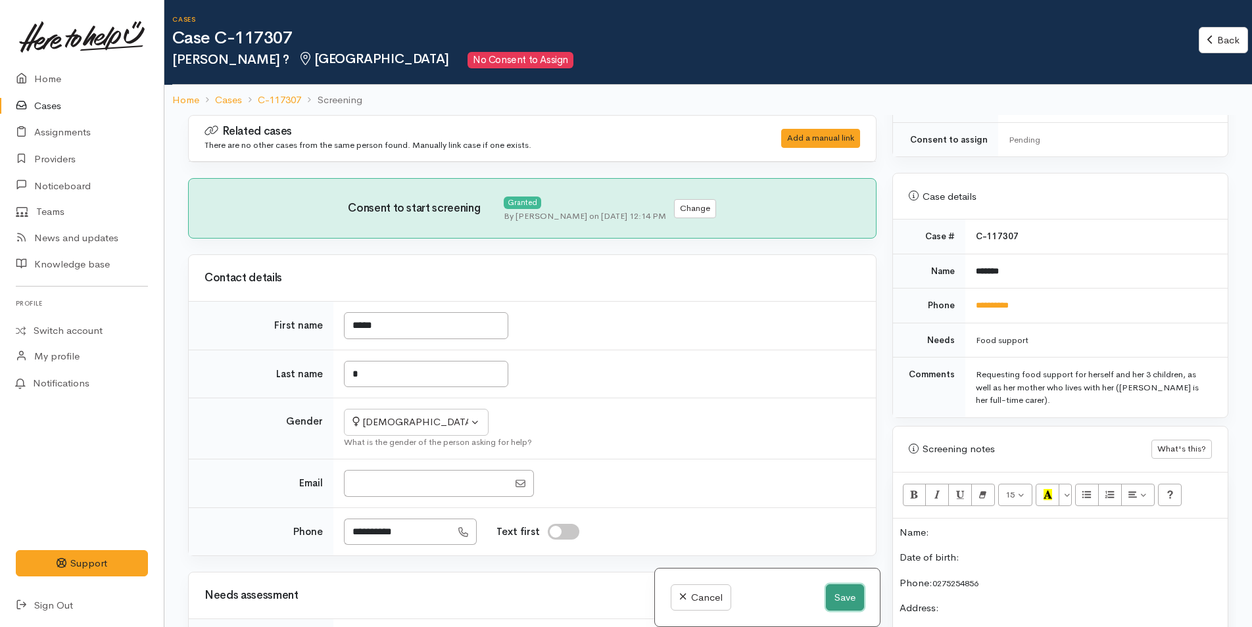
click at [848, 592] on button "Save" at bounding box center [845, 598] width 38 height 27
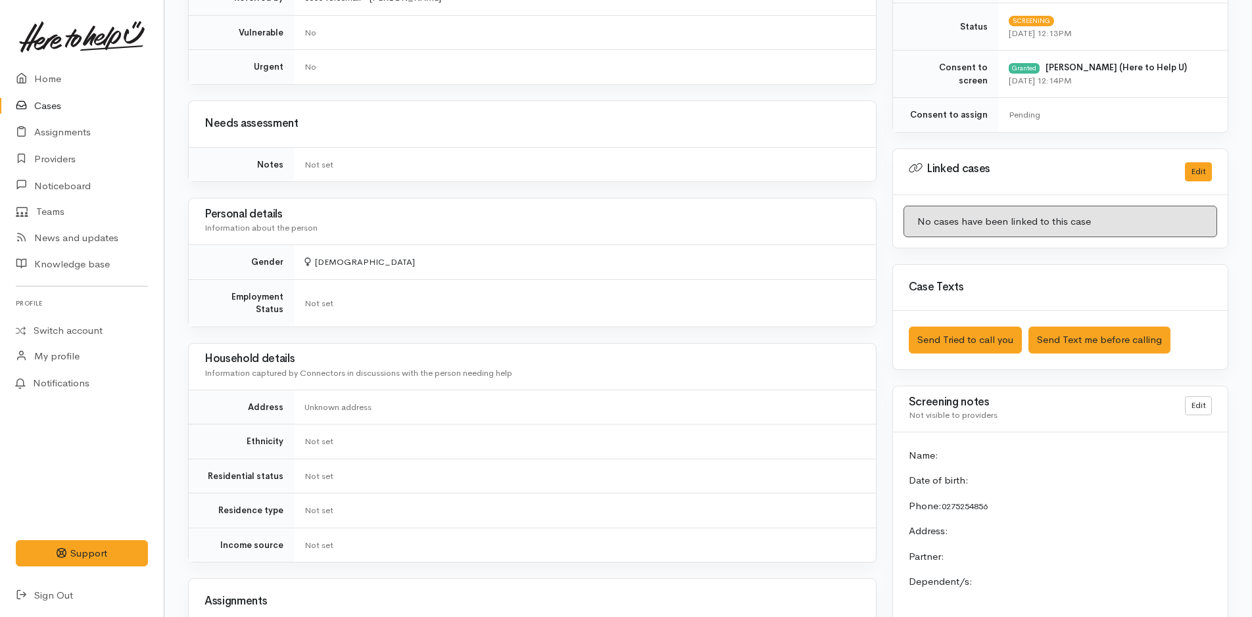
scroll to position [658, 0]
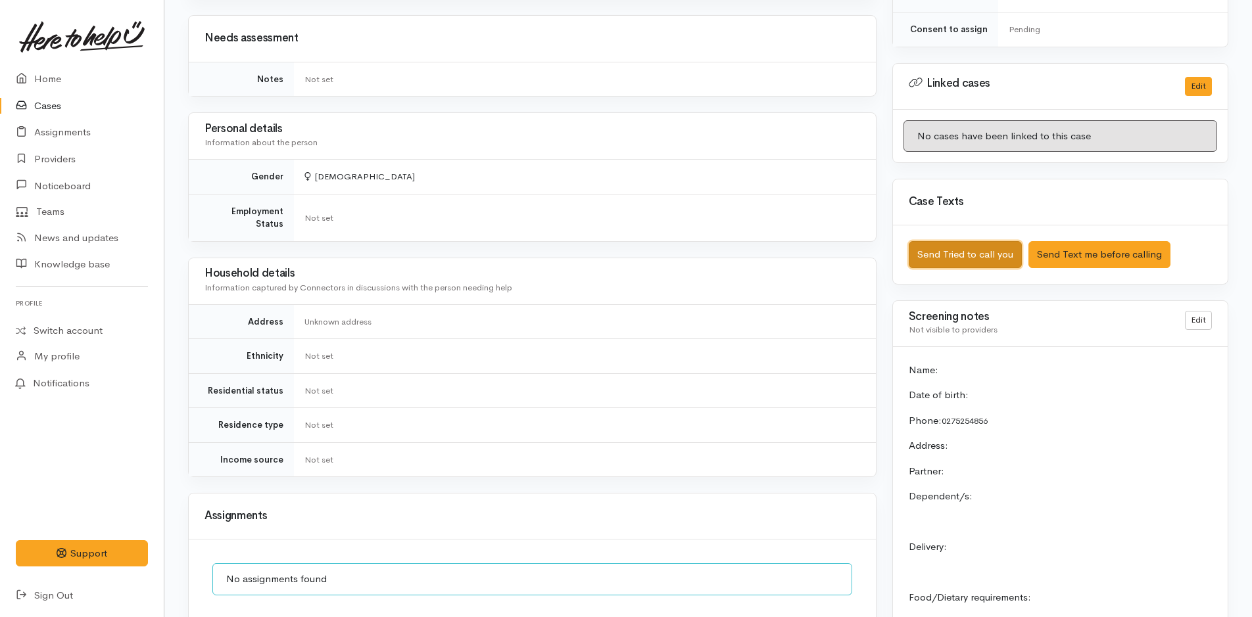
click at [994, 252] on button "Send Tried to call you" at bounding box center [965, 254] width 113 height 27
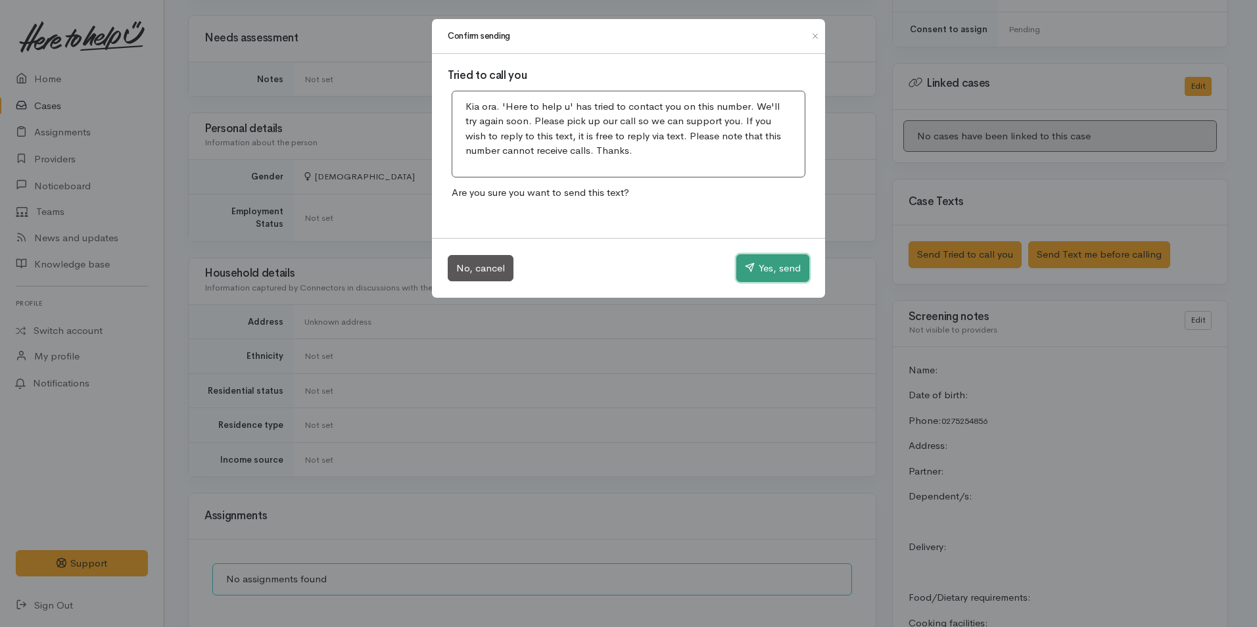
click at [776, 270] on button "Yes, send" at bounding box center [772, 268] width 73 height 28
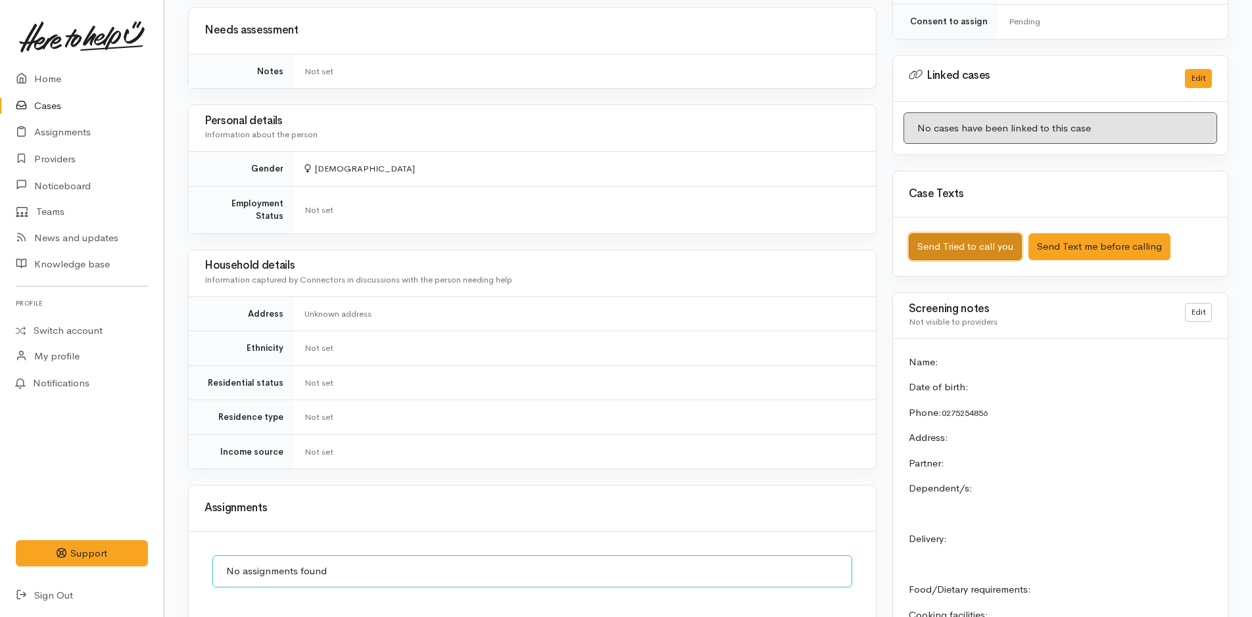
scroll to position [789, 0]
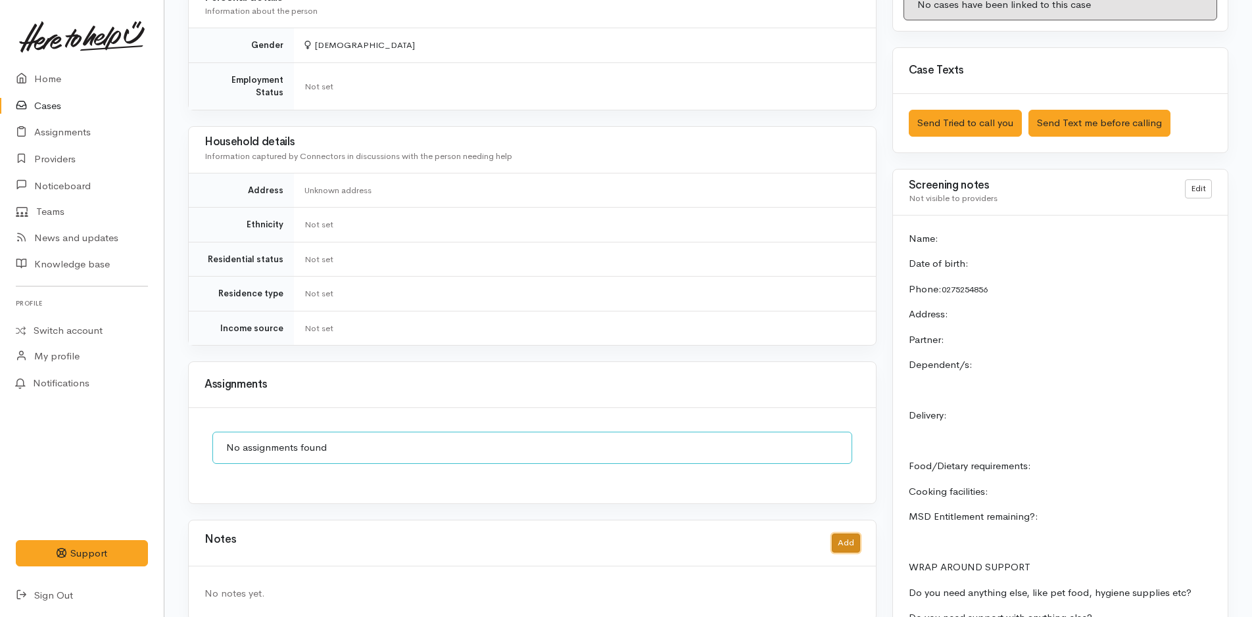
click at [846, 534] on button "Add" at bounding box center [846, 543] width 28 height 19
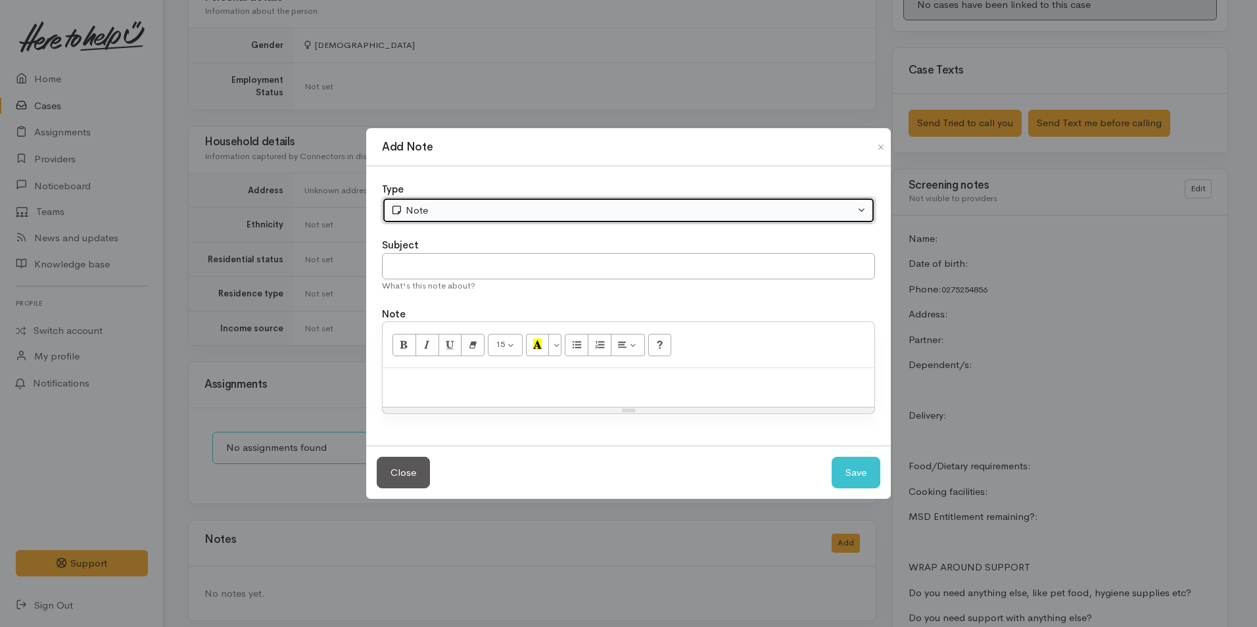
click at [508, 215] on div "Note" at bounding box center [623, 210] width 464 height 15
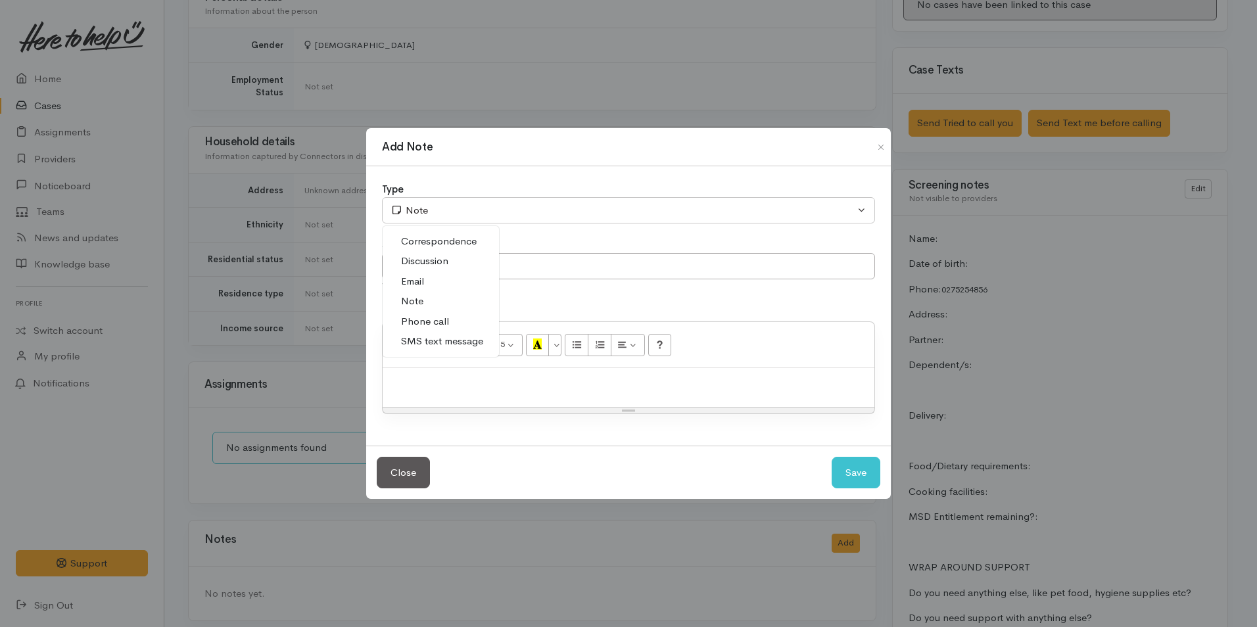
click at [448, 320] on link "Phone call" at bounding box center [441, 322] width 116 height 20
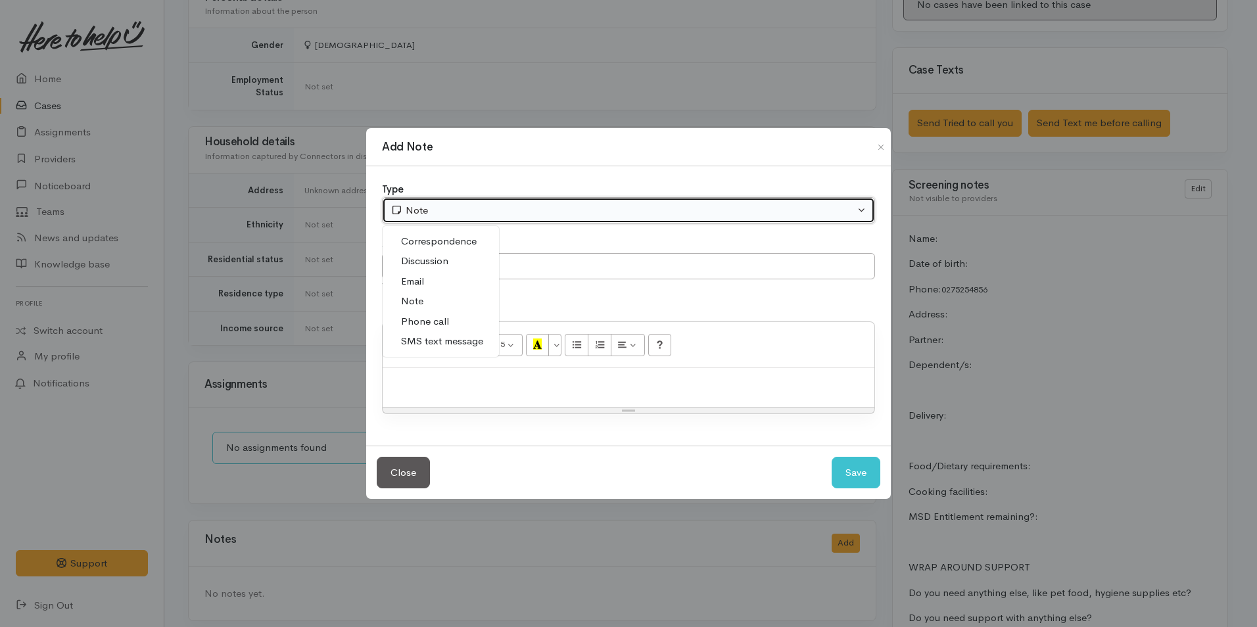
select select "3"
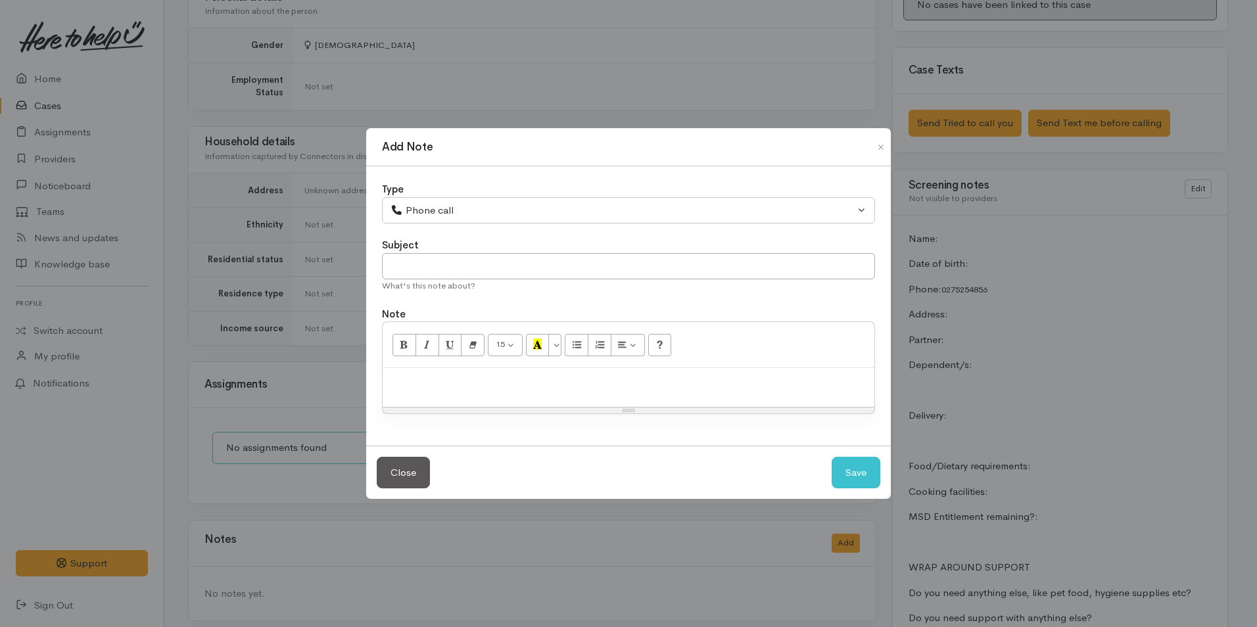
click at [545, 392] on div at bounding box center [629, 387] width 492 height 39
click at [520, 387] on p at bounding box center [628, 382] width 479 height 15
paste div
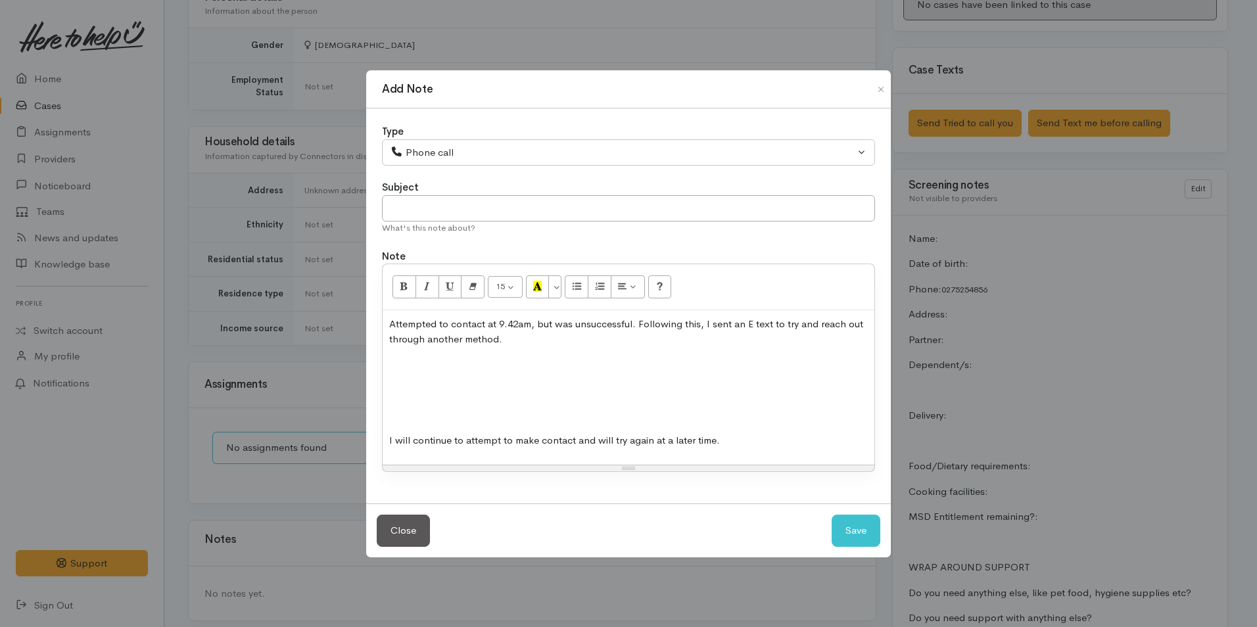
click at [419, 422] on p at bounding box center [628, 415] width 479 height 15
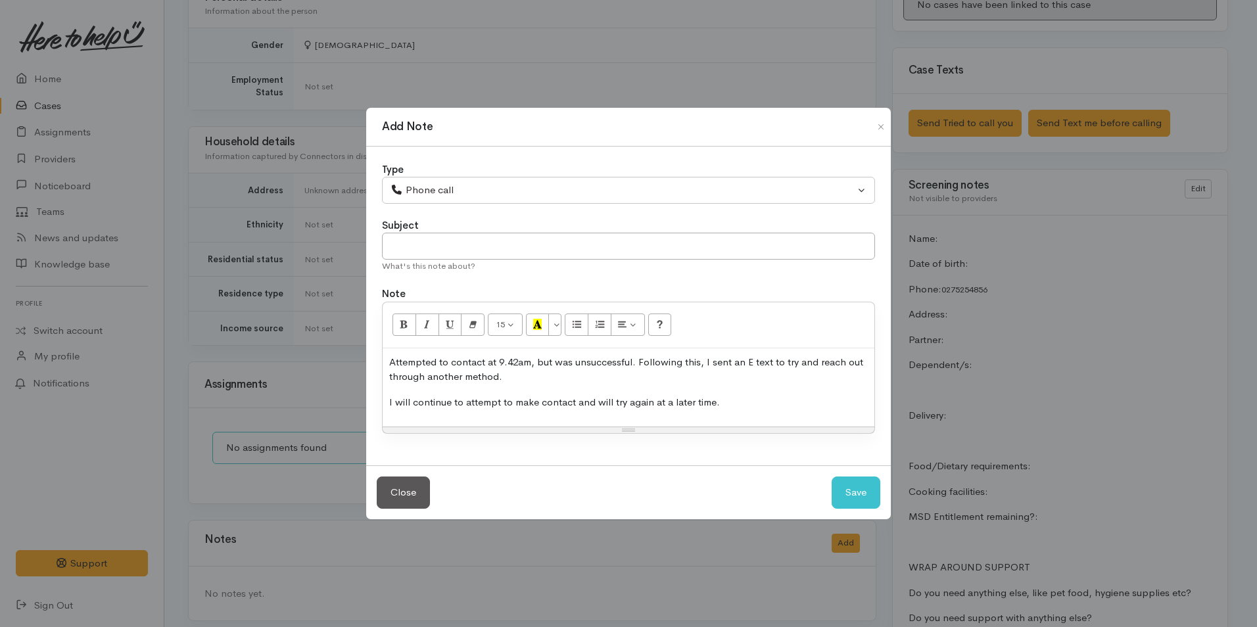
click at [521, 360] on p "Attempted to contact at 9.42am, but was unsuccessful. Following this, I sent an…" at bounding box center [628, 370] width 479 height 30
click at [864, 492] on button "Save" at bounding box center [856, 493] width 49 height 32
select select "1"
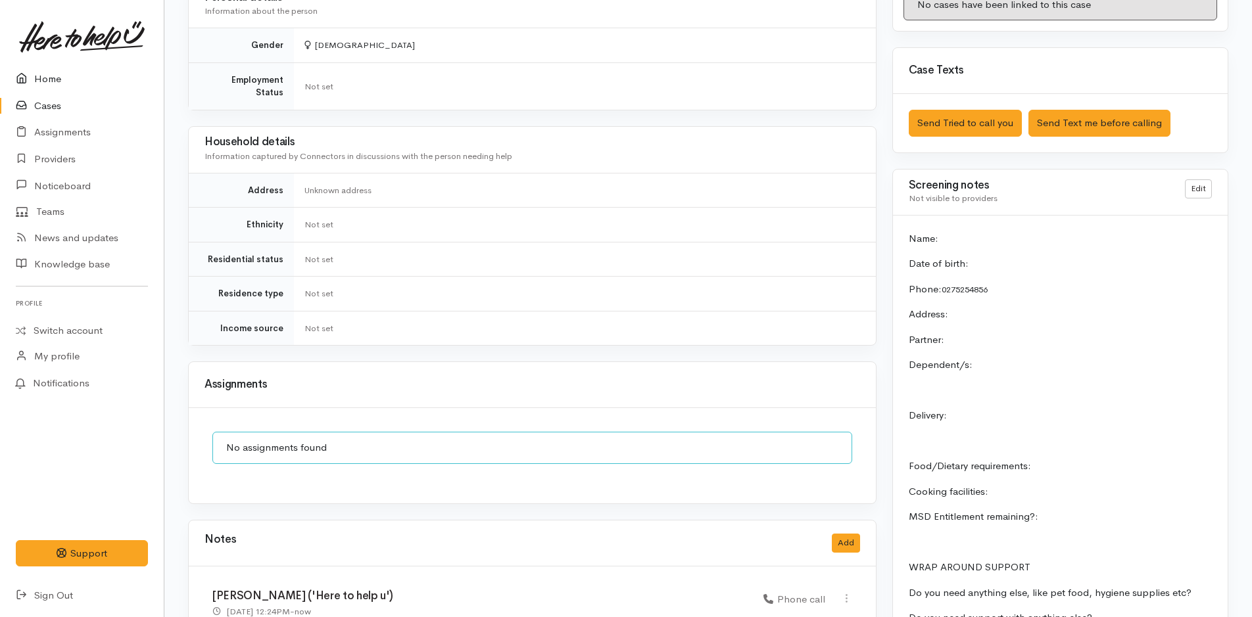
click at [49, 79] on link "Home" at bounding box center [82, 79] width 164 height 27
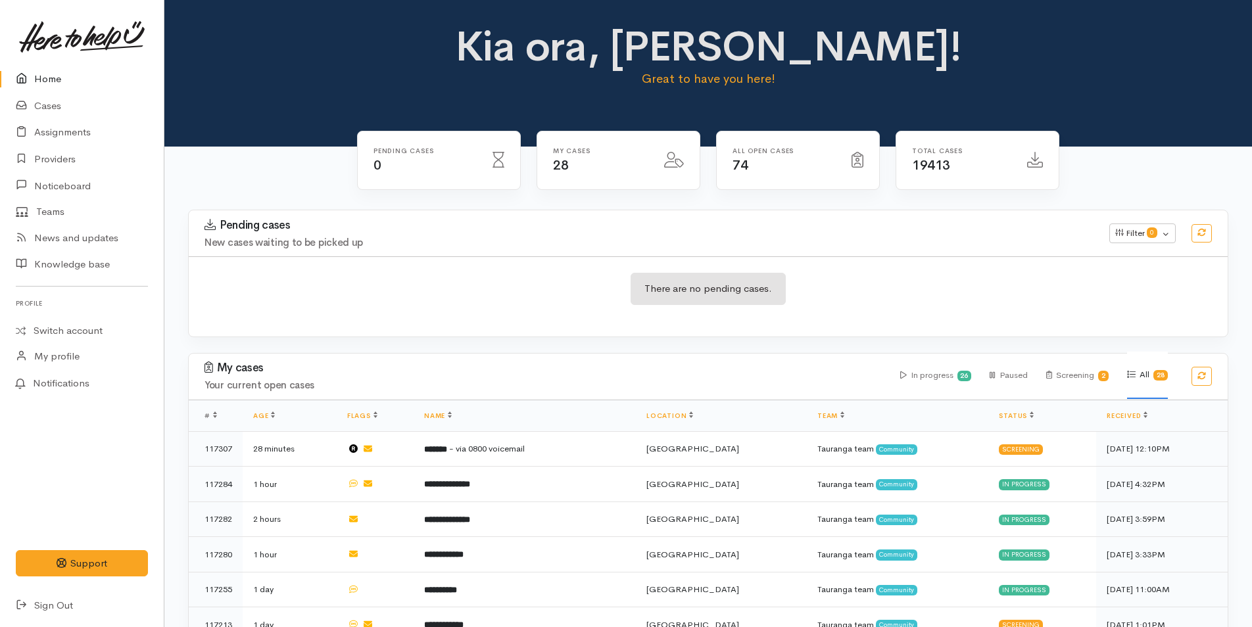
click at [343, 70] on div "Kia ora, Rachel! Great to have you here!" at bounding box center [708, 62] width 1056 height 76
click at [252, 85] on div "Kia ora, Rachel! Great to have you here!" at bounding box center [708, 62] width 1056 height 76
click at [46, 102] on link "Cases" at bounding box center [82, 106] width 164 height 27
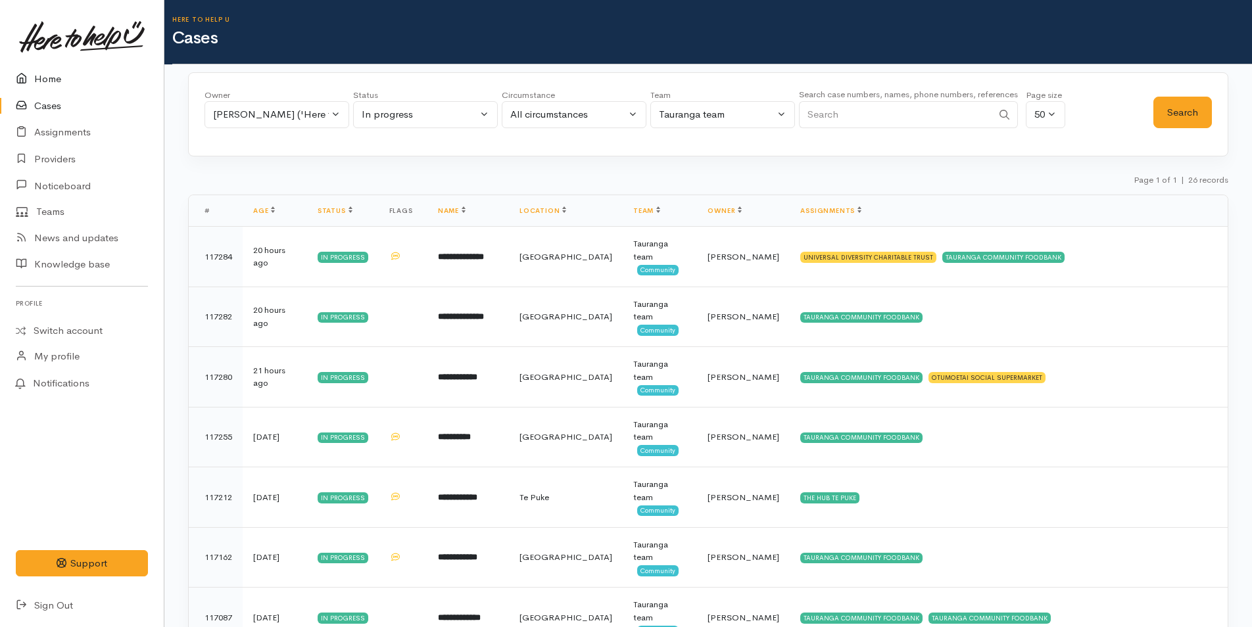
click at [46, 83] on link "Home" at bounding box center [82, 79] width 164 height 27
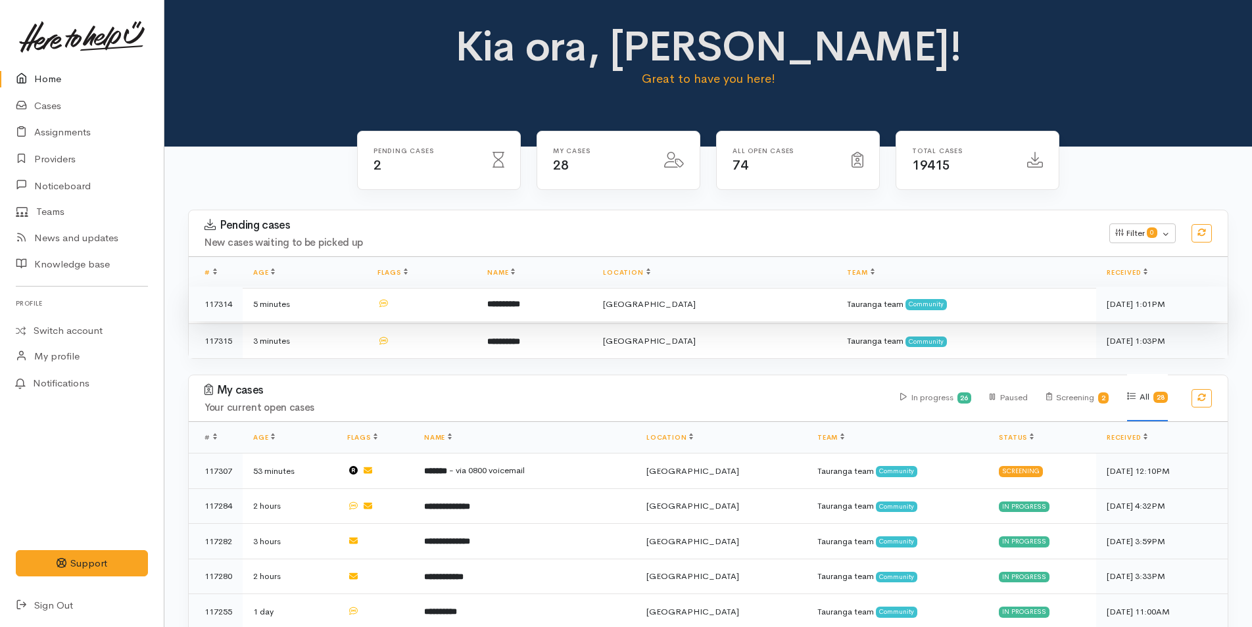
click at [561, 304] on td "**********" at bounding box center [535, 305] width 116 height 36
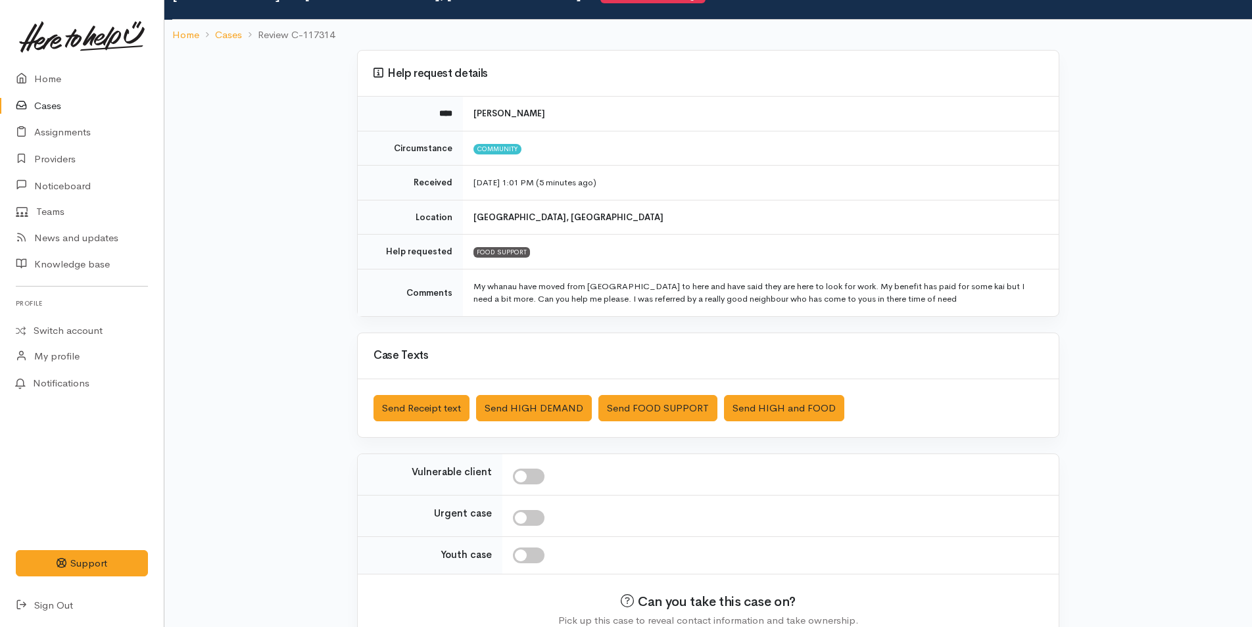
scroll to position [133, 0]
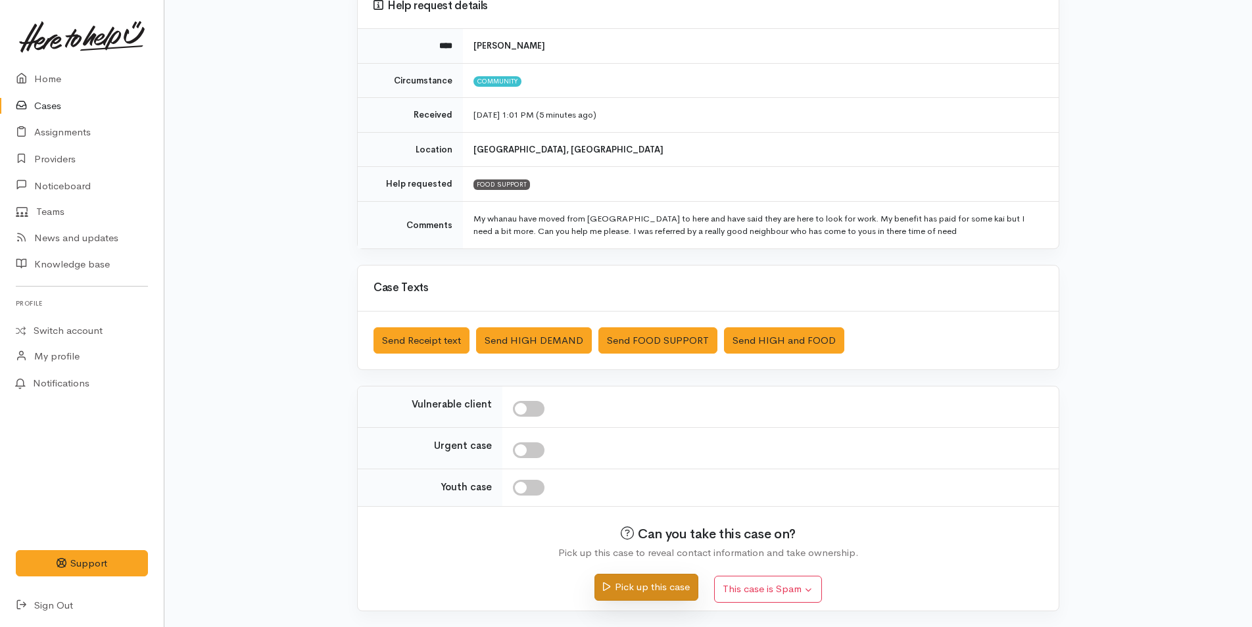
click at [670, 589] on button "Pick up this case" at bounding box center [645, 587] width 103 height 27
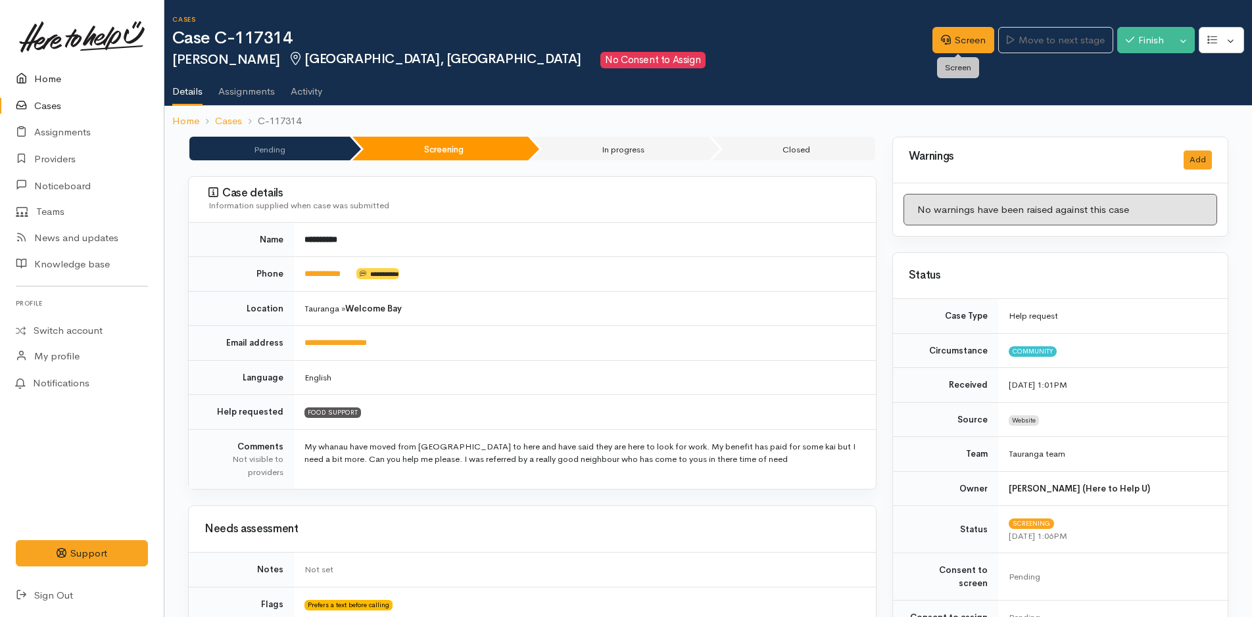
click at [53, 80] on link "Home" at bounding box center [82, 79] width 164 height 27
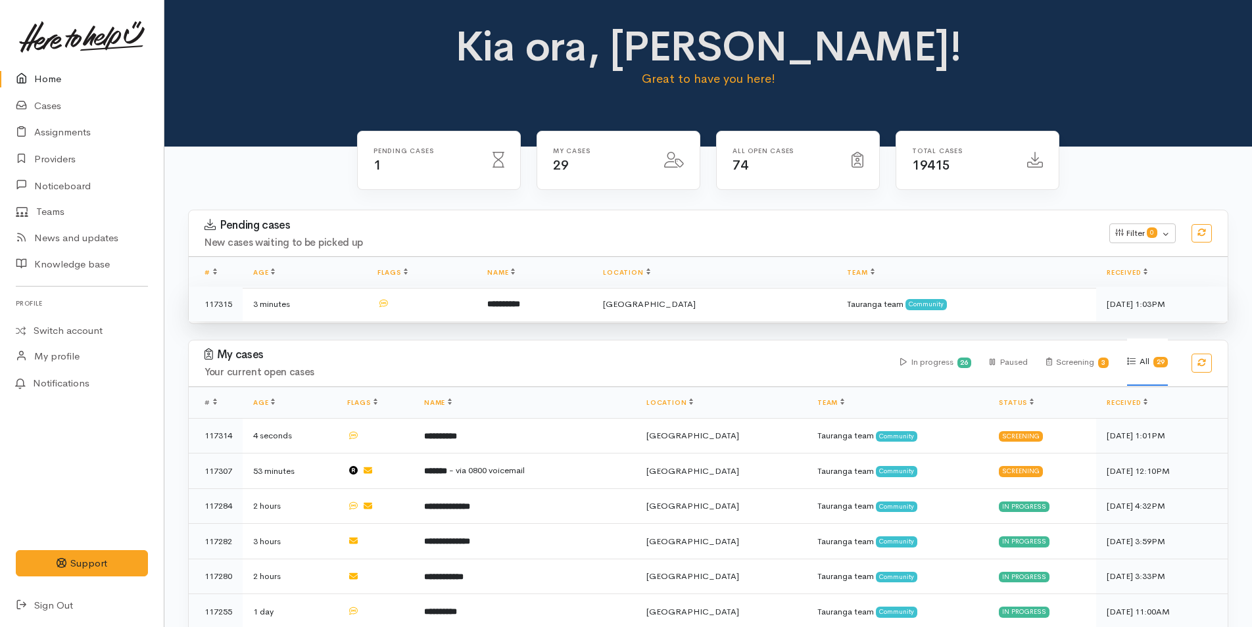
click at [515, 303] on b "**********" at bounding box center [503, 304] width 33 height 9
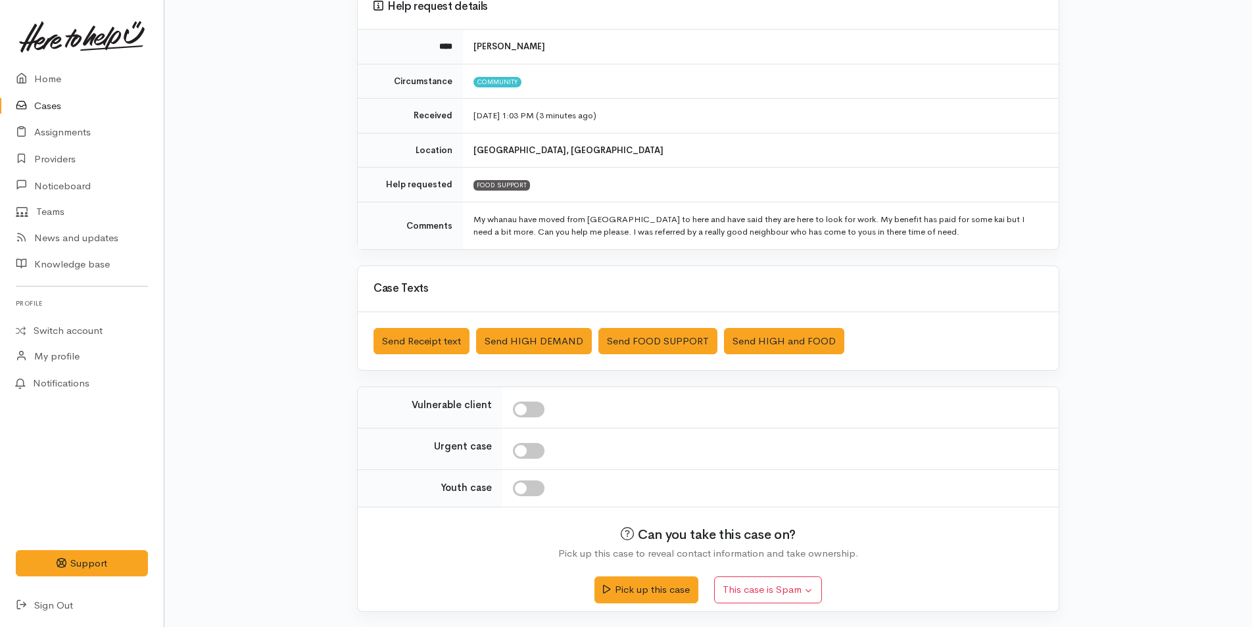
scroll to position [133, 0]
click at [663, 586] on button "Pick up this case" at bounding box center [645, 587] width 103 height 27
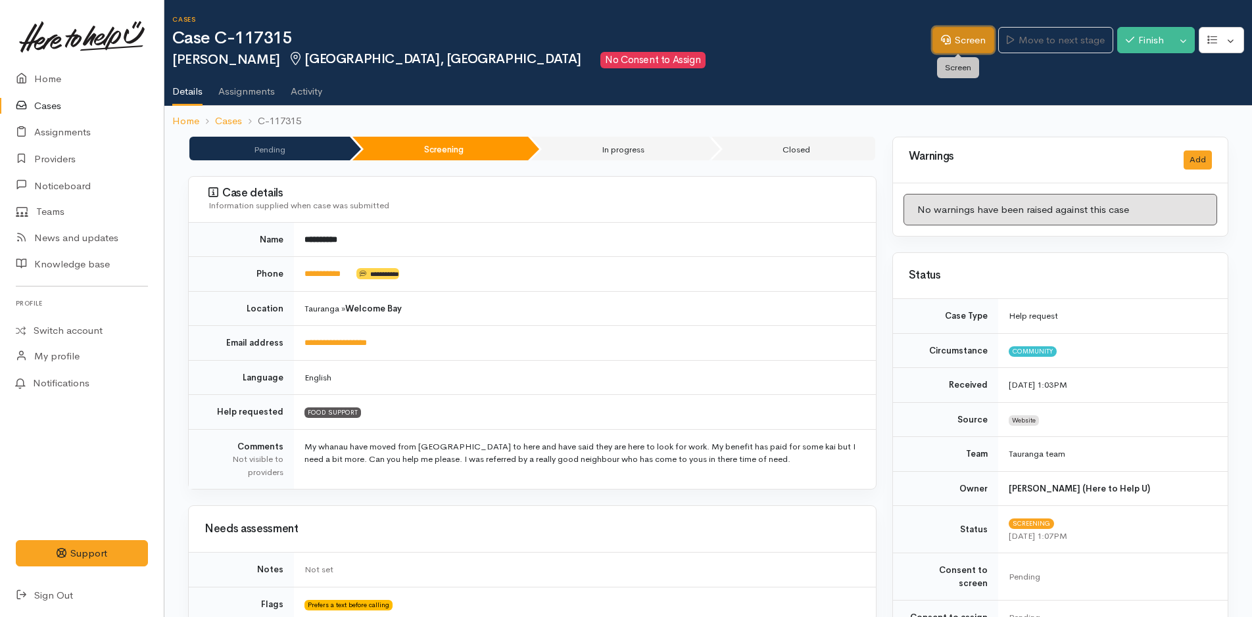
click at [967, 37] on link "Screen" at bounding box center [963, 40] width 62 height 27
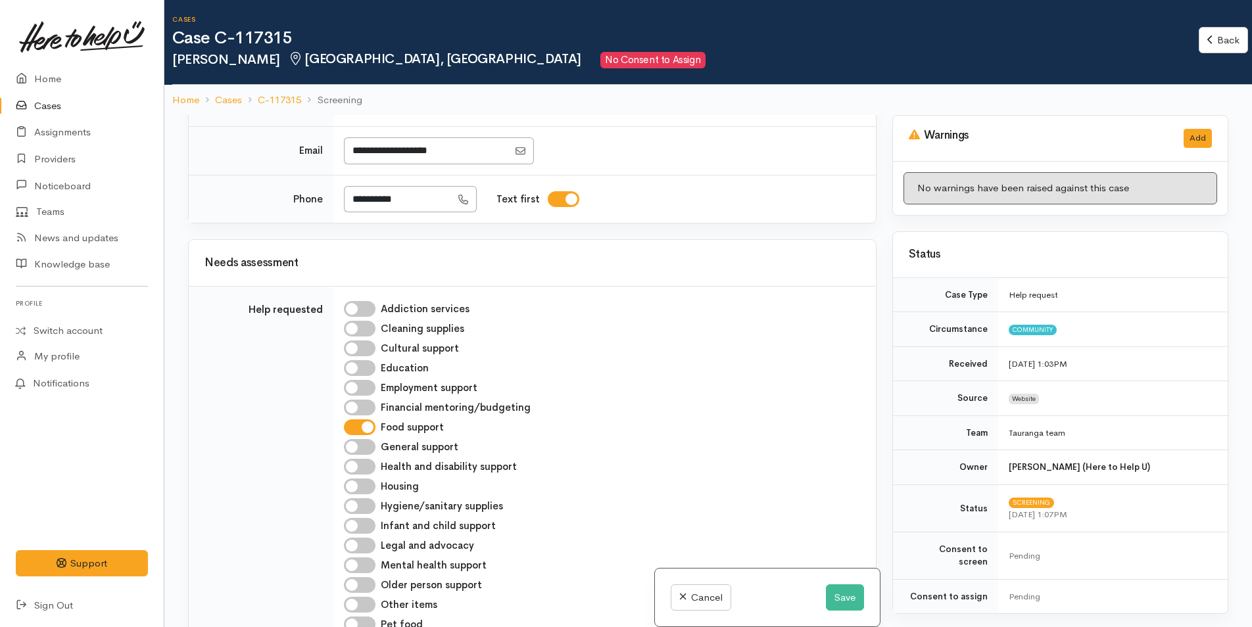
scroll to position [66, 0]
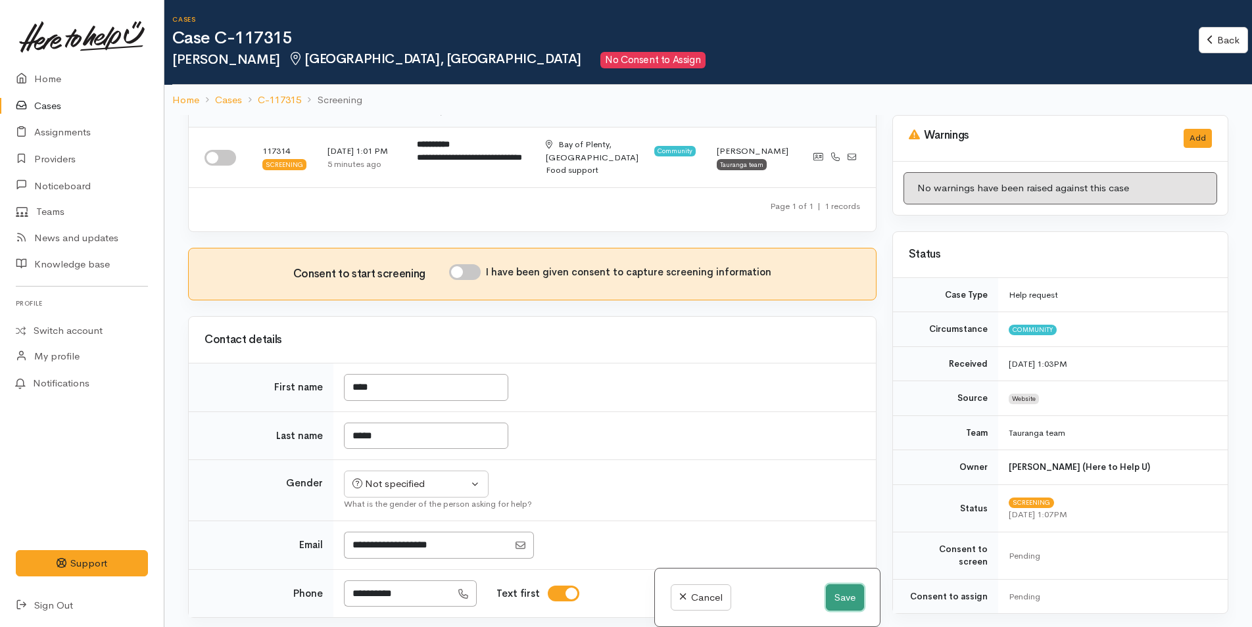
click at [836, 598] on button "Save" at bounding box center [845, 598] width 38 height 27
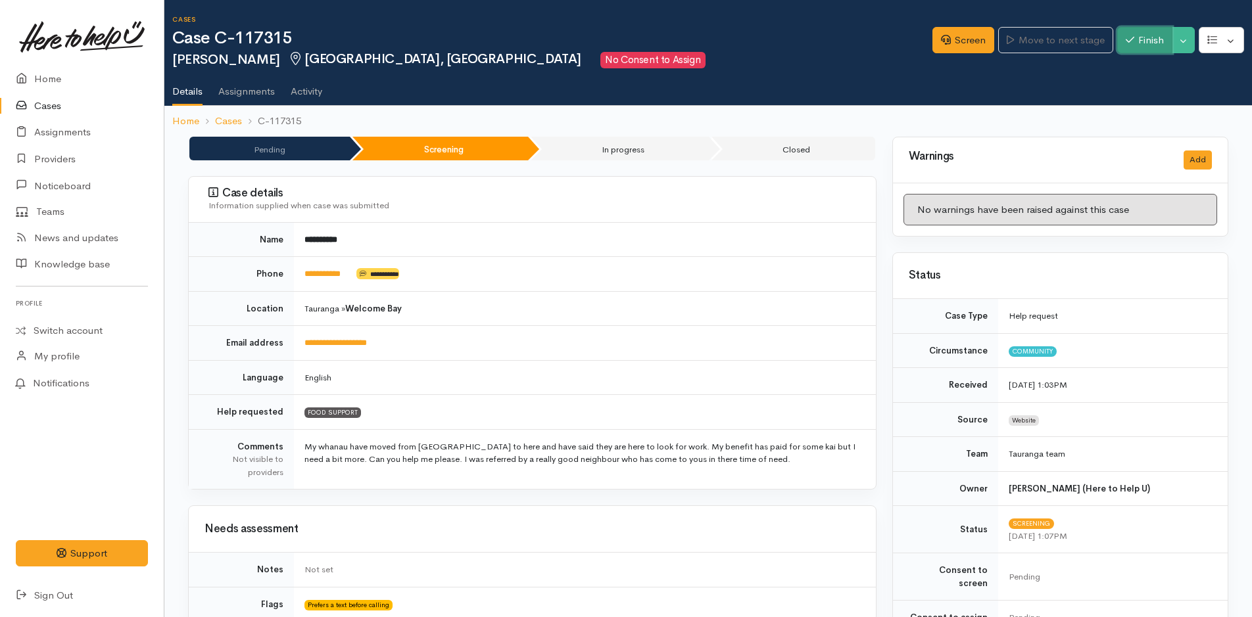
click at [1147, 39] on button "Finish" at bounding box center [1144, 40] width 55 height 27
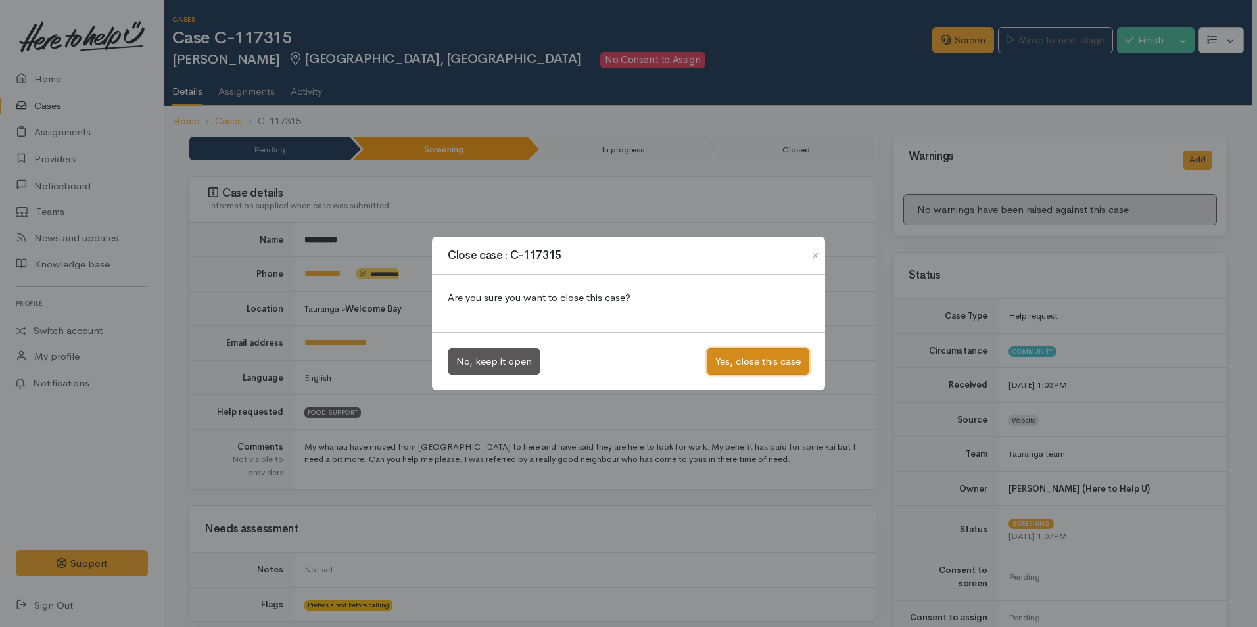
click at [747, 352] on button "Yes, close this case" at bounding box center [758, 361] width 103 height 27
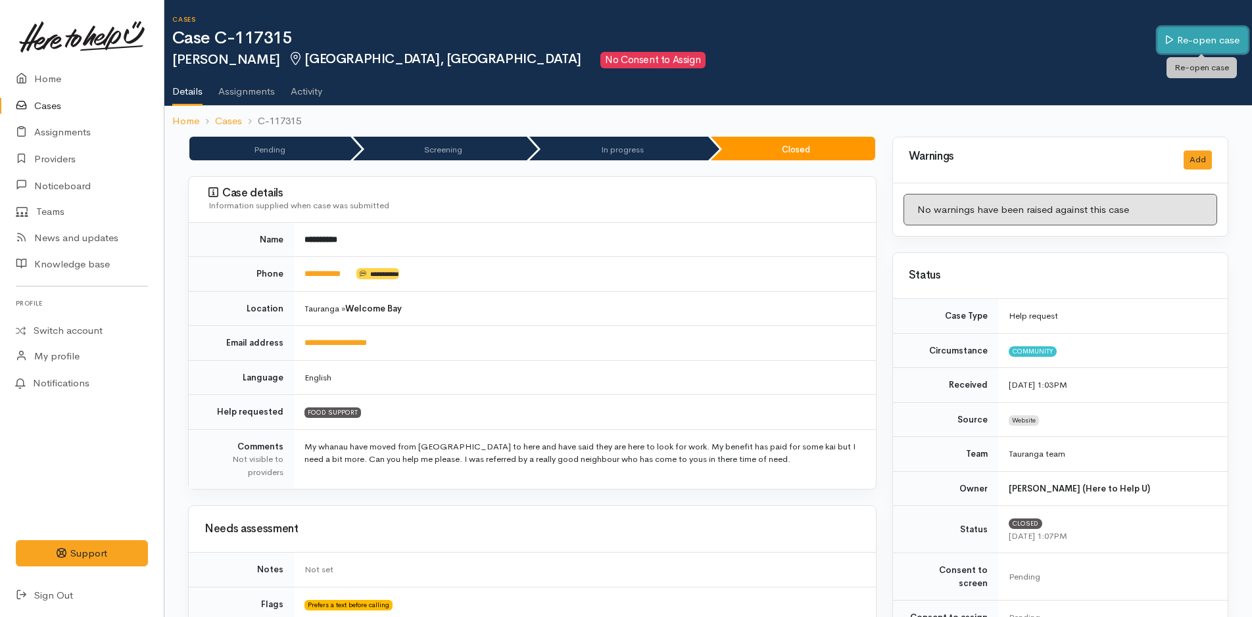
click at [1184, 40] on link "Re-open case" at bounding box center [1202, 40] width 91 height 27
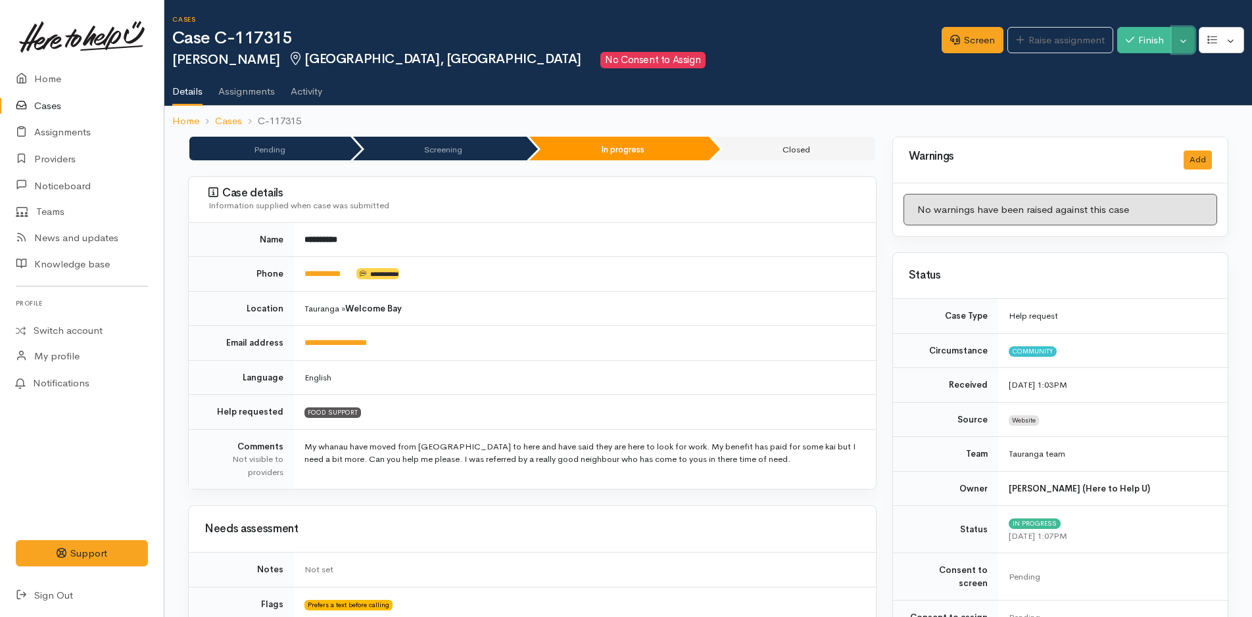
click at [1185, 43] on button "Toggle Dropdown" at bounding box center [1183, 40] width 23 height 27
click at [1133, 94] on link "Cancel" at bounding box center [1142, 91] width 104 height 20
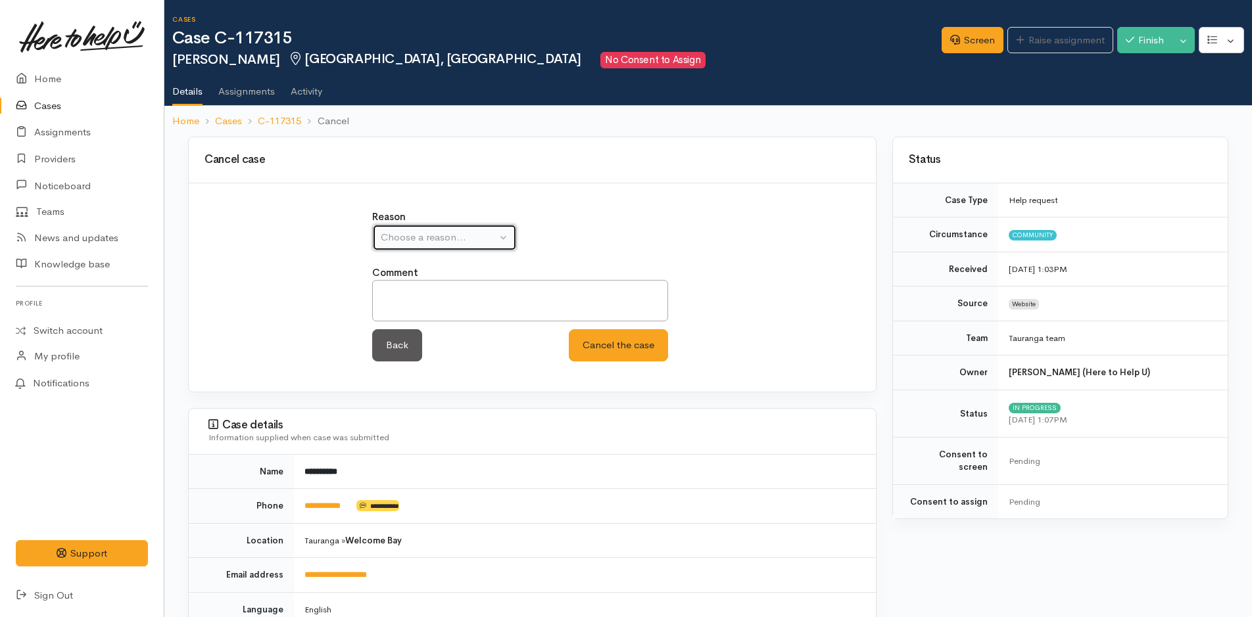
click at [454, 235] on div "Choose a reason..." at bounding box center [439, 237] width 116 height 15
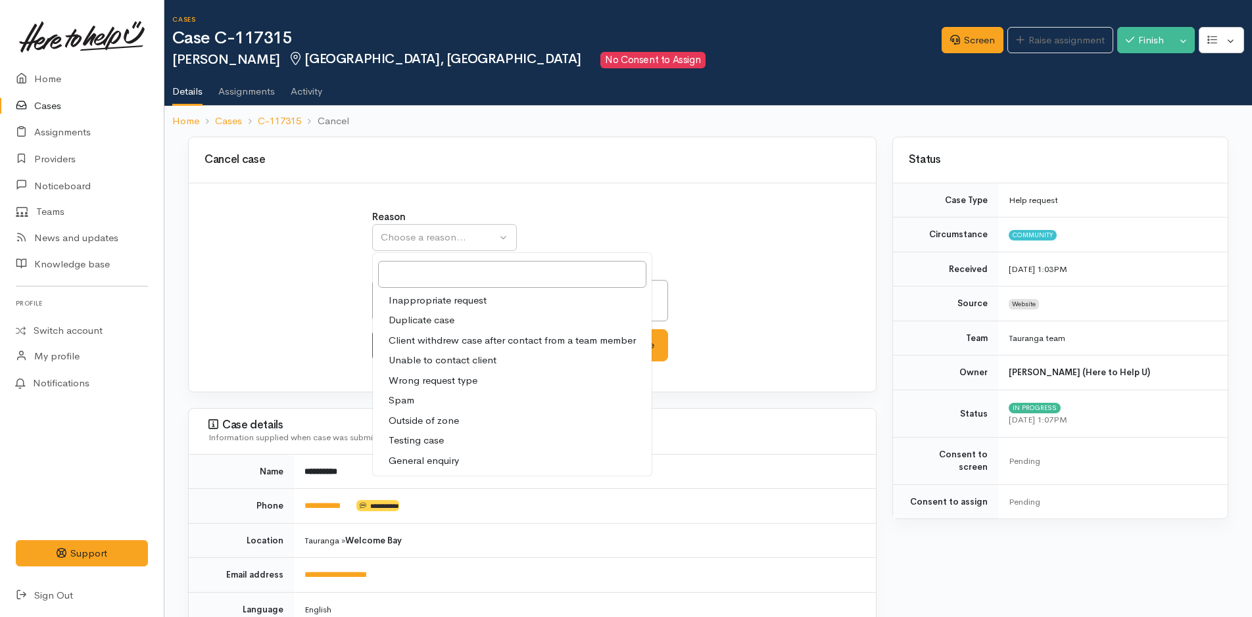
click at [433, 317] on span "Duplicate case" at bounding box center [422, 320] width 66 height 15
select select "2"
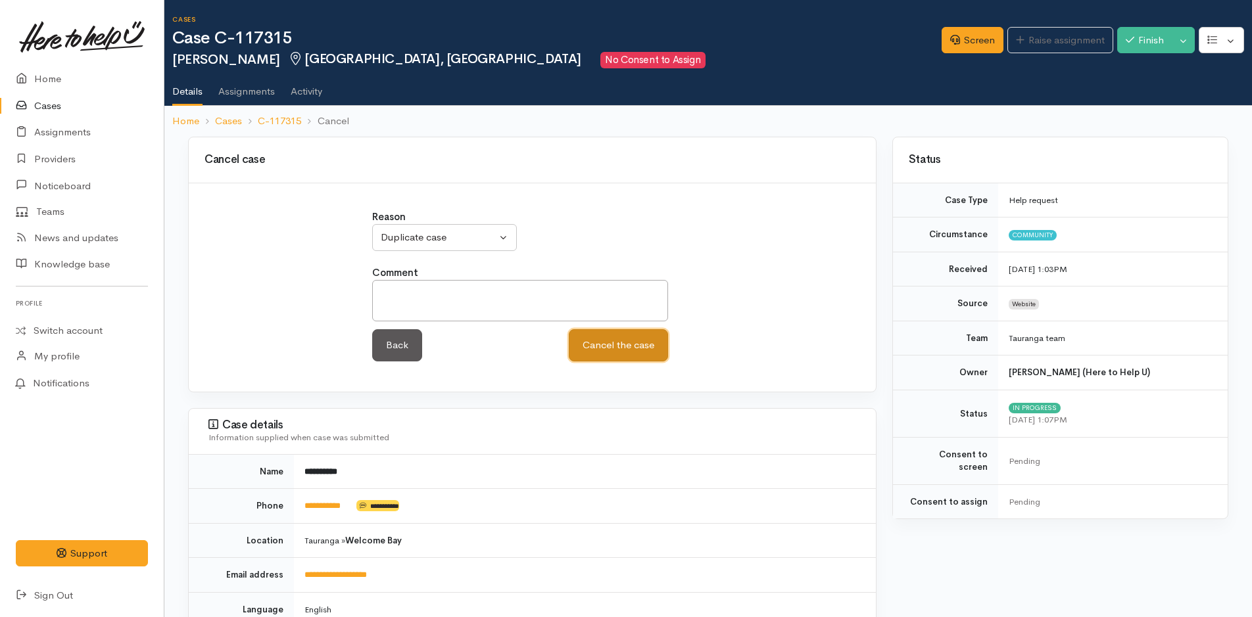
click at [630, 348] on button "Cancel the case" at bounding box center [618, 345] width 99 height 32
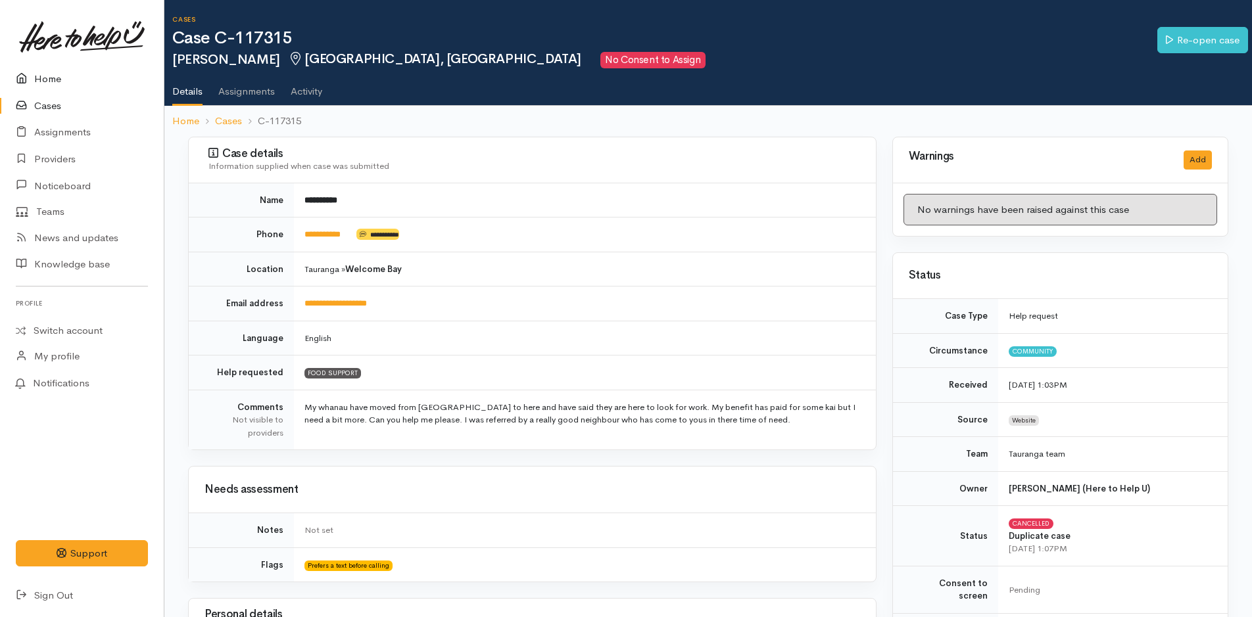
click at [47, 69] on link "Home" at bounding box center [82, 79] width 164 height 27
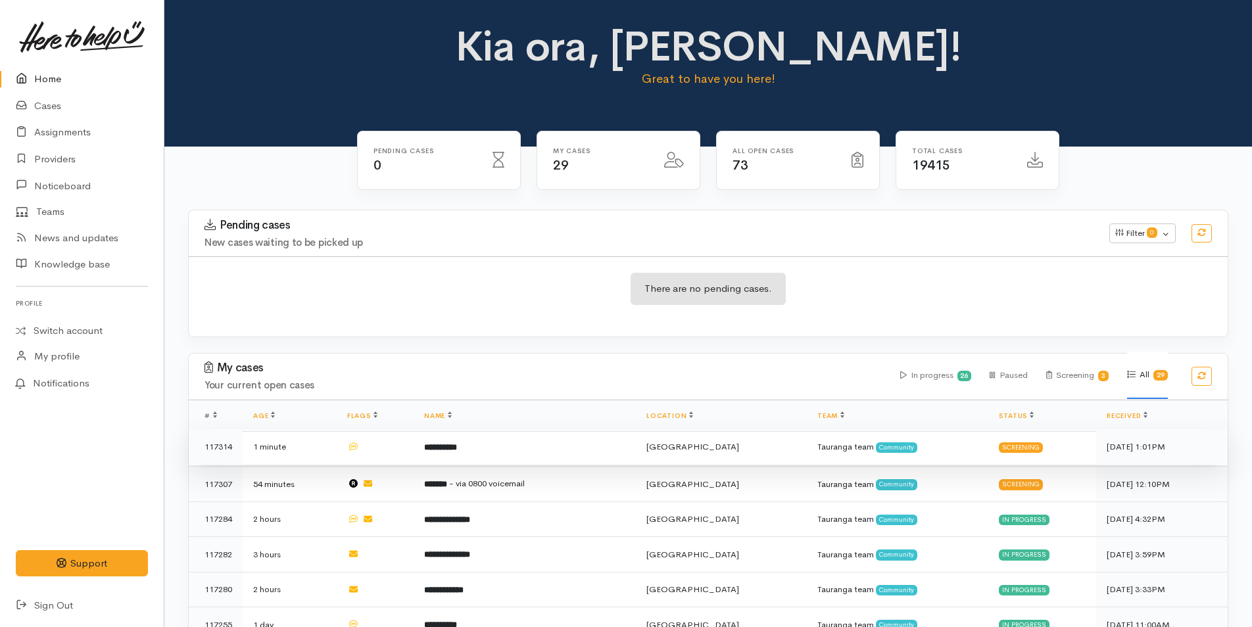
click at [459, 440] on td "**********" at bounding box center [525, 447] width 222 height 36
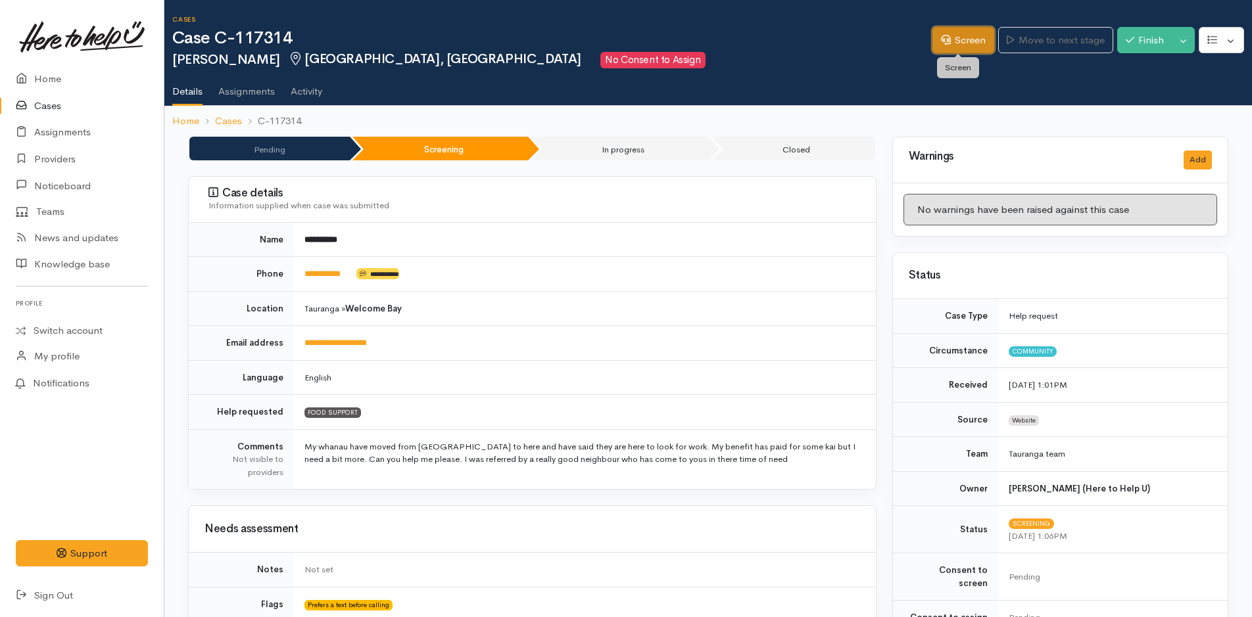
click at [953, 40] on link "Screen" at bounding box center [963, 40] width 62 height 27
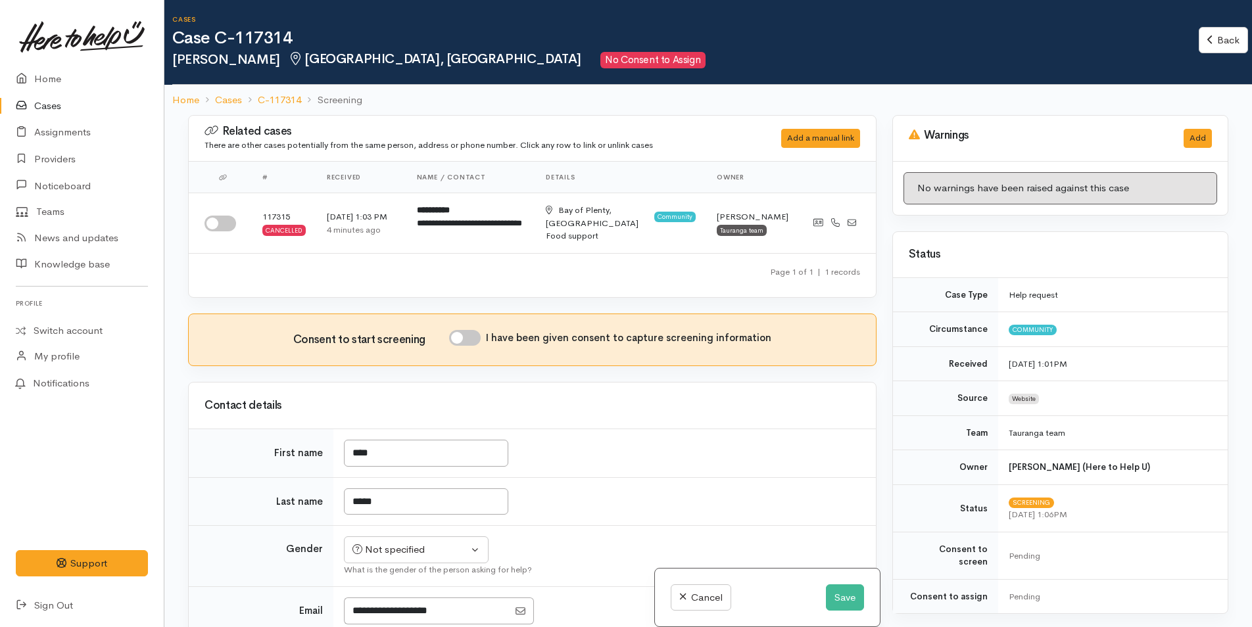
click at [475, 339] on input "I have been given consent to capture screening information" at bounding box center [465, 338] width 32 height 16
checkbox input "true"
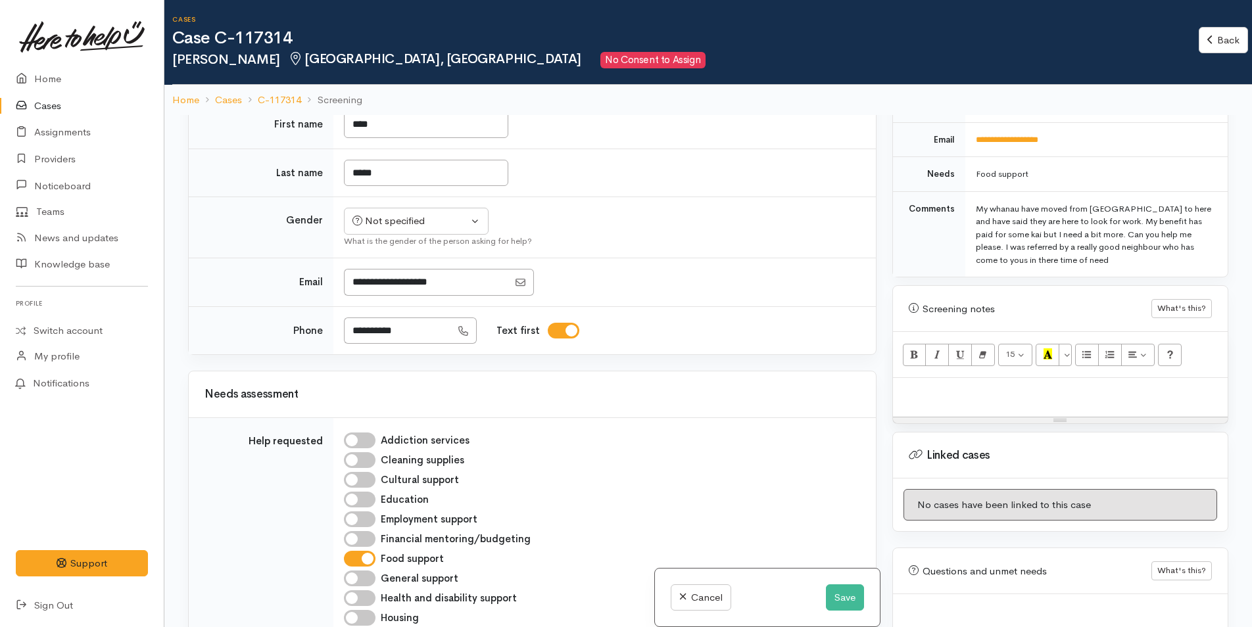
scroll to position [460, 0]
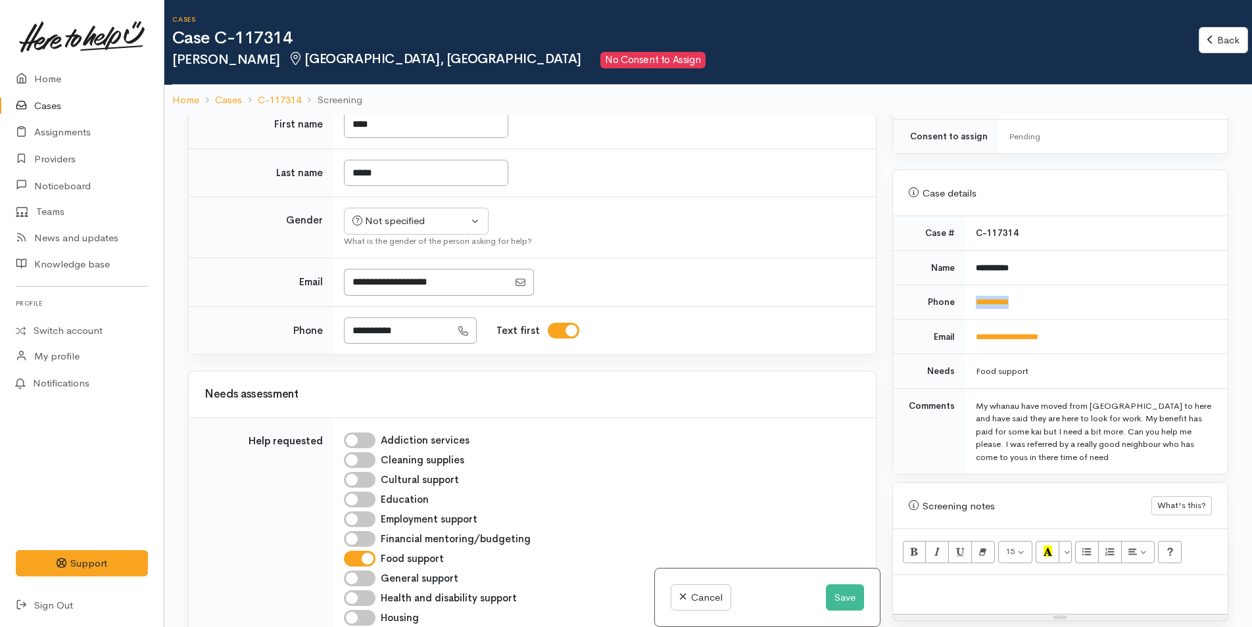
drag, startPoint x: 1033, startPoint y: 282, endPoint x: 955, endPoint y: 292, distance: 78.9
click at [955, 292] on tr "**********" at bounding box center [1060, 302] width 335 height 35
copy tr "**********"
click at [980, 582] on p at bounding box center [1060, 589] width 322 height 15
paste div
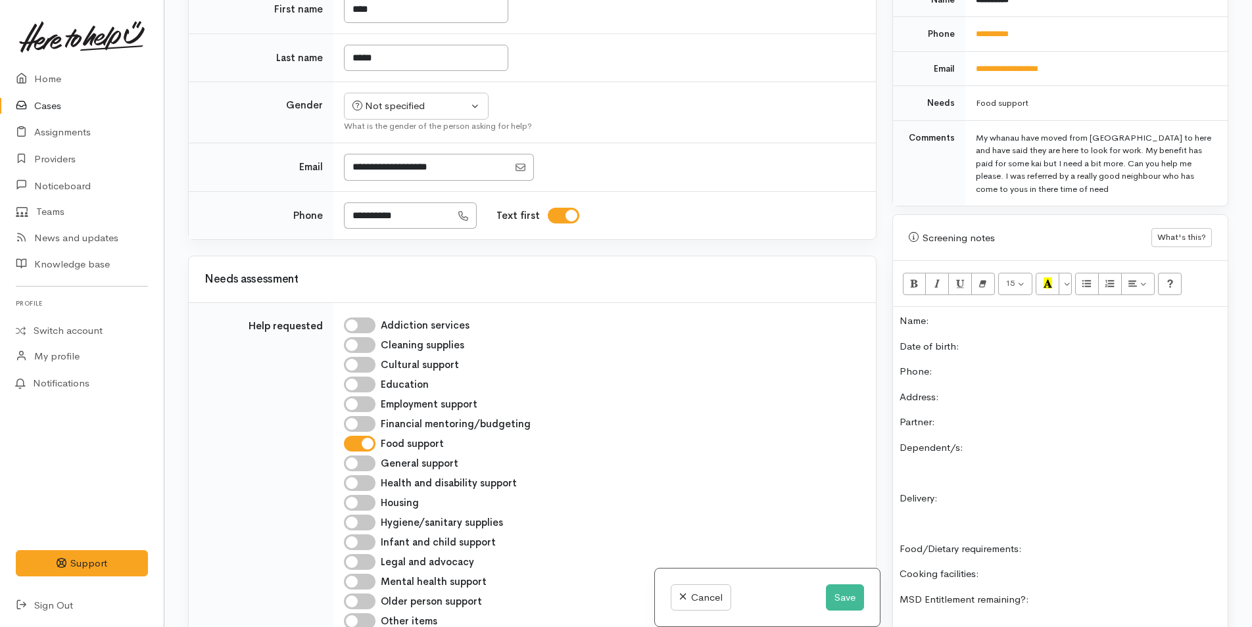
scroll to position [549, 0]
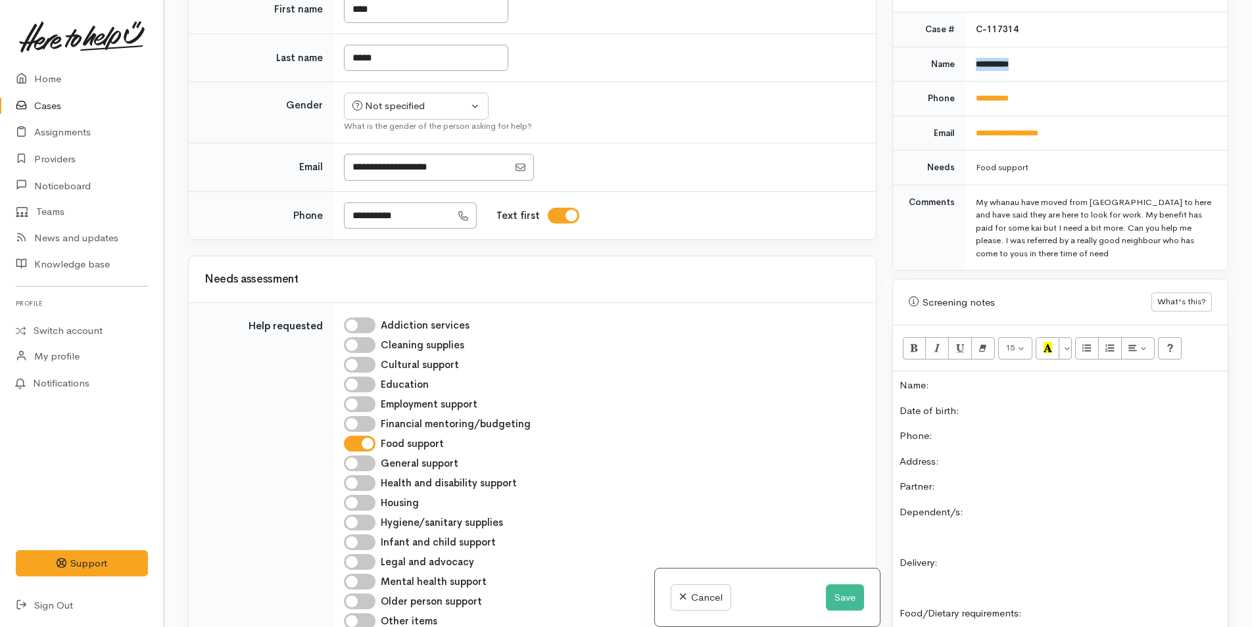
drag, startPoint x: 1055, startPoint y: 47, endPoint x: 965, endPoint y: 49, distance: 90.1
click at [965, 49] on td "**********" at bounding box center [1096, 64] width 262 height 35
copy b "**********"
click at [951, 378] on p "Name:" at bounding box center [1060, 385] width 322 height 15
drag, startPoint x: 1039, startPoint y: 85, endPoint x: 953, endPoint y: 95, distance: 86.0
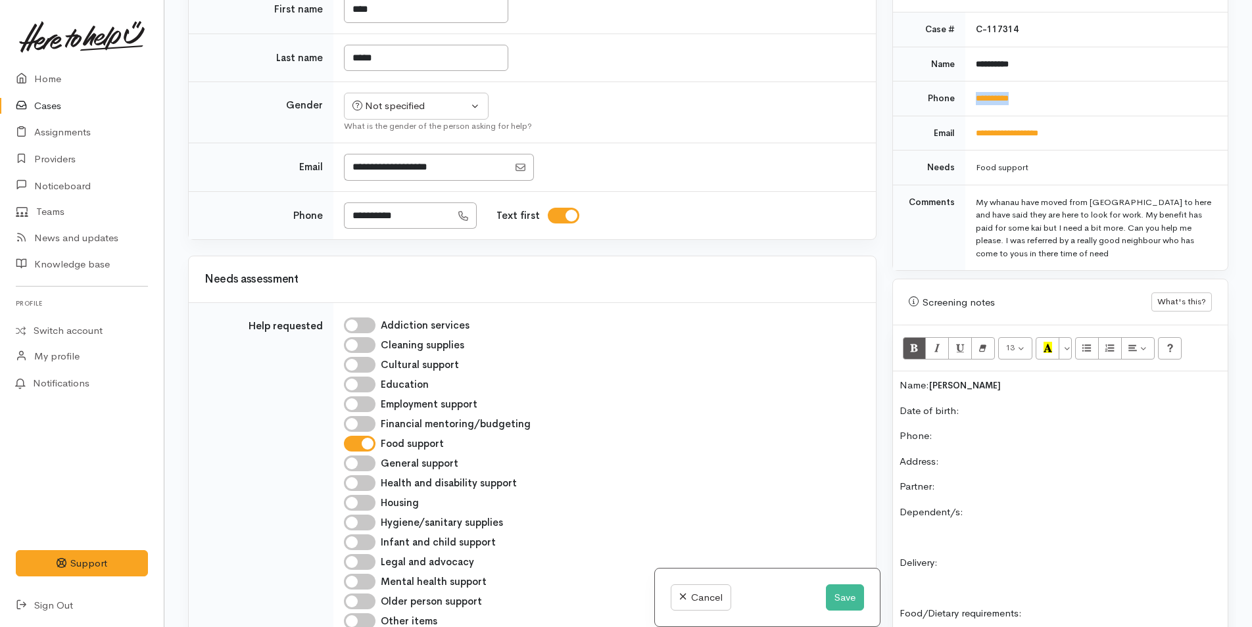
click at [953, 95] on tr "**********" at bounding box center [1060, 99] width 335 height 35
copy tr "**********"
drag, startPoint x: 958, startPoint y: 420, endPoint x: 955, endPoint y: 408, distance: 12.8
click at [958, 429] on p "Phone:" at bounding box center [1060, 436] width 322 height 15
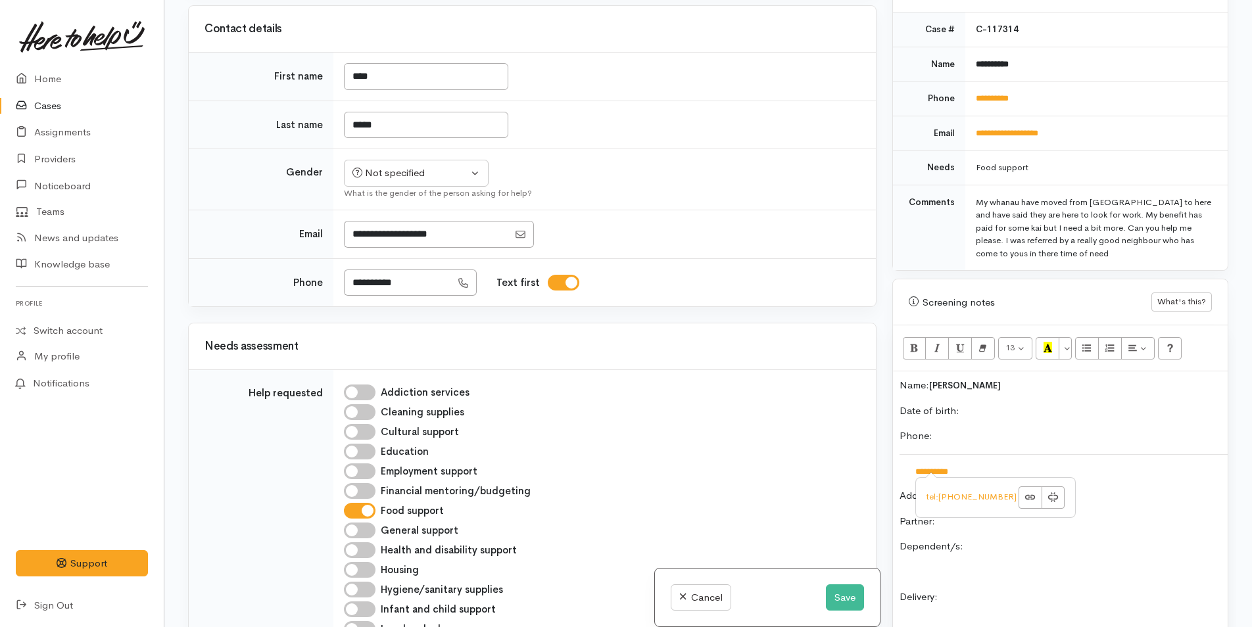
scroll to position [66, 0]
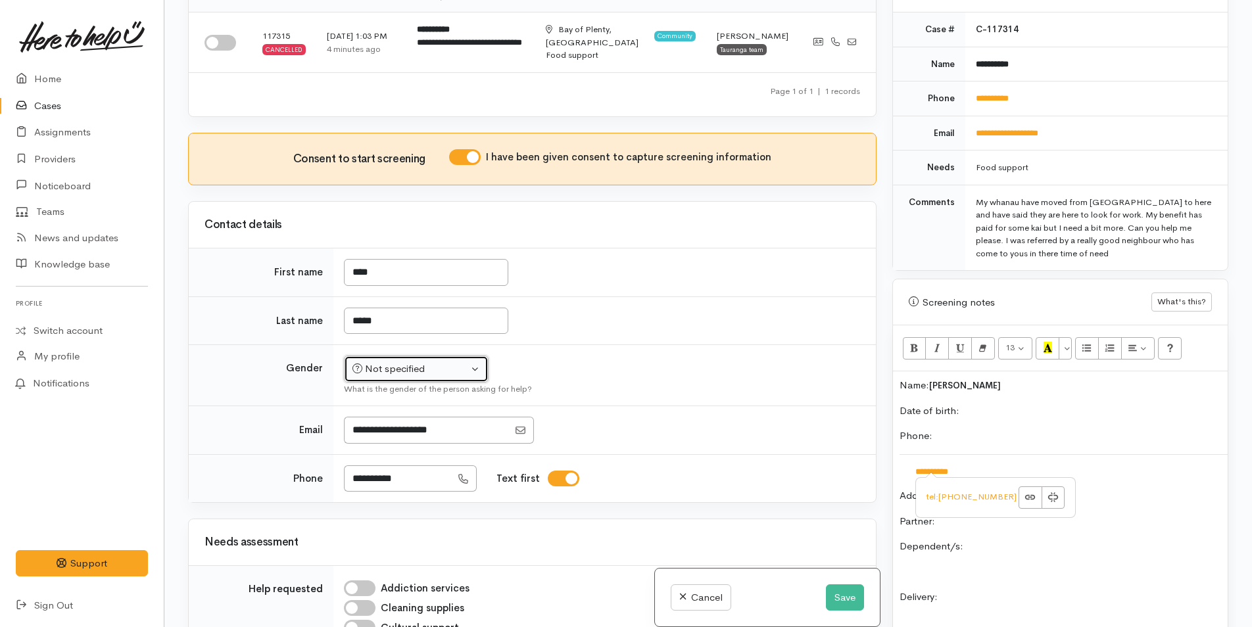
click at [414, 366] on div "Not specified" at bounding box center [410, 369] width 116 height 15
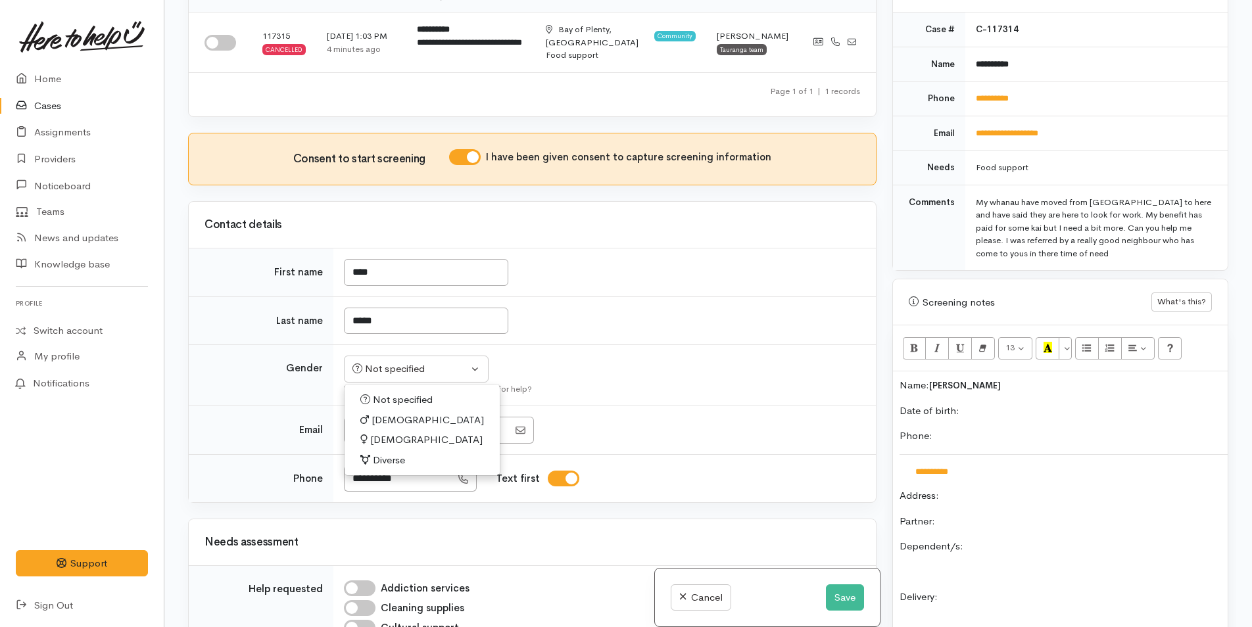
click at [387, 436] on span "Female" at bounding box center [426, 440] width 112 height 15
select select "Female"
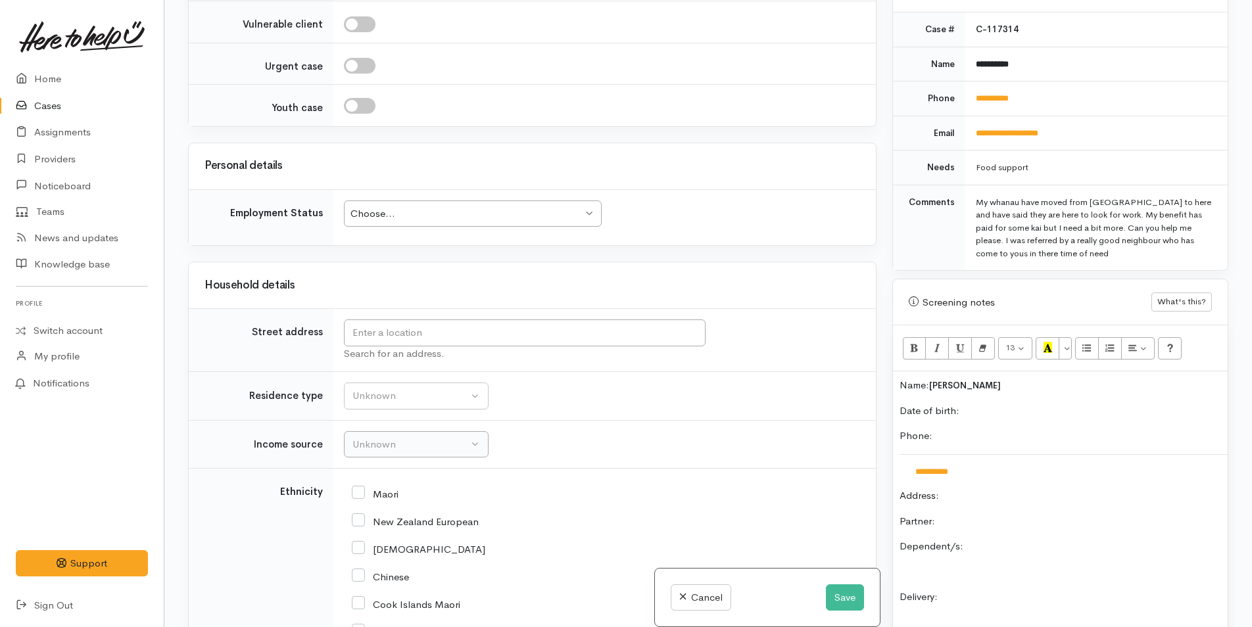
scroll to position [1315, 0]
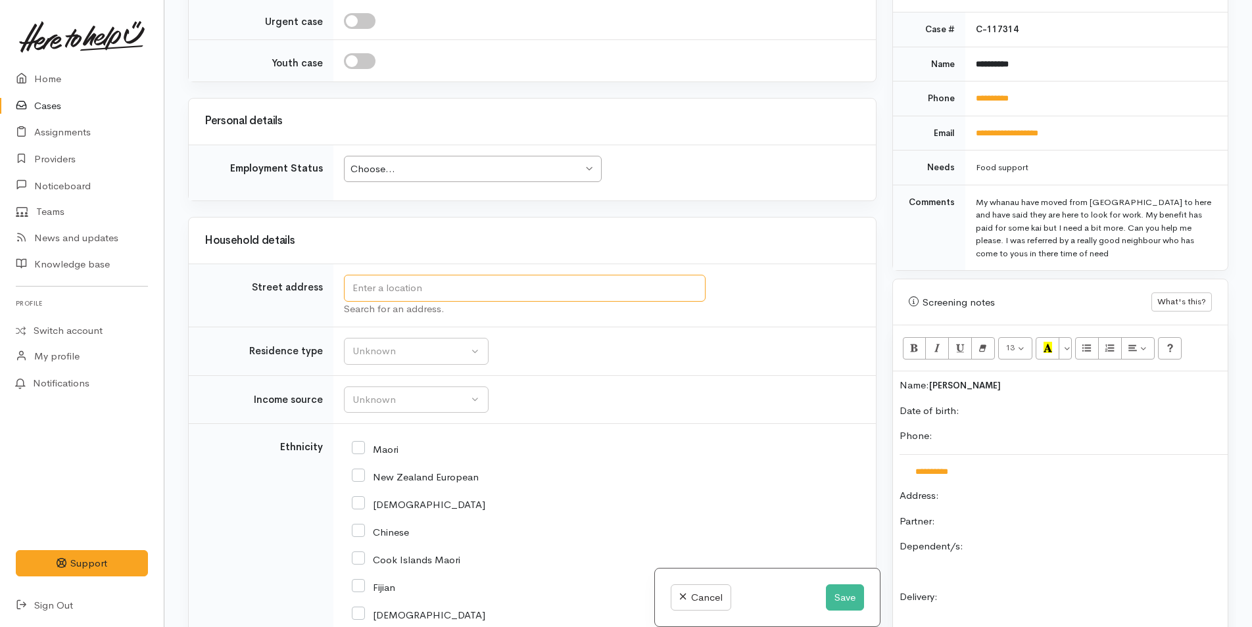
click at [477, 300] on input "text" at bounding box center [525, 288] width 362 height 27
type input "10 Union Drive, Papamoa Beach, Papamoa, New Zealand"
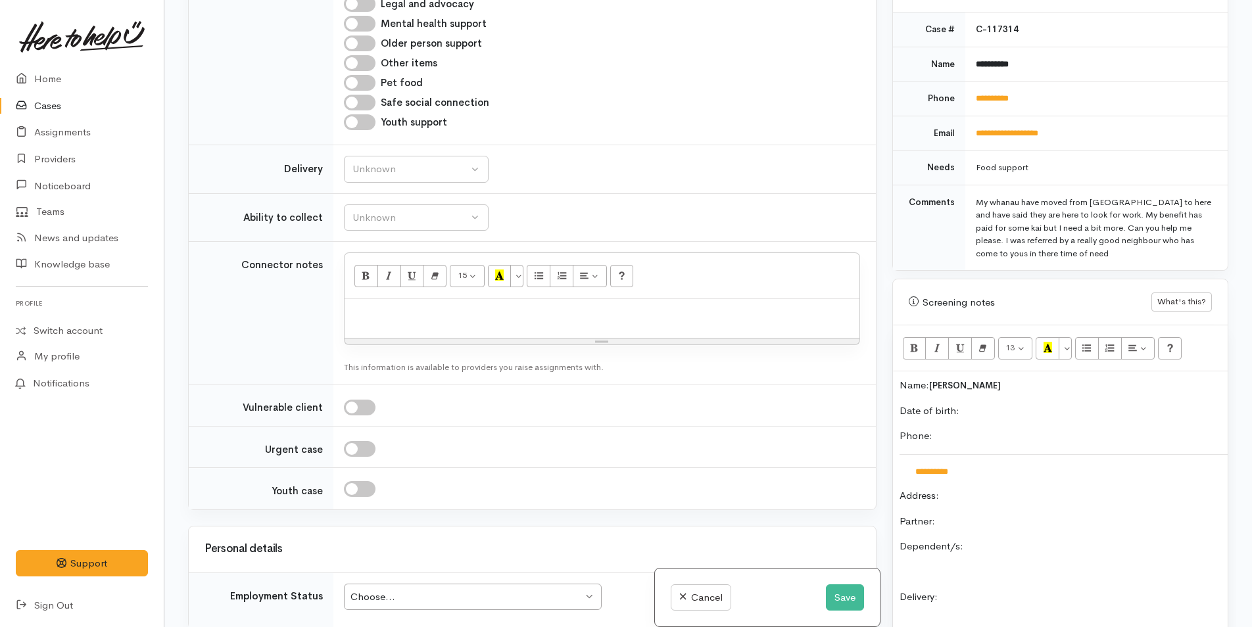
scroll to position [986, 0]
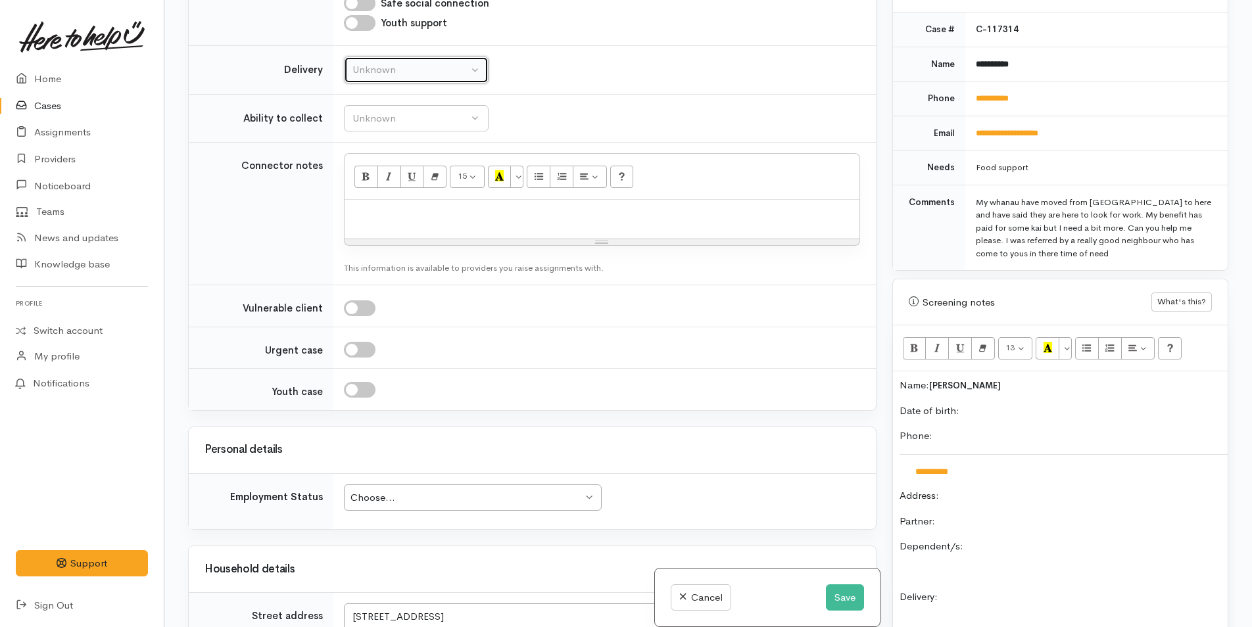
click at [416, 74] on div "Unknown" at bounding box center [410, 69] width 116 height 15
click at [375, 194] on link "No" at bounding box center [416, 193] width 143 height 20
select select "1"
click at [402, 121] on div "Unknown" at bounding box center [410, 118] width 116 height 15
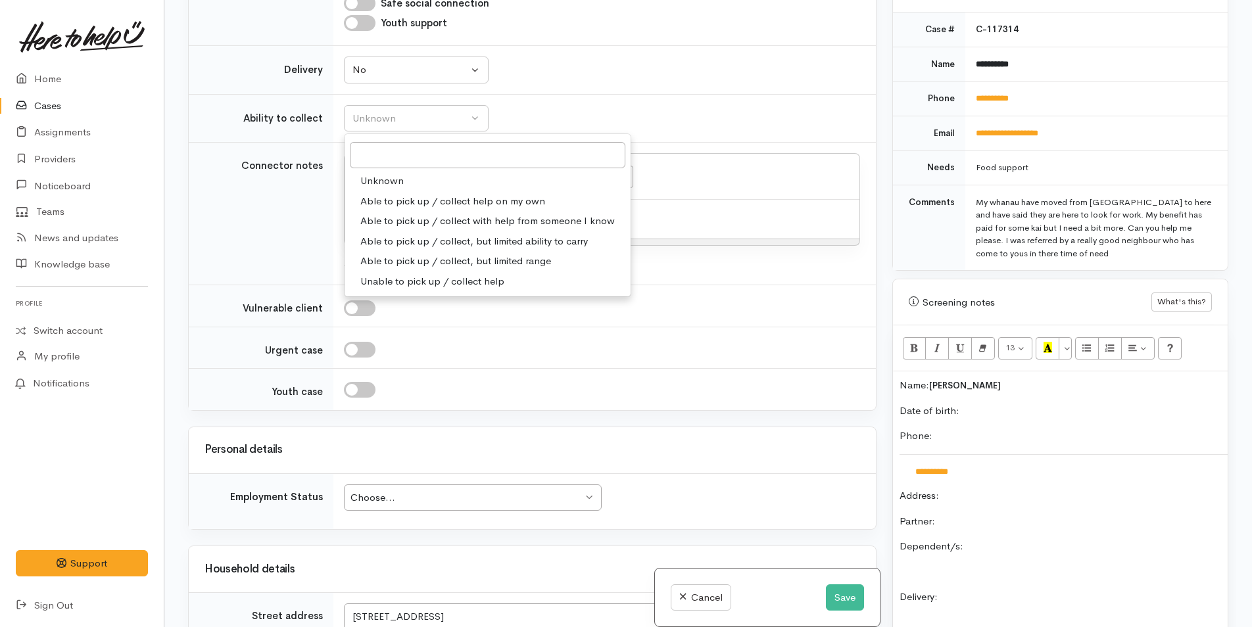
click at [404, 199] on span "Able to pick up / collect help on my own" at bounding box center [452, 201] width 185 height 15
select select "2"
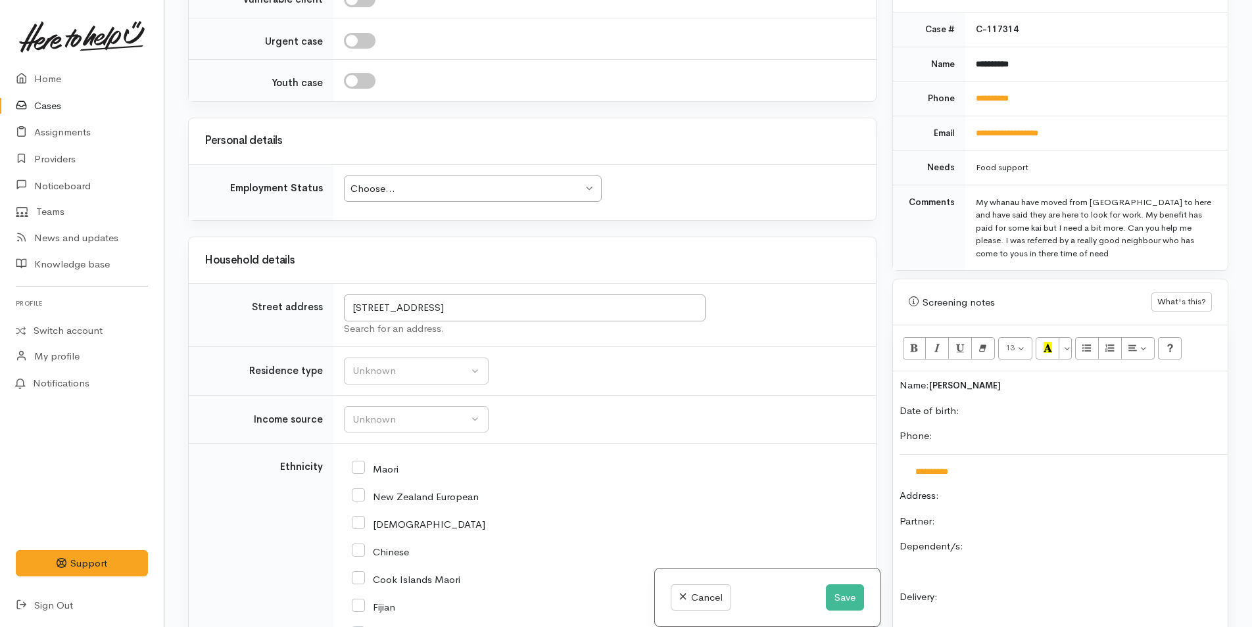
scroll to position [1315, 0]
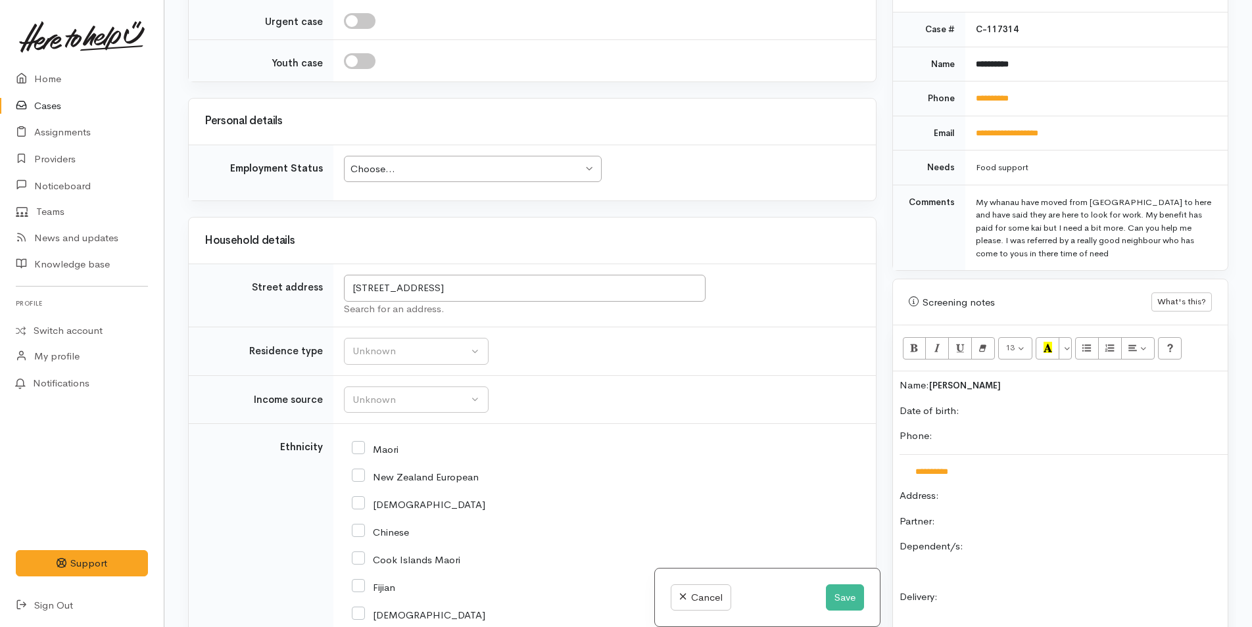
click at [457, 166] on div "Choose..." at bounding box center [466, 169] width 232 height 15
drag, startPoint x: 287, startPoint y: 305, endPoint x: 332, endPoint y: 330, distance: 51.2
click at [288, 304] on td "Street address" at bounding box center [261, 295] width 145 height 63
drag, startPoint x: 379, startPoint y: 358, endPoint x: 386, endPoint y: 355, distance: 7.1
click at [381, 356] on div "Unknown" at bounding box center [410, 351] width 116 height 15
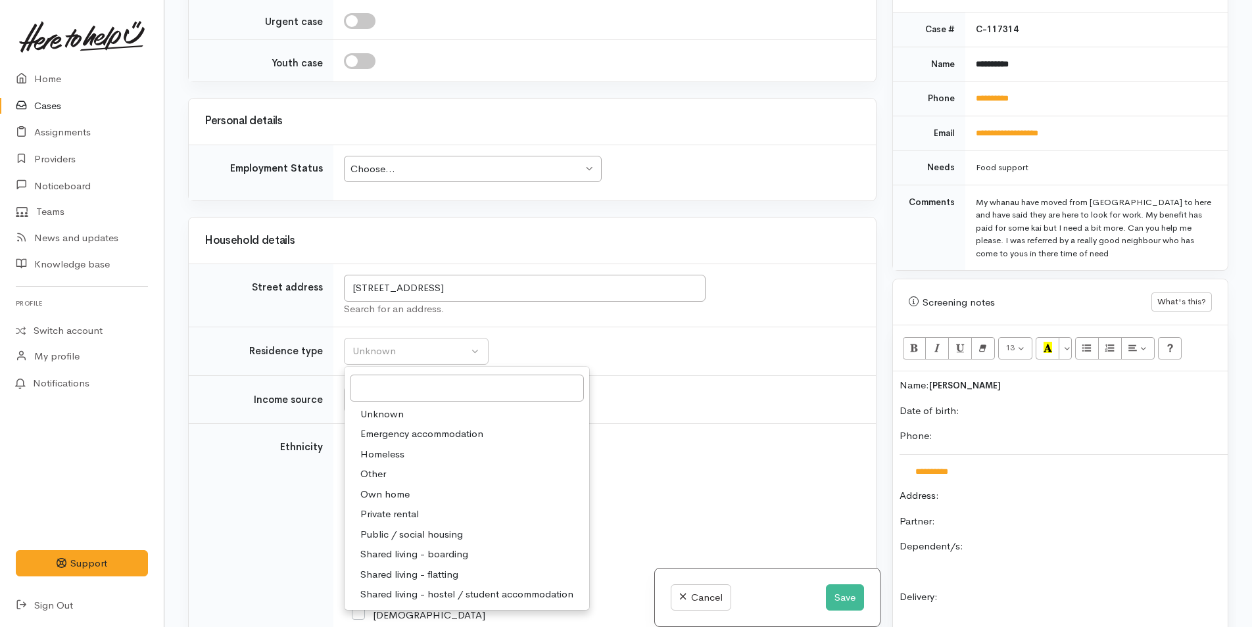
click at [465, 557] on span "Shared living - boarding" at bounding box center [414, 554] width 108 height 15
select select "4"
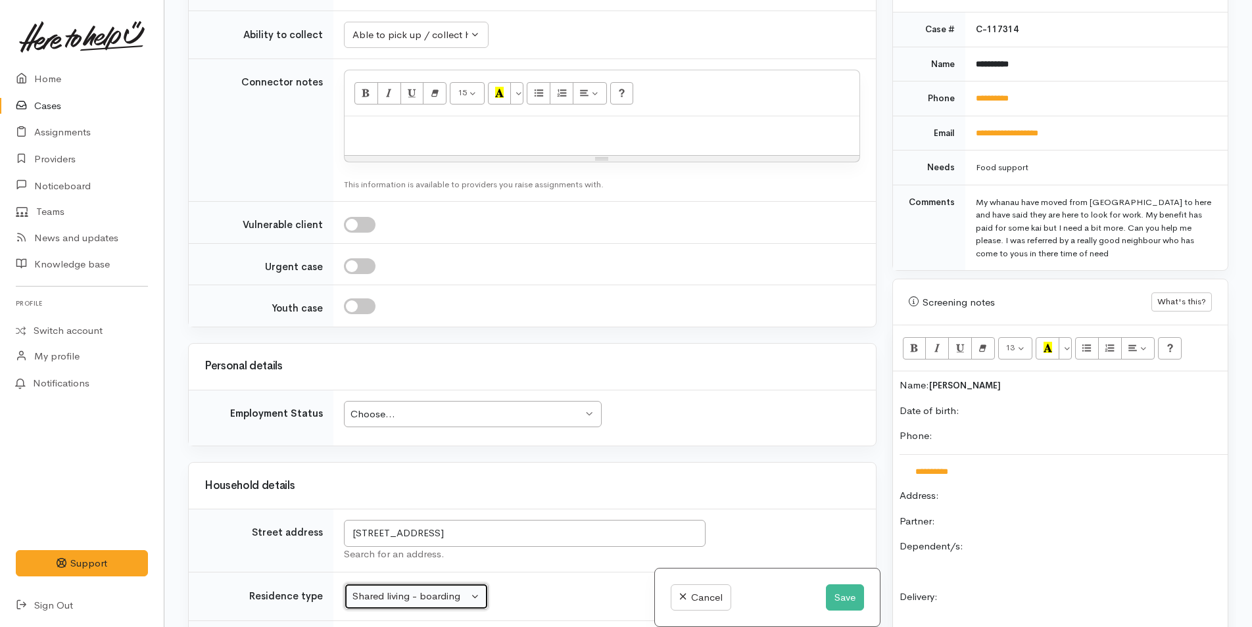
scroll to position [1184, 0]
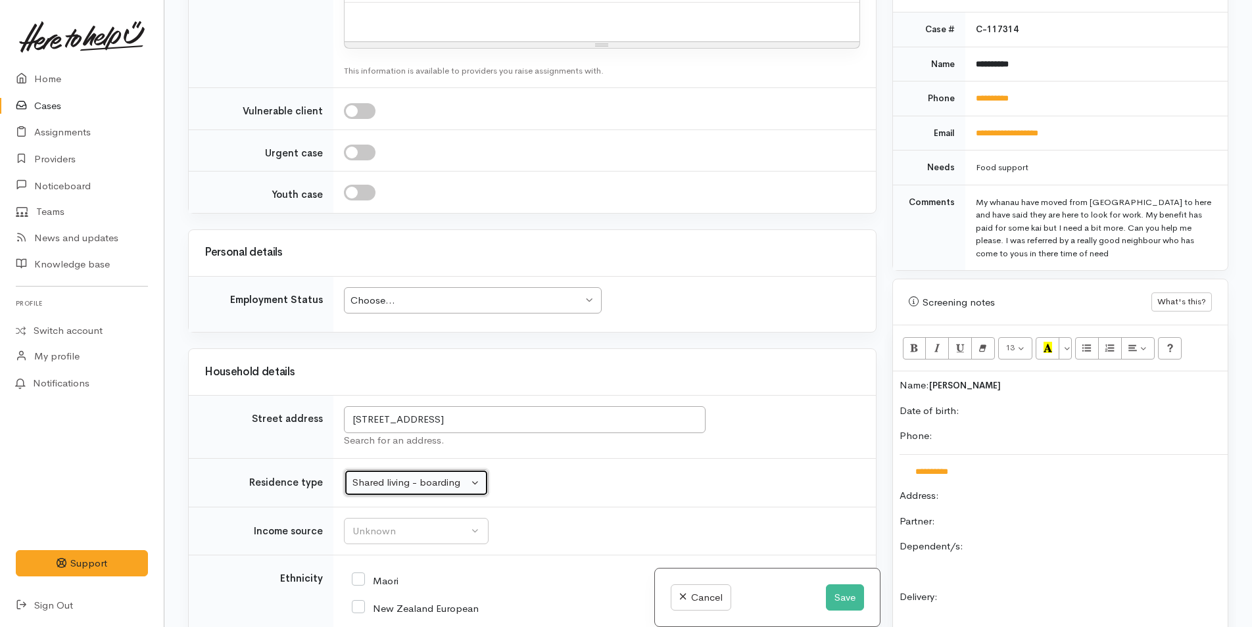
click at [429, 298] on div "Choose..." at bounding box center [466, 300] width 232 height 15
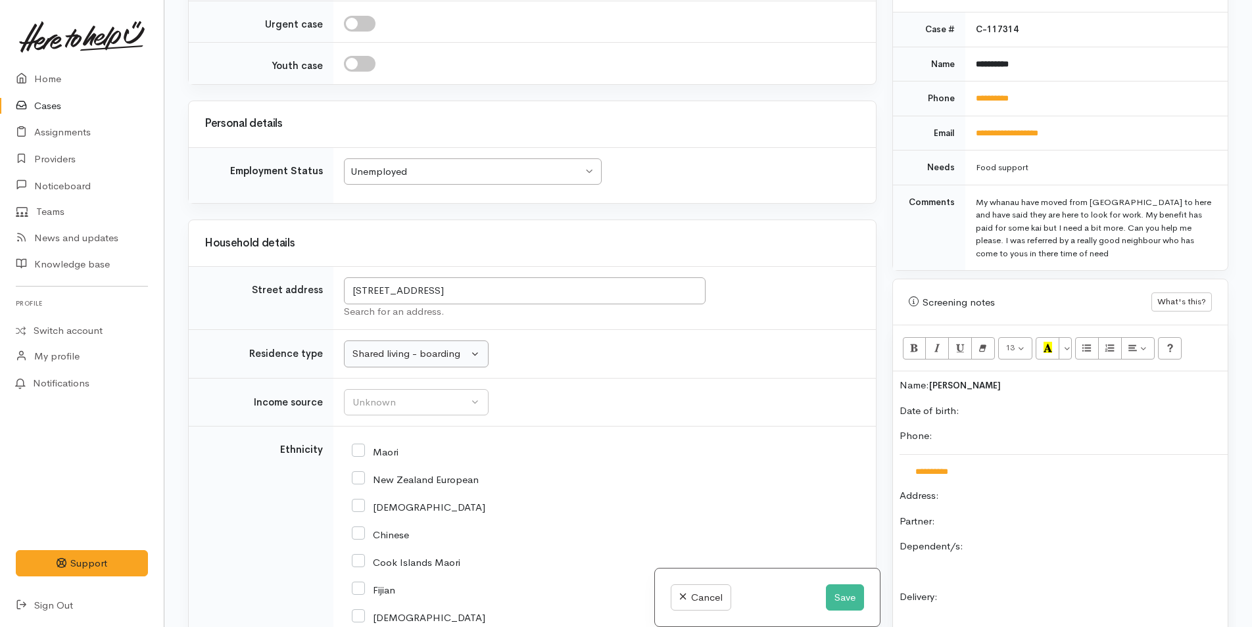
scroll to position [1315, 0]
click at [427, 402] on div "Unknown" at bounding box center [410, 400] width 116 height 15
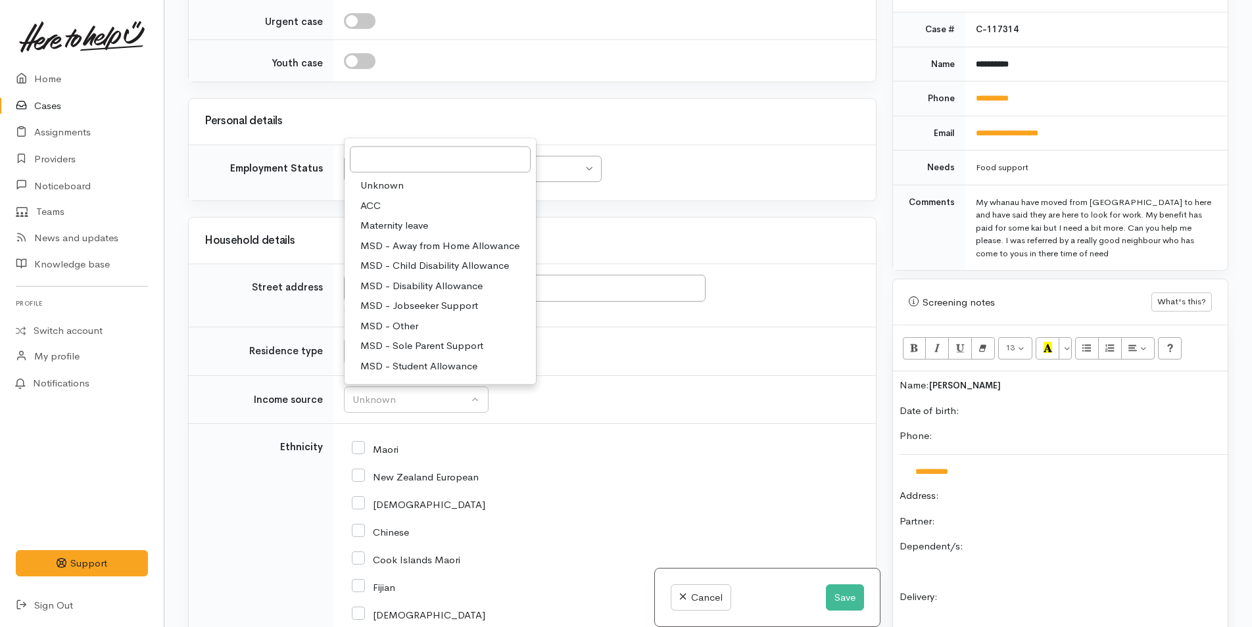
click at [433, 305] on span "MSD - Jobseeker Support" at bounding box center [419, 306] width 118 height 15
select select "4"
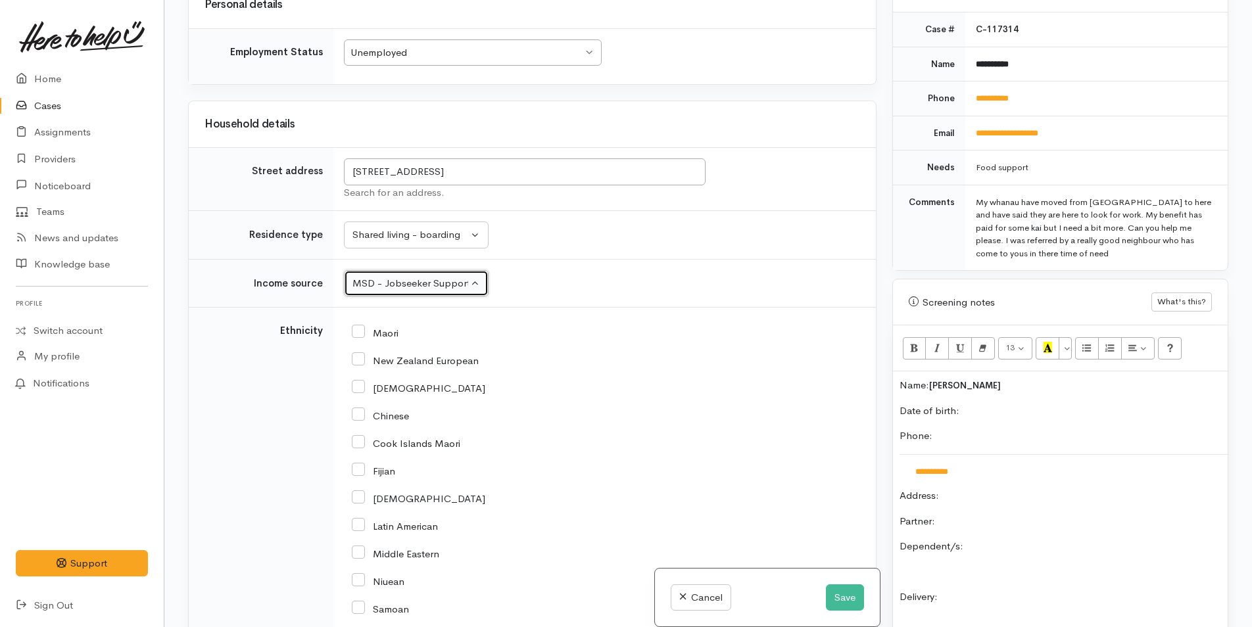
scroll to position [1578, 0]
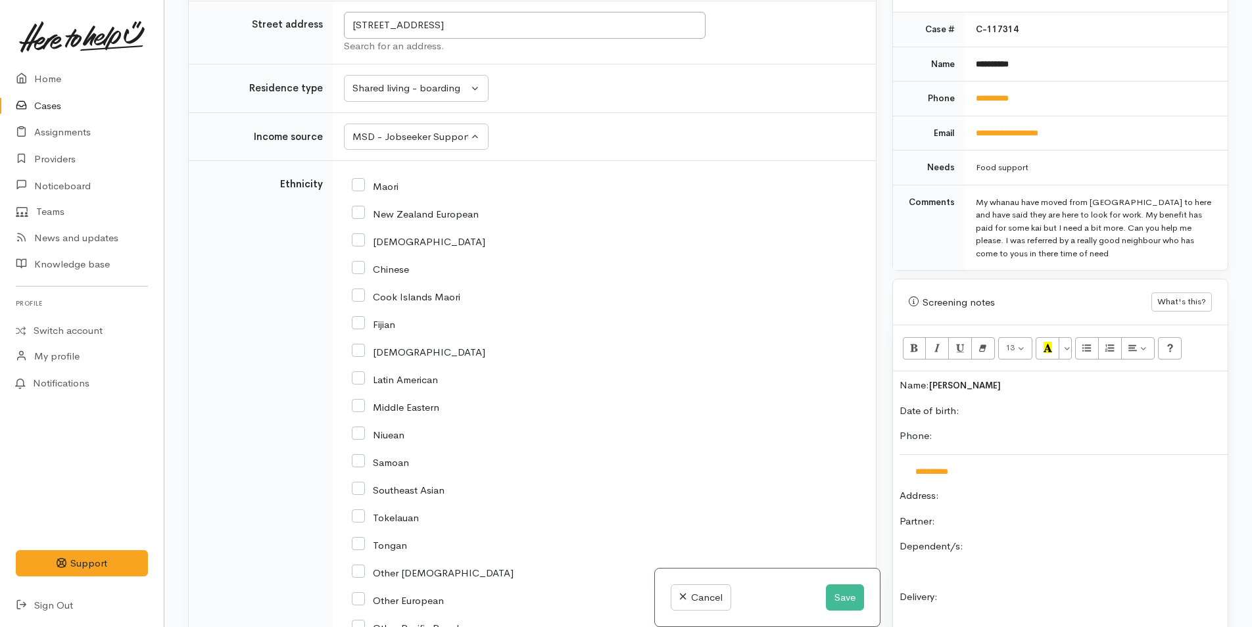
click at [360, 183] on input "Maori" at bounding box center [375, 186] width 47 height 12
checkbox input "true"
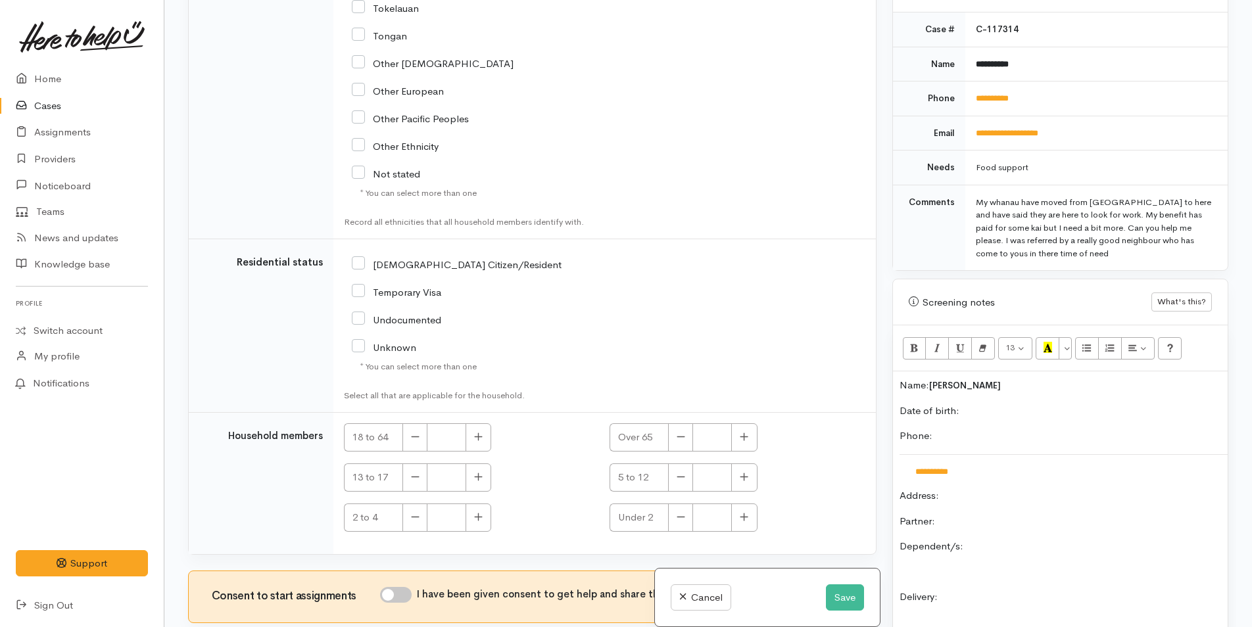
scroll to position [2165, 0]
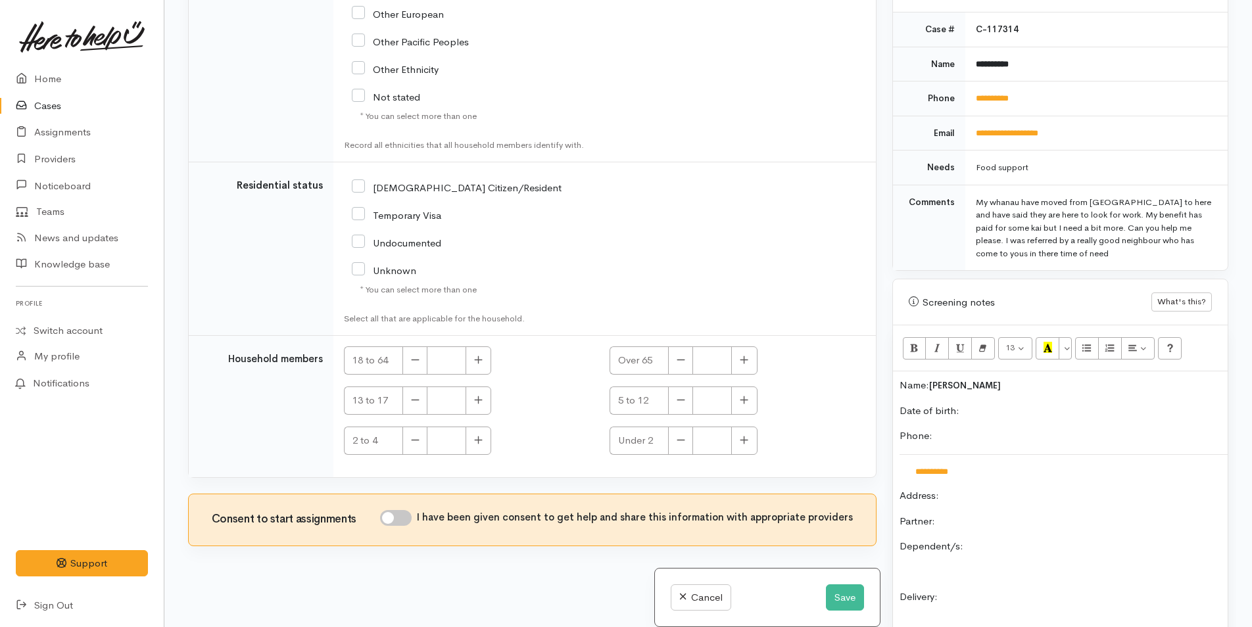
click at [360, 191] on input "NZ Citizen/Resident" at bounding box center [457, 187] width 210 height 12
checkbox input "true"
click at [483, 360] on icon "button" at bounding box center [478, 360] width 9 height 10
type input "1"
click at [405, 510] on input "I have been given consent to get help and share this information with appropria…" at bounding box center [396, 518] width 32 height 16
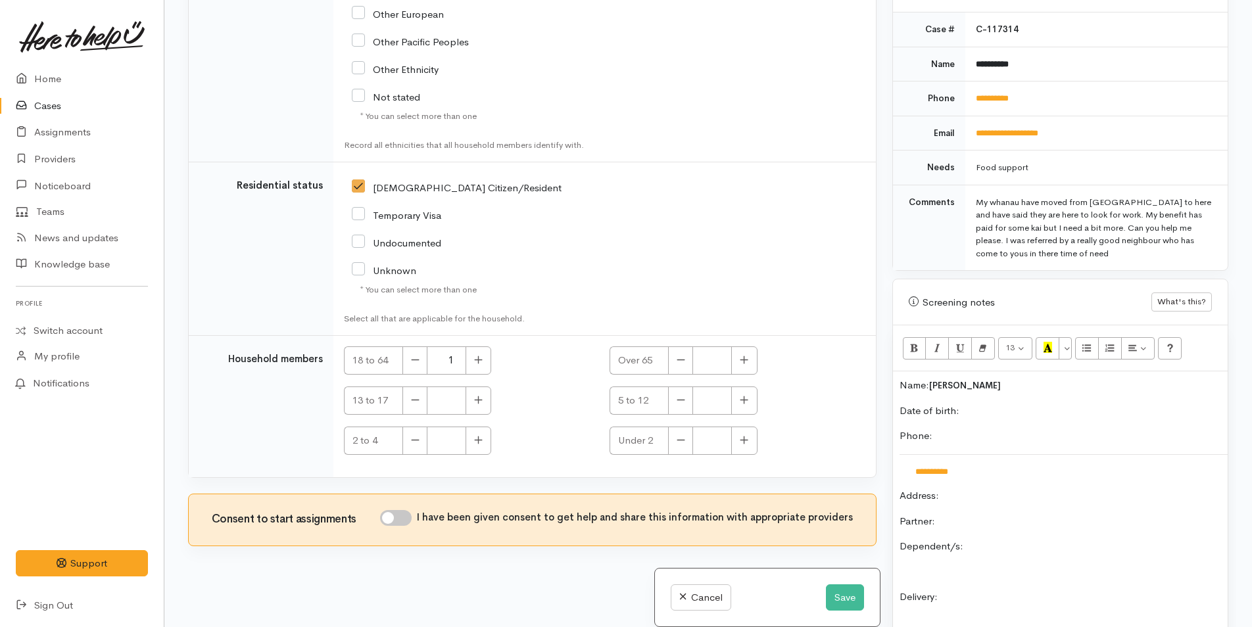
checkbox input "true"
click at [995, 404] on p "Date of birth:" at bounding box center [1060, 411] width 322 height 15
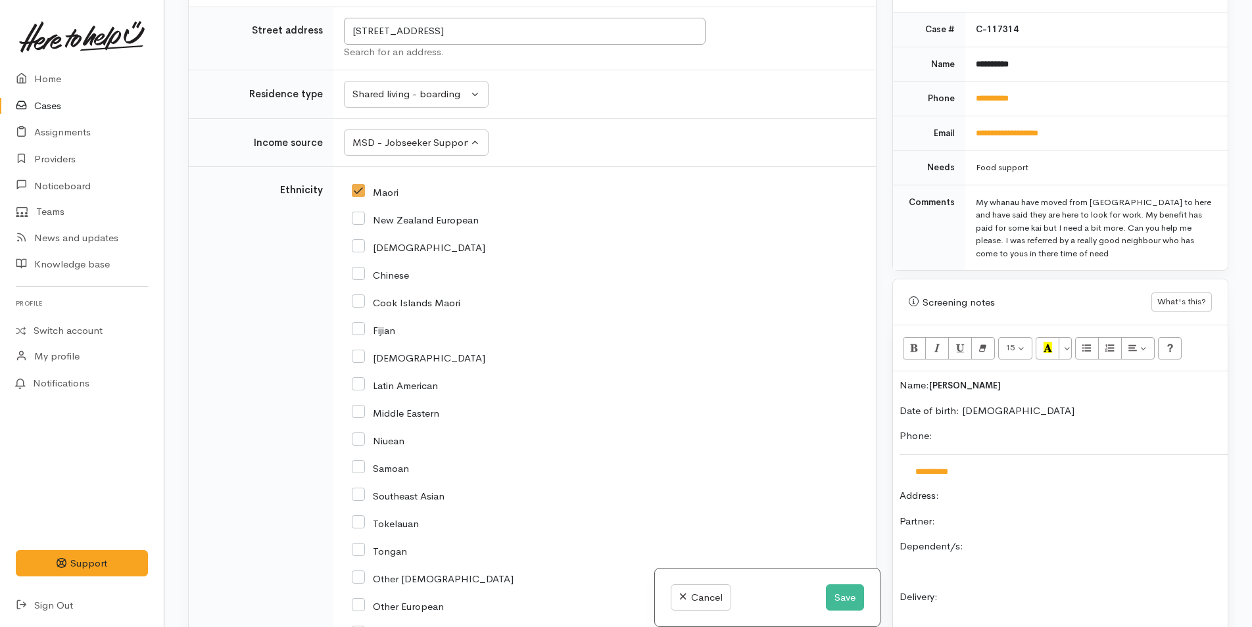
scroll to position [1507, 0]
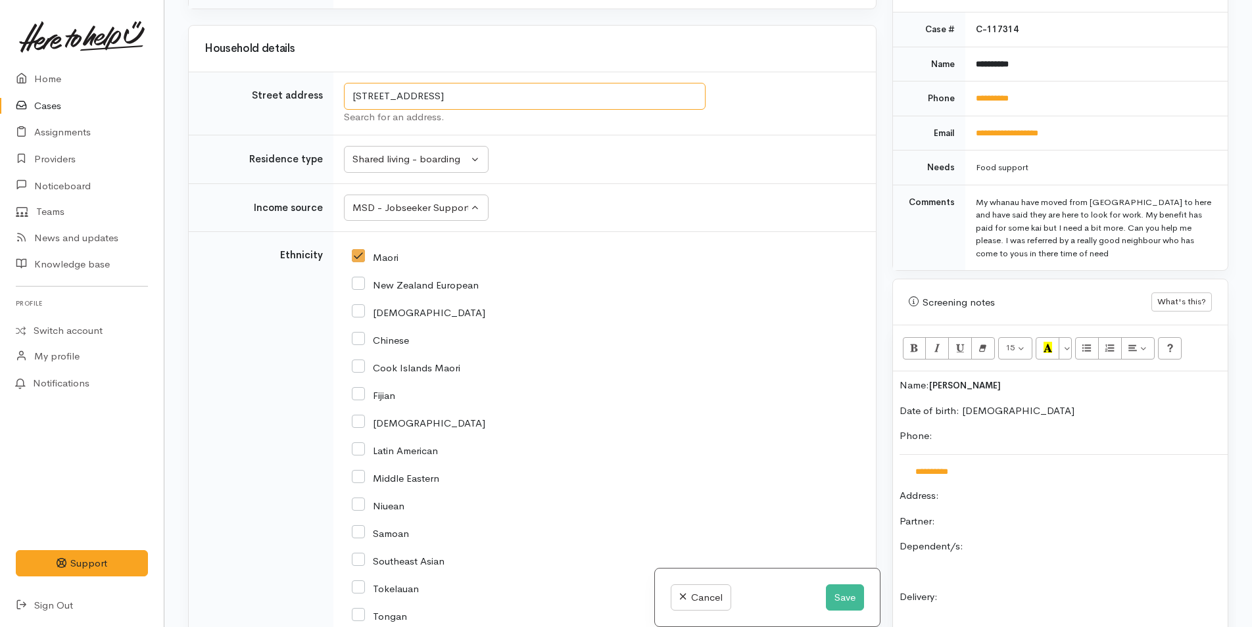
drag, startPoint x: 619, startPoint y: 102, endPoint x: 306, endPoint y: 94, distance: 313.7
click at [306, 94] on tr "Street address 10 Union Drive, Papamoa Beach, Papamoa, New Zealand Search for a…" at bounding box center [532, 103] width 687 height 63
click at [975, 489] on p "Address:" at bounding box center [1060, 496] width 322 height 15
click at [965, 514] on p "Partner:" at bounding box center [1060, 521] width 322 height 15
click at [992, 519] on div "**********" at bounding box center [1060, 597] width 335 height 453
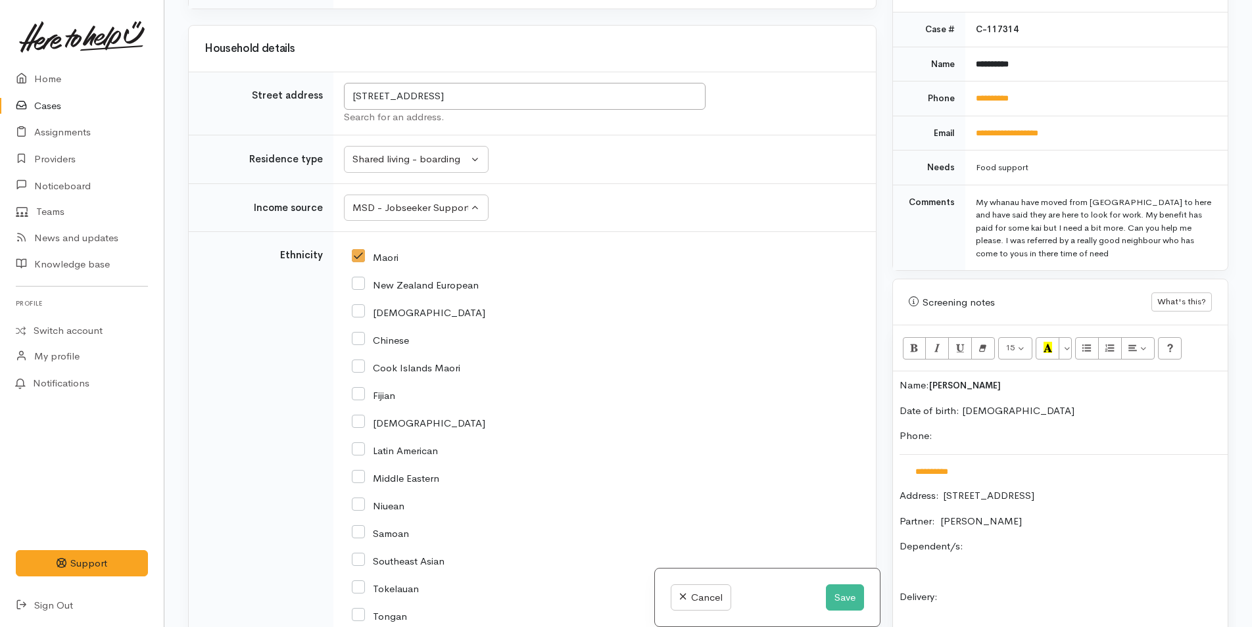
scroll to position [615, 0]
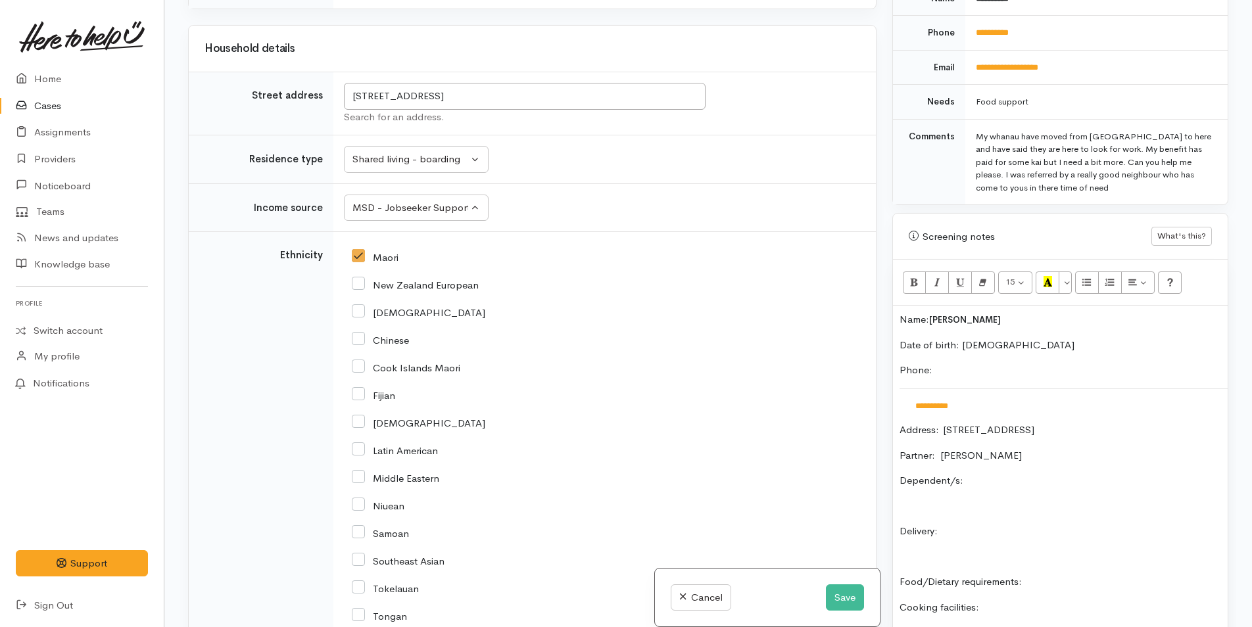
click at [967, 524] on p "Delivery:" at bounding box center [1060, 531] width 322 height 15
click at [1068, 575] on p "Food/Dietary requirements:" at bounding box center [1060, 582] width 322 height 15
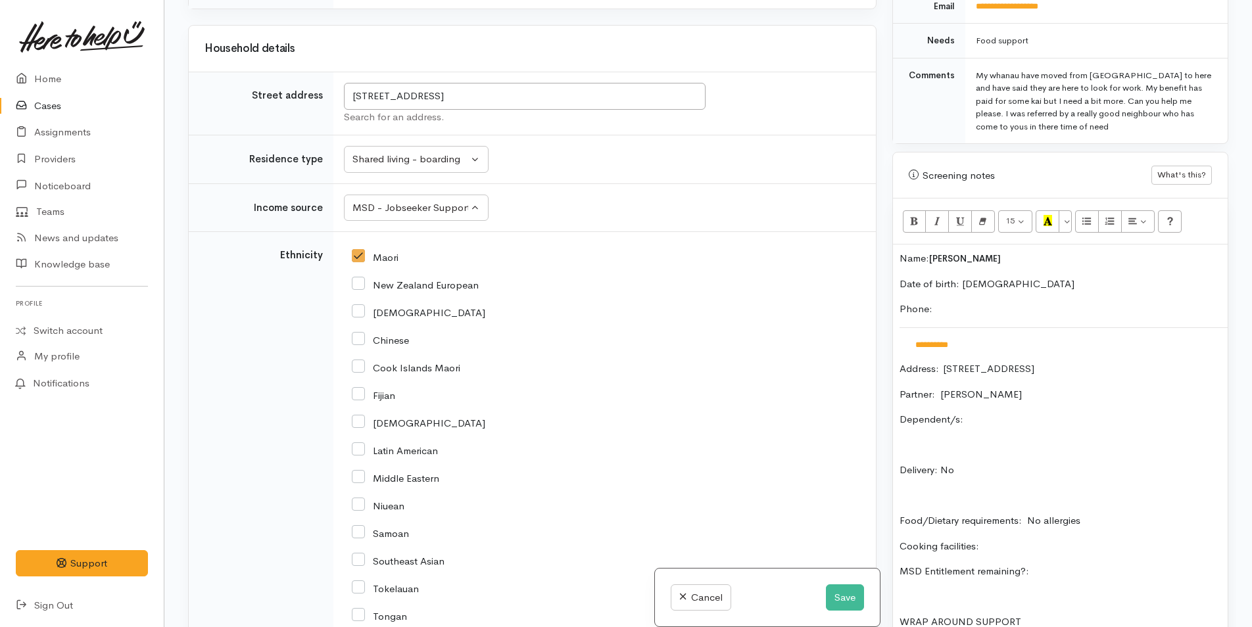
scroll to position [746, 0]
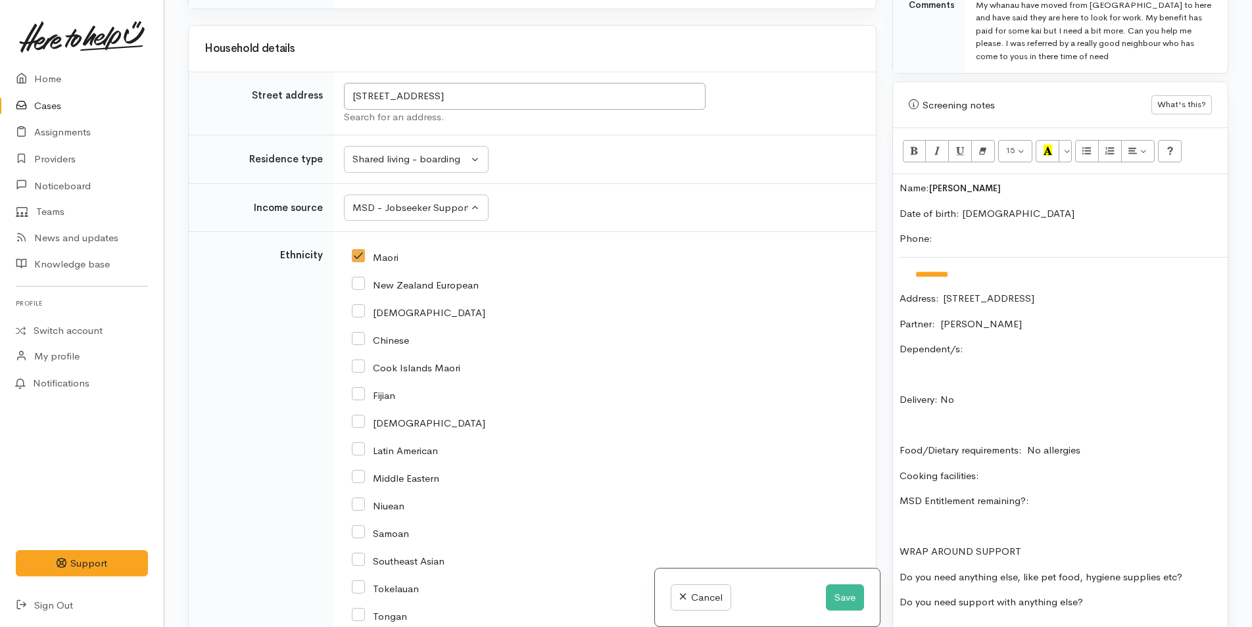
click at [1029, 469] on p "Cooking facilities:" at bounding box center [1060, 476] width 322 height 15
click at [1068, 494] on p "MSD Entitlement remaining?:" at bounding box center [1060, 501] width 322 height 15
click at [1203, 555] on div "**********" at bounding box center [1060, 400] width 335 height 453
click at [1131, 595] on p "Do you need support with anything else?" at bounding box center [1060, 602] width 322 height 15
click at [984, 342] on p "Dependent/s:" at bounding box center [1060, 349] width 322 height 15
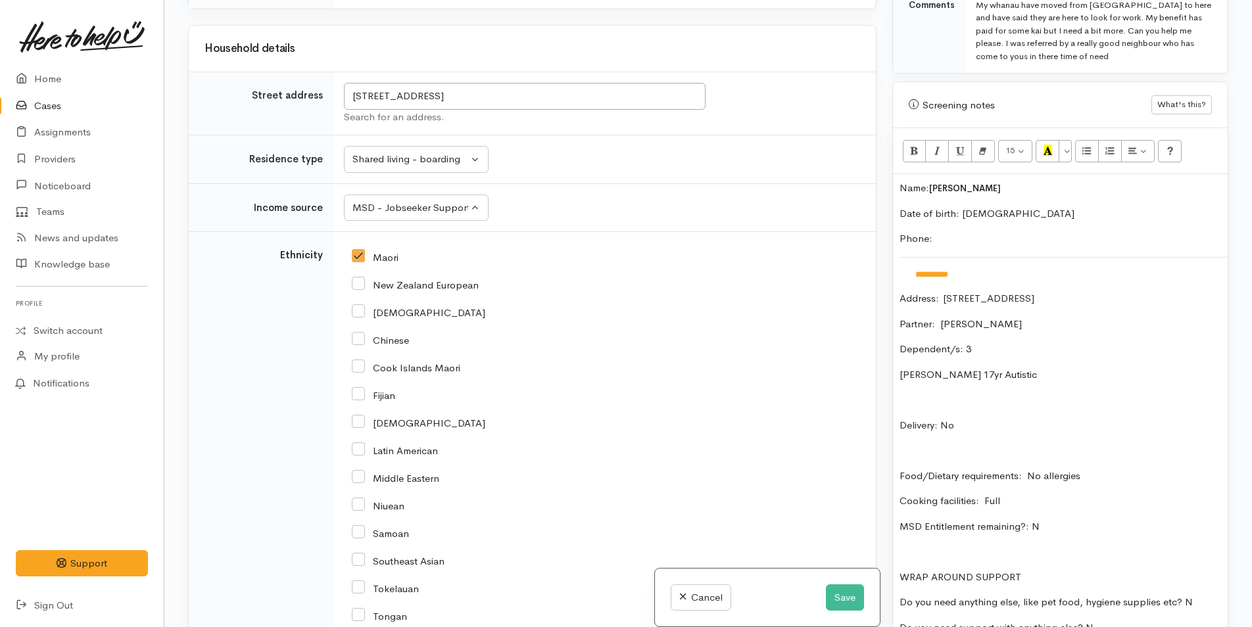
click at [995, 368] on p "Matawaho Elliot 17yr Autistic" at bounding box center [1060, 375] width 322 height 15
click at [1133, 368] on p "Matawaho Elliot 17yr 31/10/08 Autistic" at bounding box center [1060, 375] width 322 height 15
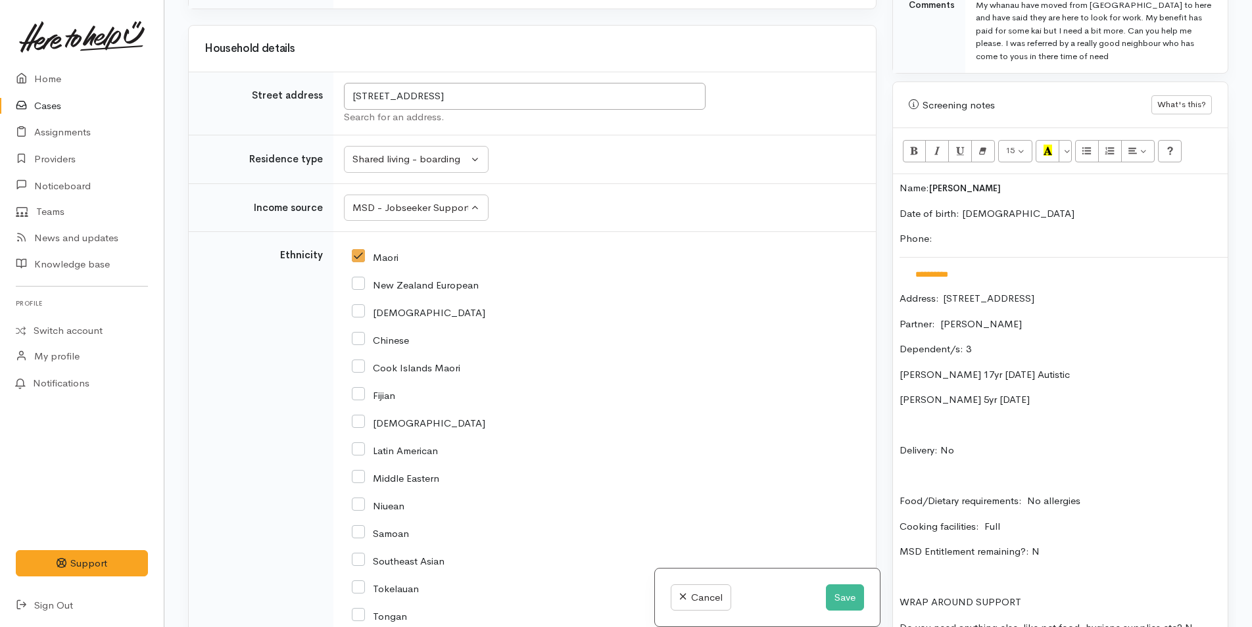
click at [987, 342] on p "Dependent/s: 3" at bounding box center [1060, 349] width 322 height 15
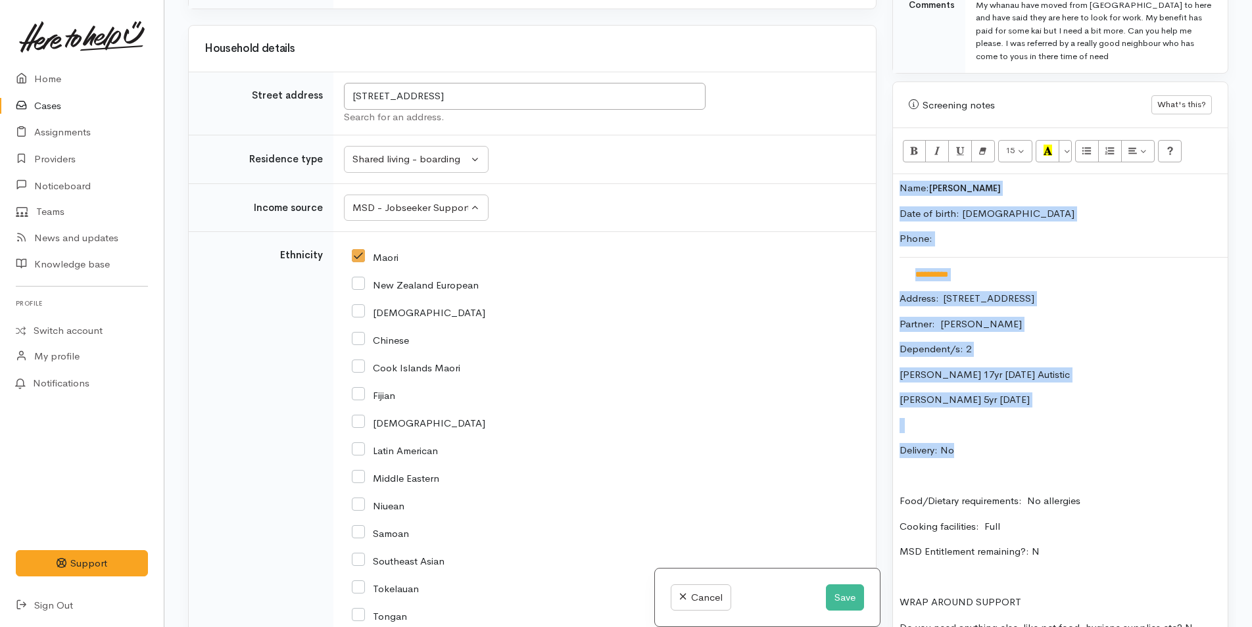
drag, startPoint x: 960, startPoint y: 435, endPoint x: 888, endPoint y: 181, distance: 263.7
click at [888, 181] on div "Warnings Add No warnings have been raised against this case Add Warning Title ●…" at bounding box center [1060, 313] width 352 height 627
copy div "**********"
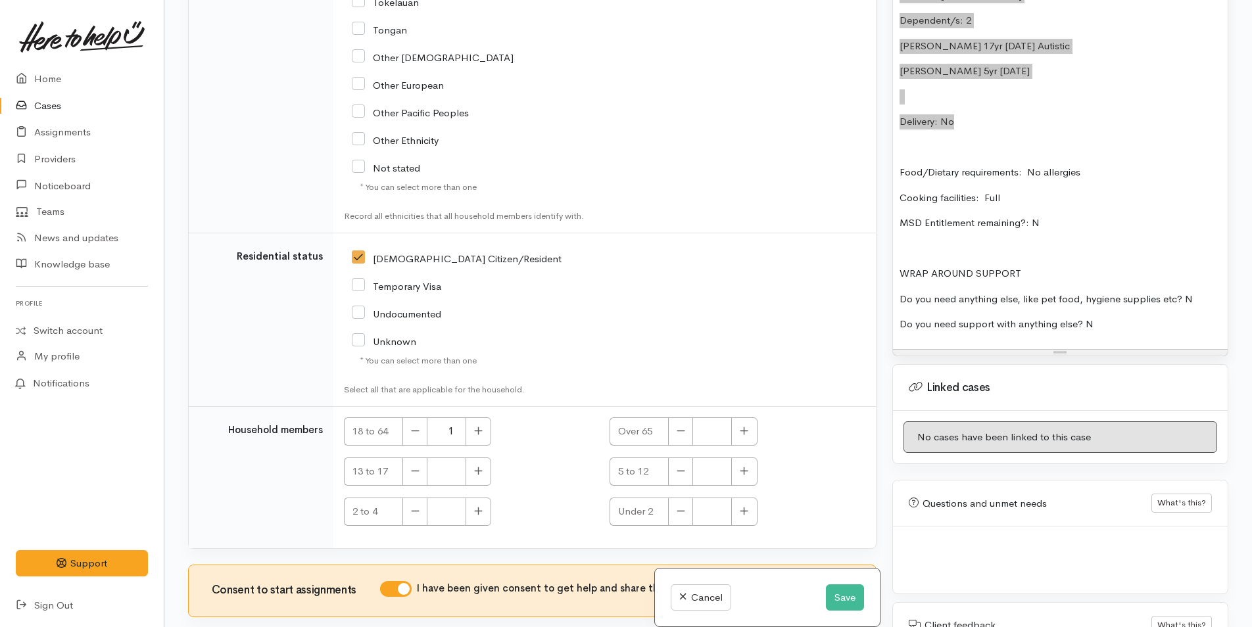
scroll to position [2165, 0]
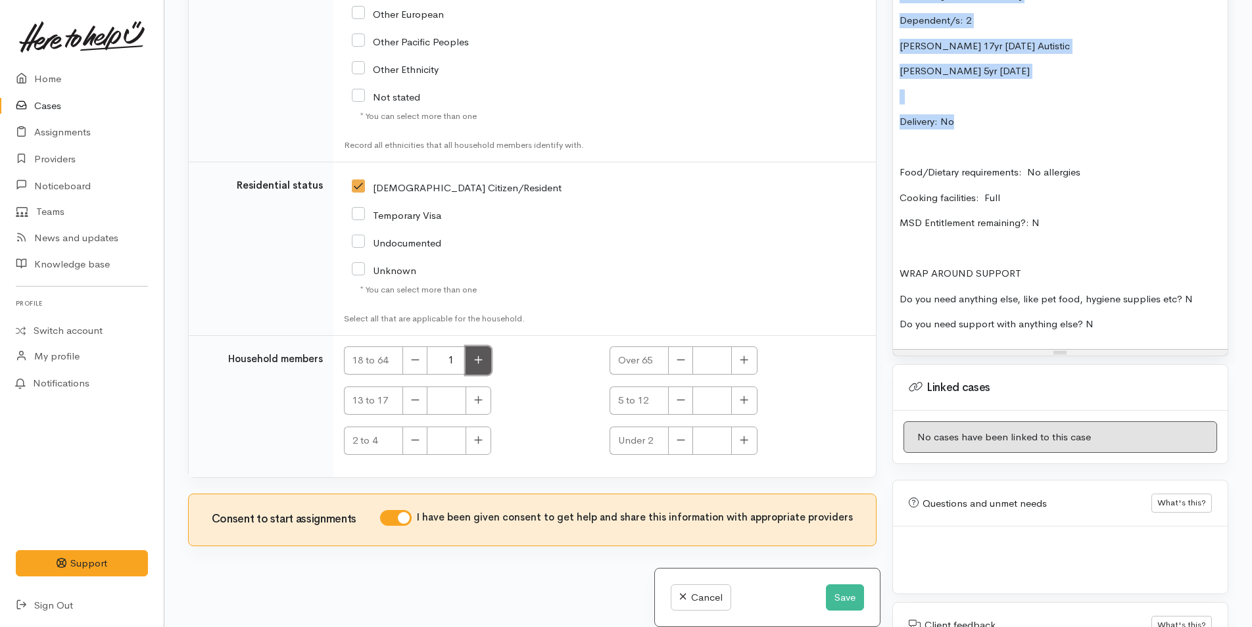
click at [477, 362] on icon "button" at bounding box center [478, 360] width 9 height 10
type input "2"
click at [478, 404] on icon "button" at bounding box center [478, 400] width 9 height 10
type input "1"
click at [746, 401] on icon "button" at bounding box center [744, 400] width 9 height 10
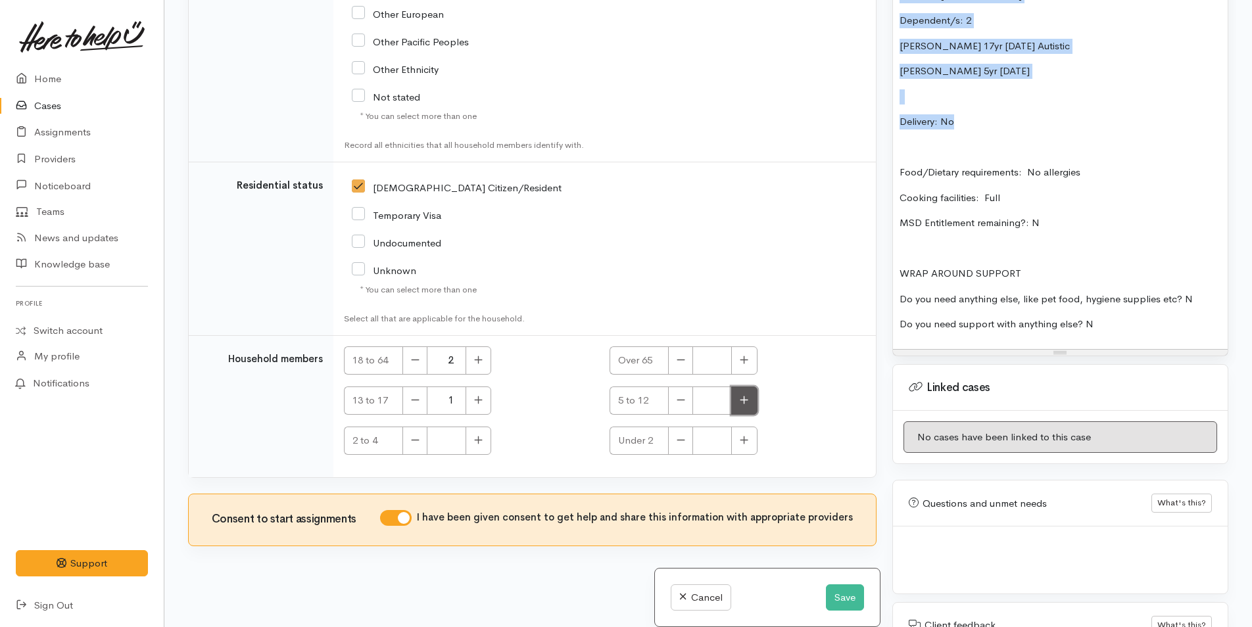
type input "1"
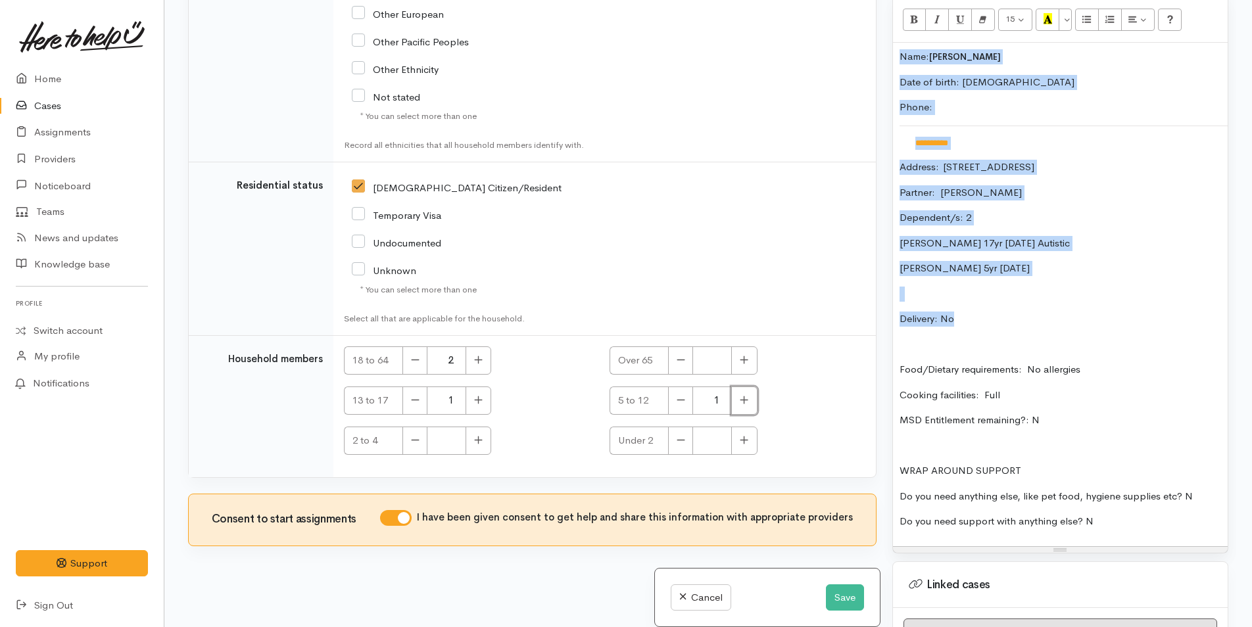
scroll to position [681, 0]
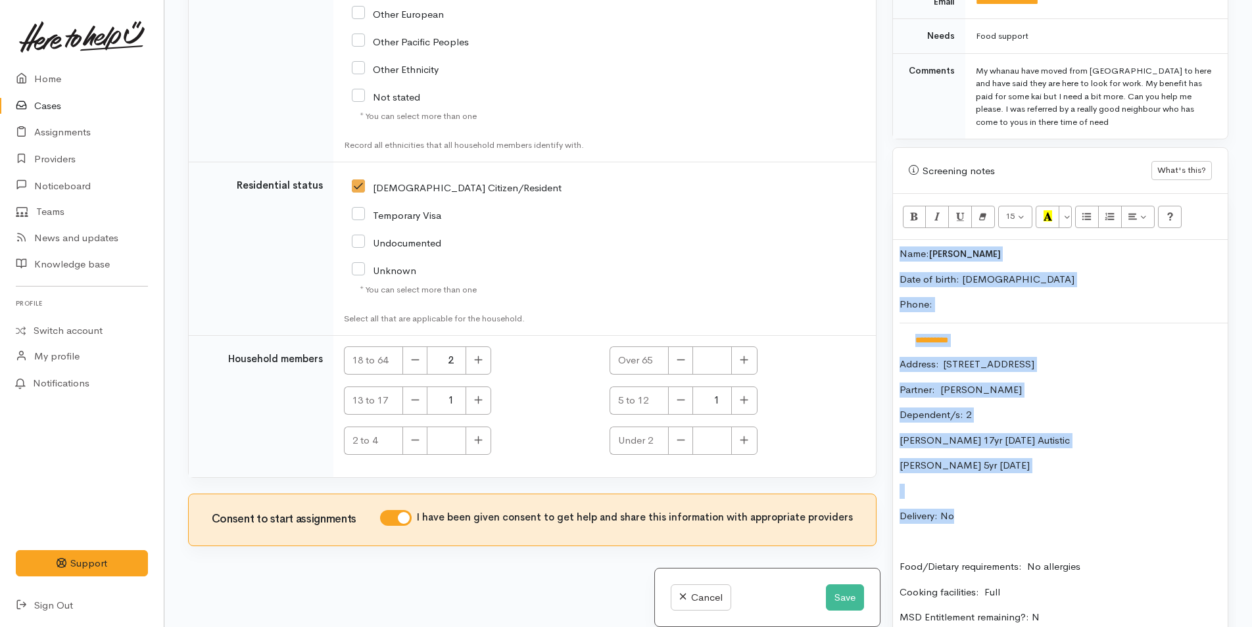
click at [1026, 297] on p "Phone:" at bounding box center [1060, 304] width 322 height 15
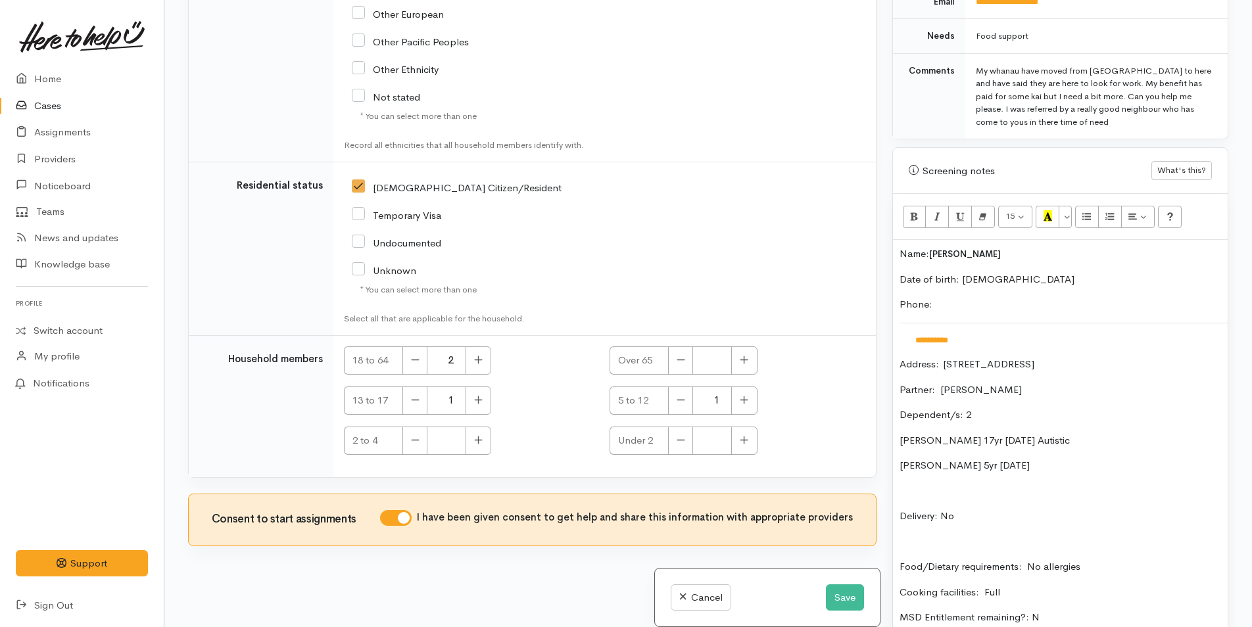
click at [898, 240] on div "**********" at bounding box center [1060, 492] width 335 height 504
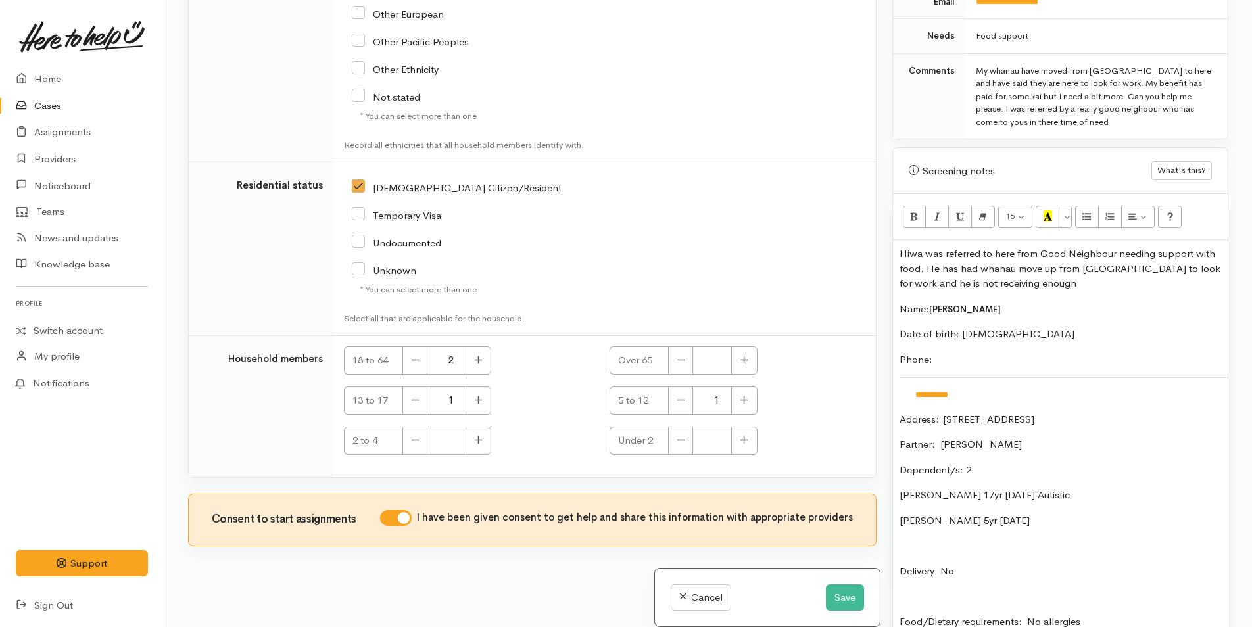
click at [1063, 265] on p "Hiwa was referred to here from Good Neighbour needing support with food. He has…" at bounding box center [1060, 269] width 322 height 45
click at [840, 596] on button "Save" at bounding box center [845, 598] width 38 height 27
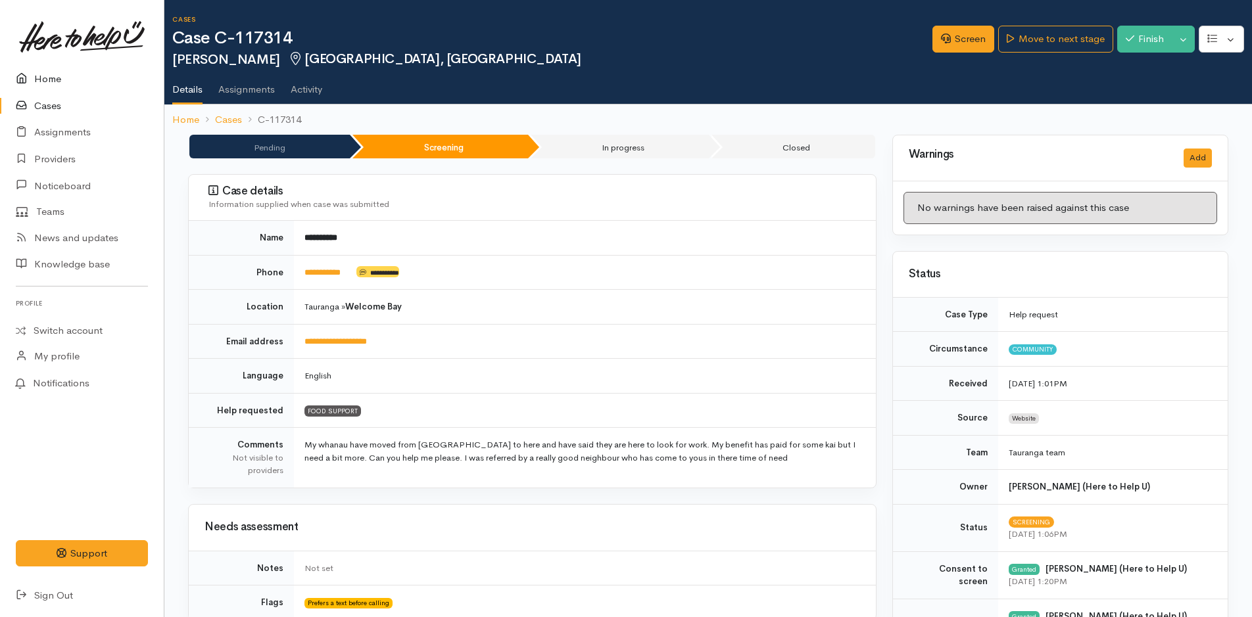
click at [53, 77] on link "Home" at bounding box center [82, 79] width 164 height 27
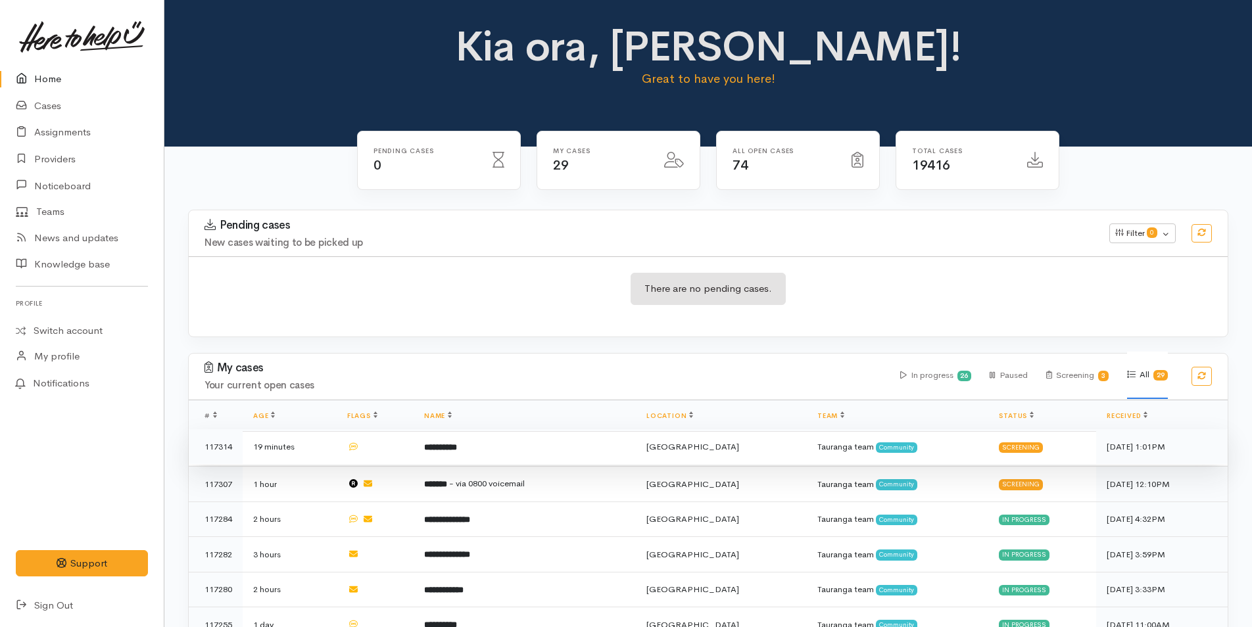
click at [520, 450] on td "**********" at bounding box center [525, 447] width 222 height 36
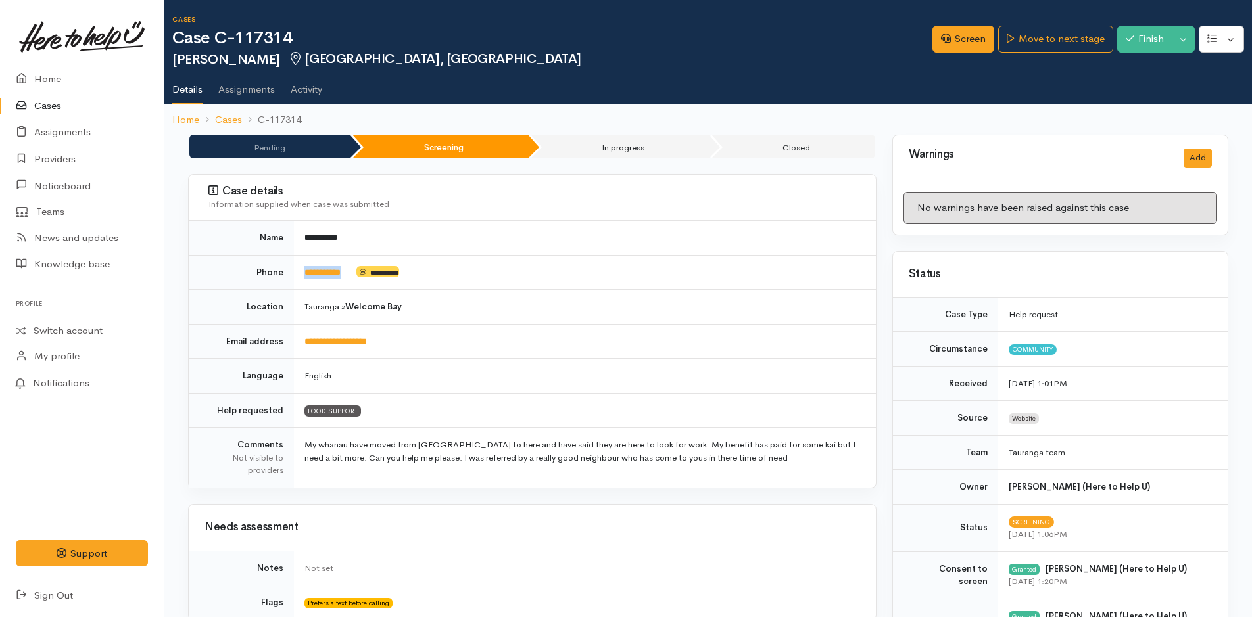
drag, startPoint x: 356, startPoint y: 270, endPoint x: 299, endPoint y: 276, distance: 57.5
click at [299, 276] on td "**********" at bounding box center [585, 272] width 582 height 35
copy td "**********"
click at [959, 35] on link "Screen" at bounding box center [963, 39] width 62 height 27
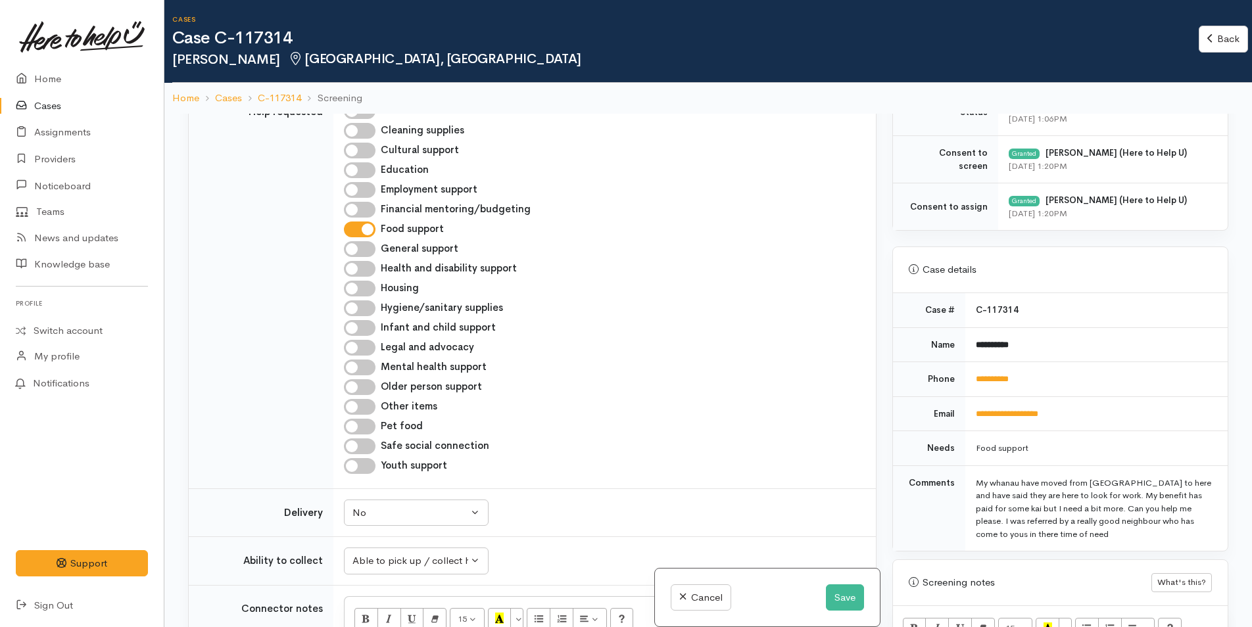
scroll to position [658, 0]
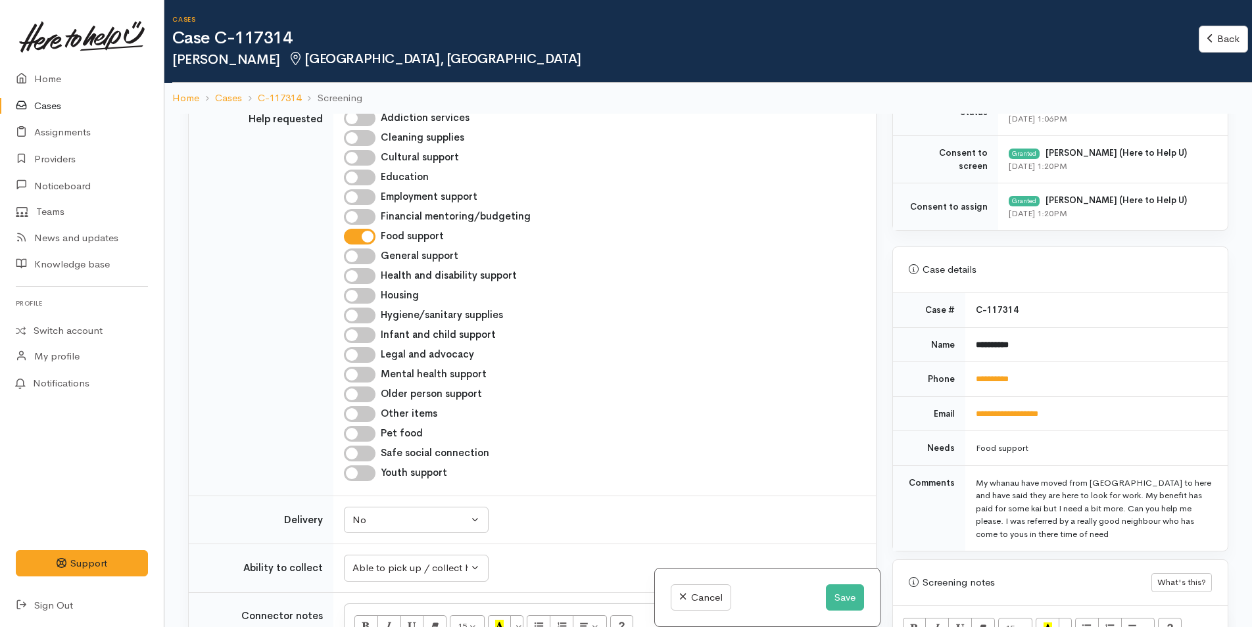
click at [370, 417] on input "Other items" at bounding box center [360, 414] width 32 height 16
checkbox input "true"
click at [364, 314] on input "Hygiene/sanitary supplies" at bounding box center [360, 316] width 32 height 16
checkbox input "true"
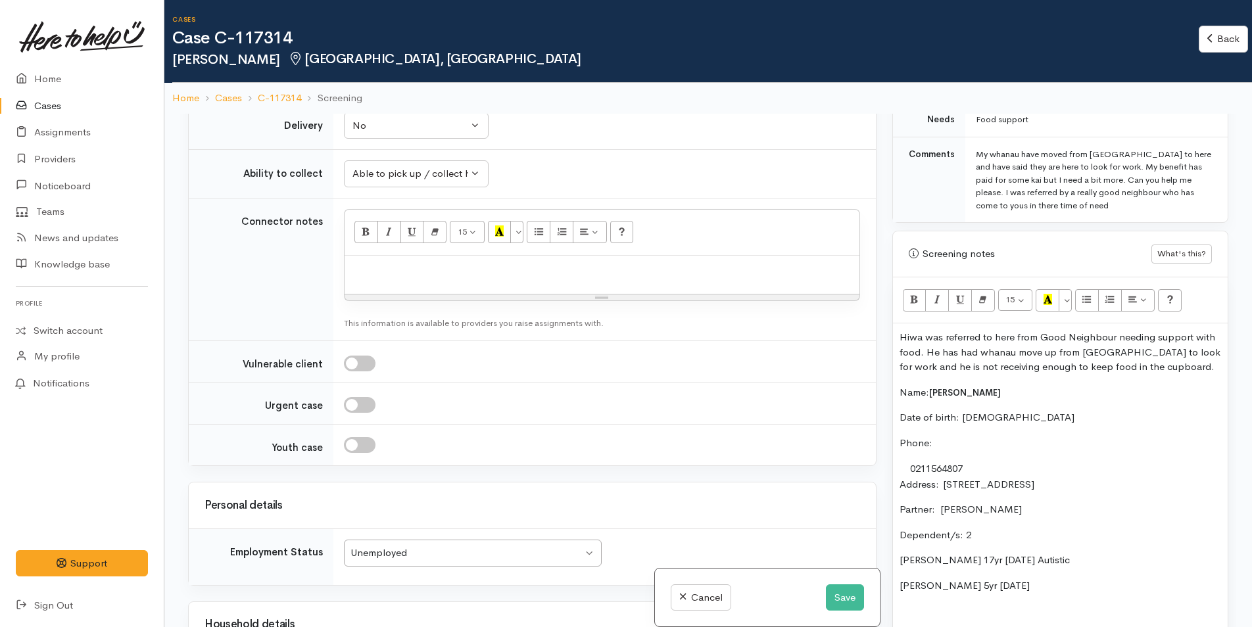
scroll to position [986, 0]
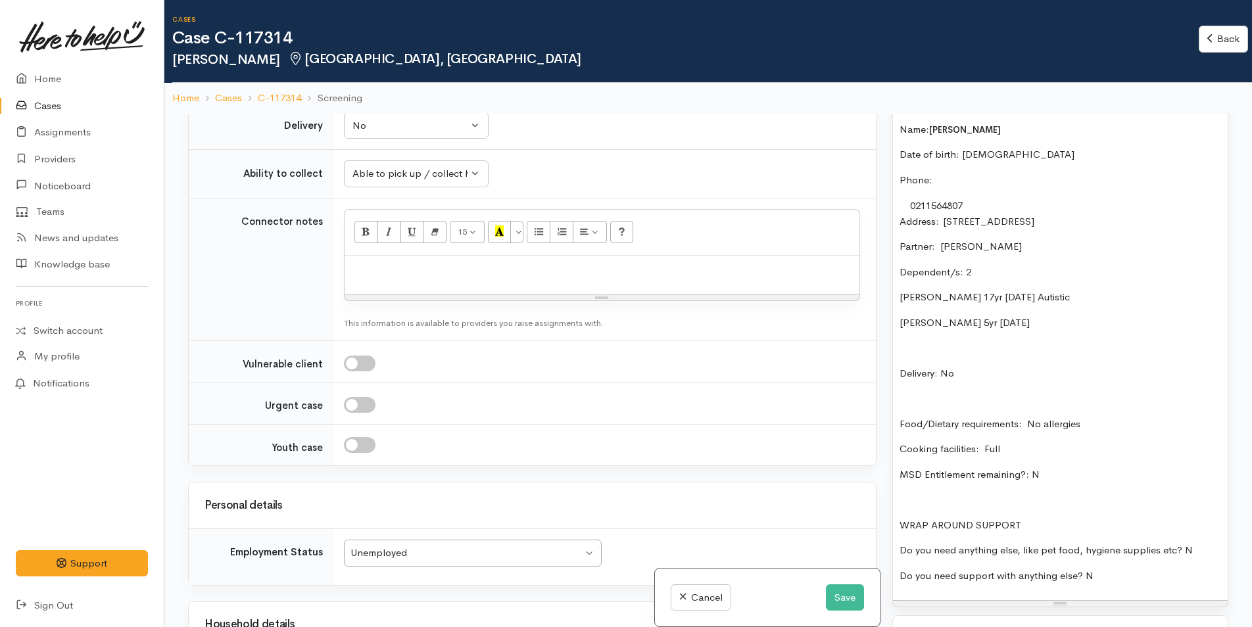
click at [1195, 548] on p "Do you need anything else, like pet food, hygiene supplies etc? N" at bounding box center [1060, 550] width 322 height 15
click at [1109, 417] on p "Food/Dietary requirements: No allergies" at bounding box center [1060, 424] width 322 height 15
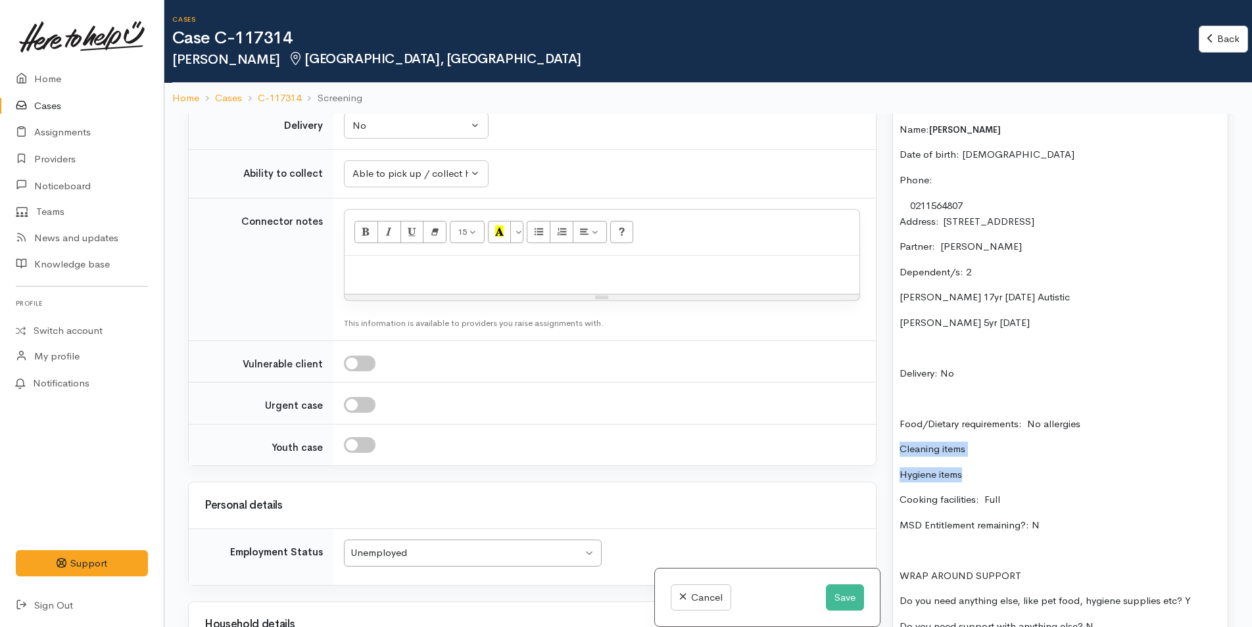
drag, startPoint x: 938, startPoint y: 473, endPoint x: 894, endPoint y: 450, distance: 49.1
click at [894, 450] on div "Hiwa was referred to here from Good Neighbour needing support with food. He has…" at bounding box center [1060, 355] width 335 height 590
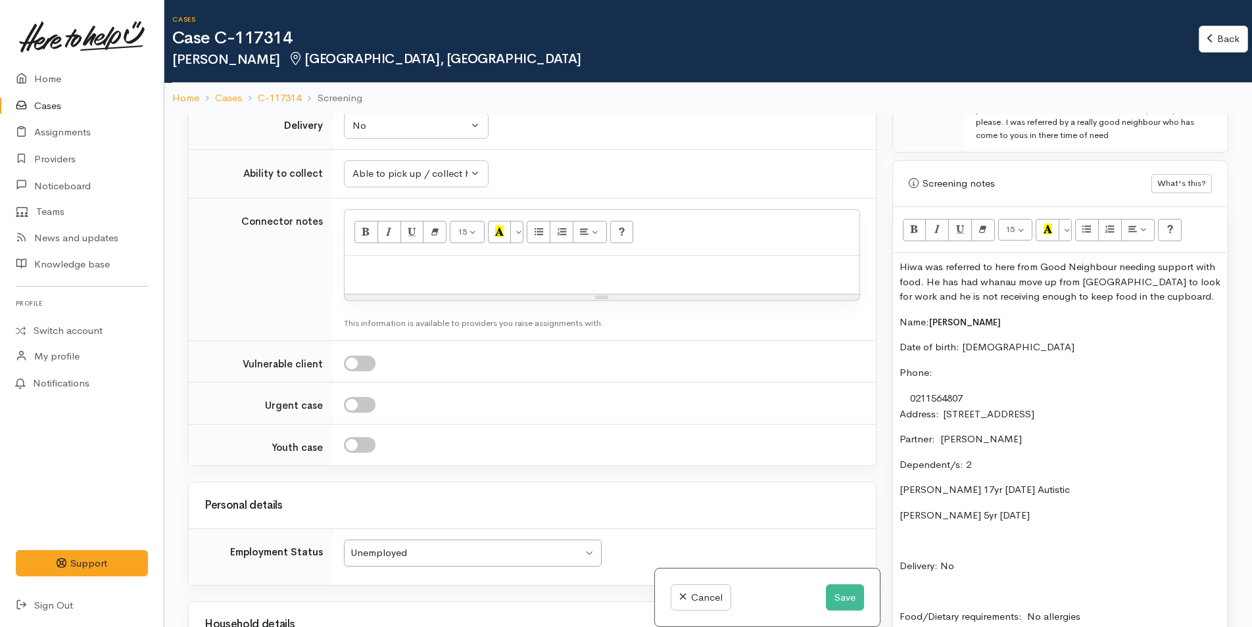
scroll to position [789, 0]
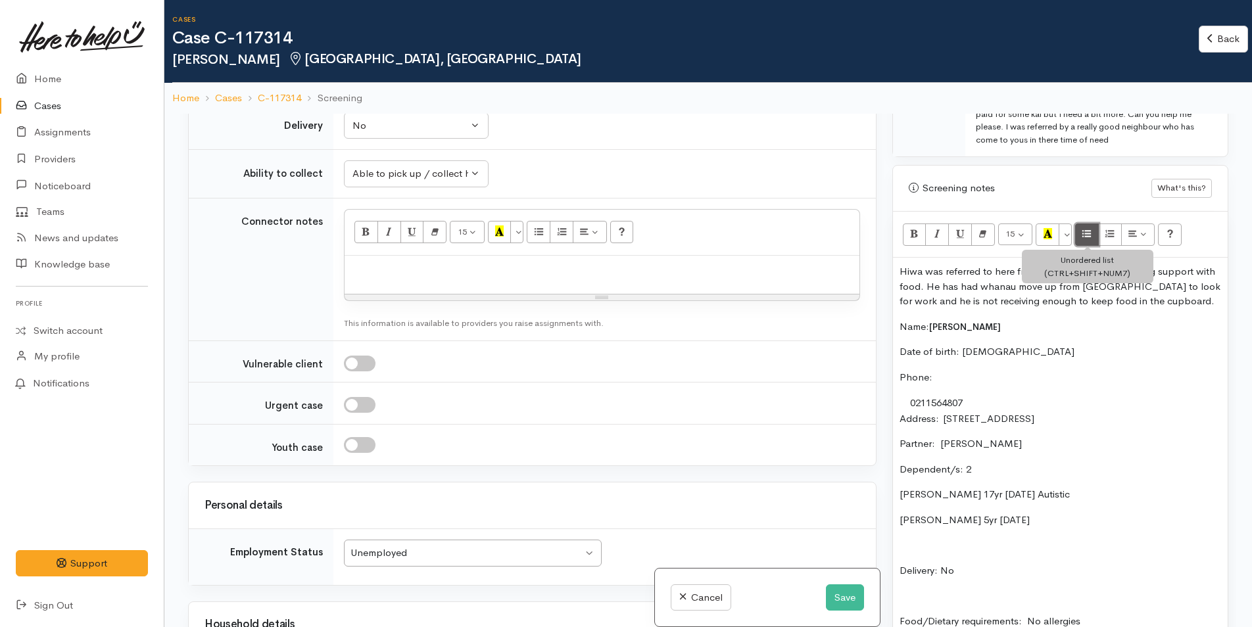
click at [1085, 231] on icon "Unordered list (CTRL+SHIFT+NUM7)" at bounding box center [1086, 233] width 9 height 11
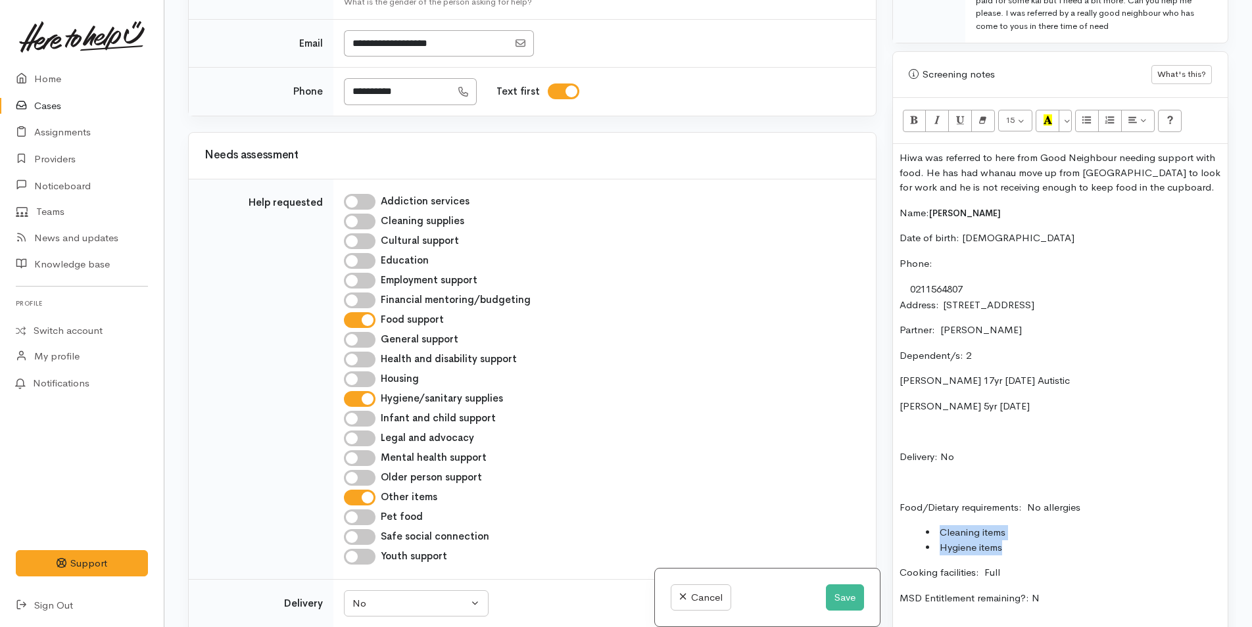
scroll to position [921, 0]
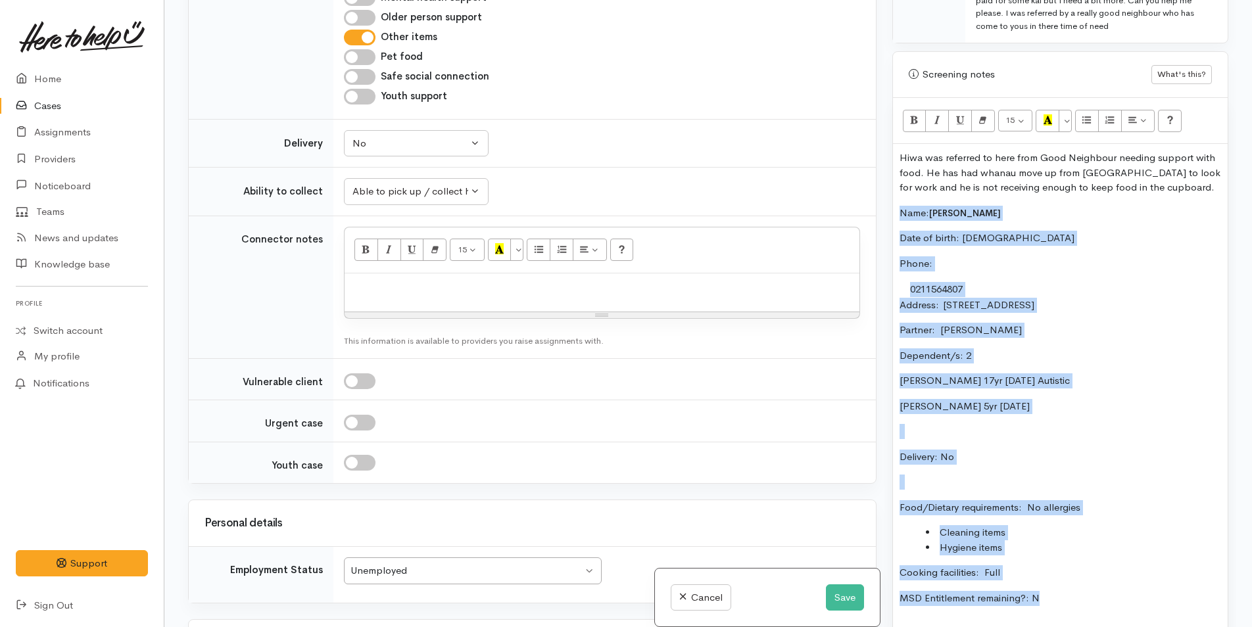
drag, startPoint x: 1050, startPoint y: 598, endPoint x: 882, endPoint y: 220, distance: 413.8
click at [882, 220] on div "Related cases There are other cases potentially from the same person, address o…" at bounding box center [708, 313] width 1056 height 627
copy div "Name: Hiwa Brown Date of birth: 13/03/1974 Phone:  0211564807 Address:  10 Unio…"
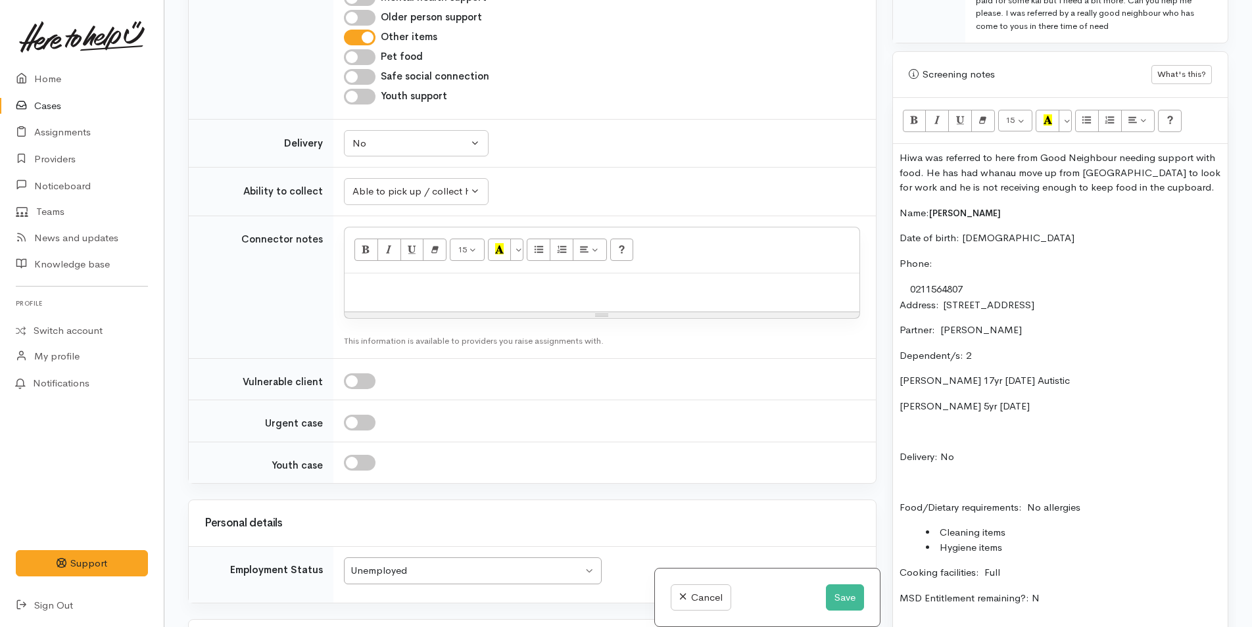
drag, startPoint x: 354, startPoint y: 300, endPoint x: 354, endPoint y: 293, distance: 7.2
click at [355, 300] on div at bounding box center [602, 293] width 515 height 39
paste div
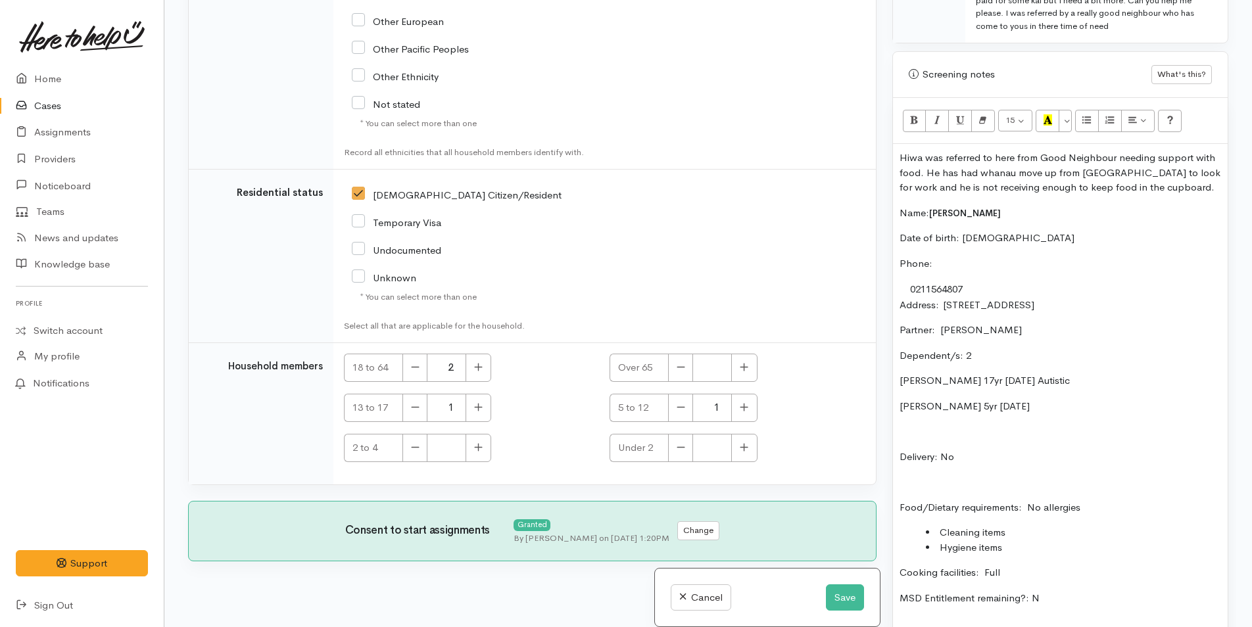
scroll to position [2610, 0]
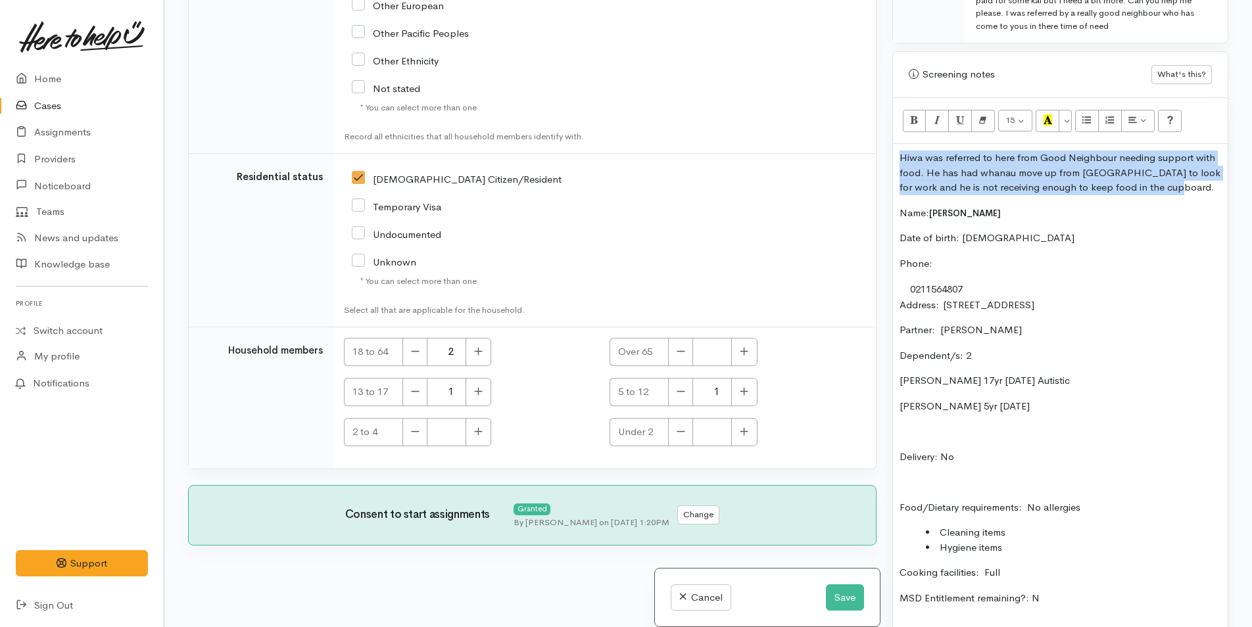
drag, startPoint x: 1182, startPoint y: 188, endPoint x: 882, endPoint y: 156, distance: 302.2
click at [882, 156] on div "Related cases There are other cases potentially from the same person, address o…" at bounding box center [708, 313] width 1056 height 627
copy p "Hiwa was referred to here from Good Neighbour needing support with food. He has…"
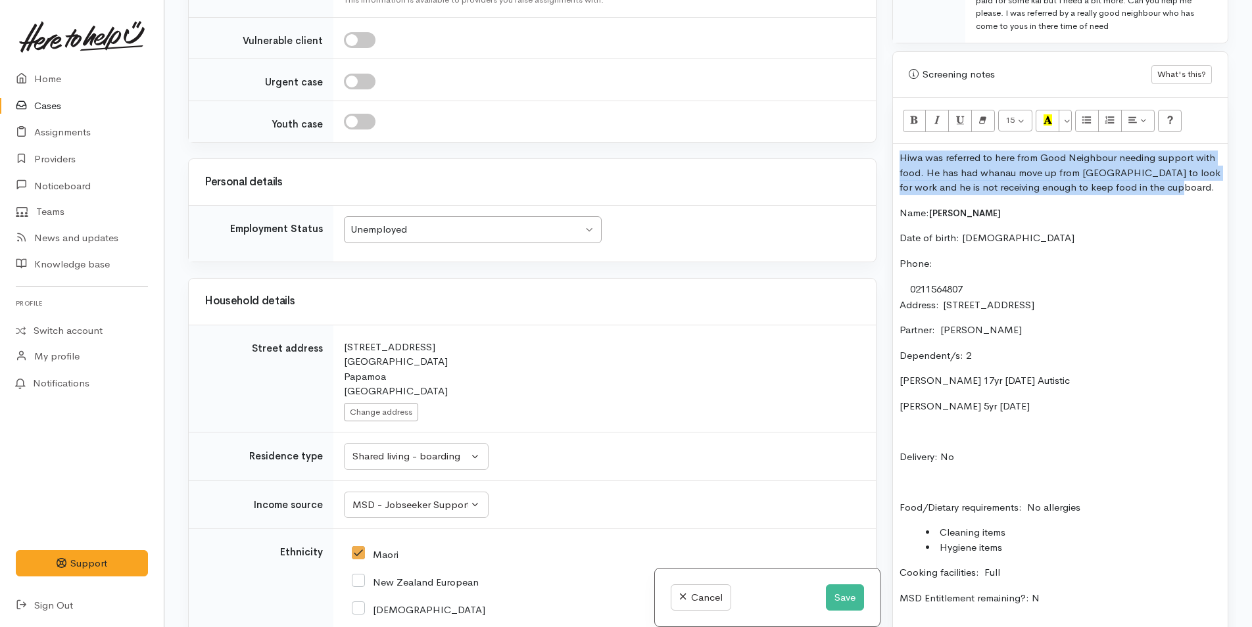
scroll to position [1493, 0]
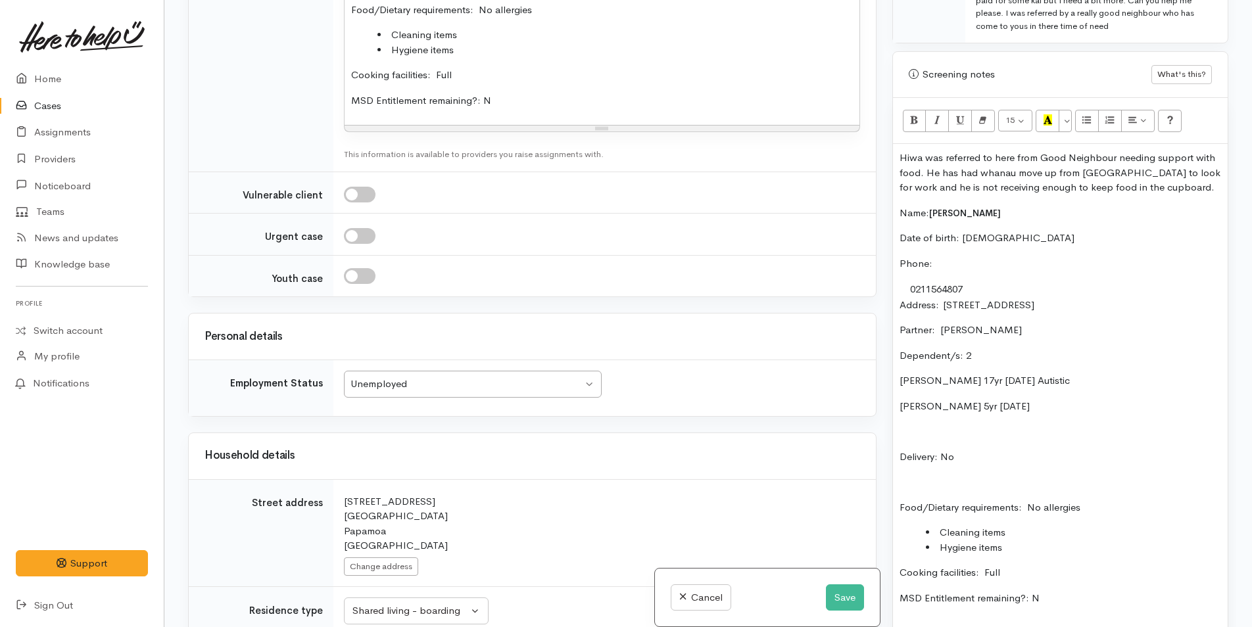
click at [515, 32] on li "Cleaning items" at bounding box center [614, 35] width 475 height 15
click at [504, 51] on li "Hygiene items" at bounding box center [614, 50] width 475 height 15
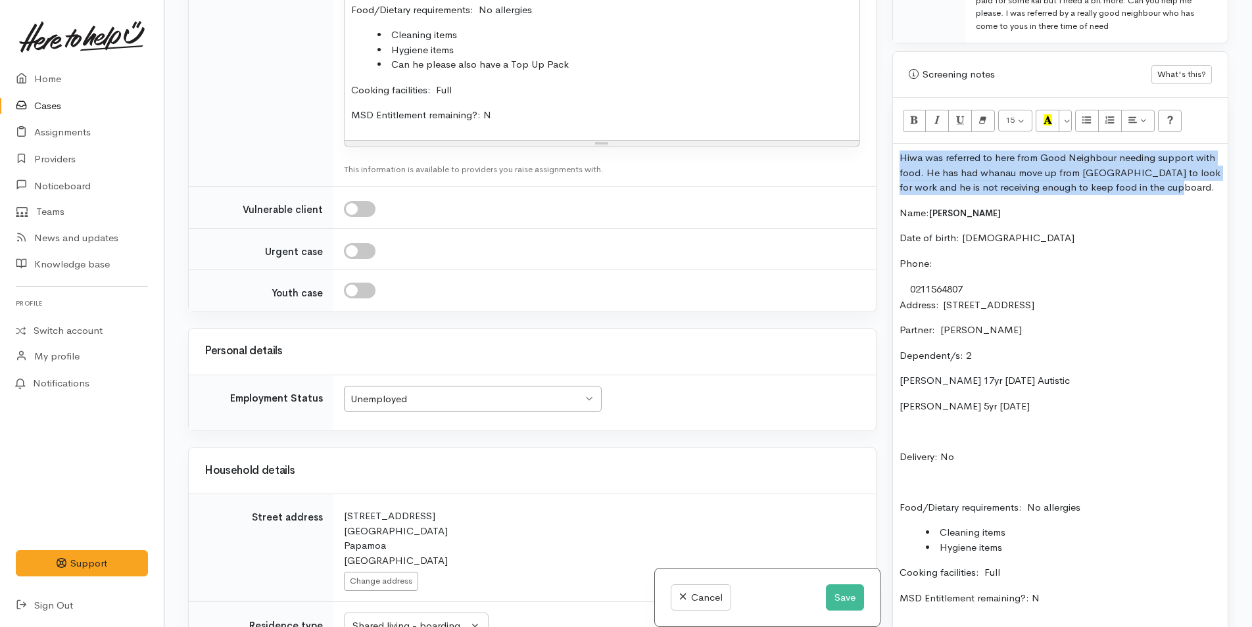
drag, startPoint x: 1178, startPoint y: 182, endPoint x: 846, endPoint y: 158, distance: 332.9
click at [846, 158] on div "Related cases There are other cases potentially from the same person, address o…" at bounding box center [708, 313] width 1056 height 627
copy p "Hiwa was referred to here from Good Neighbour needing support with food. He has…"
click at [840, 598] on button "Save" at bounding box center [845, 598] width 38 height 27
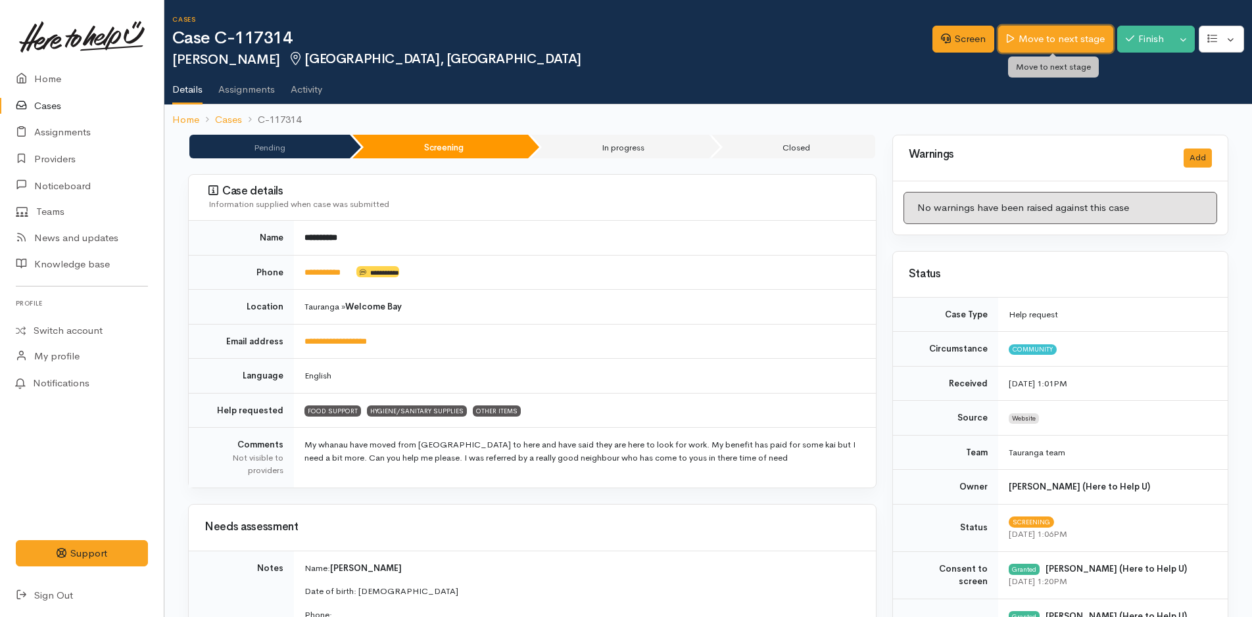
click at [1062, 34] on link "Move to next stage" at bounding box center [1055, 39] width 114 height 27
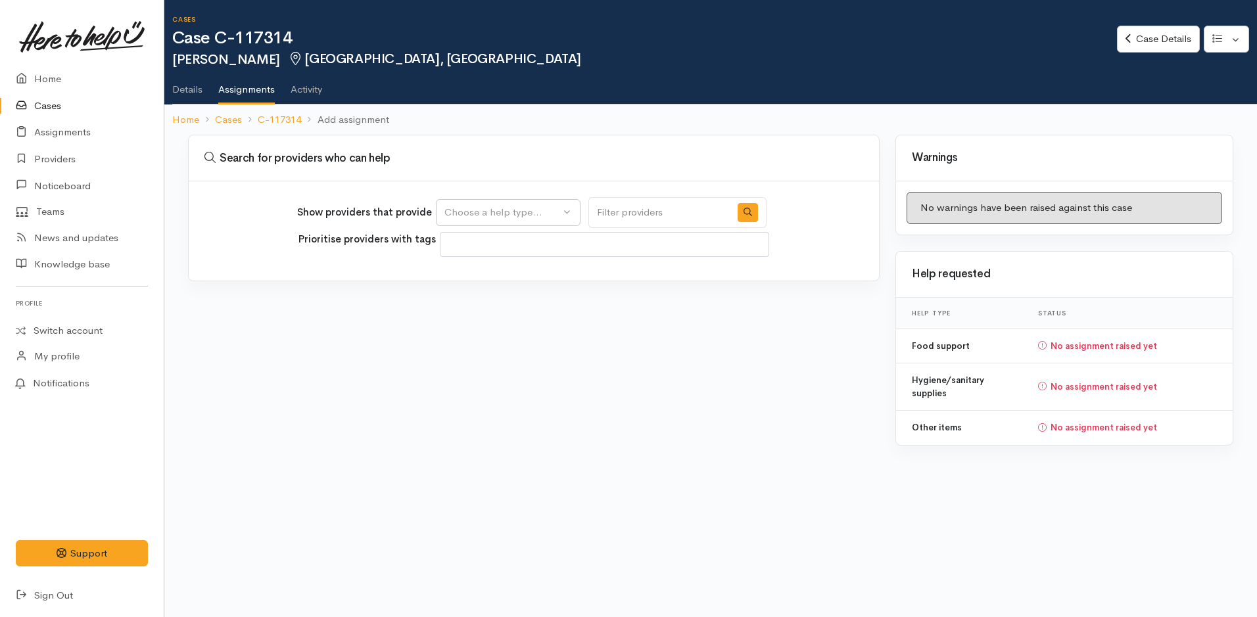
select select
click at [502, 216] on div "Choose a help type..." at bounding box center [502, 212] width 116 height 15
click at [500, 275] on span "Food support" at bounding box center [482, 275] width 61 height 15
select select "3"
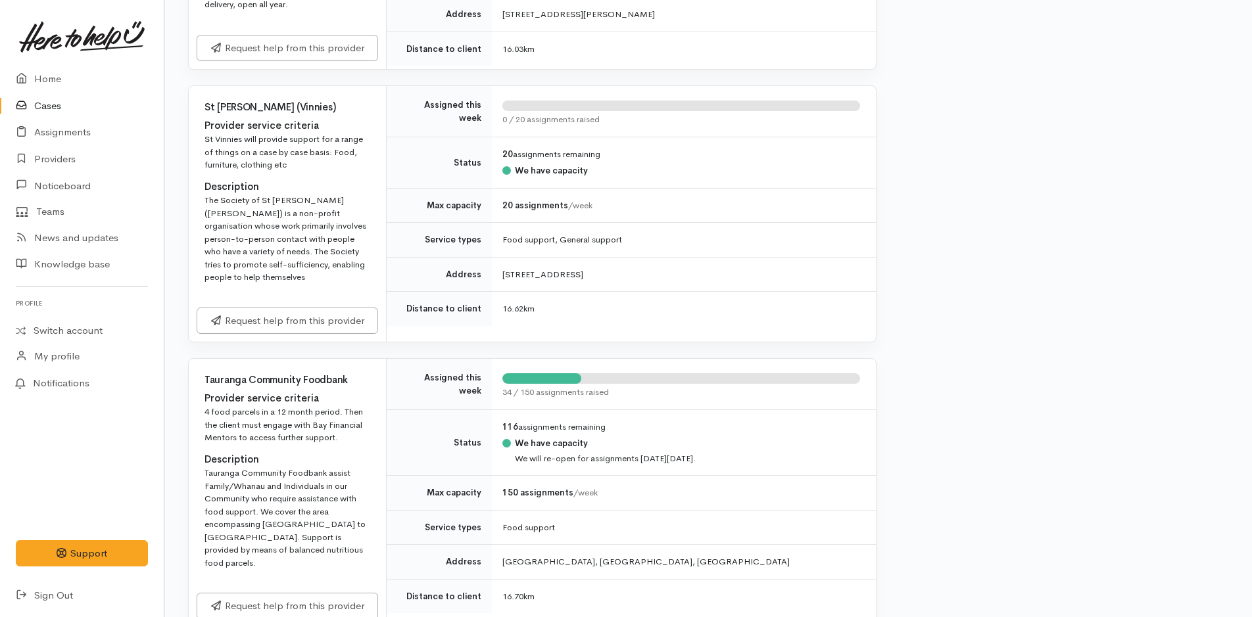
scroll to position [1710, 0]
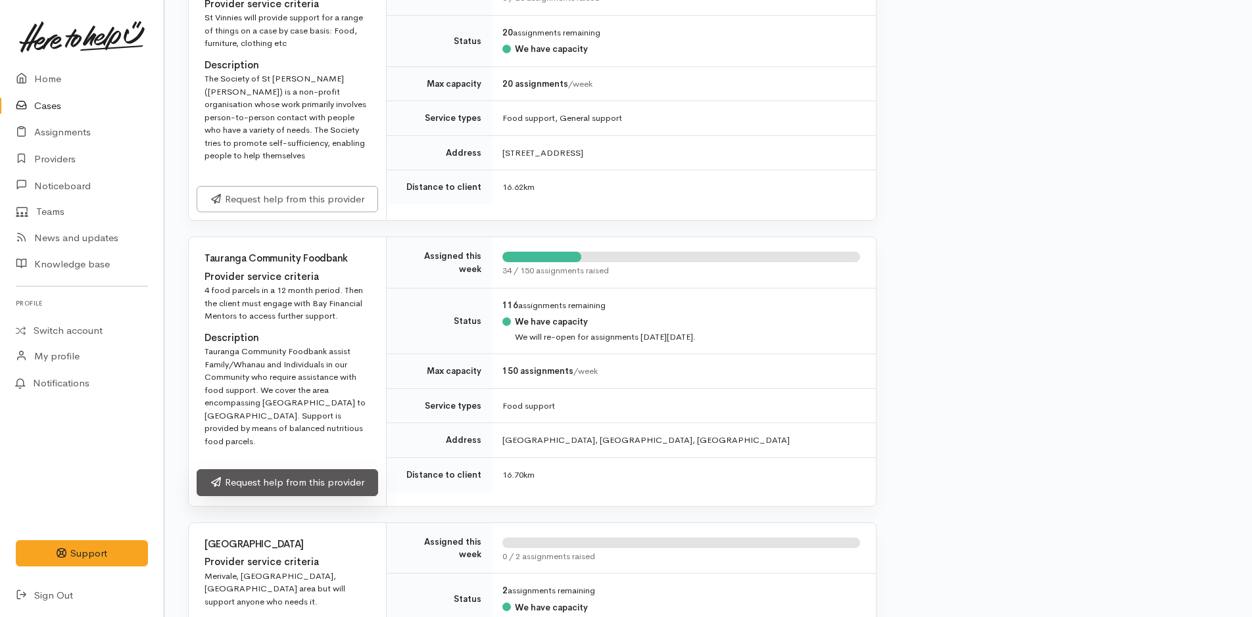
click at [343, 485] on link "Request help from this provider" at bounding box center [287, 482] width 181 height 27
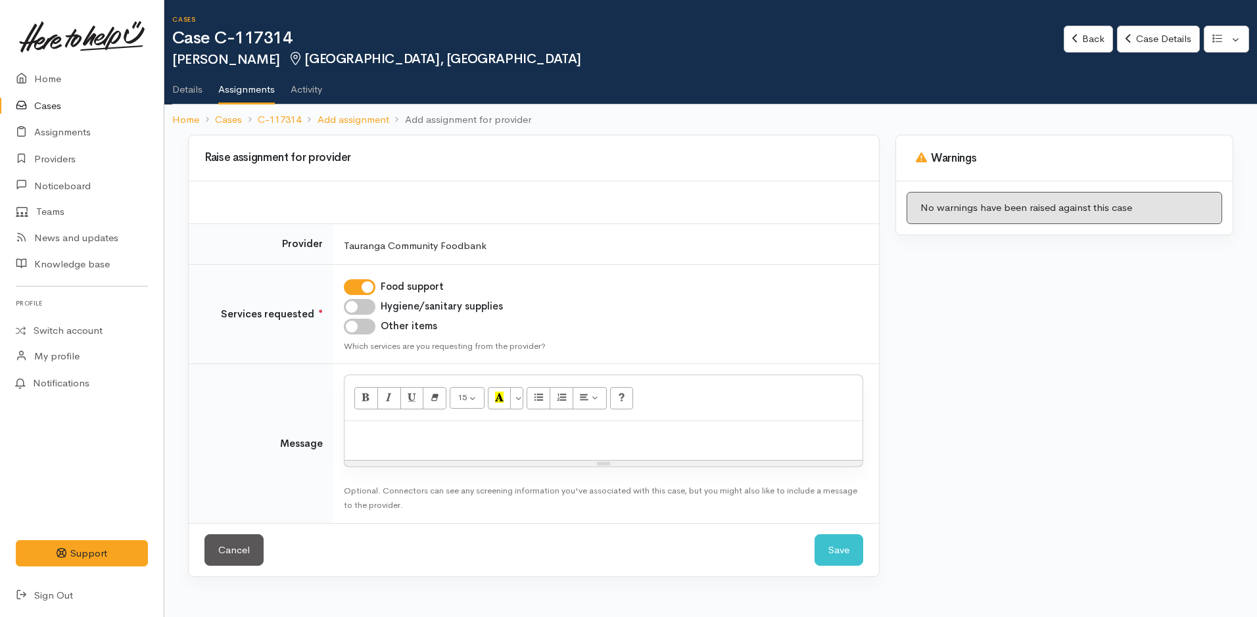
click at [476, 451] on div at bounding box center [604, 440] width 518 height 39
click at [370, 302] on input "Hygiene/sanitary supplies" at bounding box center [360, 307] width 32 height 16
checkbox input "true"
click at [369, 328] on input "Other items" at bounding box center [360, 327] width 32 height 16
checkbox input "true"
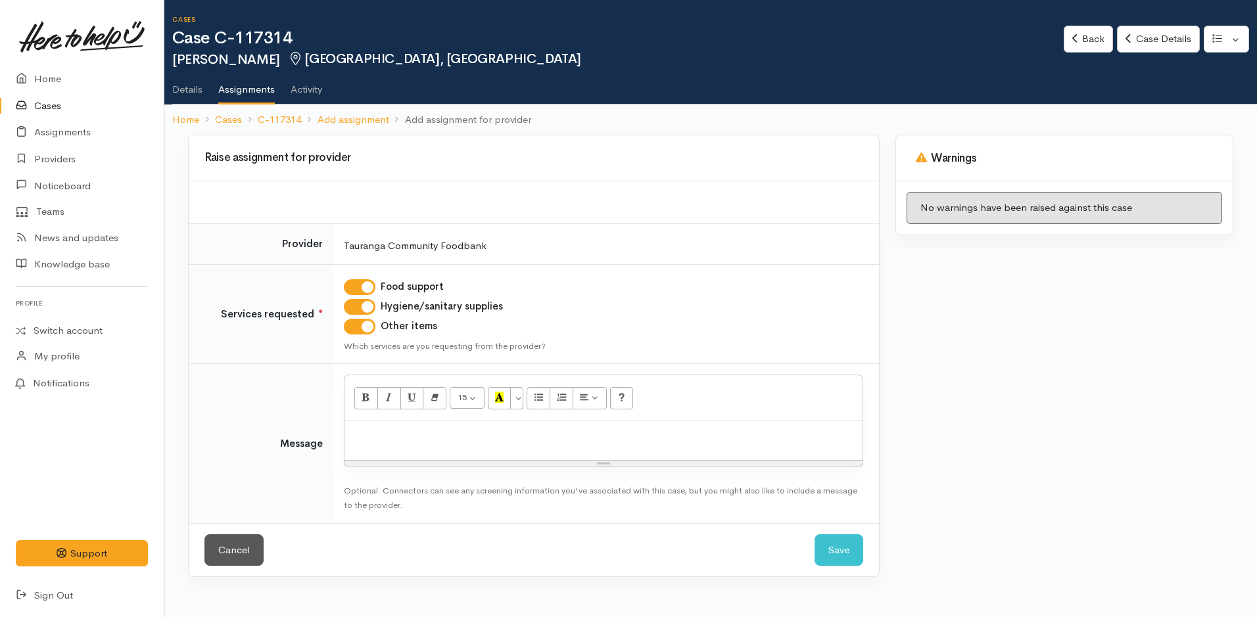
click at [408, 444] on div at bounding box center [604, 440] width 518 height 39
paste div
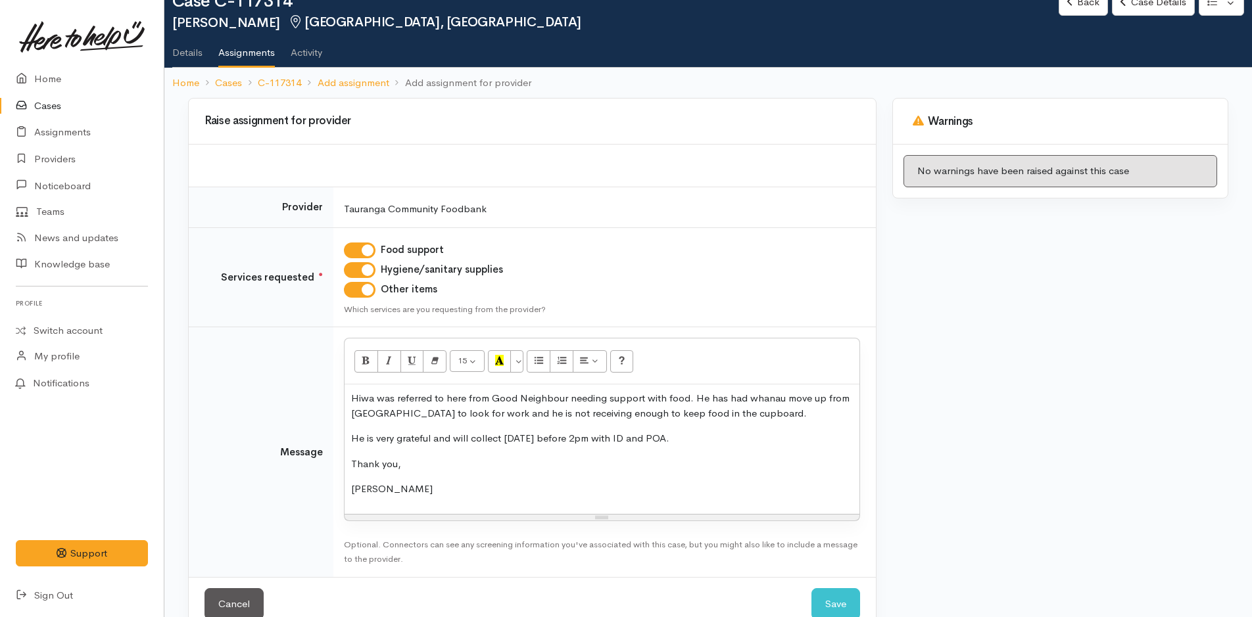
scroll to position [66, 0]
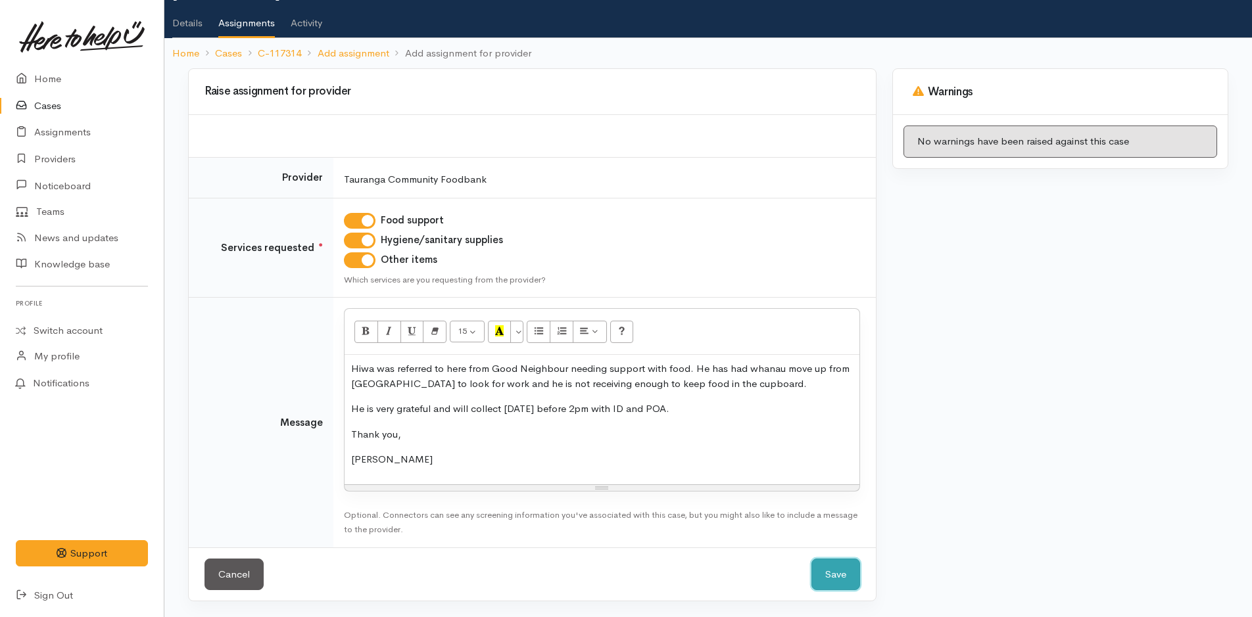
click at [837, 577] on button "Save" at bounding box center [835, 575] width 49 height 32
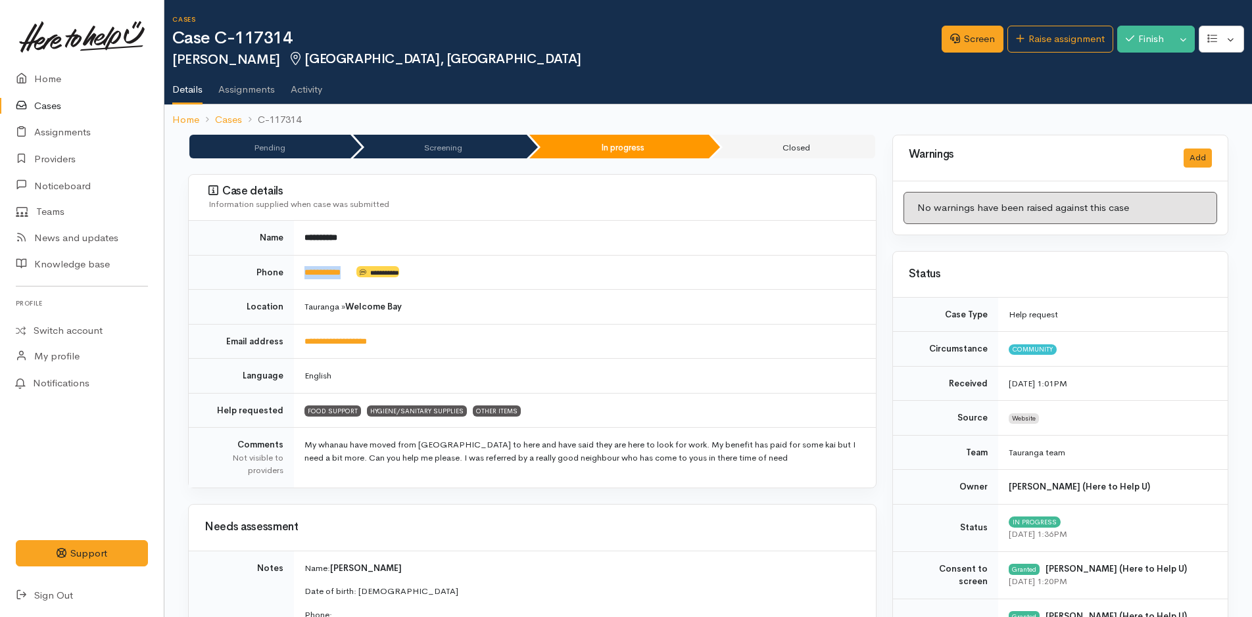
drag, startPoint x: 360, startPoint y: 270, endPoint x: 291, endPoint y: 283, distance: 69.5
click at [291, 283] on tr "**********" at bounding box center [532, 272] width 687 height 35
copy tr "**********"
click at [53, 80] on link "Home" at bounding box center [82, 79] width 164 height 27
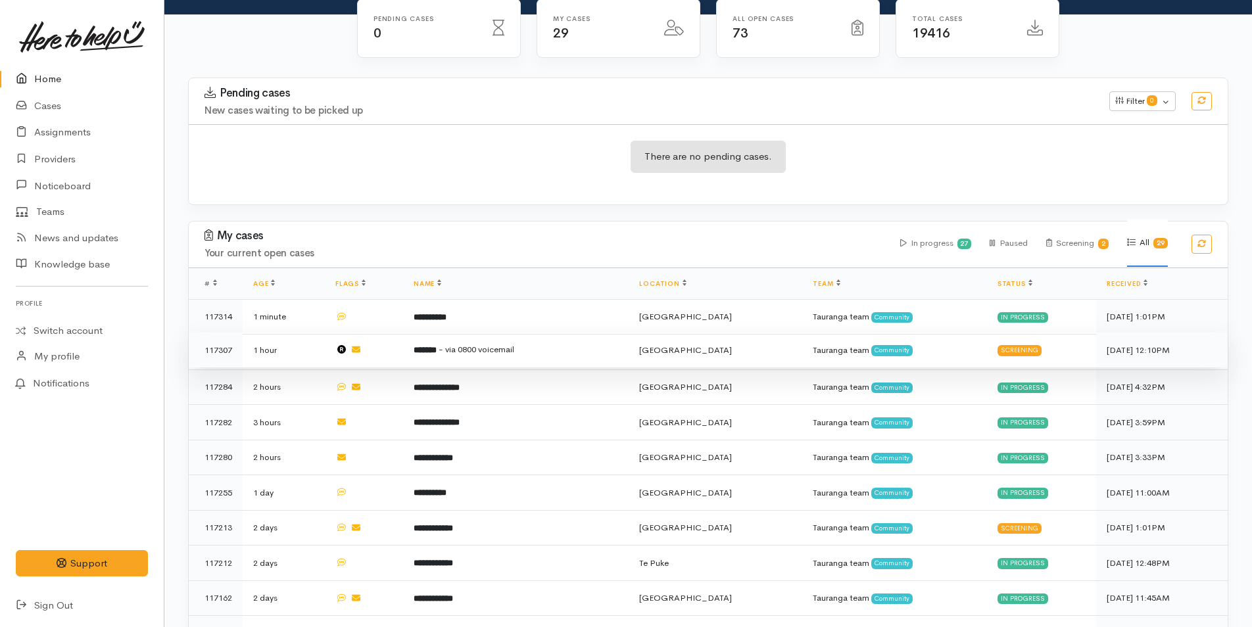
scroll to position [329, 0]
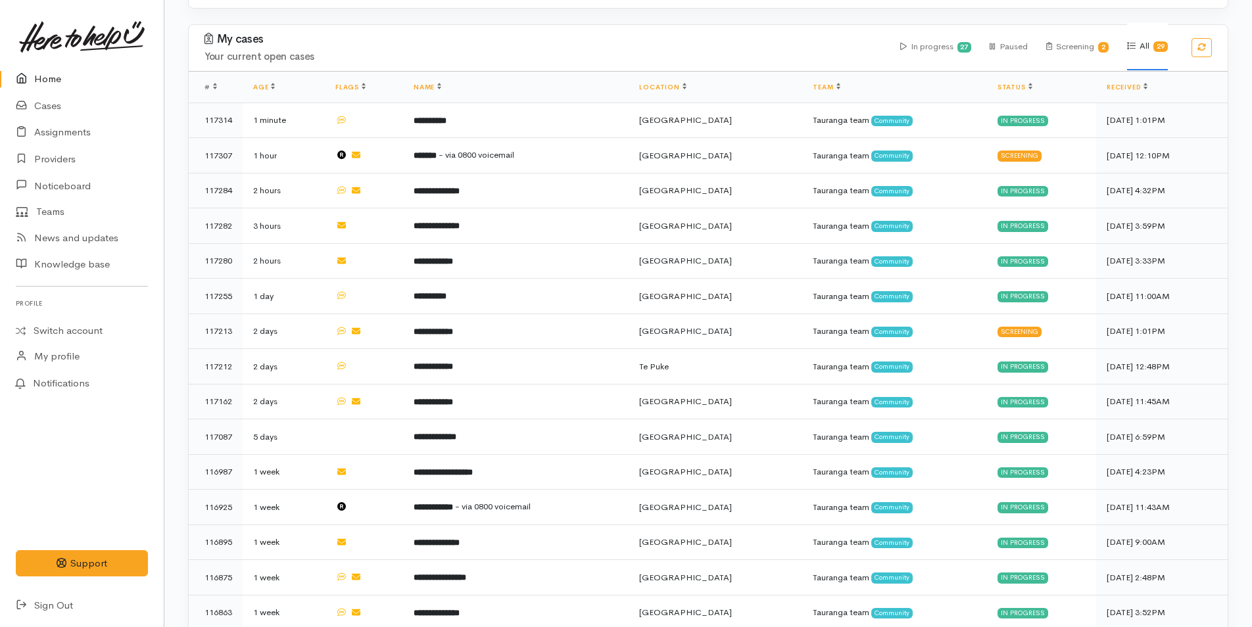
click at [47, 75] on link "Home" at bounding box center [82, 79] width 164 height 27
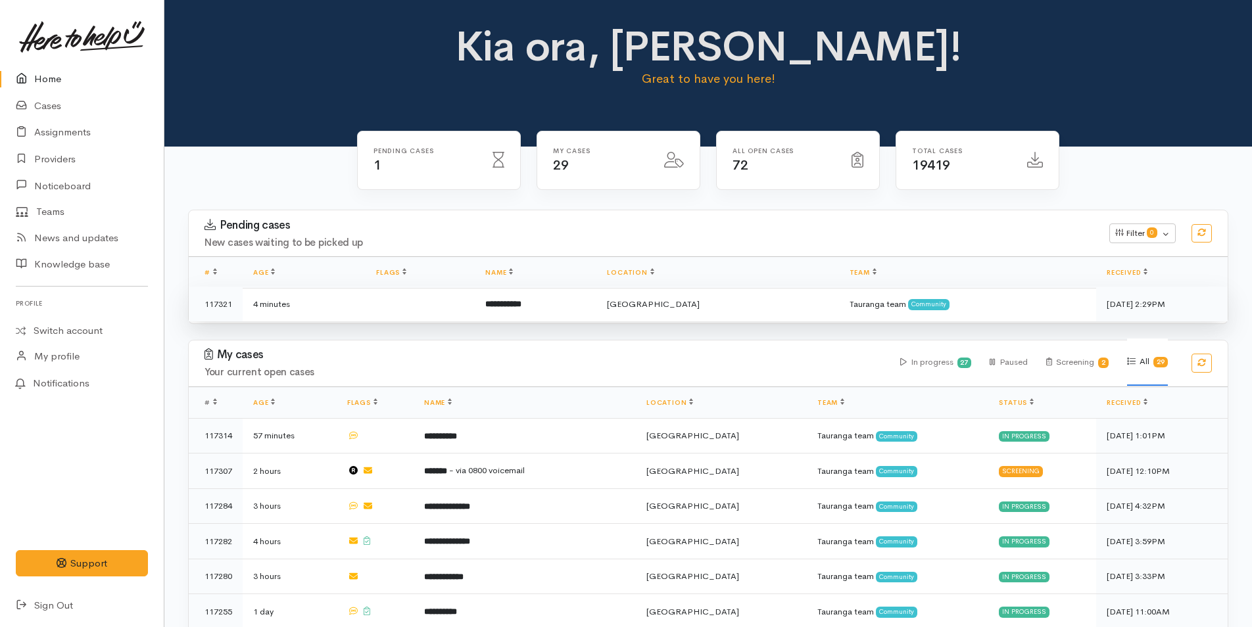
click at [521, 302] on b "**********" at bounding box center [503, 304] width 36 height 9
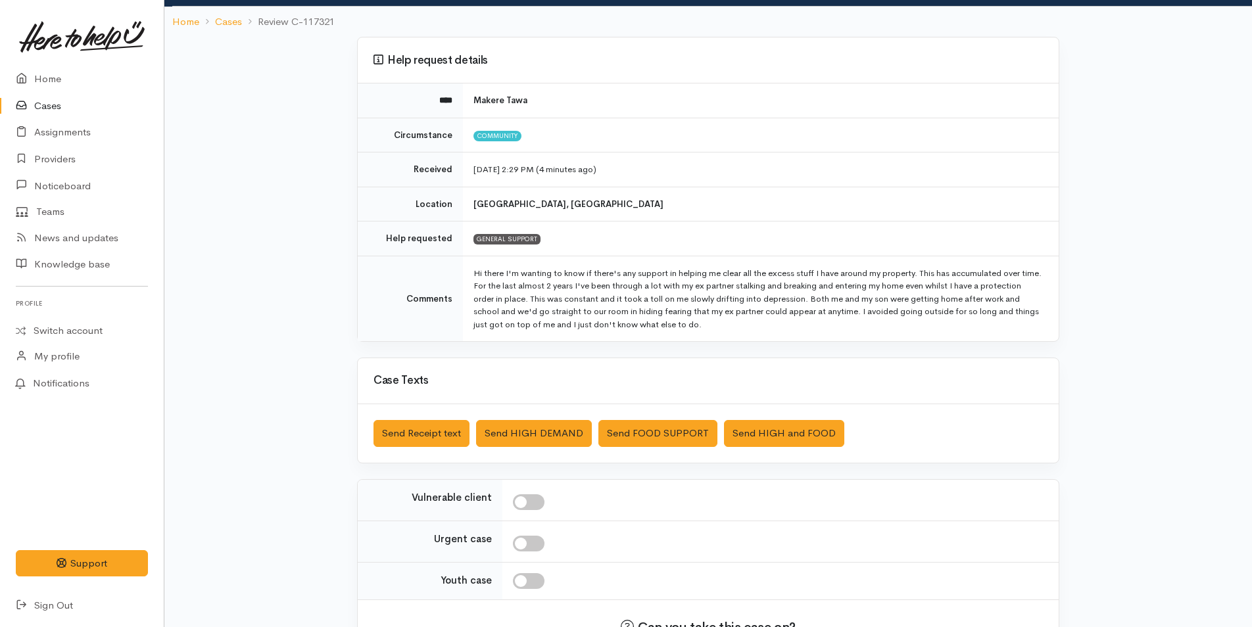
scroll to position [171, 0]
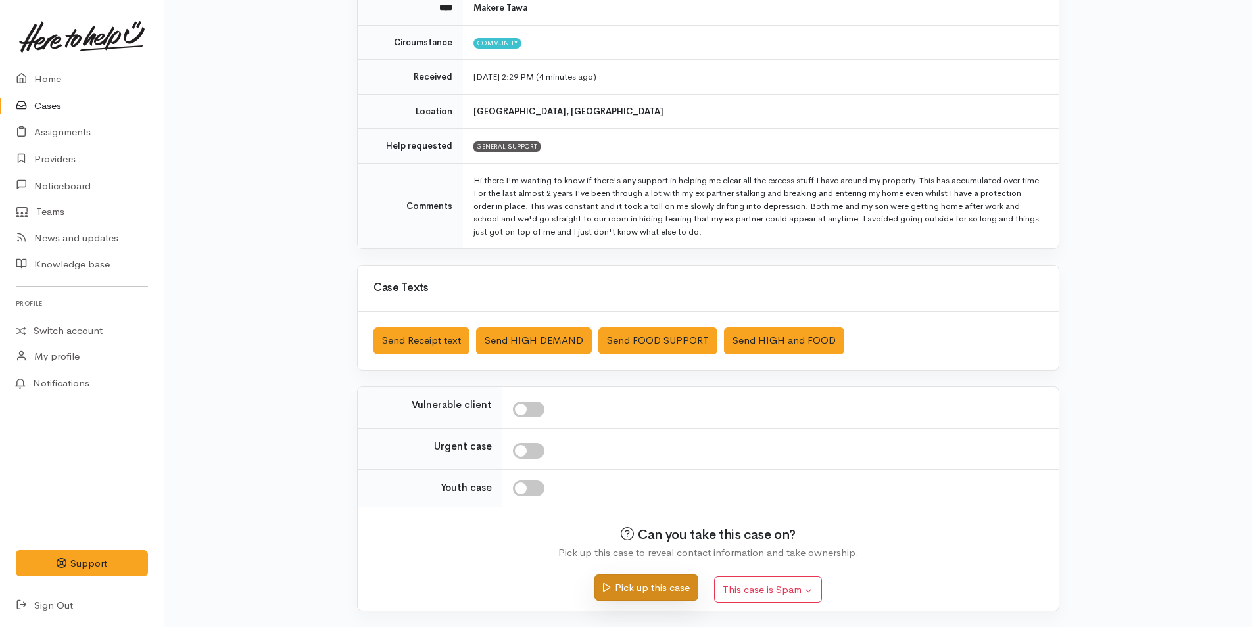
click at [651, 586] on button "Pick up this case" at bounding box center [645, 588] width 103 height 27
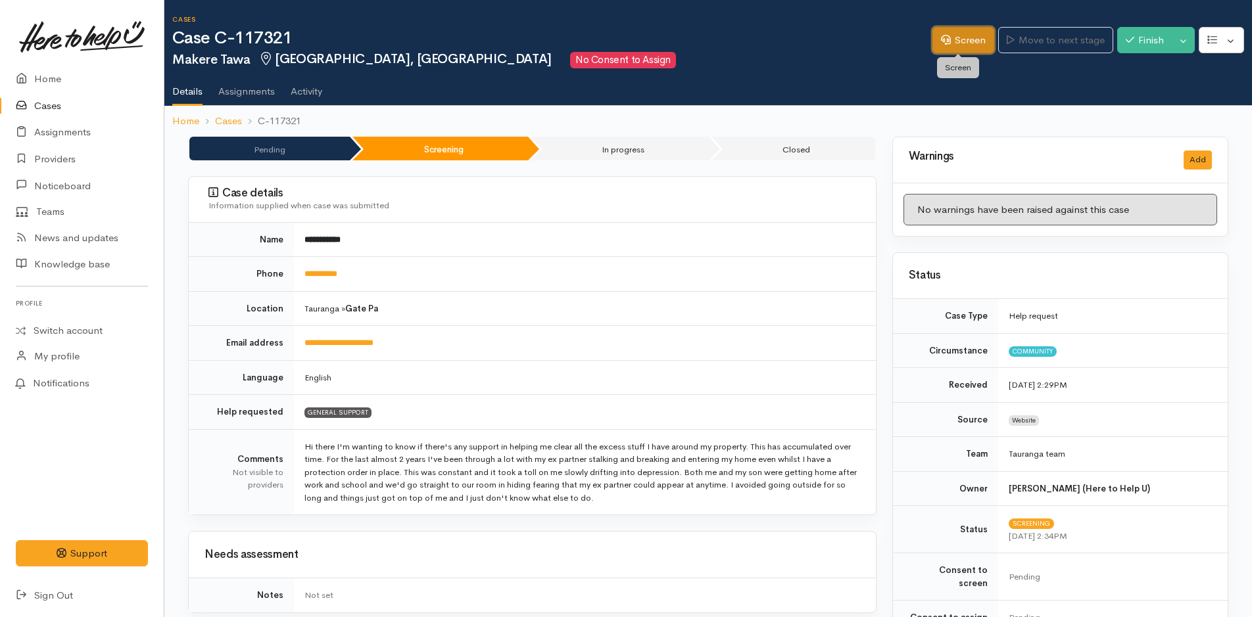
click at [957, 39] on link "Screen" at bounding box center [963, 40] width 62 height 27
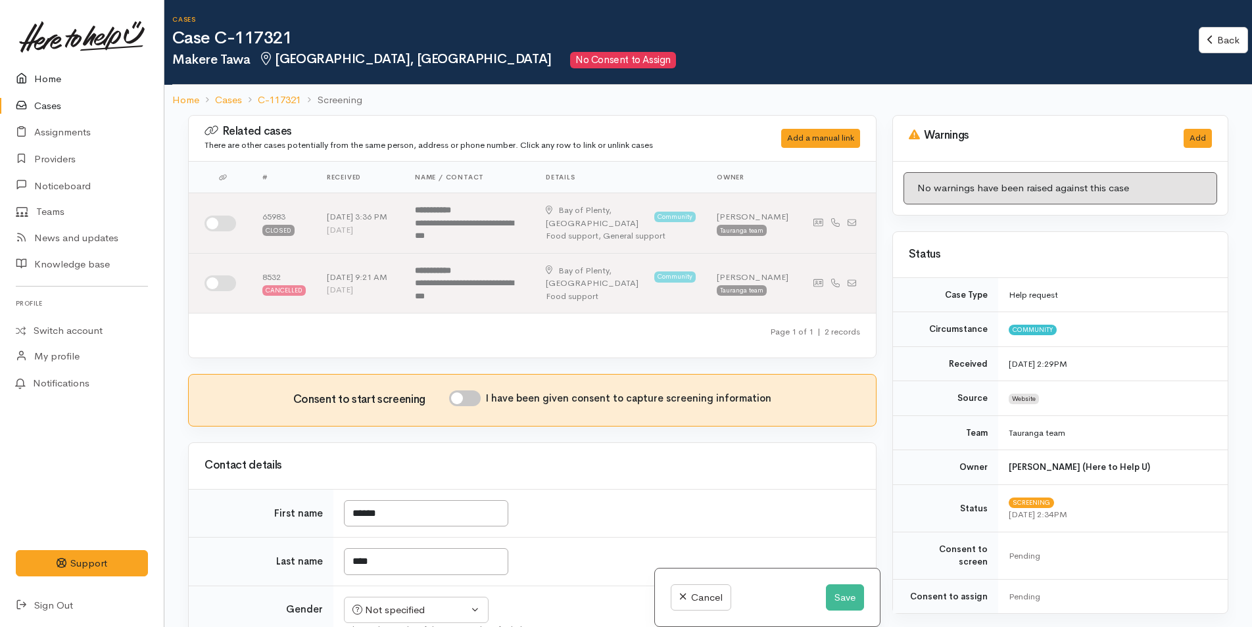
click at [60, 79] on link "Home" at bounding box center [82, 79] width 164 height 27
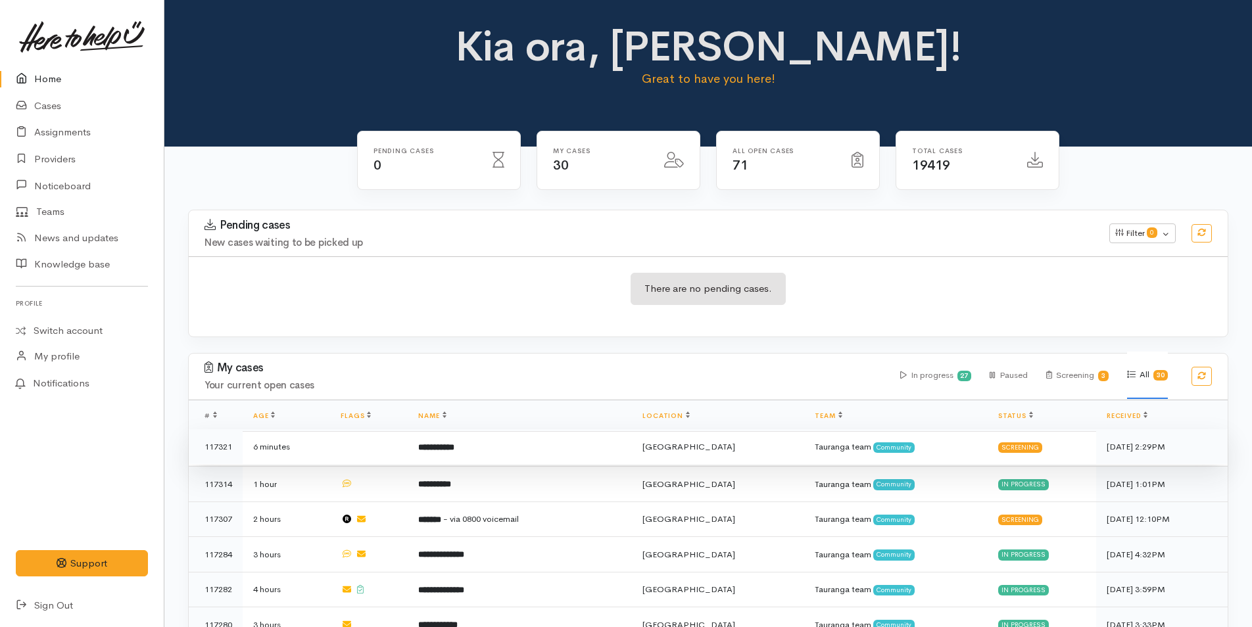
click at [589, 443] on td "**********" at bounding box center [520, 447] width 224 height 36
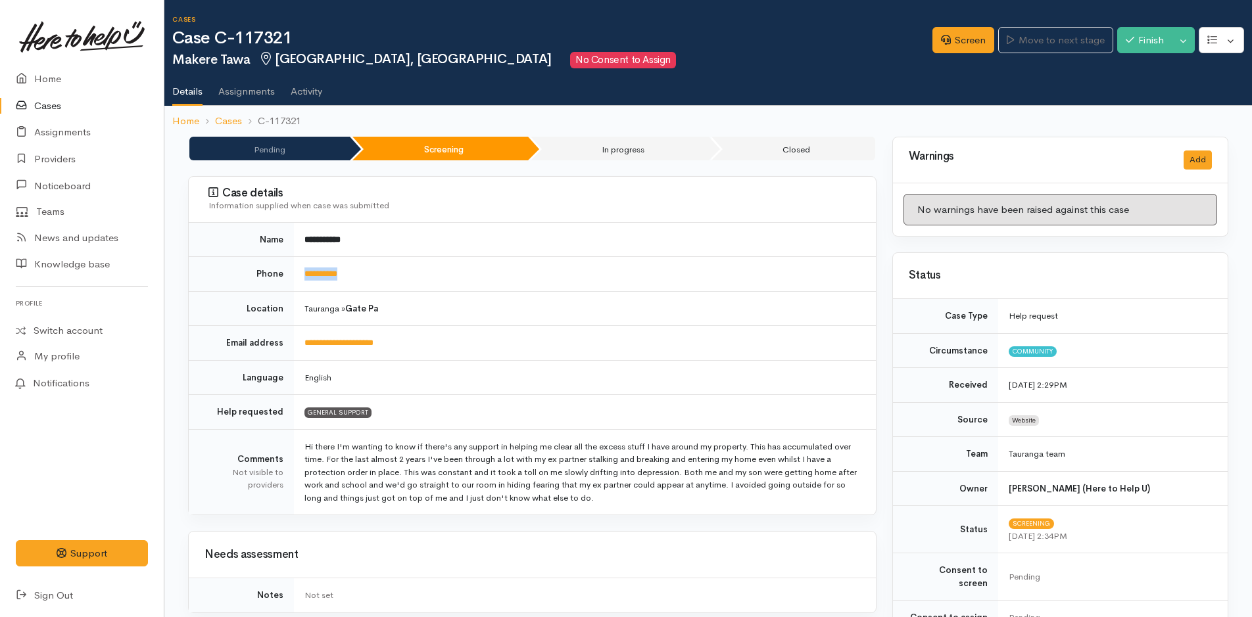
drag, startPoint x: 348, startPoint y: 270, endPoint x: 298, endPoint y: 271, distance: 50.0
click at [298, 271] on td "**********" at bounding box center [585, 274] width 582 height 35
copy link "**********"
click at [969, 41] on link "Screen" at bounding box center [963, 40] width 62 height 27
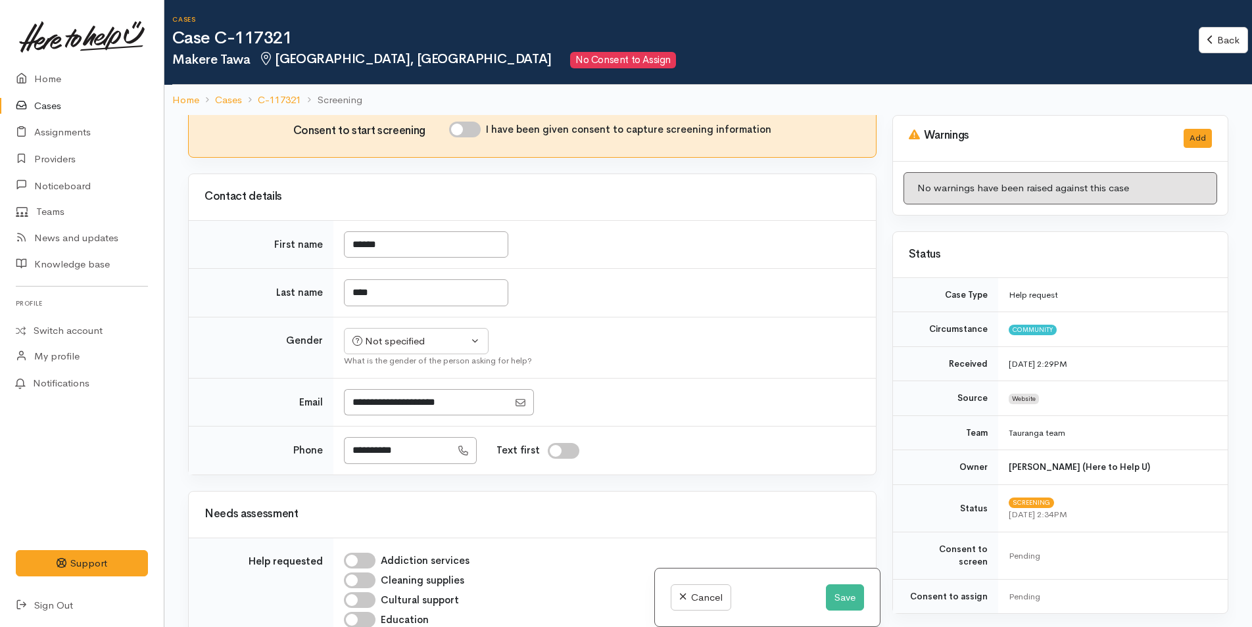
scroll to position [263, 0]
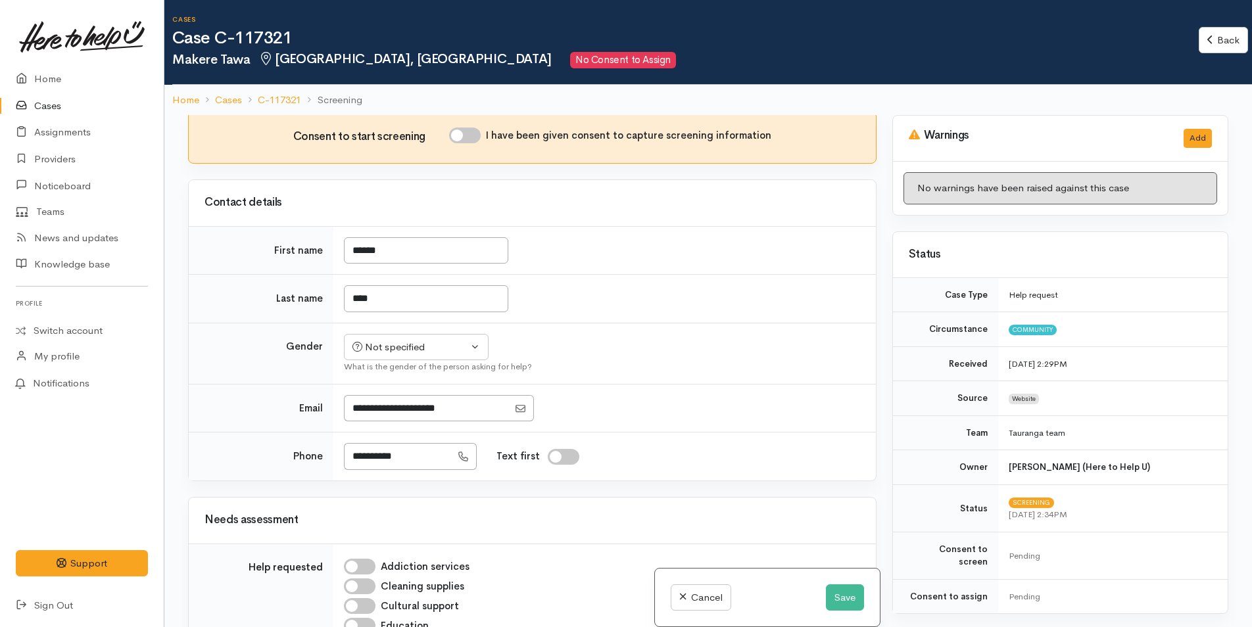
click at [474, 135] on input "I have been given consent to capture screening information" at bounding box center [465, 136] width 32 height 16
checkbox input "true"
click at [425, 352] on div "Not specified" at bounding box center [410, 347] width 116 height 15
click at [393, 419] on span "Female" at bounding box center [426, 418] width 112 height 15
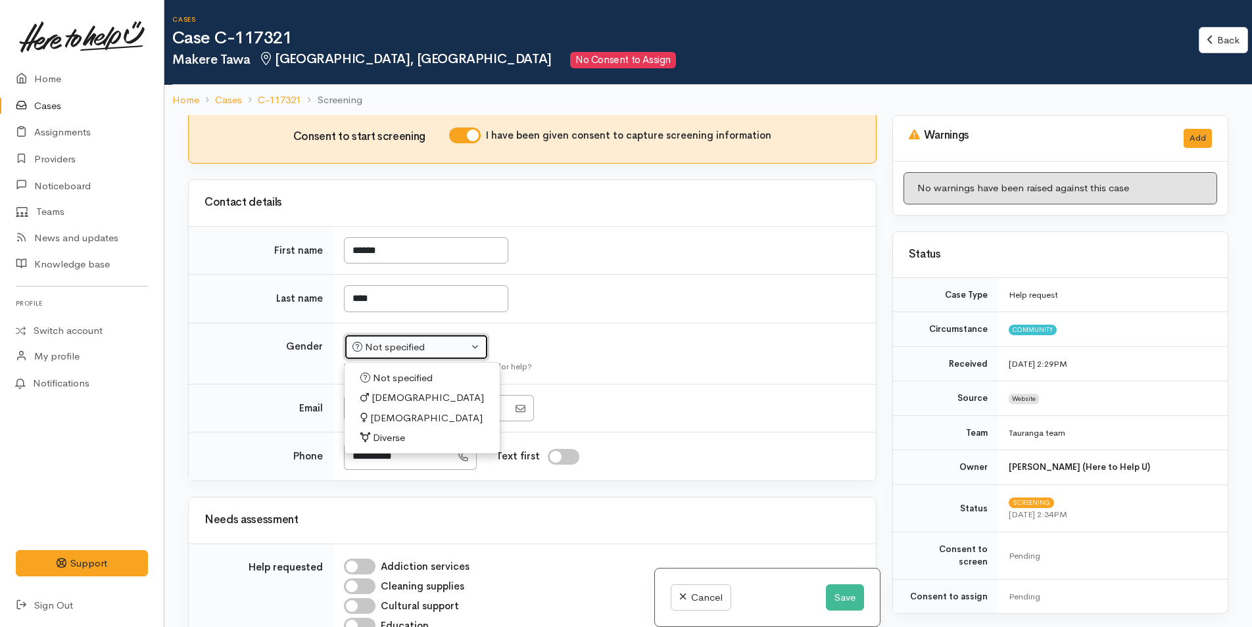
select select "Female"
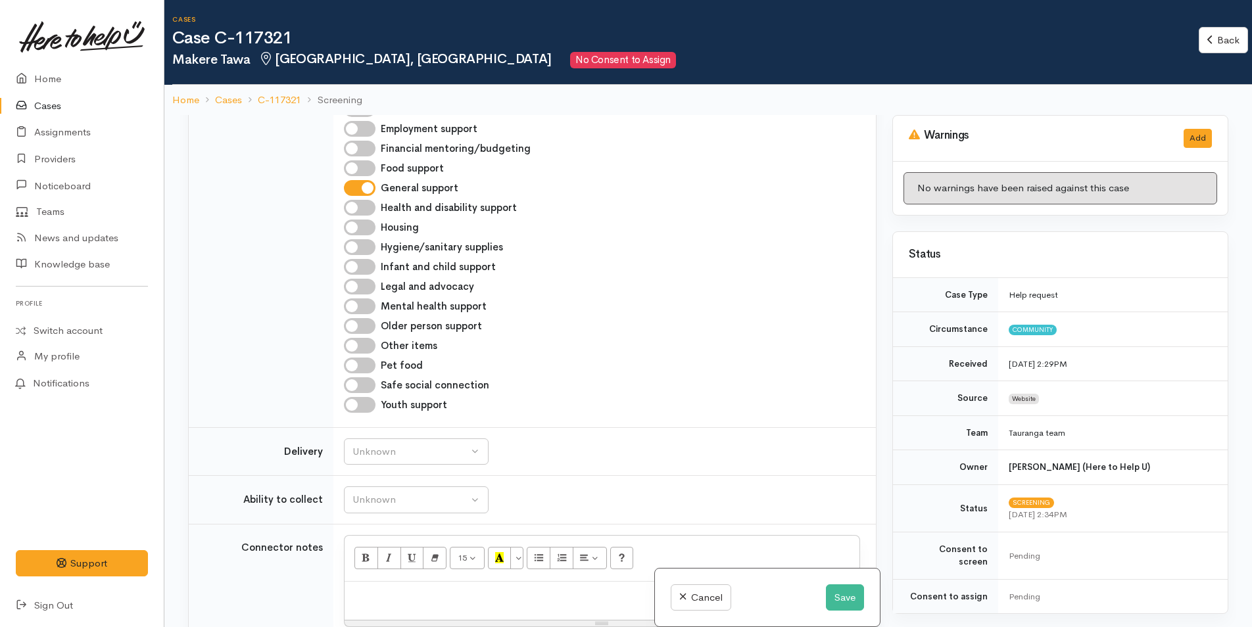
scroll to position [789, 0]
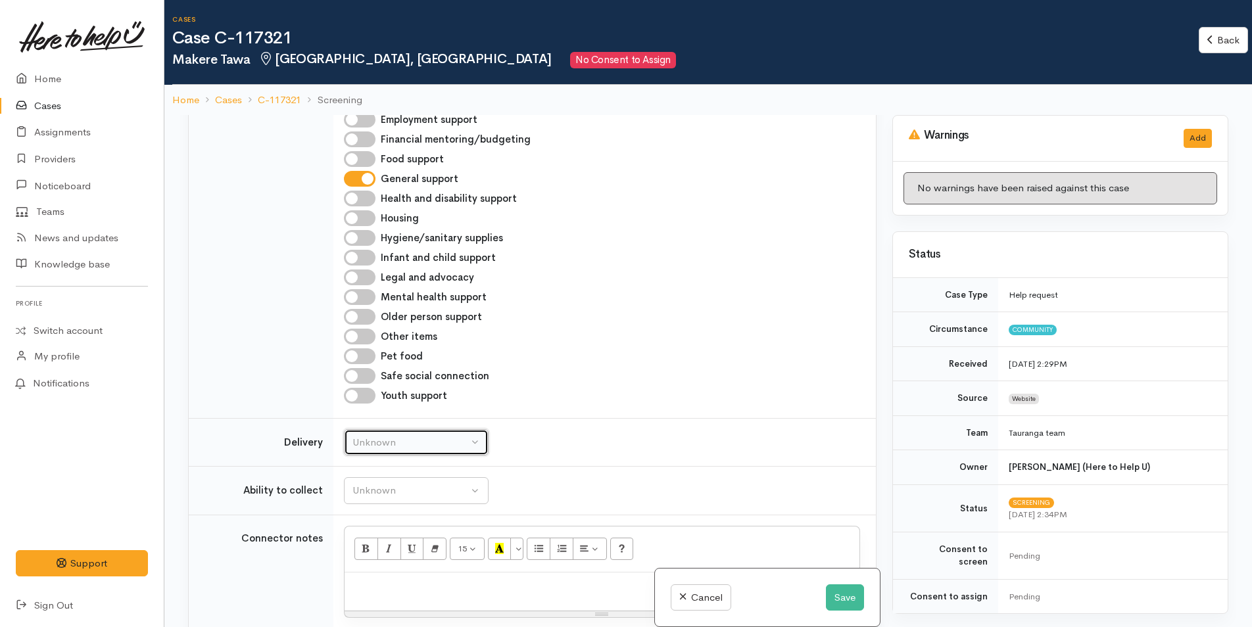
drag, startPoint x: 403, startPoint y: 453, endPoint x: 402, endPoint y: 446, distance: 7.3
click at [404, 451] on button "Unknown" at bounding box center [416, 442] width 145 height 27
click at [377, 564] on link "No" at bounding box center [416, 566] width 143 height 20
select select "1"
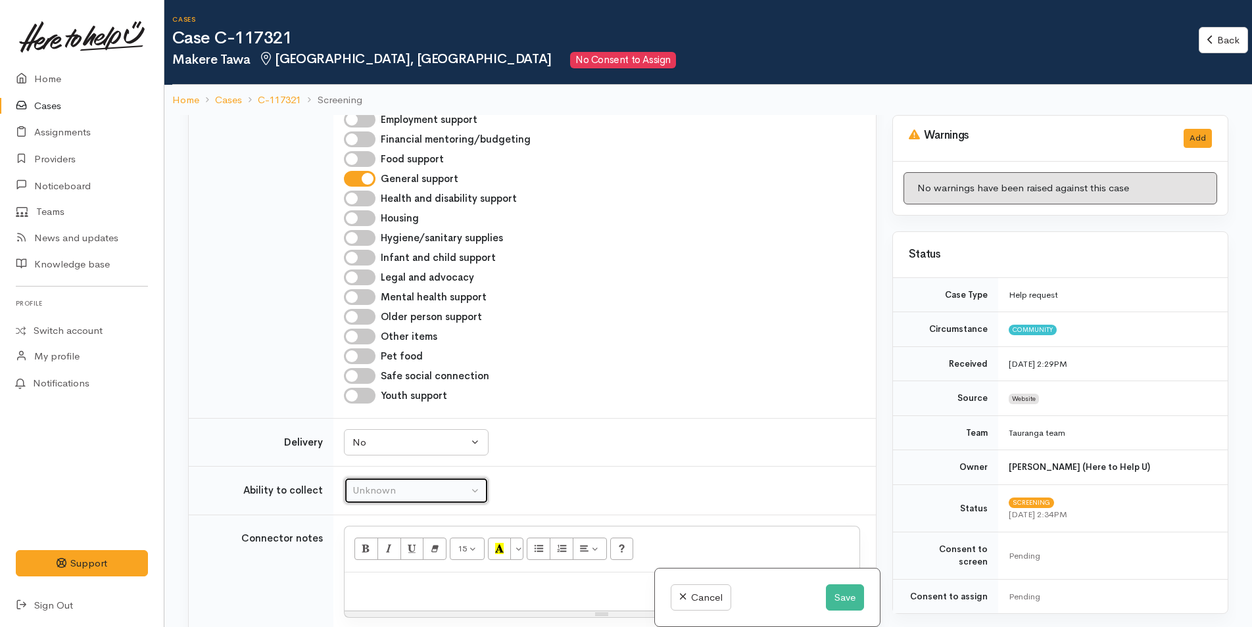
click at [418, 488] on div "Unknown" at bounding box center [410, 490] width 116 height 15
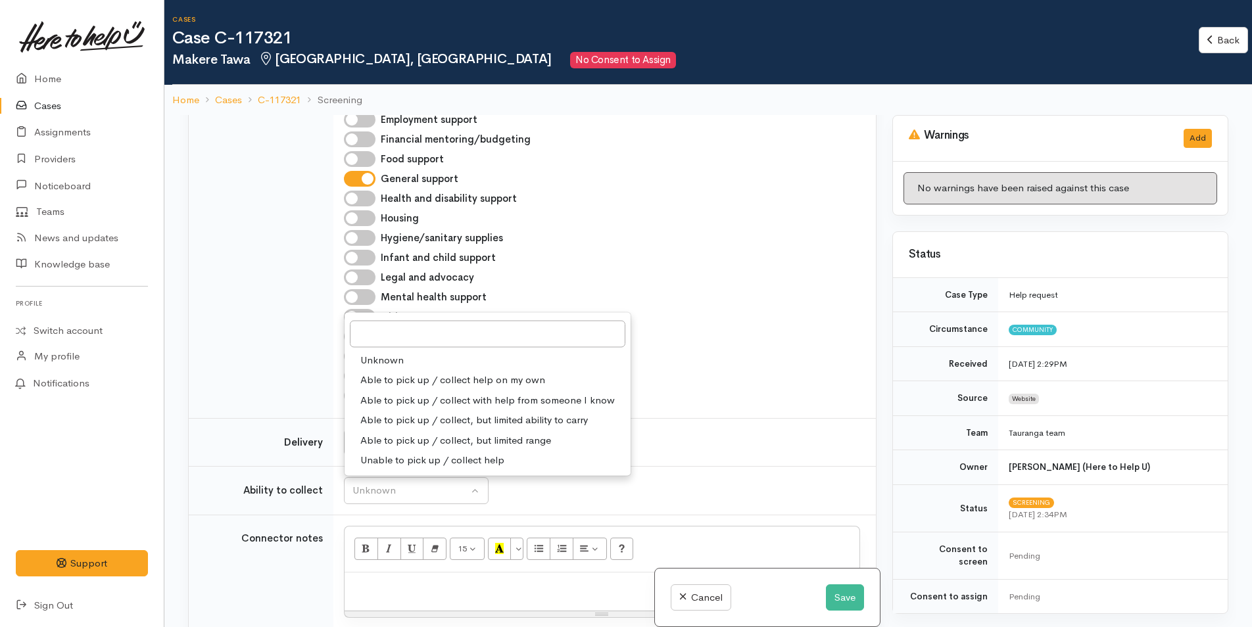
drag, startPoint x: 412, startPoint y: 373, endPoint x: 418, endPoint y: 377, distance: 6.8
click at [412, 373] on span "Able to pick up / collect help on my own" at bounding box center [452, 380] width 185 height 15
select select "2"
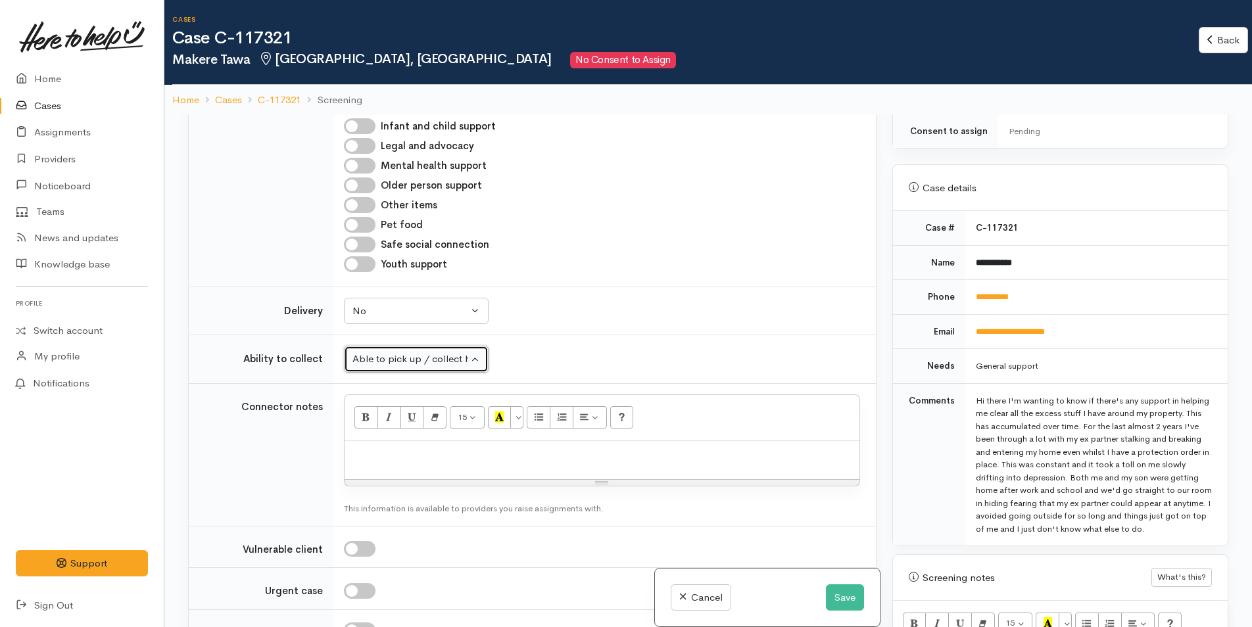
scroll to position [592, 0]
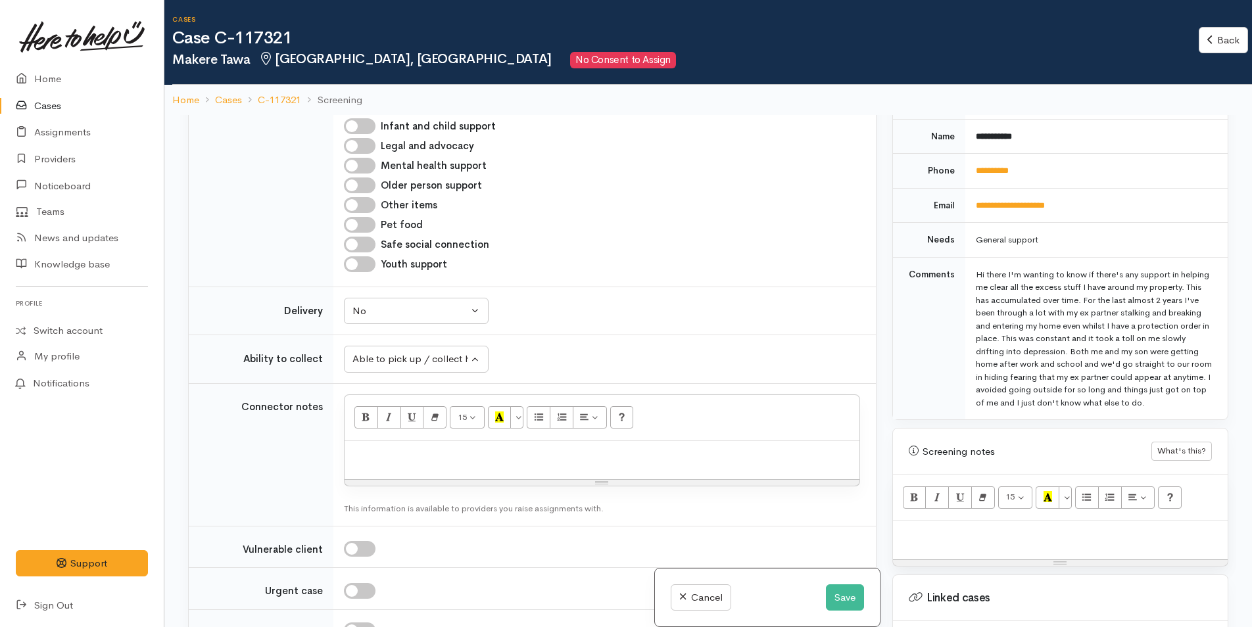
click at [1032, 557] on div at bounding box center [1060, 540] width 335 height 39
paste div
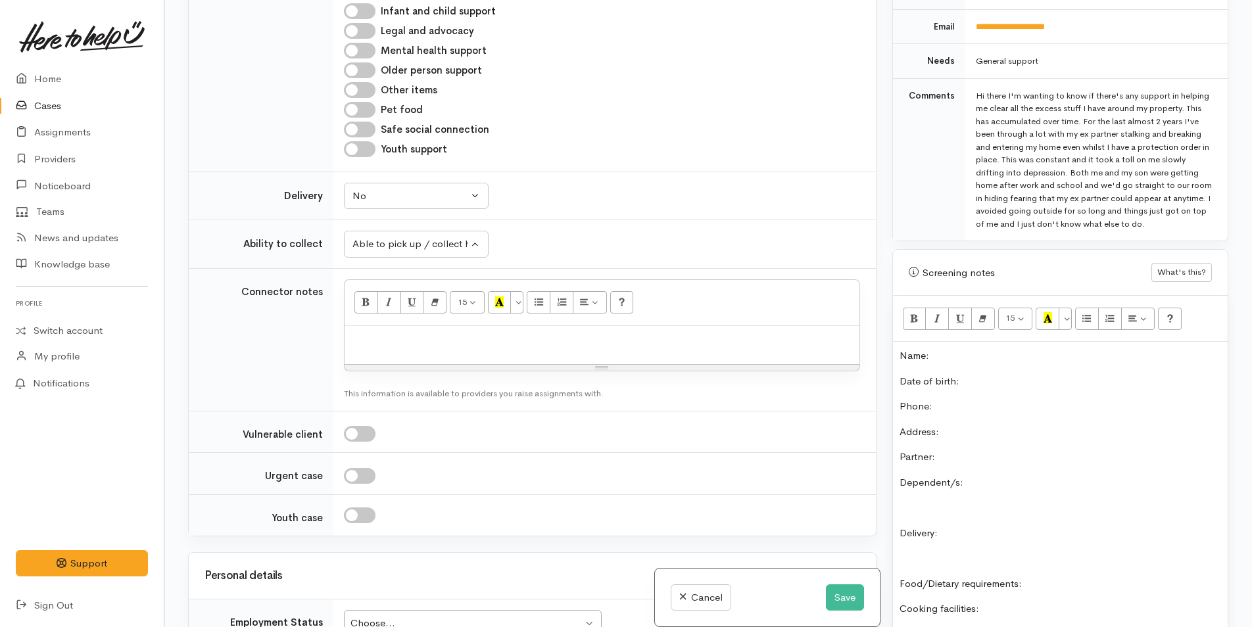
scroll to position [573, 0]
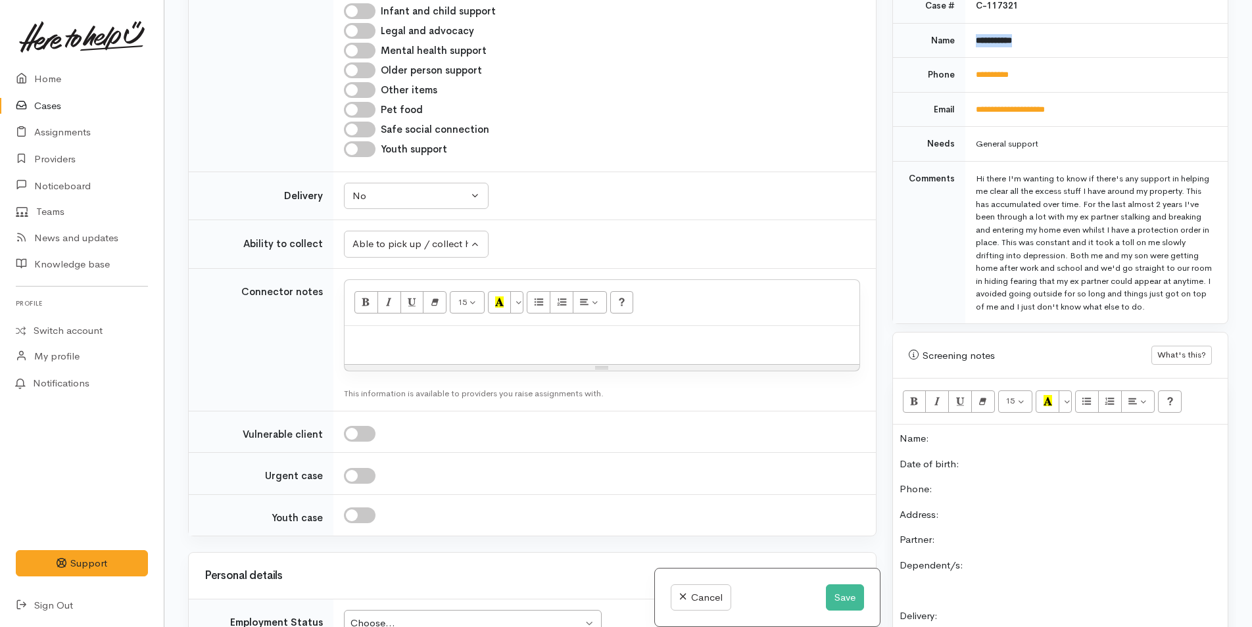
drag, startPoint x: 1035, startPoint y: 32, endPoint x: 965, endPoint y: 32, distance: 69.7
click at [965, 32] on td "**********" at bounding box center [1096, 40] width 262 height 35
copy b "**********"
click at [967, 435] on p "Name:" at bounding box center [1060, 438] width 322 height 15
drag, startPoint x: 1036, startPoint y: 63, endPoint x: 959, endPoint y: 60, distance: 77.0
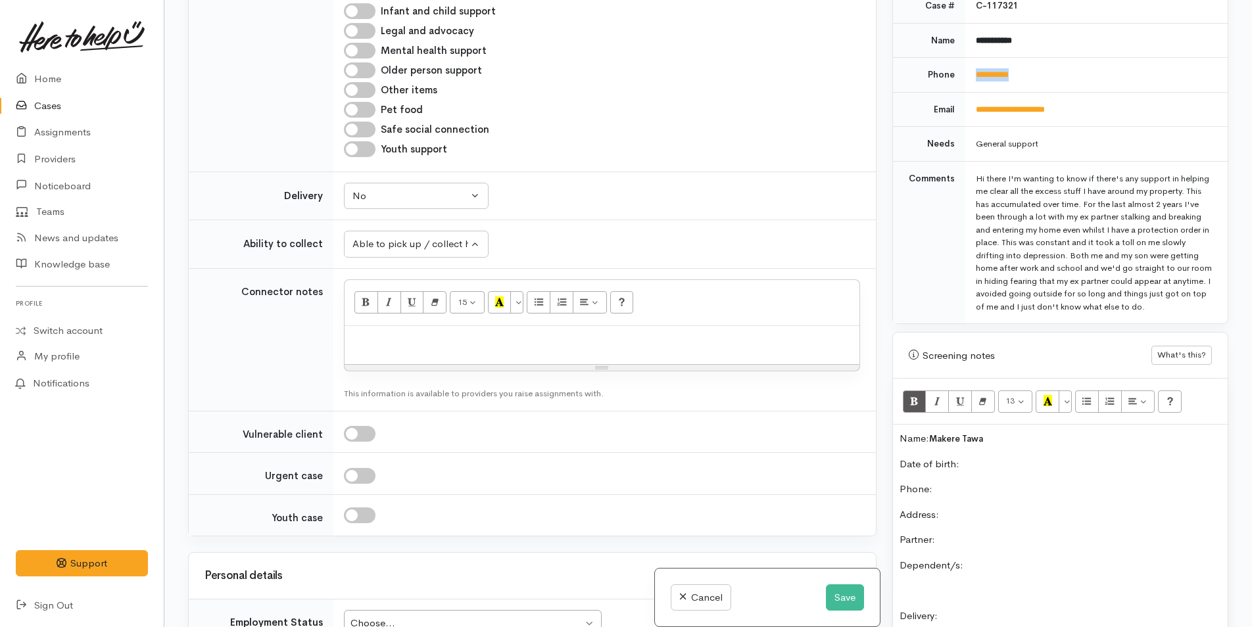
click at [959, 60] on tr "**********" at bounding box center [1060, 75] width 335 height 35
copy tr "**********"
click at [982, 488] on p "Phone:" at bounding box center [1060, 489] width 322 height 15
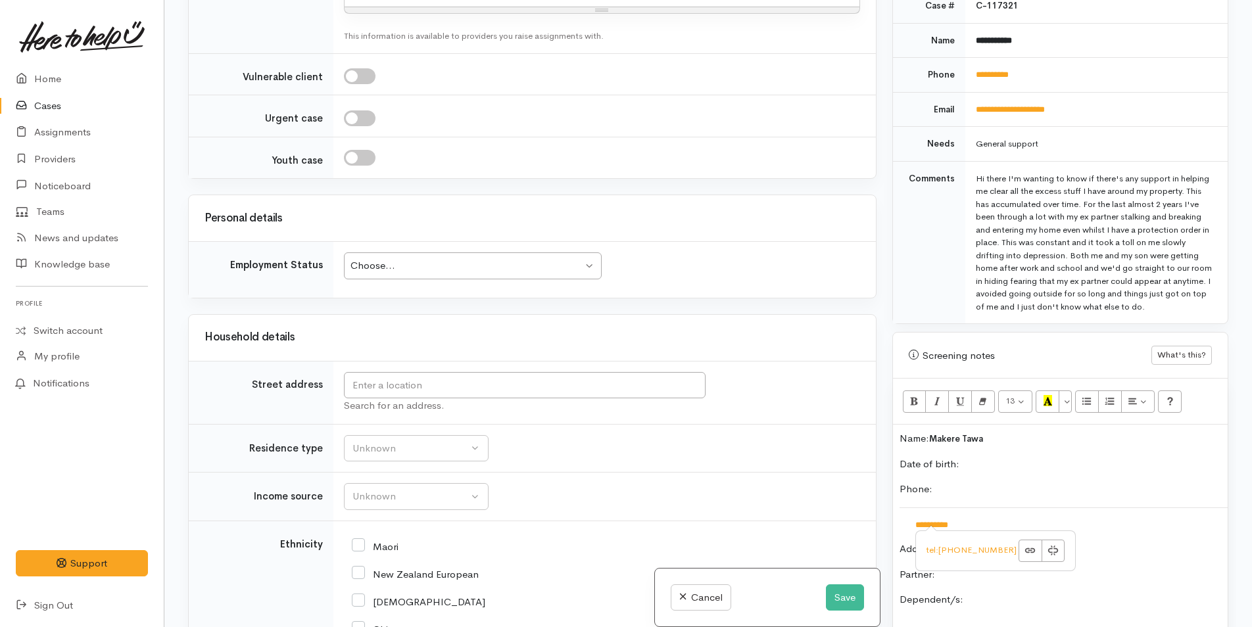
scroll to position [1381, 0]
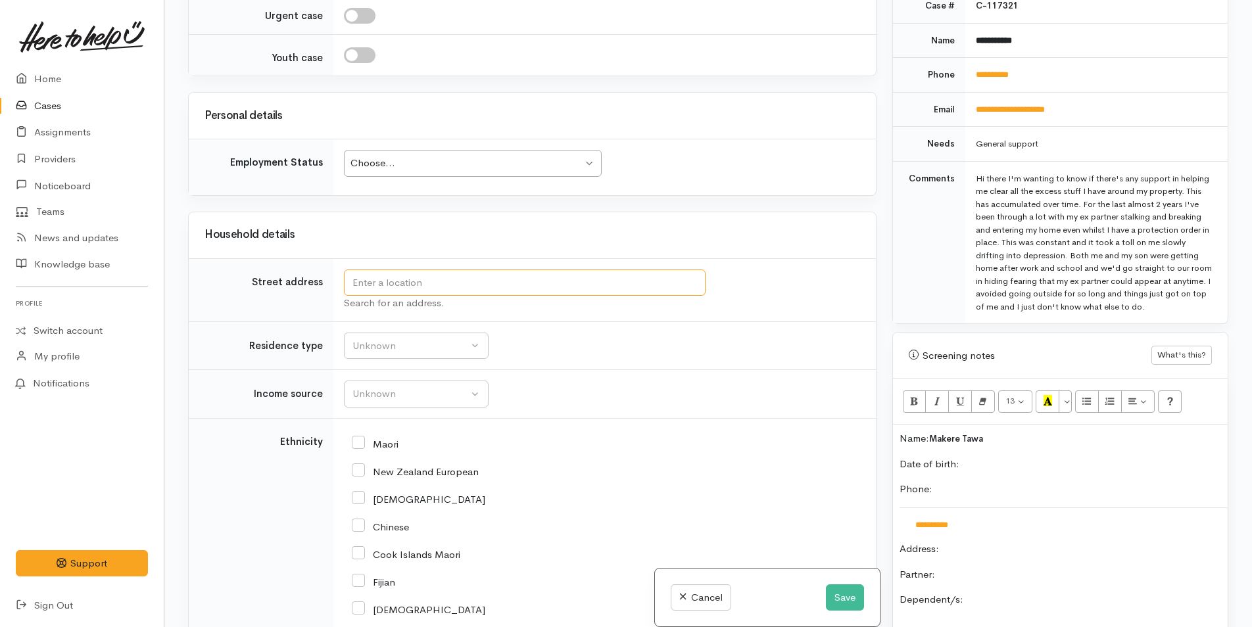
click at [492, 286] on input "text" at bounding box center [525, 283] width 362 height 27
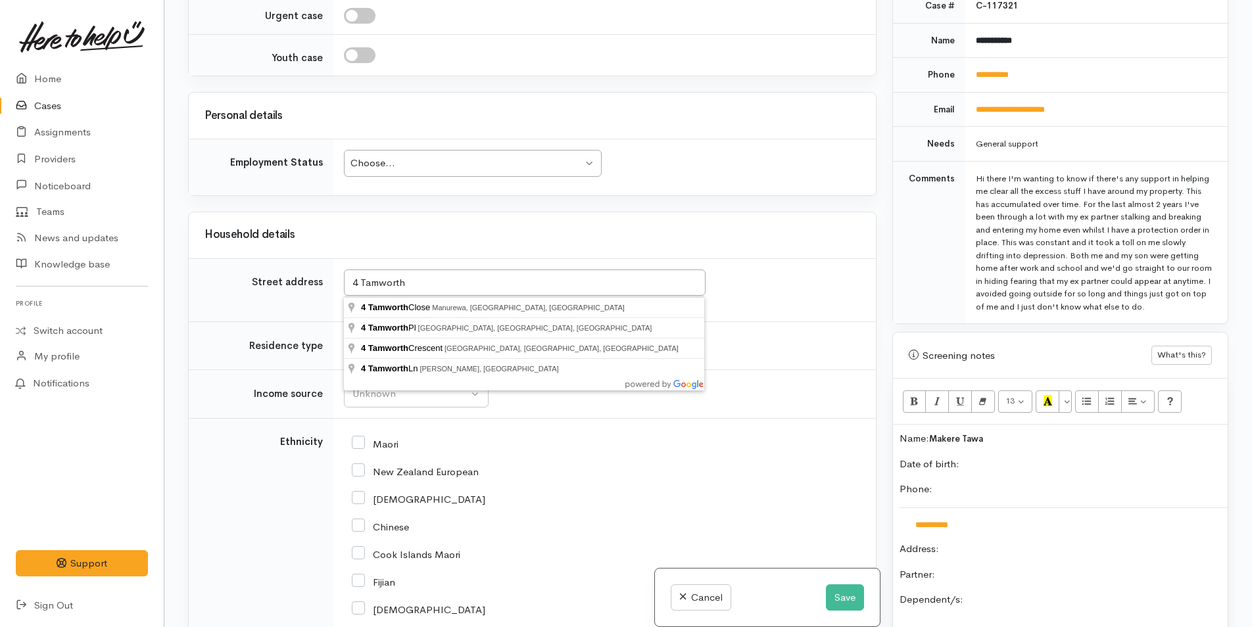
type input "4 Tamworth Pl, Gate Pa, Tauranga, New Zealand"
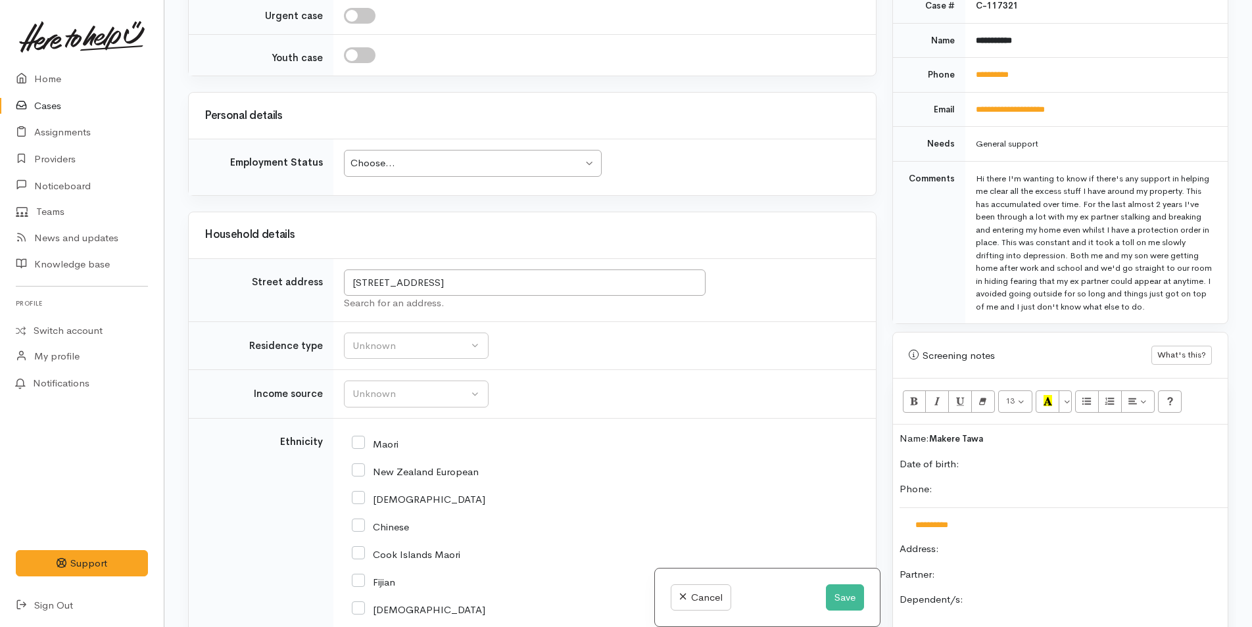
click at [468, 168] on div "Choose..." at bounding box center [466, 163] width 232 height 15
click at [391, 344] on div "Unknown" at bounding box center [410, 346] width 116 height 15
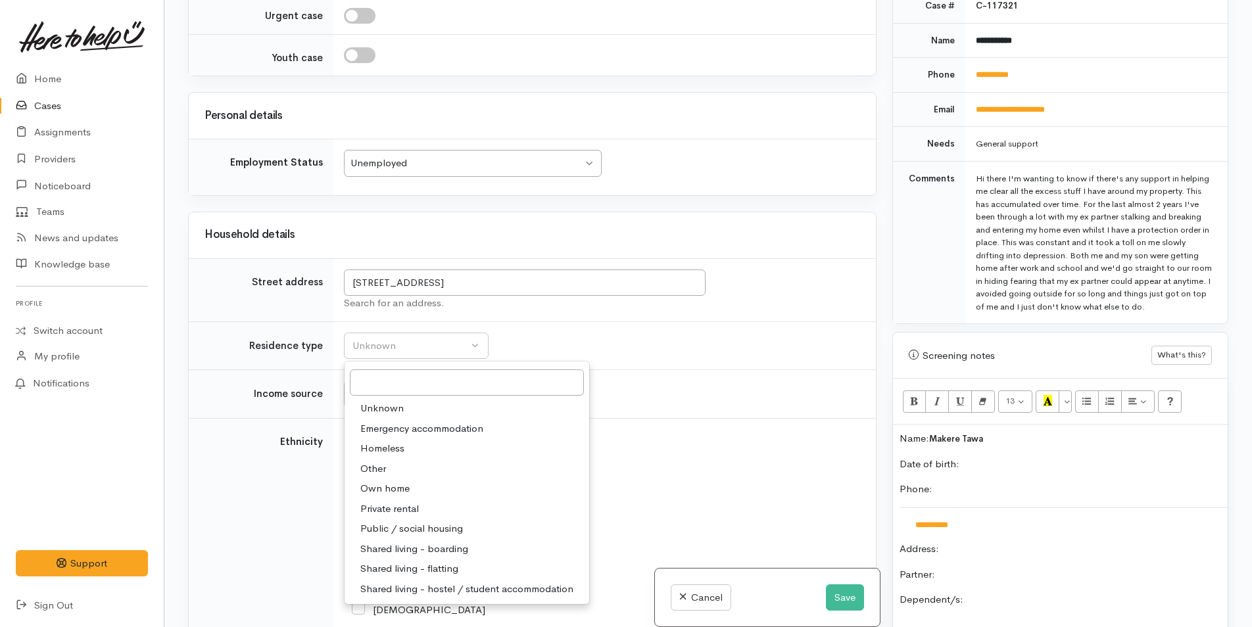
click at [432, 529] on span "Public / social housing" at bounding box center [411, 528] width 103 height 15
select select "3"
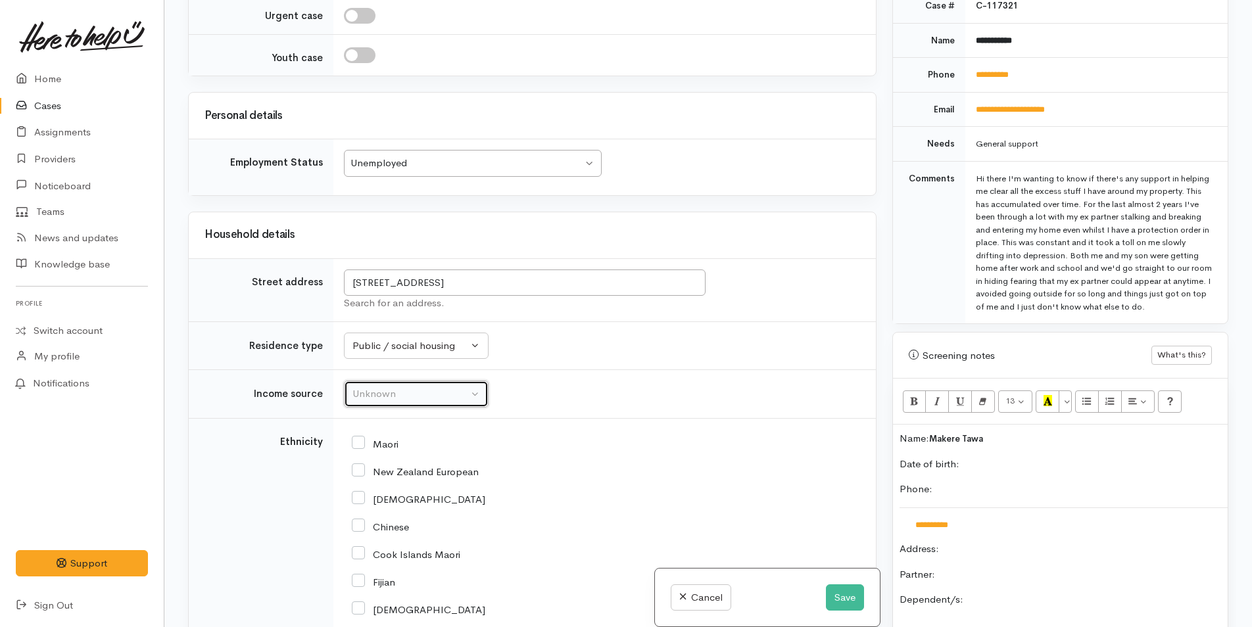
click at [417, 406] on button "Unknown" at bounding box center [416, 394] width 145 height 27
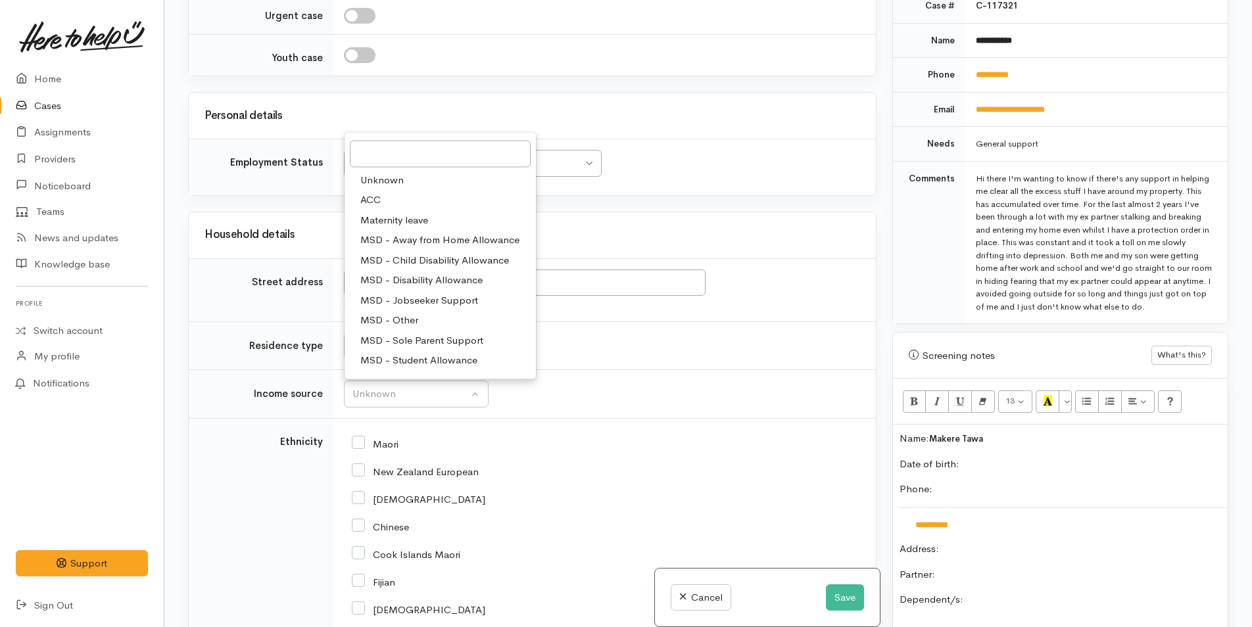
click at [467, 299] on span "MSD - Jobseeker Support" at bounding box center [419, 300] width 118 height 15
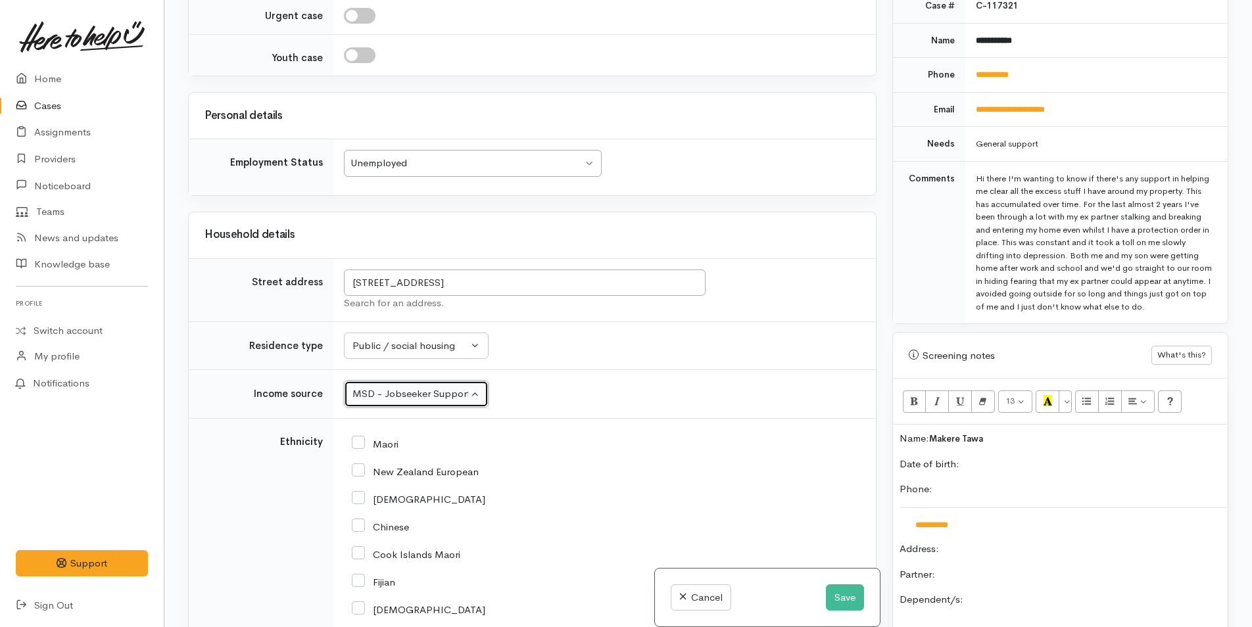
click at [389, 395] on div "MSD - Jobseeker Support" at bounding box center [410, 394] width 116 height 15
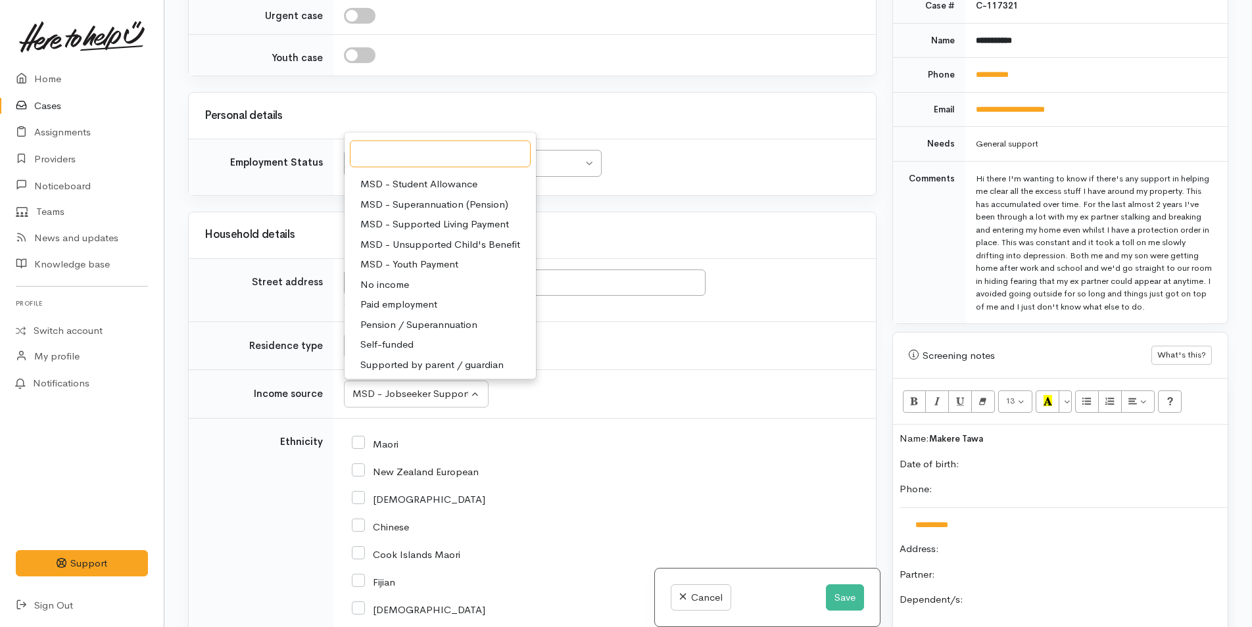
scroll to position [197, 0]
click at [404, 283] on span "Paid employment" at bounding box center [398, 283] width 77 height 15
select select "1"
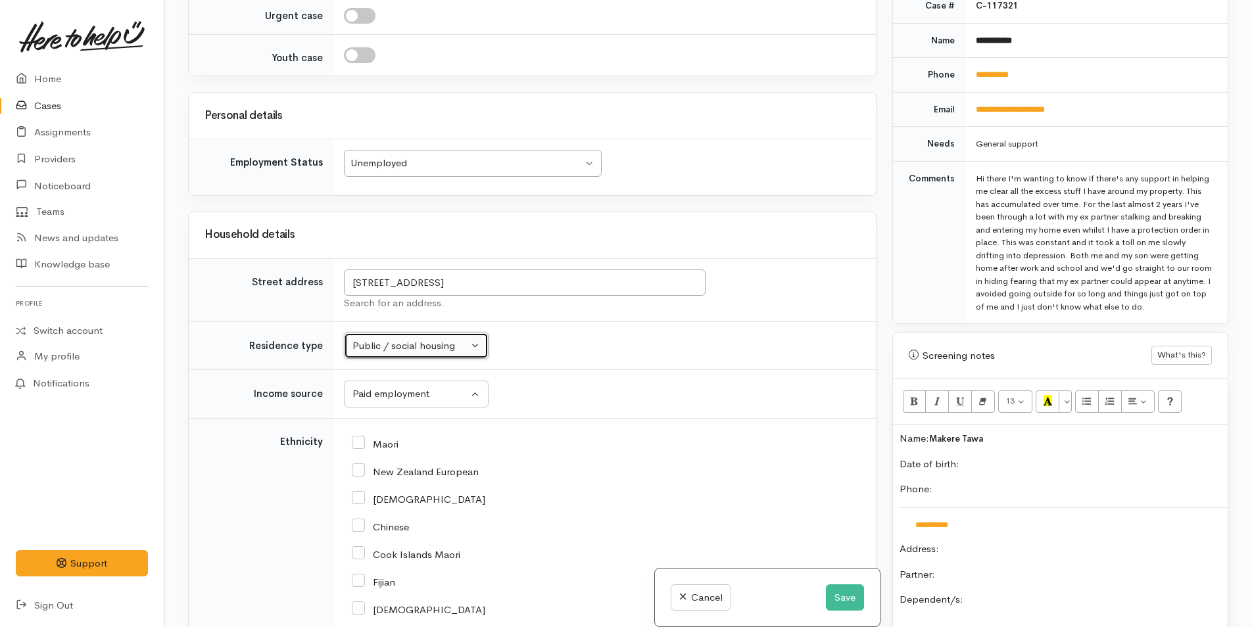
click at [437, 341] on div "Public / social housing" at bounding box center [410, 346] width 116 height 15
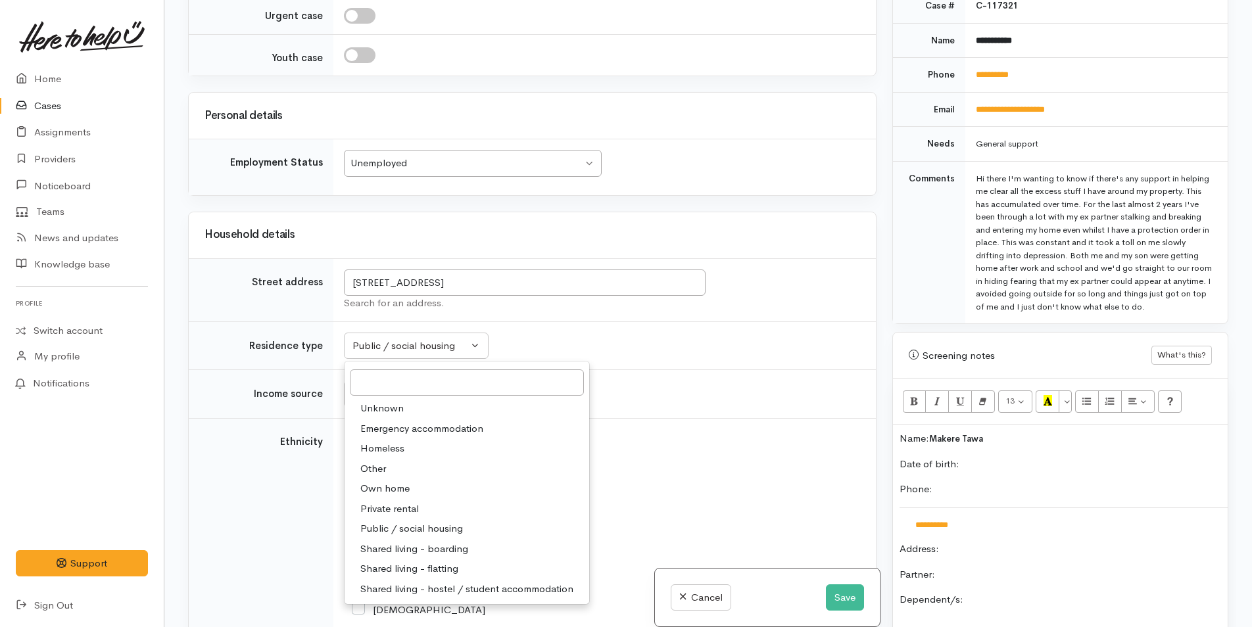
click at [677, 222] on div "Household details" at bounding box center [532, 235] width 687 height 46
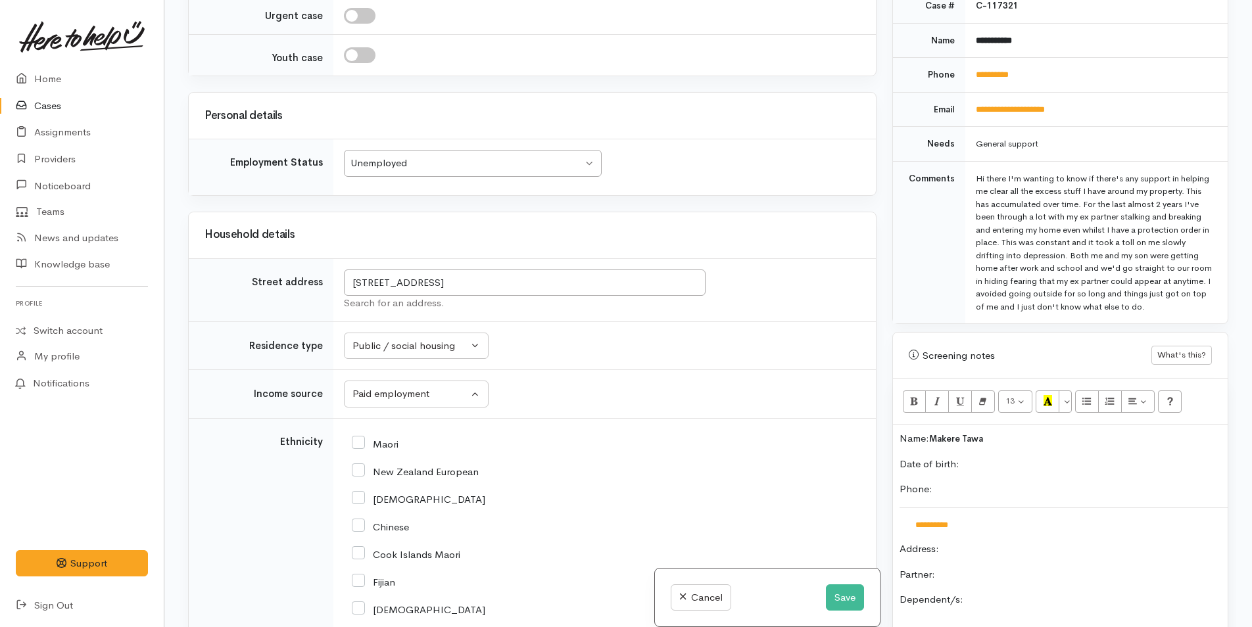
click at [496, 169] on div "Unemployed" at bounding box center [466, 163] width 232 height 15
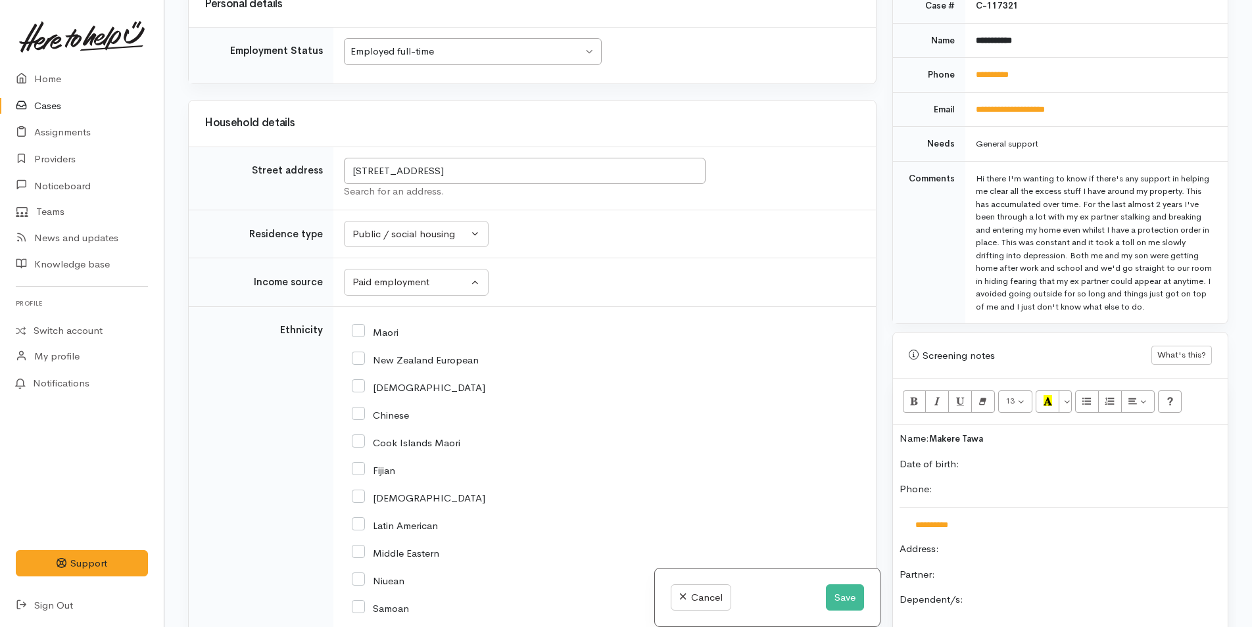
scroll to position [1512, 0]
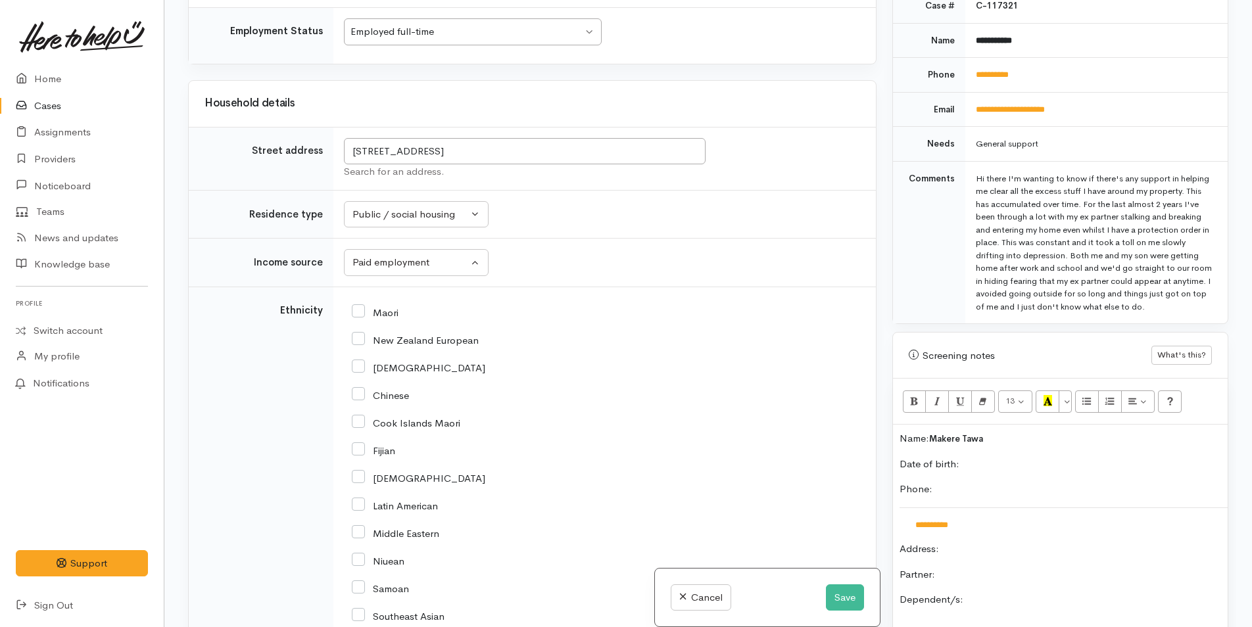
click at [364, 310] on input "Maori" at bounding box center [375, 312] width 47 height 12
checkbox input "true"
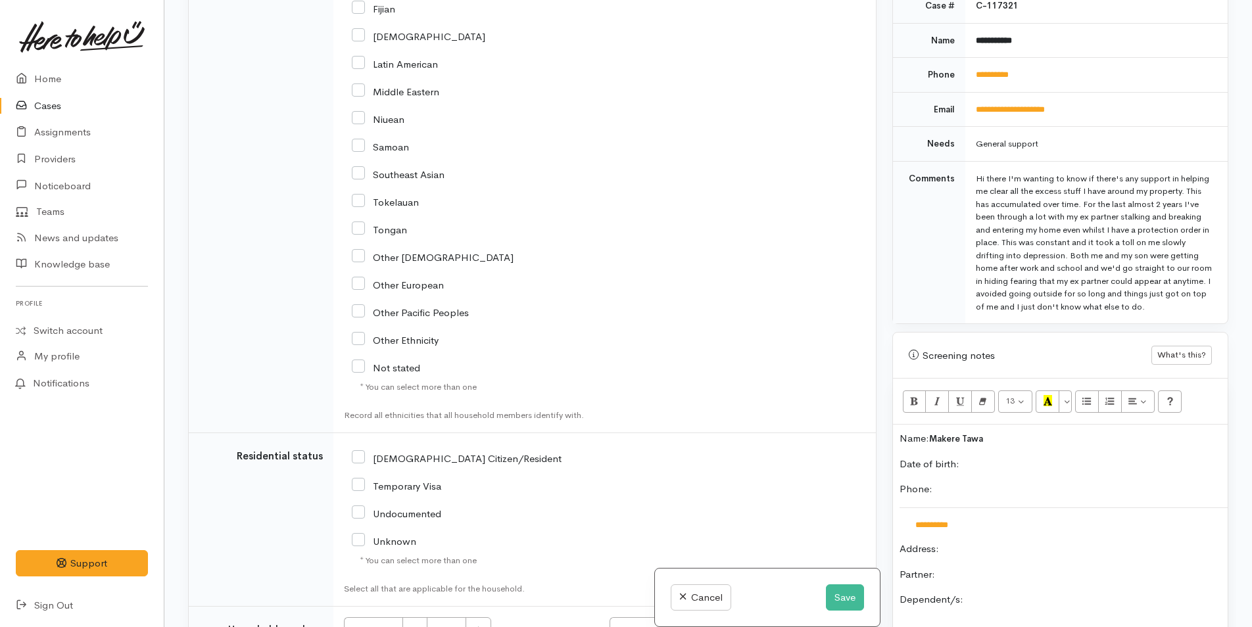
scroll to position [2104, 0]
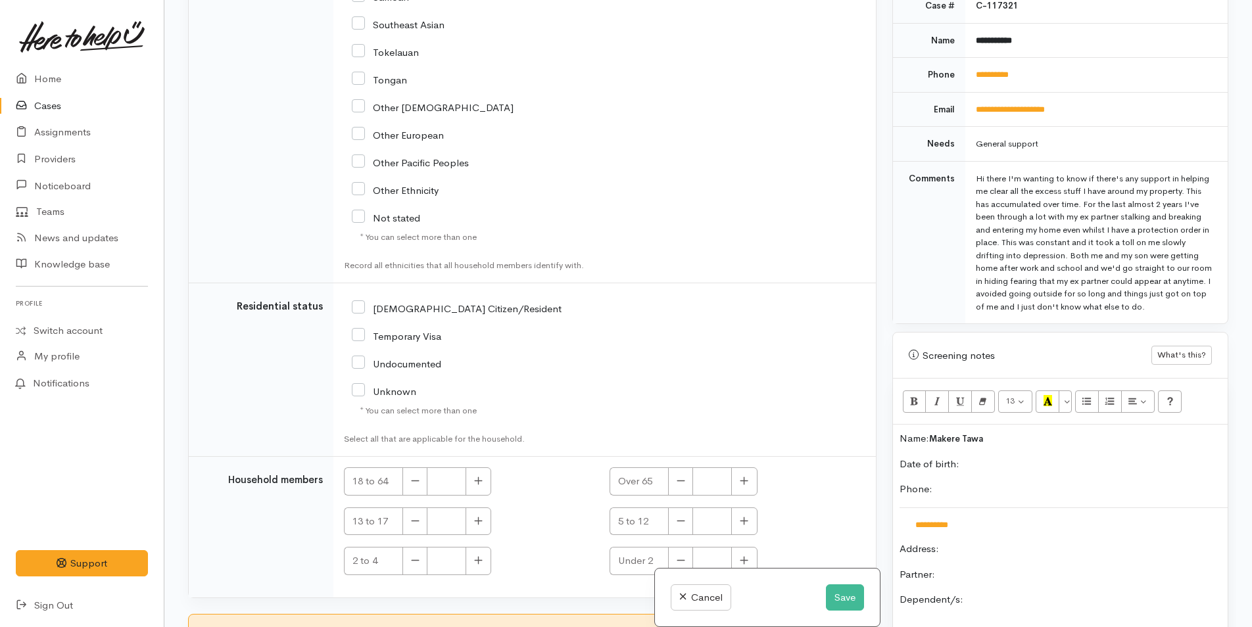
click at [362, 307] on input "[DEMOGRAPHIC_DATA] Citizen/Resident" at bounding box center [457, 308] width 210 height 12
checkbox input "true"
drag, startPoint x: 475, startPoint y: 481, endPoint x: 546, endPoint y: 451, distance: 77.8
click at [475, 481] on icon "button" at bounding box center [478, 481] width 9 height 10
type input "1"
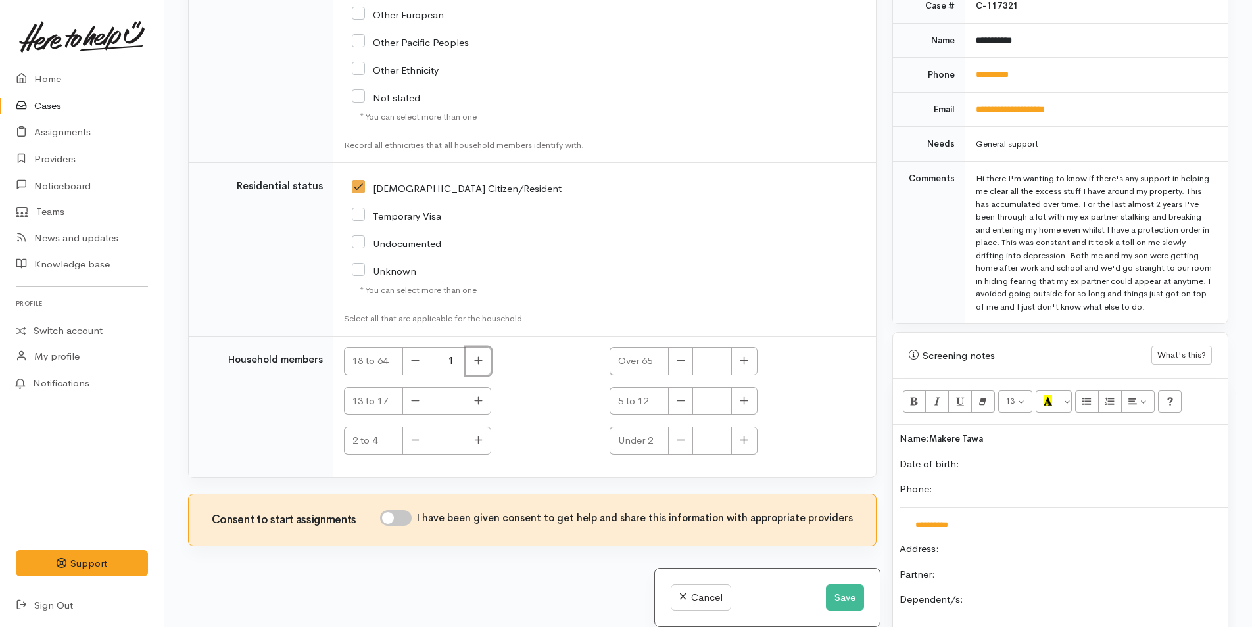
scroll to position [2225, 0]
drag, startPoint x: 404, startPoint y: 514, endPoint x: 443, endPoint y: 515, distance: 38.2
click at [408, 513] on input "I have been given consent to get help and share this information with appropria…" at bounding box center [396, 518] width 32 height 16
checkbox input "true"
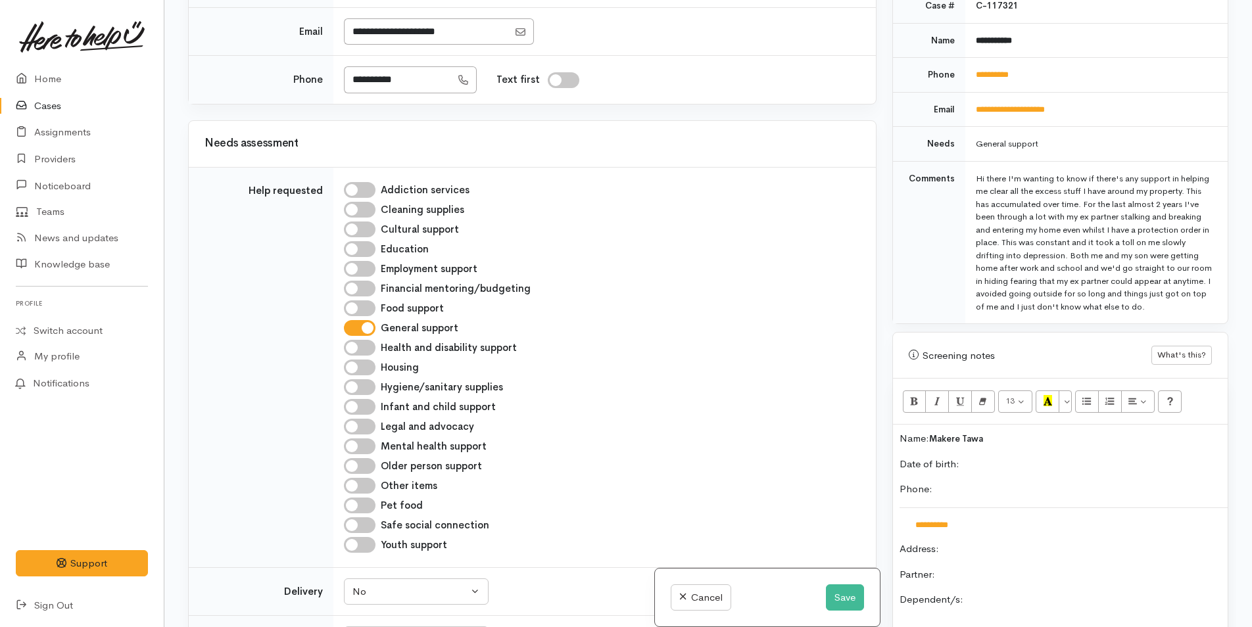
scroll to position [526, 0]
click at [1017, 466] on p "Date of birth:" at bounding box center [1060, 464] width 322 height 15
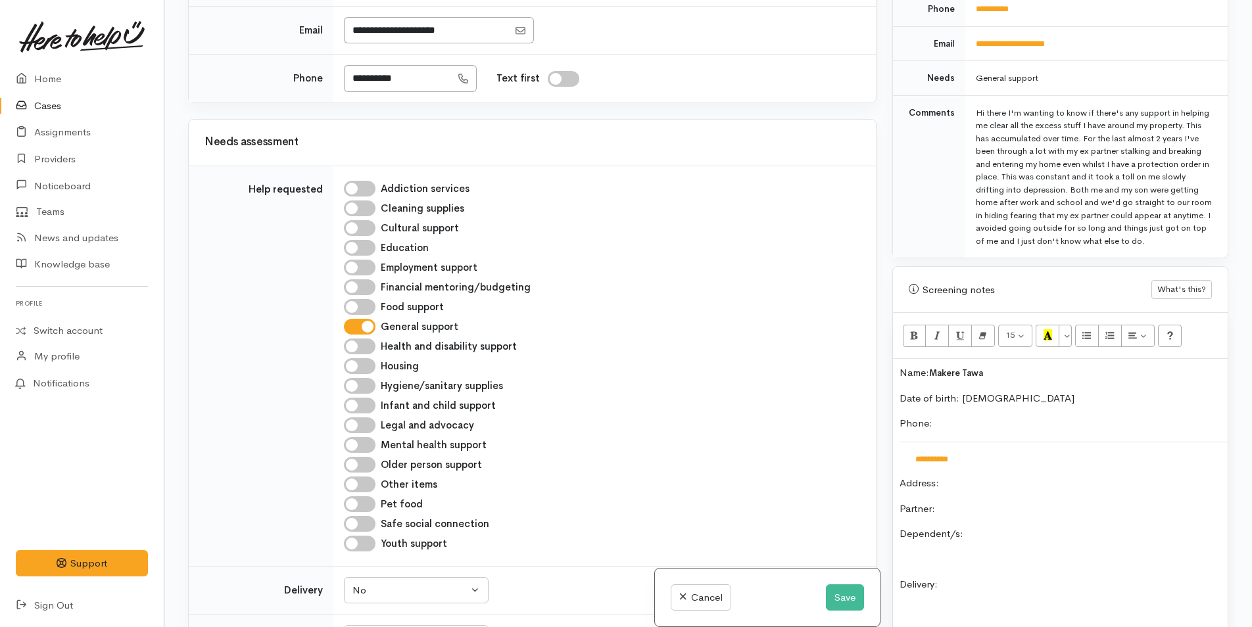
click at [1014, 529] on p "Dependent/s:" at bounding box center [1060, 534] width 322 height 15
click at [973, 504] on p "Partner:" at bounding box center [1060, 509] width 322 height 15
click at [1032, 540] on p "Dependent/s:" at bounding box center [1060, 534] width 322 height 15
click at [1036, 529] on p "Dependent/s: 1" at bounding box center [1060, 534] width 322 height 15
click at [1039, 556] on p "Kymani Reign 21/7/10" at bounding box center [1060, 559] width 322 height 15
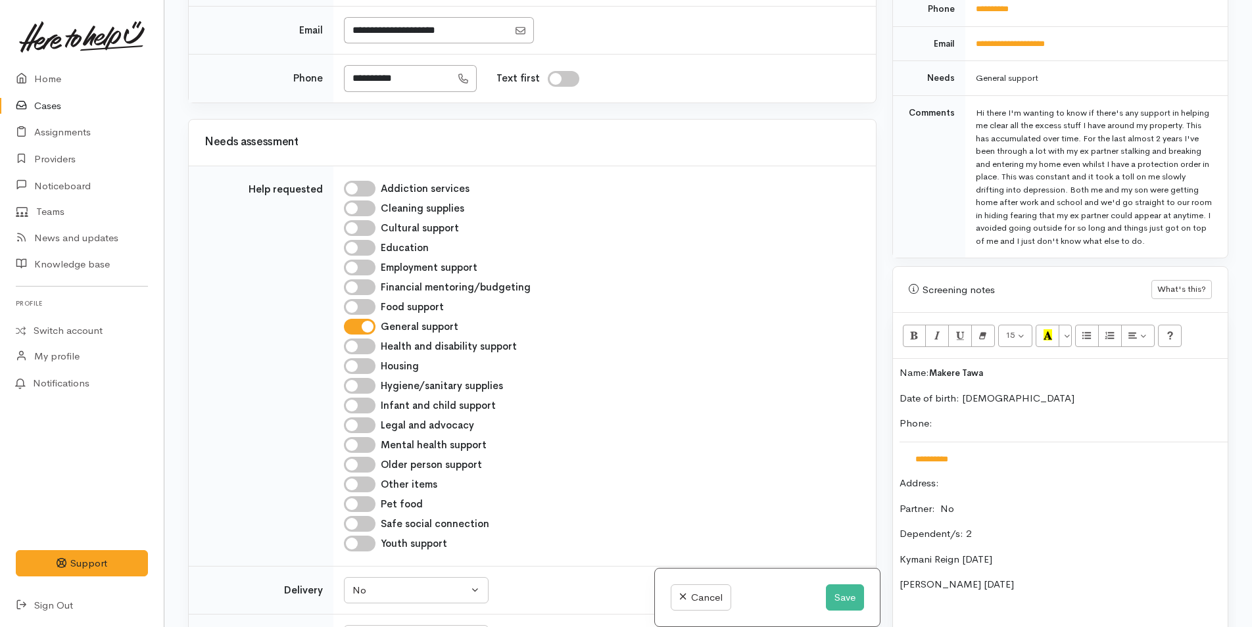
click at [898, 371] on div "**********" at bounding box center [1060, 623] width 335 height 529
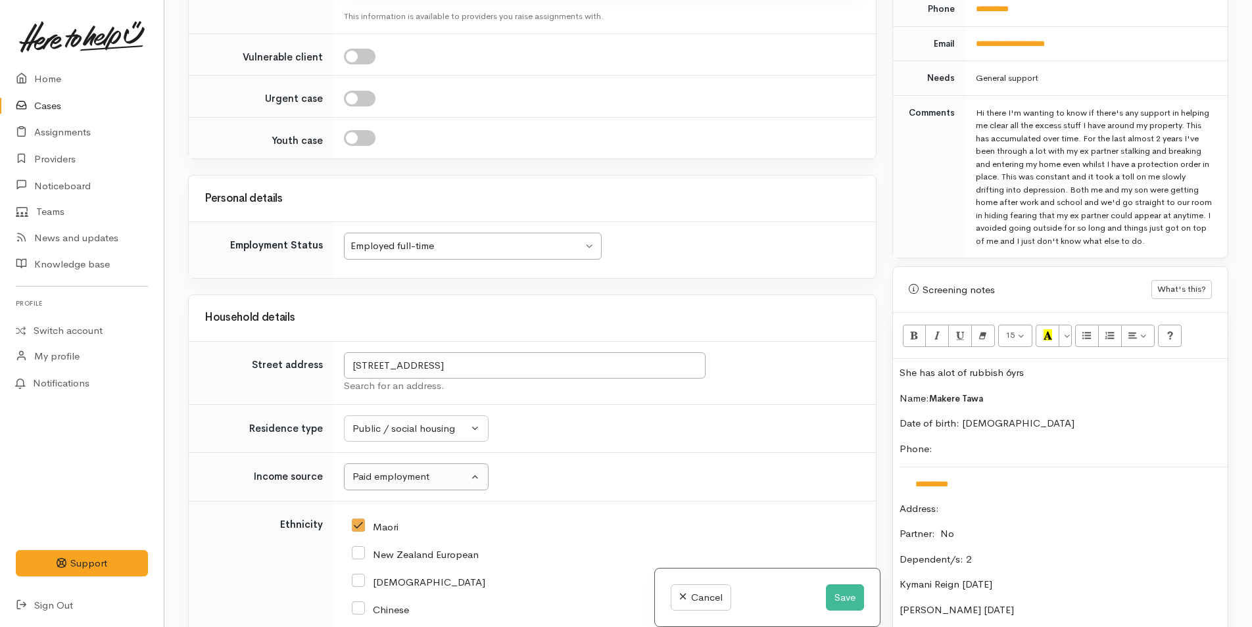
scroll to position [1381, 0]
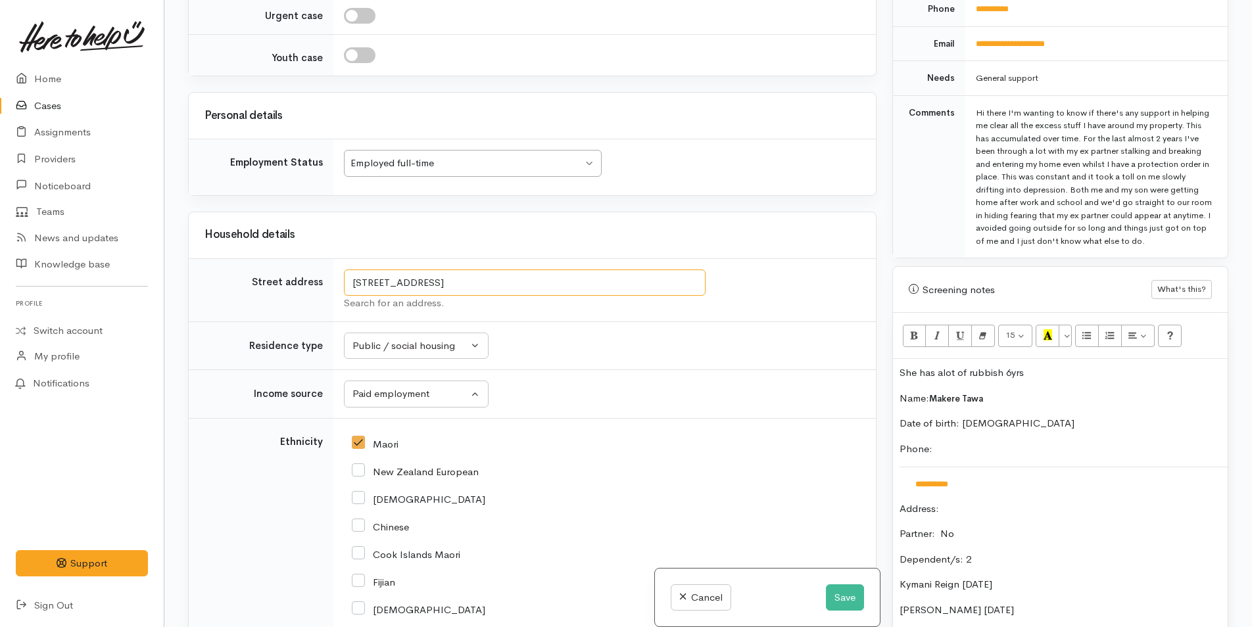
drag, startPoint x: 590, startPoint y: 282, endPoint x: 335, endPoint y: 289, distance: 254.5
click at [335, 289] on td "4 Tamworth Pl, Gate Pa, Tauranga, New Zealand Search for an address." at bounding box center [604, 289] width 542 height 63
click at [1011, 504] on p "Address:" at bounding box center [1060, 509] width 322 height 15
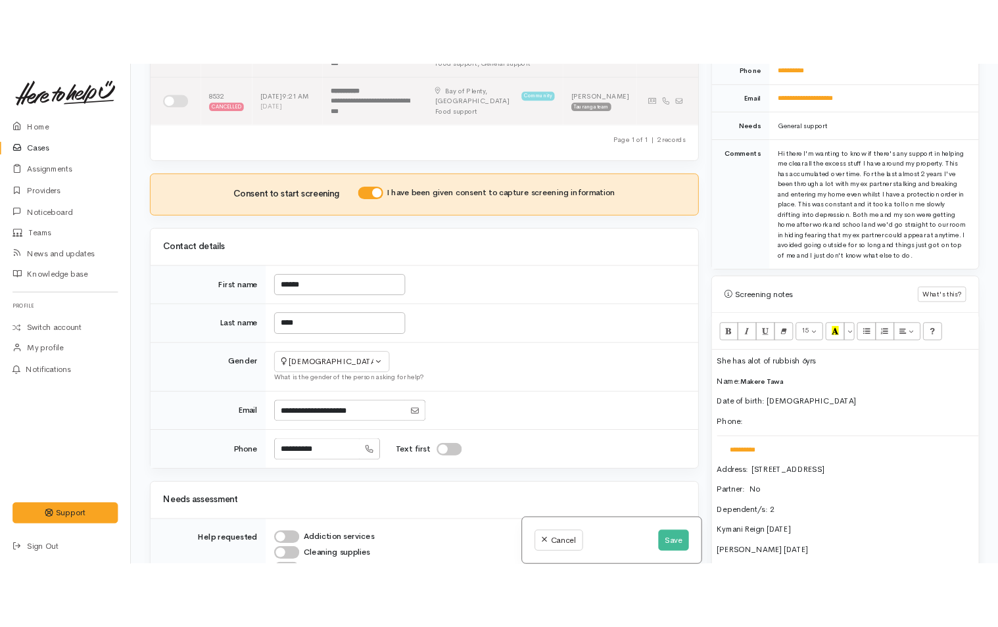
scroll to position [0, 0]
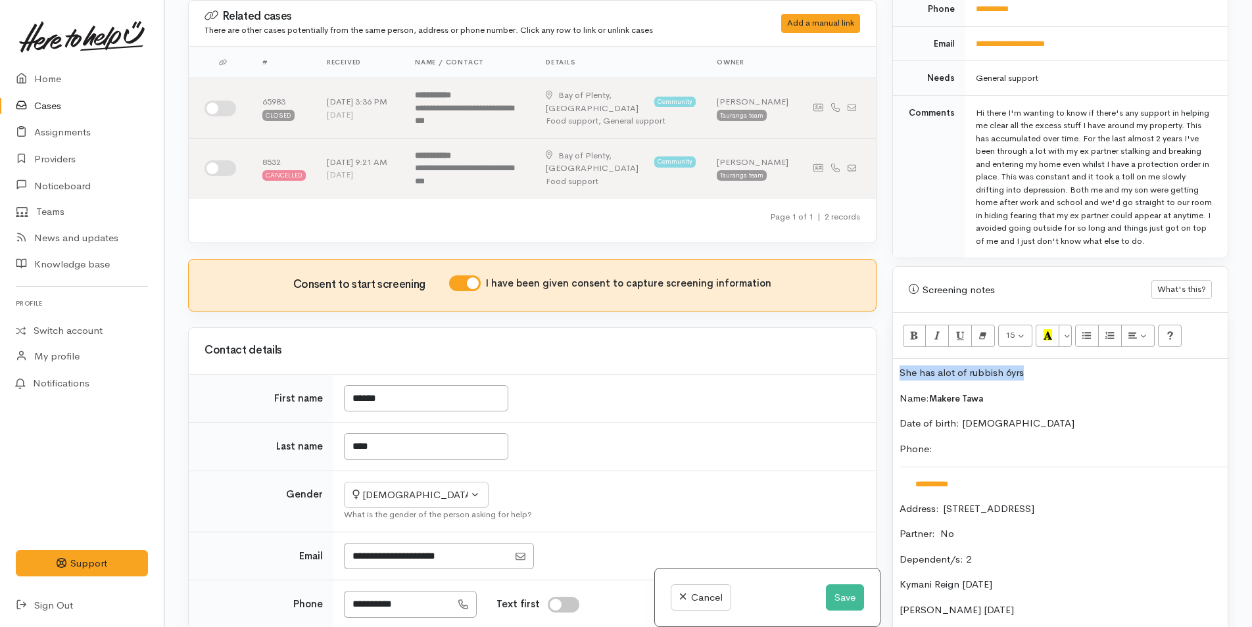
drag, startPoint x: 1061, startPoint y: 375, endPoint x: 898, endPoint y: 367, distance: 163.9
click at [898, 367] on div "**********" at bounding box center [1060, 636] width 335 height 554
drag, startPoint x: 1047, startPoint y: 243, endPoint x: 969, endPoint y: 97, distance: 165.6
click at [969, 97] on td "Hi there I'm wanting to know if there's any support in helping me clear all the…" at bounding box center [1096, 176] width 262 height 162
copy div "Hi there I'm wanting to know if there's any support in helping me clear all the…"
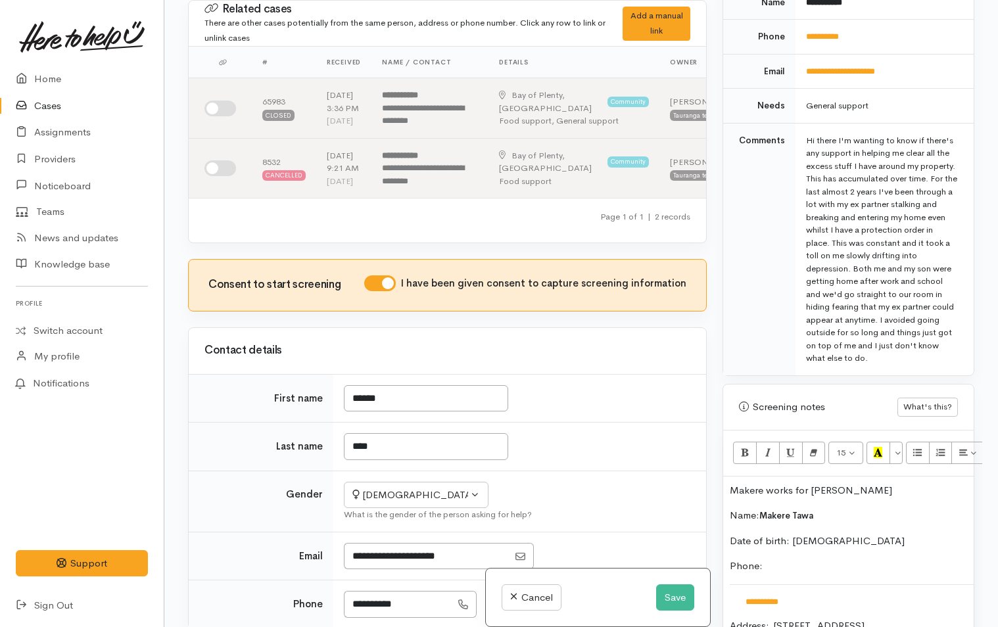
scroll to position [666, 0]
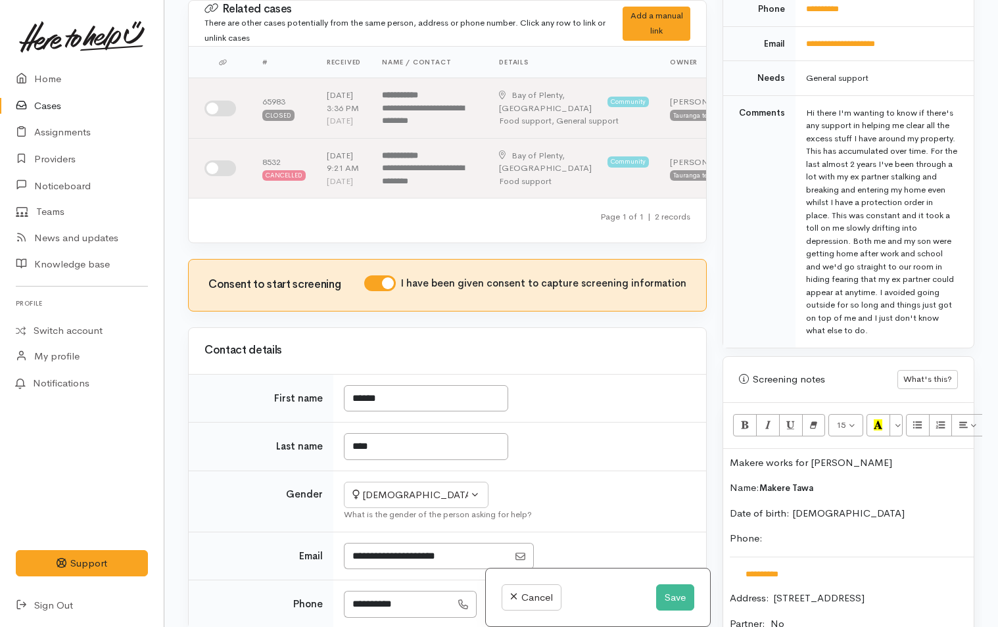
click at [913, 456] on p "Makere works for Whanau Ora" at bounding box center [848, 463] width 237 height 15
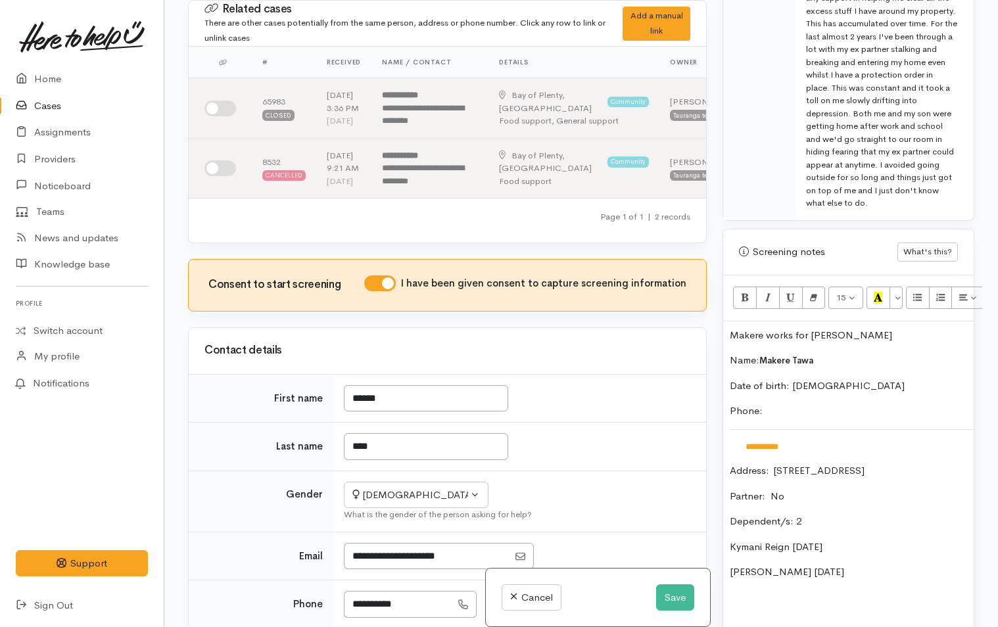
scroll to position [929, 0]
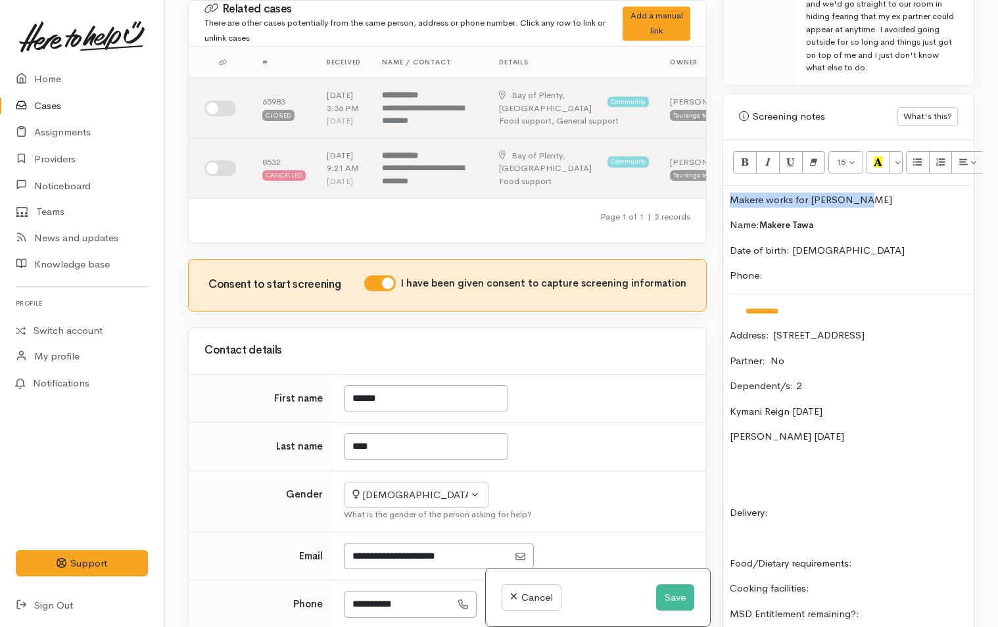
drag, startPoint x: 878, startPoint y: 183, endPoint x: 727, endPoint y: 180, distance: 151.3
click at [727, 186] on div "**********" at bounding box center [848, 470] width 251 height 569
click at [876, 193] on p "Makere works for Whanau Ora" at bounding box center [848, 200] width 237 height 15
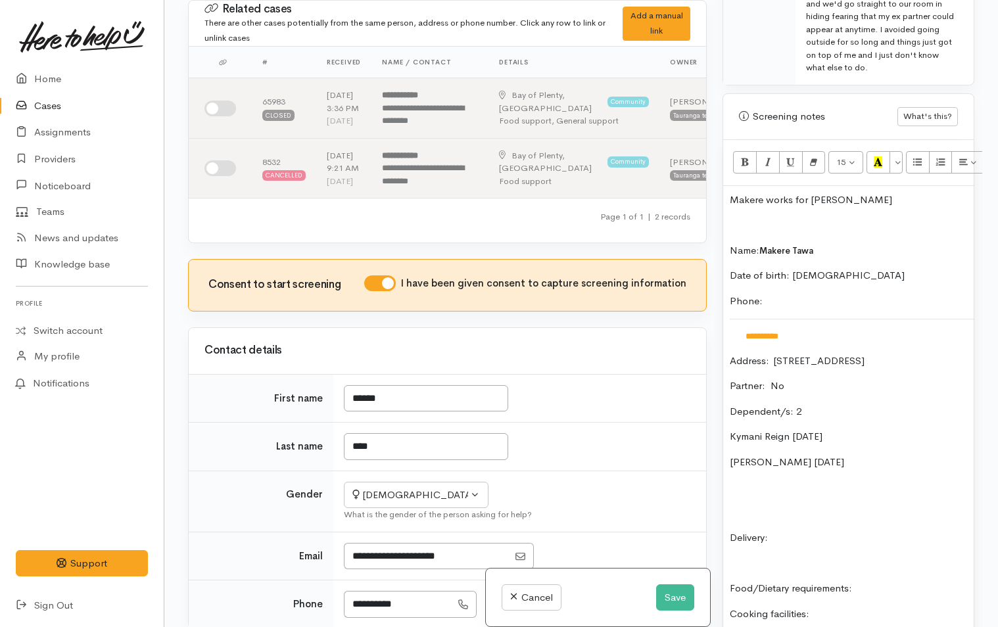
click at [725, 186] on div "**********" at bounding box center [848, 483] width 251 height 594
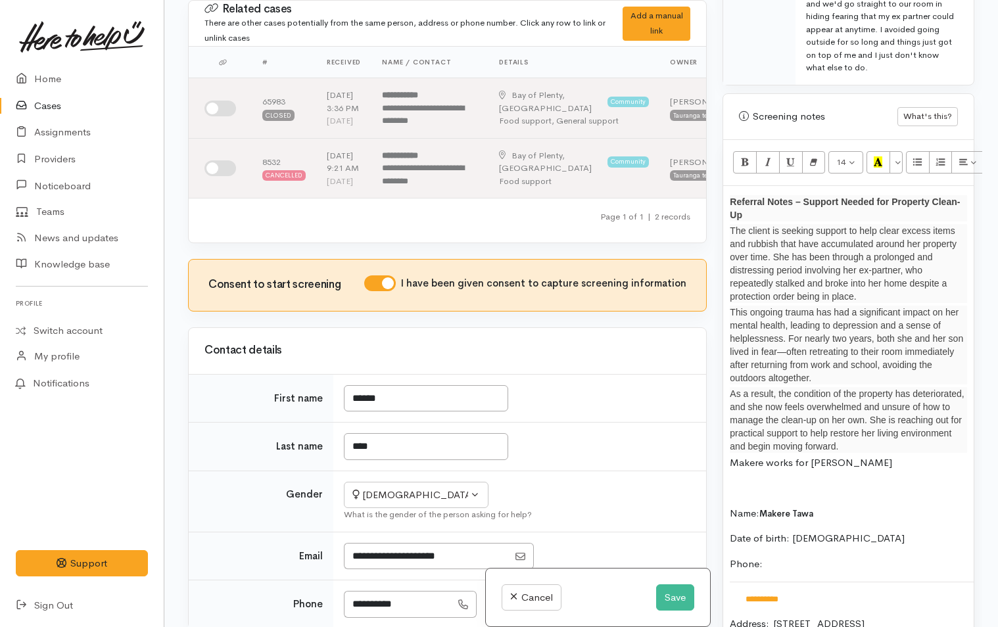
scroll to position [1124, 0]
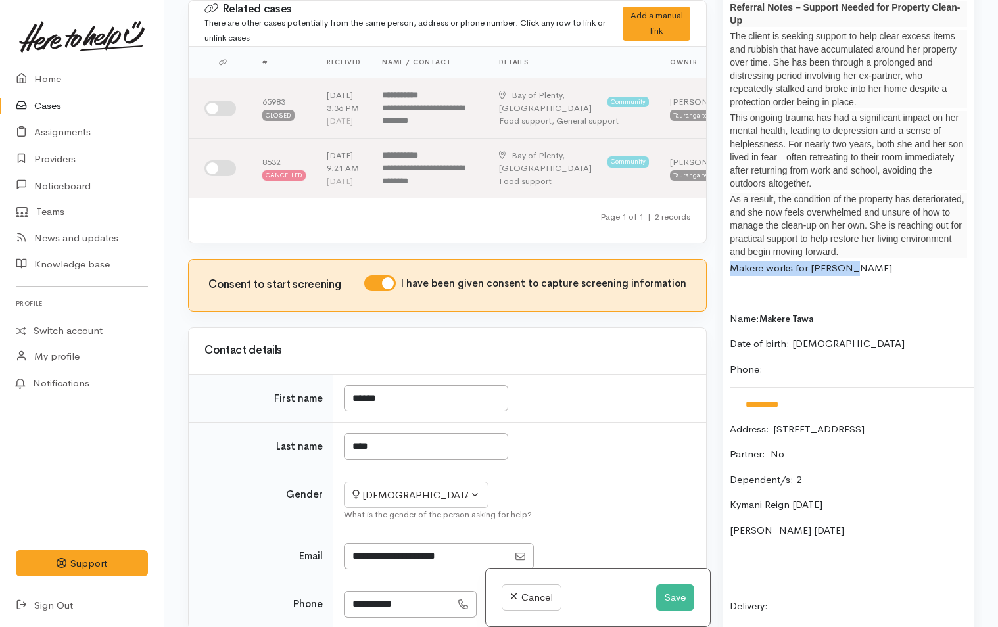
drag, startPoint x: 814, startPoint y: 257, endPoint x: 700, endPoint y: 255, distance: 114.4
click at [700, 255] on div "Related cases There are other cases potentially from the same person, address o…" at bounding box center [581, 313] width 802 height 627
drag, startPoint x: 746, startPoint y: 255, endPoint x: 729, endPoint y: 255, distance: 16.4
click at [729, 255] on div "**********" at bounding box center [848, 419] width 251 height 857
click at [743, 286] on p at bounding box center [848, 293] width 237 height 15
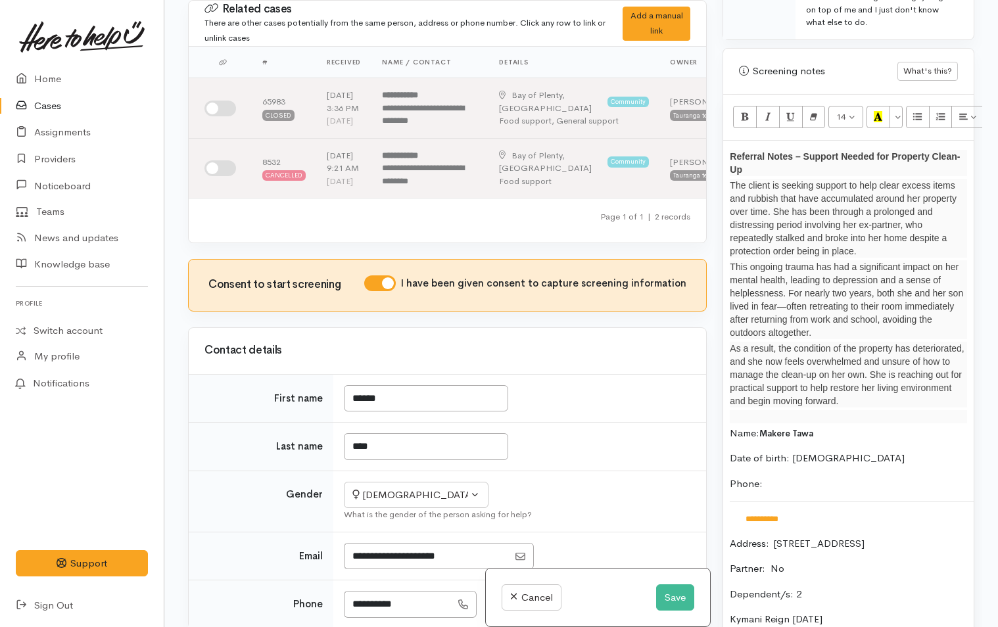
scroll to position [795, 0]
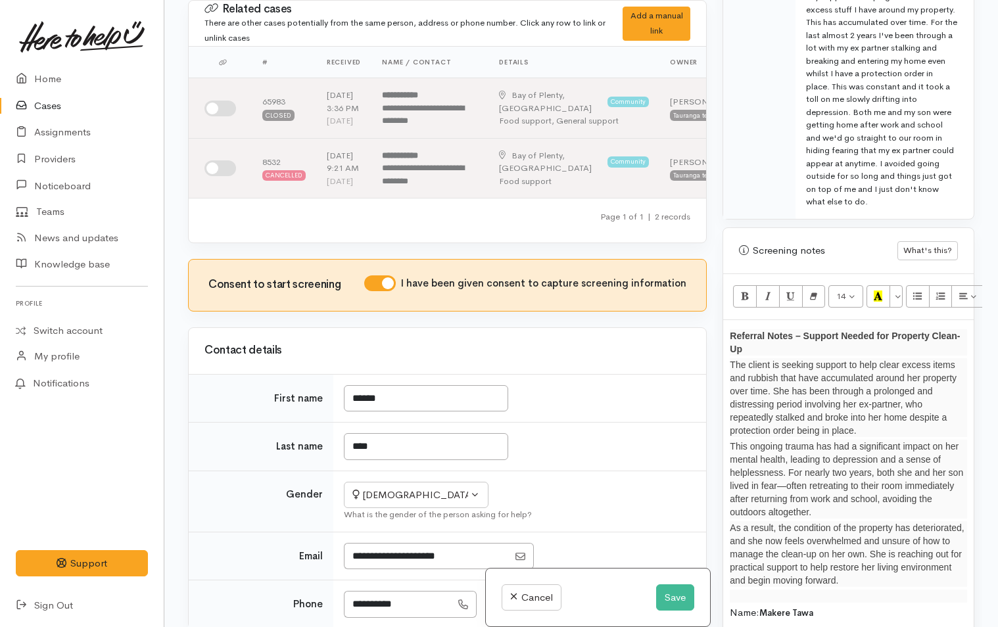
click at [746, 333] on p "Referral Notes – Support Needed for Property Clean-Up" at bounding box center [848, 342] width 237 height 26
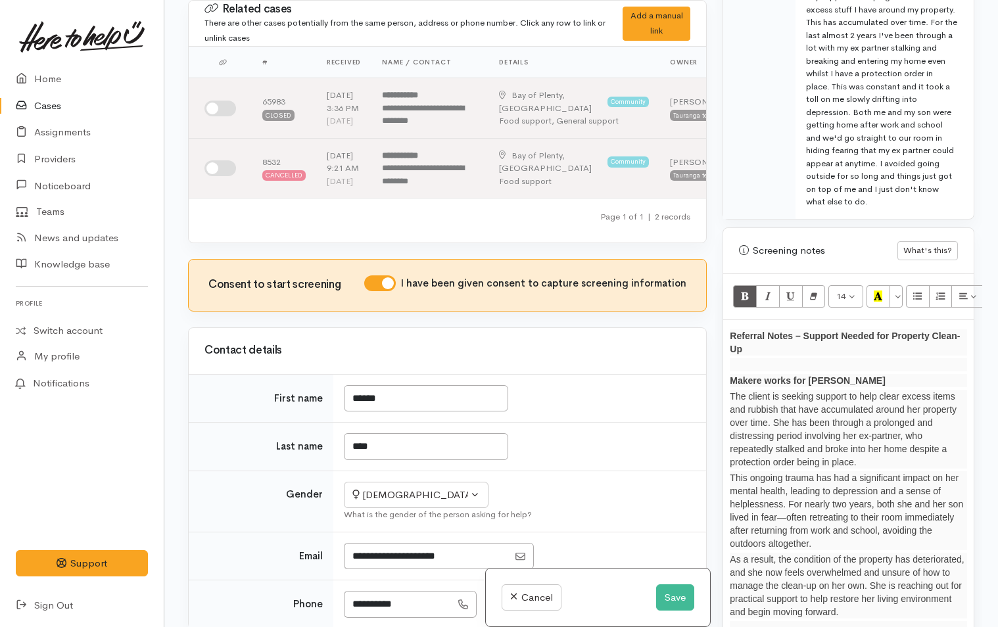
click at [780, 390] on p "The client is seeking support to help clear excess items and rubbish that have …" at bounding box center [848, 429] width 237 height 79
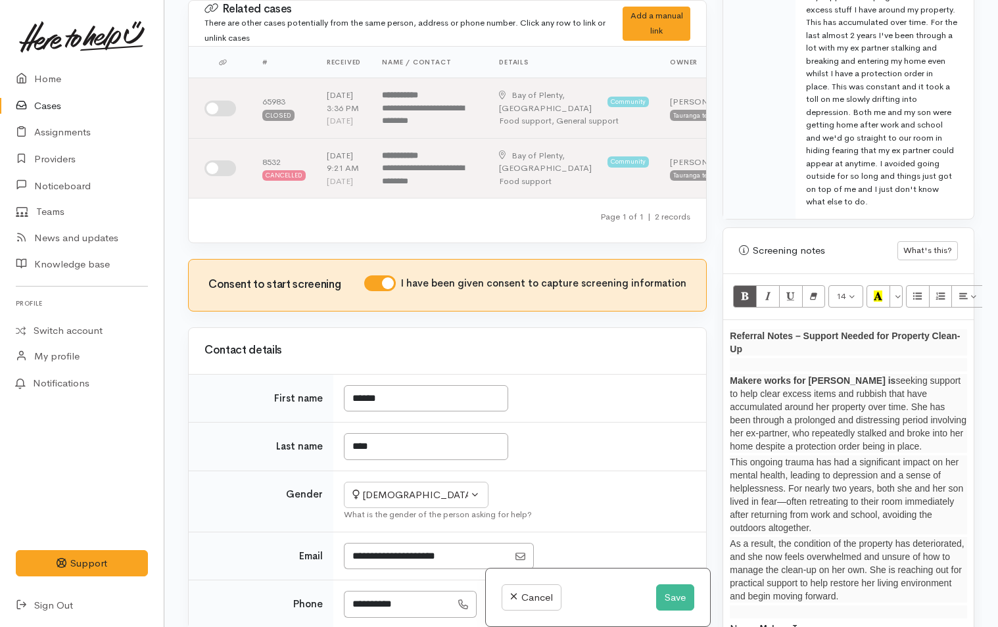
click at [960, 487] on p "This ongoing trauma has had a significant impact on her mental health, leading …" at bounding box center [848, 495] width 237 height 79
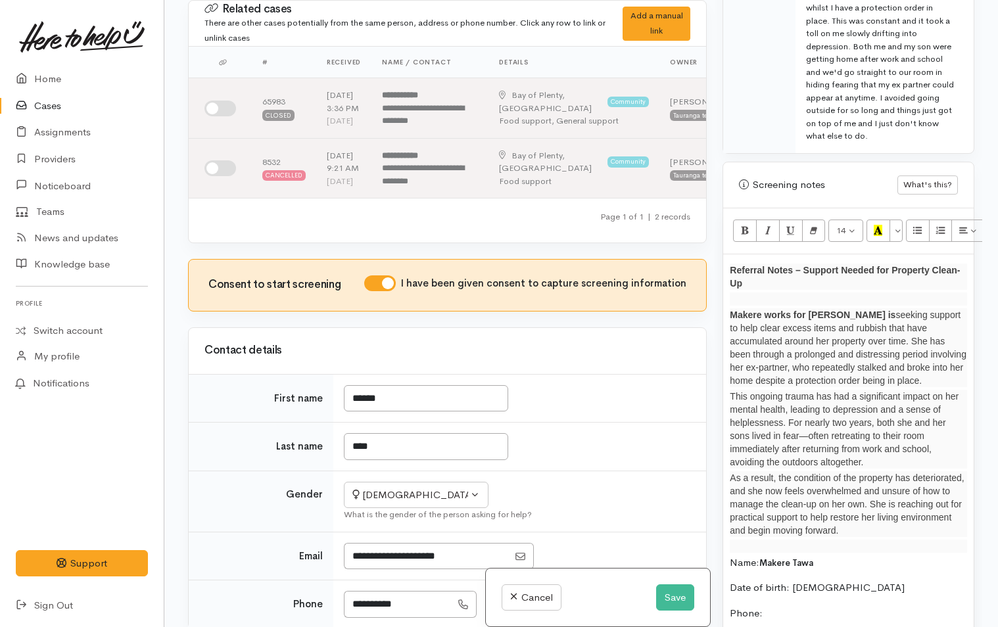
scroll to position [992, 0]
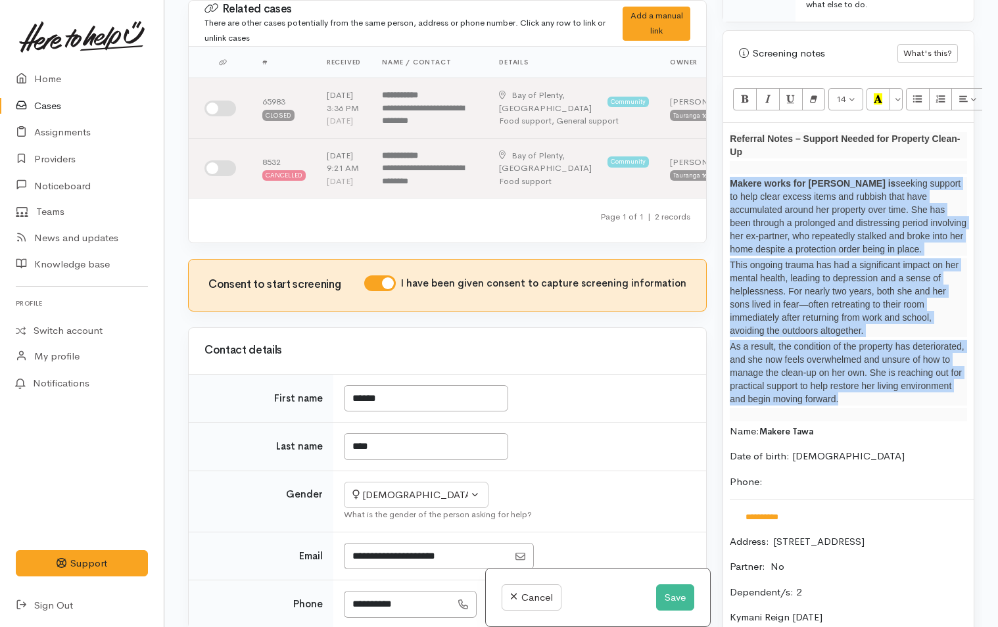
drag, startPoint x: 918, startPoint y: 398, endPoint x: 712, endPoint y: 172, distance: 305.8
click at [712, 172] on div "Related cases There are other cases potentially from the same person, address o…" at bounding box center [581, 313] width 802 height 627
copy div "Makere works for Whanau Ora is seeking support to help clear excess items and r…"
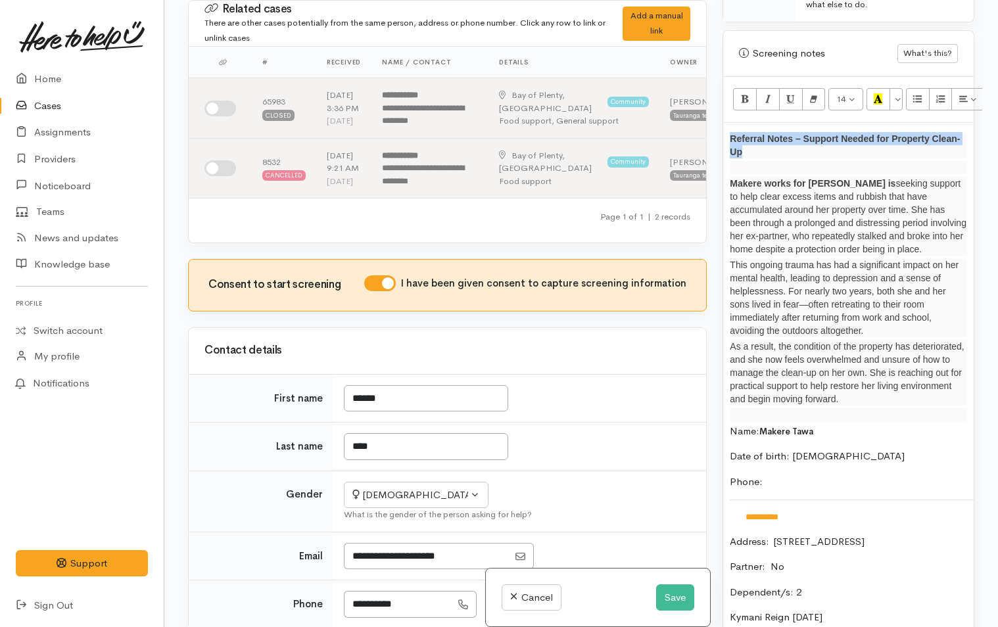
drag, startPoint x: 772, startPoint y: 143, endPoint x: 732, endPoint y: 123, distance: 44.7
click at [732, 132] on p "Referral Notes – Support Needed for Property Clean-Up" at bounding box center [848, 145] width 237 height 26
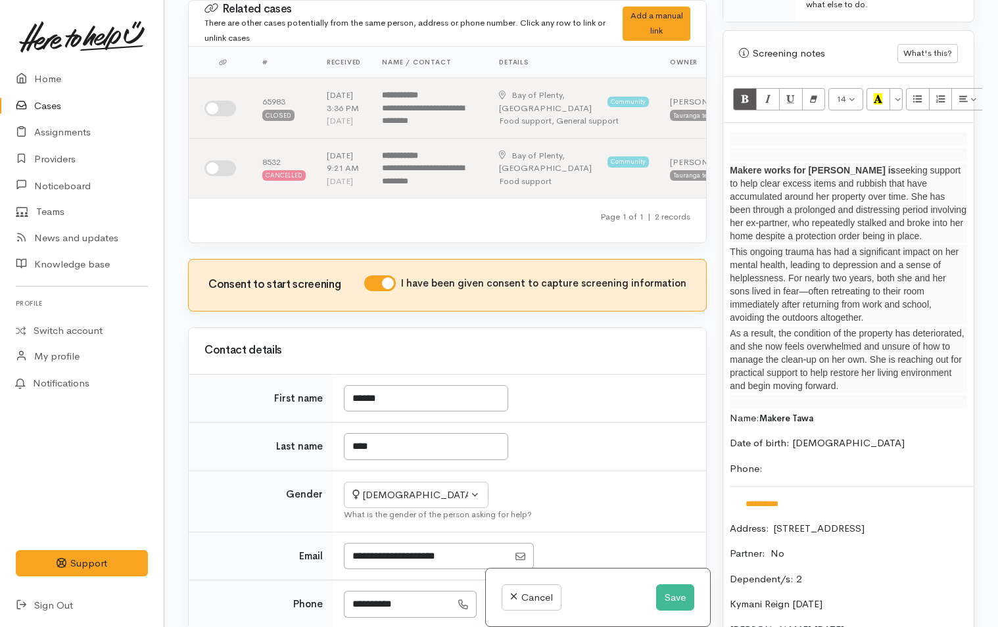
click at [731, 165] on span "Makere works for Whanau Ora is" at bounding box center [813, 170] width 166 height 11
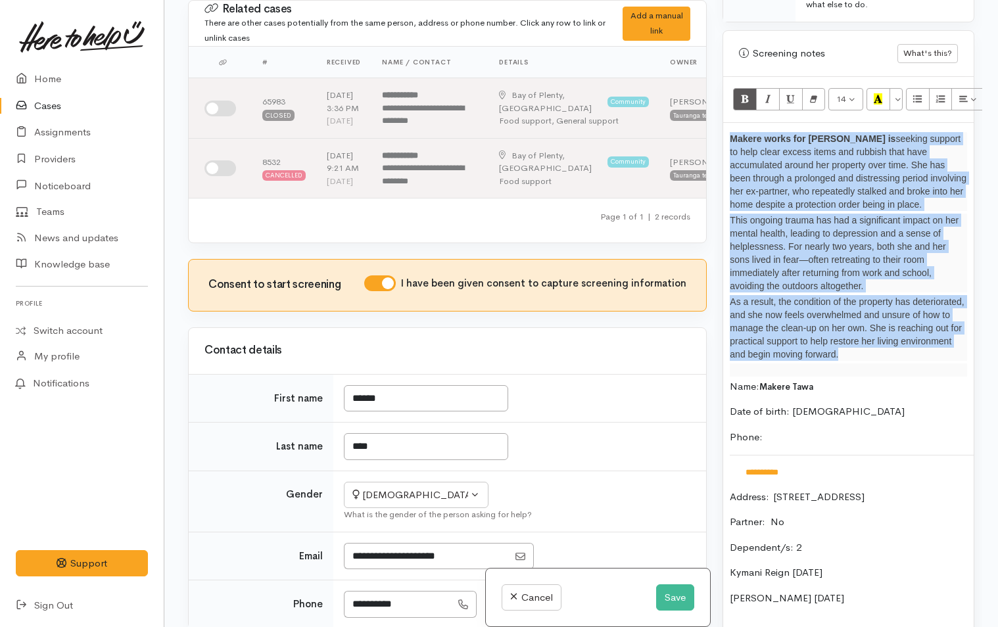
drag, startPoint x: 924, startPoint y: 350, endPoint x: 707, endPoint y: 122, distance: 315.3
click at [707, 122] on div "Related cases There are other cases potentially from the same person, address o…" at bounding box center [581, 313] width 802 height 627
click at [815, 93] on icon "Remove Font Style (CTRL+\\)" at bounding box center [813, 98] width 9 height 11
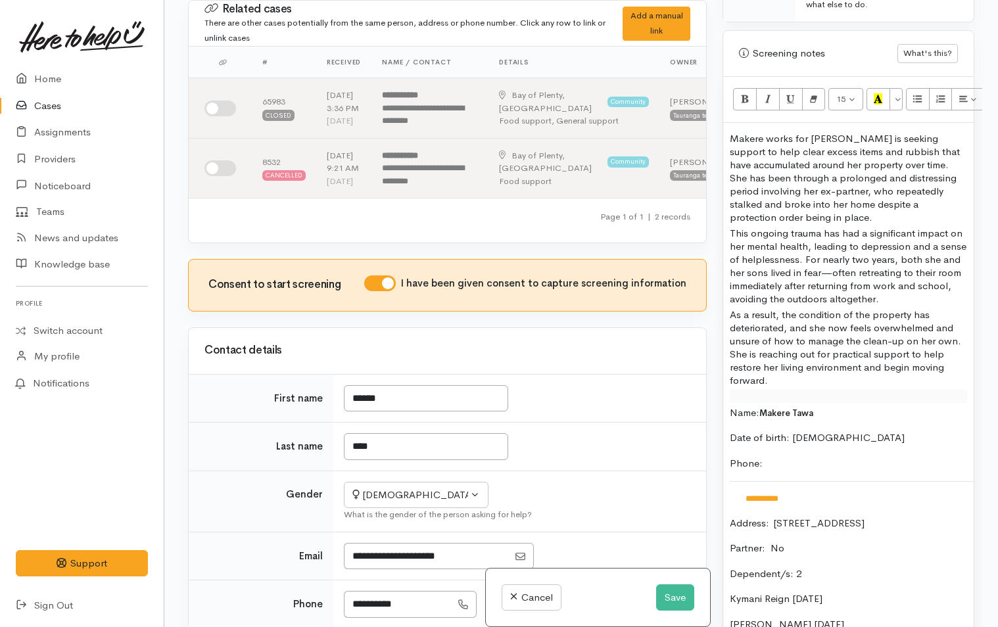
click at [907, 375] on div "**********" at bounding box center [848, 533] width 251 height 820
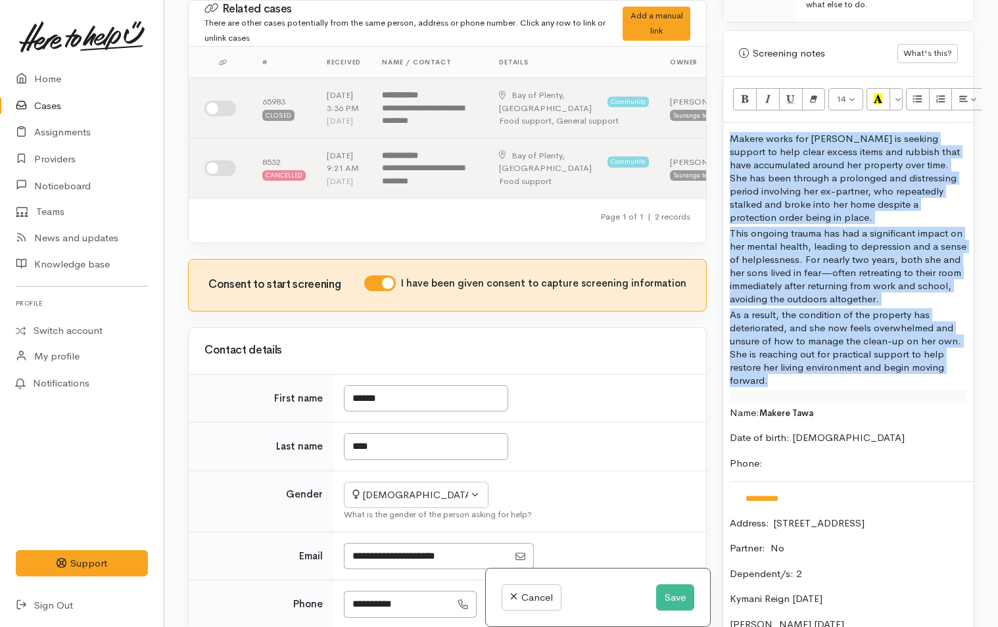
drag, startPoint x: 790, startPoint y: 366, endPoint x: 722, endPoint y: 126, distance: 250.0
click at [722, 126] on div "Warnings Add No warnings have been raised against this case Add Warning Title ●…" at bounding box center [849, 313] width 268 height 627
copy div "Makere works for Whanau Ora is seeking support to help clear excess items and r…"
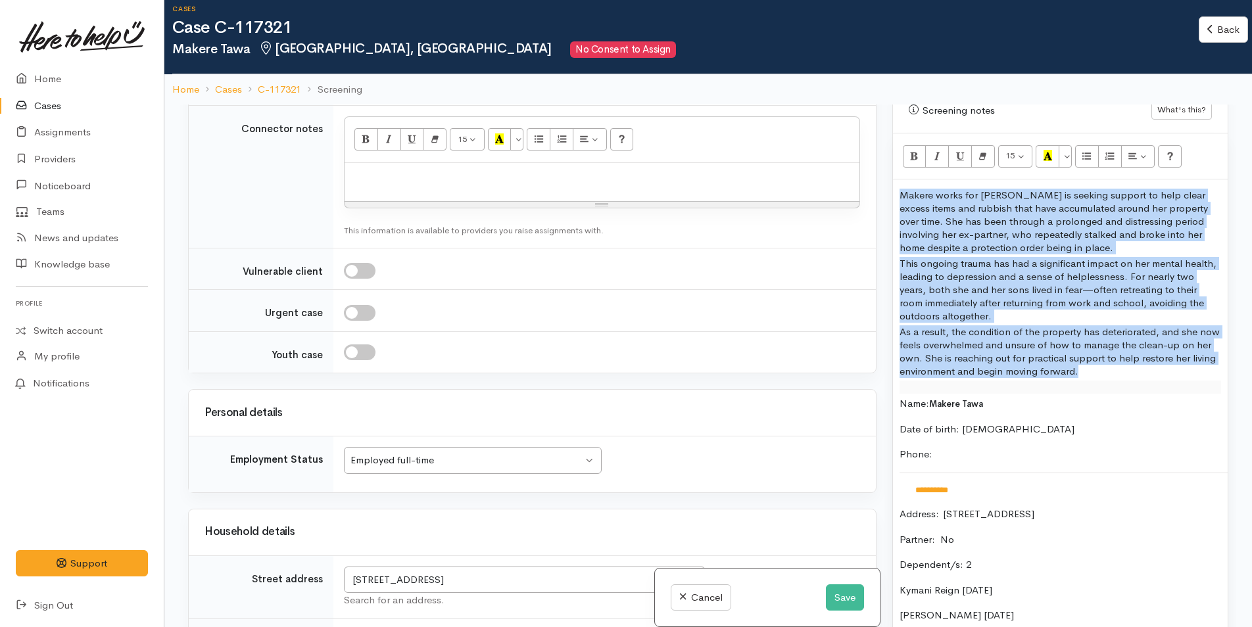
scroll to position [953, 0]
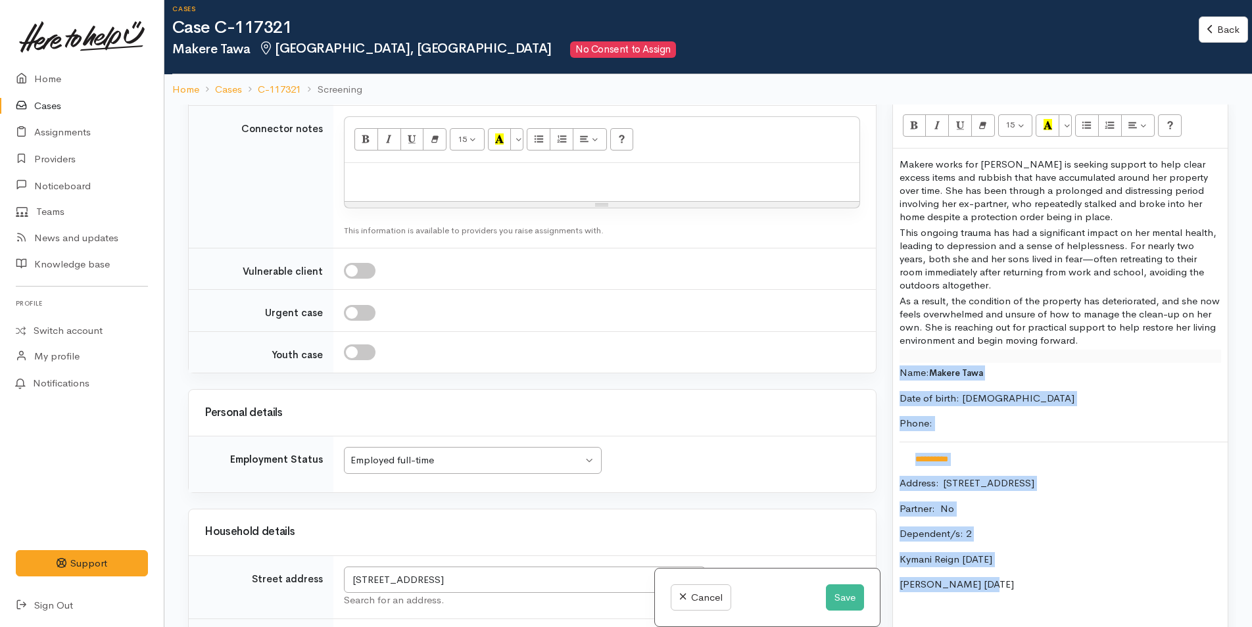
drag, startPoint x: 969, startPoint y: 560, endPoint x: 898, endPoint y: 378, distance: 195.5
click at [898, 378] on div "**********" at bounding box center [1060, 518] width 335 height 739
copy div "**********"
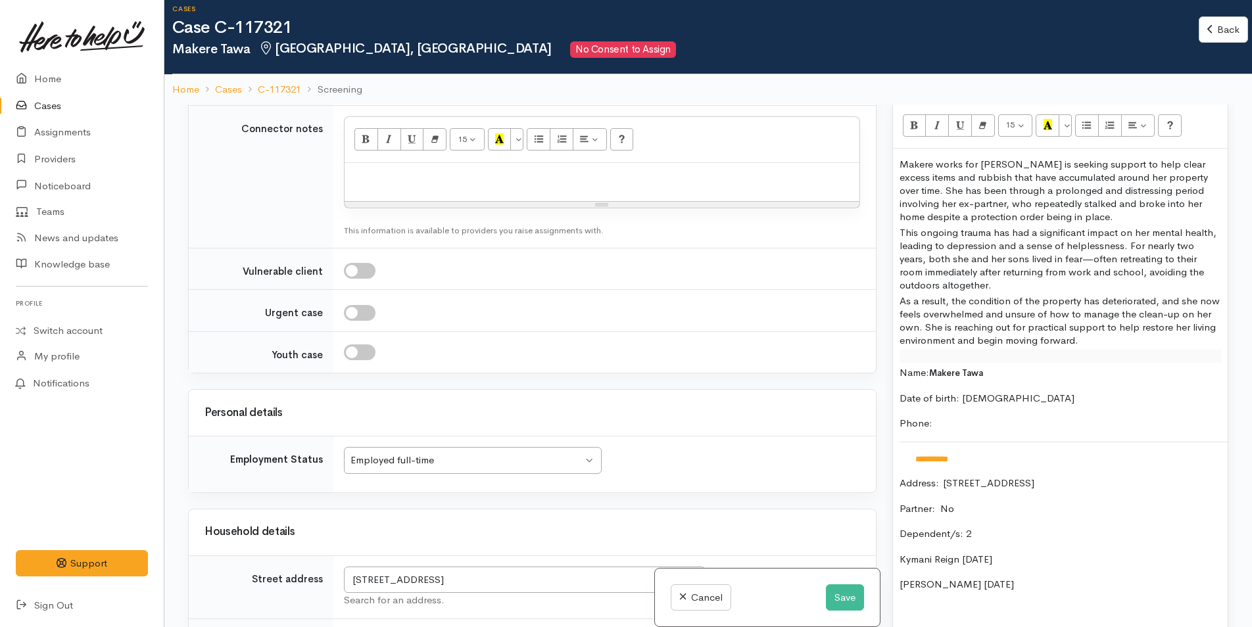
click at [442, 183] on p at bounding box center [602, 177] width 502 height 15
paste div
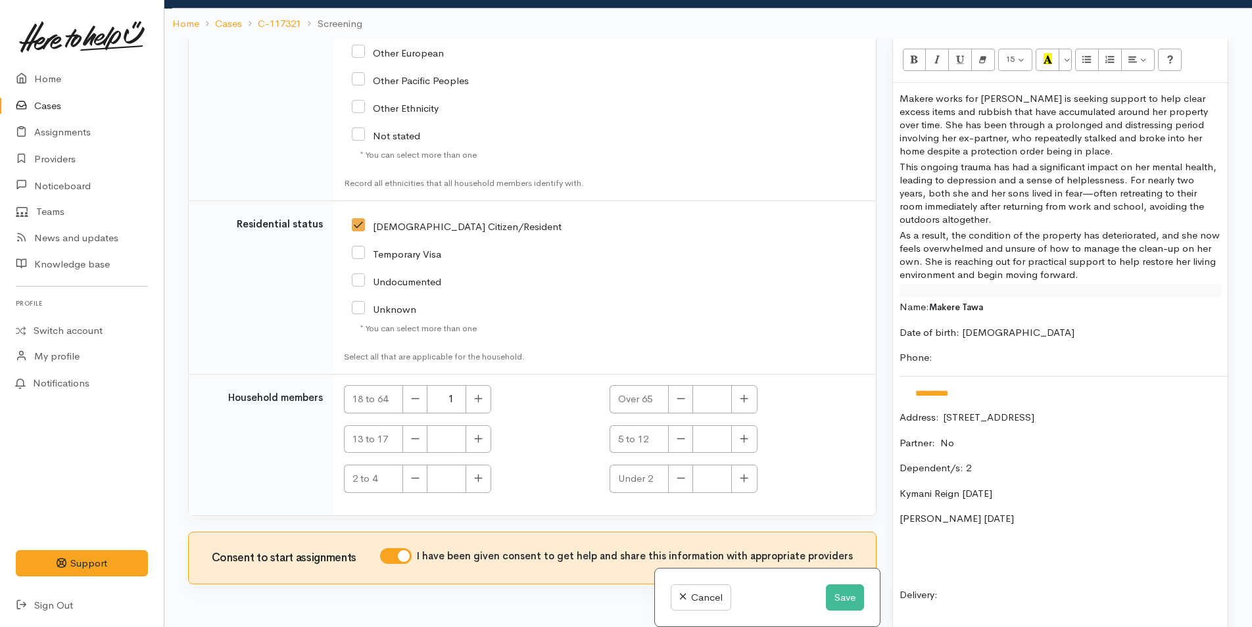
scroll to position [115, 0]
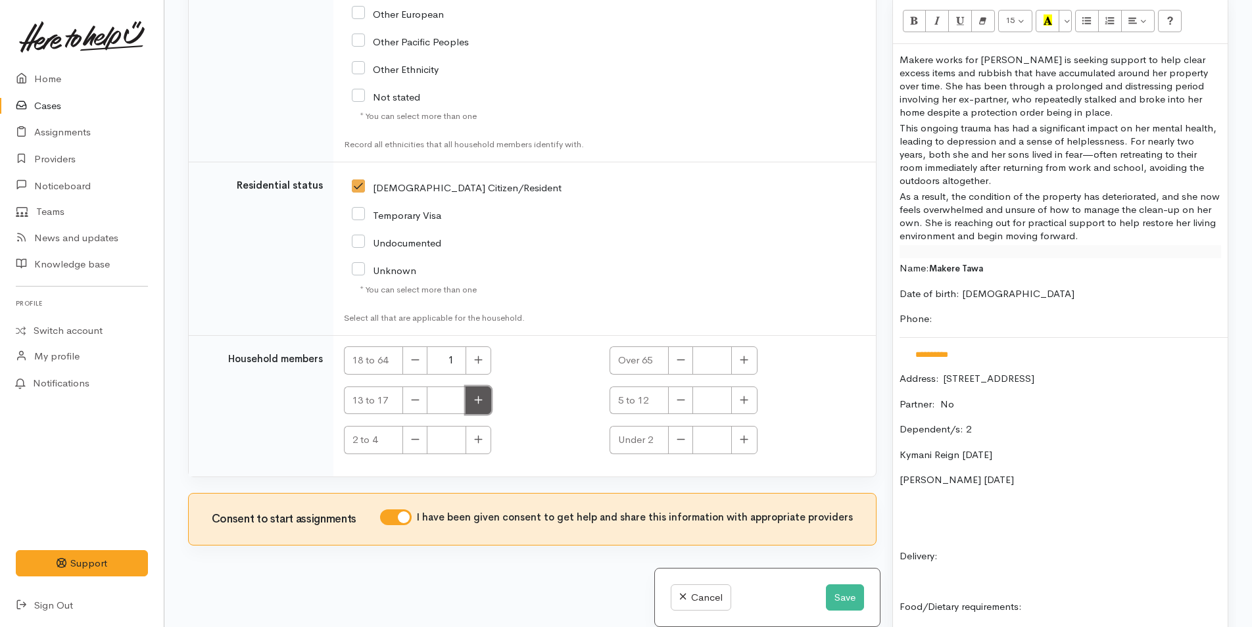
click at [481, 404] on icon "button" at bounding box center [478, 400] width 9 height 10
type input "1"
click at [740, 406] on button "button" at bounding box center [744, 401] width 26 height 28
type input "1"
click at [845, 600] on button "Save" at bounding box center [845, 598] width 38 height 27
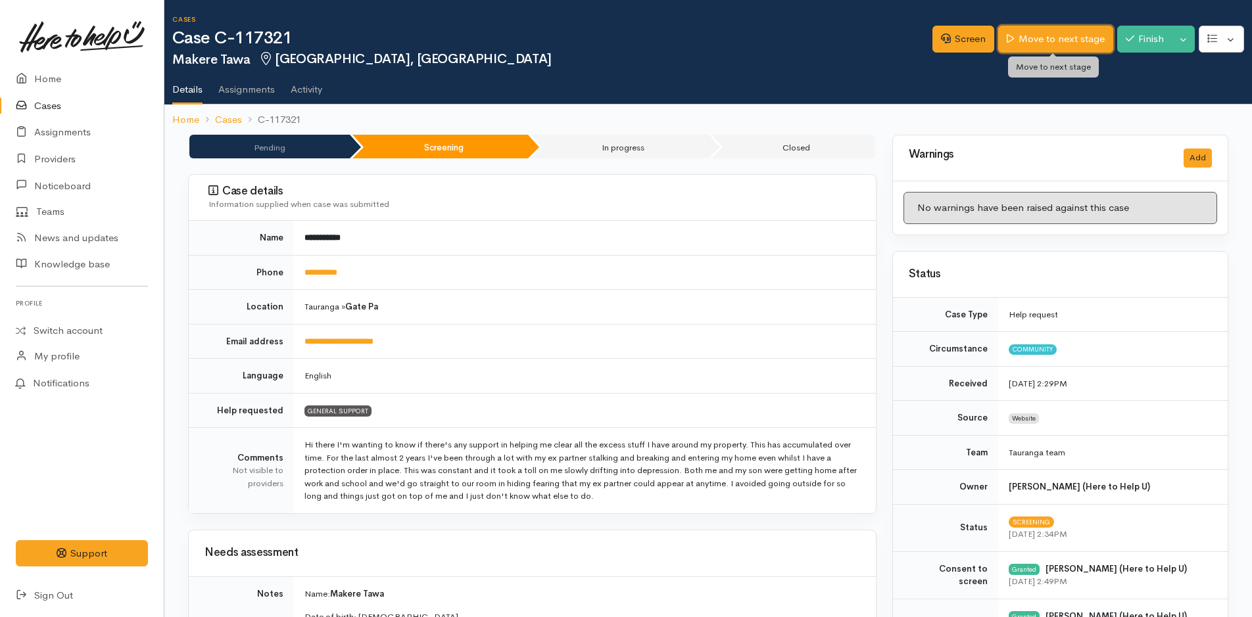
click at [1070, 34] on link "Move to next stage" at bounding box center [1055, 39] width 114 height 27
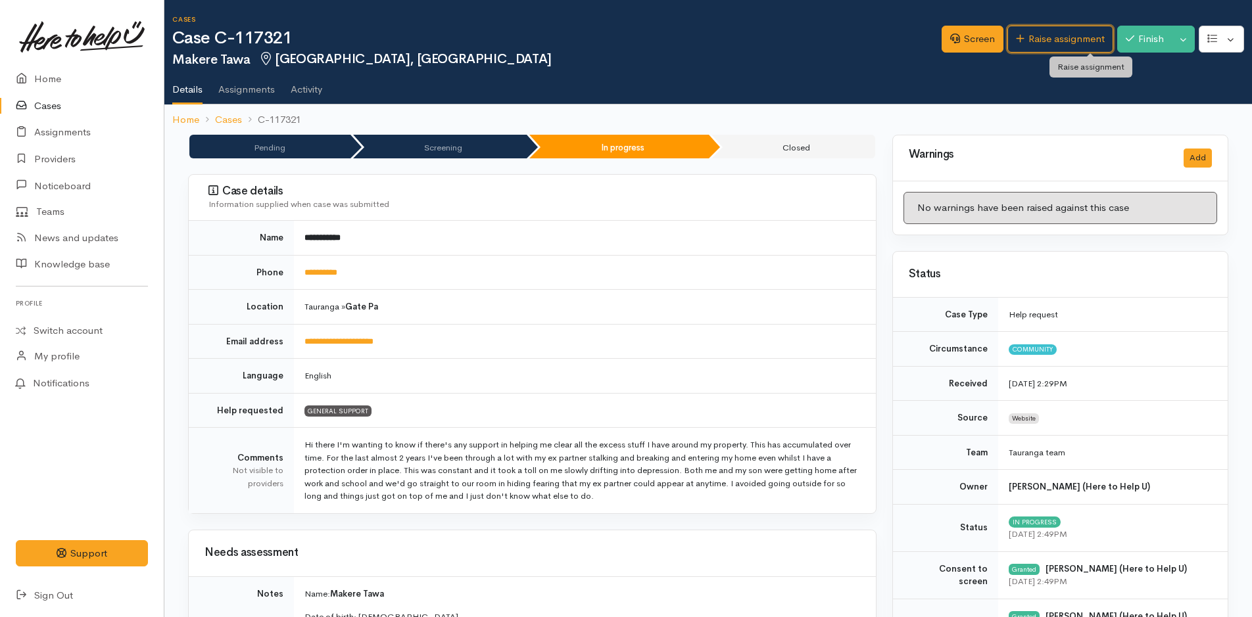
click at [1067, 35] on link "Raise assignment" at bounding box center [1060, 39] width 106 height 27
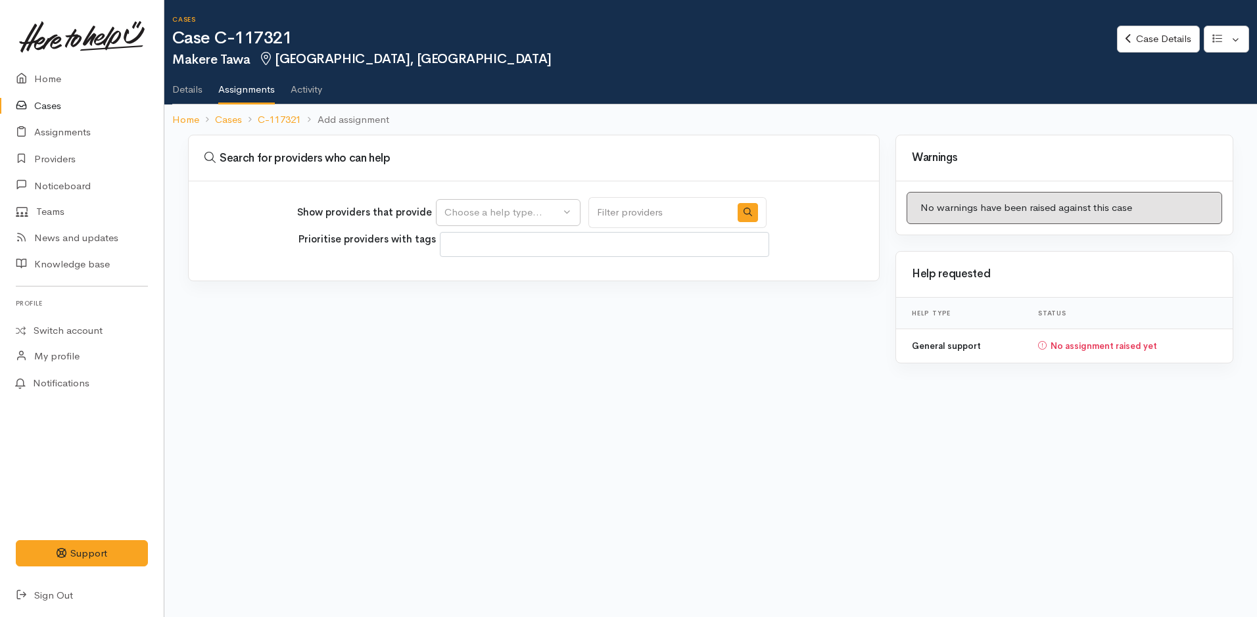
select select
click at [488, 217] on div "Choose a help type..." at bounding box center [502, 212] width 116 height 15
click at [498, 274] on span "General support" at bounding box center [489, 275] width 74 height 15
select select "4"
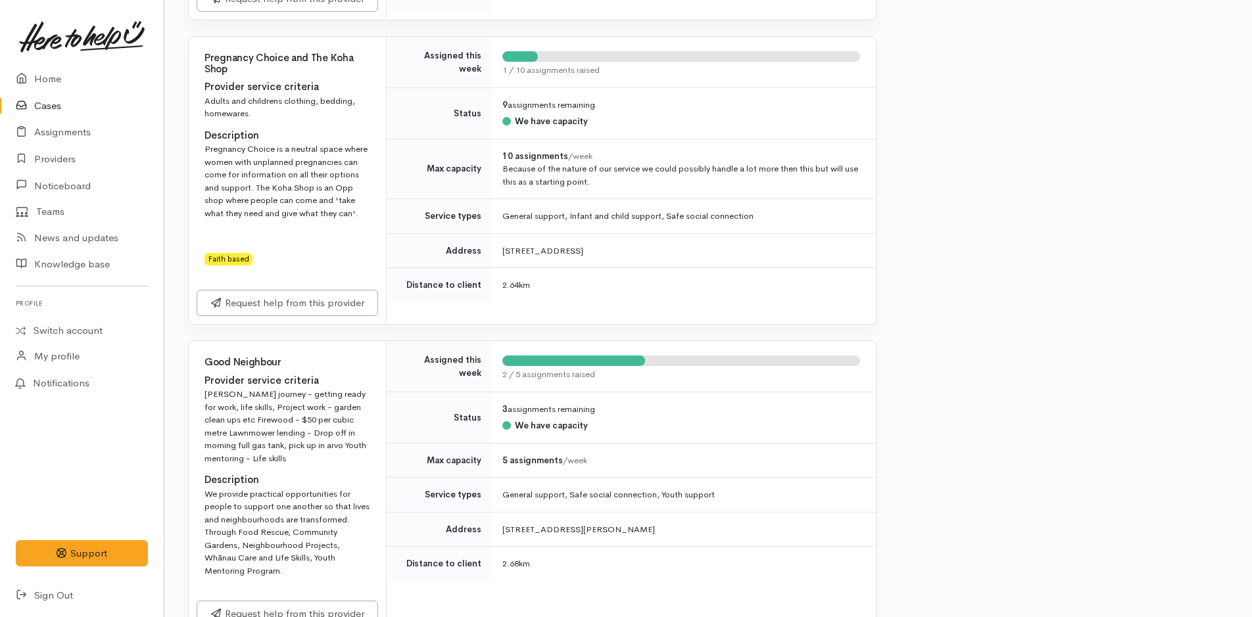
scroll to position [3748, 0]
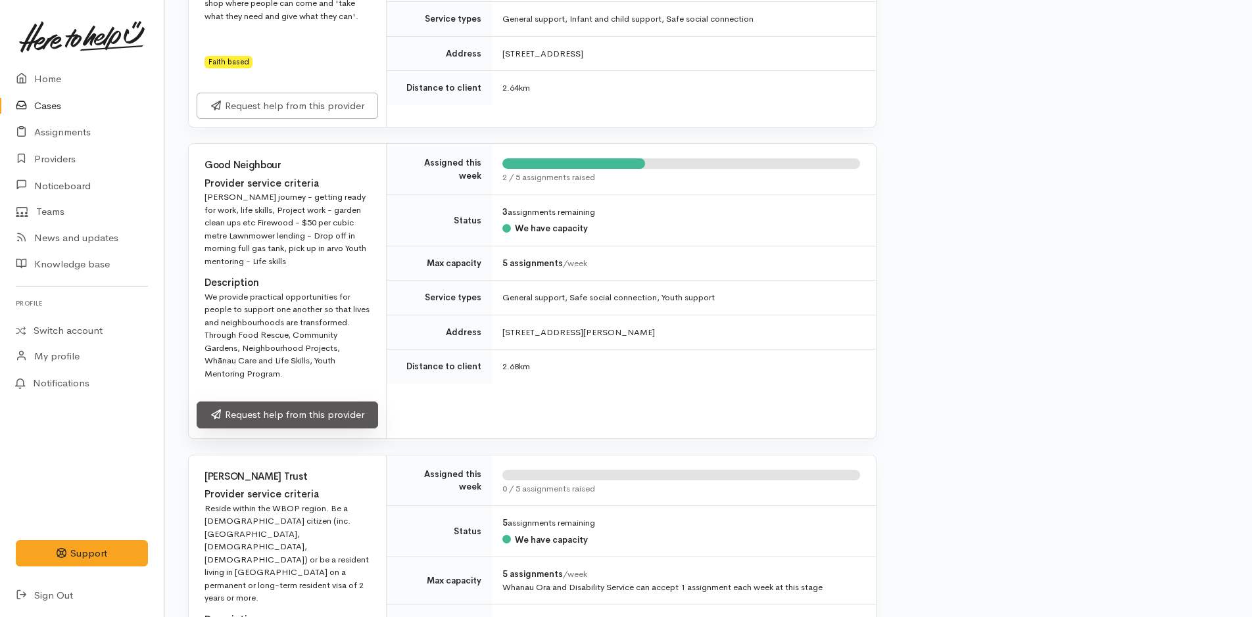
click at [329, 402] on link "Request help from this provider" at bounding box center [287, 415] width 181 height 27
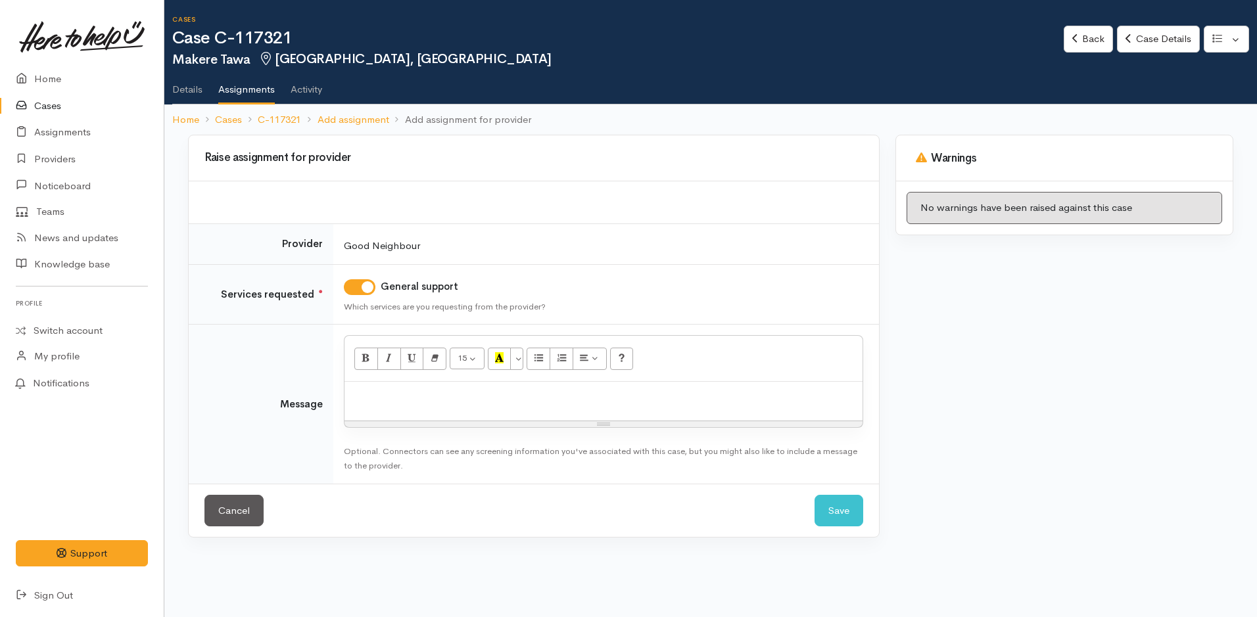
click at [393, 414] on div at bounding box center [604, 401] width 518 height 39
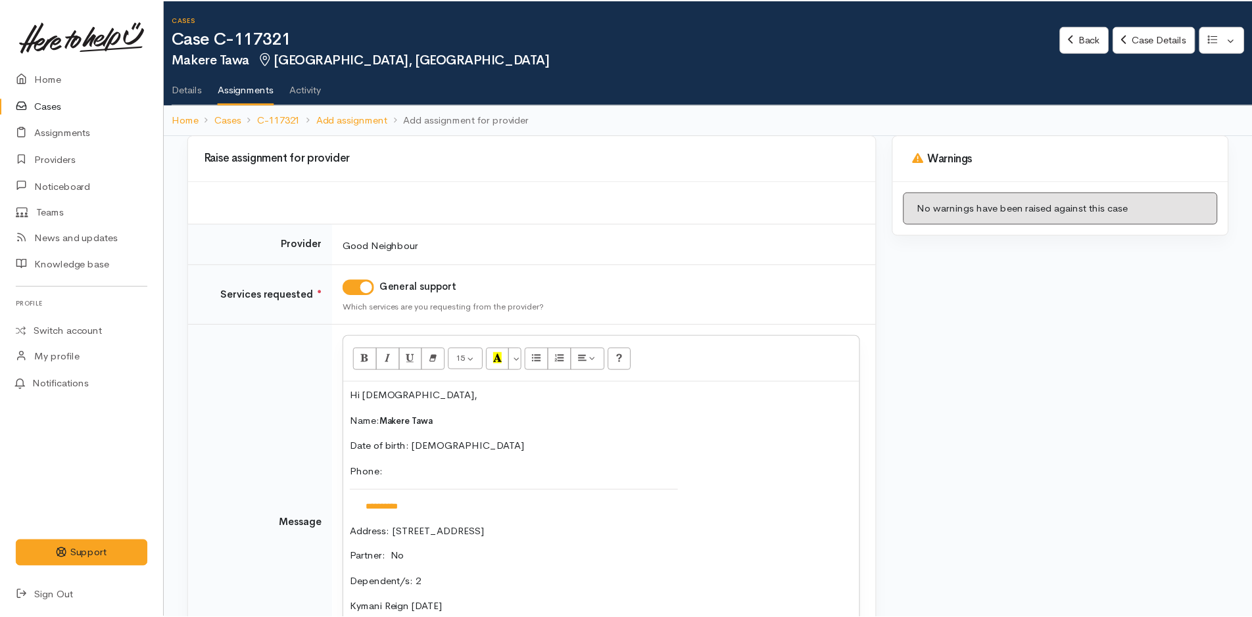
scroll to position [22, 0]
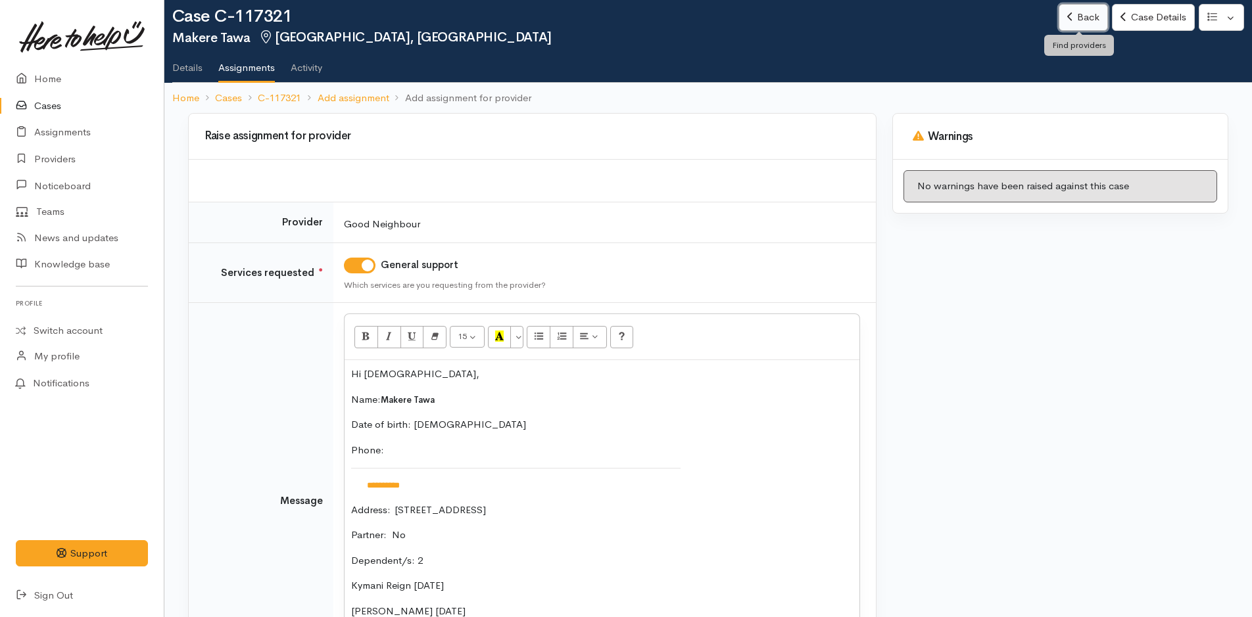
click at [1097, 11] on link "Back" at bounding box center [1083, 17] width 49 height 27
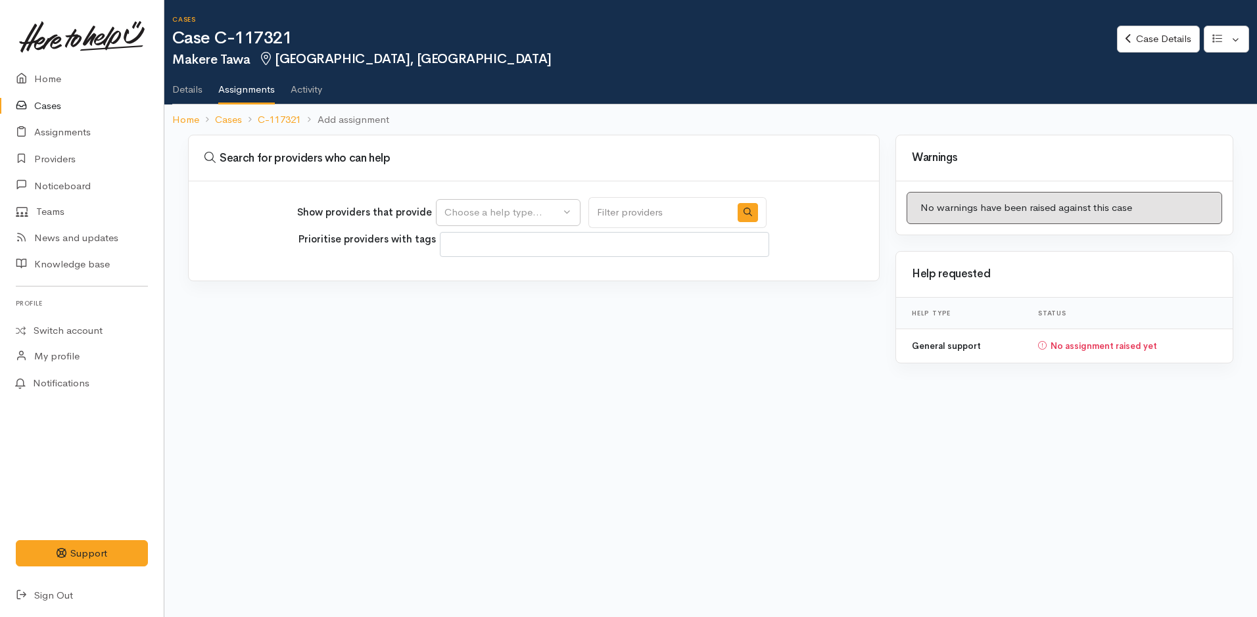
select select
click at [1163, 26] on link "Case Details" at bounding box center [1158, 39] width 82 height 27
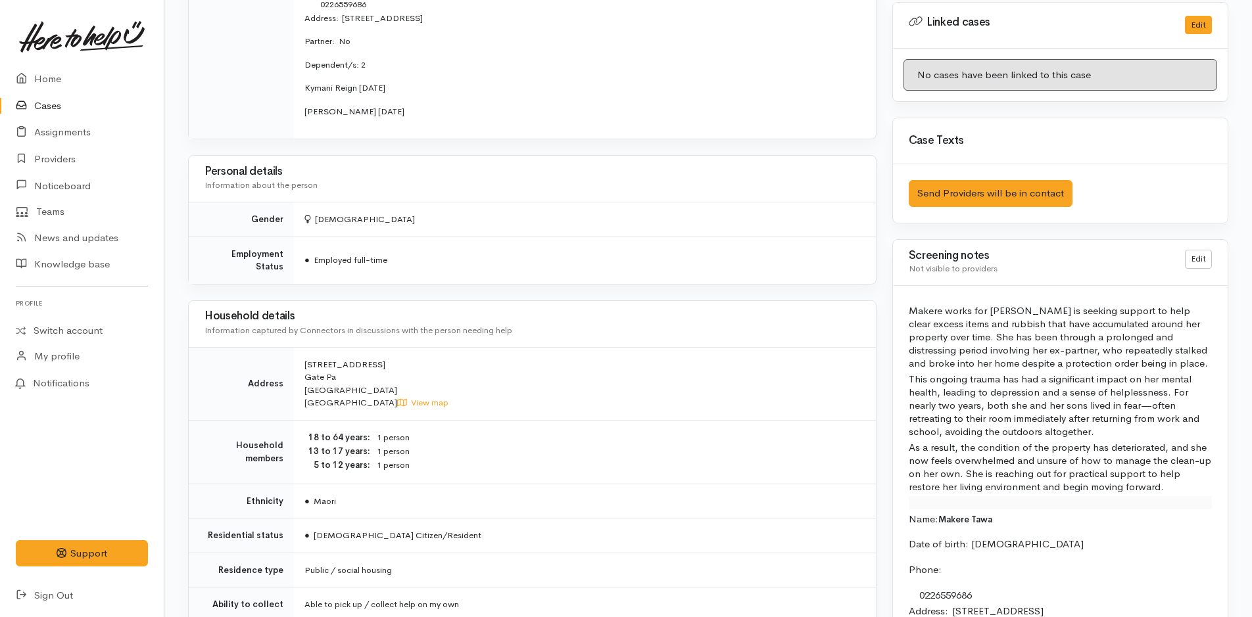
scroll to position [723, 0]
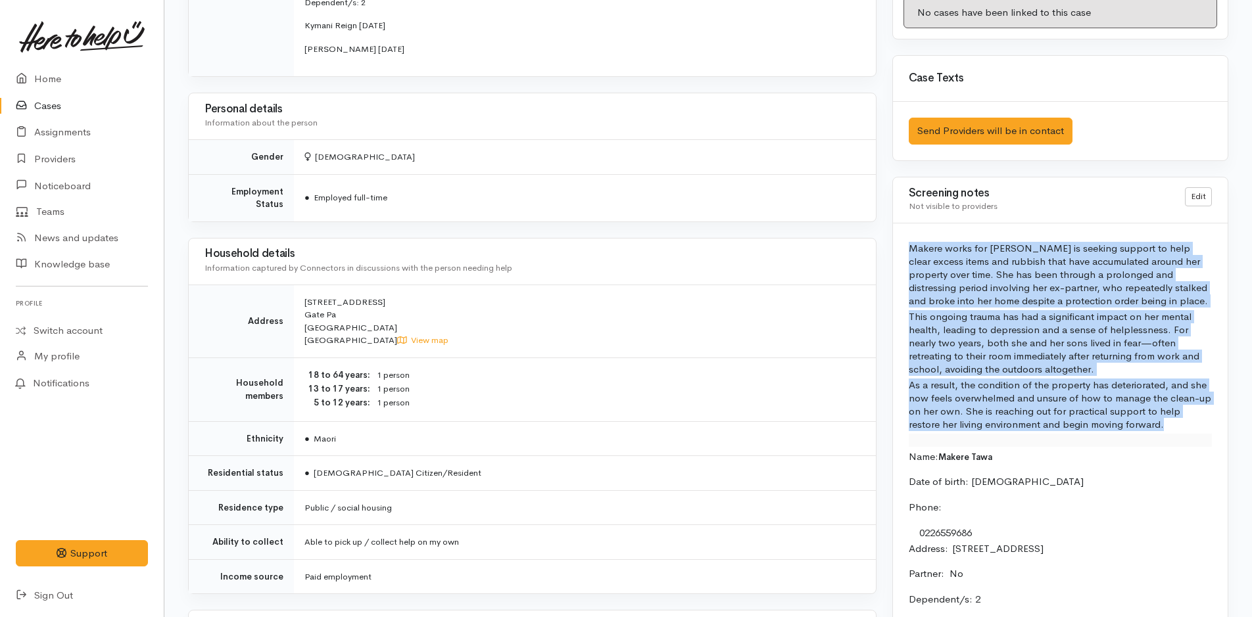
drag, startPoint x: 1135, startPoint y: 424, endPoint x: 894, endPoint y: 244, distance: 301.1
click at [894, 244] on div "Makere works for Whanau Ora is seeking support to help clear excess items and r…" at bounding box center [1060, 593] width 335 height 739
copy div "Makere works for Whanau Ora is seeking support to help clear excess items and r…"
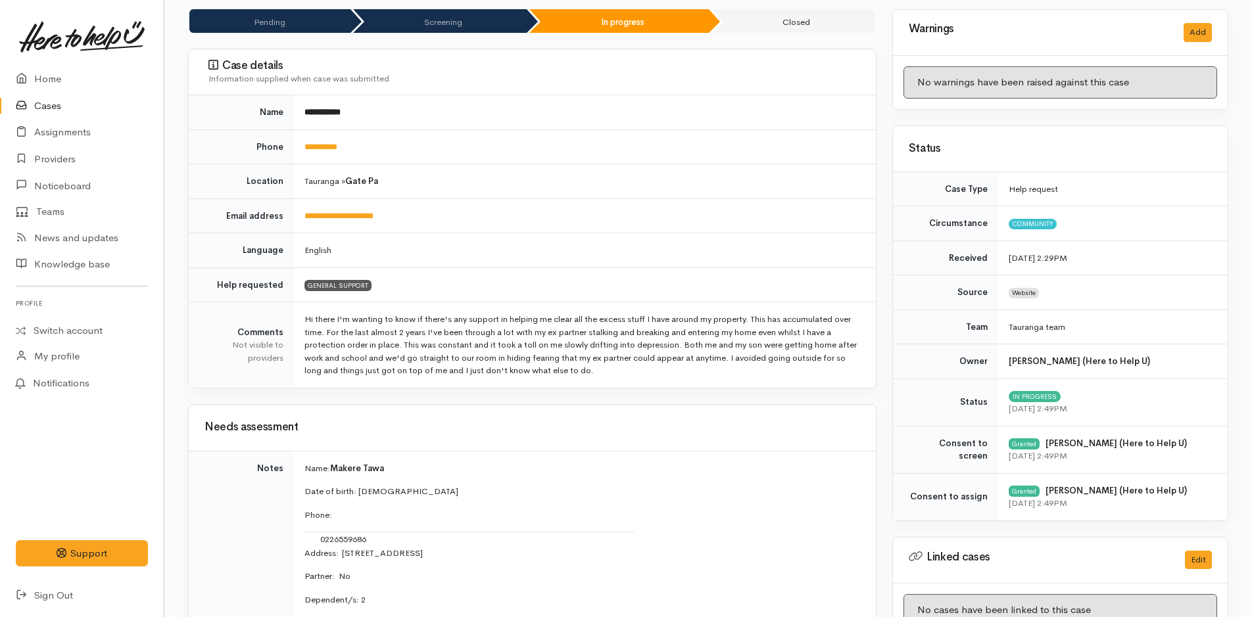
scroll to position [0, 0]
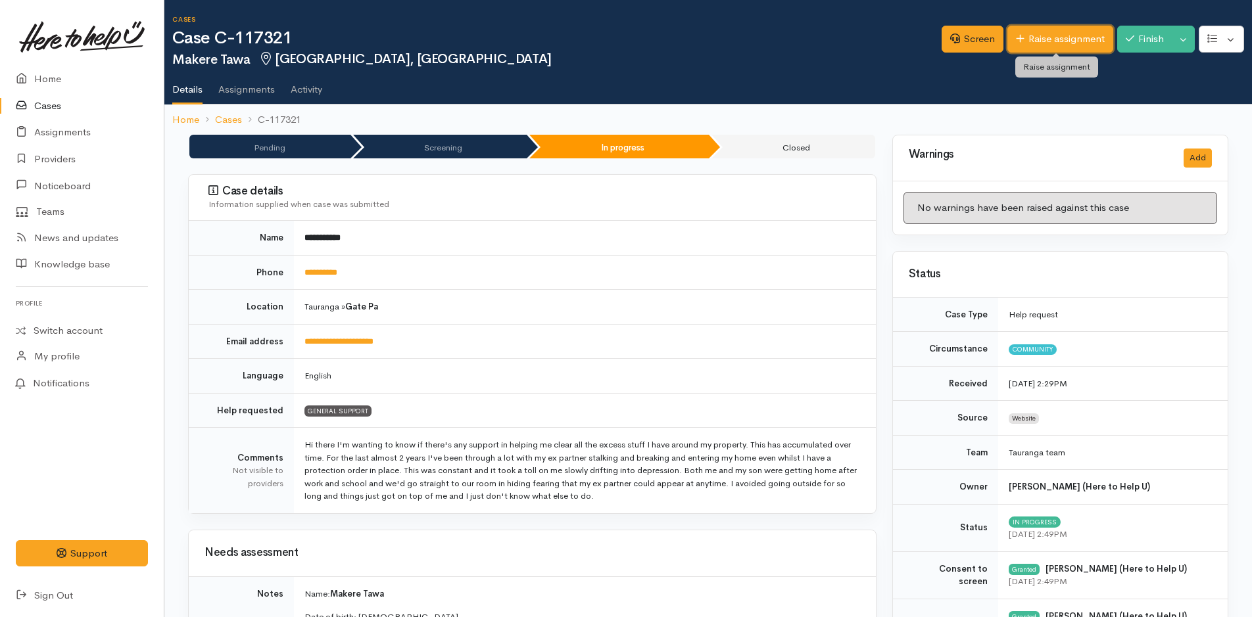
click at [1072, 36] on link "Raise assignment" at bounding box center [1060, 39] width 106 height 27
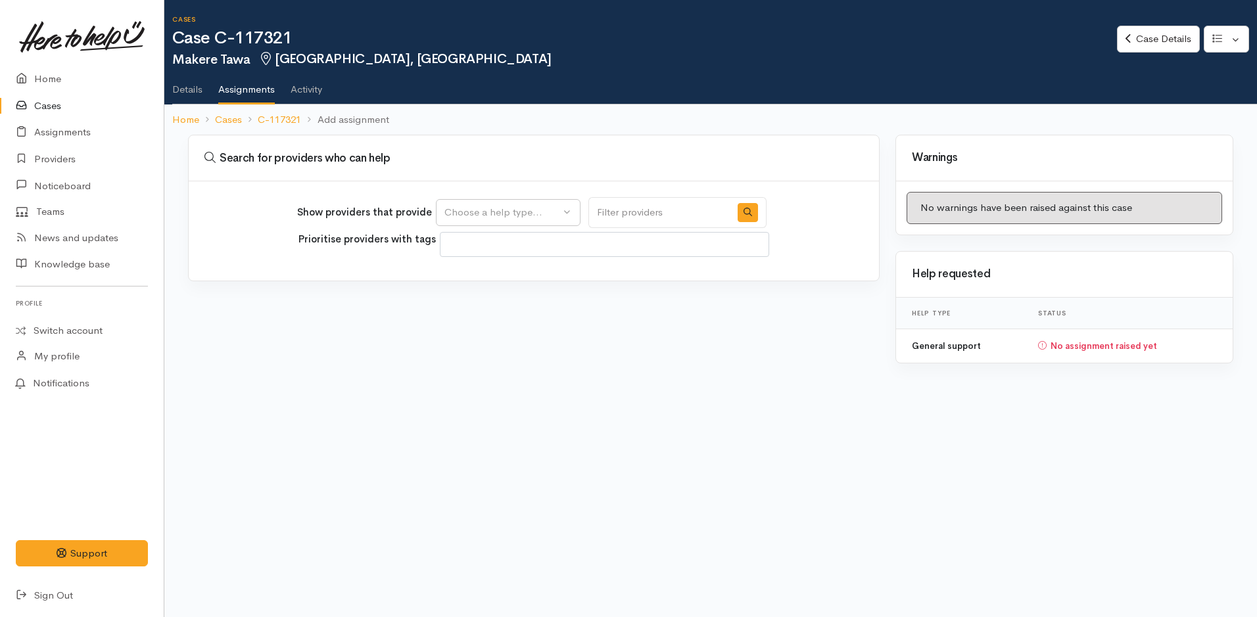
select select
click at [502, 216] on div "Choose a help type..." at bounding box center [502, 212] width 116 height 15
click at [508, 275] on span "General support" at bounding box center [489, 275] width 74 height 15
select select "4"
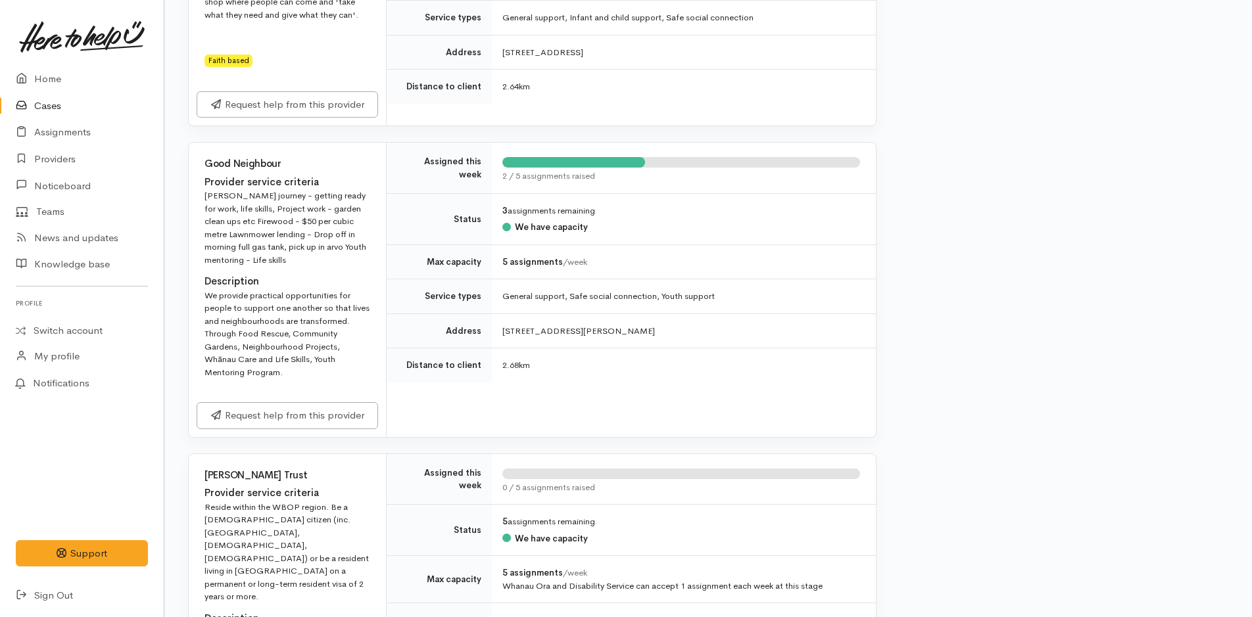
scroll to position [3814, 0]
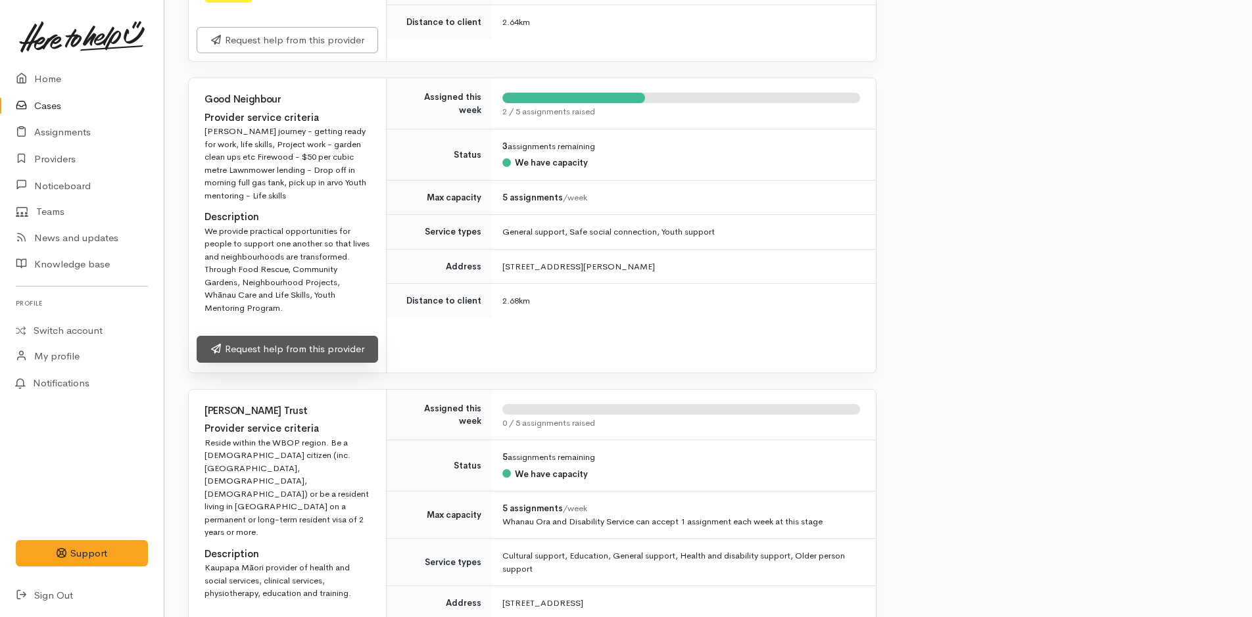
click at [318, 336] on link "Request help from this provider" at bounding box center [287, 349] width 181 height 27
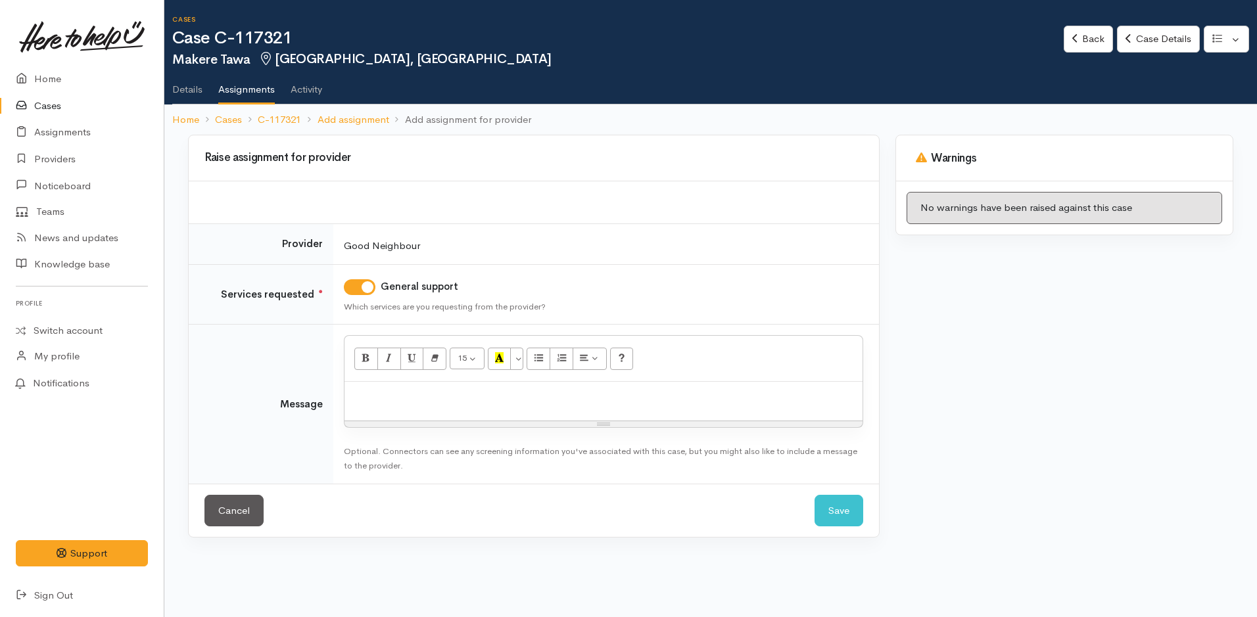
click at [400, 414] on div at bounding box center [604, 401] width 518 height 39
paste div
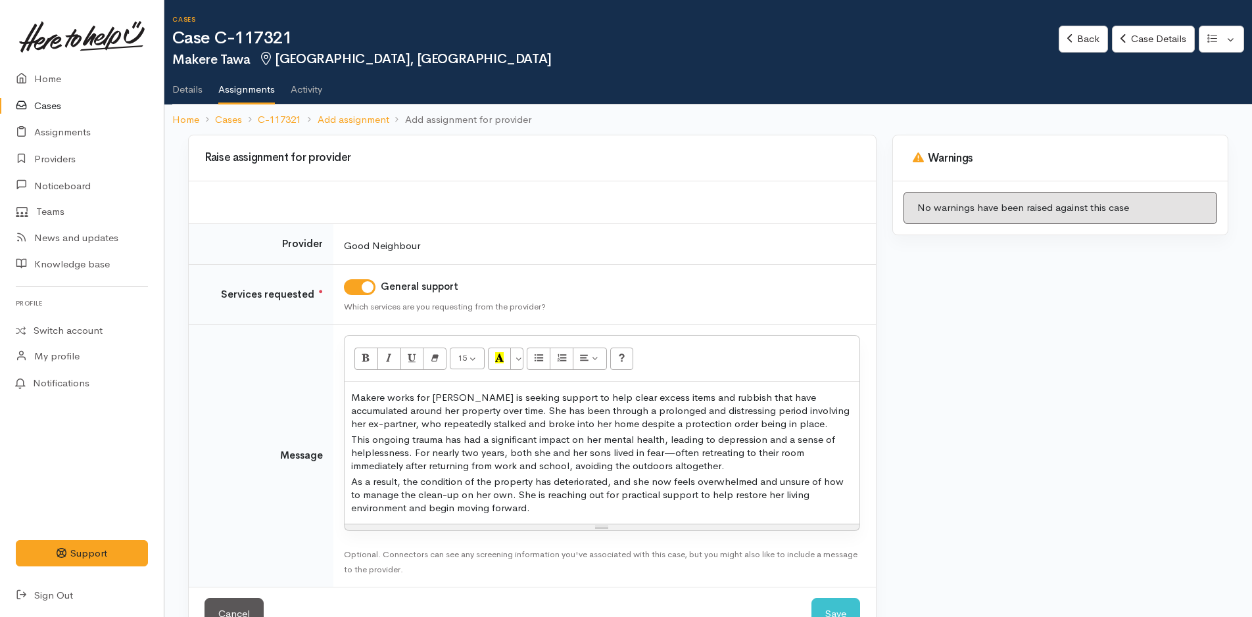
click at [352, 404] on p "Makere works for [PERSON_NAME] is seeking support to help clear excess items an…" at bounding box center [602, 410] width 502 height 39
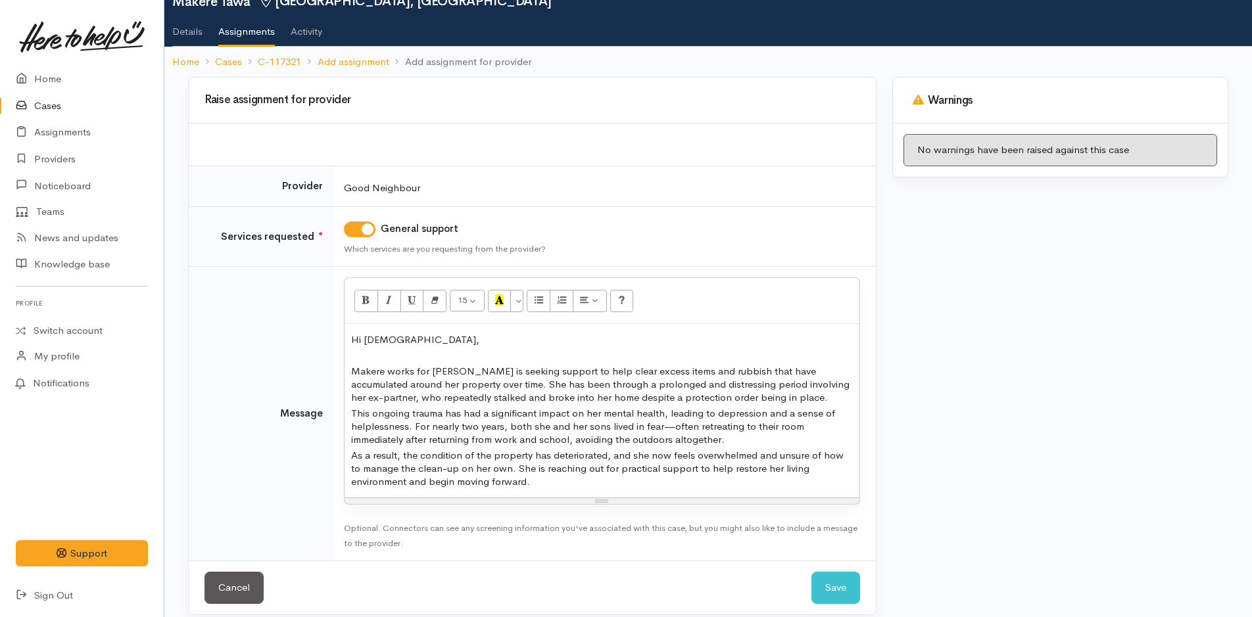
scroll to position [72, 0]
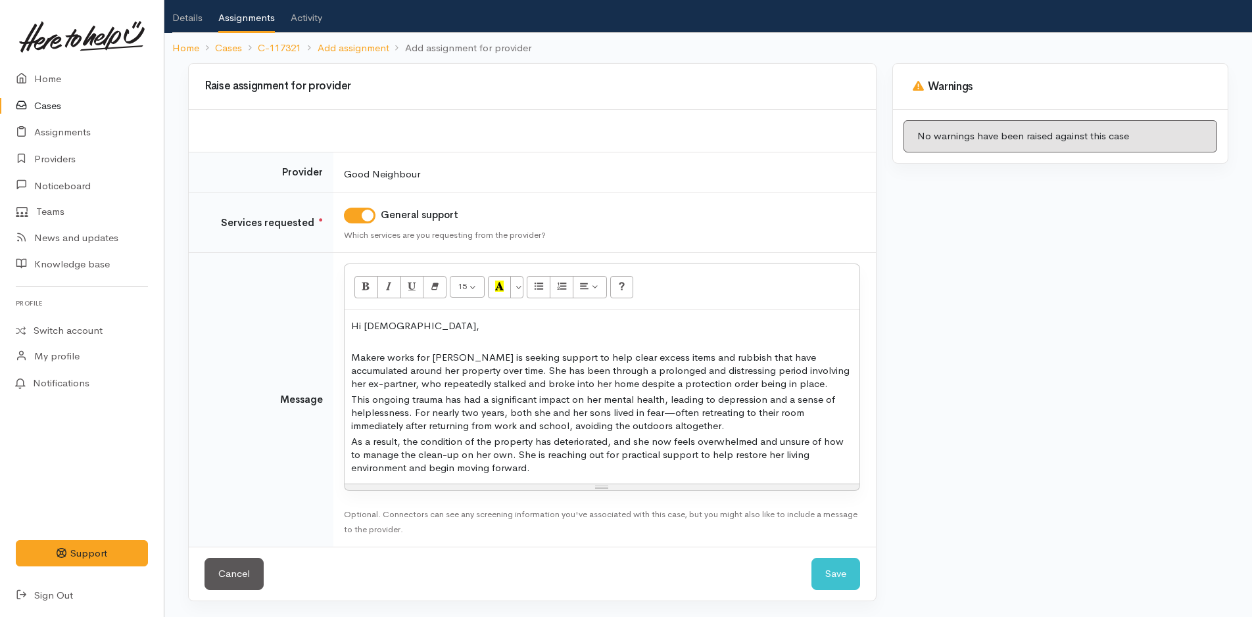
click at [558, 471] on p "As a result, the condition of the property has deteriorated, and she now feels …" at bounding box center [602, 454] width 502 height 39
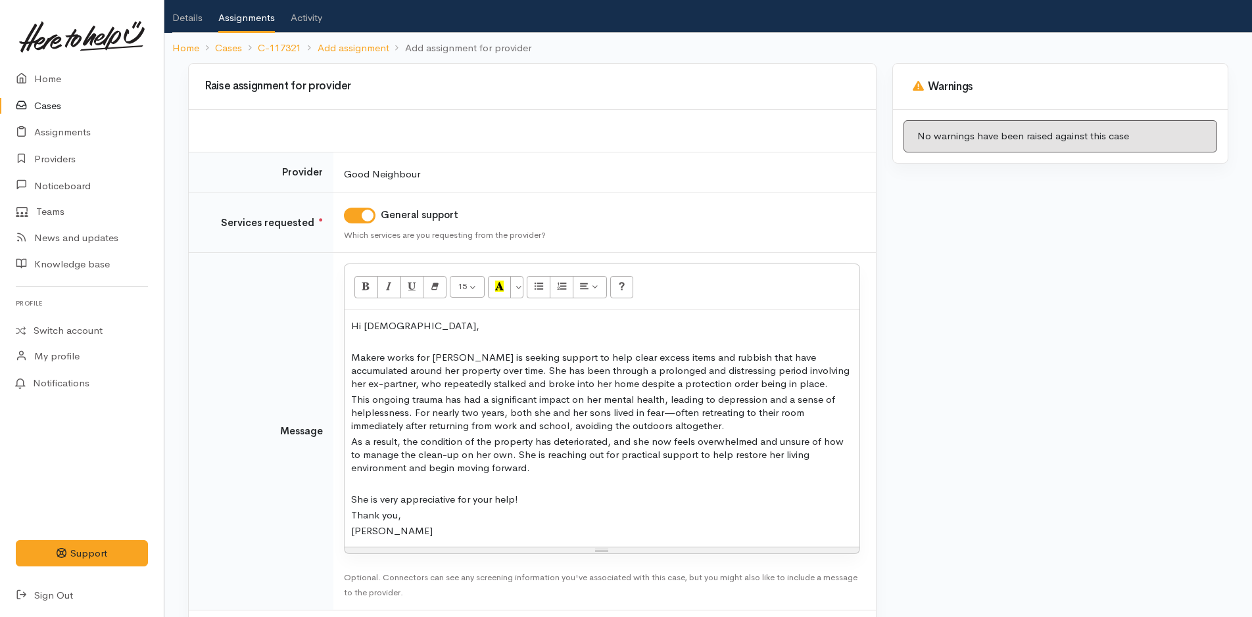
click at [534, 494] on p "She is very appreciative for your help!" at bounding box center [602, 499] width 502 height 13
click at [528, 532] on p "Thank you," at bounding box center [602, 531] width 502 height 13
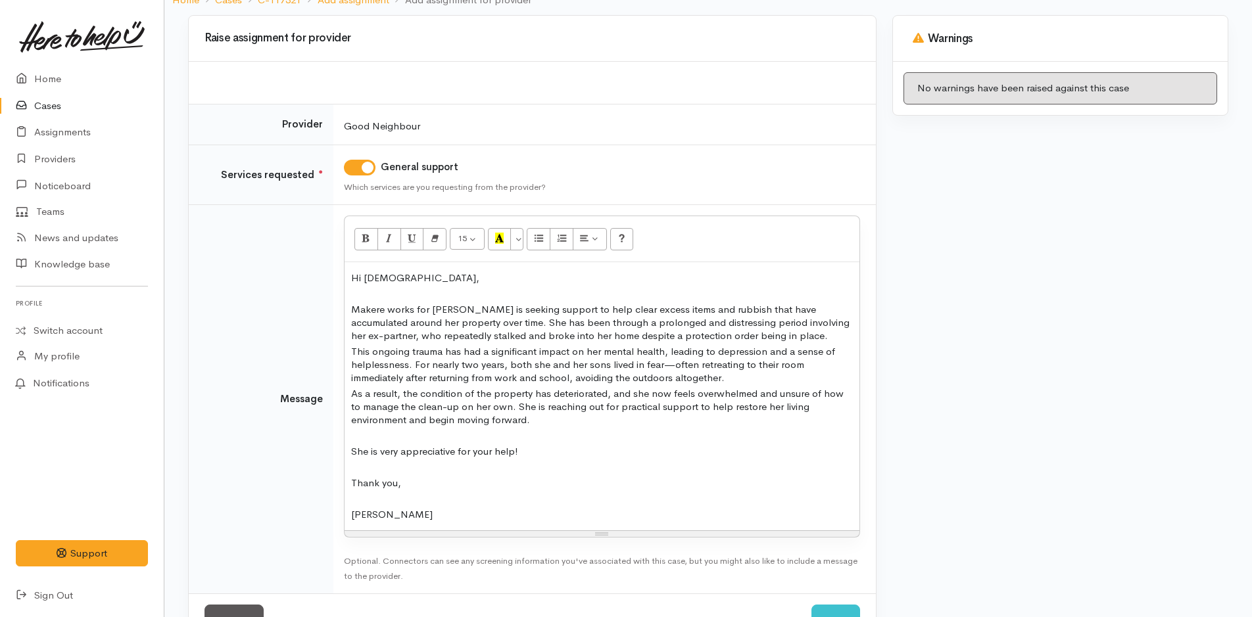
scroll to position [166, 0]
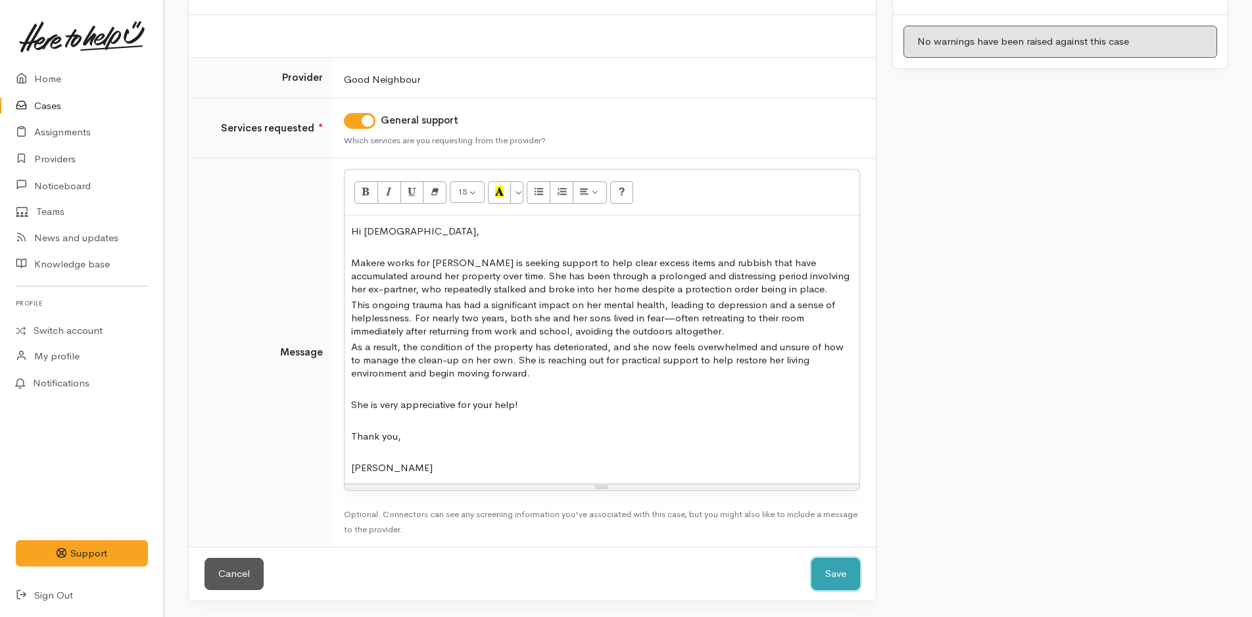
click at [836, 578] on button "Save" at bounding box center [835, 574] width 49 height 32
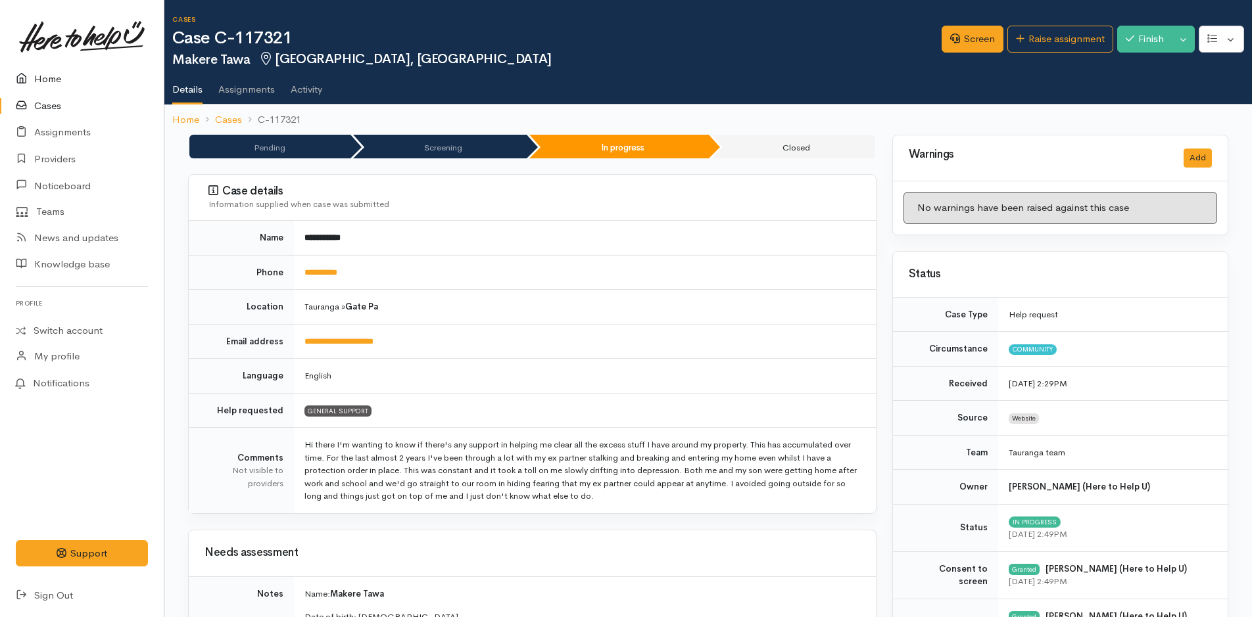
click at [56, 82] on link "Home" at bounding box center [82, 79] width 164 height 27
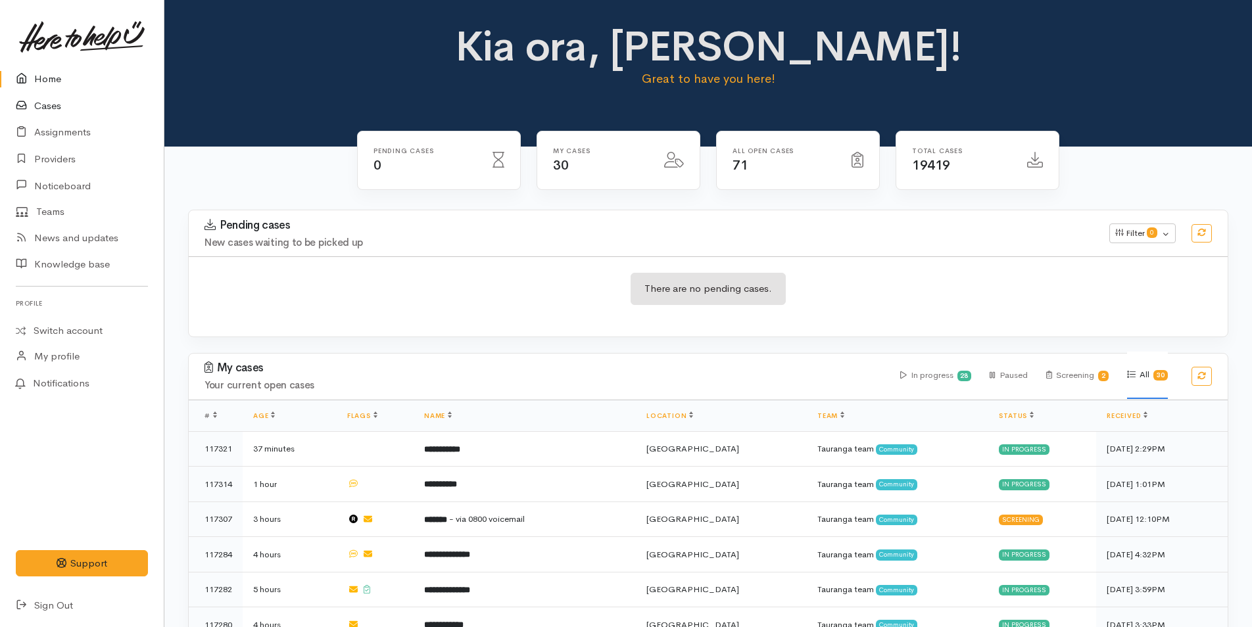
click at [59, 106] on link "Cases" at bounding box center [82, 106] width 164 height 27
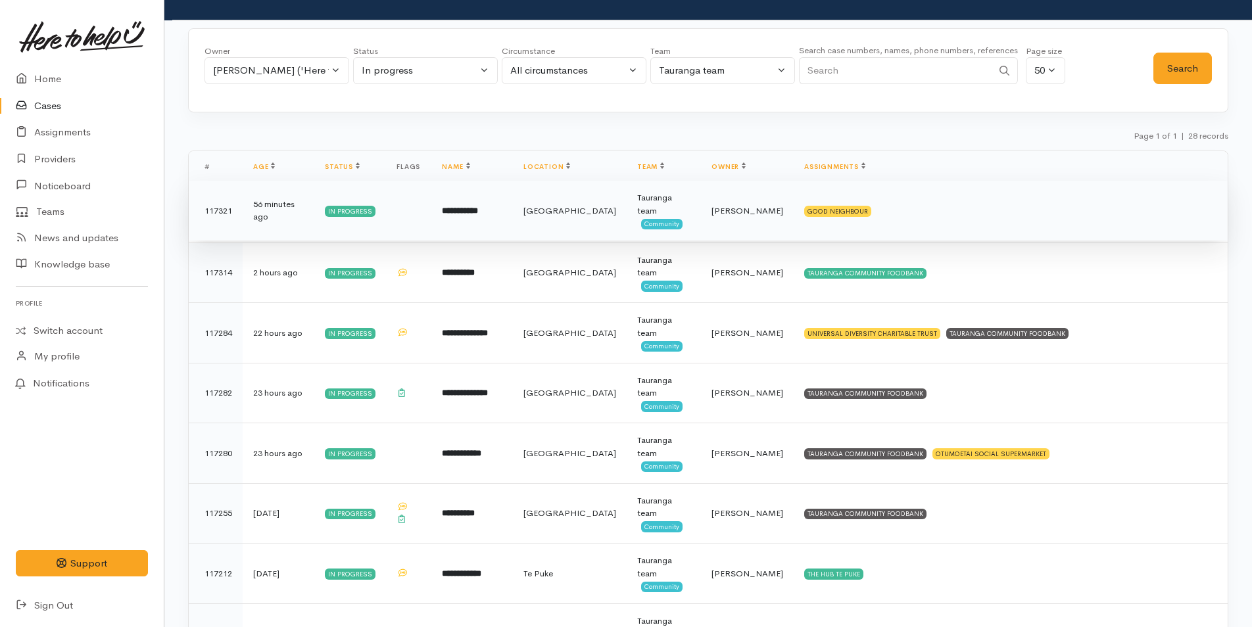
scroll to position [66, 0]
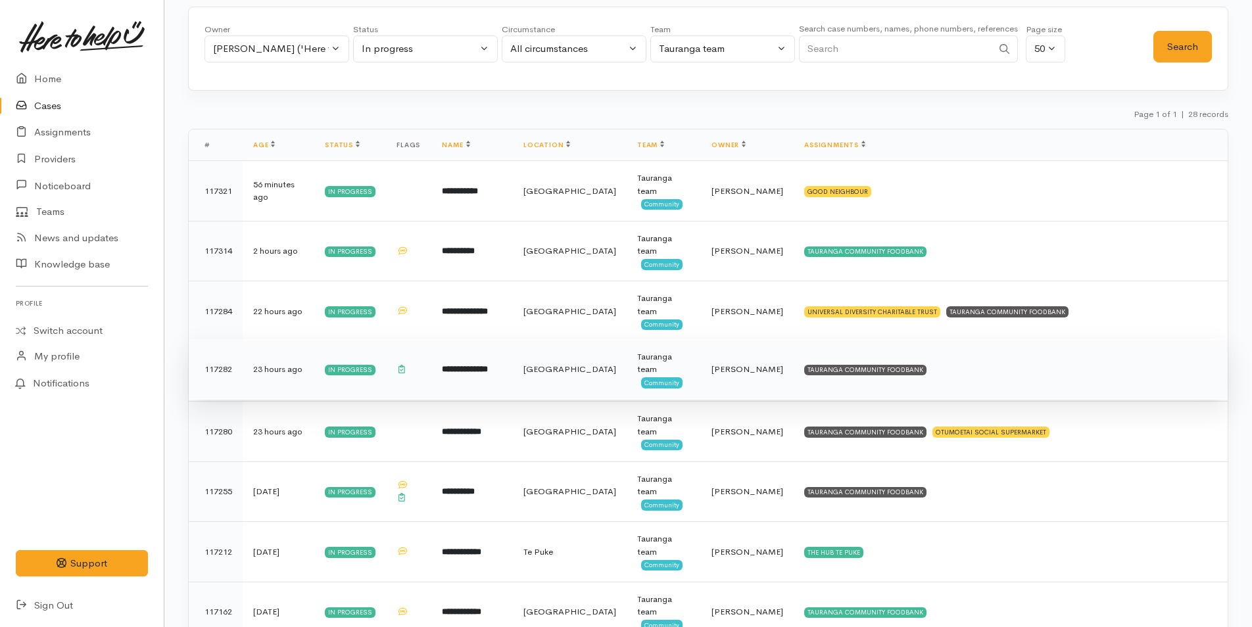
click at [869, 362] on td "TAURANGA COMMUNITY FOODBANK" at bounding box center [1011, 369] width 434 height 60
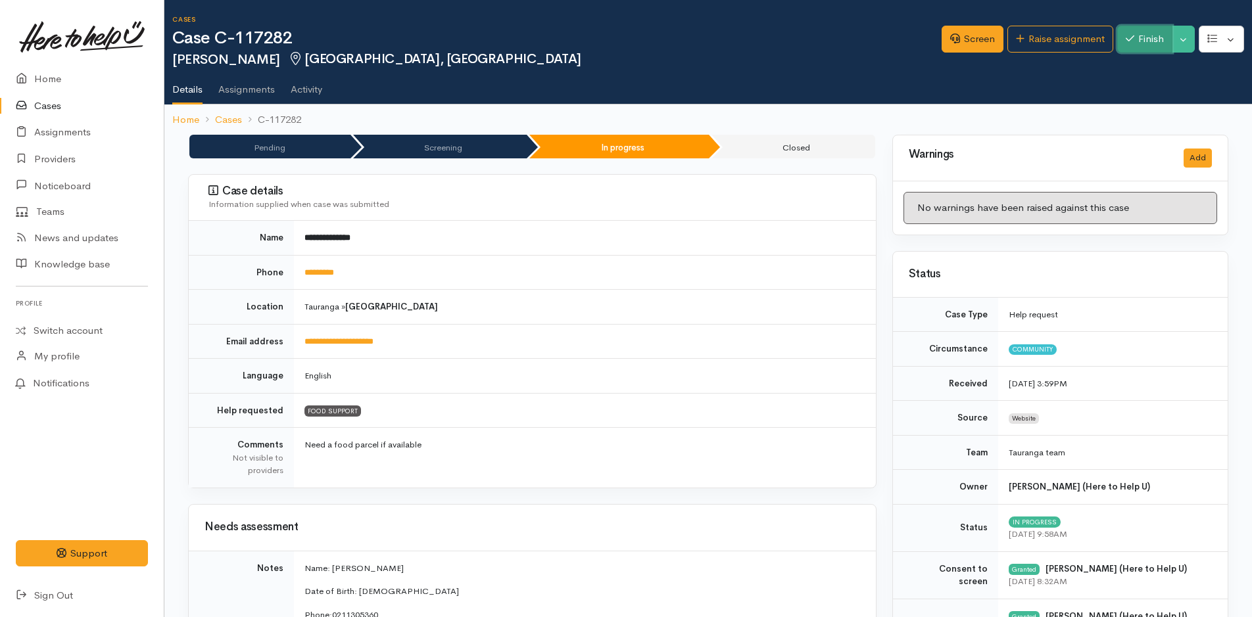
click at [1147, 43] on button "Finish" at bounding box center [1144, 39] width 55 height 27
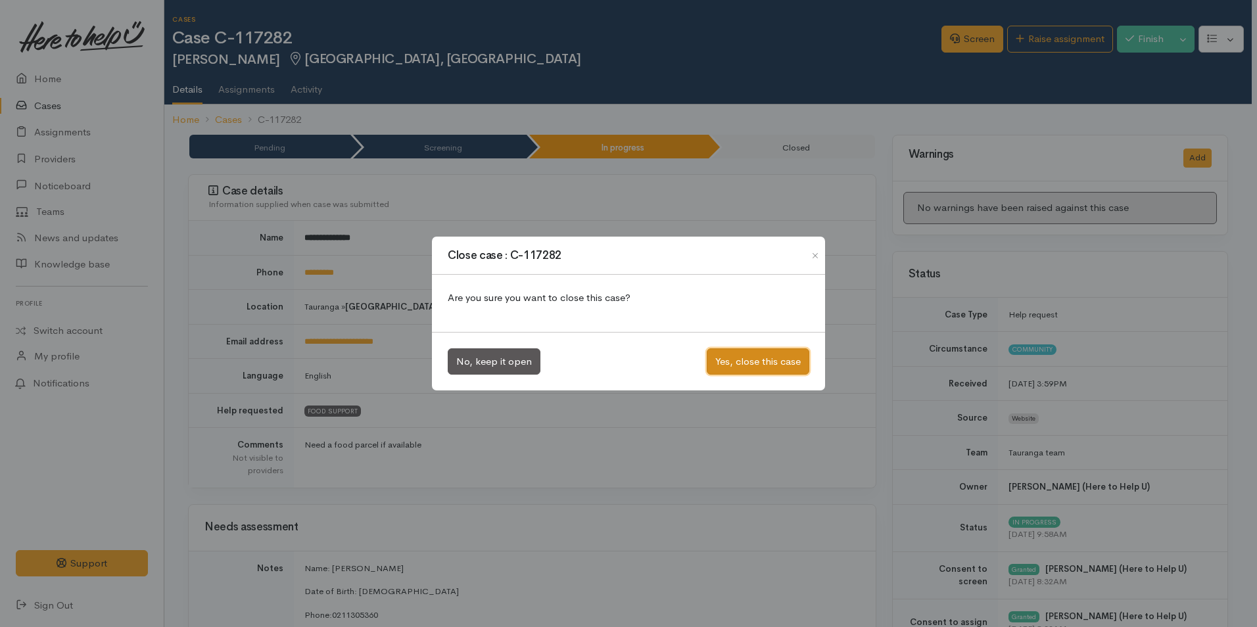
click at [755, 371] on button "Yes, close this case" at bounding box center [758, 361] width 103 height 27
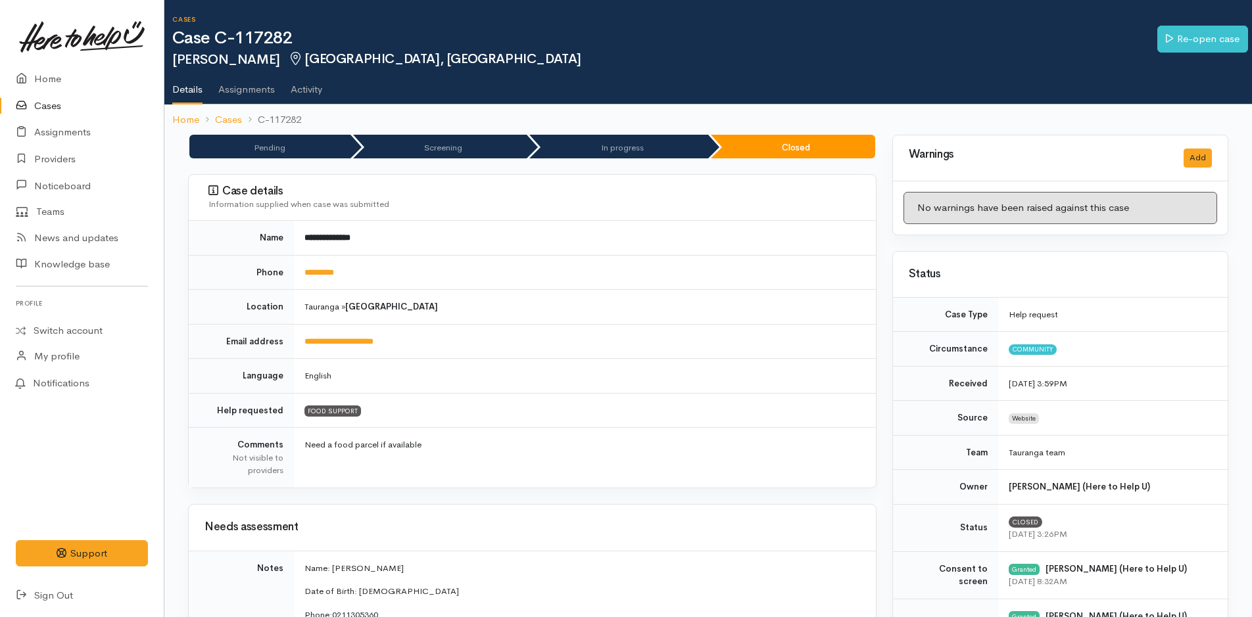
click at [50, 105] on link "Cases" at bounding box center [82, 106] width 164 height 27
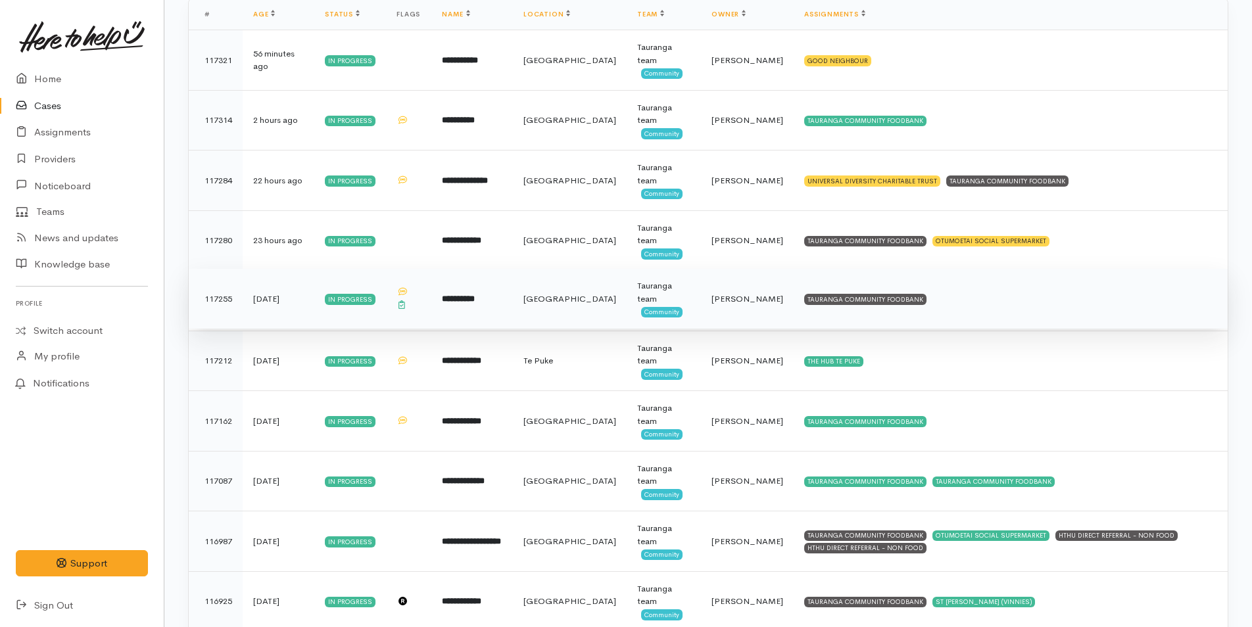
scroll to position [197, 0]
click at [841, 297] on div "TAURANGA COMMUNITY FOODBANK" at bounding box center [865, 298] width 122 height 11
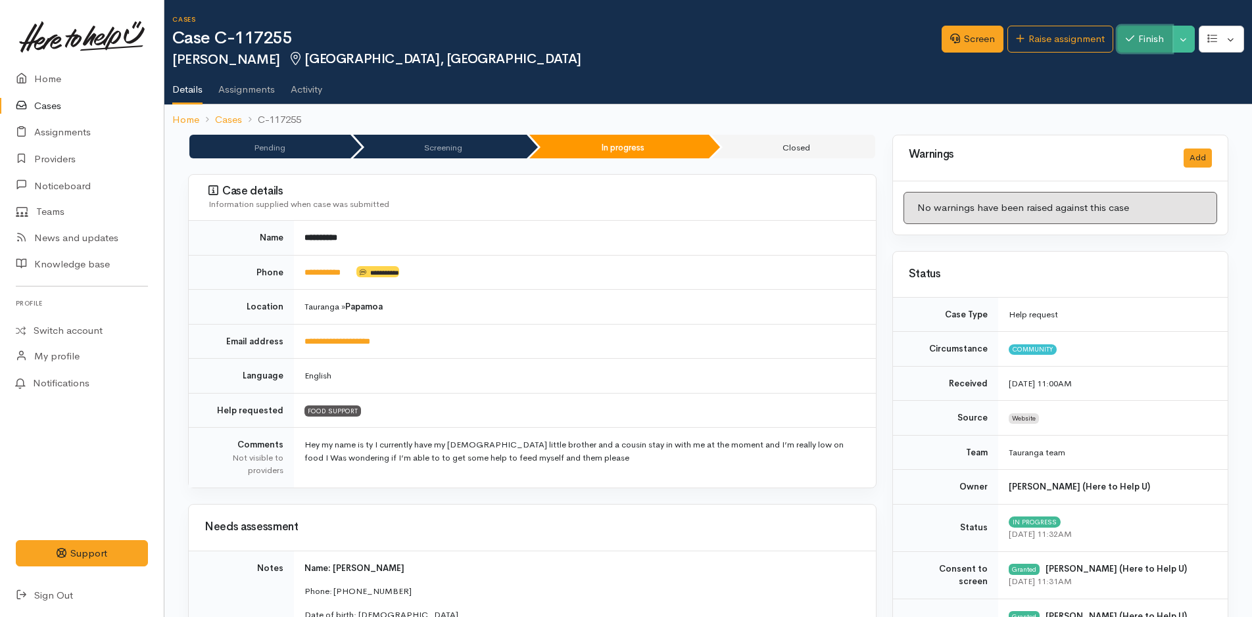
click at [1134, 32] on button "Finish" at bounding box center [1144, 39] width 55 height 27
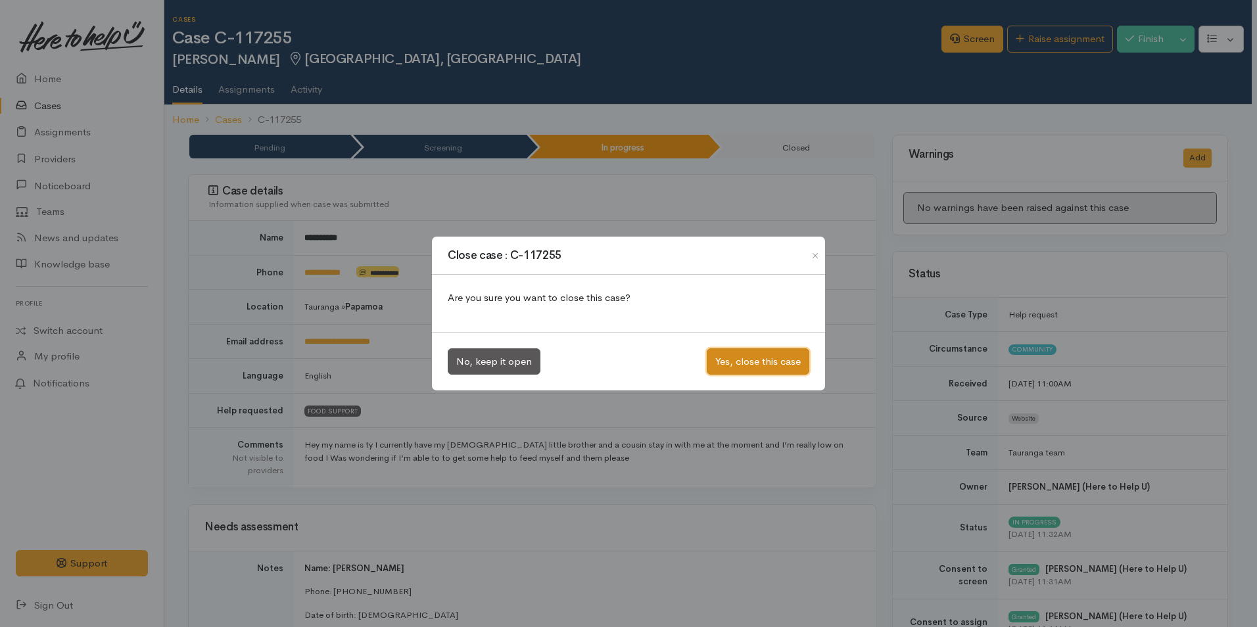
click at [773, 360] on button "Yes, close this case" at bounding box center [758, 361] width 103 height 27
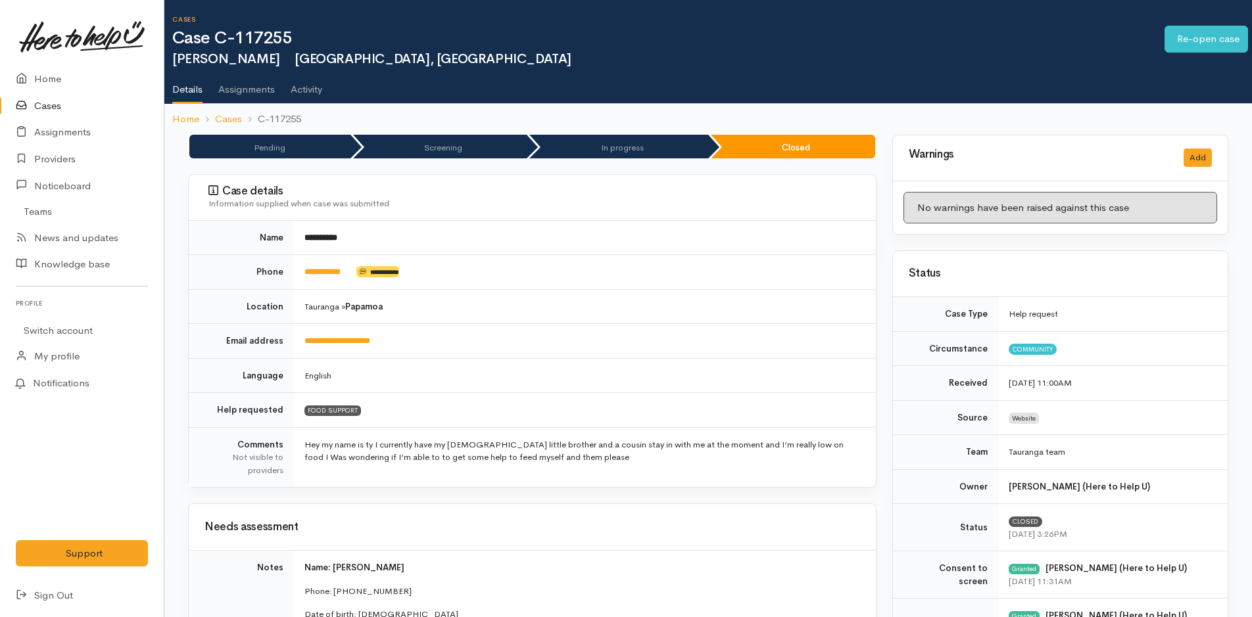
click at [51, 105] on link "Cases" at bounding box center [82, 106] width 164 height 27
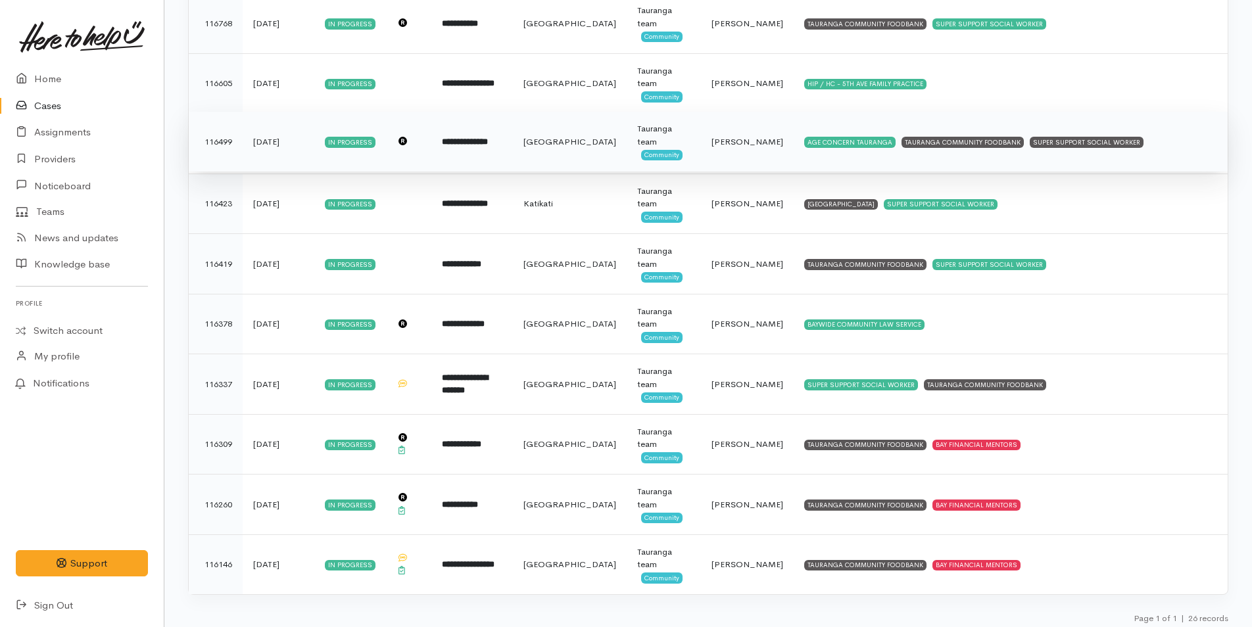
scroll to position [1203, 0]
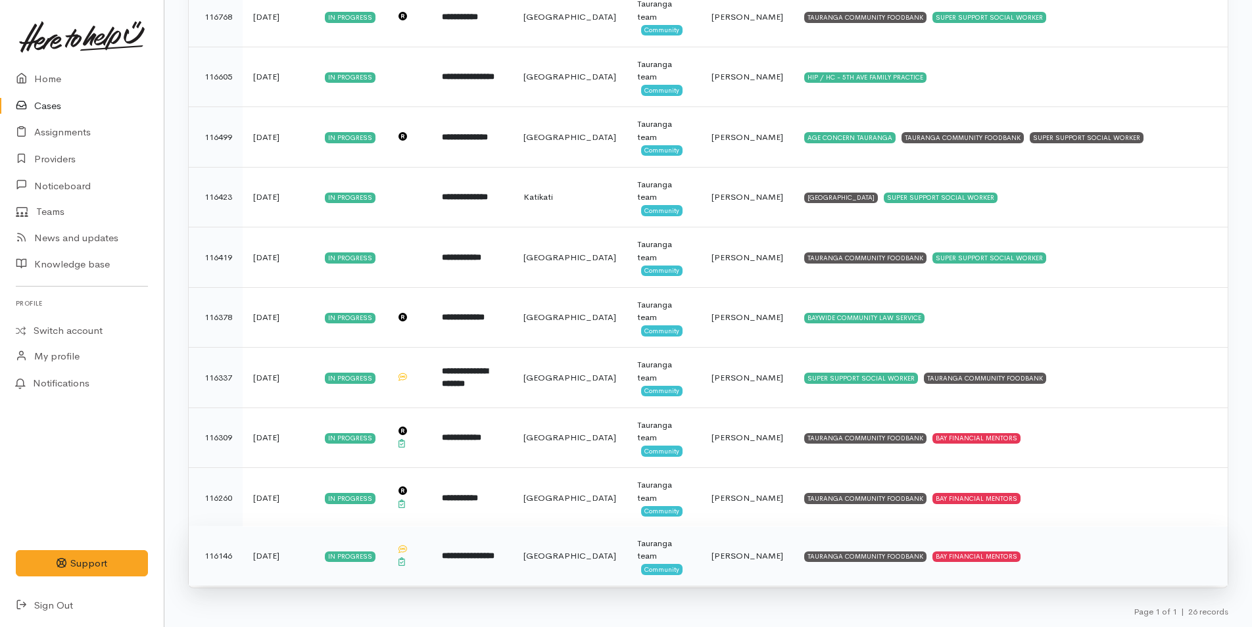
click at [938, 563] on td "TAURANGA COMMUNITY FOODBANK BAY FINANCIAL MENTORS" at bounding box center [1011, 556] width 434 height 60
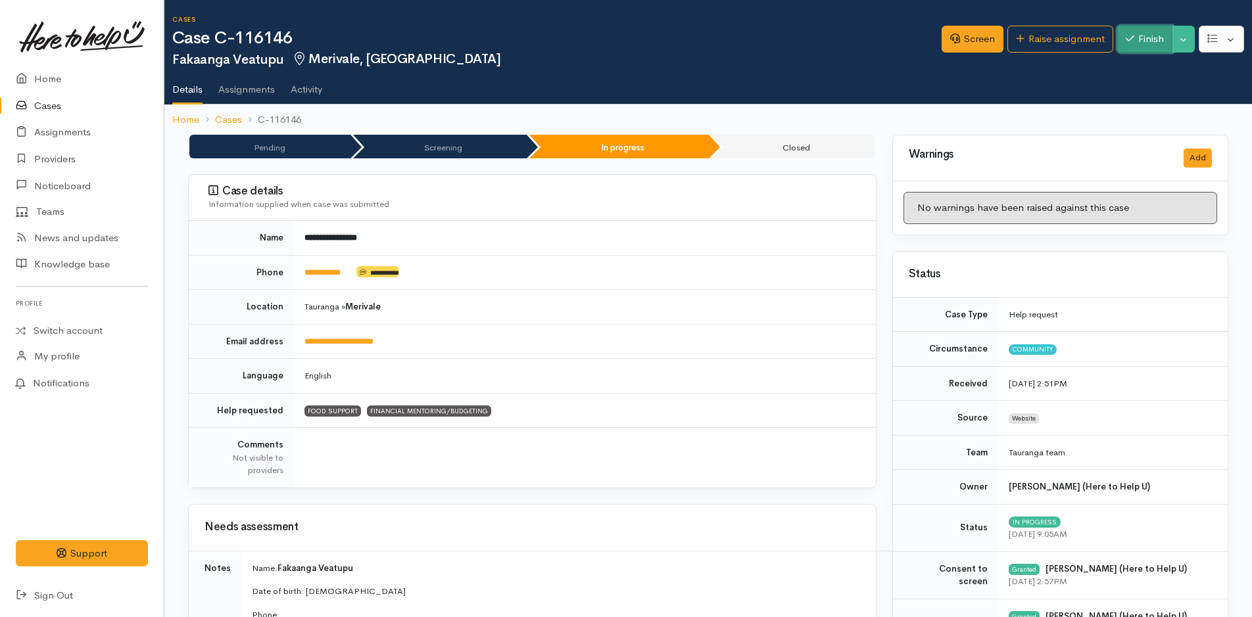
click at [1145, 39] on button "Finish" at bounding box center [1144, 39] width 55 height 27
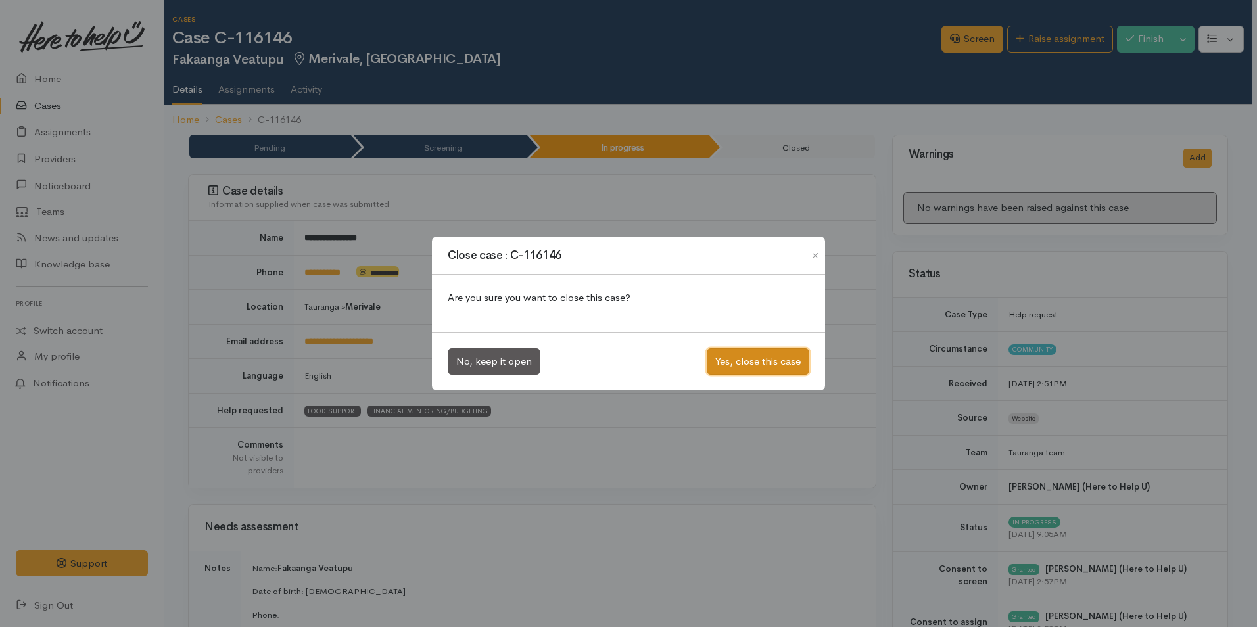
click at [742, 366] on button "Yes, close this case" at bounding box center [758, 361] width 103 height 27
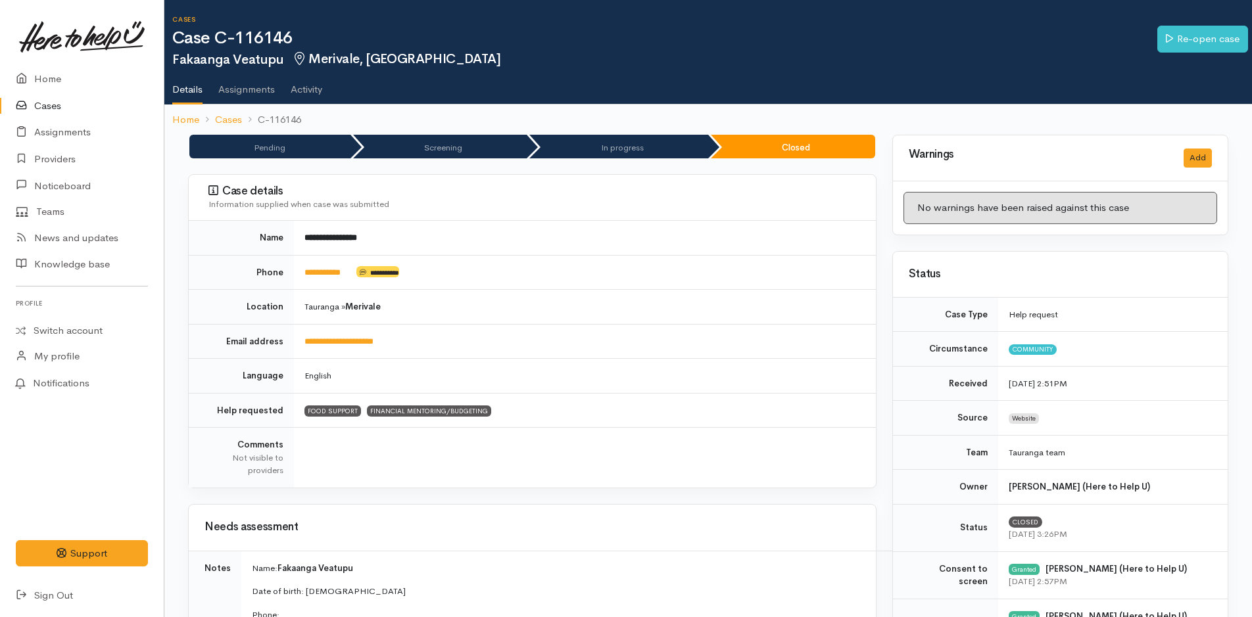
click at [45, 104] on link "Cases" at bounding box center [82, 106] width 164 height 27
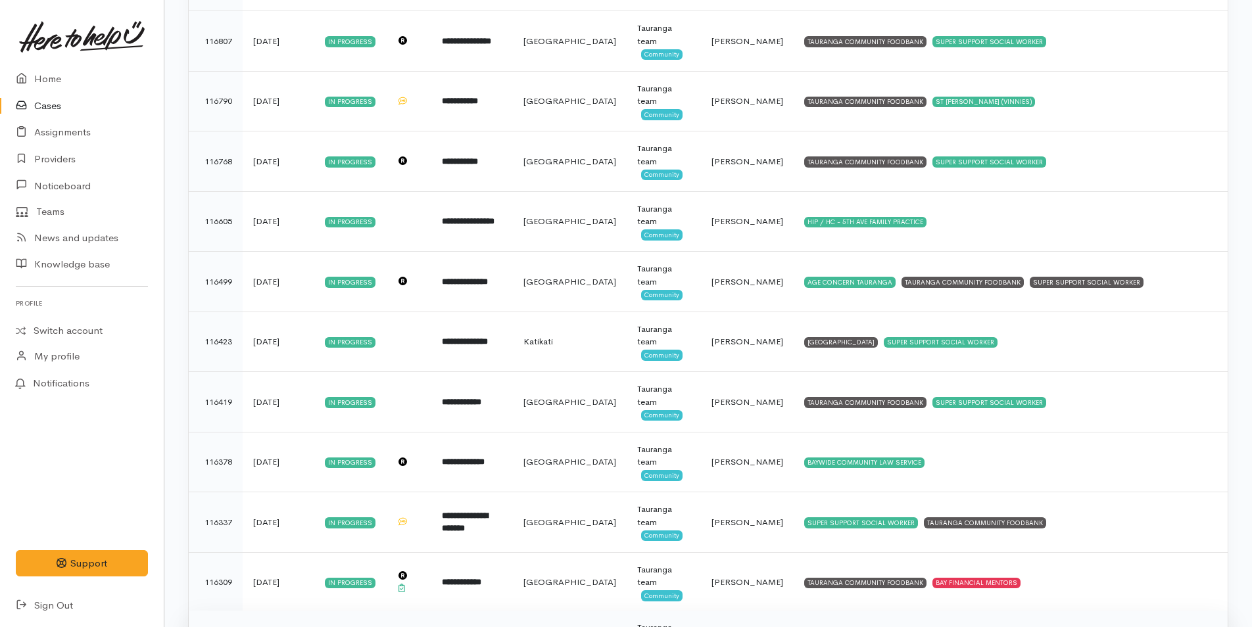
scroll to position [1142, 0]
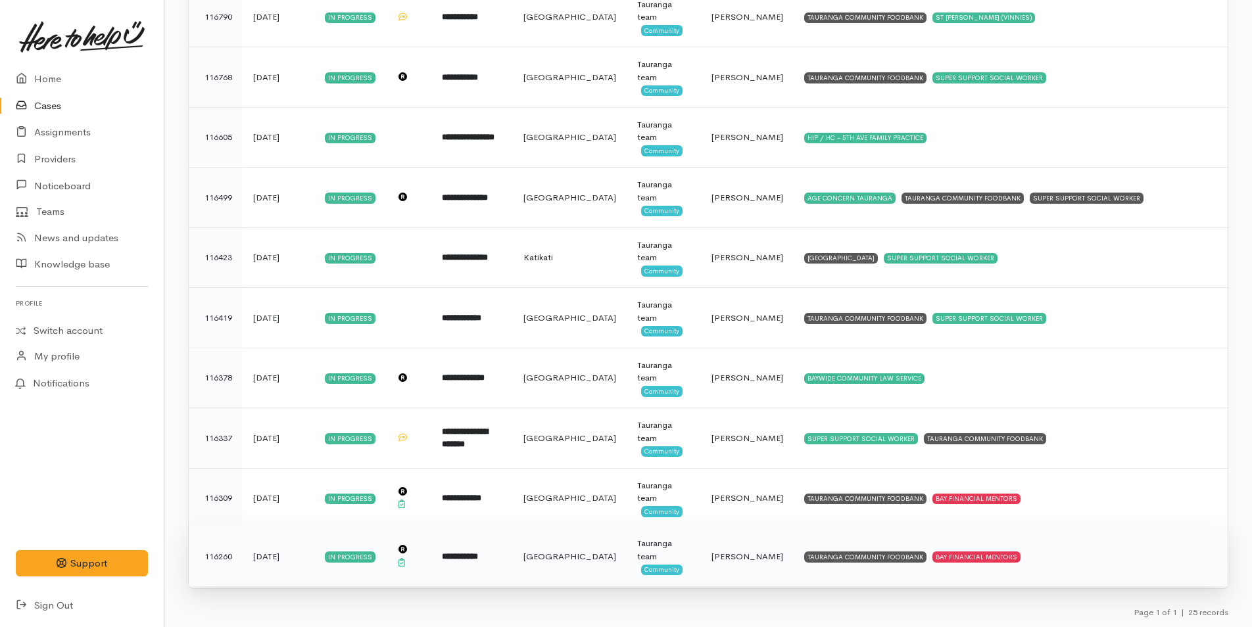
click at [915, 550] on td "TAURANGA COMMUNITY FOODBANK BAY FINANCIAL MENTORS" at bounding box center [1011, 557] width 434 height 60
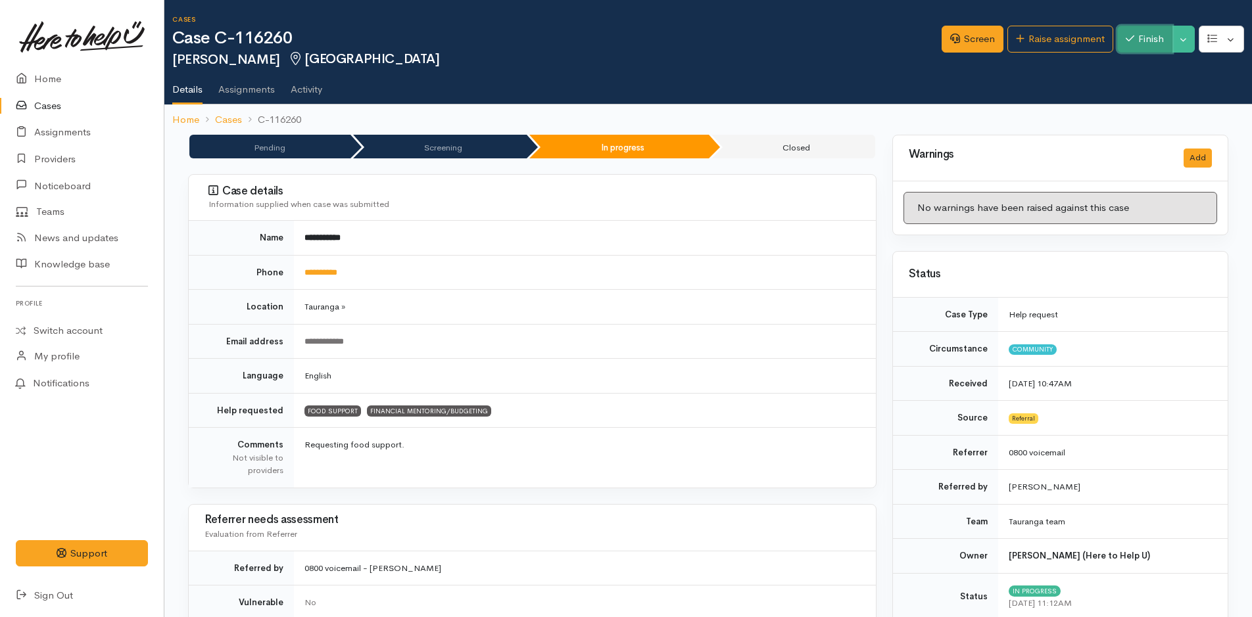
click at [1147, 40] on button "Finish" at bounding box center [1144, 39] width 55 height 27
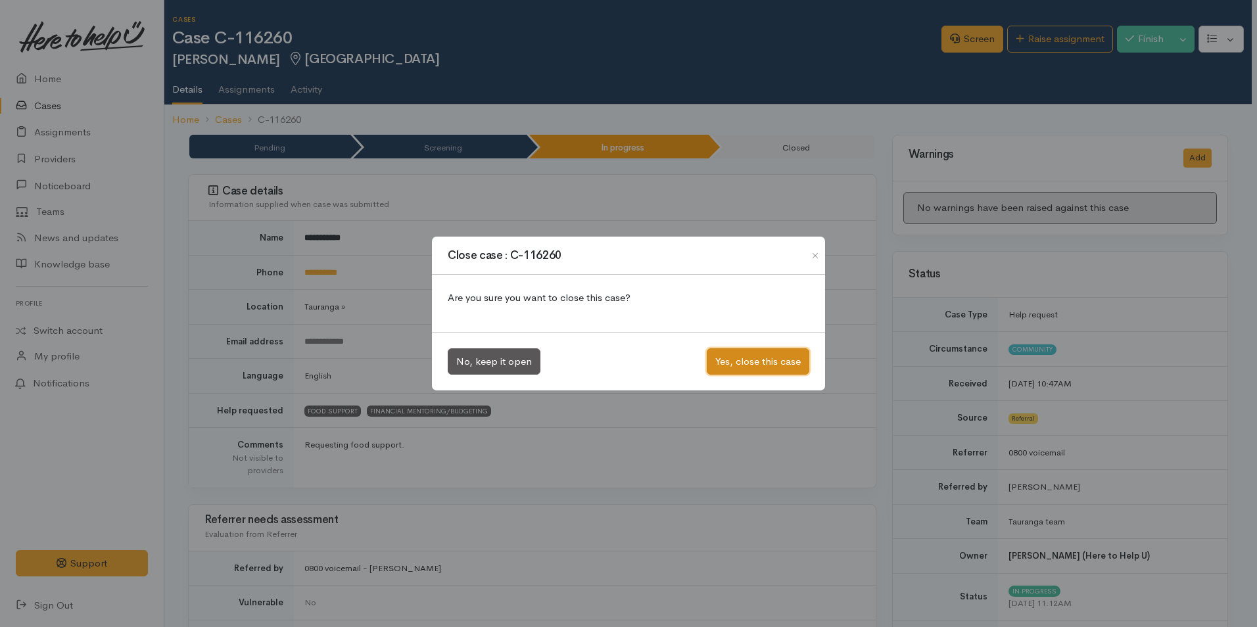
click at [772, 361] on button "Yes, close this case" at bounding box center [758, 361] width 103 height 27
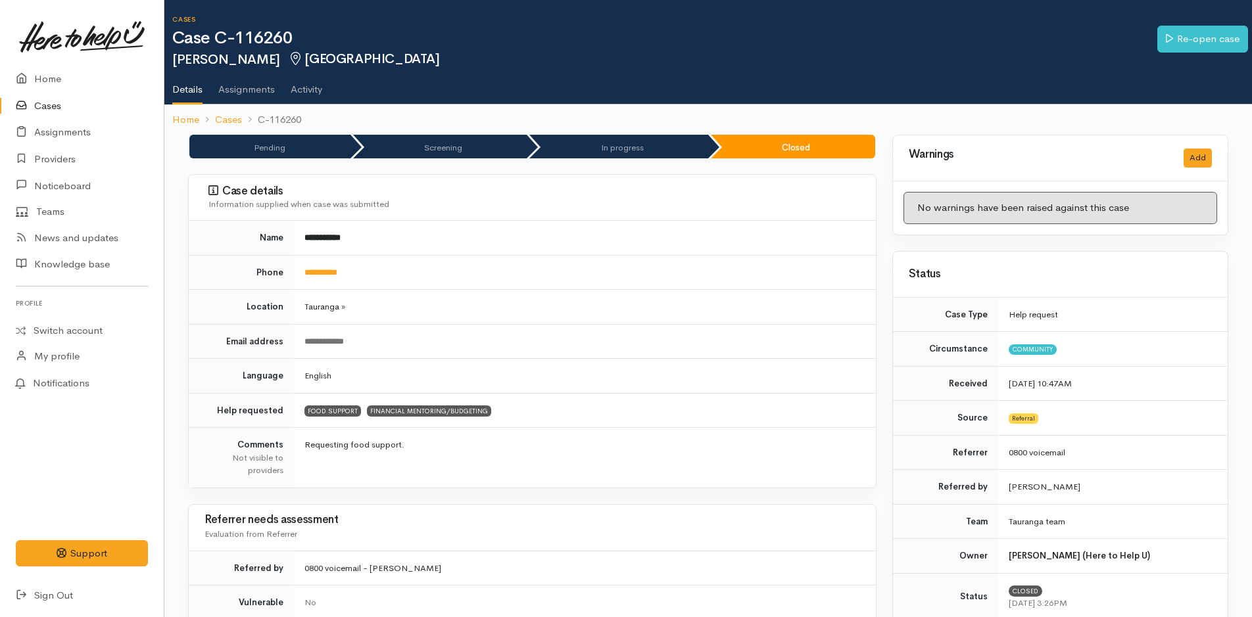
click at [43, 103] on link "Cases" at bounding box center [82, 106] width 164 height 27
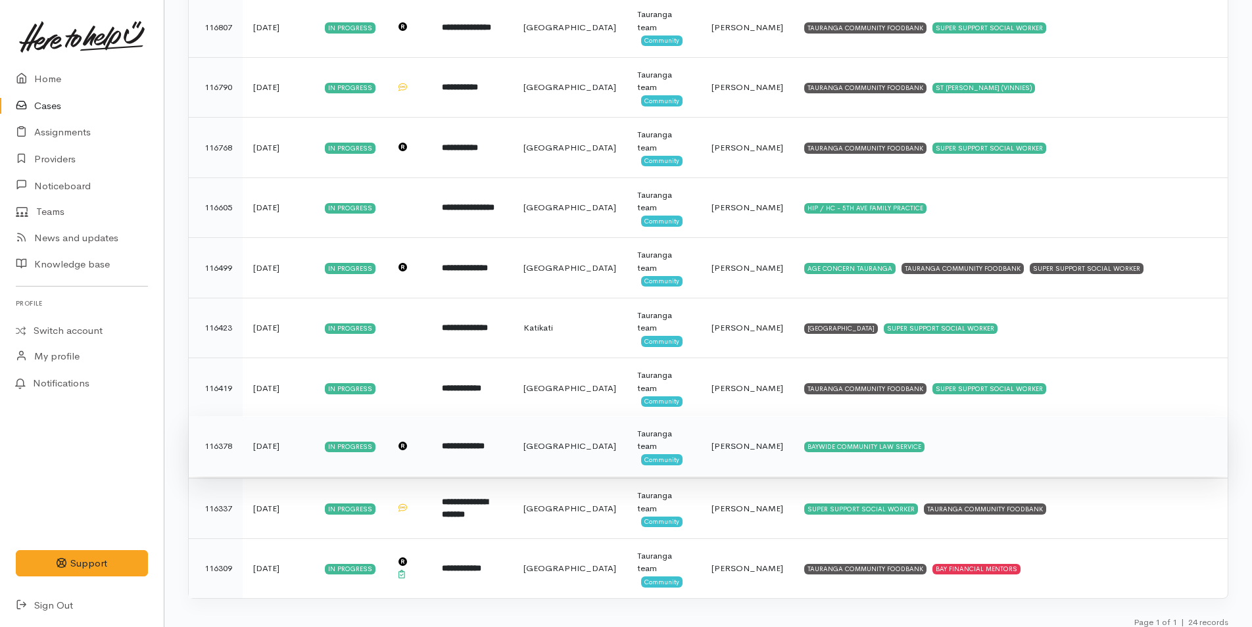
scroll to position [1082, 0]
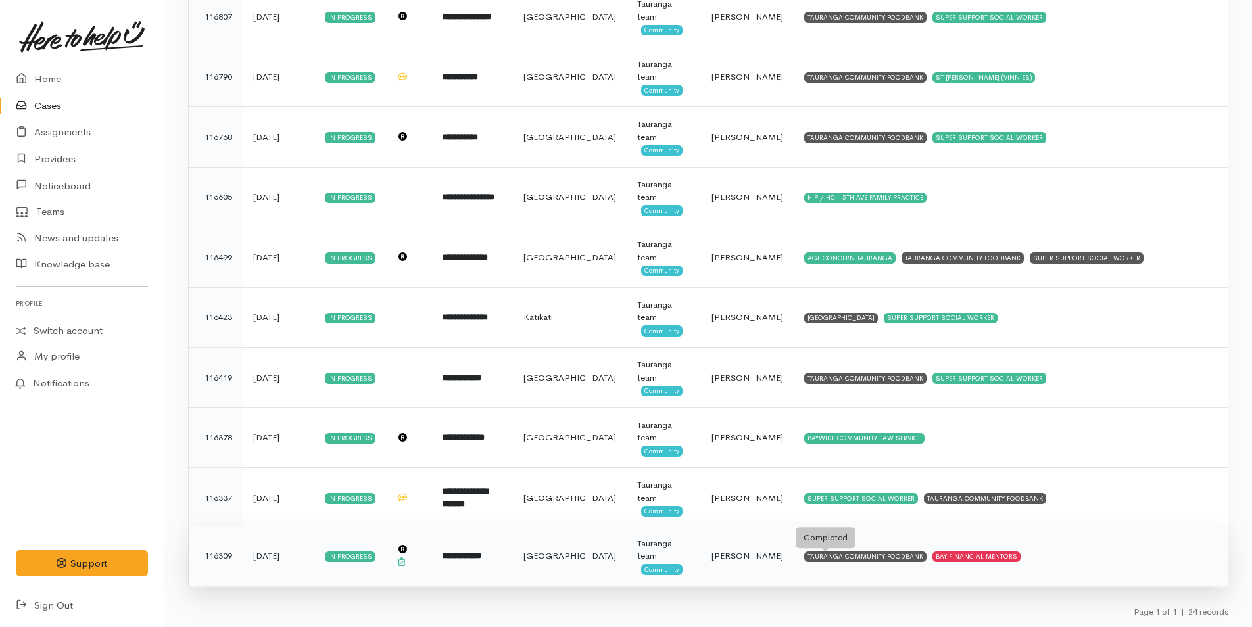
click at [814, 558] on div "TAURANGA COMMUNITY FOODBANK" at bounding box center [865, 557] width 122 height 11
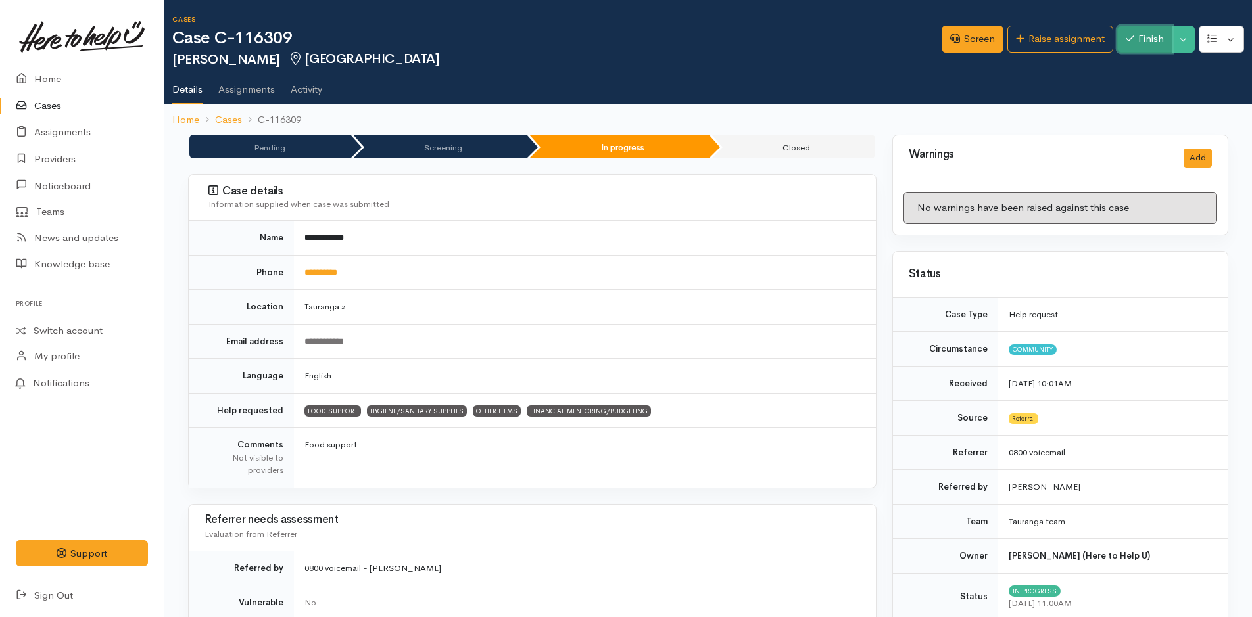
click at [1155, 37] on button "Finish" at bounding box center [1144, 39] width 55 height 27
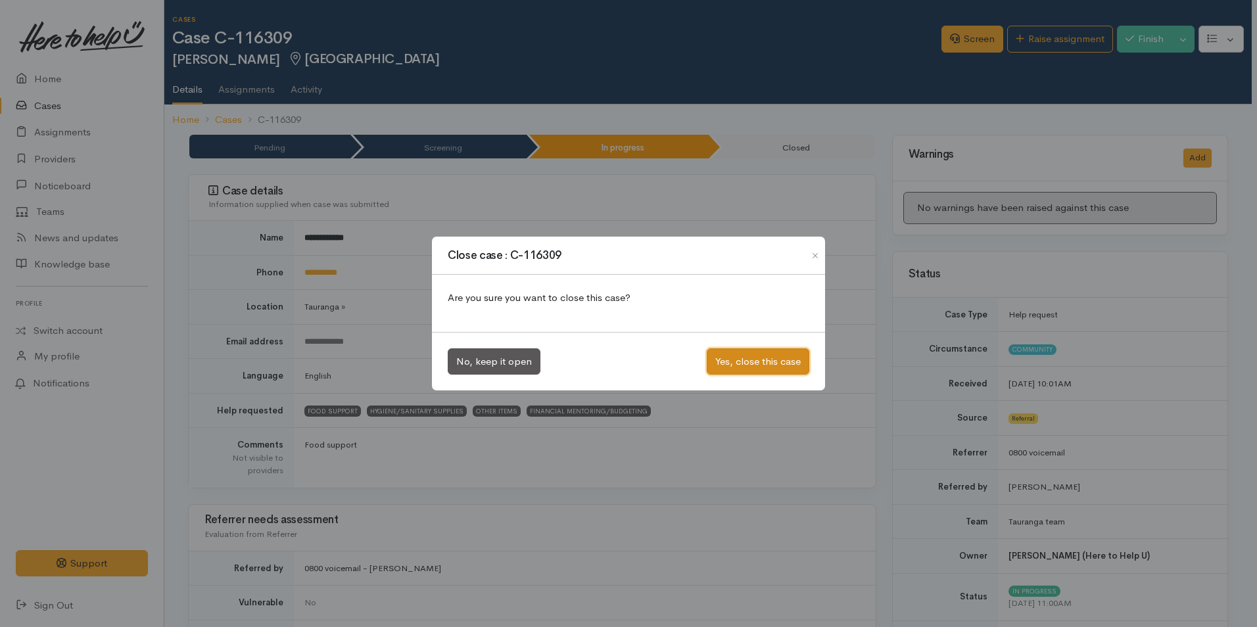
click at [790, 356] on button "Yes, close this case" at bounding box center [758, 361] width 103 height 27
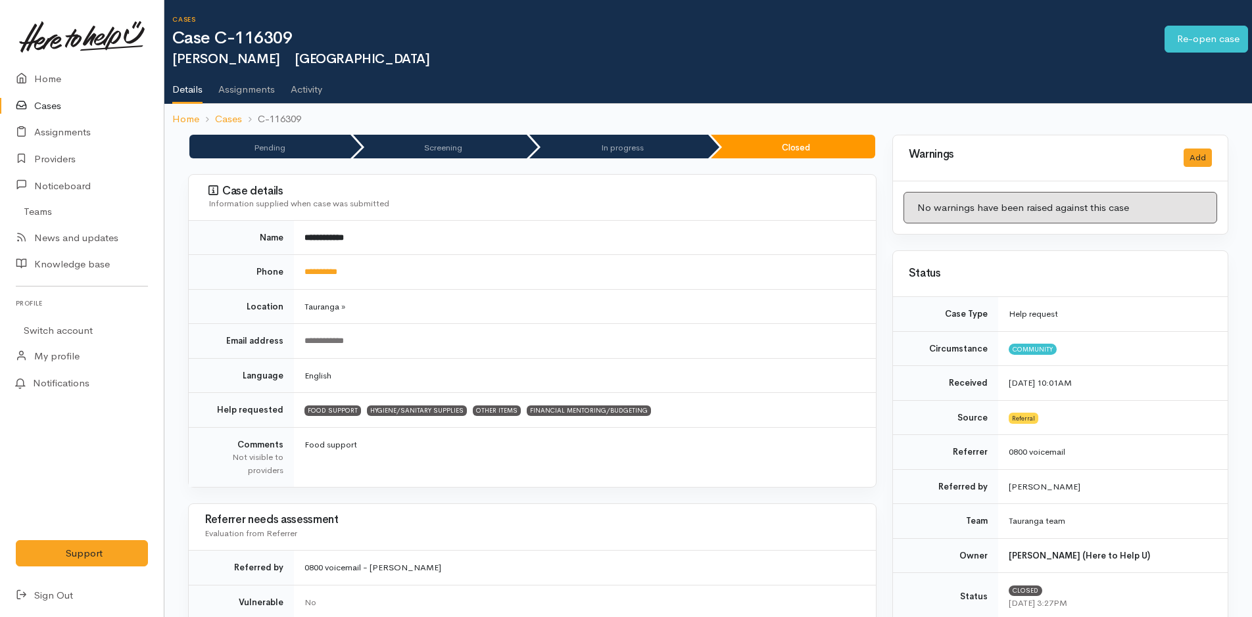
click at [57, 103] on link "Cases" at bounding box center [82, 106] width 164 height 27
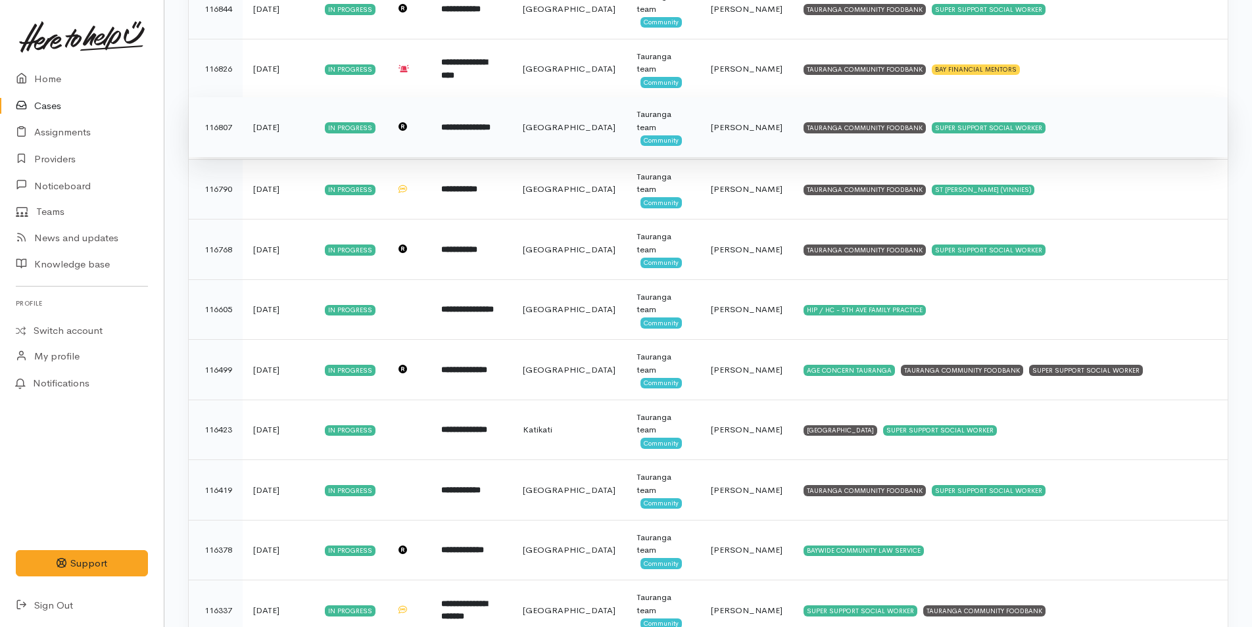
scroll to position [1022, 0]
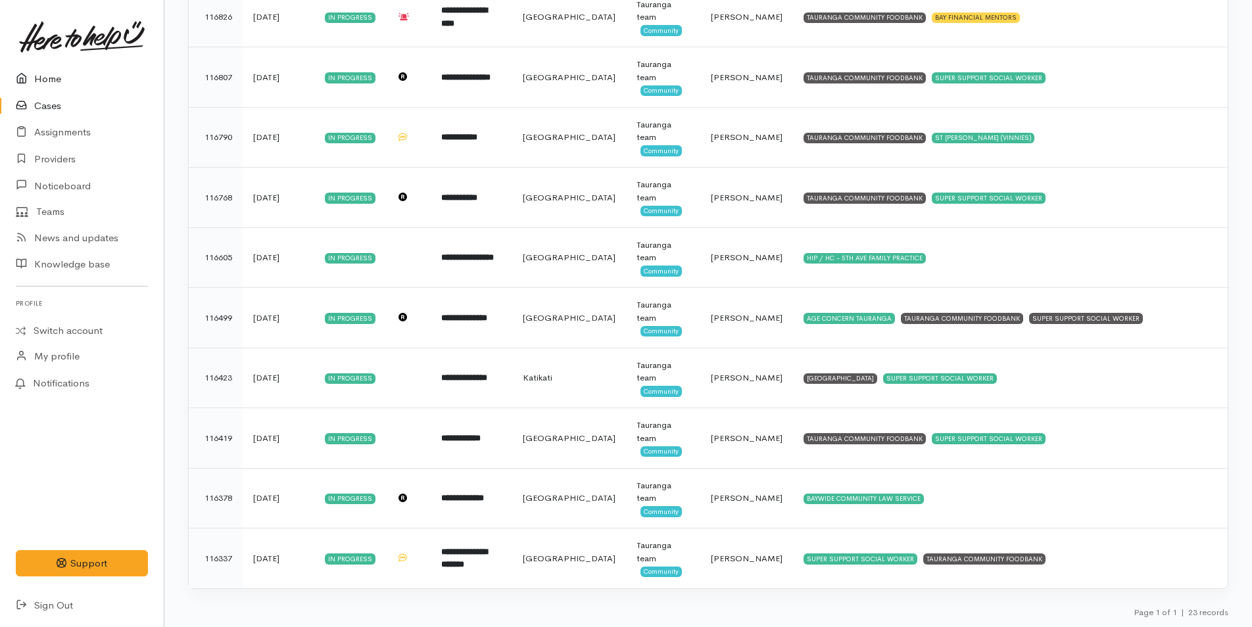
click at [46, 74] on link "Home" at bounding box center [82, 79] width 164 height 27
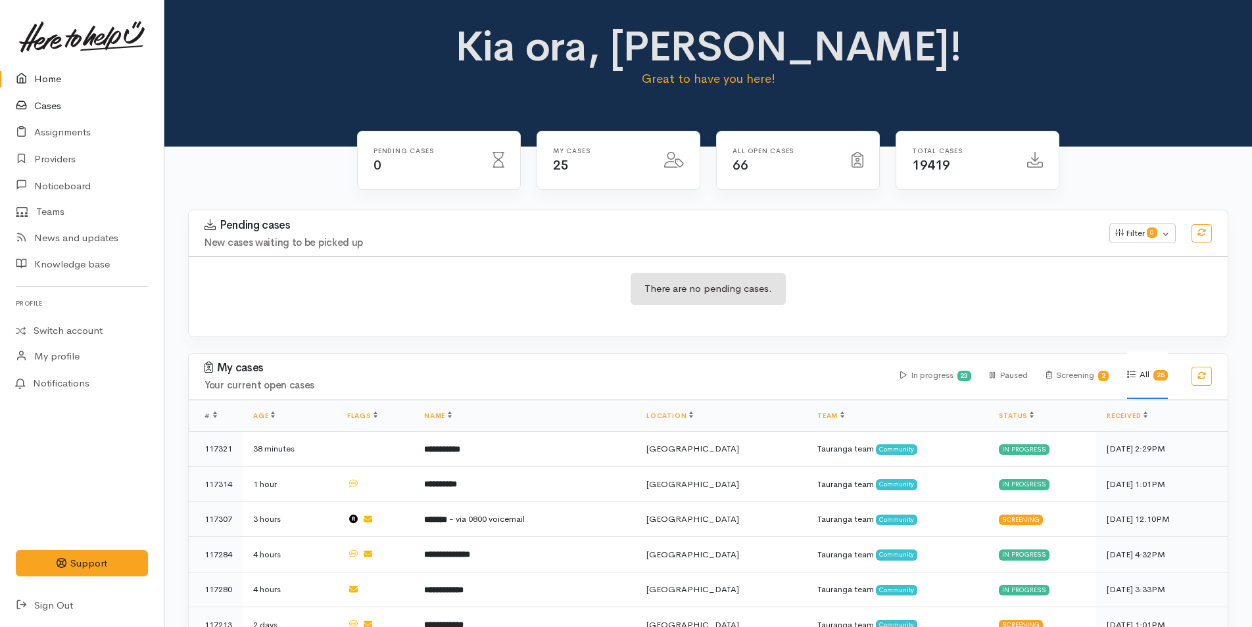
click at [47, 97] on link "Cases" at bounding box center [82, 106] width 164 height 27
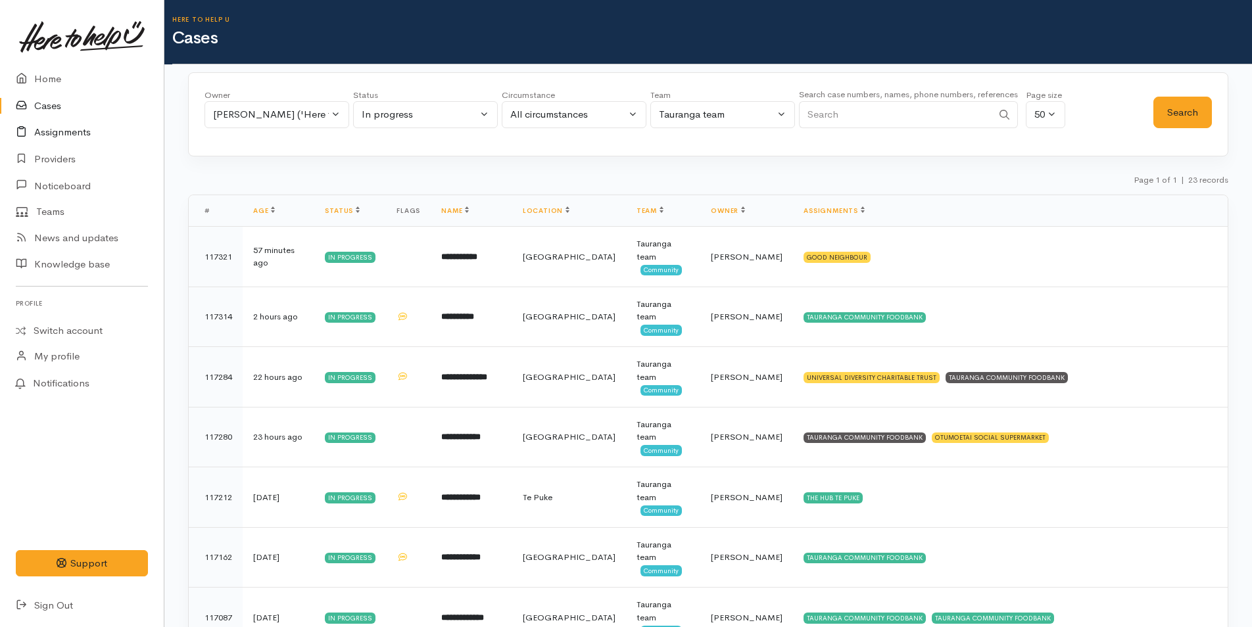
click at [57, 126] on link "Assignments" at bounding box center [82, 132] width 164 height 27
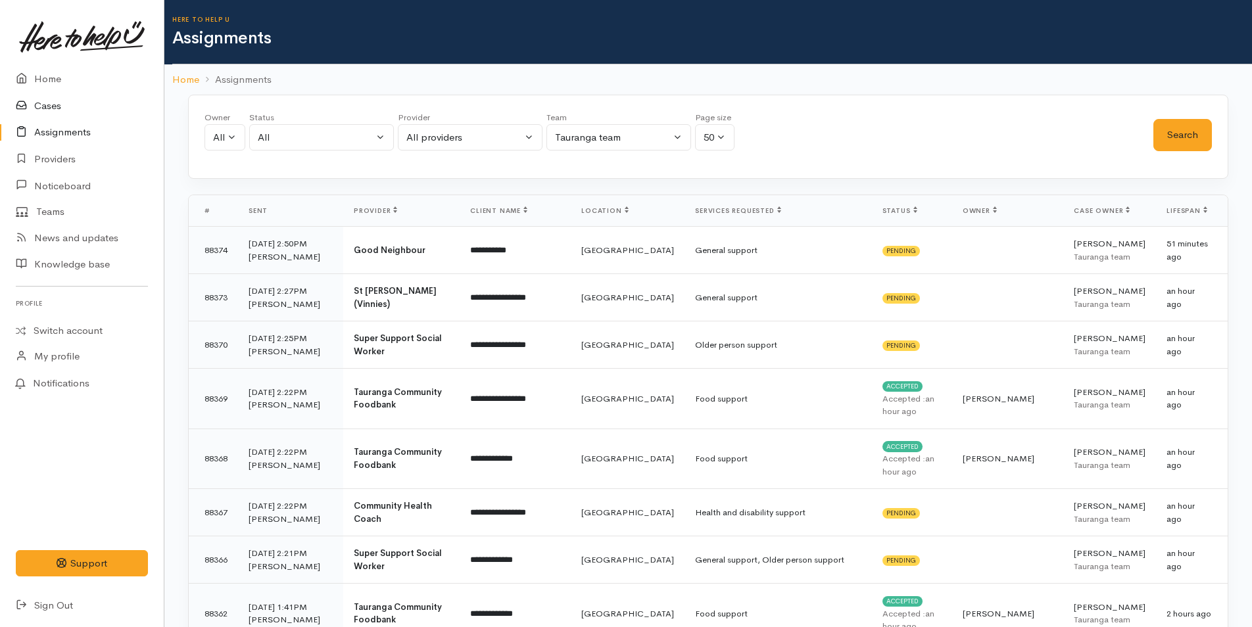
click at [54, 109] on link "Cases" at bounding box center [82, 106] width 164 height 27
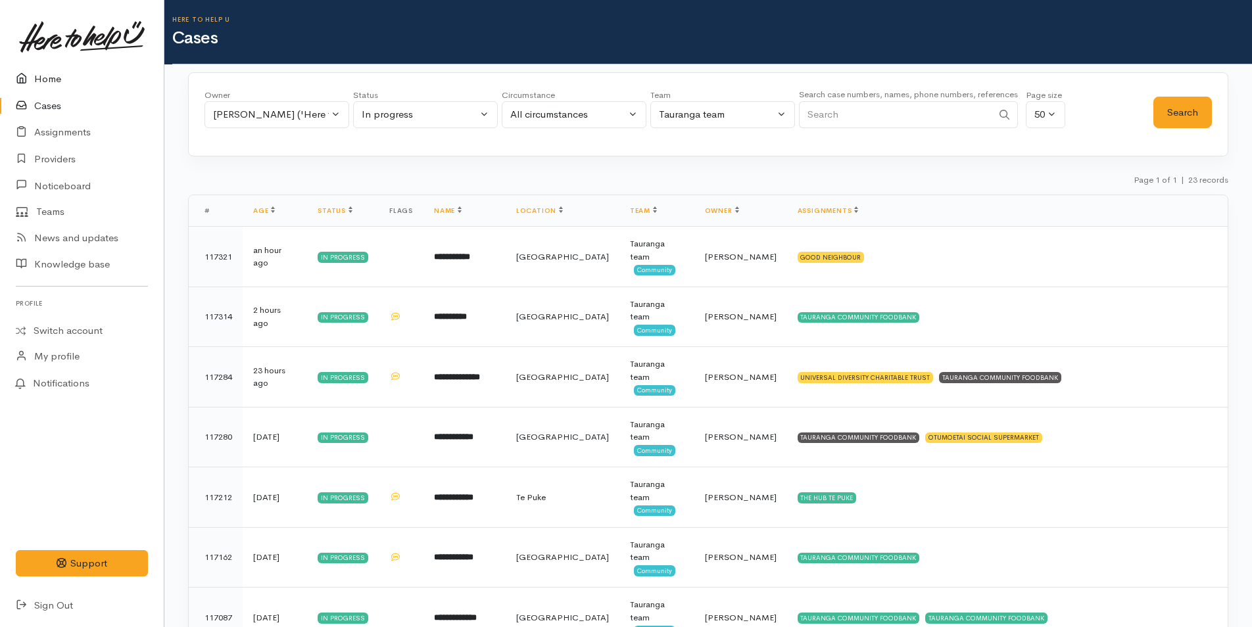
click at [45, 80] on link "Home" at bounding box center [82, 79] width 164 height 27
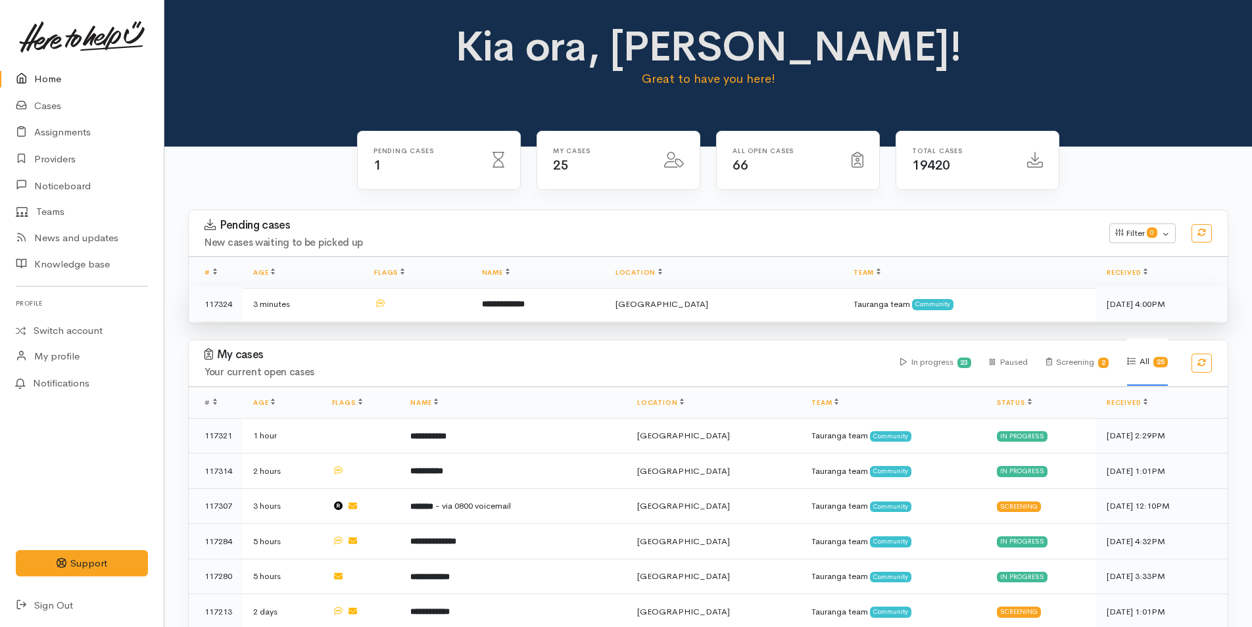
click at [525, 302] on b "**********" at bounding box center [503, 304] width 43 height 9
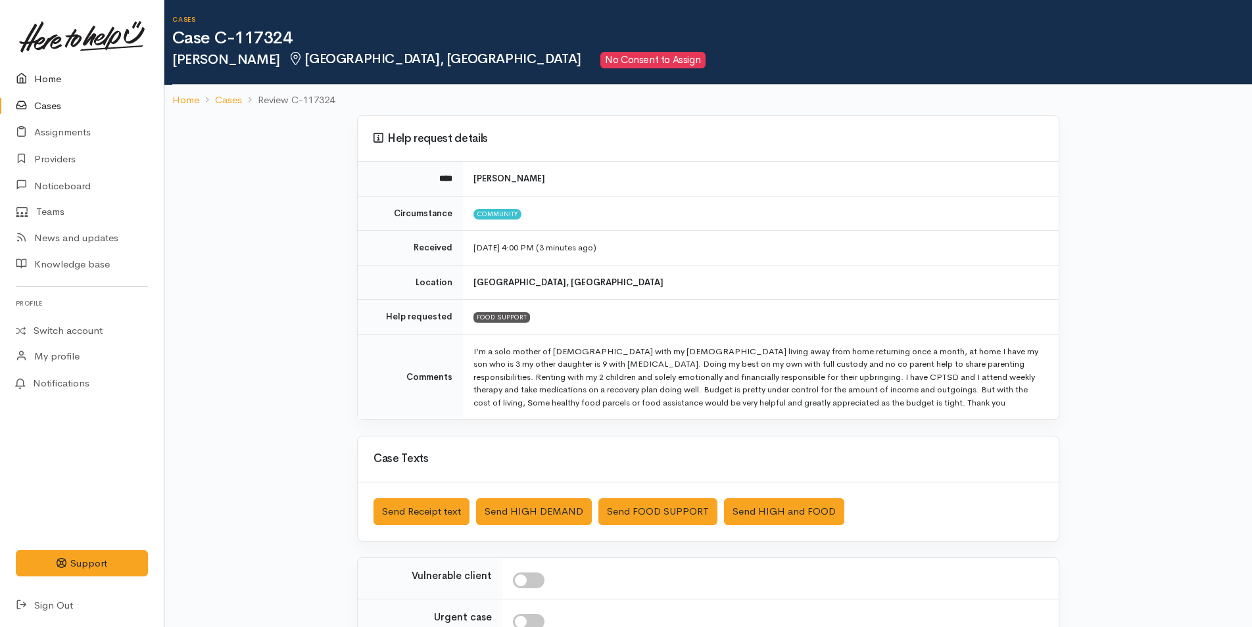
click at [49, 83] on link "Home" at bounding box center [82, 79] width 164 height 27
